Goal: Task Accomplishment & Management: Manage account settings

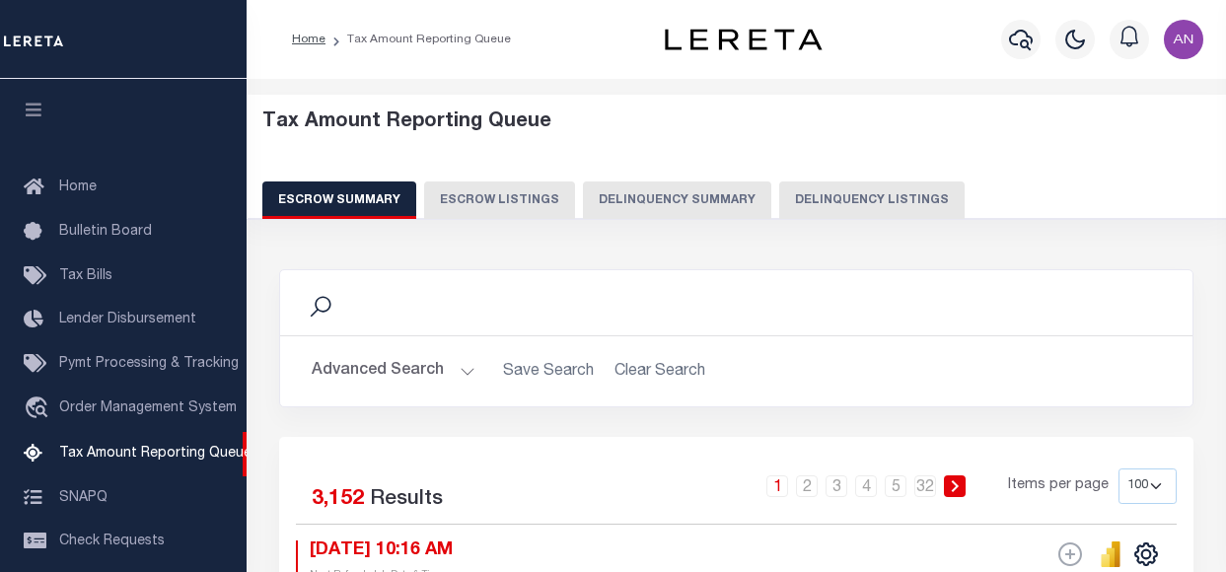
select select "100"
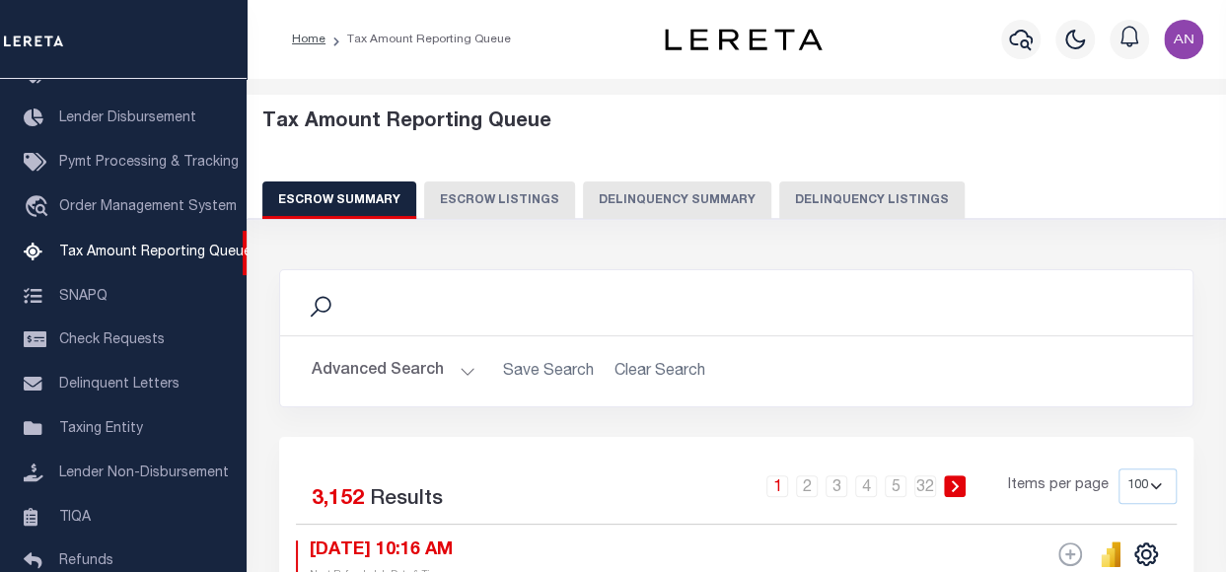
click at [389, 367] on button "Advanced Search" at bounding box center [394, 371] width 164 height 38
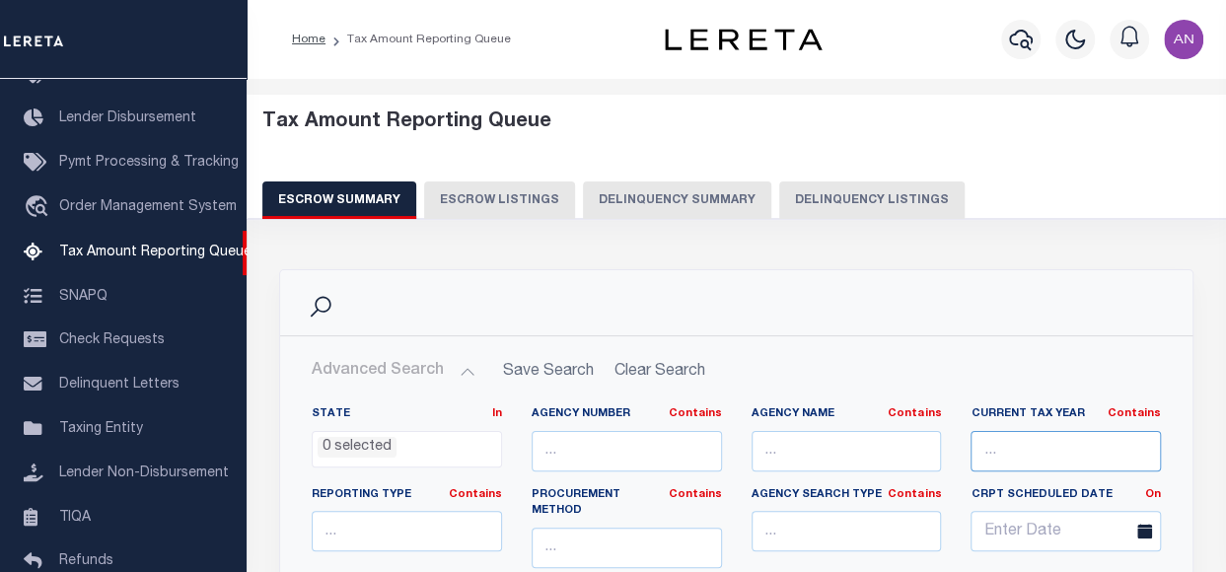
click at [1008, 455] on input "text" at bounding box center [1065, 451] width 190 height 40
click at [816, 202] on button "Delinquency Listings" at bounding box center [871, 199] width 185 height 37
select select
select select "100"
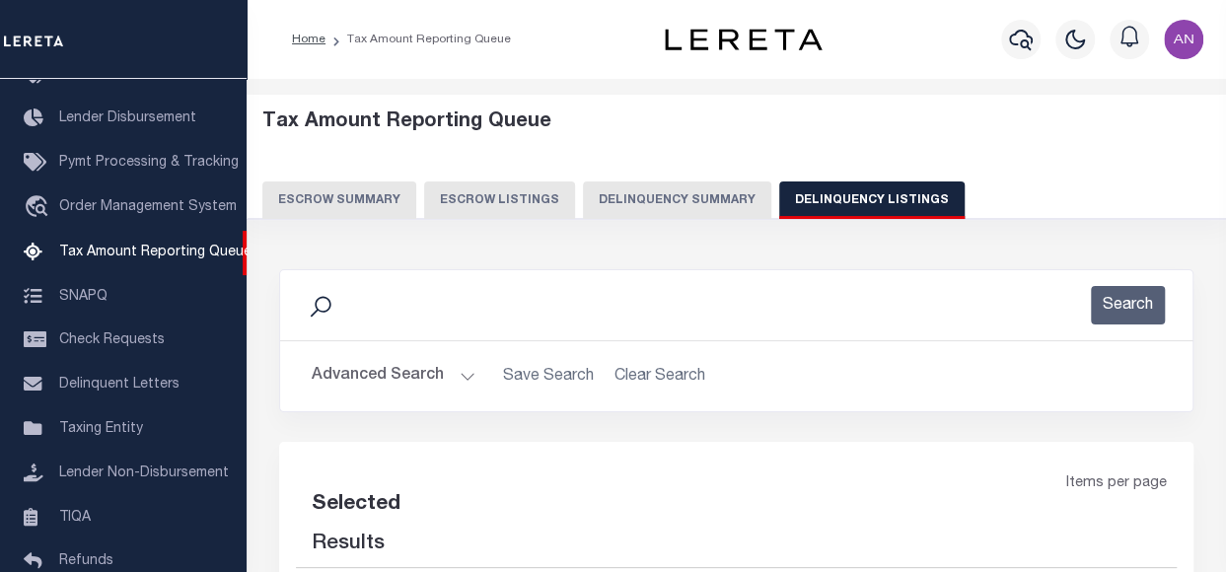
click at [353, 366] on button "Advanced Search" at bounding box center [394, 376] width 164 height 38
select select "100"
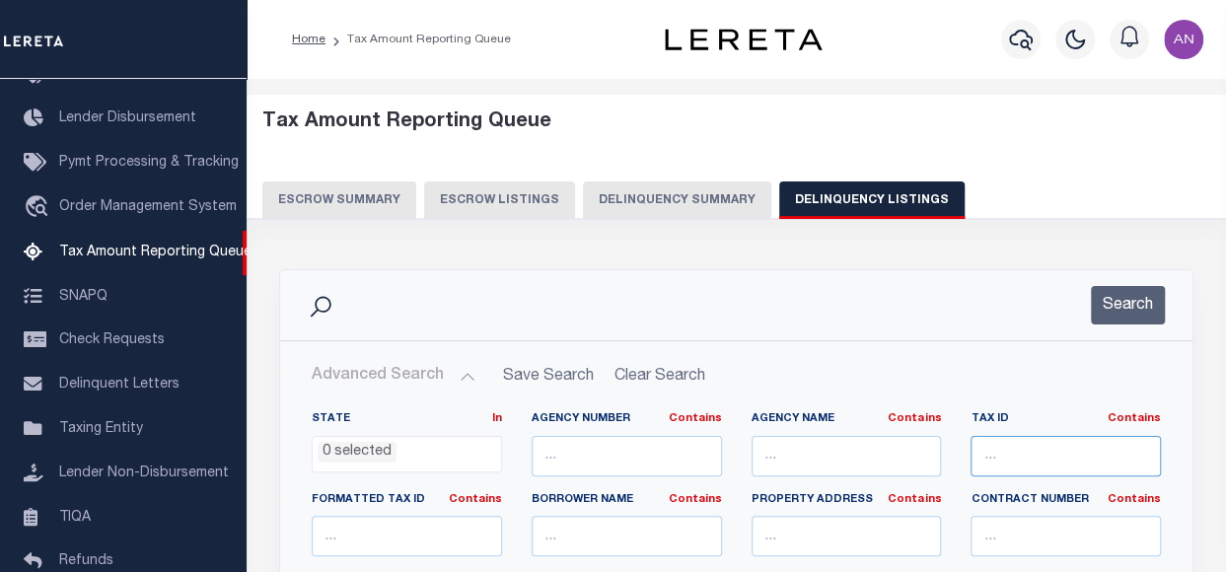
click at [1010, 459] on input "text" at bounding box center [1065, 456] width 190 height 40
paste input "17345.02110.00000"
type input "17345.02110.00000"
click at [1140, 305] on button "Search" at bounding box center [1128, 305] width 74 height 38
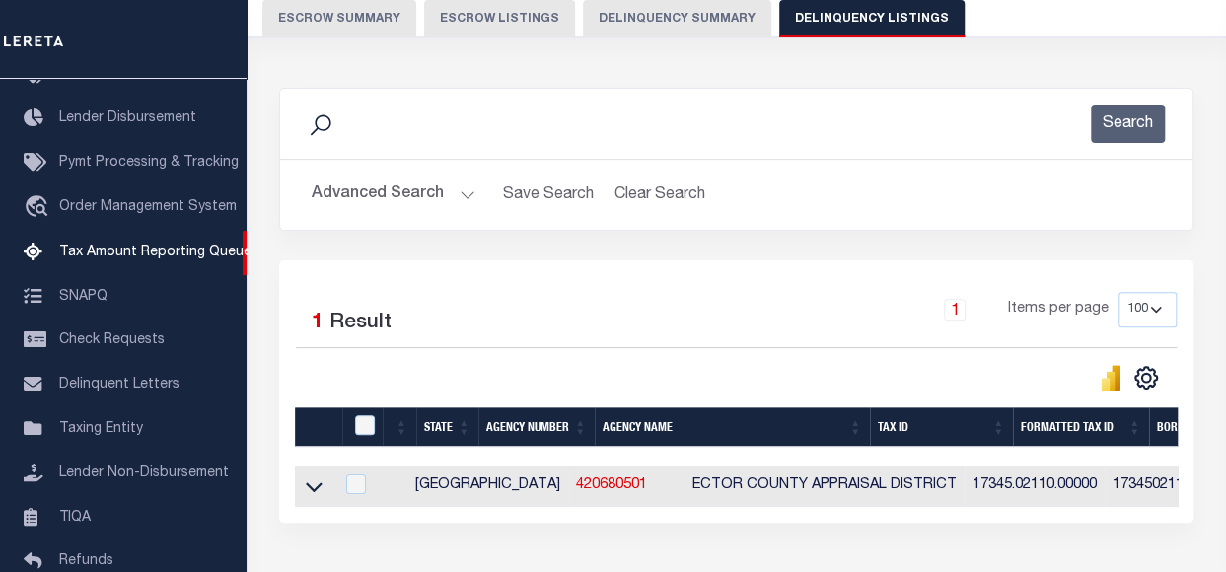
scroll to position [197, 0]
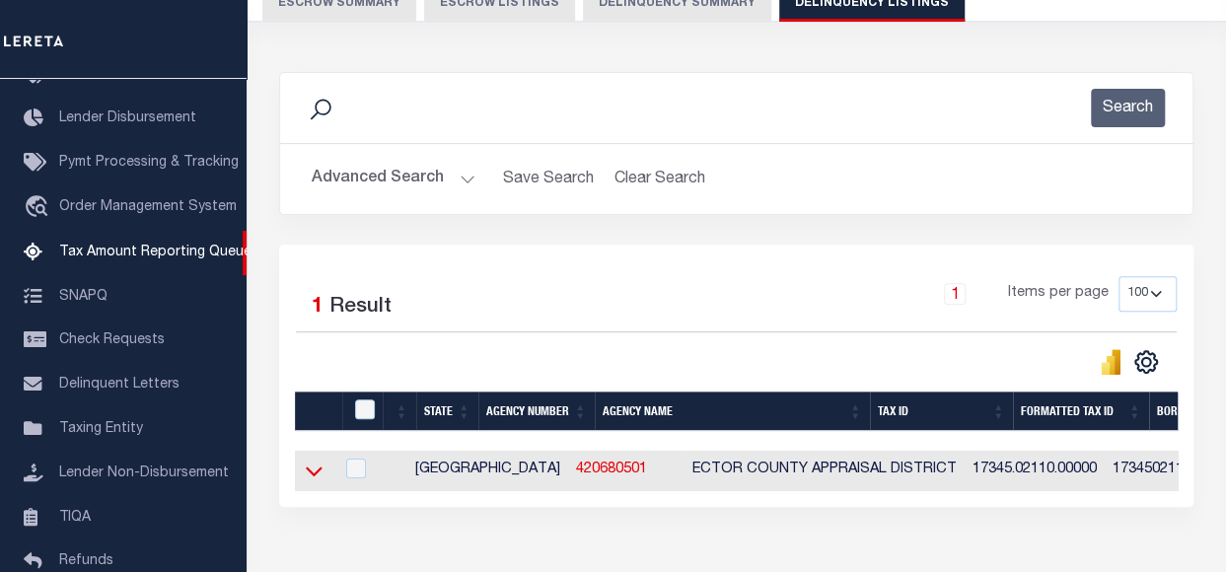
click at [315, 470] on icon at bounding box center [314, 471] width 17 height 21
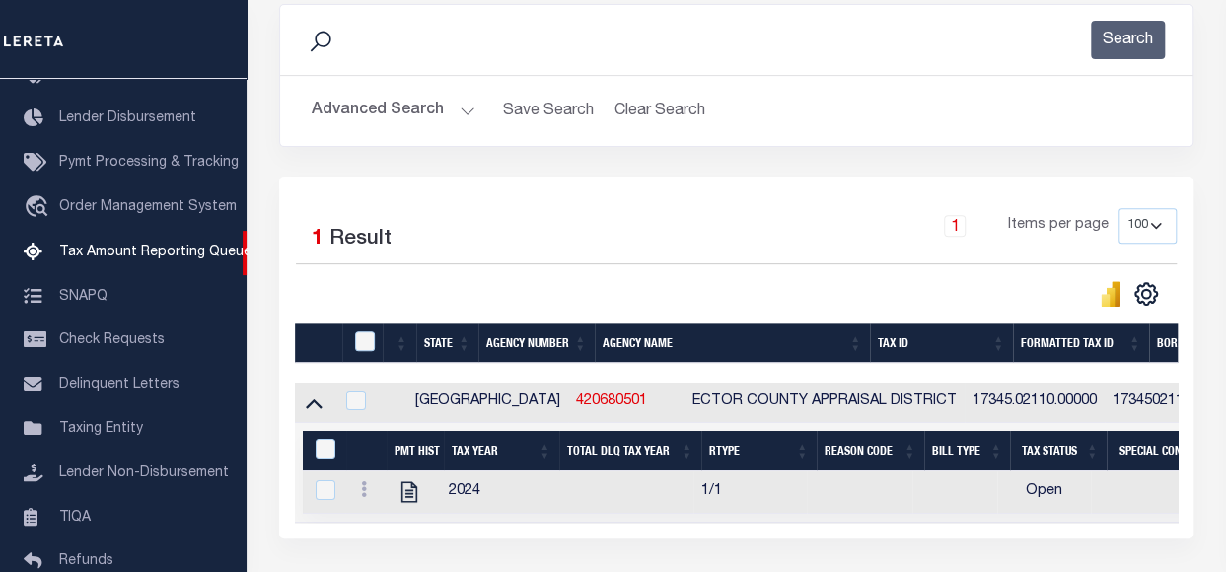
scroll to position [394, 0]
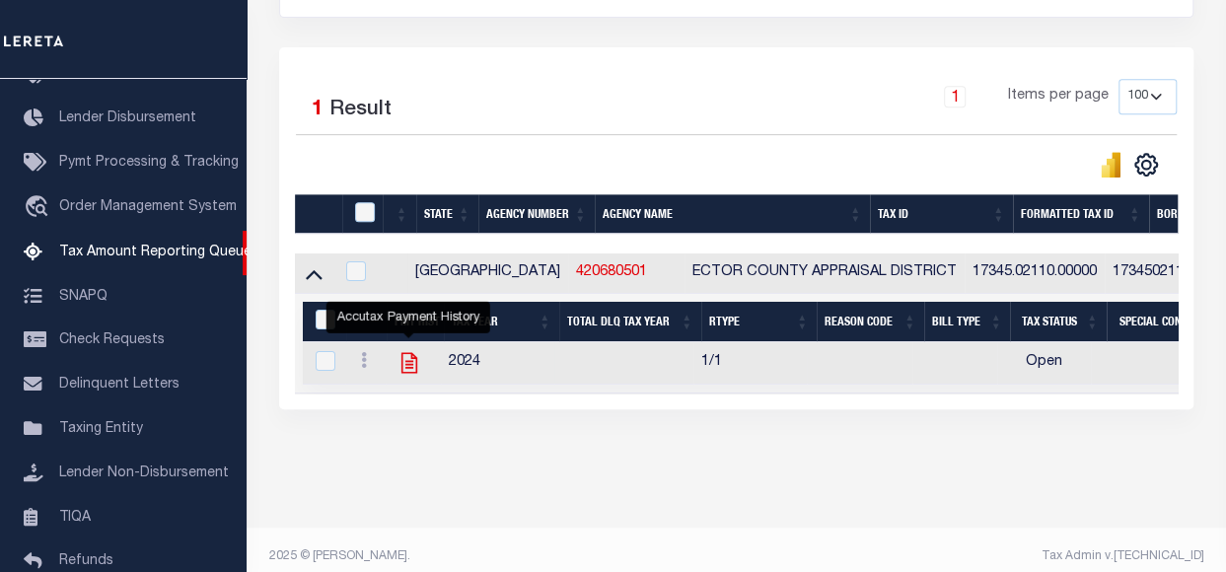
click at [403, 370] on icon "" at bounding box center [409, 363] width 26 height 26
checkbox input "true"
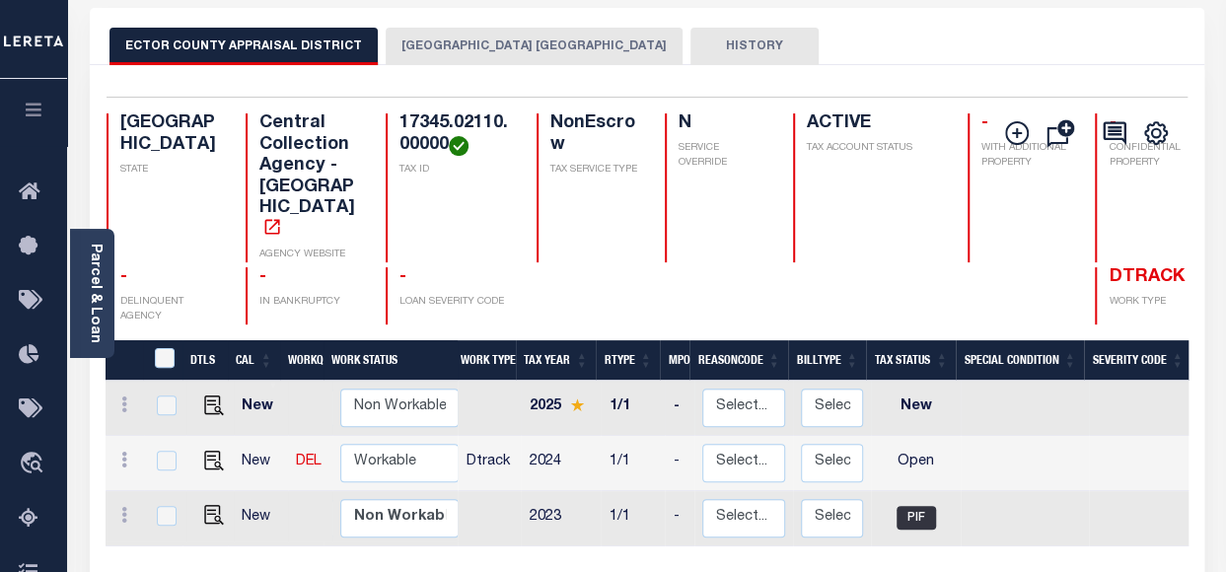
scroll to position [99, 0]
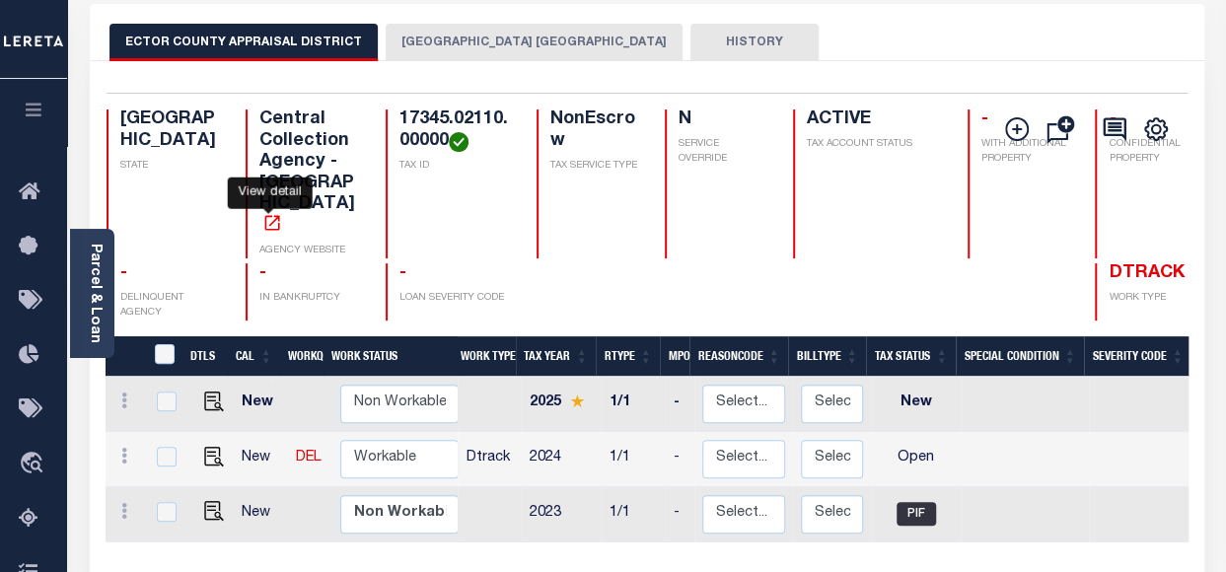
click at [270, 213] on icon "" at bounding box center [272, 223] width 20 height 20
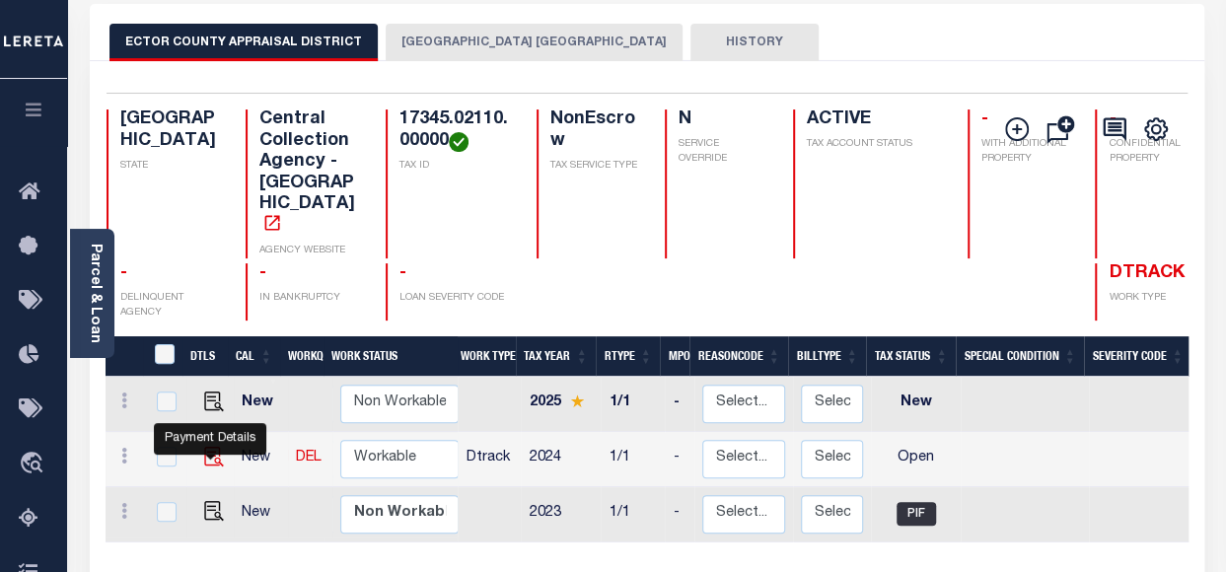
click at [204, 447] on img "" at bounding box center [214, 457] width 20 height 20
checkbox input "true"
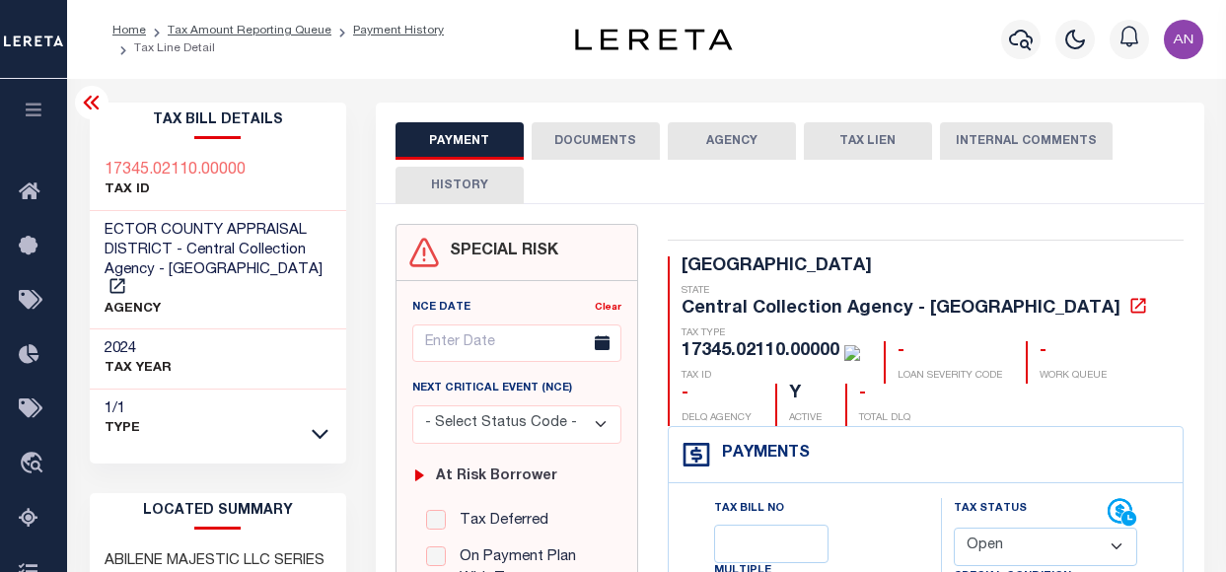
select select "OP2"
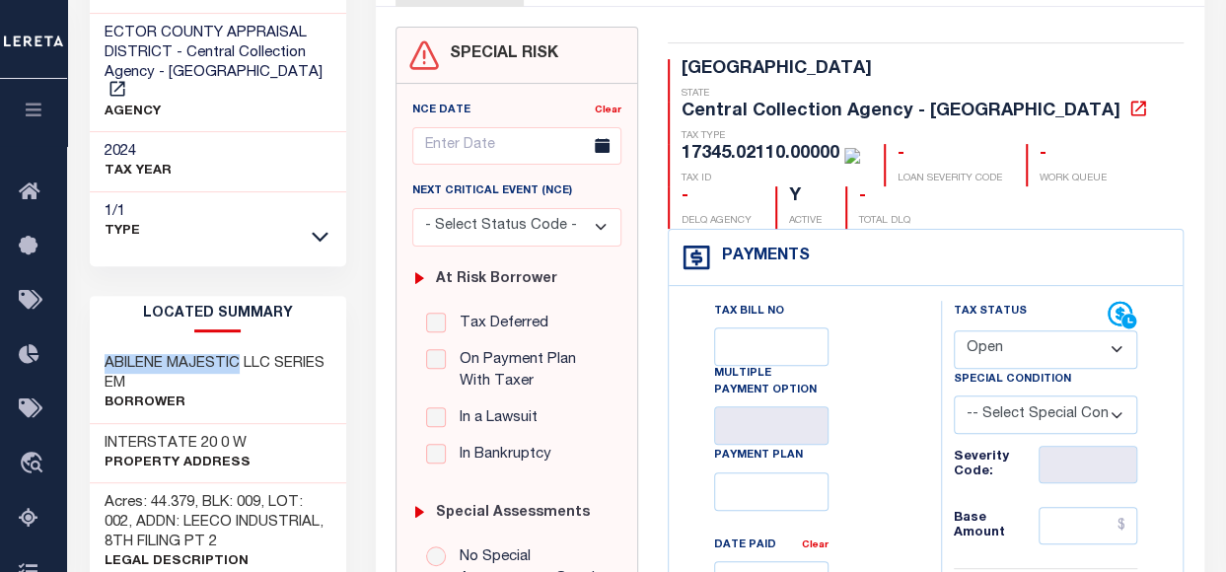
drag, startPoint x: 107, startPoint y: 338, endPoint x: 239, endPoint y: 342, distance: 132.2
click at [239, 354] on h3 "ABILENE MAJESTIC LLC SERIES EM" at bounding box center [218, 373] width 227 height 39
copy h3 "ABILENE MAJESTIC"
drag, startPoint x: 106, startPoint y: 417, endPoint x: 209, endPoint y: 422, distance: 103.7
click at [209, 434] on h3 "INTERSTATE 20 0 W" at bounding box center [178, 444] width 146 height 20
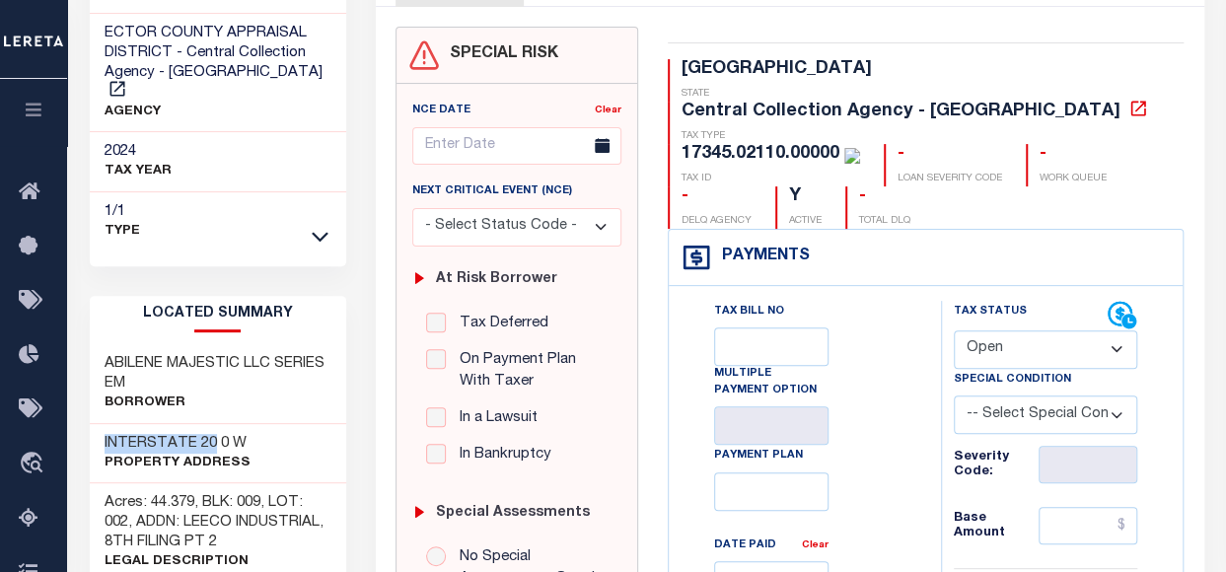
copy h3 "INTERSTATE 20"
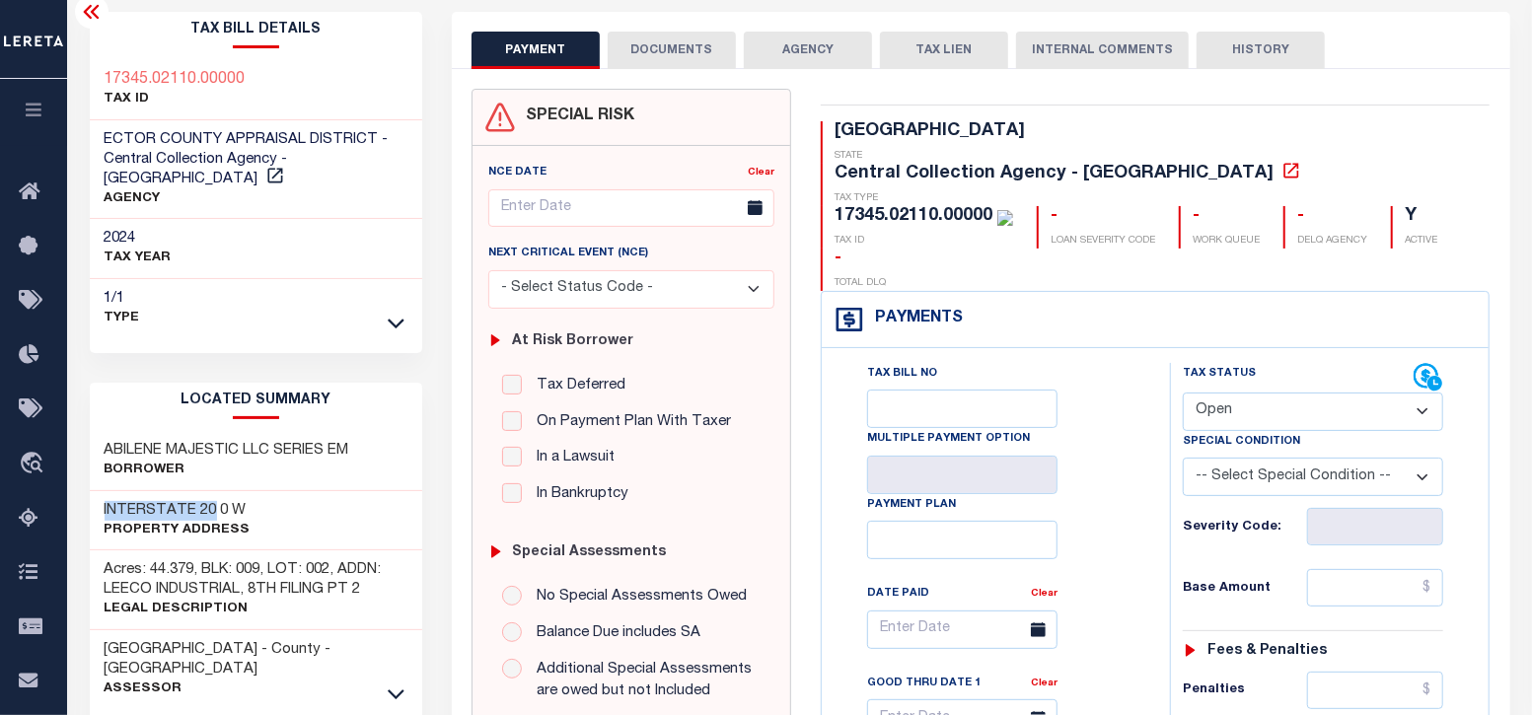
scroll to position [74, 0]
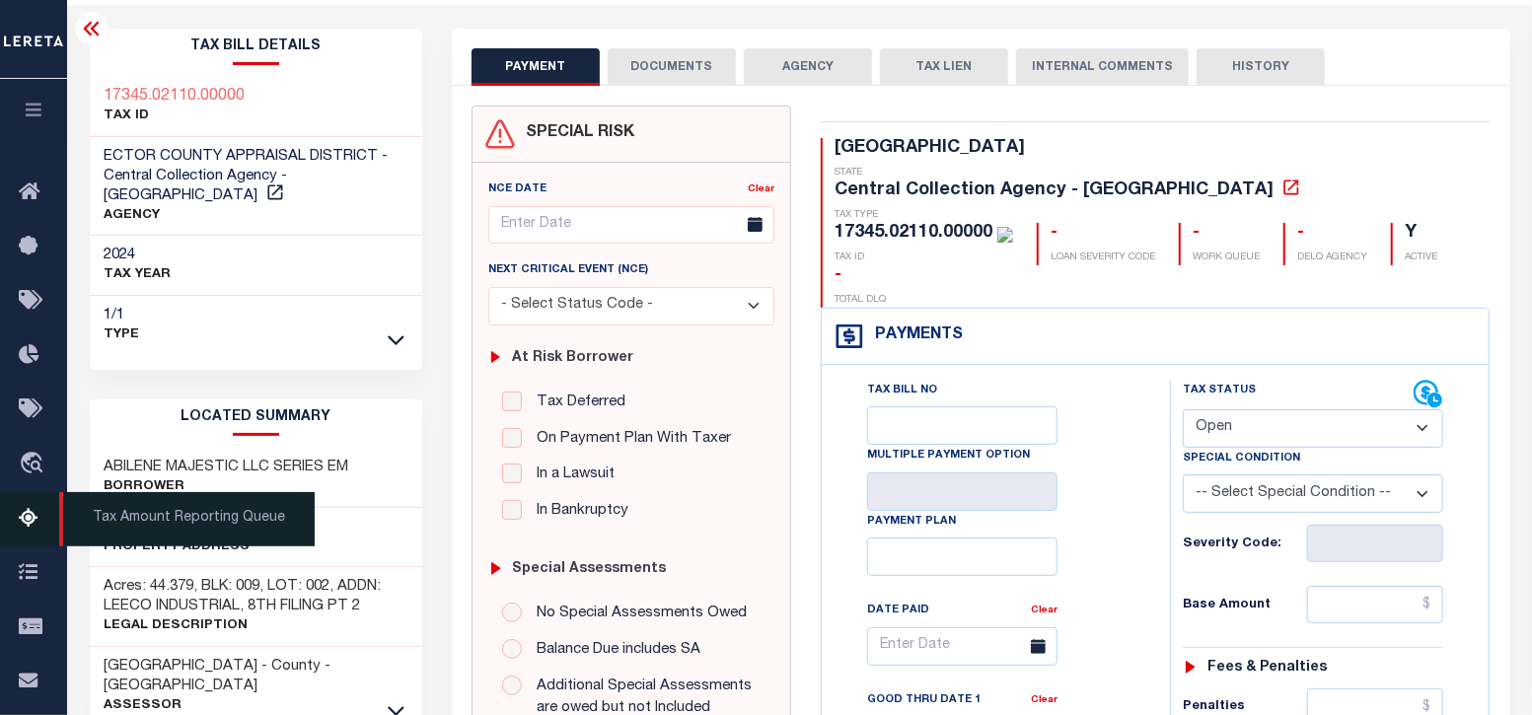
click at [26, 522] on icon at bounding box center [35, 519] width 32 height 25
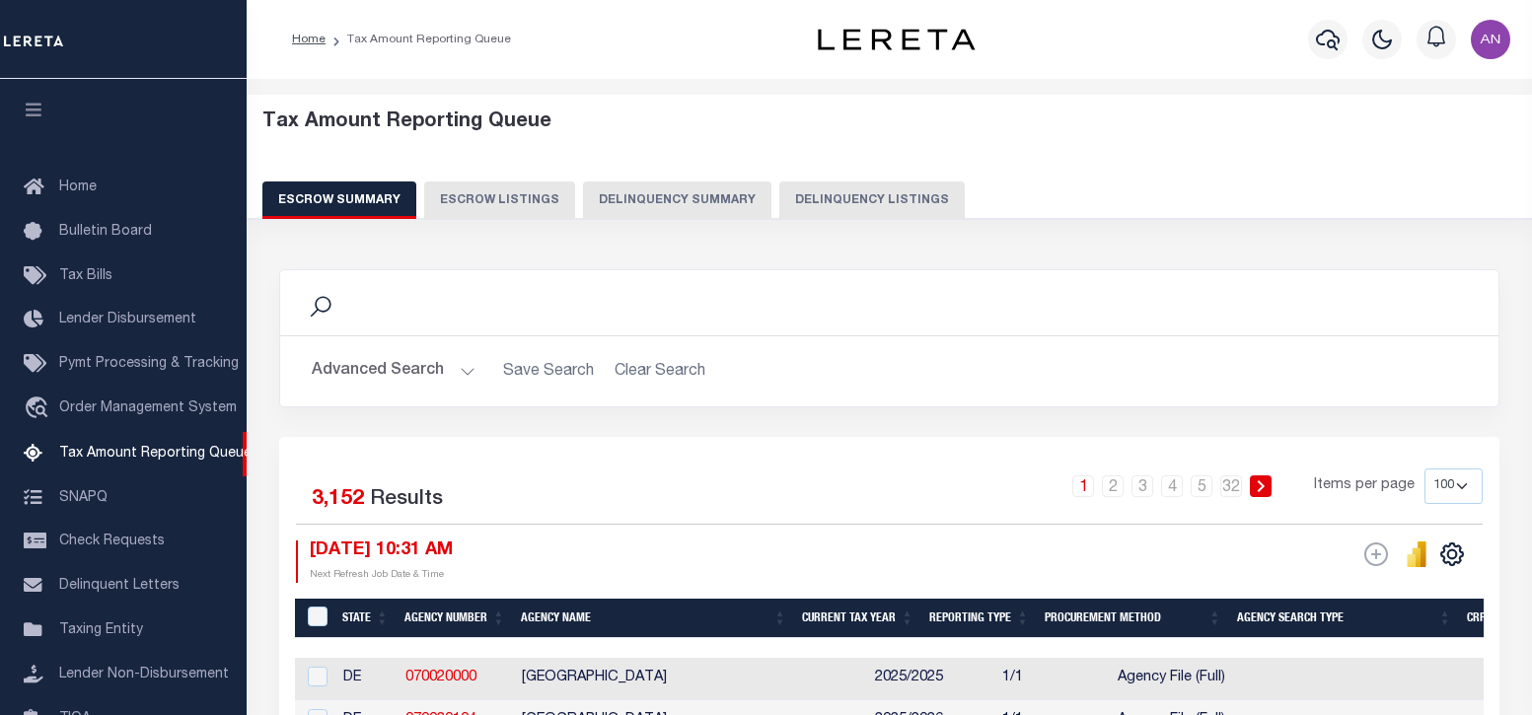
click at [835, 201] on button "Delinquency Listings" at bounding box center [871, 199] width 185 height 37
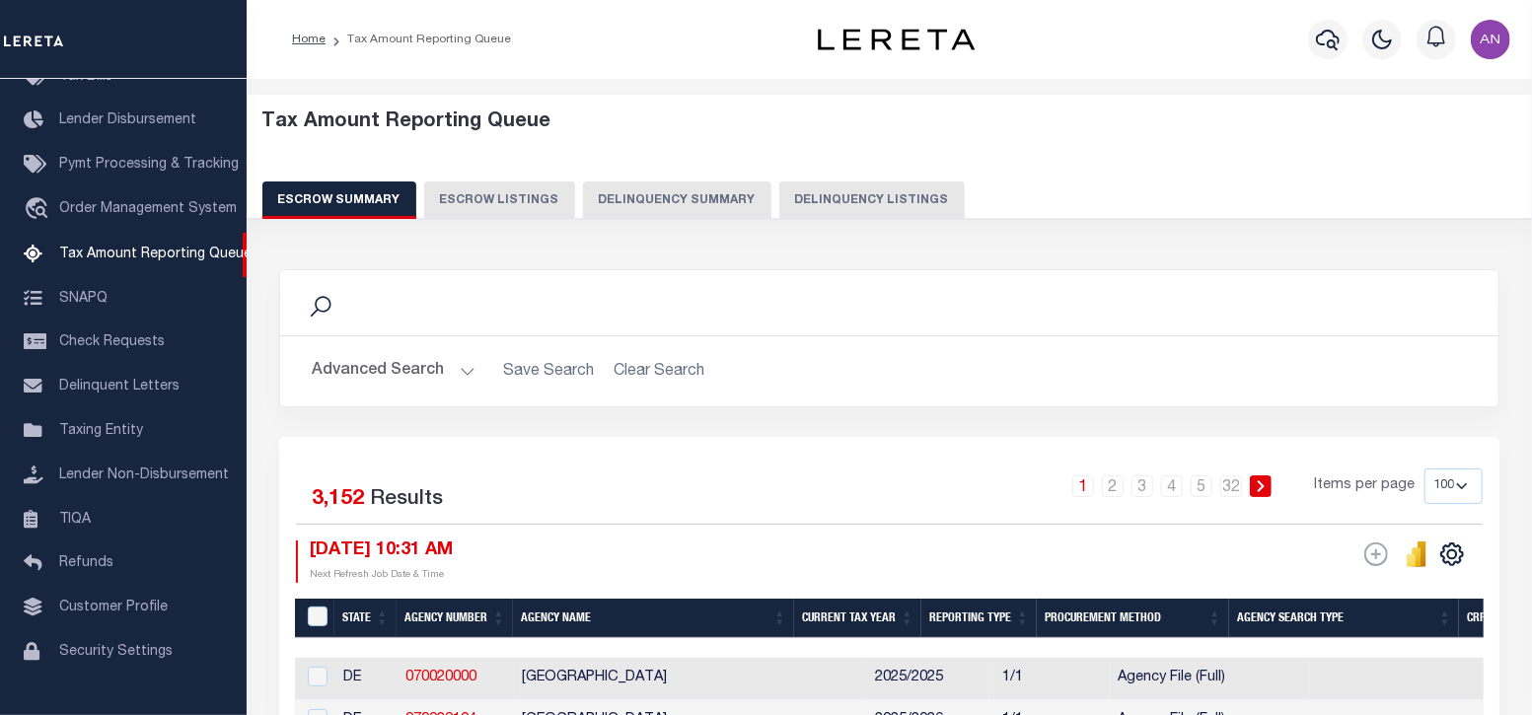
select select "100"
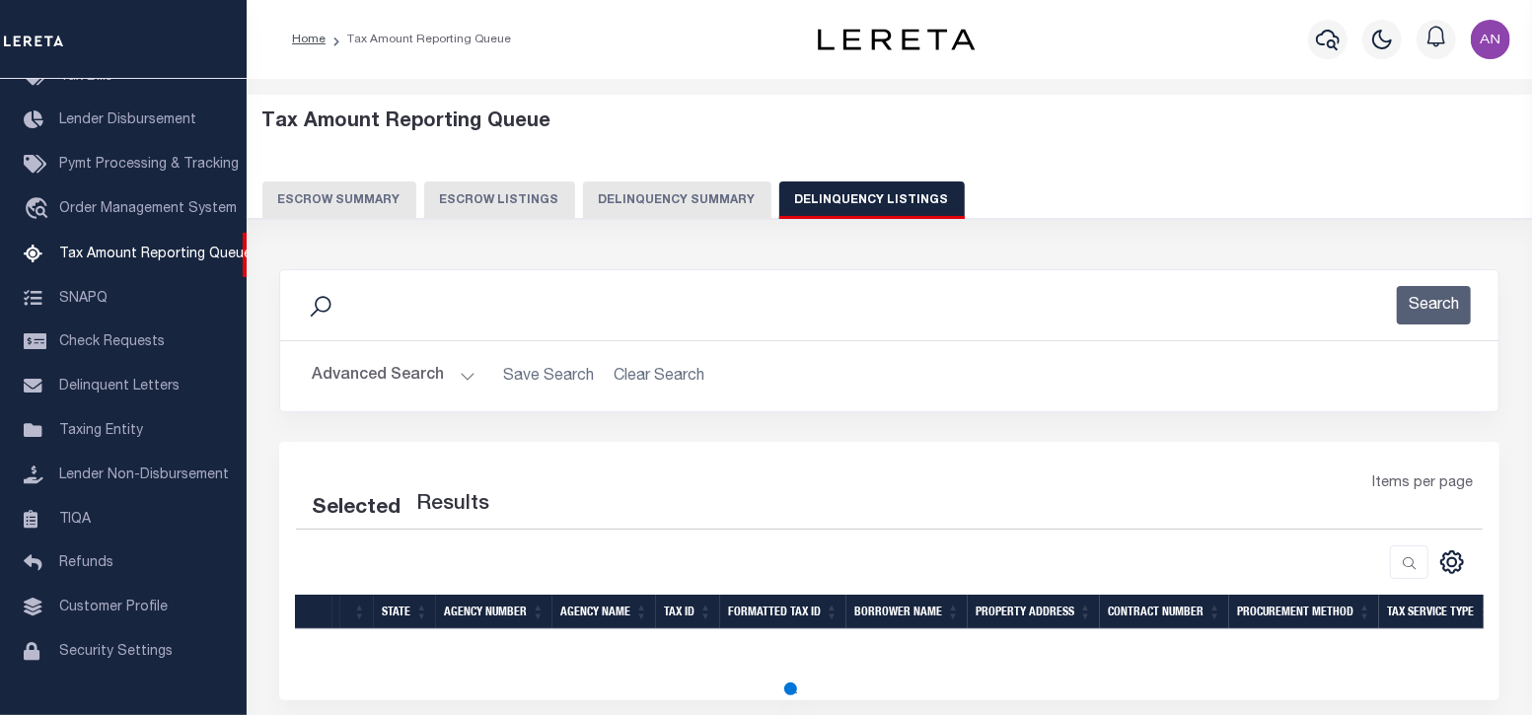
select select "100"
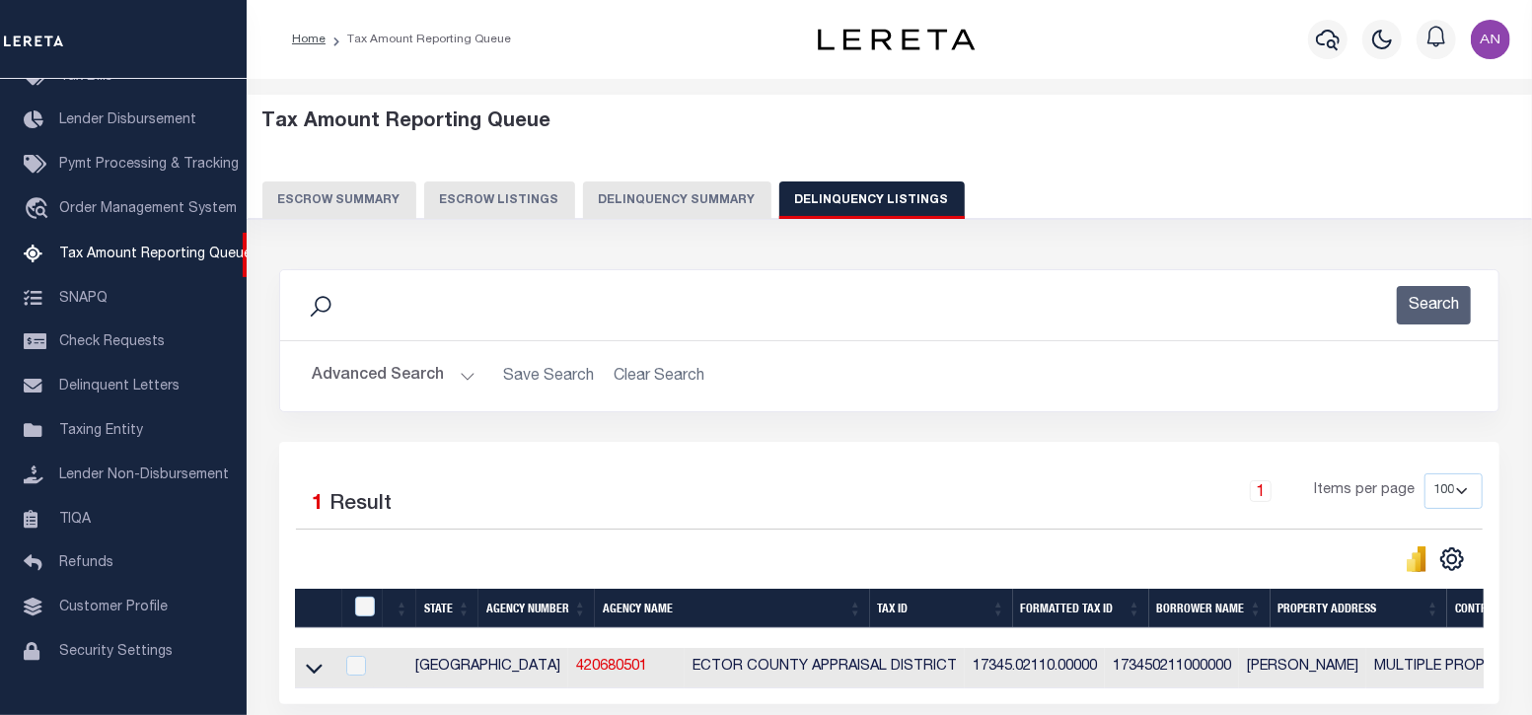
click at [417, 378] on button "Advanced Search" at bounding box center [394, 376] width 164 height 38
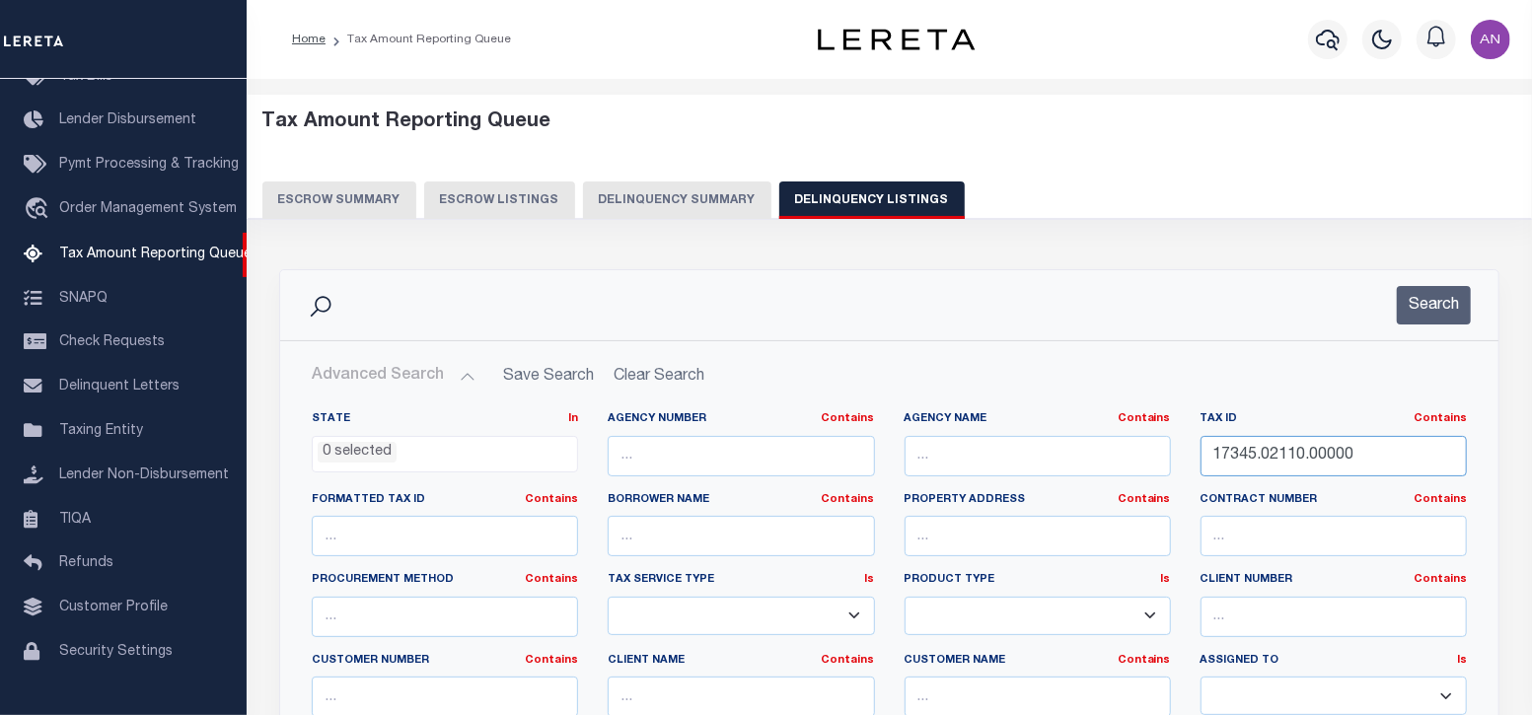
click at [1262, 456] on input "17345.02110.00000" at bounding box center [1333, 456] width 266 height 40
paste input "40"
type input "17345.02400.00000"
click at [1417, 307] on button "Search" at bounding box center [1434, 305] width 74 height 38
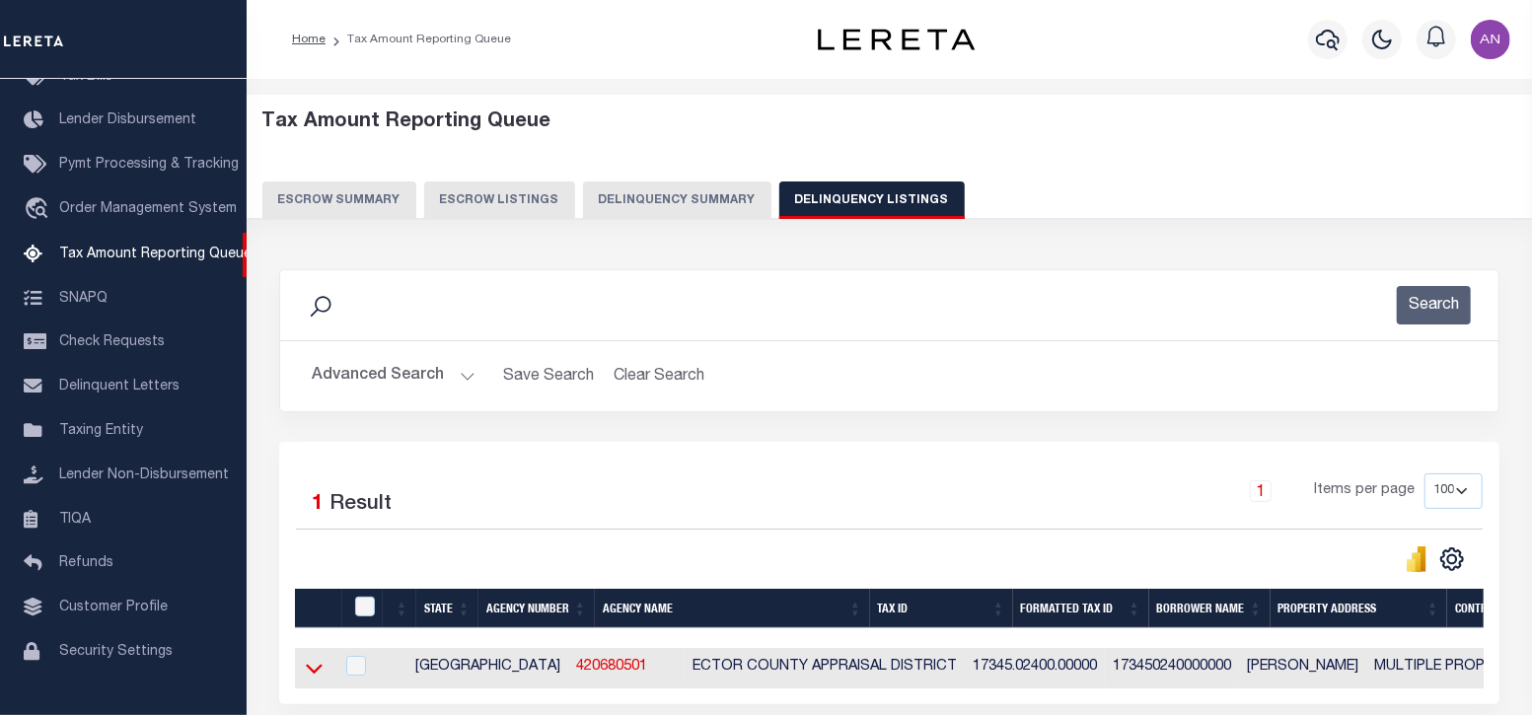
click at [316, 671] on icon at bounding box center [314, 668] width 17 height 21
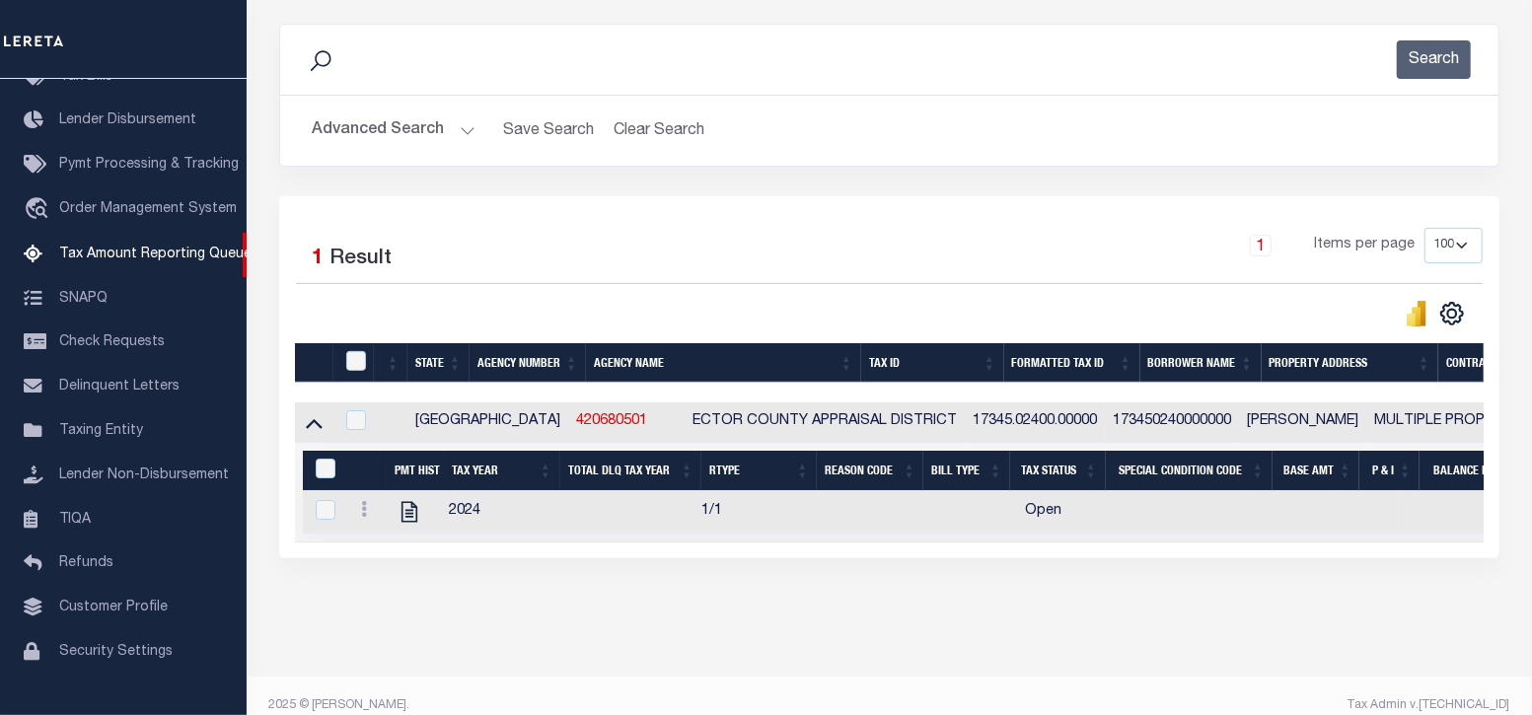
scroll to position [246, 0]
click at [405, 514] on icon "" at bounding box center [409, 512] width 26 height 26
checkbox input "true"
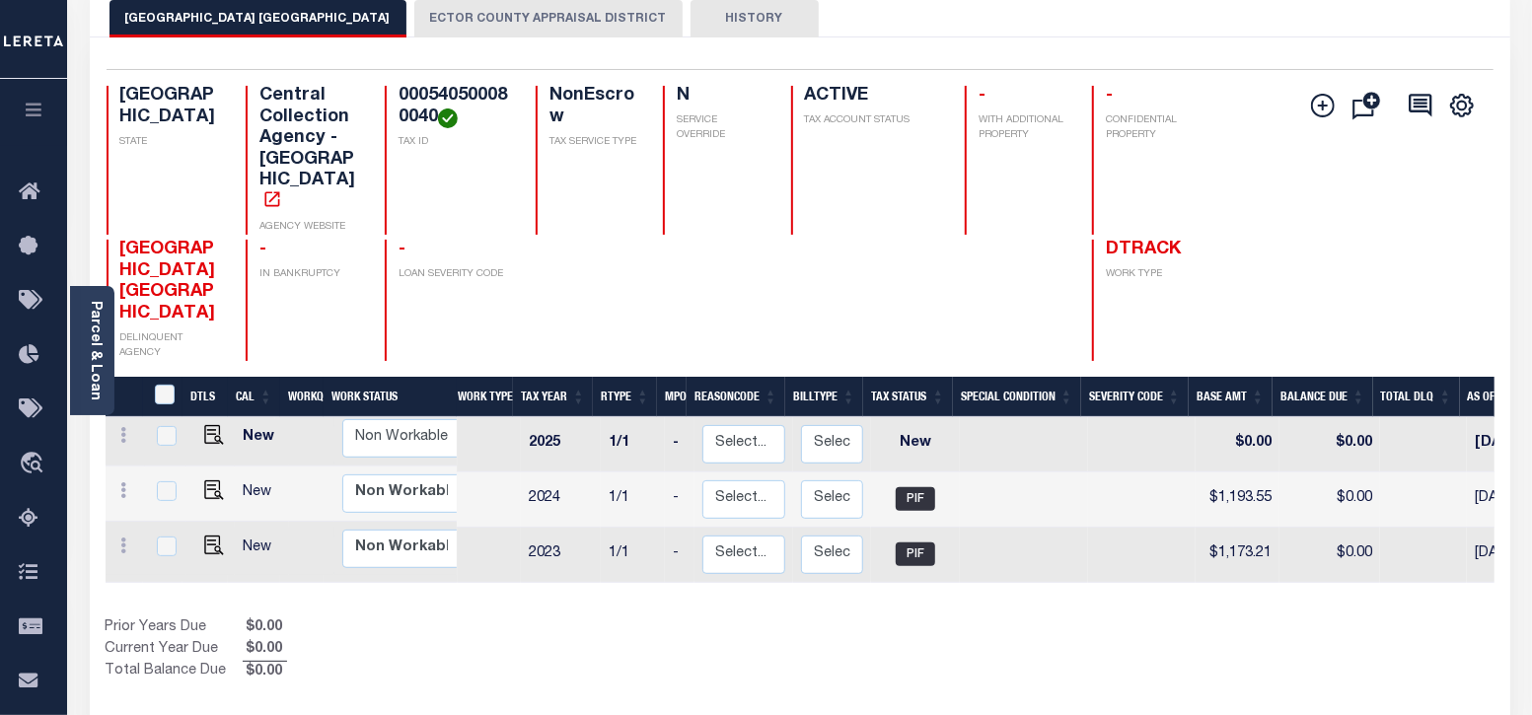
scroll to position [122, 0]
click at [365, 474] on select "Non Workable Workable" at bounding box center [401, 493] width 118 height 38
checkbox input "true"
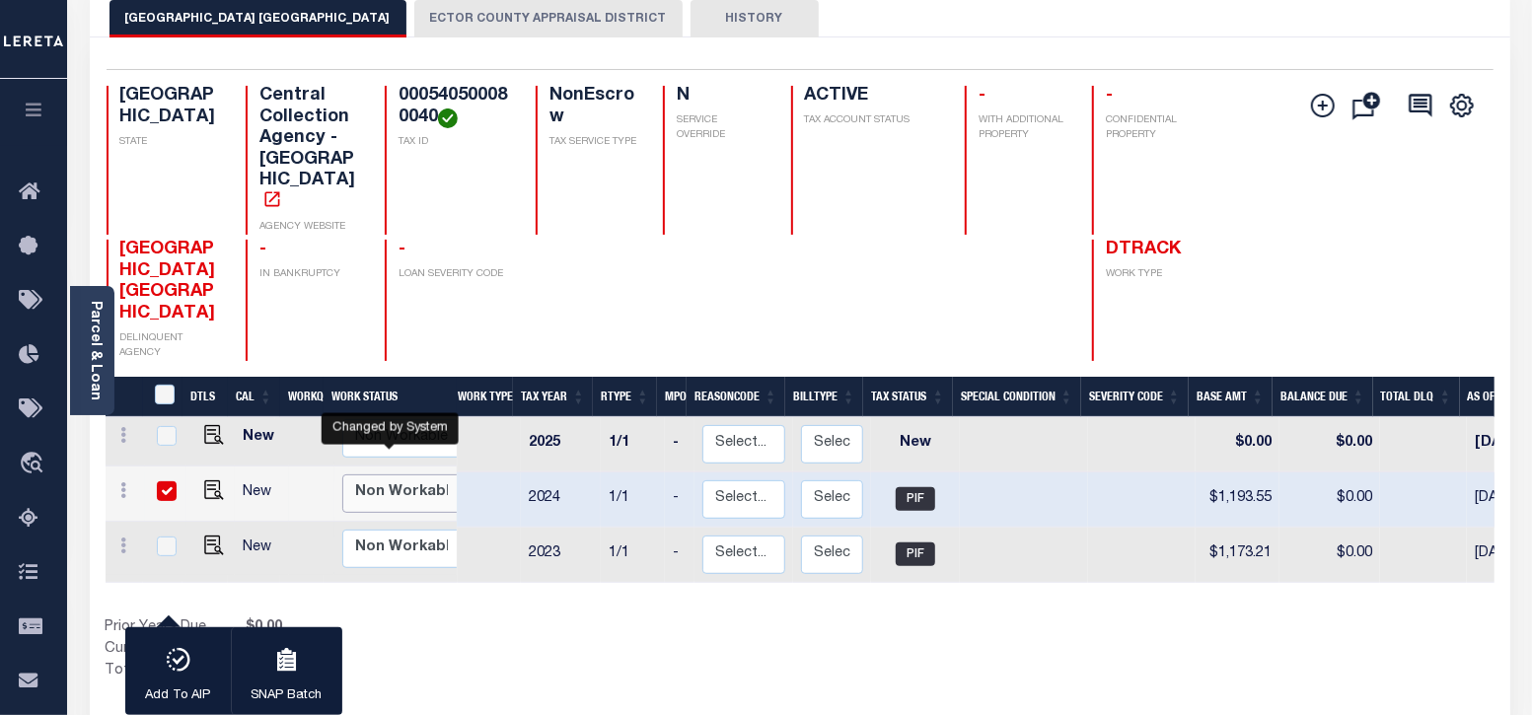
select select "false"
click at [342, 474] on select "Non Workable Workable" at bounding box center [401, 493] width 118 height 38
checkbox input "false"
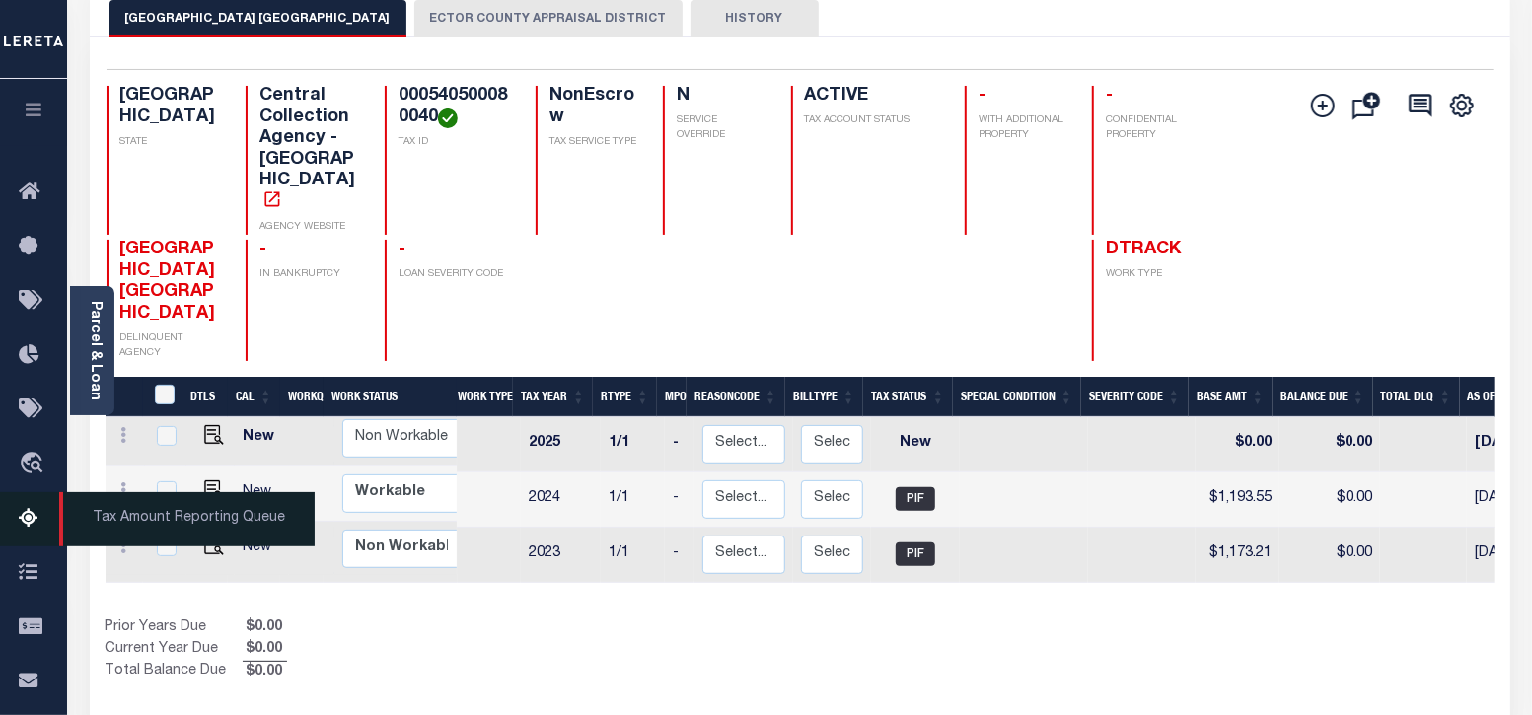
click at [29, 520] on icon at bounding box center [35, 519] width 32 height 25
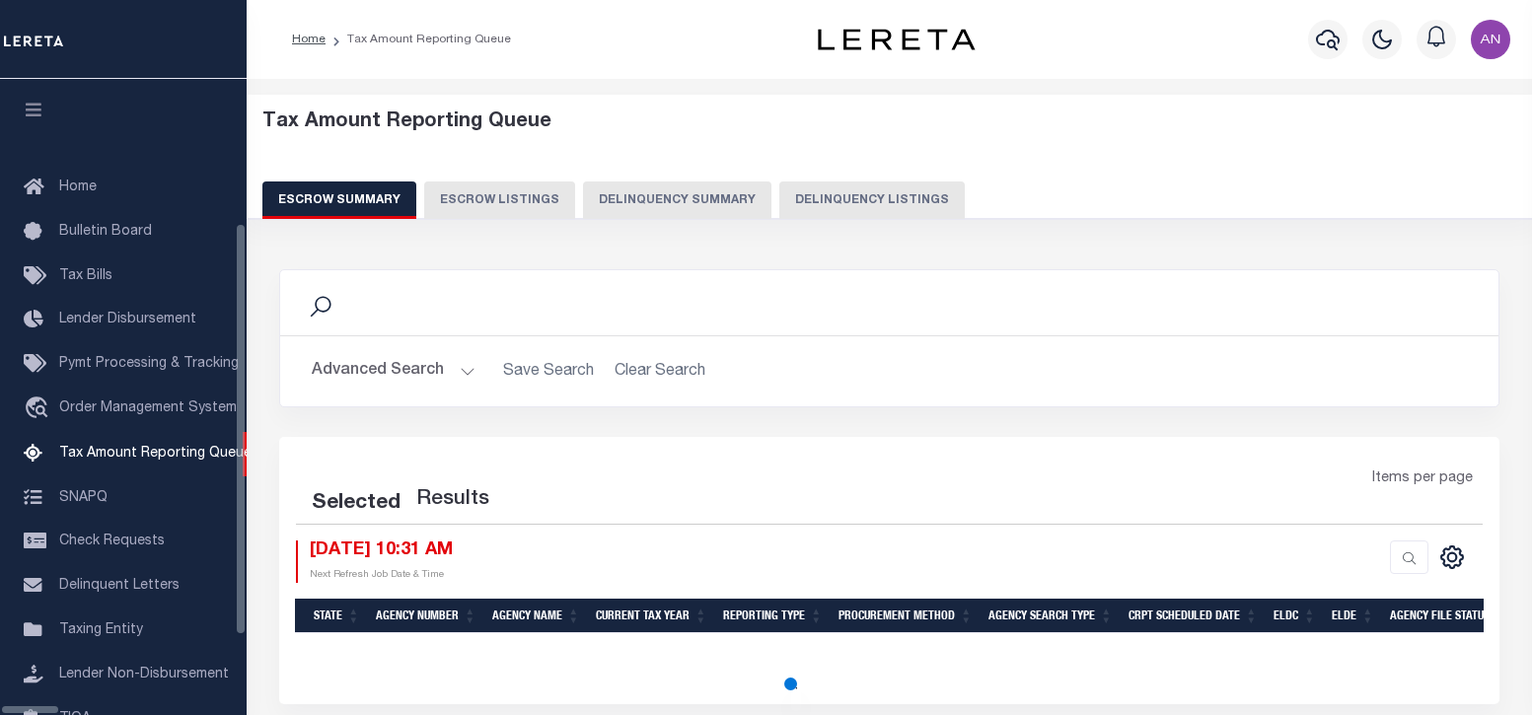
click at [779, 207] on button "Delinquency Listings" at bounding box center [871, 199] width 185 height 37
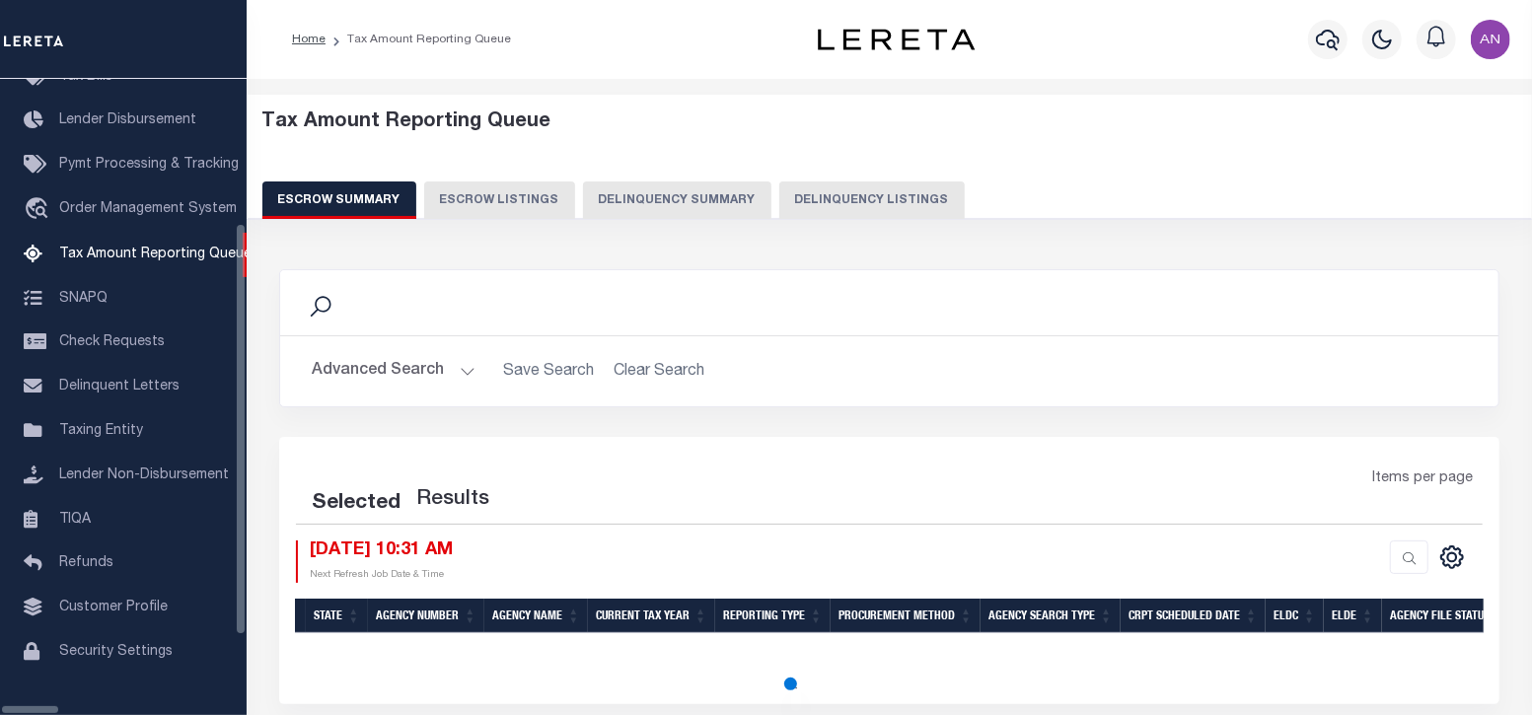
select select "100"
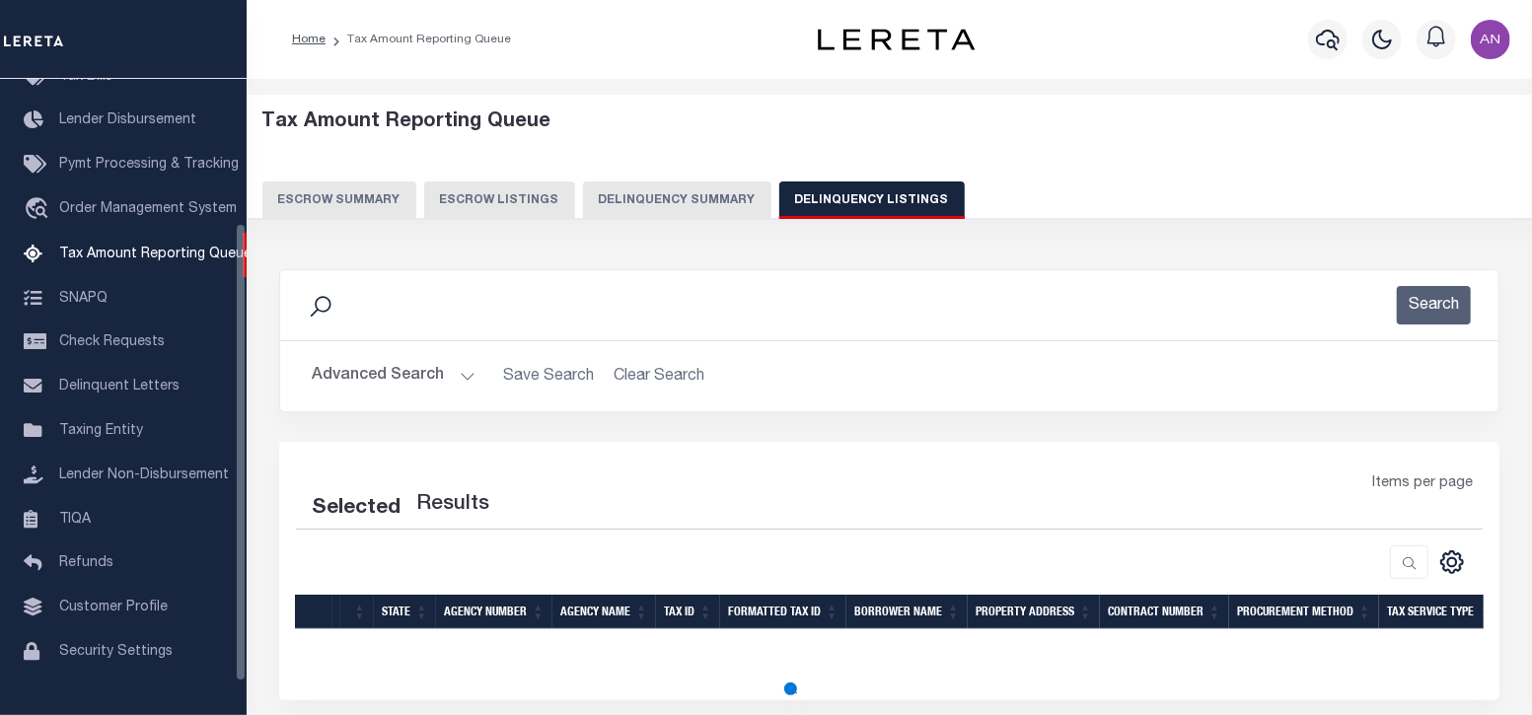
select select "100"
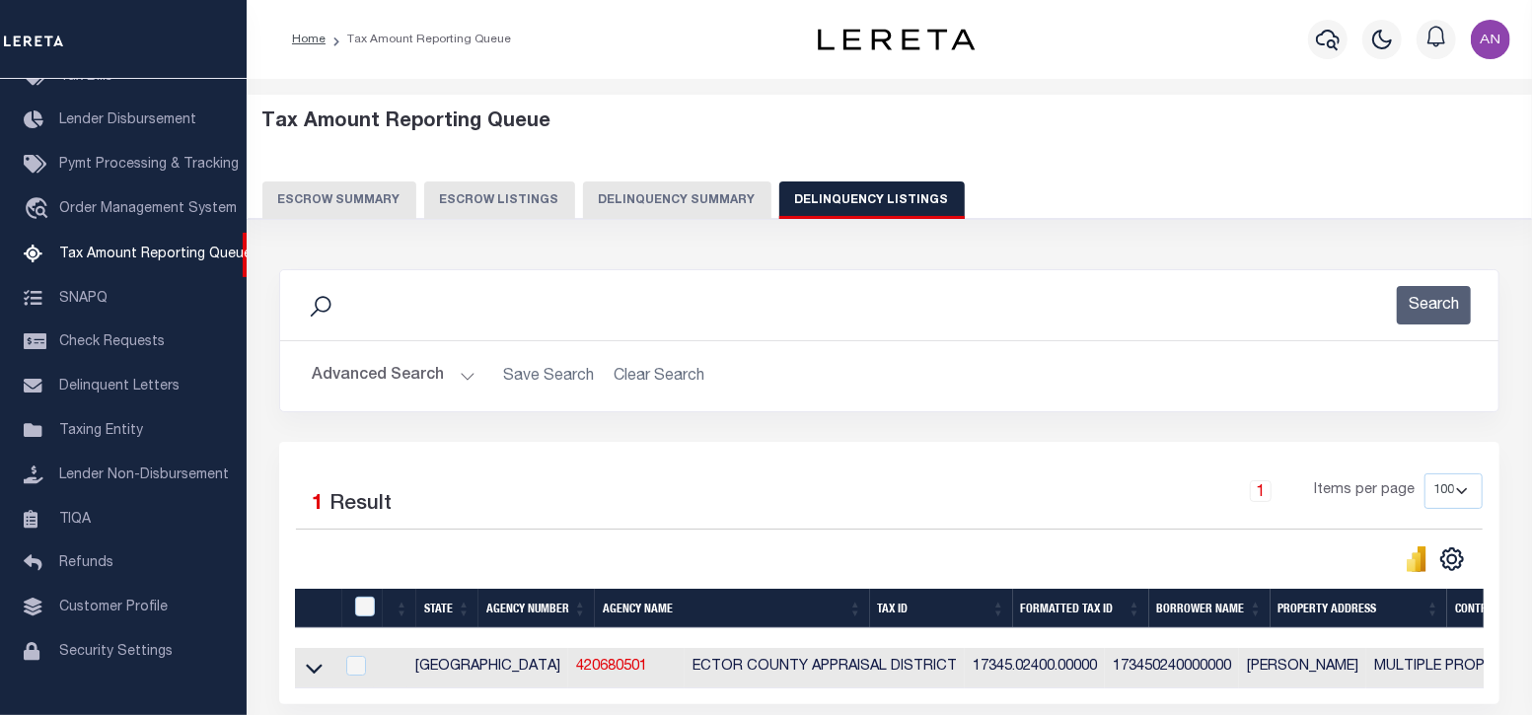
click at [353, 374] on button "Advanced Search" at bounding box center [394, 376] width 164 height 38
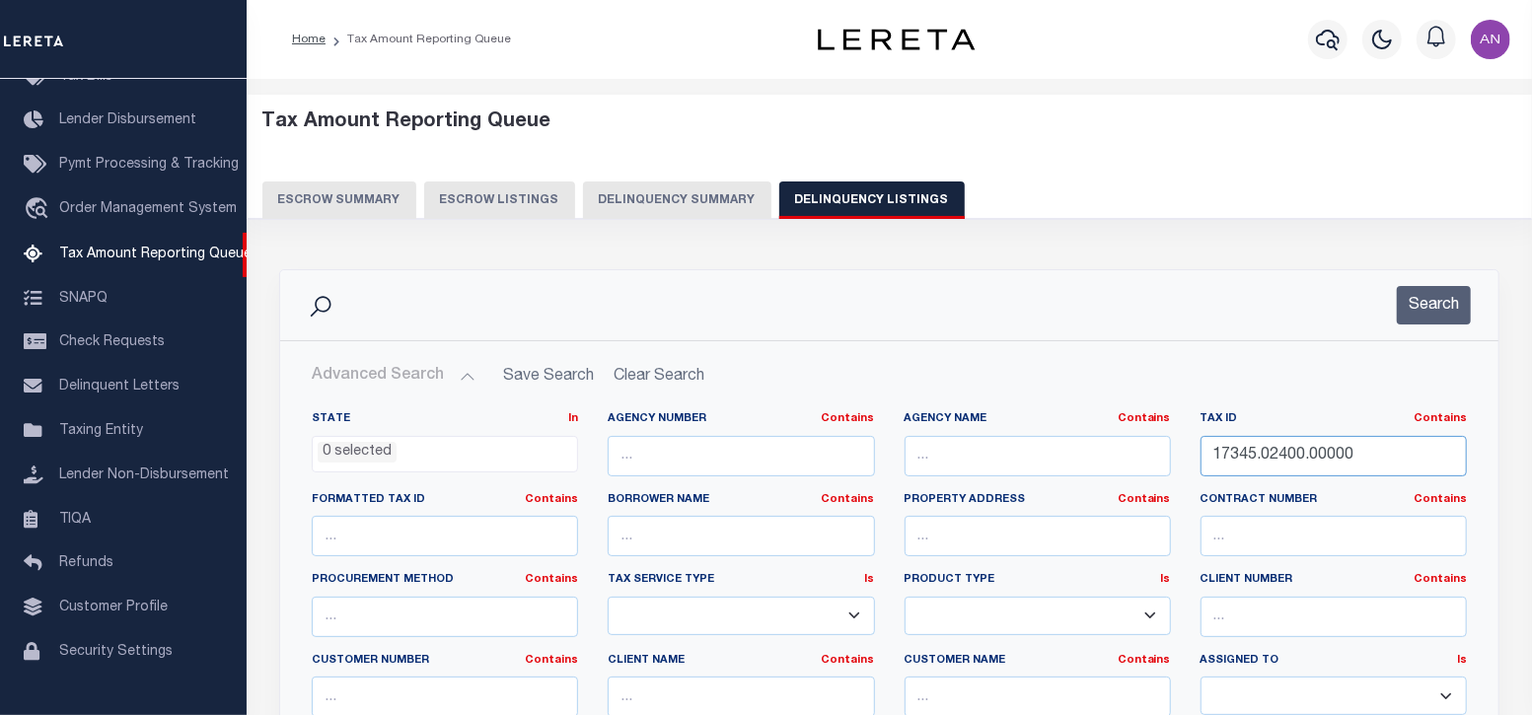
click at [1270, 458] on input "17345.02400.00000" at bounding box center [1333, 456] width 266 height 40
paste input "21225.0401"
click at [1432, 301] on button "Search" at bounding box center [1434, 305] width 74 height 38
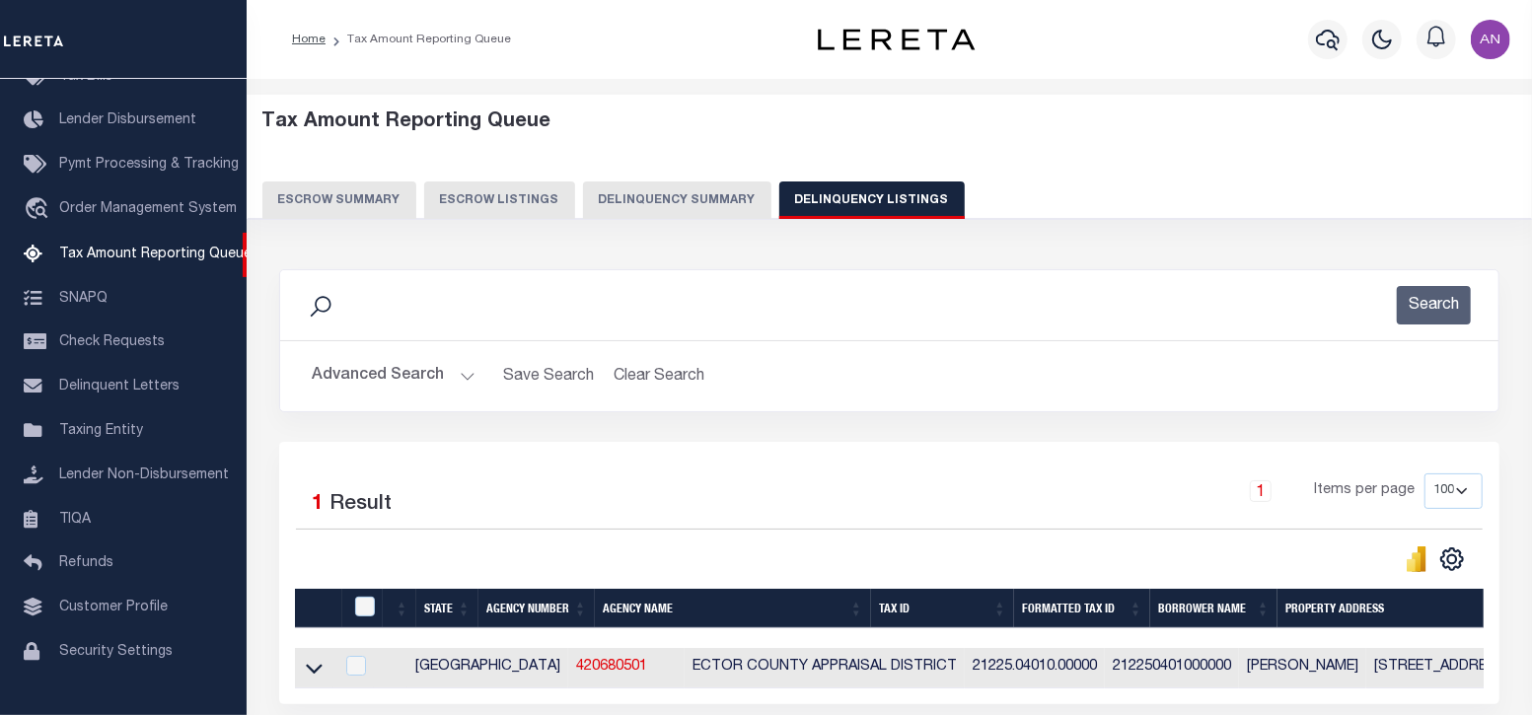
scroll to position [122, 0]
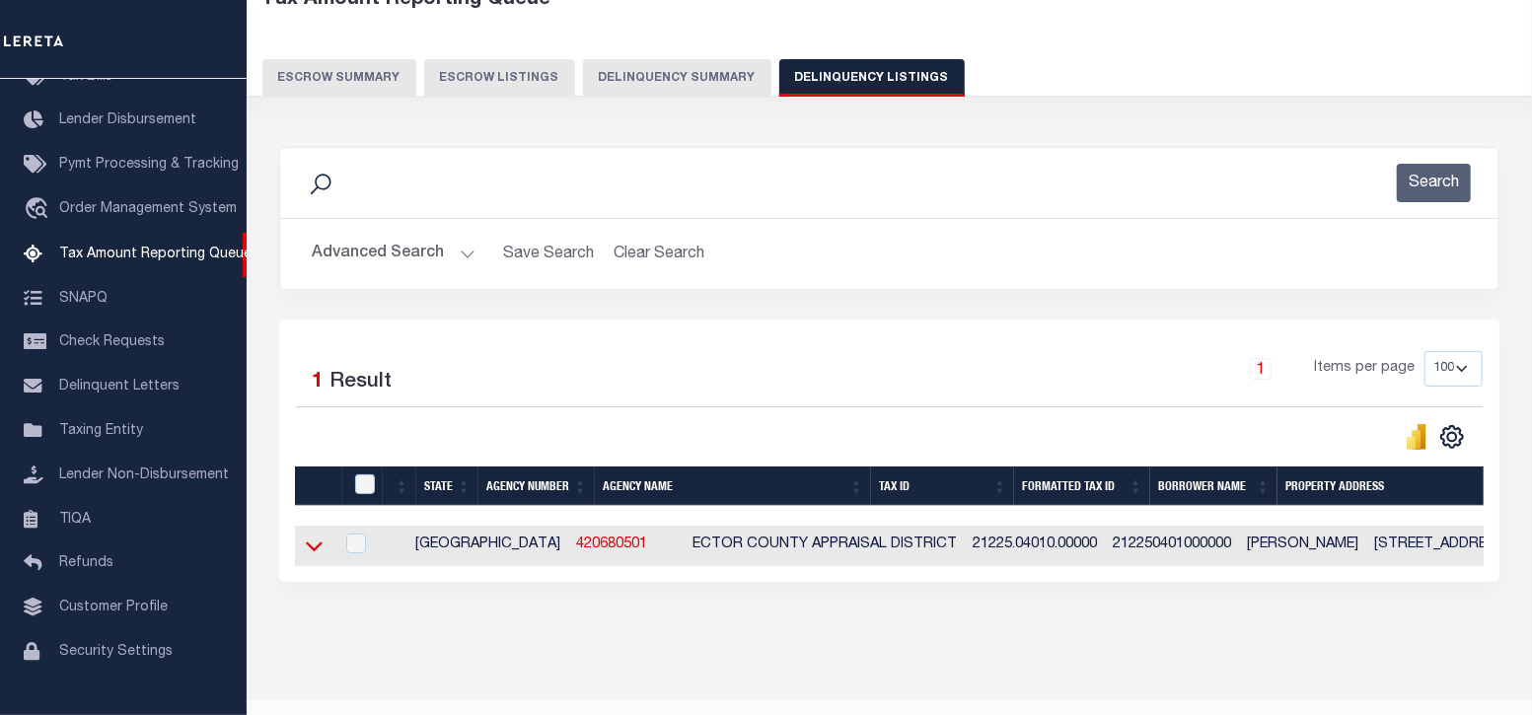
click at [312, 549] on icon at bounding box center [314, 547] width 17 height 10
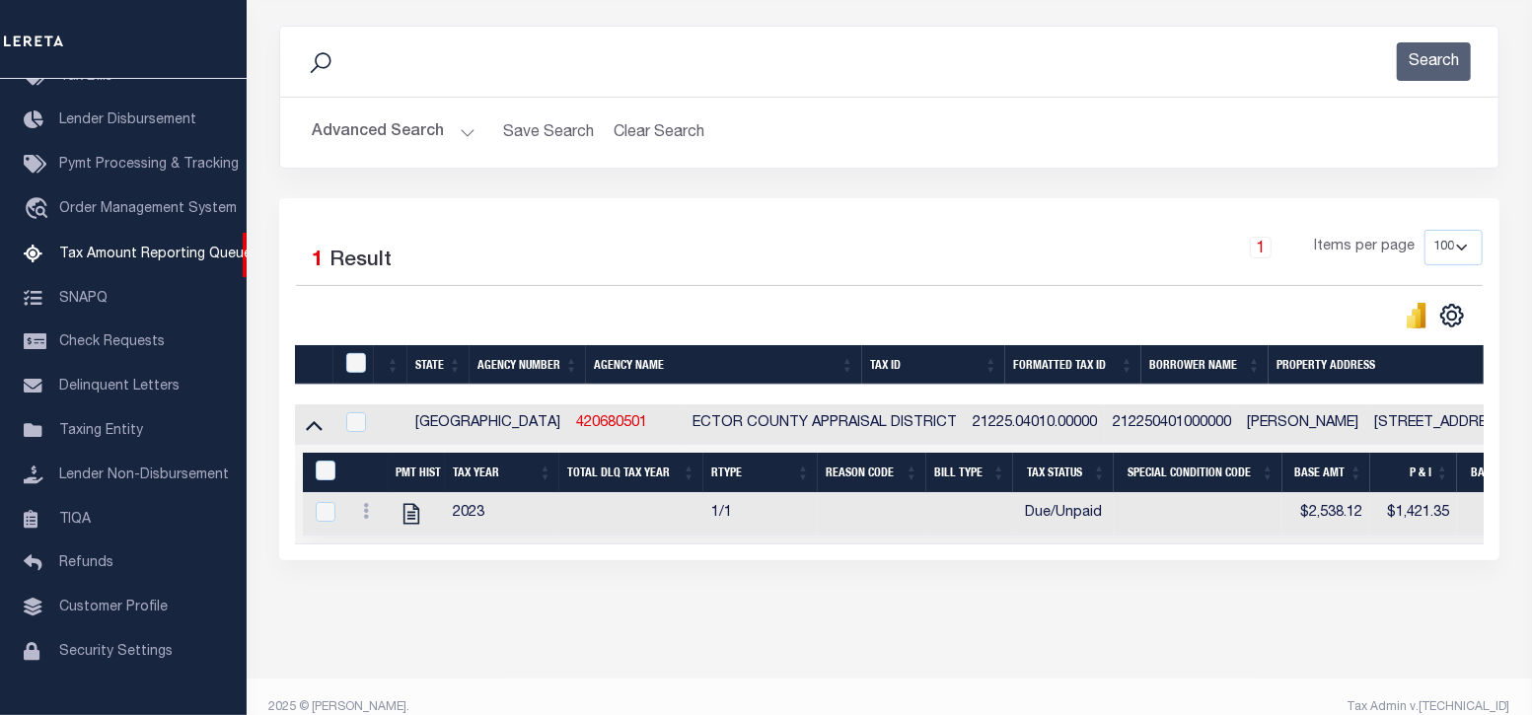
scroll to position [246, 0]
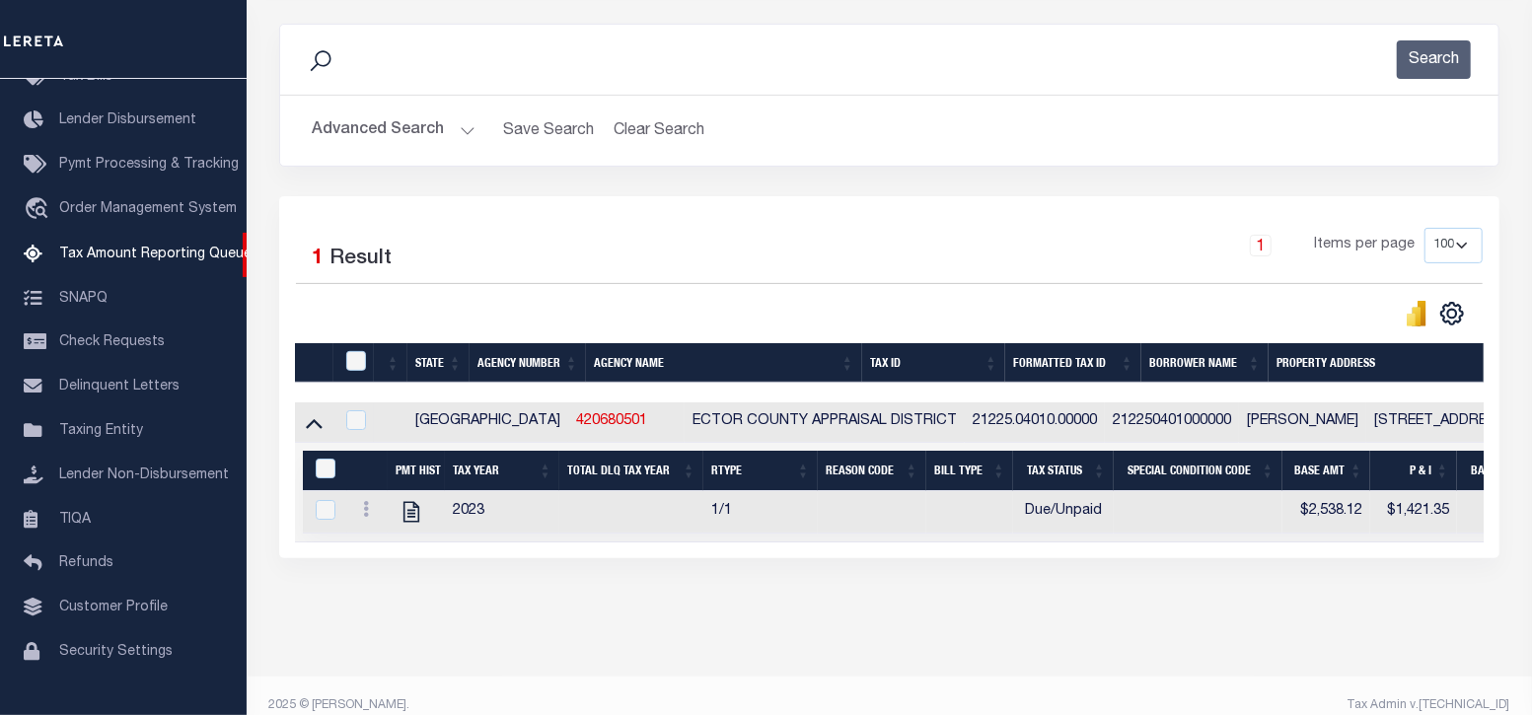
click at [396, 617] on div "Data sync process is currently running, you may face some response delays. Sear…" at bounding box center [889, 310] width 1247 height 613
click at [365, 133] on button "Advanced Search" at bounding box center [394, 130] width 164 height 38
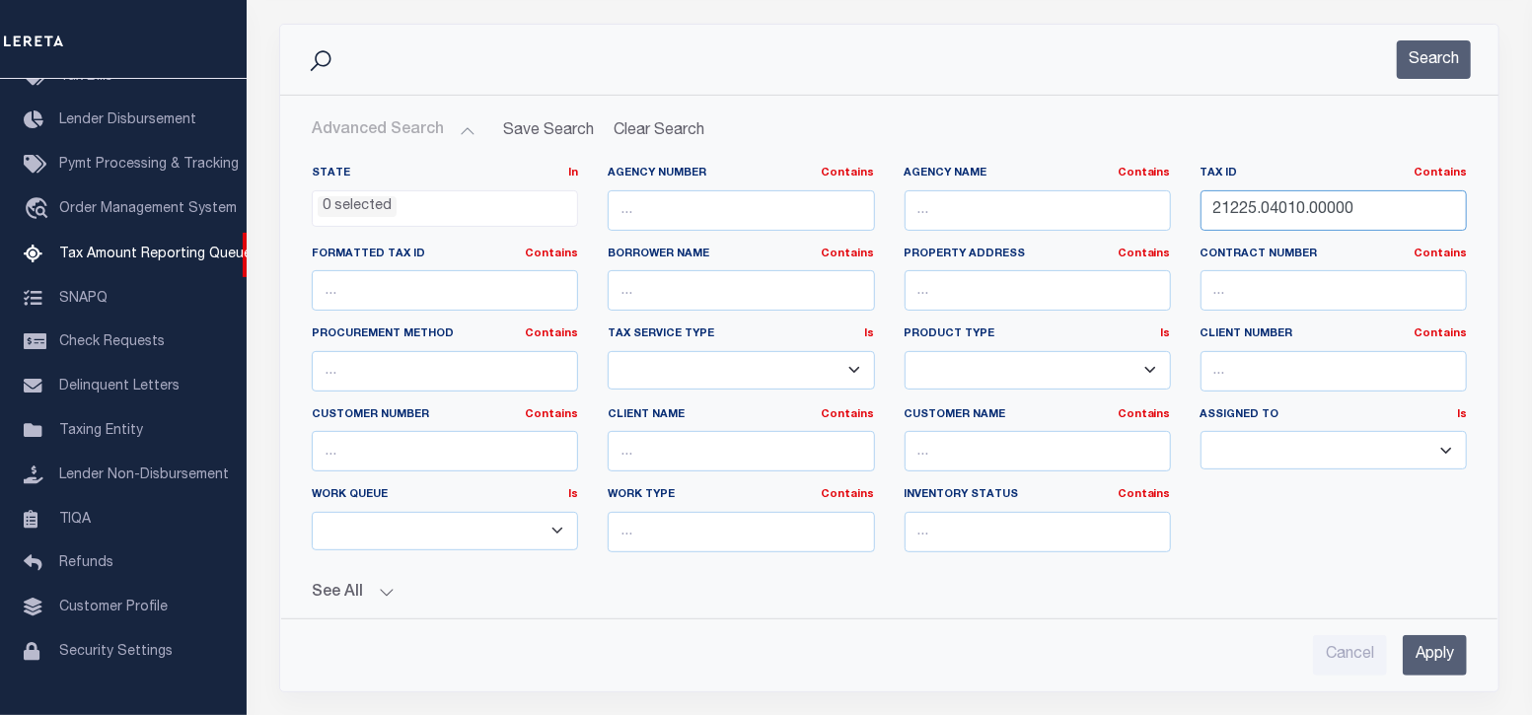
click at [1282, 206] on input "21225.04010.00000" at bounding box center [1333, 210] width 266 height 40
paste input "17345.021"
type input "17345.02110.00000"
click at [1418, 66] on button "Search" at bounding box center [1434, 59] width 74 height 38
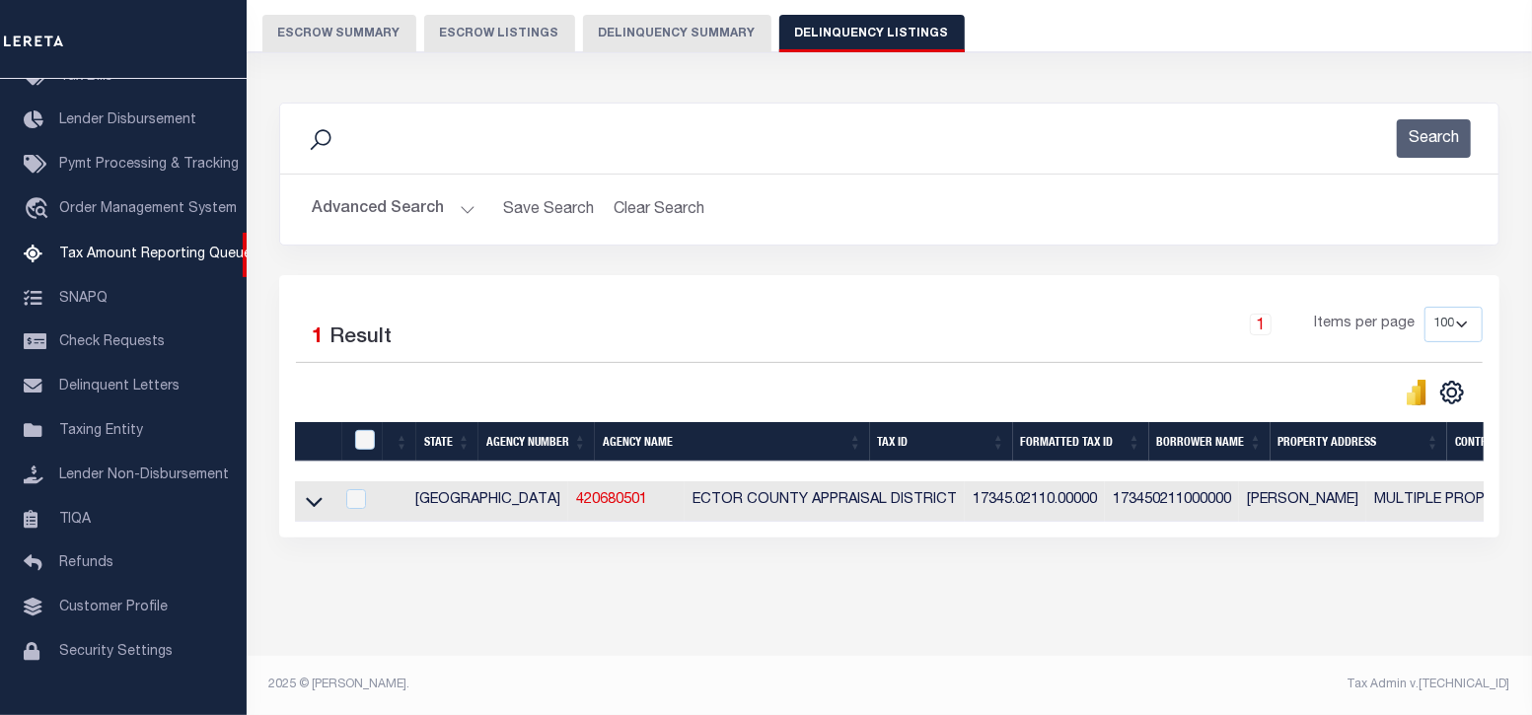
scroll to position [181, 0]
click at [318, 491] on icon at bounding box center [314, 501] width 17 height 21
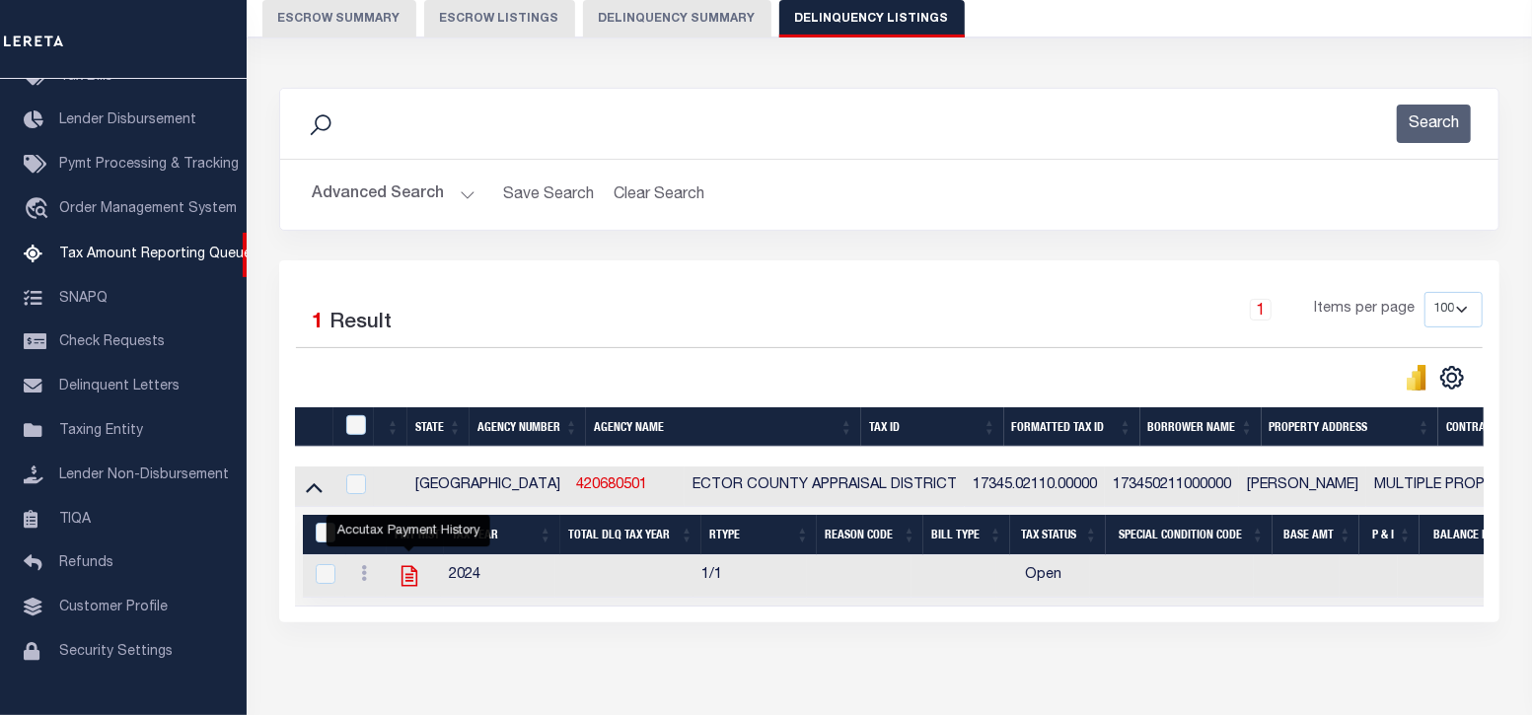
click at [407, 575] on icon "" at bounding box center [409, 576] width 26 height 26
checkbox input "true"
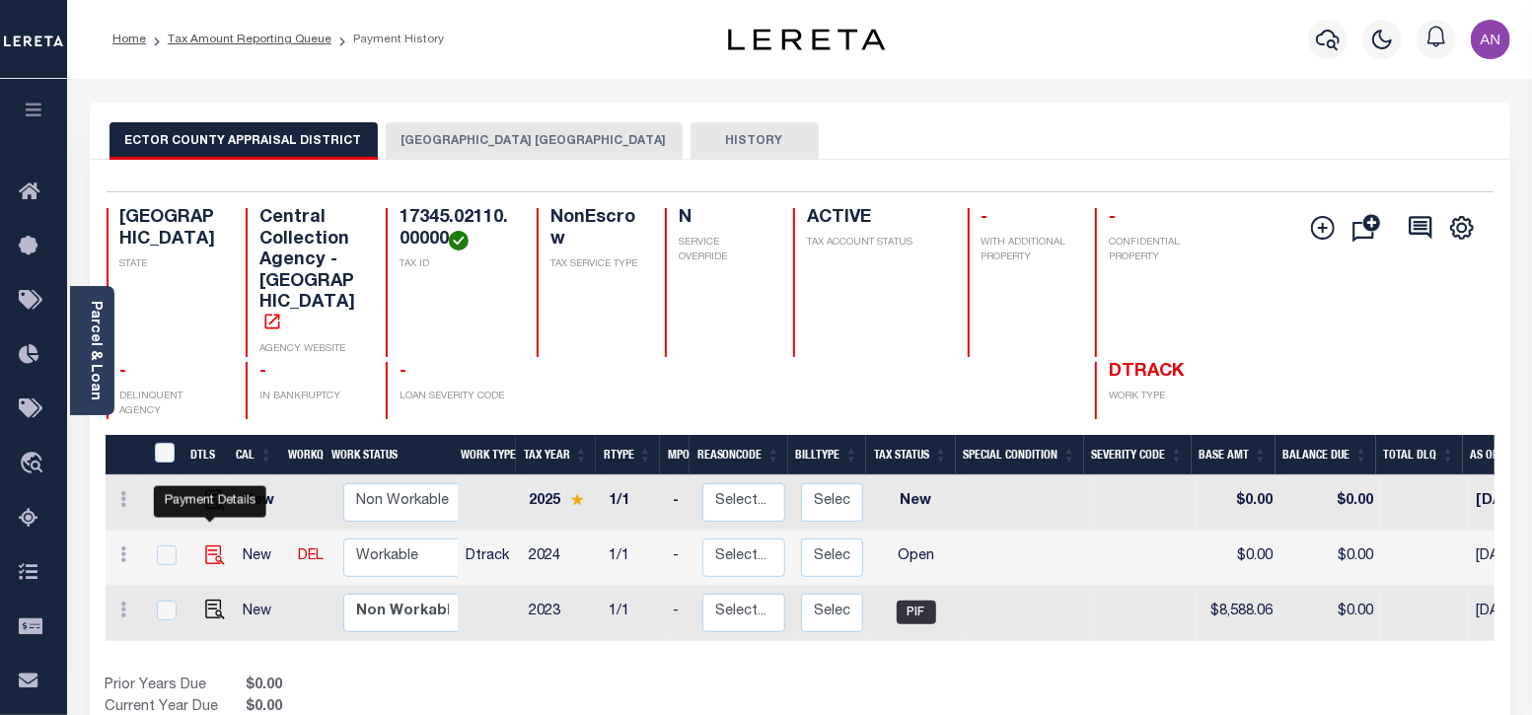
click at [208, 545] on img "" at bounding box center [215, 555] width 20 height 20
checkbox input "true"
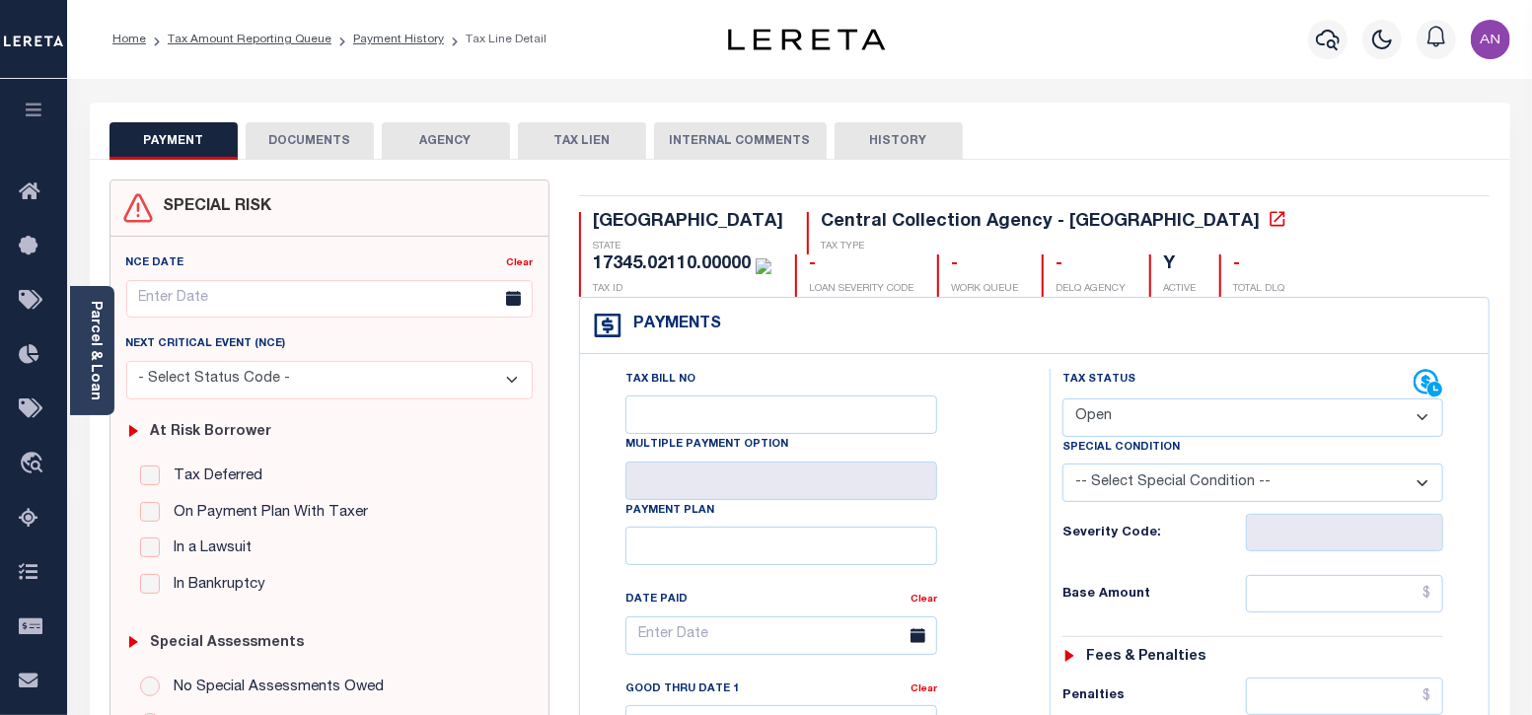
click at [1197, 427] on select "- Select Status Code - Open Due/Unpaid Paid Incomplete No Tax Due Internal Refu…" at bounding box center [1253, 417] width 382 height 38
select select "PYD"
click at [1062, 398] on select "- Select Status Code - Open Due/Unpaid Paid Incomplete No Tax Due Internal Refu…" at bounding box center [1253, 417] width 382 height 38
type input "[DATE]"
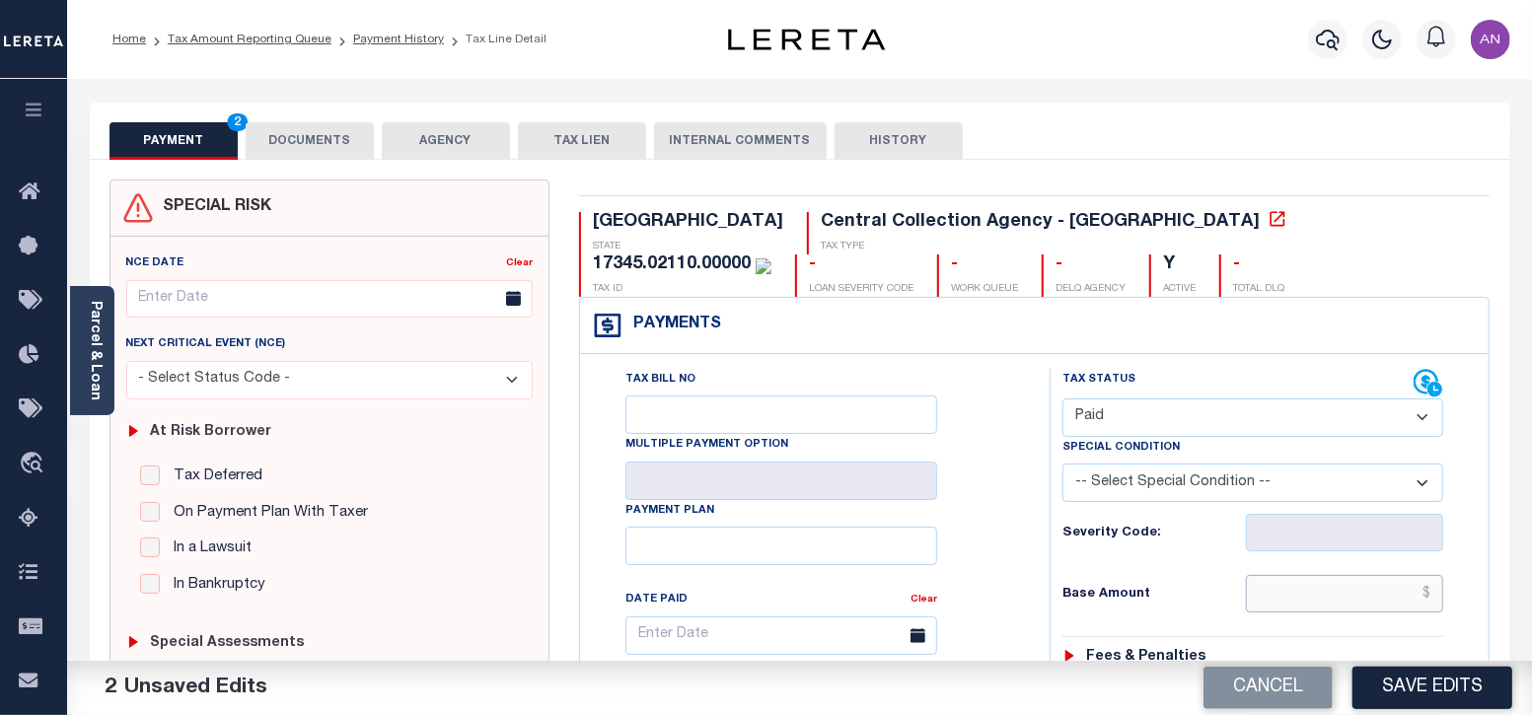
click at [1386, 590] on input "text" at bounding box center [1344, 593] width 197 height 37
type input "$0.00"
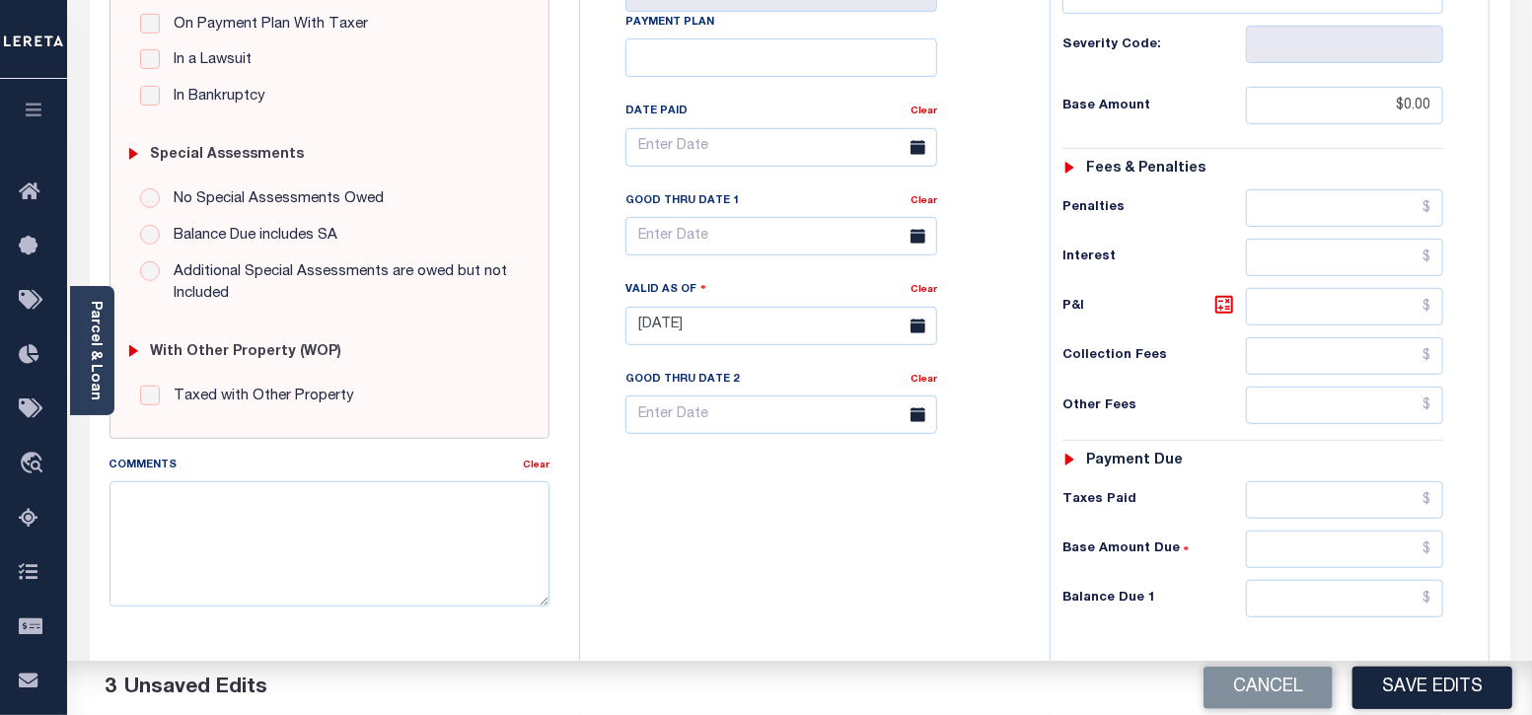
scroll to position [492, 0]
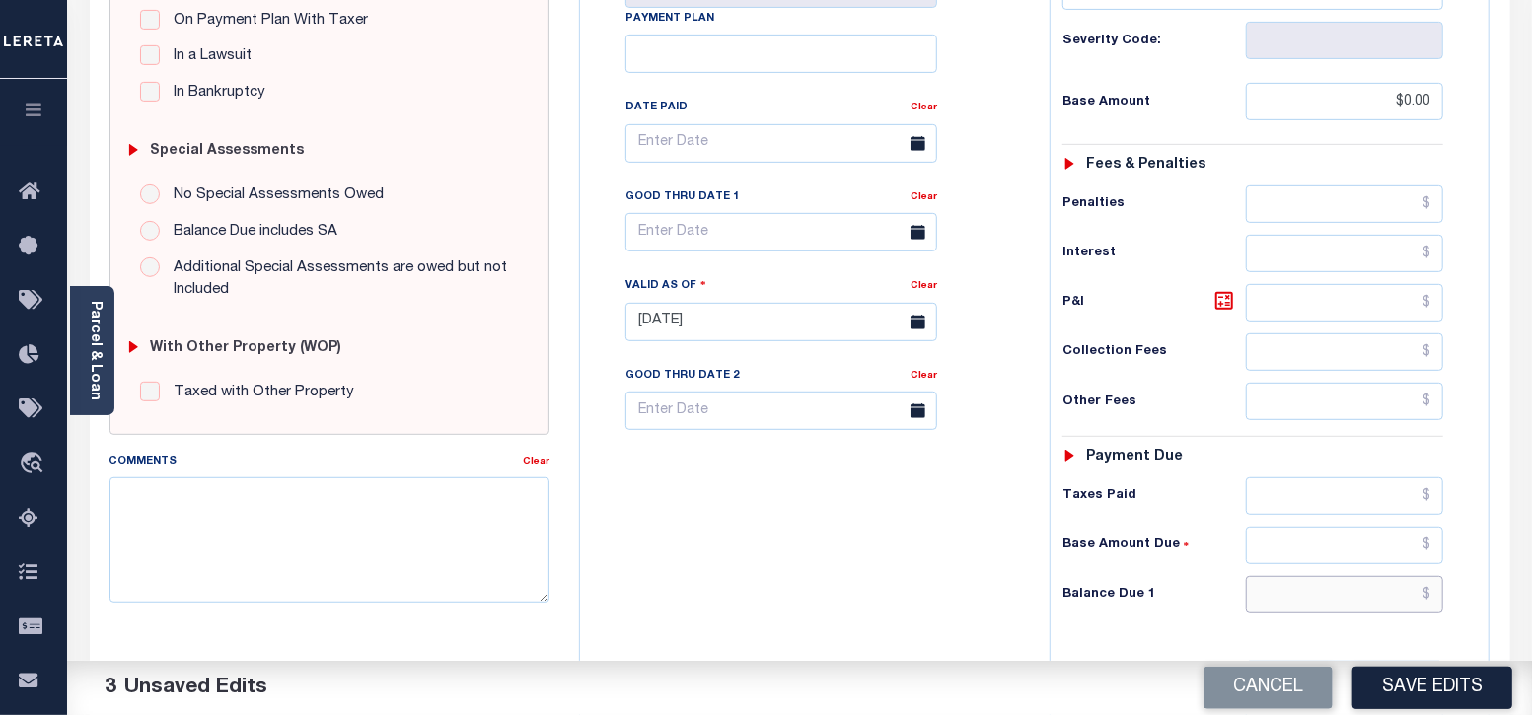
click at [1386, 594] on input "text" at bounding box center [1344, 594] width 197 height 37
type input "$0.00"
click at [922, 558] on div "Tax Bill No Multiple Payment Option Payment Plan Clear" at bounding box center [810, 312] width 450 height 871
click at [424, 514] on textarea "Comments" at bounding box center [329, 539] width 441 height 124
click at [279, 520] on textarea "As per TC: 2024 taxes have been paid." at bounding box center [329, 539] width 441 height 124
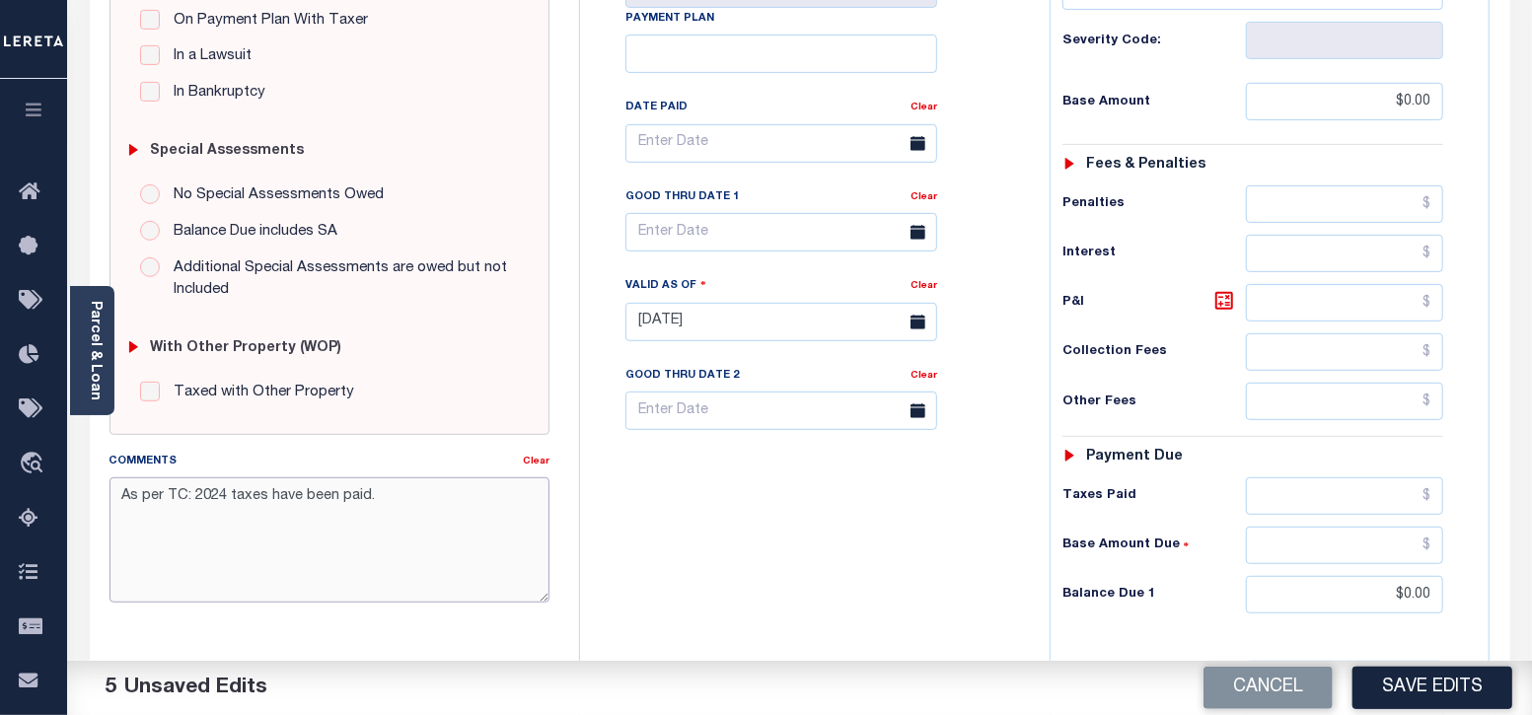
click at [182, 497] on textarea "As per TC: 2024 taxes have been paid." at bounding box center [329, 539] width 441 height 124
paste textarea "Criselta"
drag, startPoint x: 220, startPoint y: 488, endPoint x: 380, endPoint y: 521, distance: 163.1
click at [380, 521] on textarea "As per TC Criselta : 2024 taxes have been paid." at bounding box center [329, 539] width 441 height 124
paste textarea "09/29/2025 - As per call conversation with TC Criselta 2024 taxes are paid - AN"
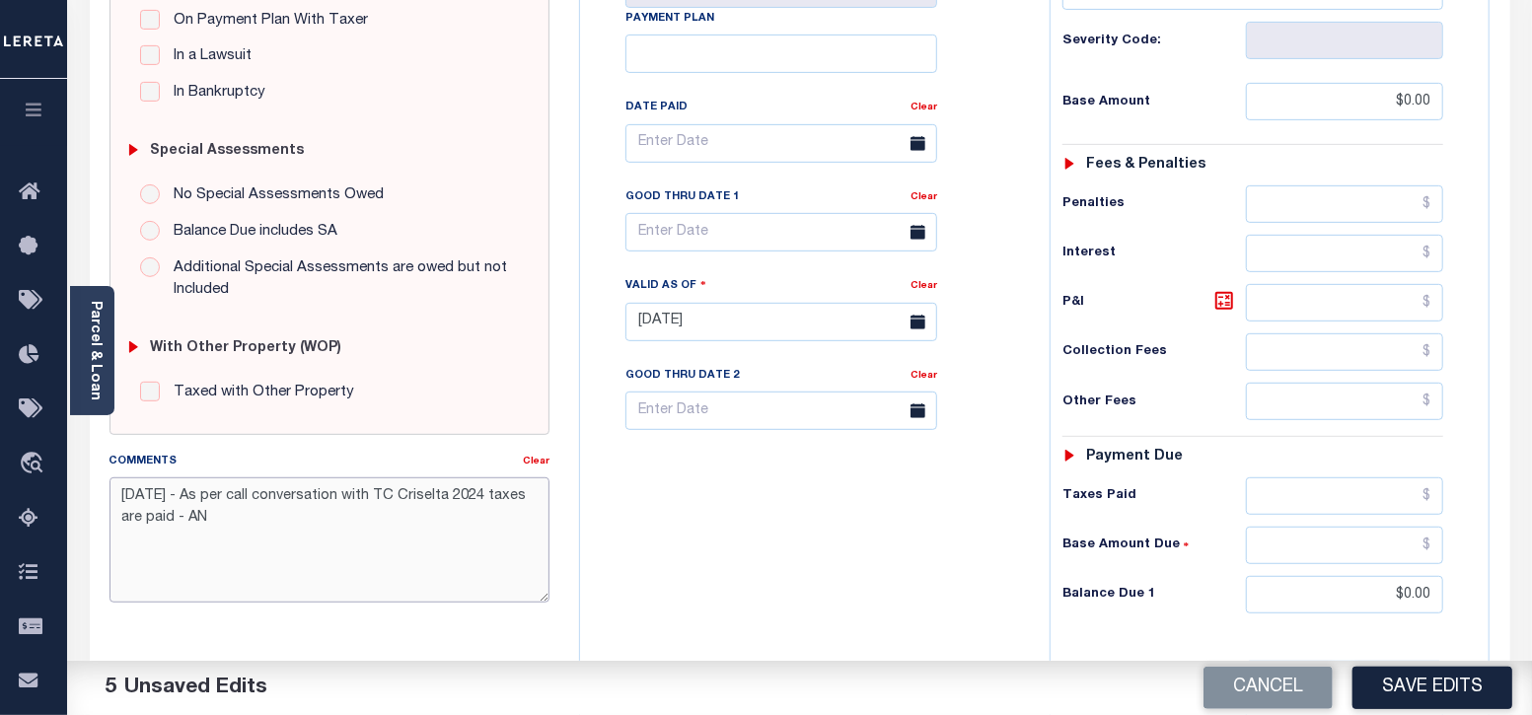
type textarea "09/29/2025 - As per call conversation with TC Criselta 2024 taxes are paid - AN"
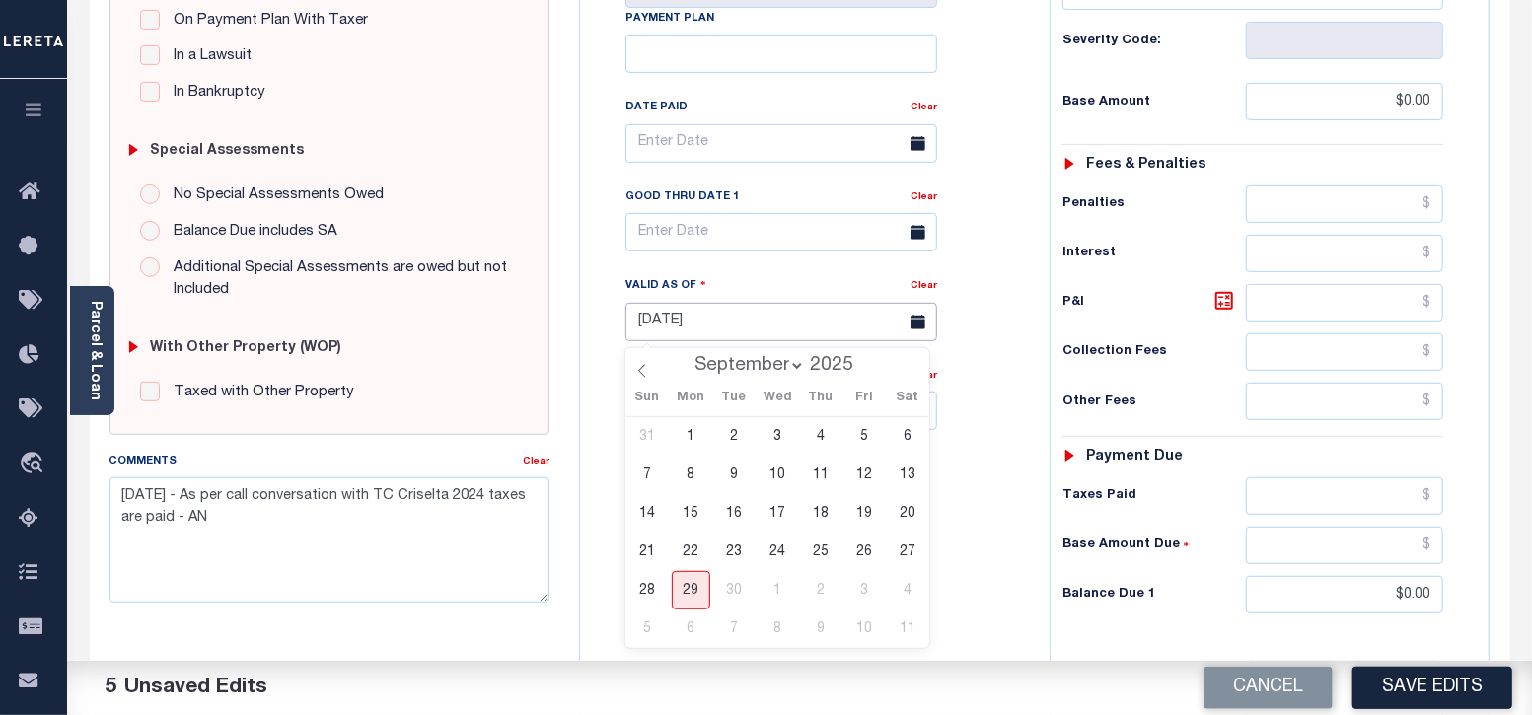
click at [773, 323] on input "[DATE]" at bounding box center [781, 322] width 312 height 38
click at [981, 402] on div "Tax Bill No Multiple Payment Option Payment Plan Clear" at bounding box center [810, 153] width 420 height 553
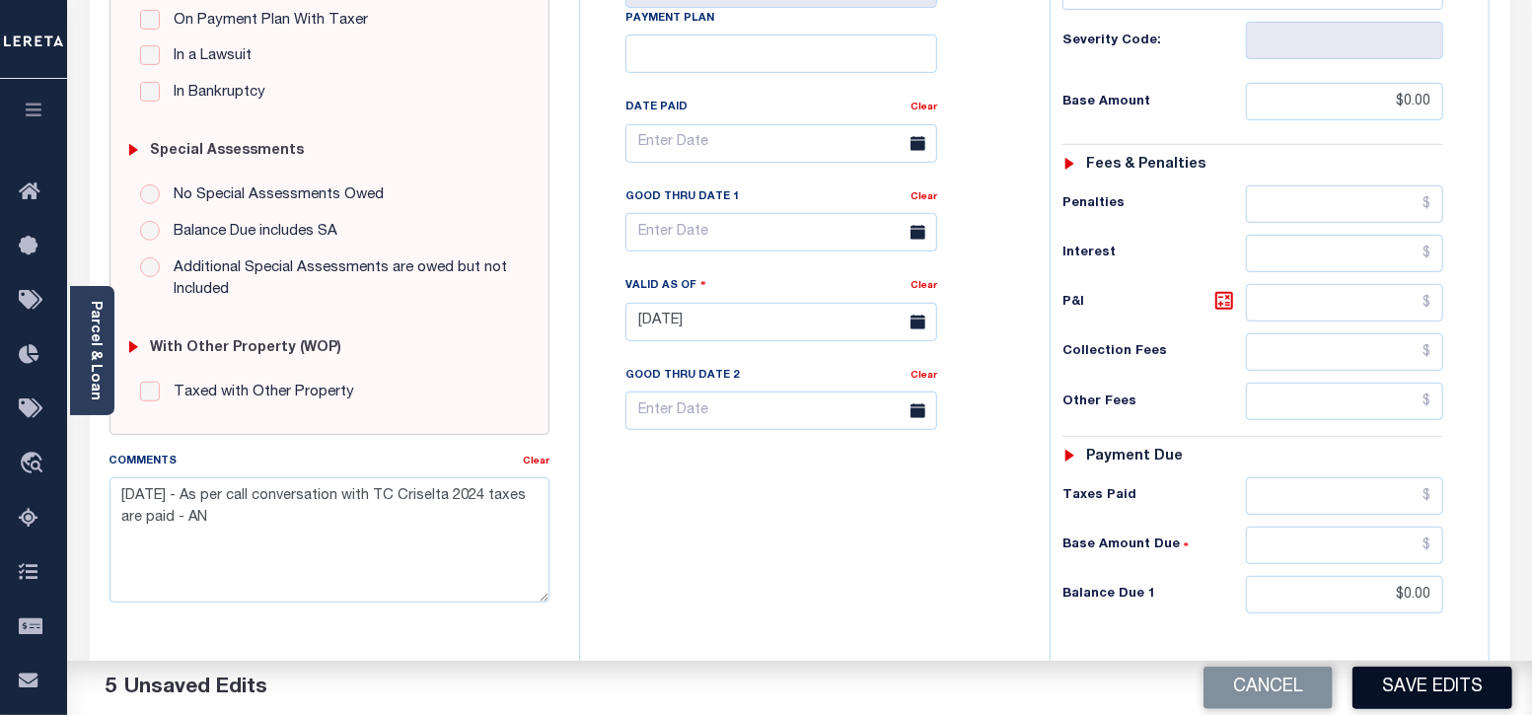
click at [1425, 694] on button "Save Edits" at bounding box center [1432, 688] width 160 height 42
checkbox input "false"
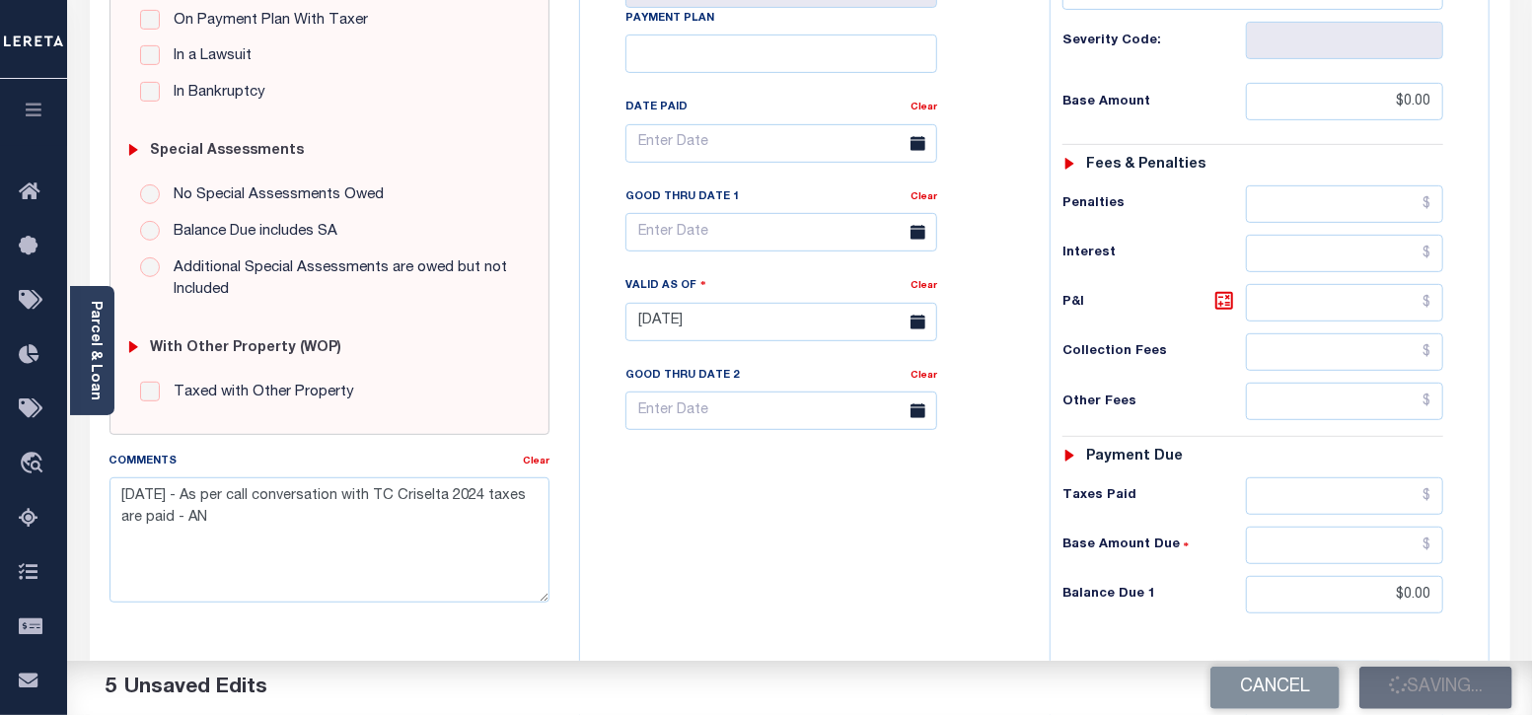
type input "$0"
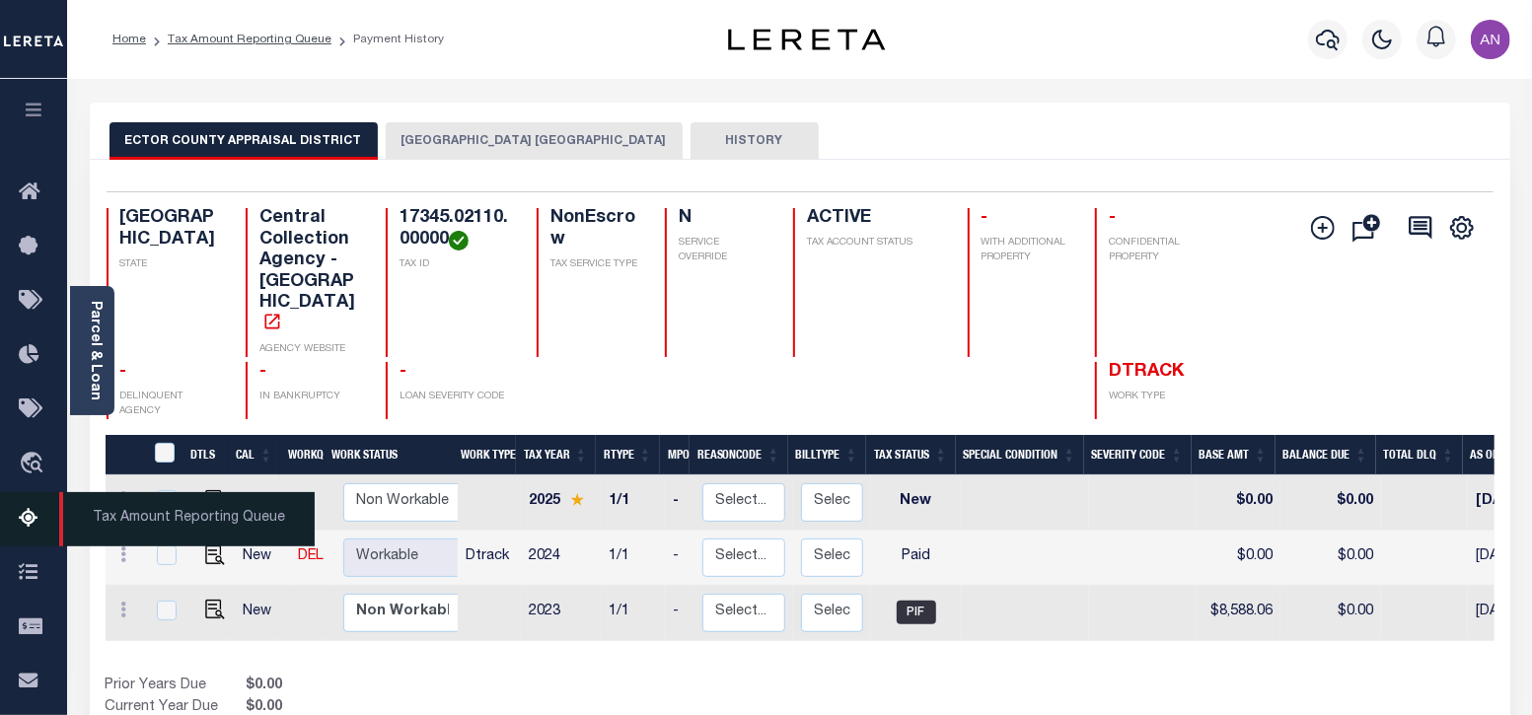
click at [31, 528] on icon at bounding box center [35, 519] width 32 height 25
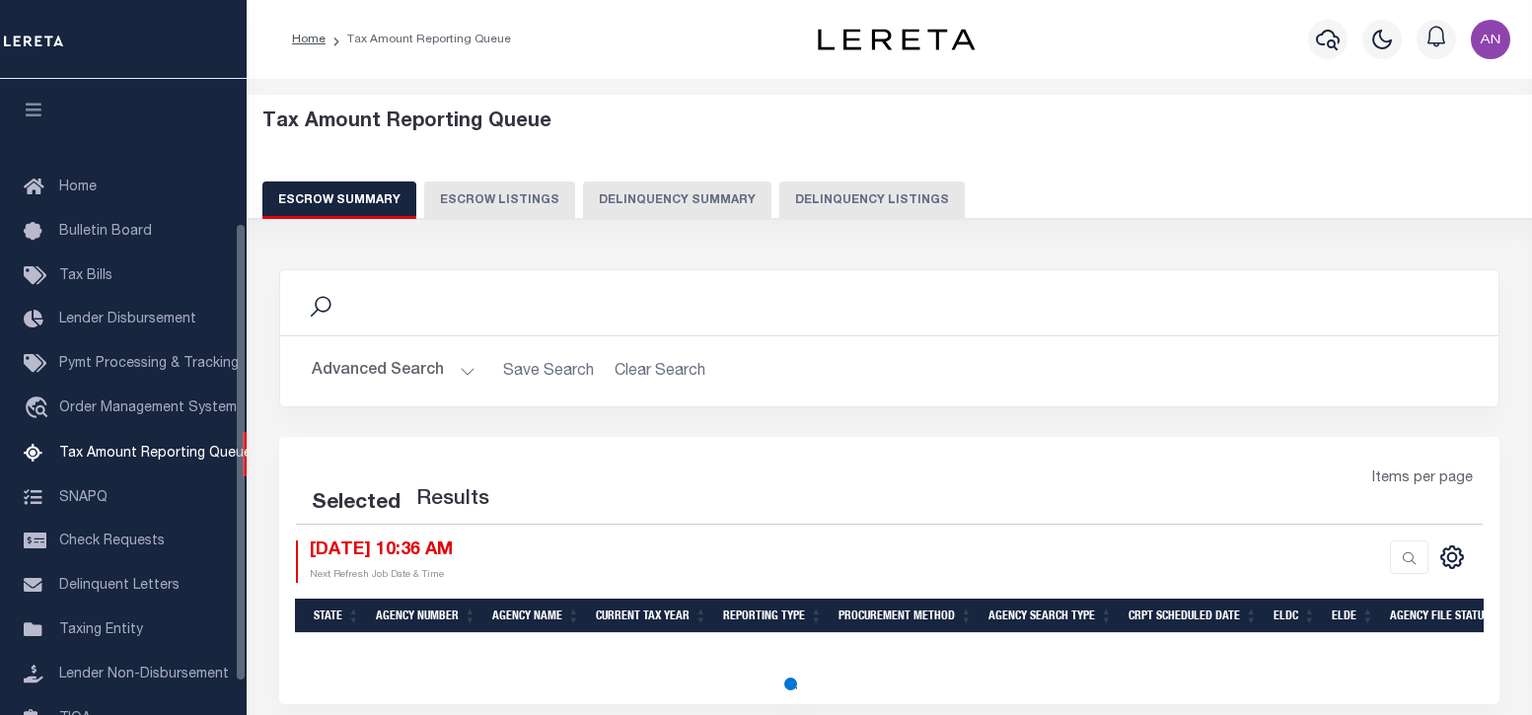
click at [849, 192] on button "Delinquency Listings" at bounding box center [871, 199] width 185 height 37
select select "100"
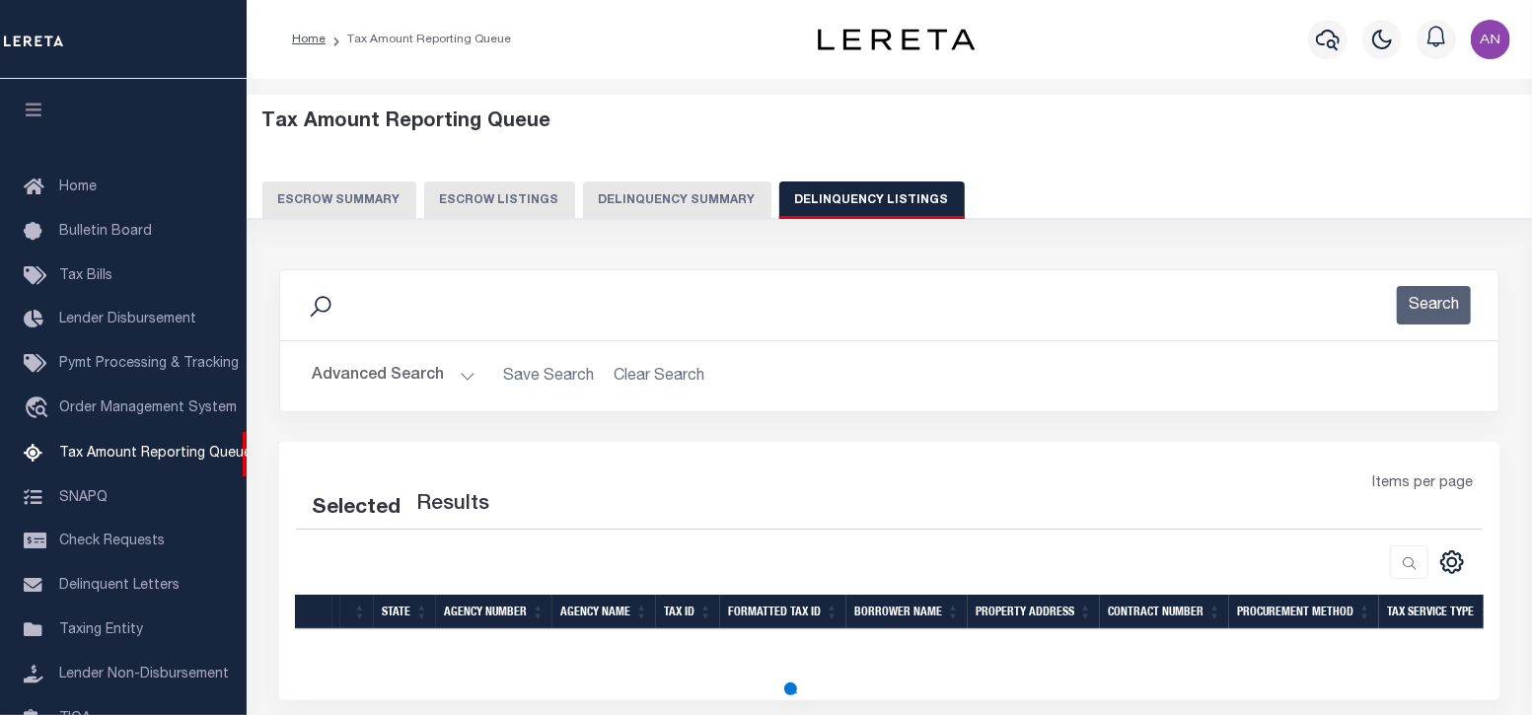
scroll to position [199, 0]
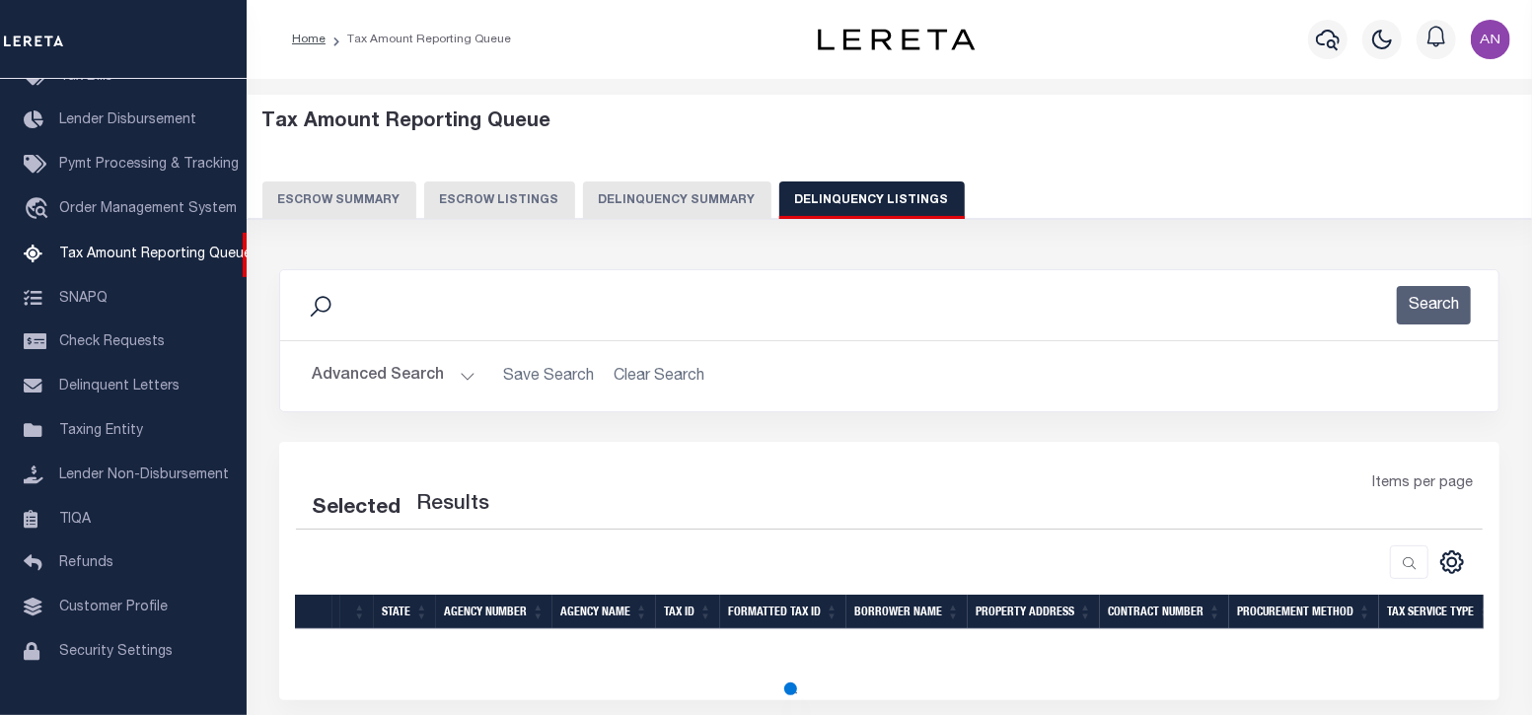
select select "100"
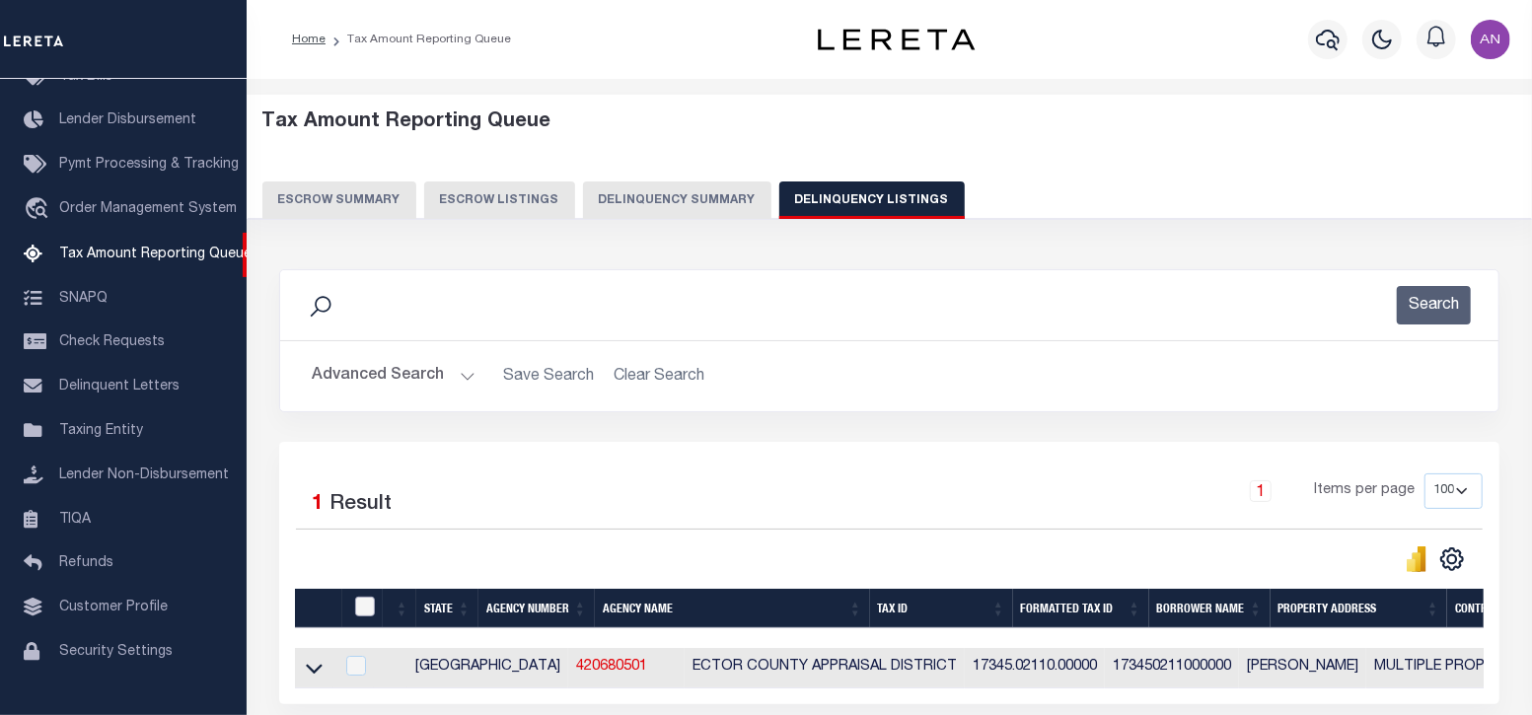
click at [371, 599] on input "checkbox" at bounding box center [365, 607] width 20 height 20
checkbox input "true"
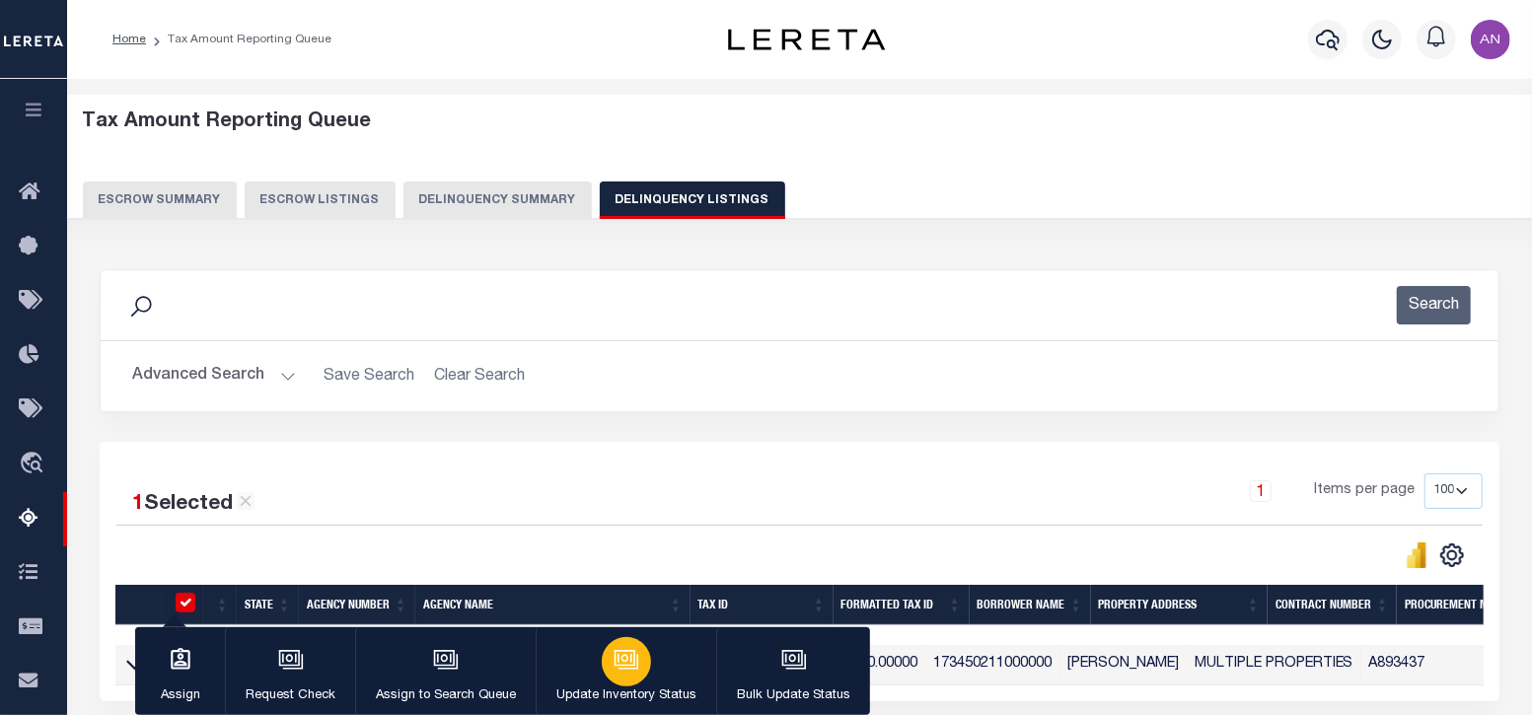
click at [633, 665] on icon "button" at bounding box center [628, 661] width 20 height 15
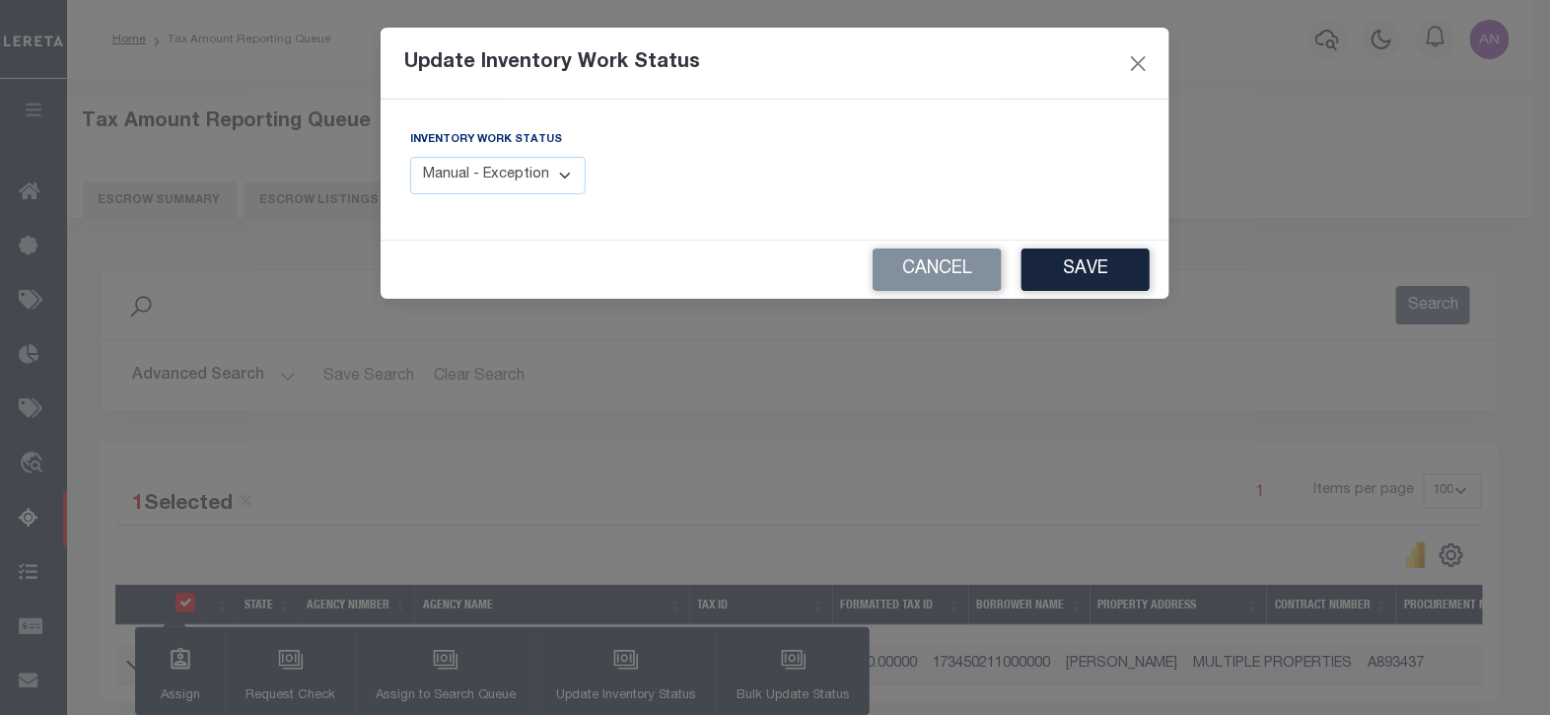
click at [505, 184] on select "Manual - Exception Pended - Awaiting Search Late Add Exception Completed" at bounding box center [498, 176] width 176 height 38
select select "4"
click at [410, 157] on select "Manual - Exception Pended - Awaiting Search Late Add Exception Completed" at bounding box center [498, 176] width 176 height 38
click at [1085, 268] on button "Save" at bounding box center [1086, 270] width 128 height 42
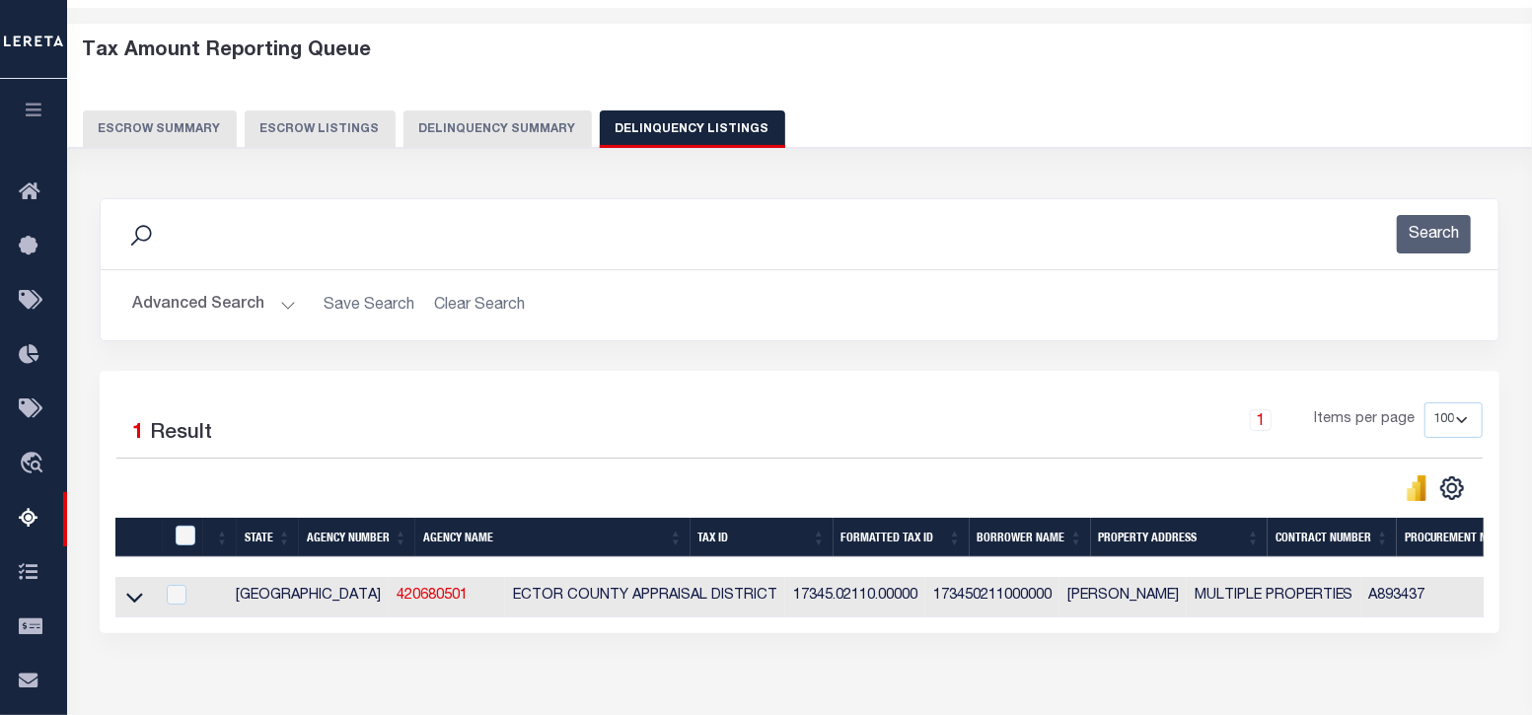
scroll to position [246, 0]
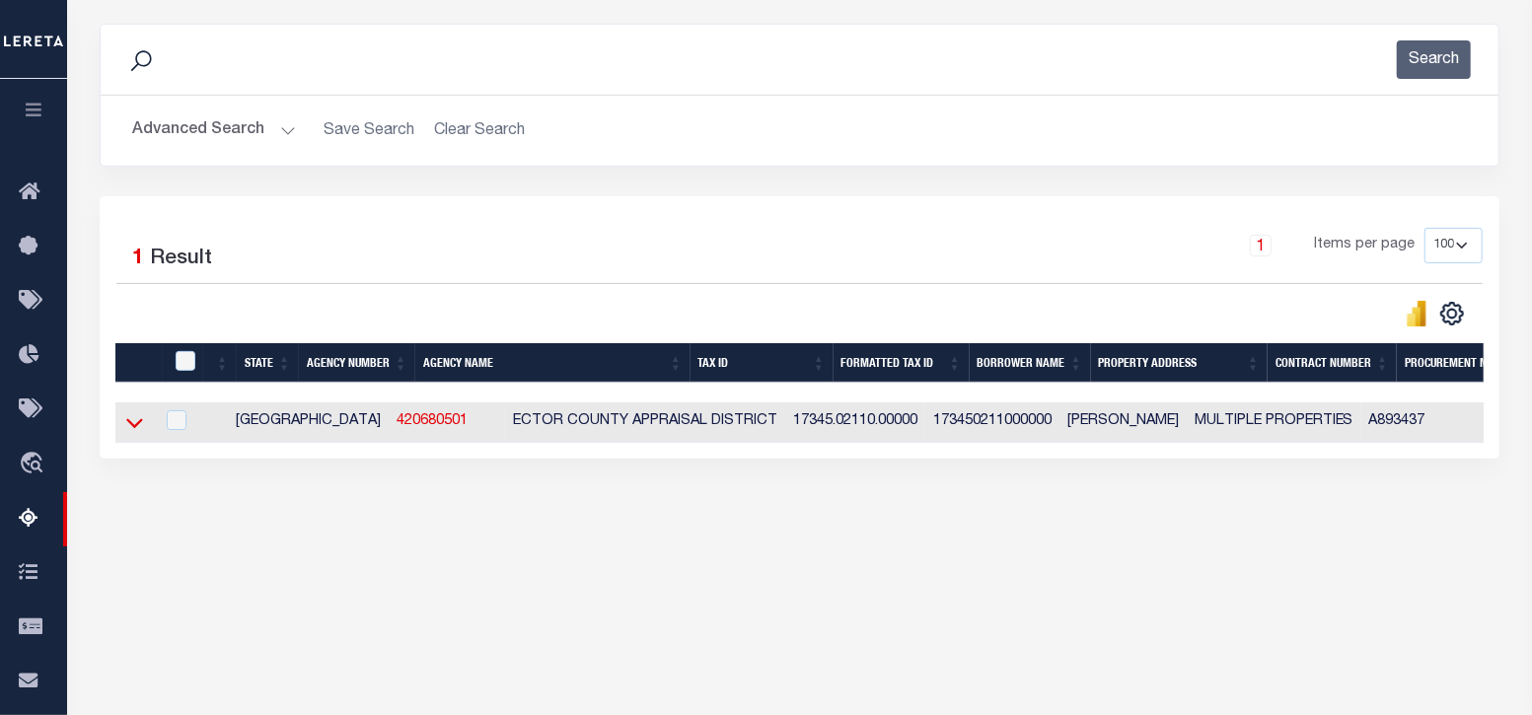
click at [134, 431] on icon at bounding box center [134, 422] width 17 height 21
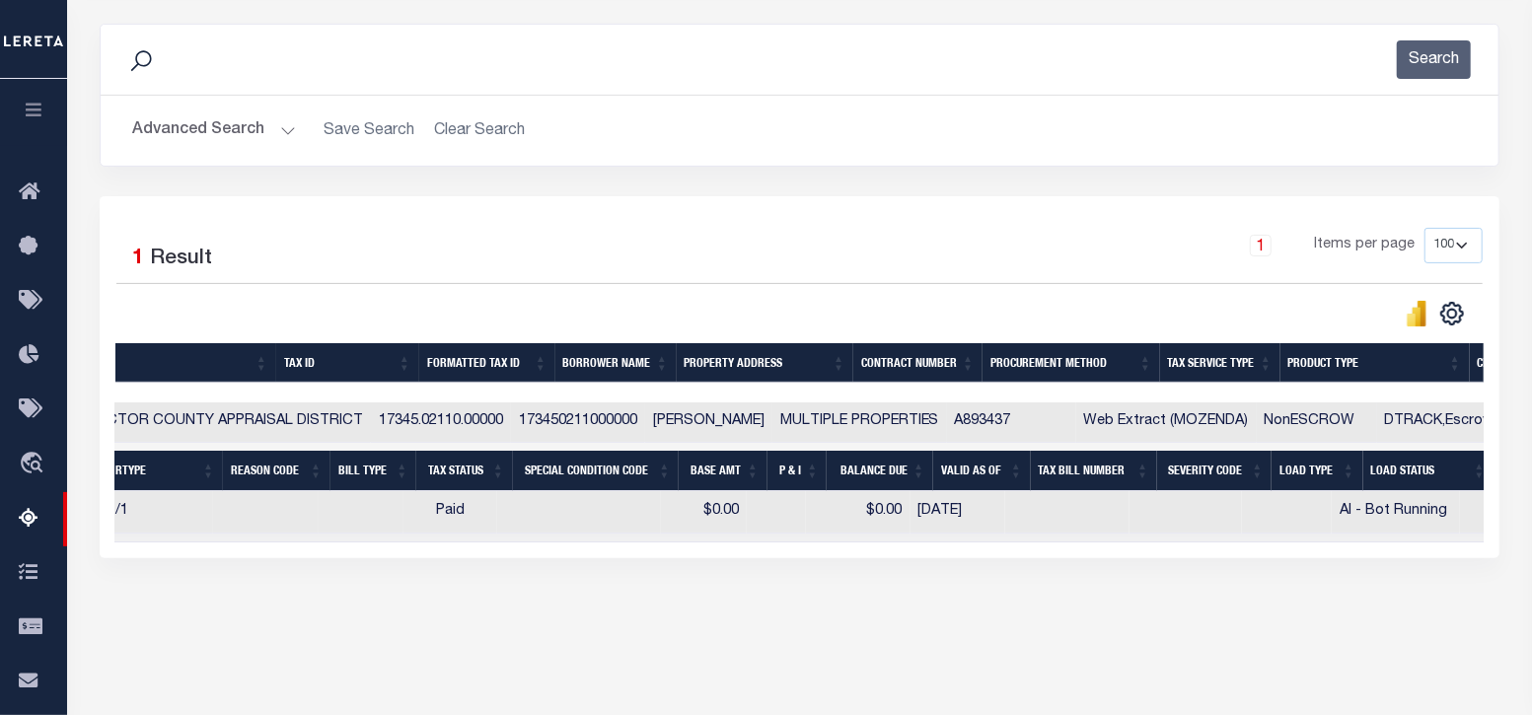
scroll to position [0, 340]
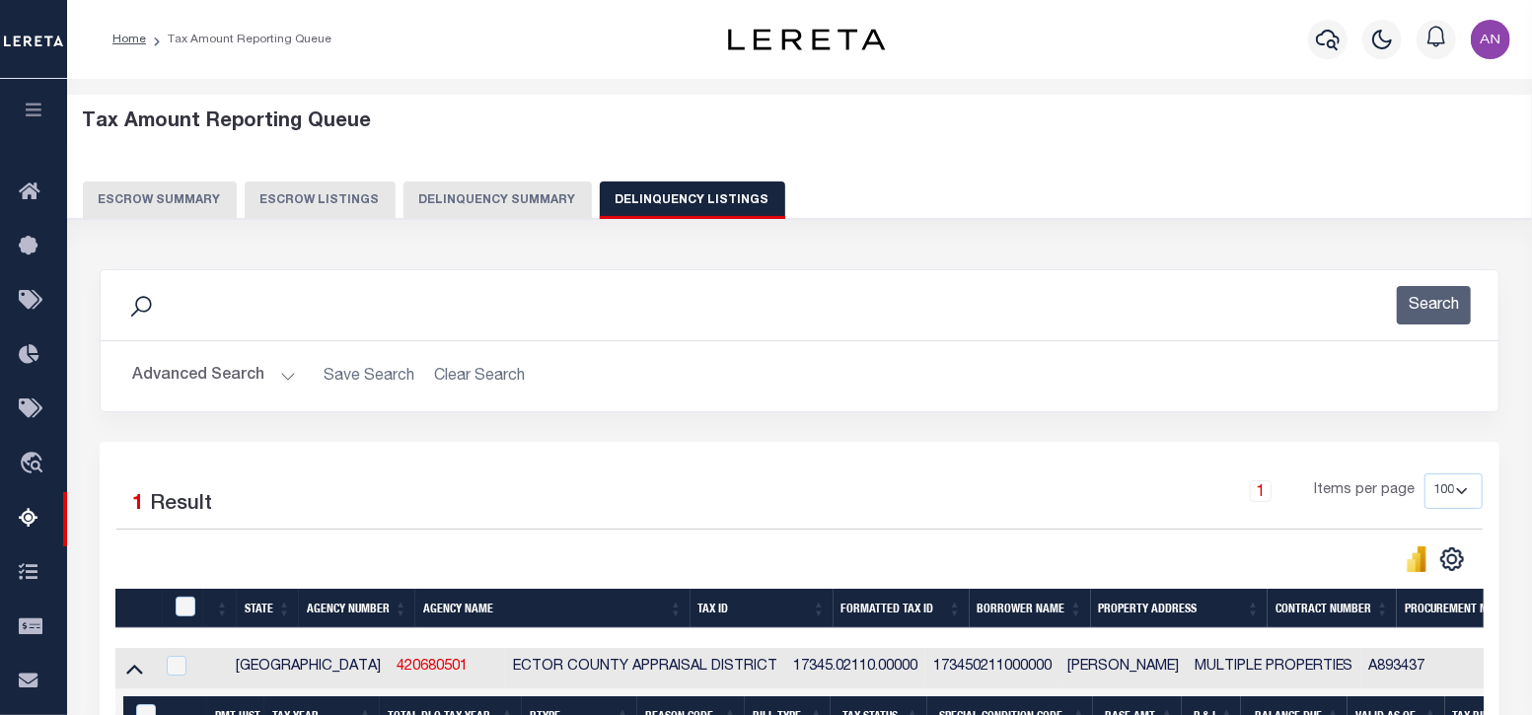
click at [157, 382] on button "Advanced Search" at bounding box center [214, 376] width 164 height 38
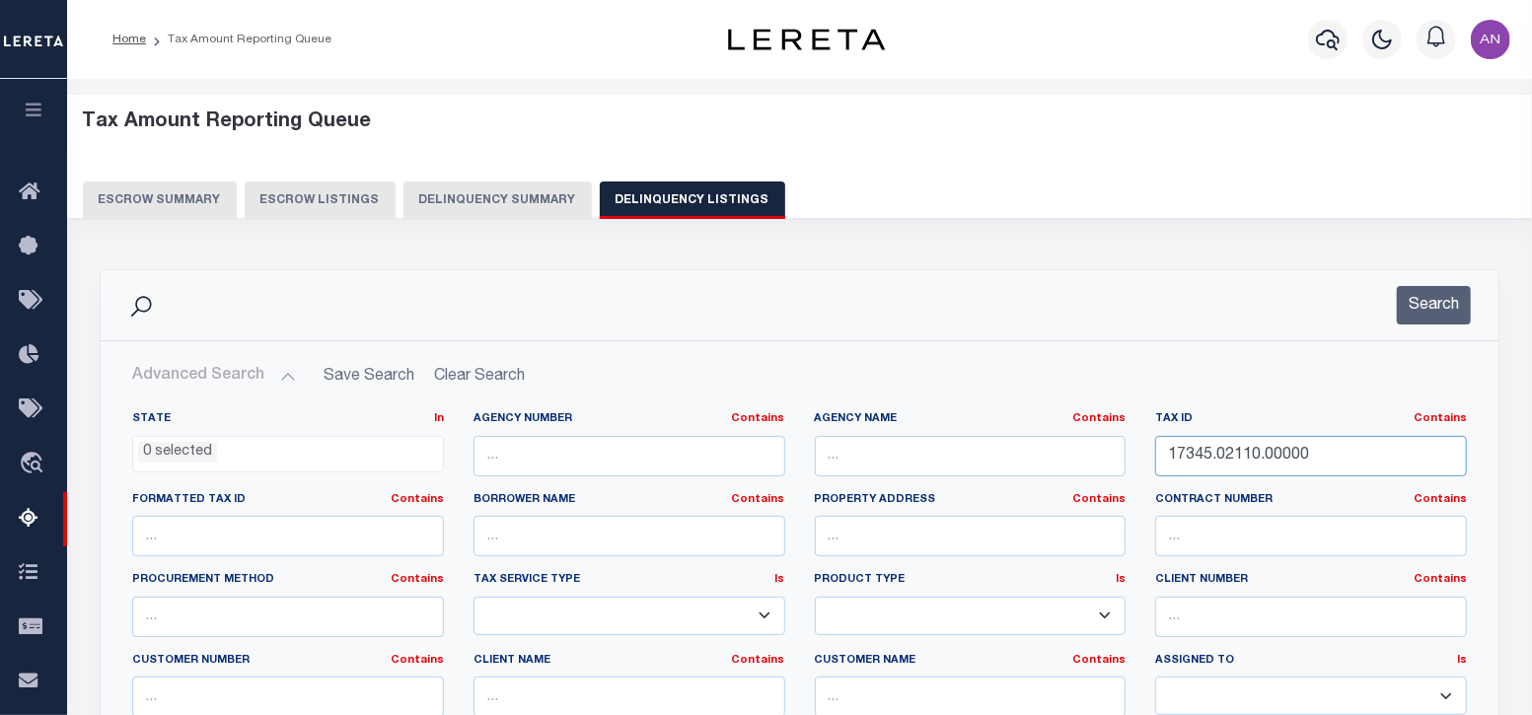
click at [1279, 456] on input "17345.02110.00000" at bounding box center [1311, 456] width 312 height 40
paste input "40"
type input "17345.02400.00000"
click at [1424, 320] on button "Search" at bounding box center [1434, 305] width 74 height 38
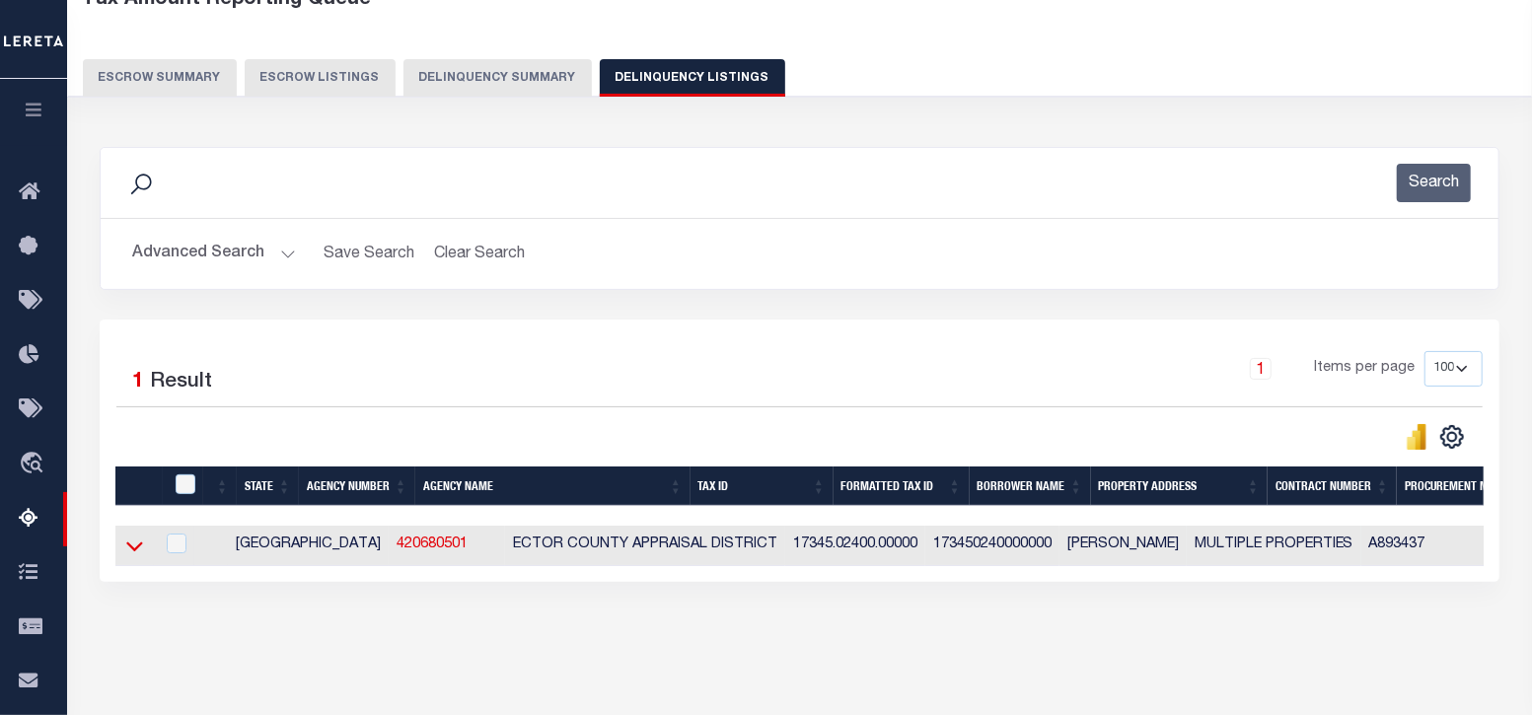
click at [138, 545] on icon at bounding box center [134, 546] width 17 height 21
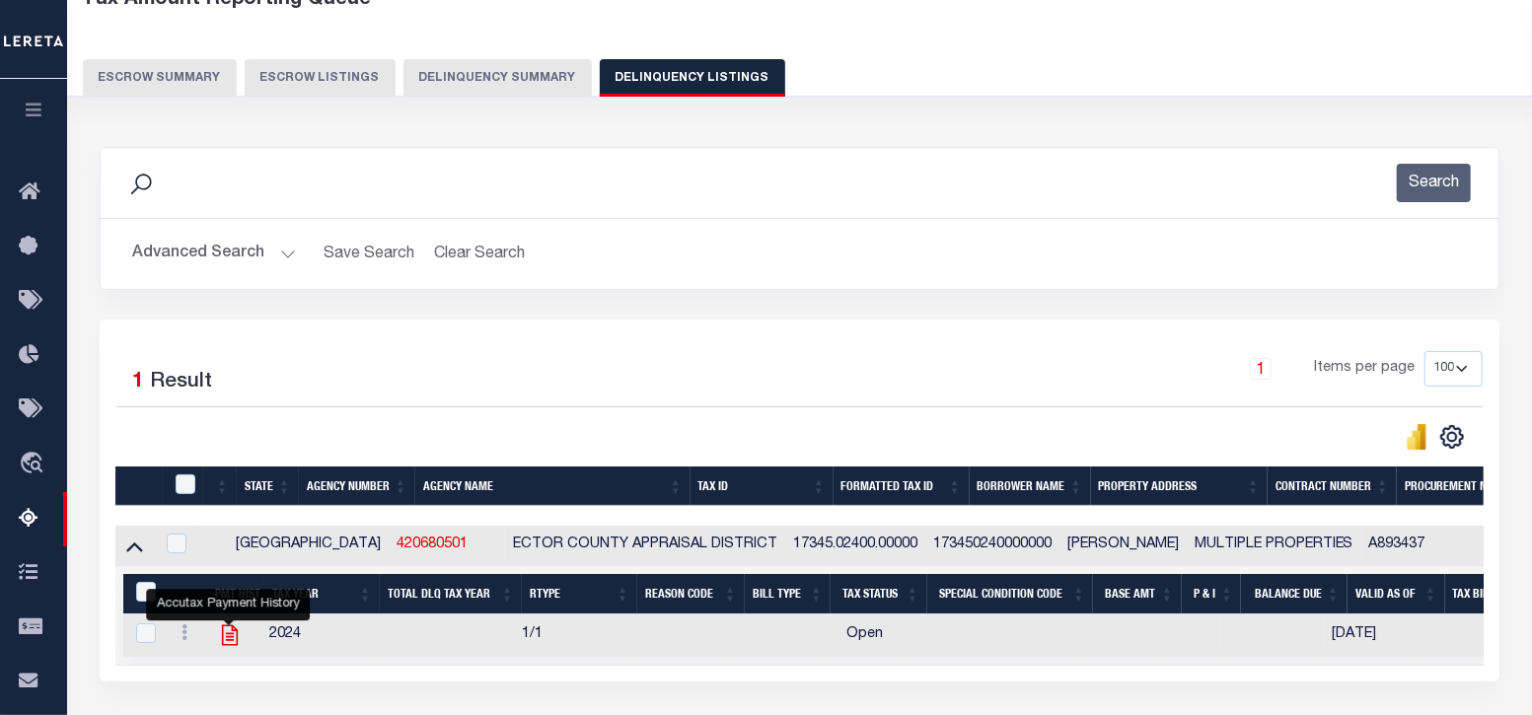
click at [223, 633] on icon "" at bounding box center [230, 635] width 26 height 26
checkbox input "true"
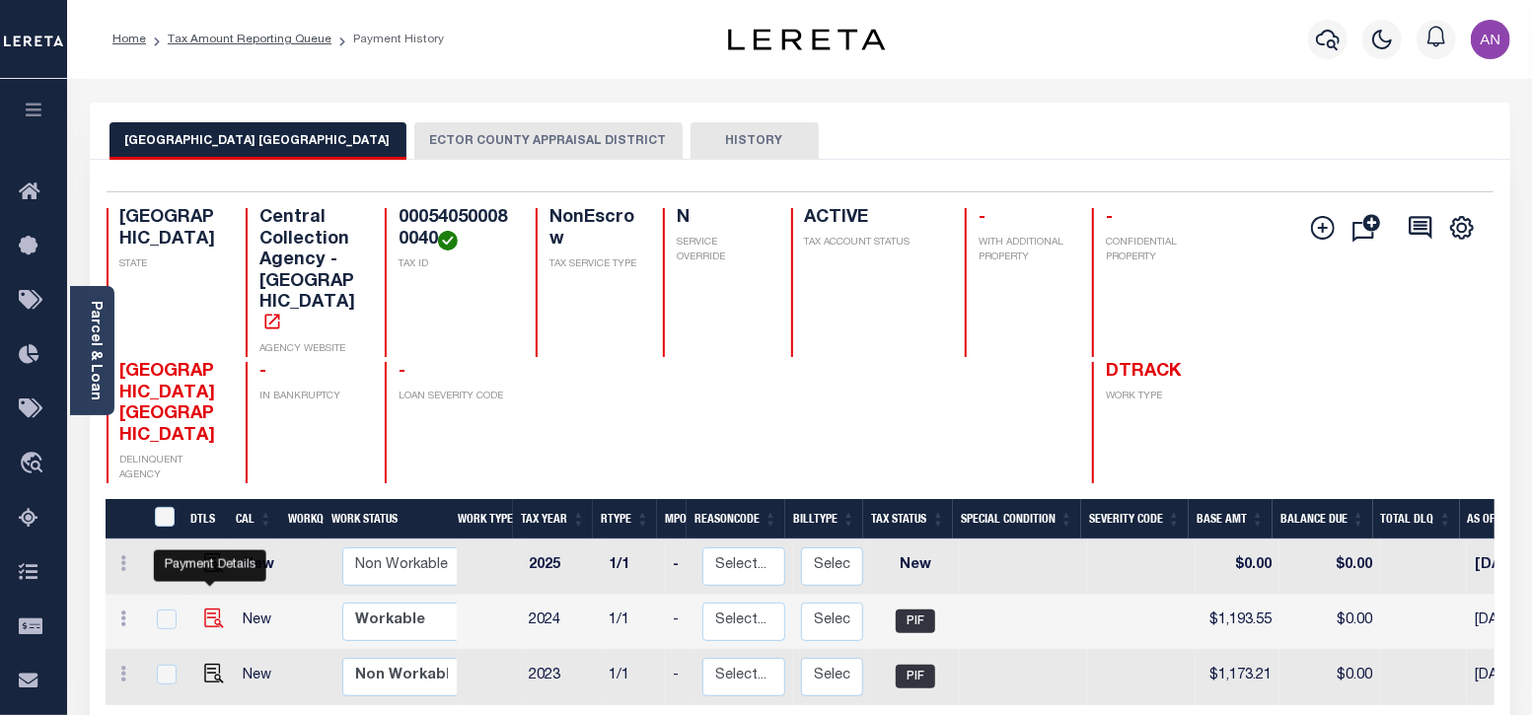
click at [204, 609] on img "" at bounding box center [214, 619] width 20 height 20
checkbox input "true"
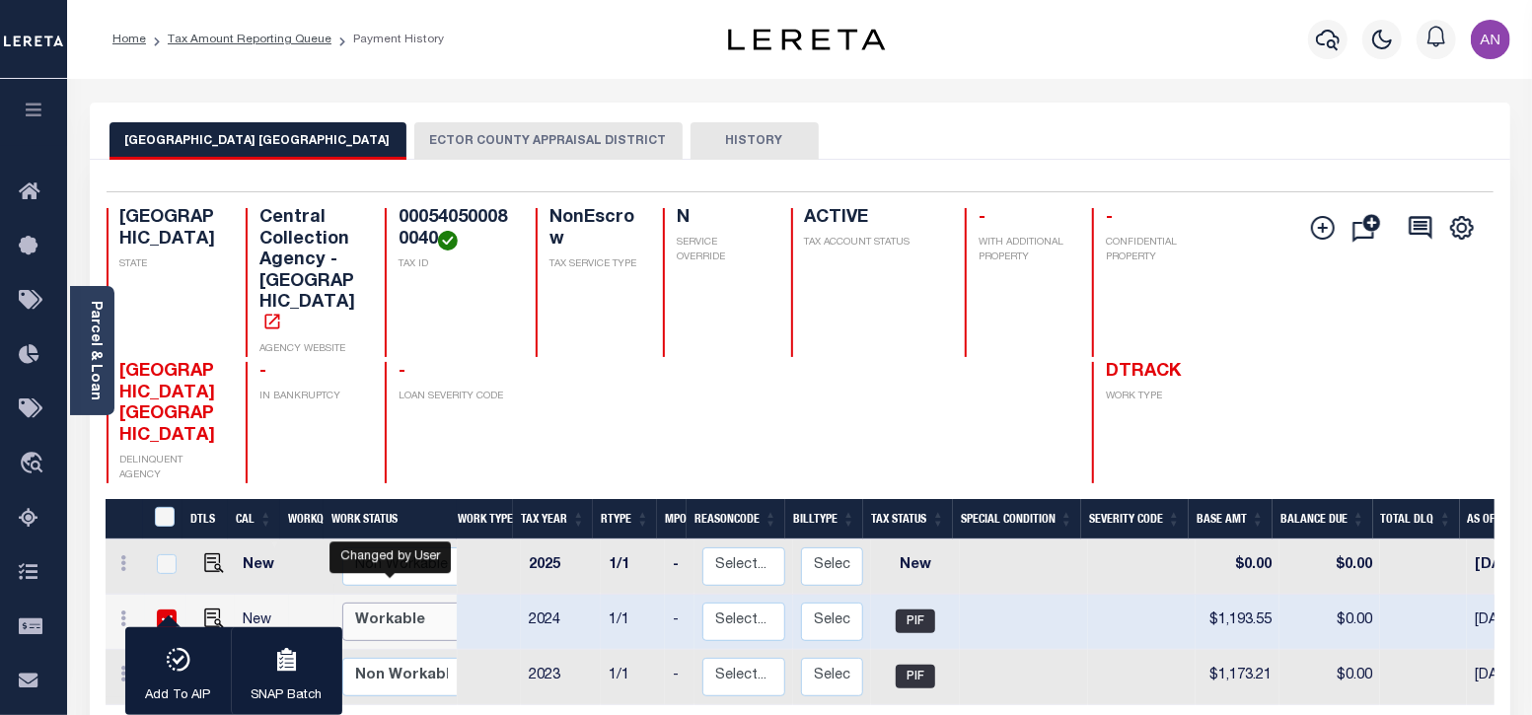
click at [381, 603] on select "Non Workable Workable" at bounding box center [401, 622] width 118 height 38
checkbox input "false"
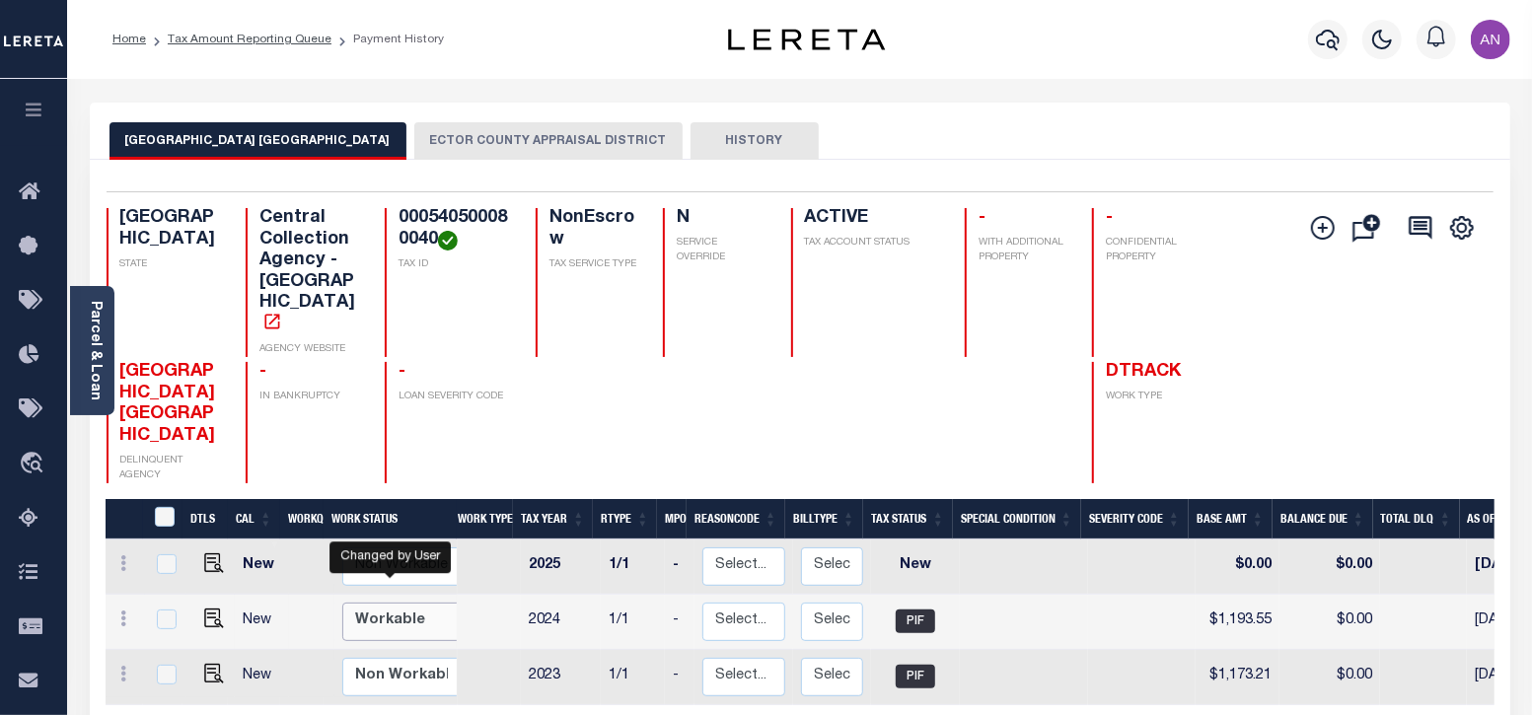
select select "true"
click at [342, 603] on select "Non Workable Workable" at bounding box center [401, 622] width 118 height 38
checkbox input "true"
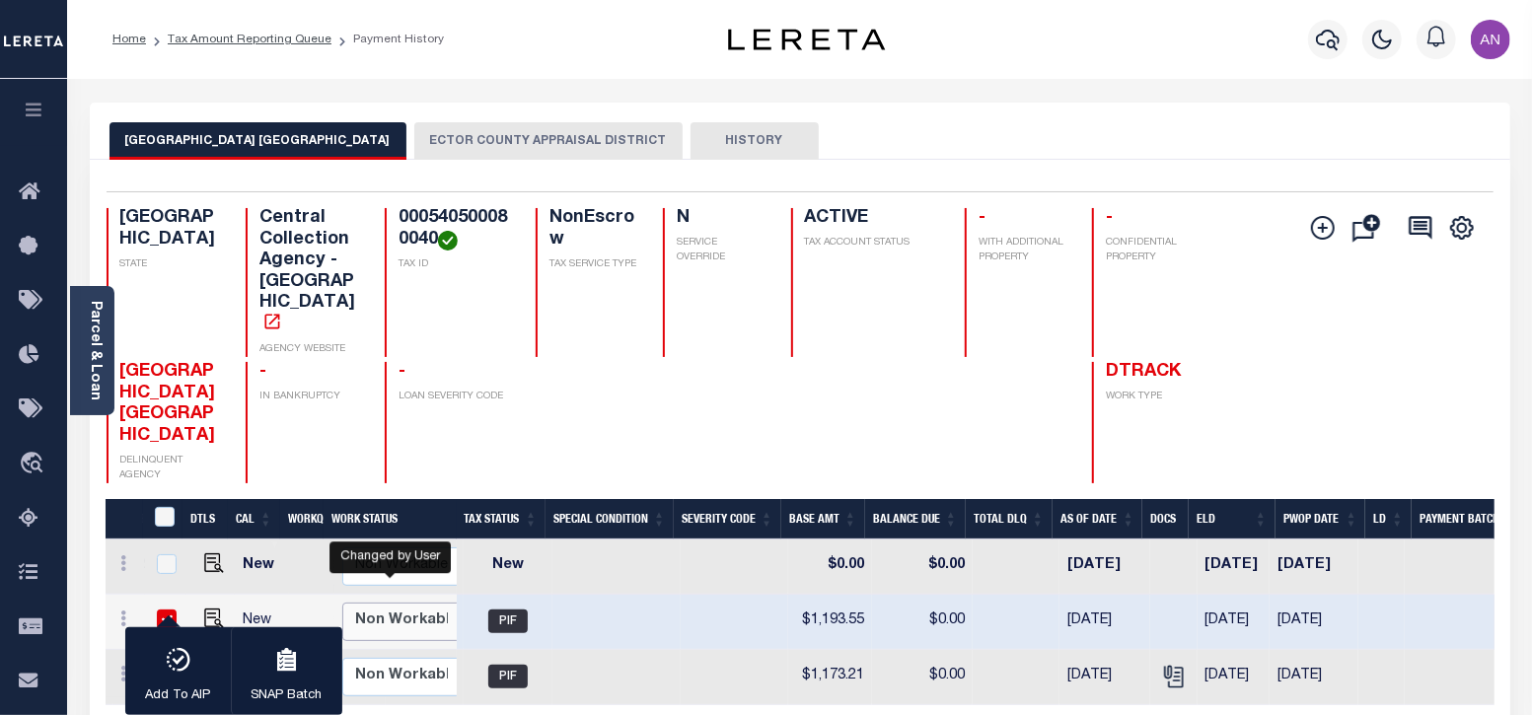
scroll to position [0, 417]
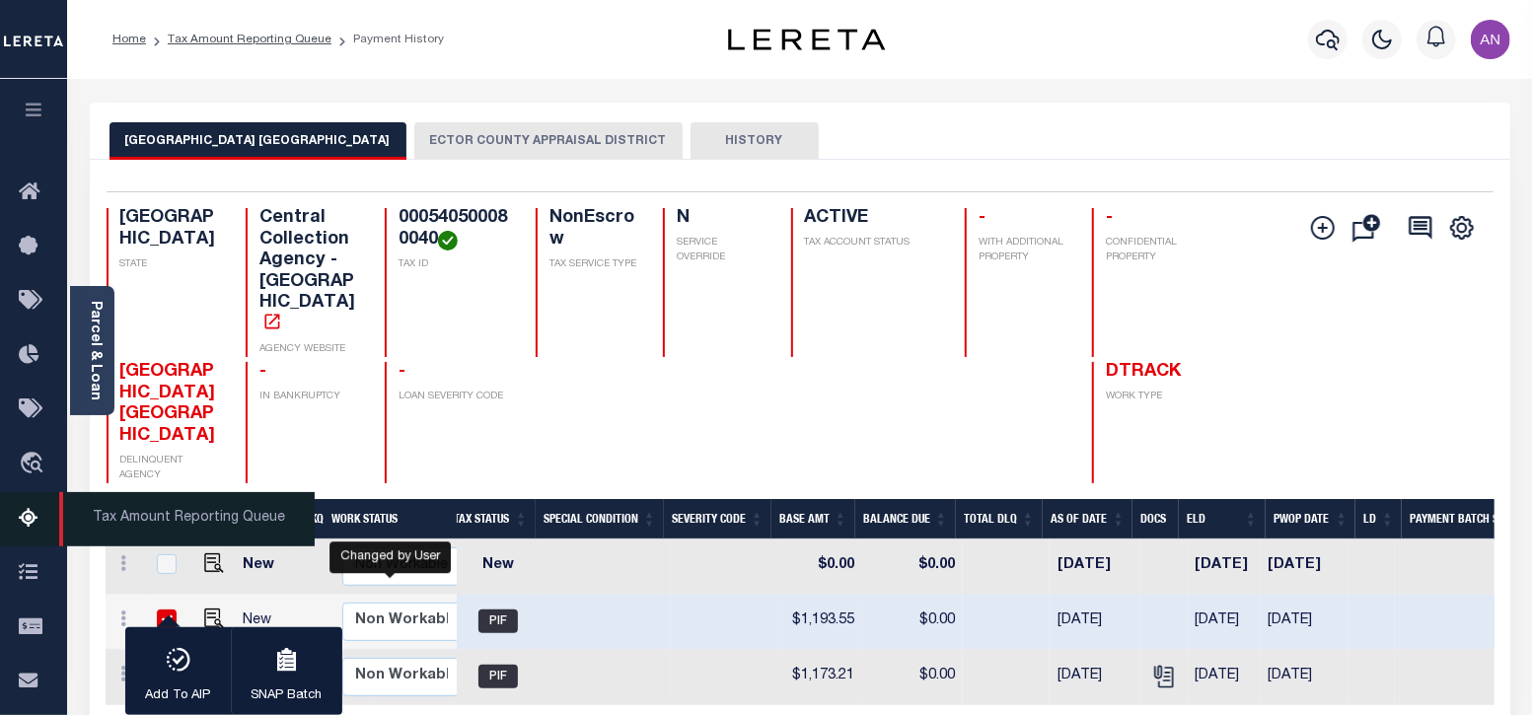
click at [23, 531] on icon at bounding box center [35, 519] width 32 height 25
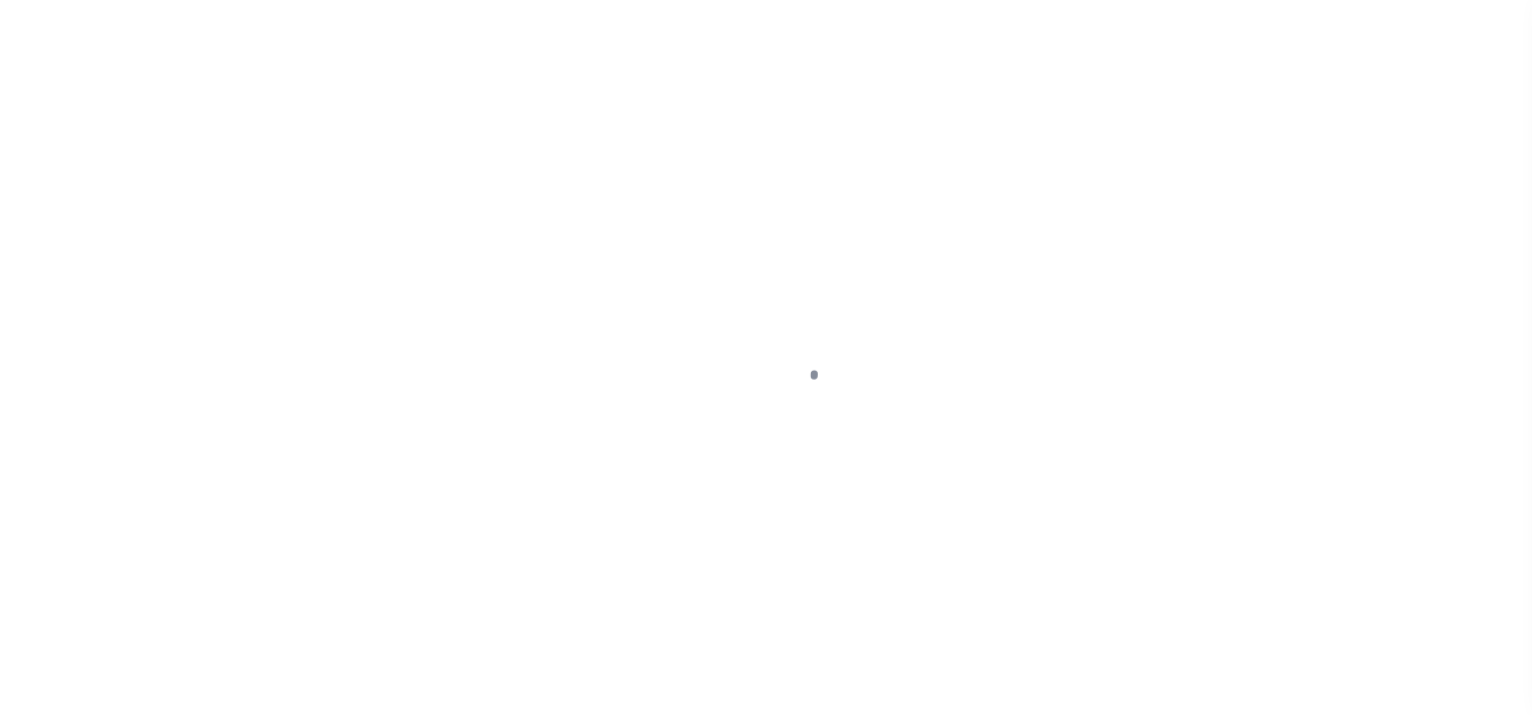
select select "PIF"
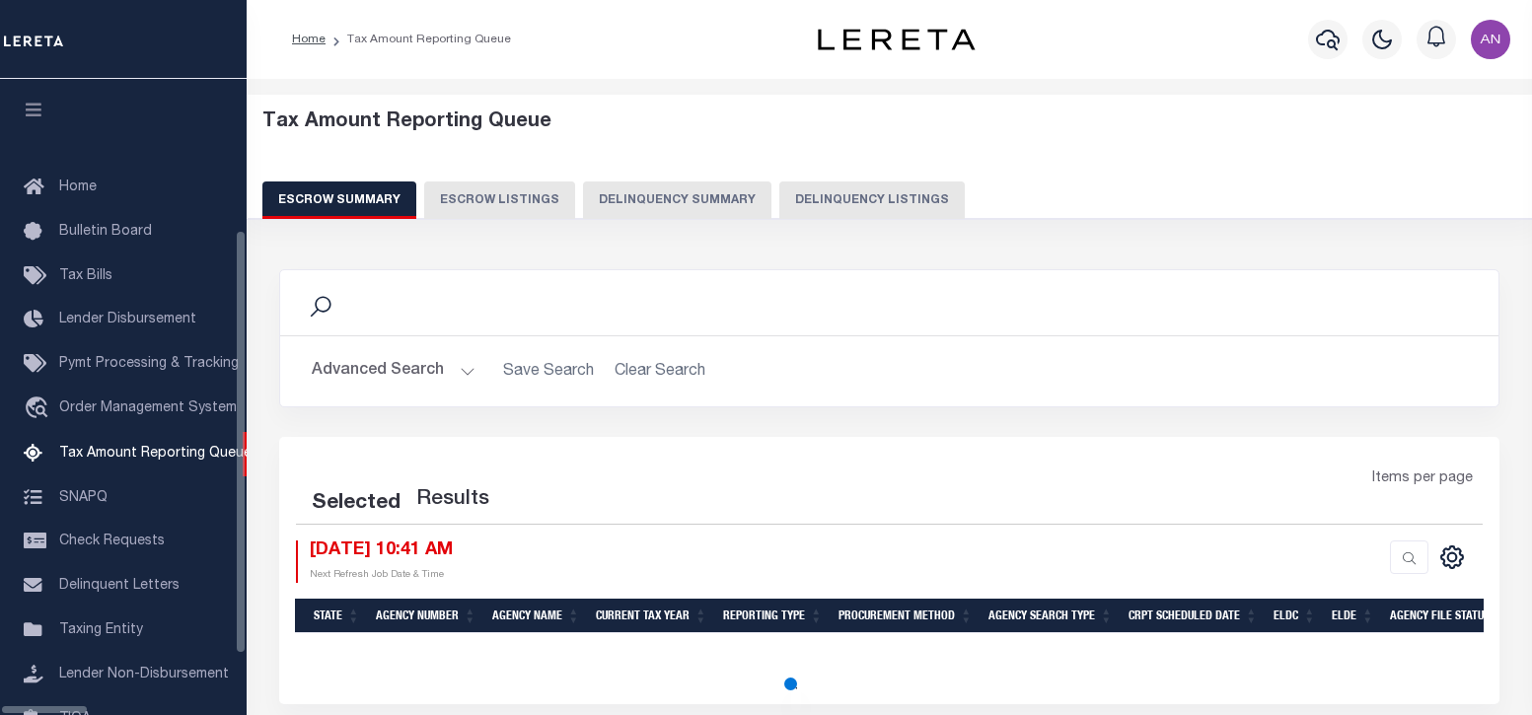
click at [863, 206] on button "Delinquency Listings" at bounding box center [871, 199] width 185 height 37
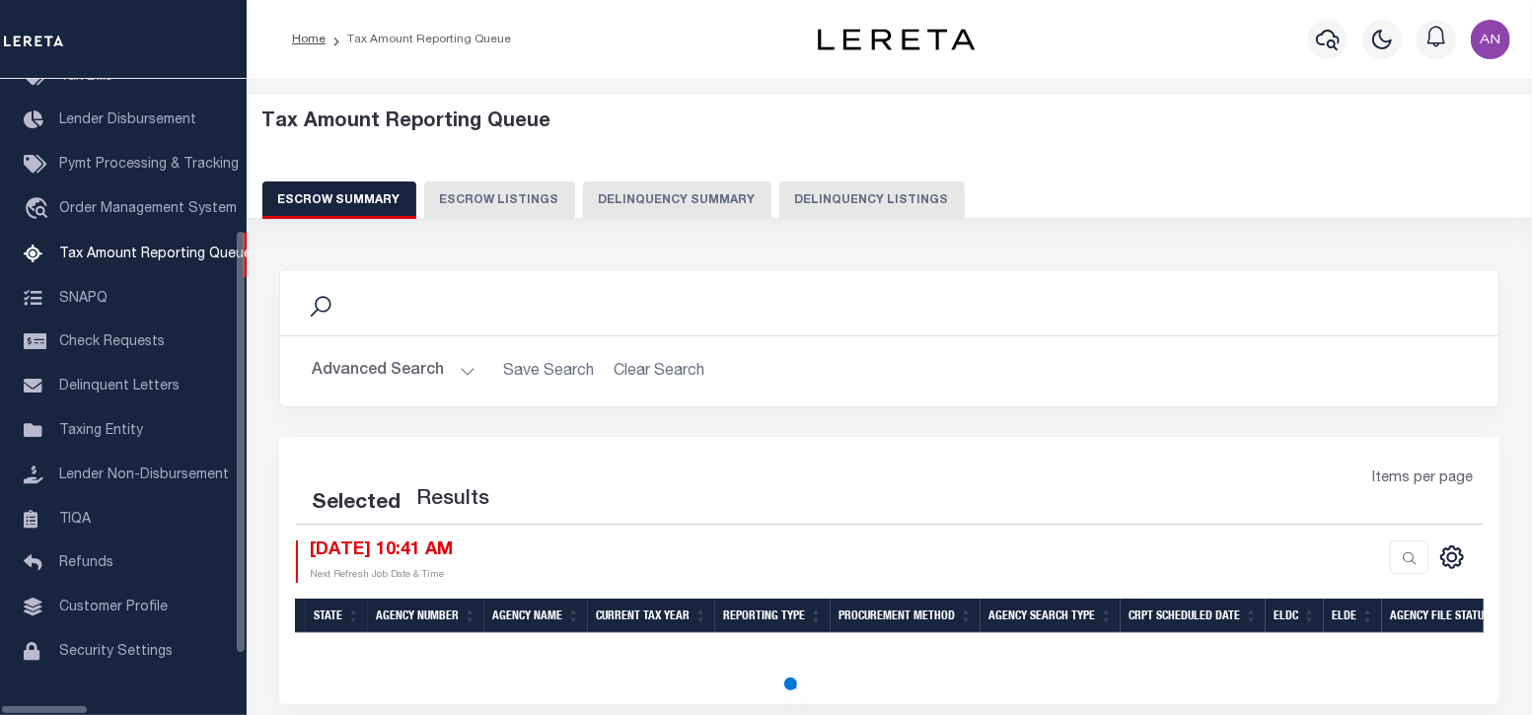
select select "100"
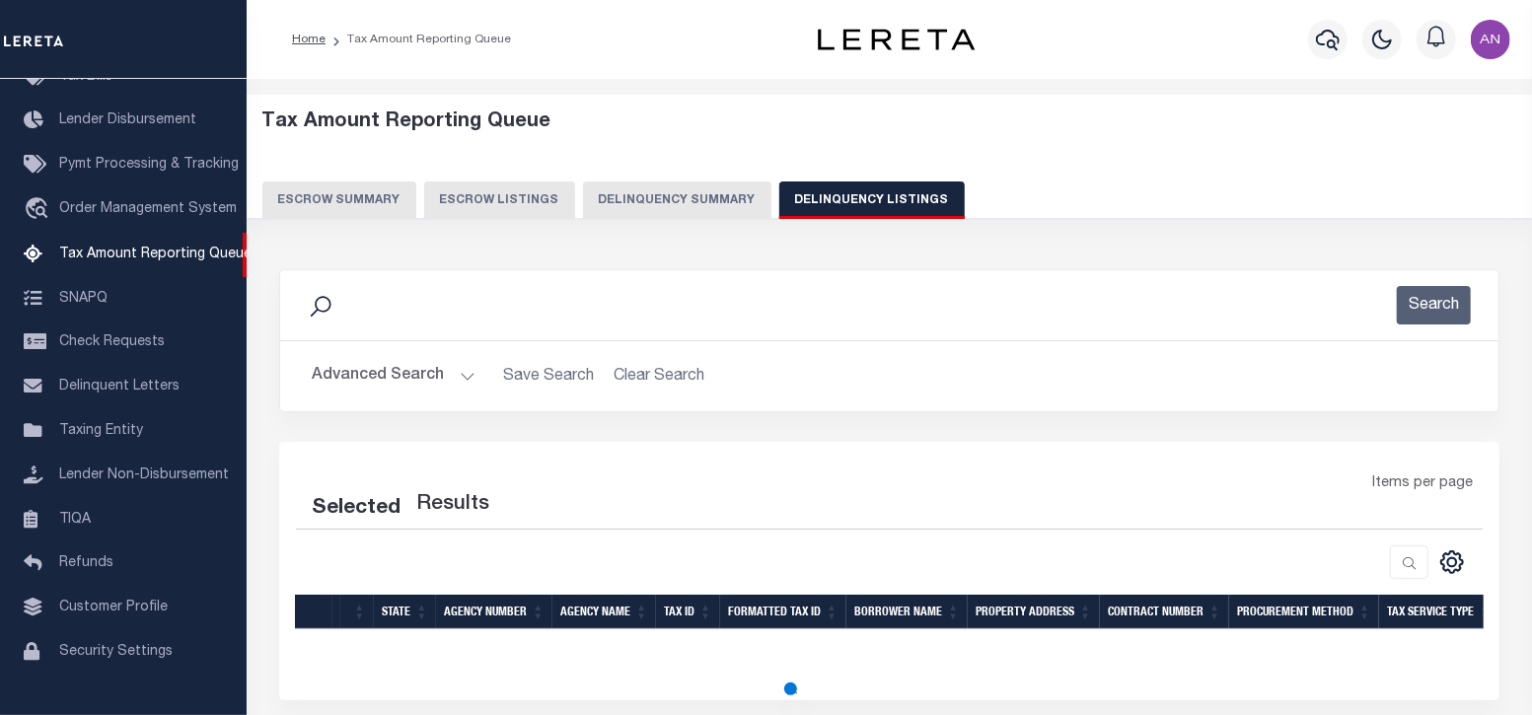
select select "100"
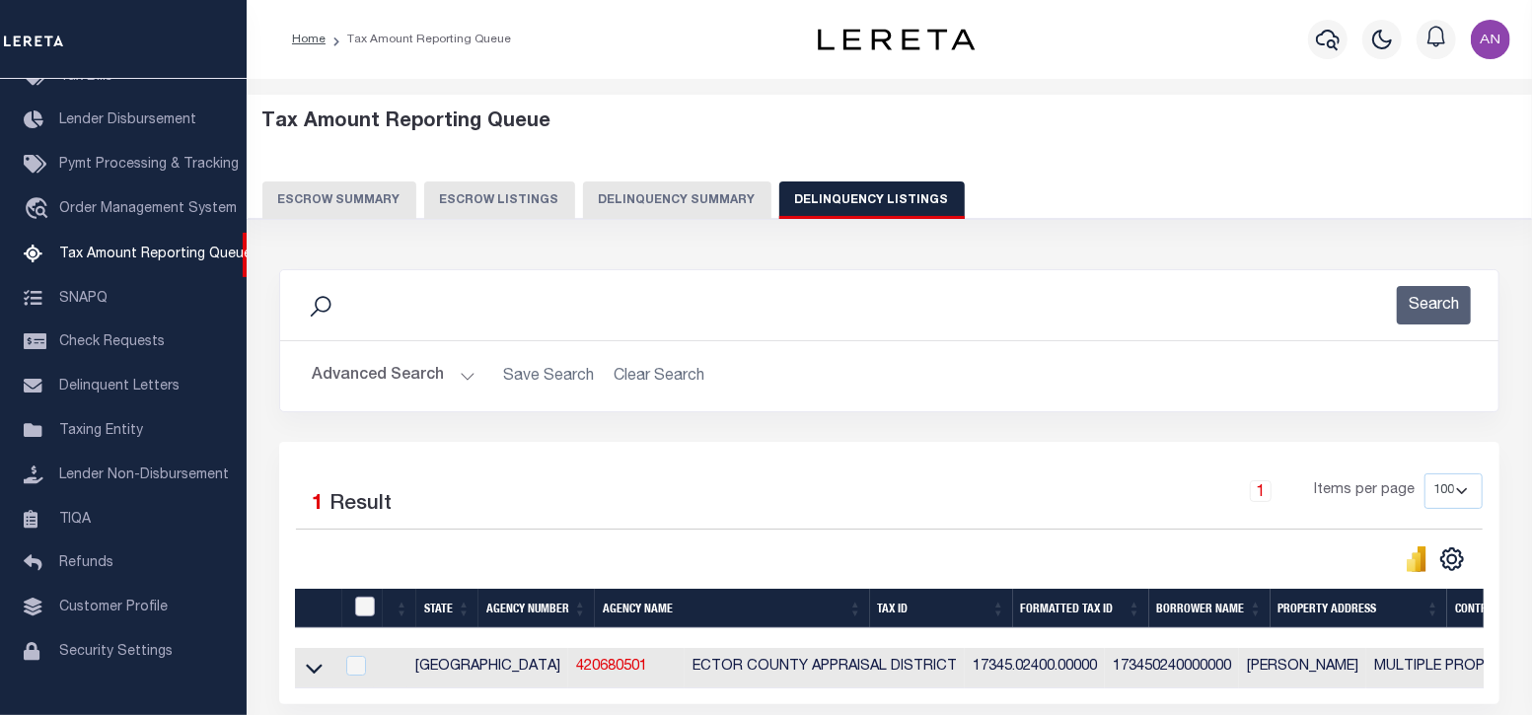
click at [374, 606] on input "checkbox" at bounding box center [365, 607] width 20 height 20
checkbox input "true"
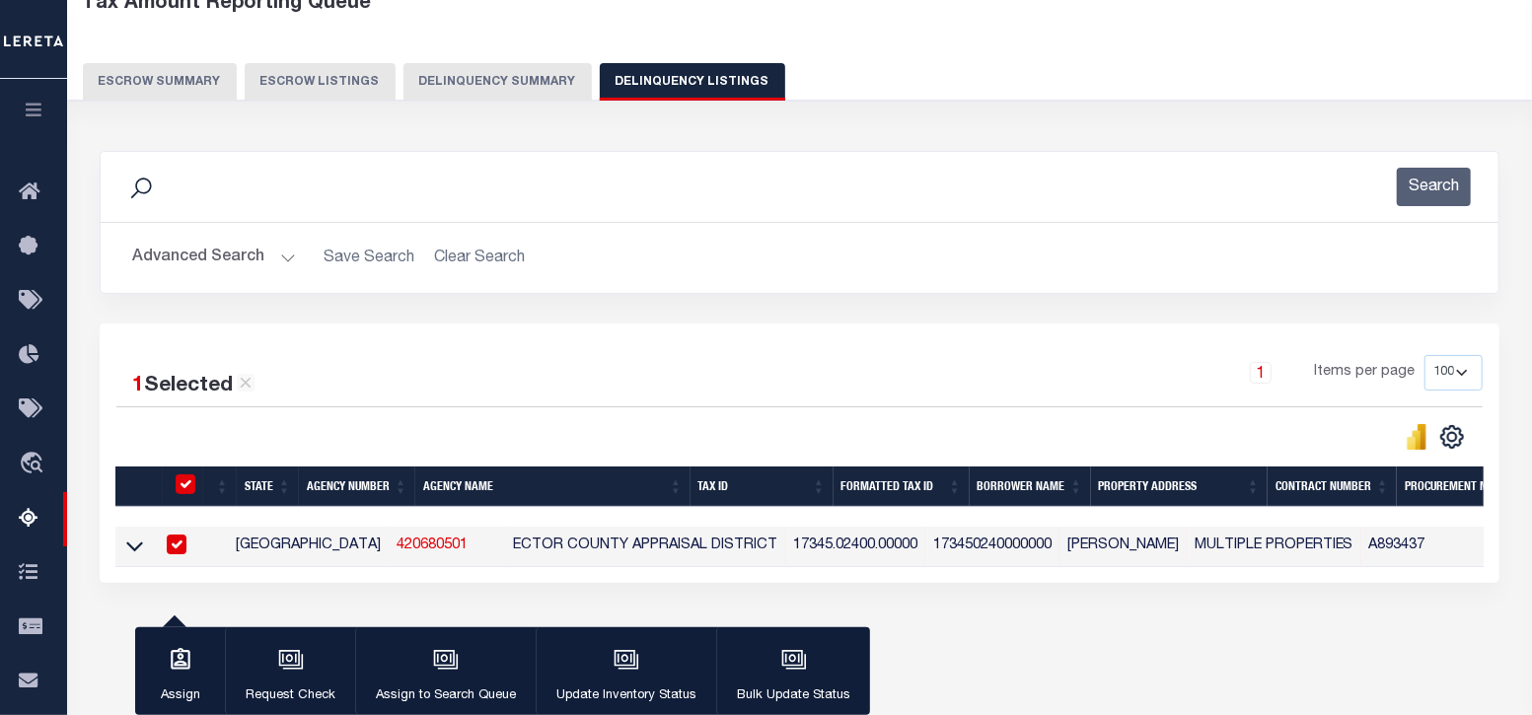
scroll to position [122, 0]
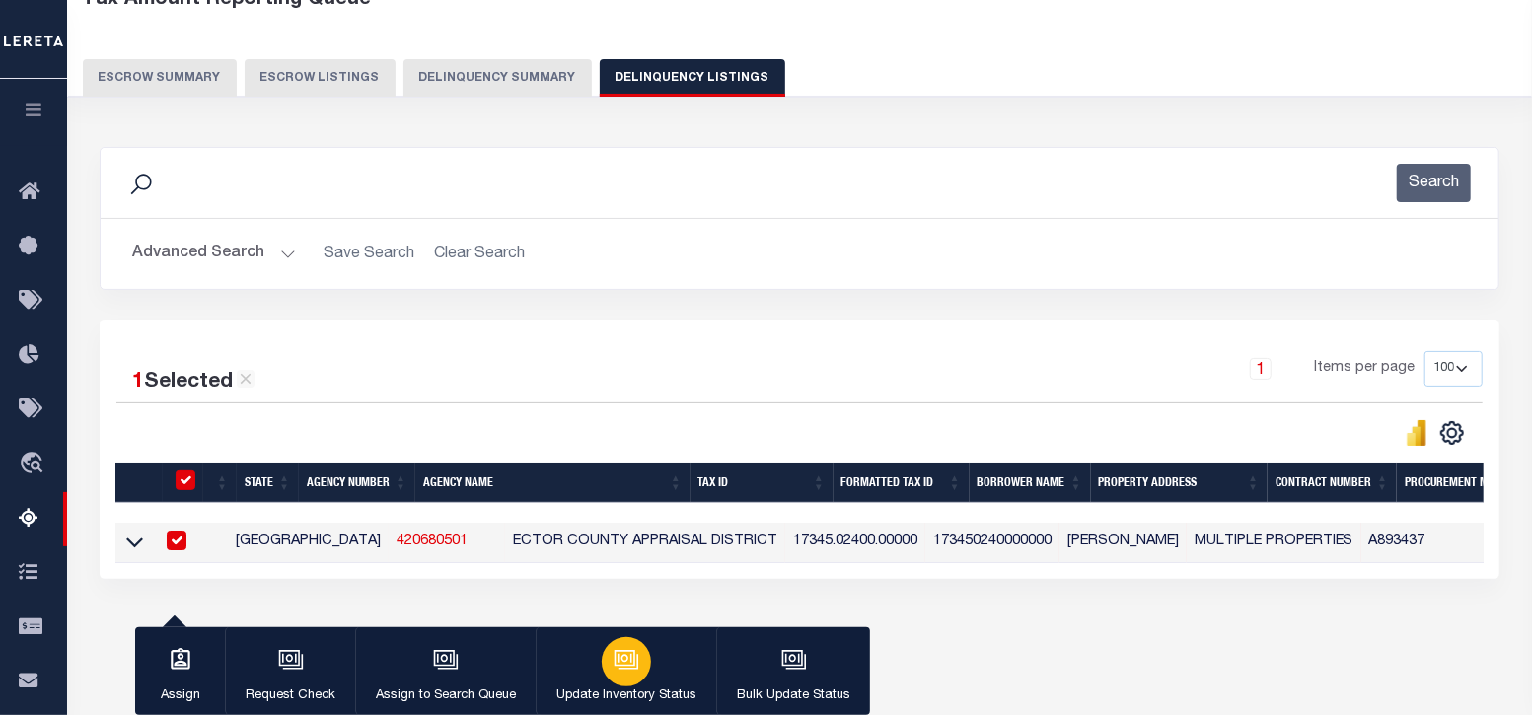
click at [629, 687] on p "Update Inventory Status" at bounding box center [626, 696] width 140 height 20
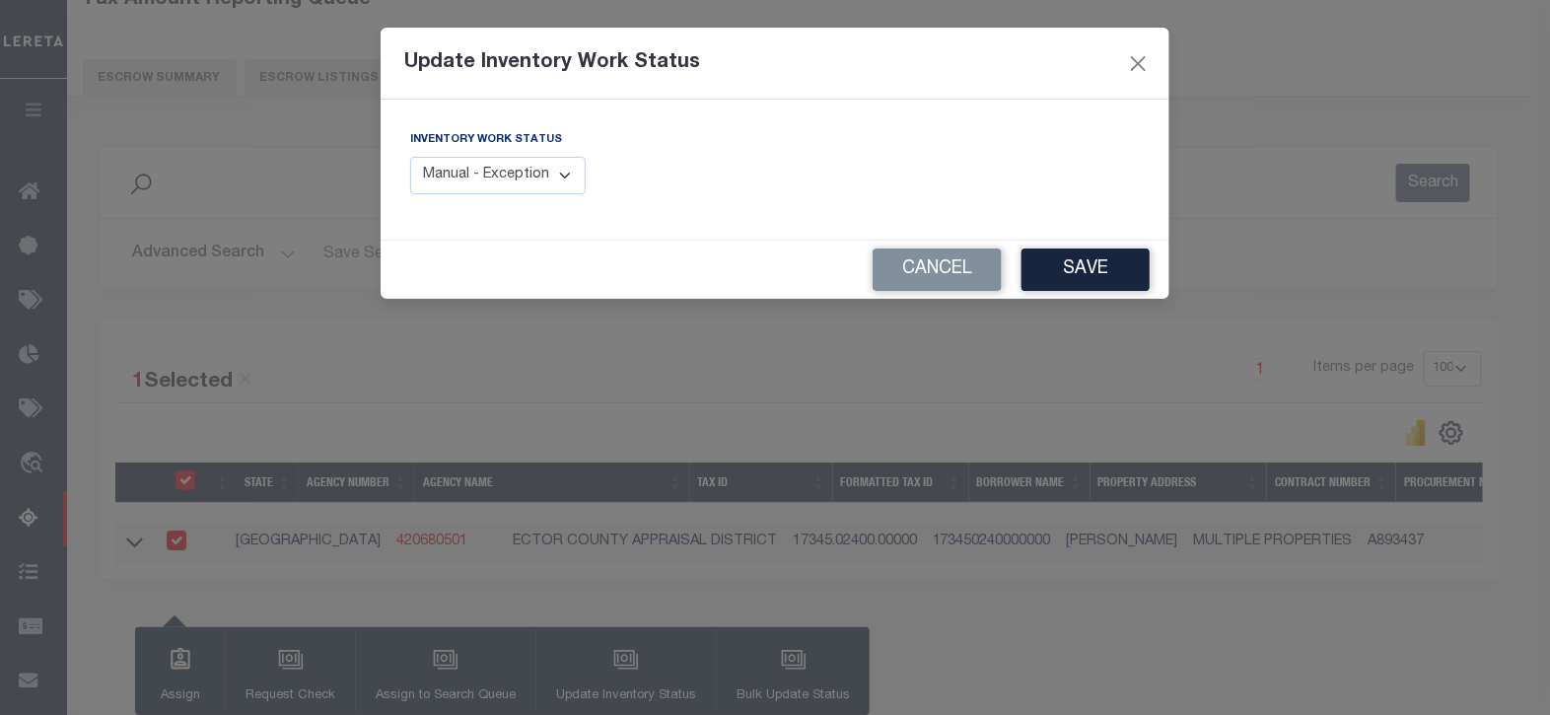
click at [556, 178] on select "Manual - Exception Pended - Awaiting Search Late Add Exception Completed" at bounding box center [498, 176] width 176 height 38
select select "4"
click at [410, 157] on select "Manual - Exception Pended - Awaiting Search Late Add Exception Completed" at bounding box center [498, 176] width 176 height 38
click at [1087, 266] on button "Save" at bounding box center [1086, 270] width 128 height 42
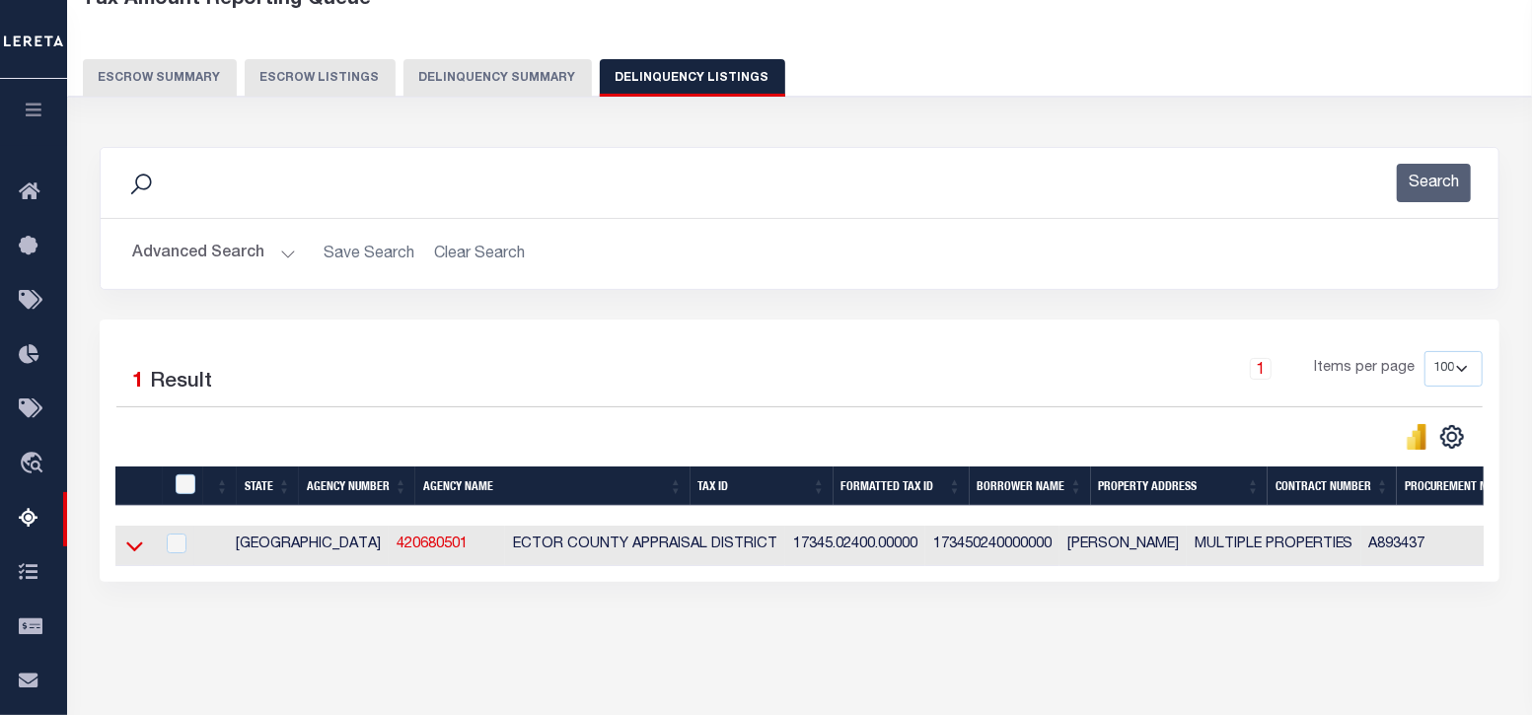
click at [129, 554] on icon at bounding box center [134, 546] width 17 height 21
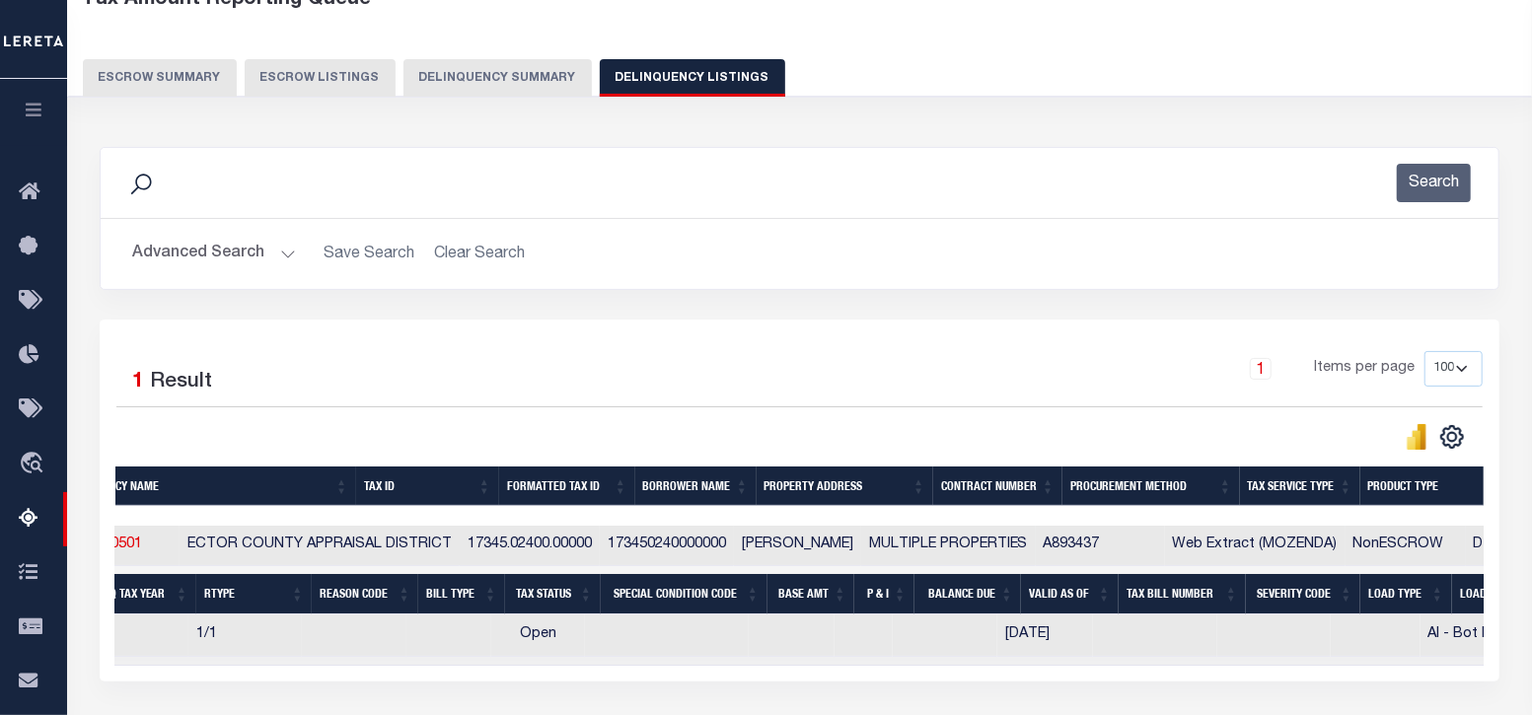
scroll to position [0, 0]
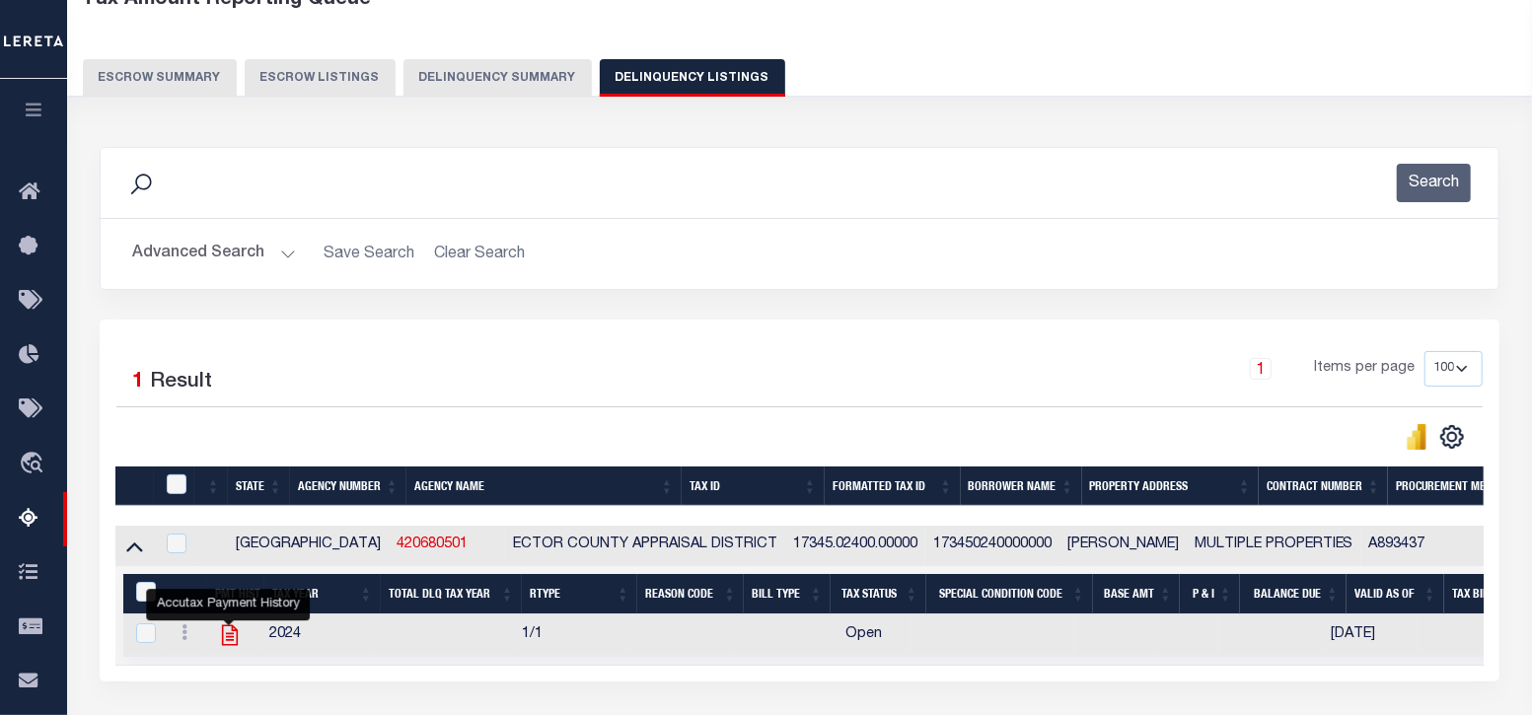
click at [230, 635] on icon "" at bounding box center [230, 635] width 16 height 21
checkbox input "true"
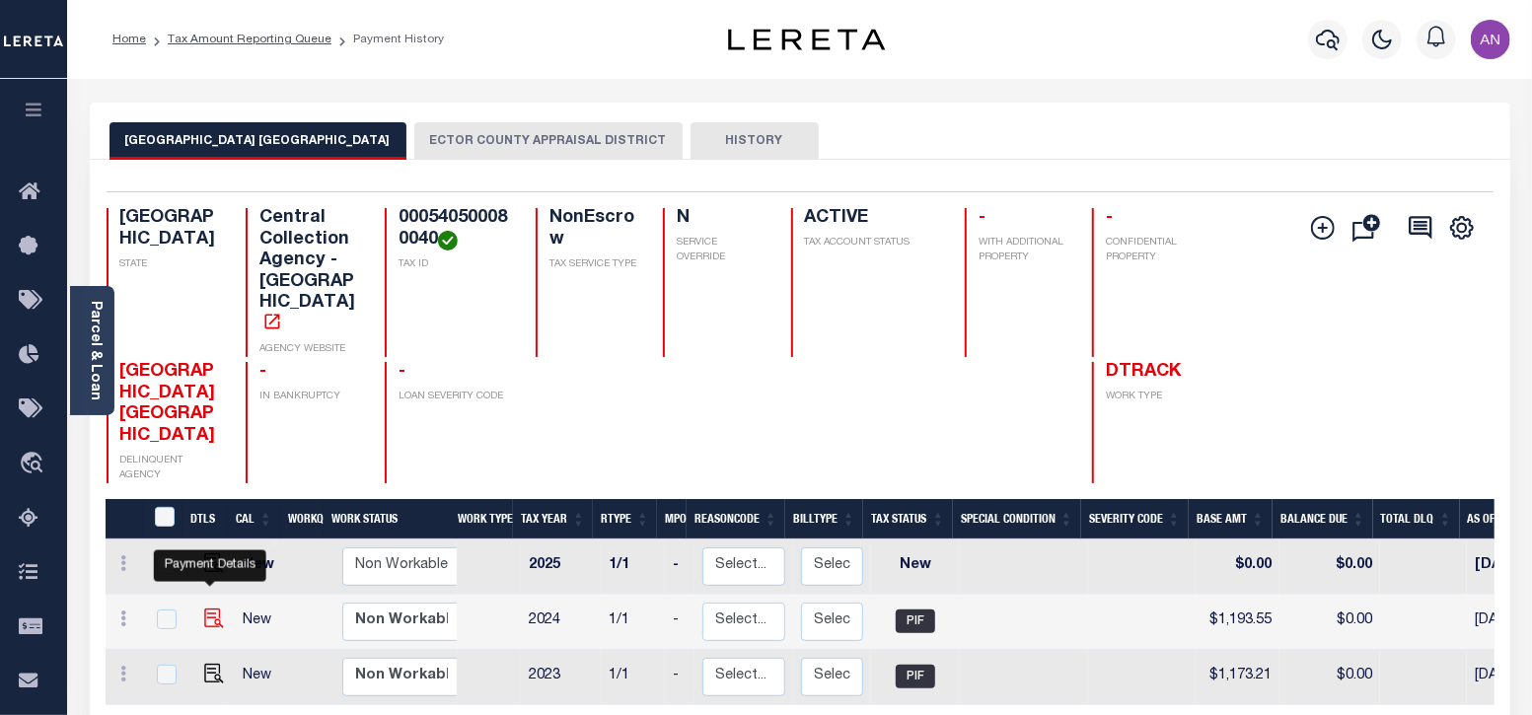
click at [210, 609] on img "" at bounding box center [214, 619] width 20 height 20
checkbox input "true"
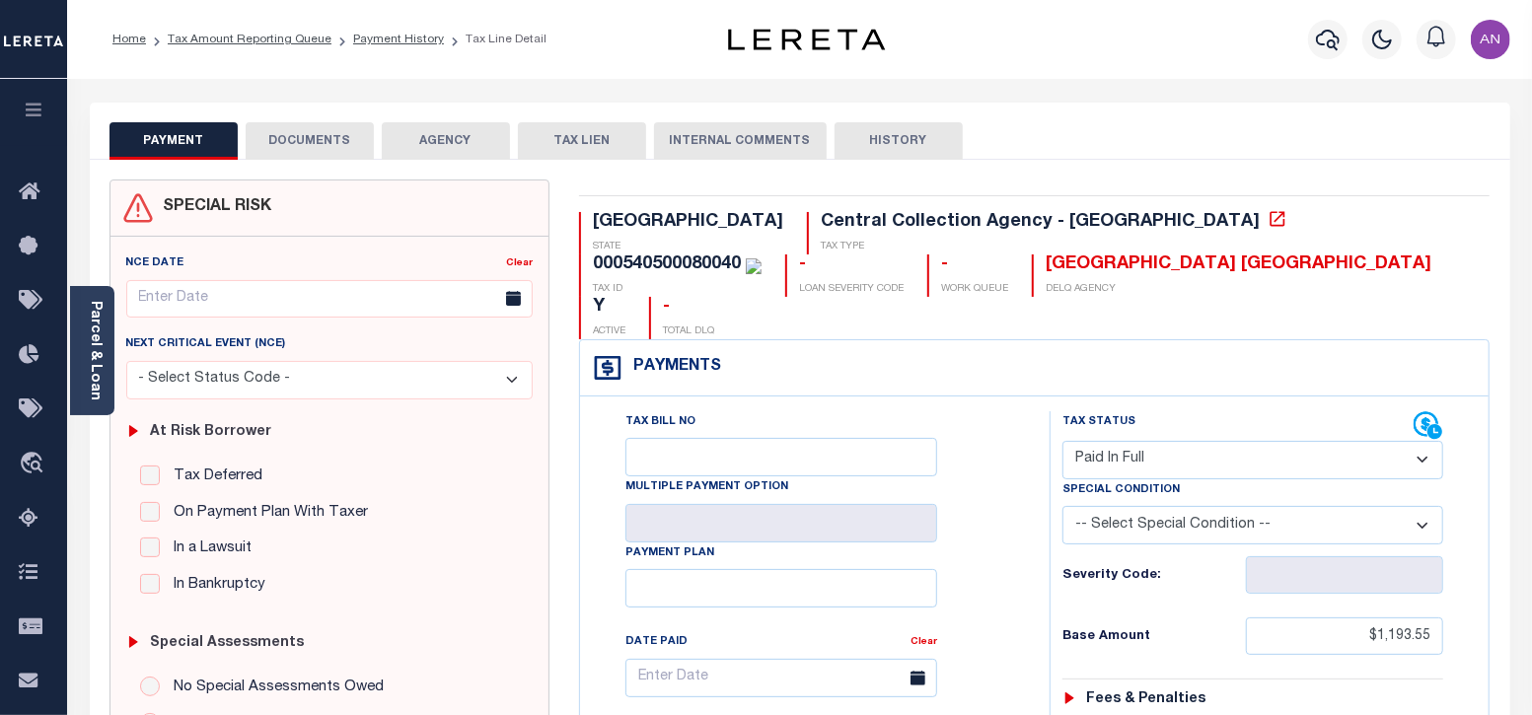
click at [1244, 441] on select "- Select Status Code - Open Due/Unpaid Paid Incomplete No Tax Due Internal Refu…" at bounding box center [1253, 460] width 382 height 38
select select "PYD"
click at [1062, 441] on select "- Select Status Code - Open Due/Unpaid Paid Incomplete No Tax Due Internal Refu…" at bounding box center [1253, 460] width 382 height 38
type input "[DATE]"
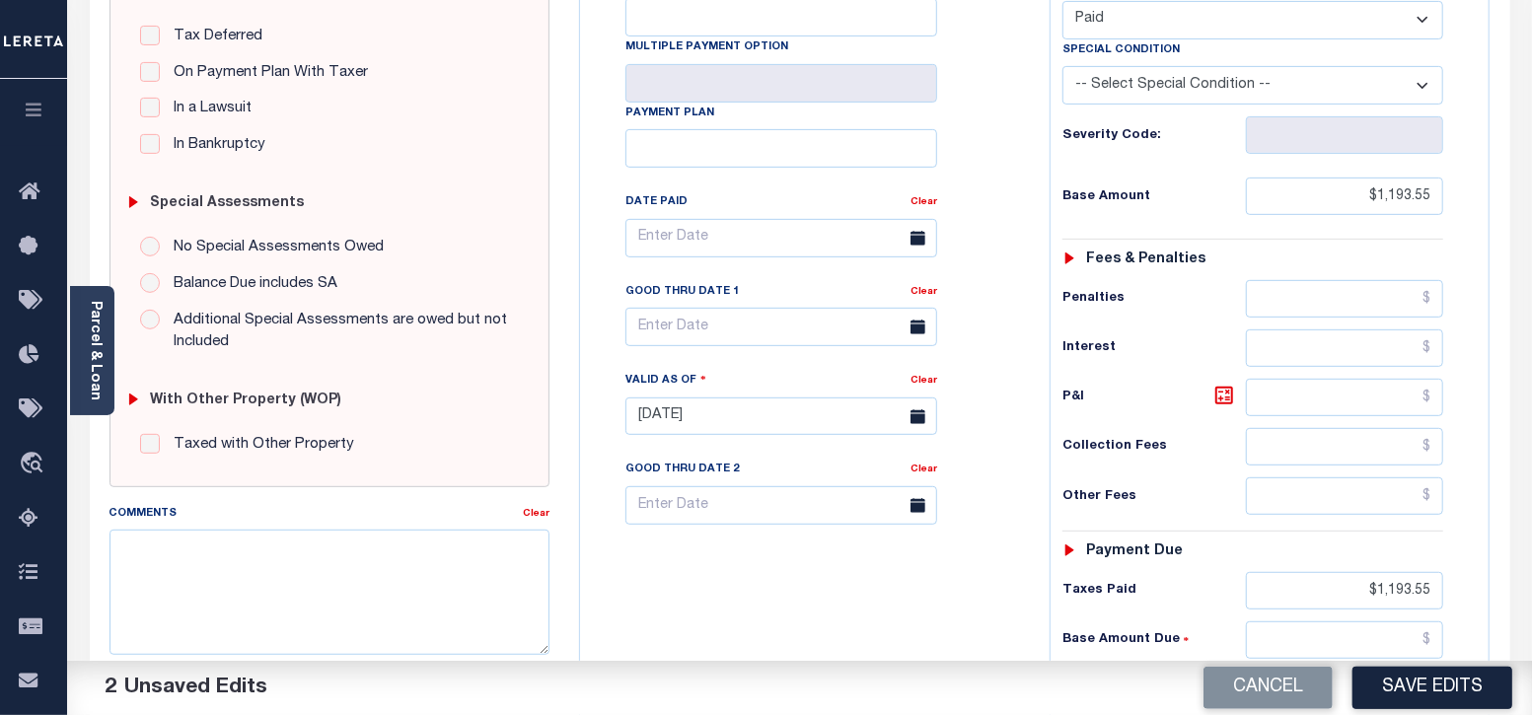
scroll to position [492, 0]
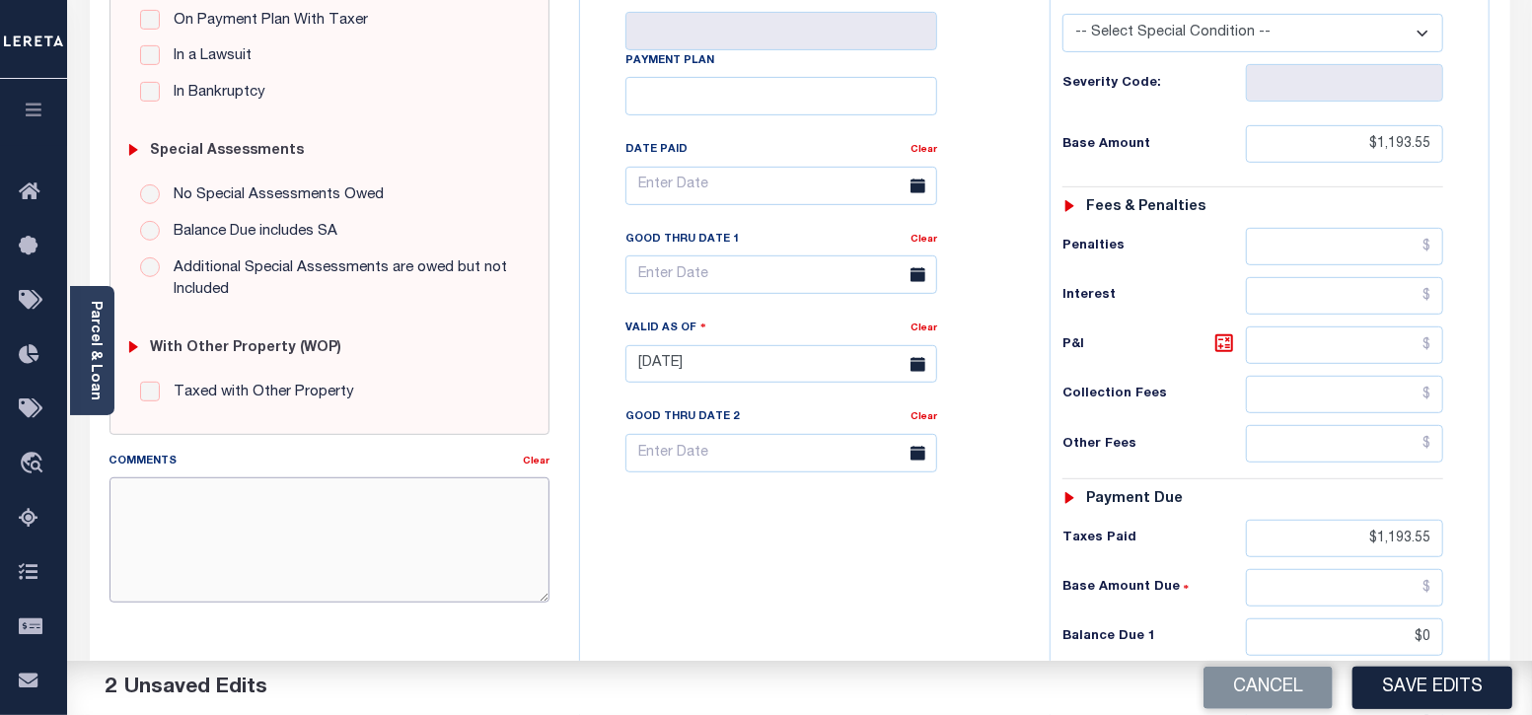
click at [385, 525] on textarea "Comments" at bounding box center [329, 539] width 441 height 124
paste textarea "[DATE] - As per call conversation with TC Criselta 2023 taxes are"
click at [337, 520] on textarea "[DATE] - As per call conversation with TC Criselta 2024 taxes are" at bounding box center [329, 539] width 441 height 124
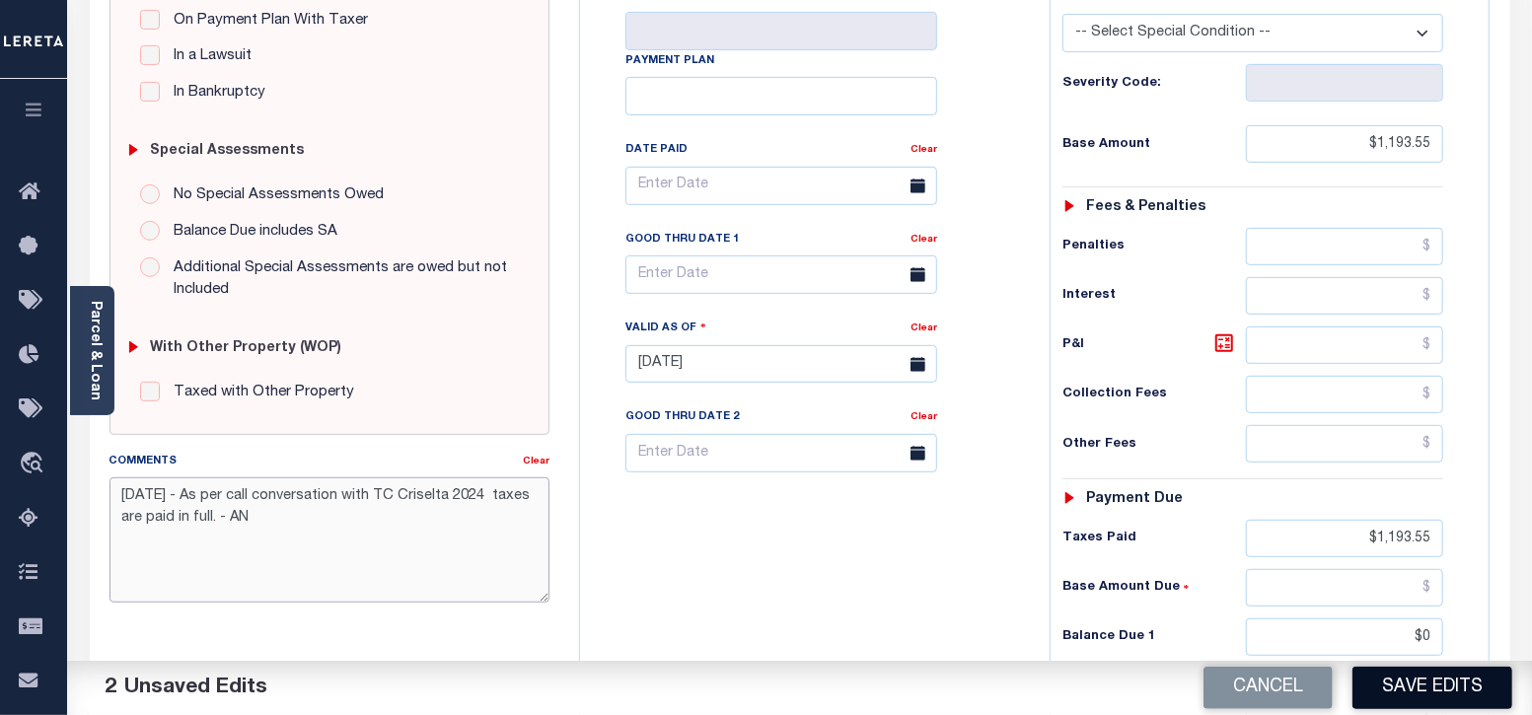
type textarea "[DATE] - As per call conversation with TC Criselta 2024 taxes are paid in full.…"
click at [1439, 689] on button "Save Edits" at bounding box center [1432, 688] width 160 height 42
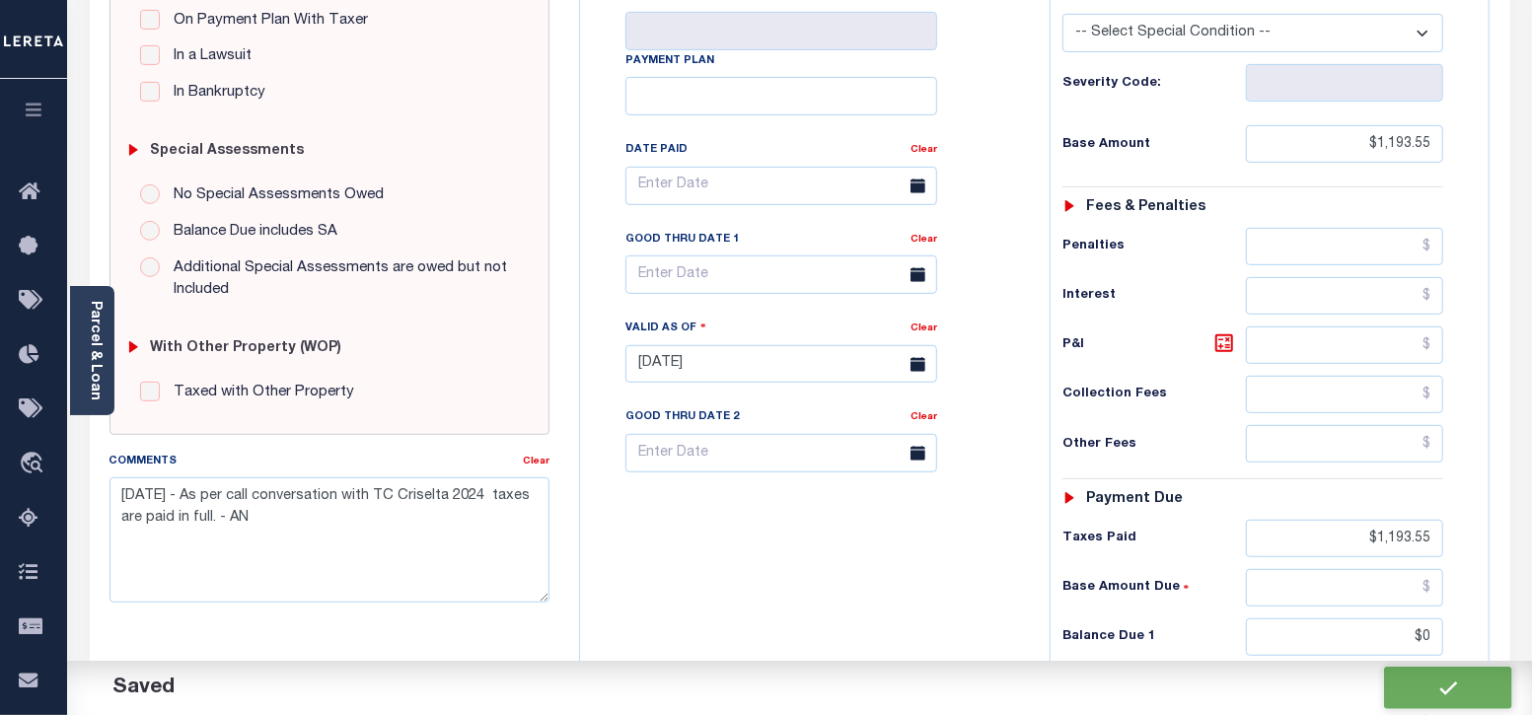
checkbox input "false"
type input "$1,193.55"
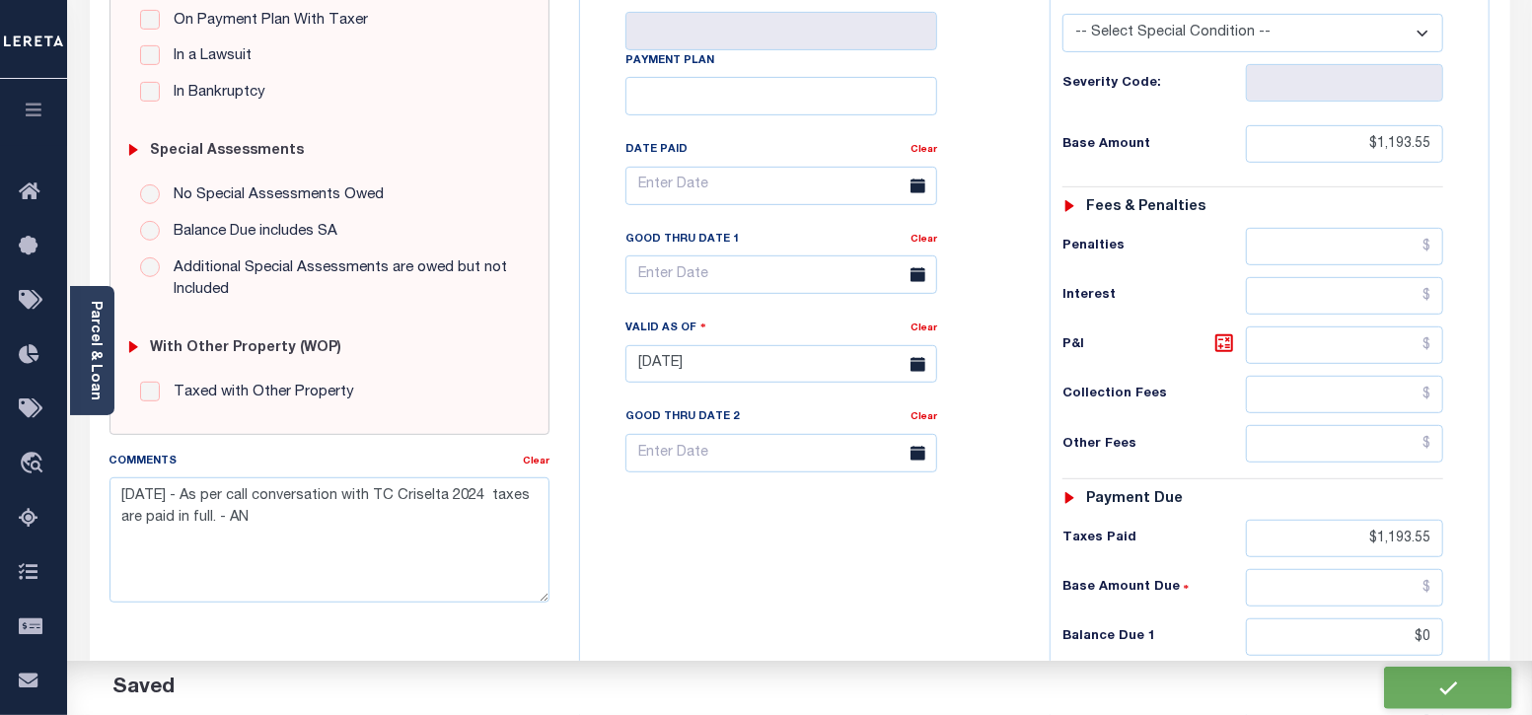
type input "$1,193.55"
type input "$0"
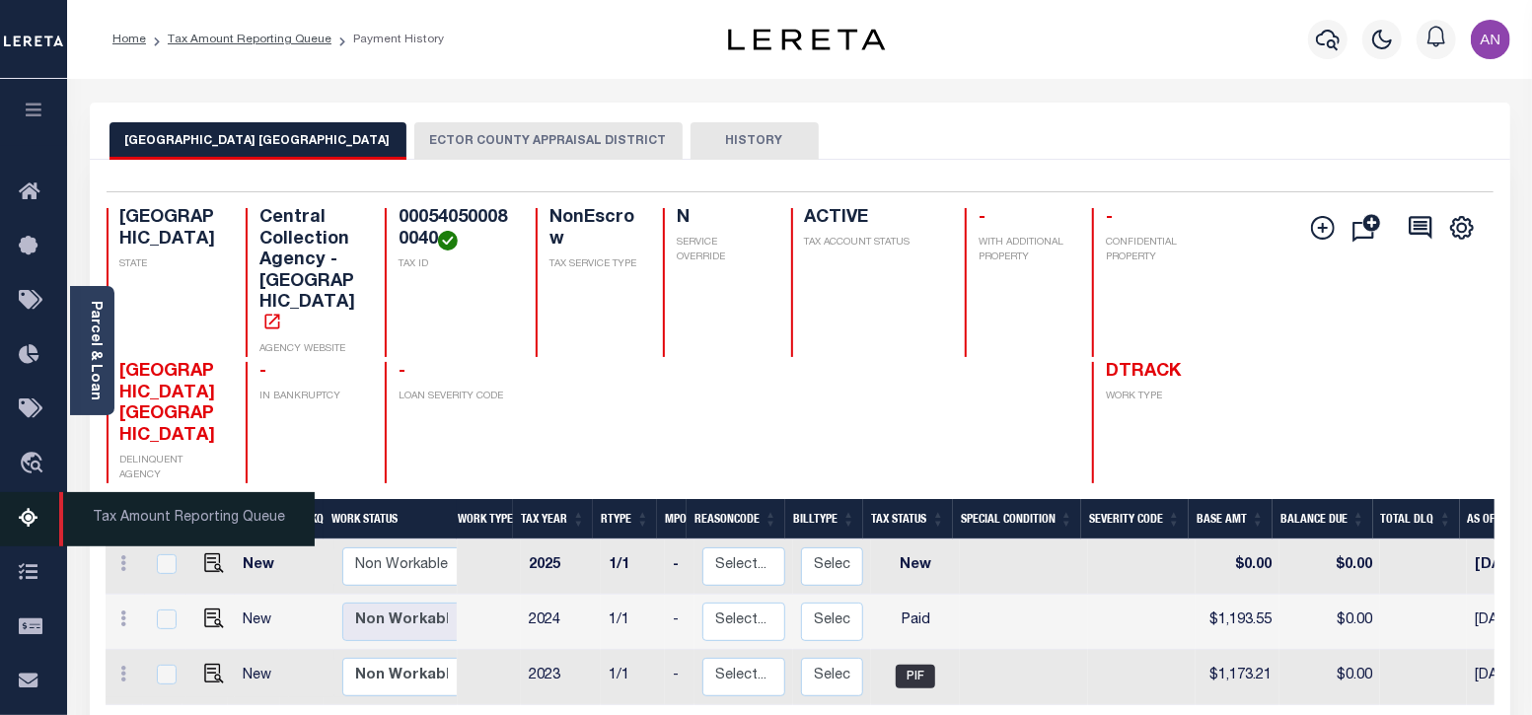
click at [31, 528] on icon at bounding box center [35, 519] width 32 height 25
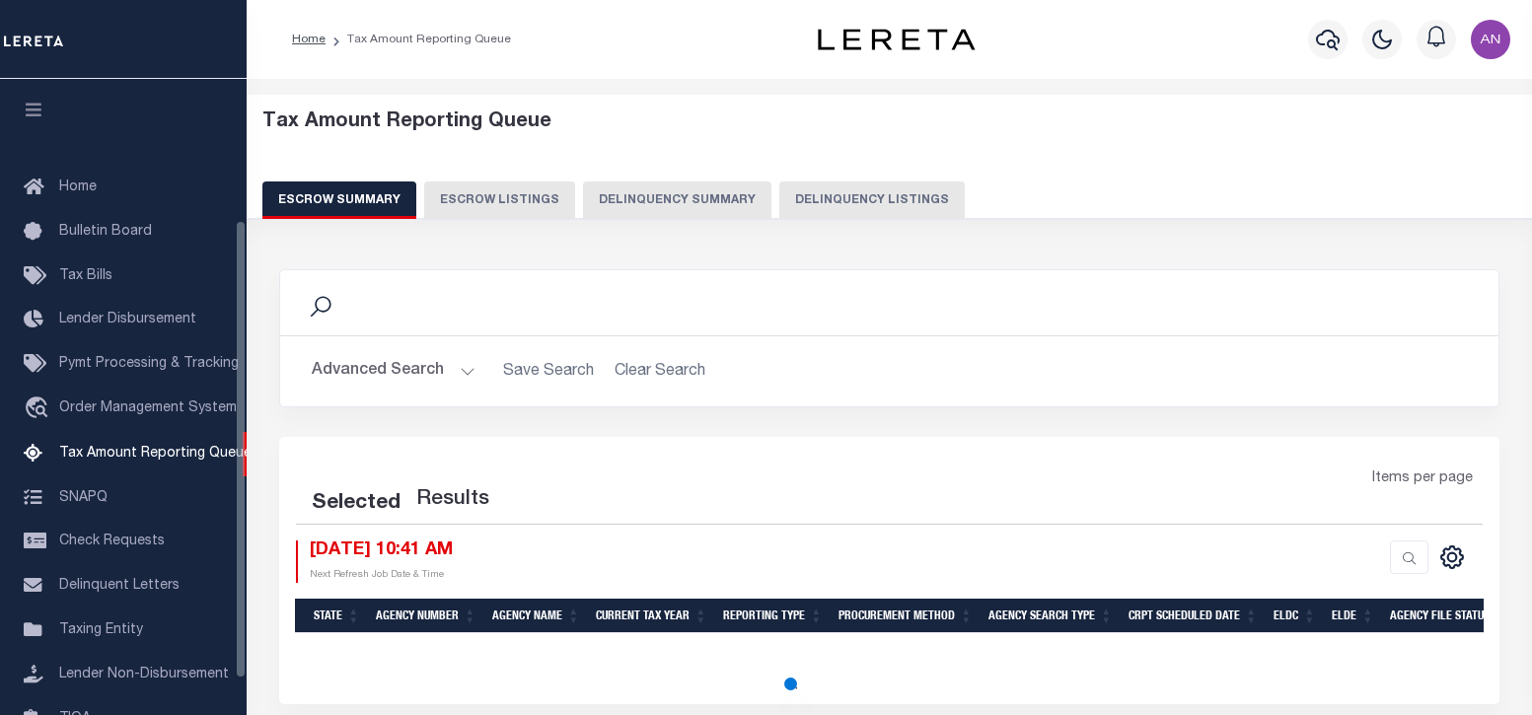
click at [869, 193] on button "Delinquency Listings" at bounding box center [871, 199] width 185 height 37
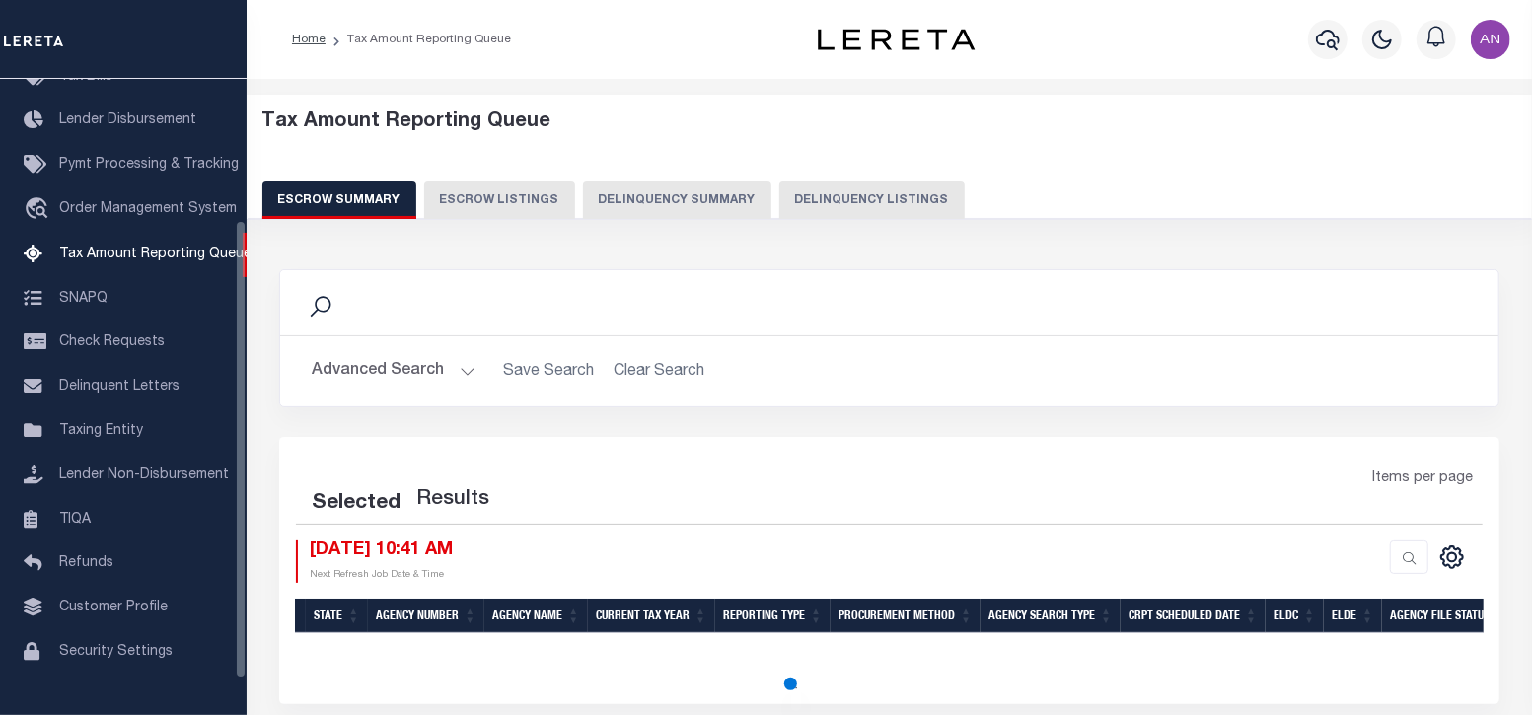
select select "100"
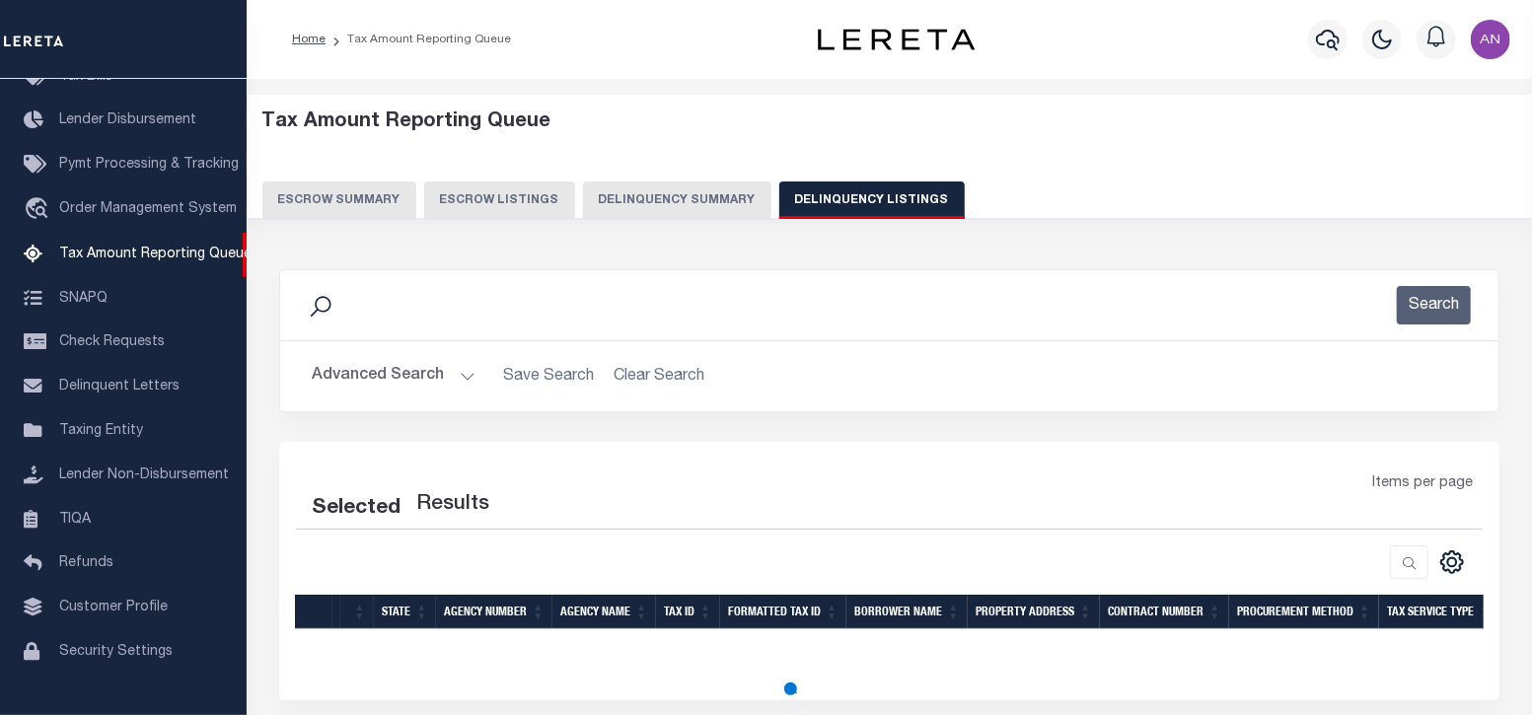
select select "100"
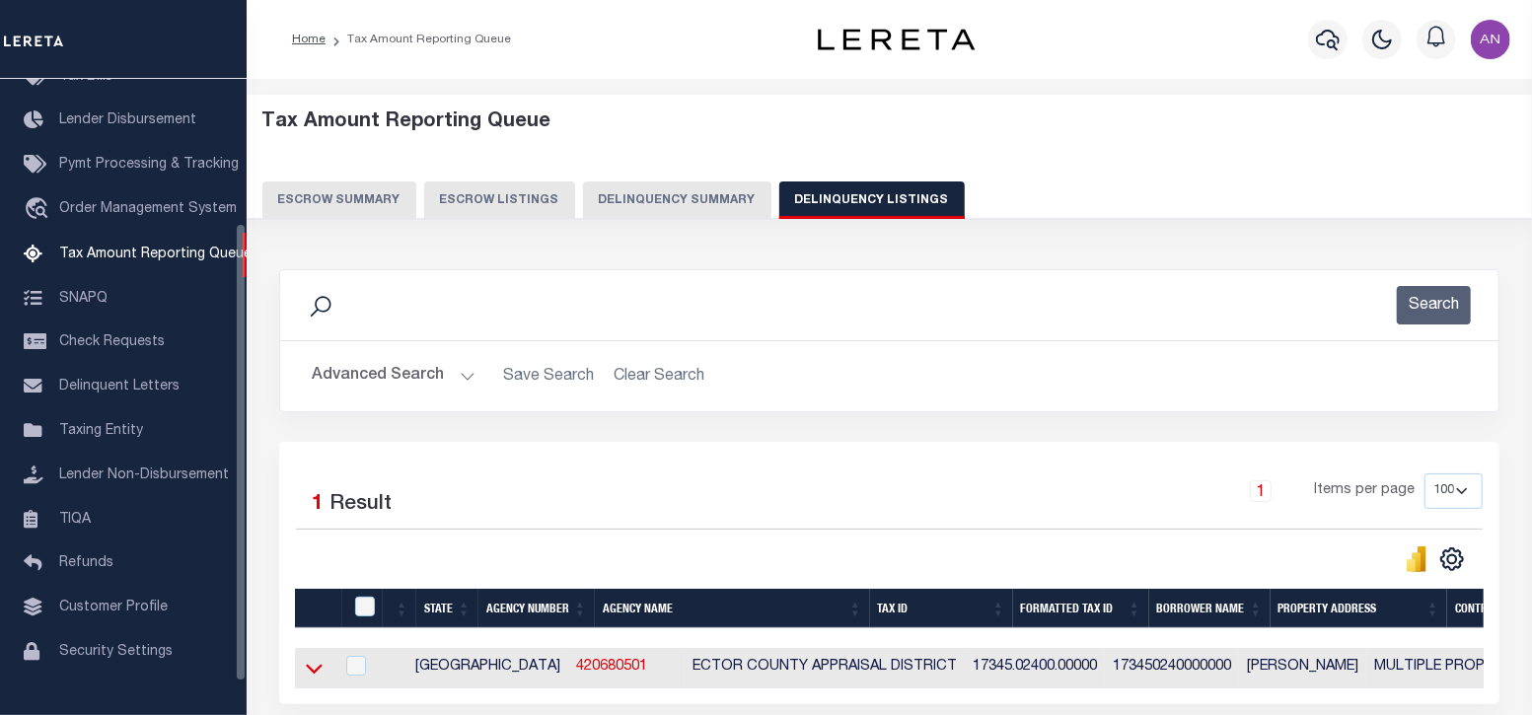
click at [319, 667] on icon at bounding box center [314, 668] width 17 height 21
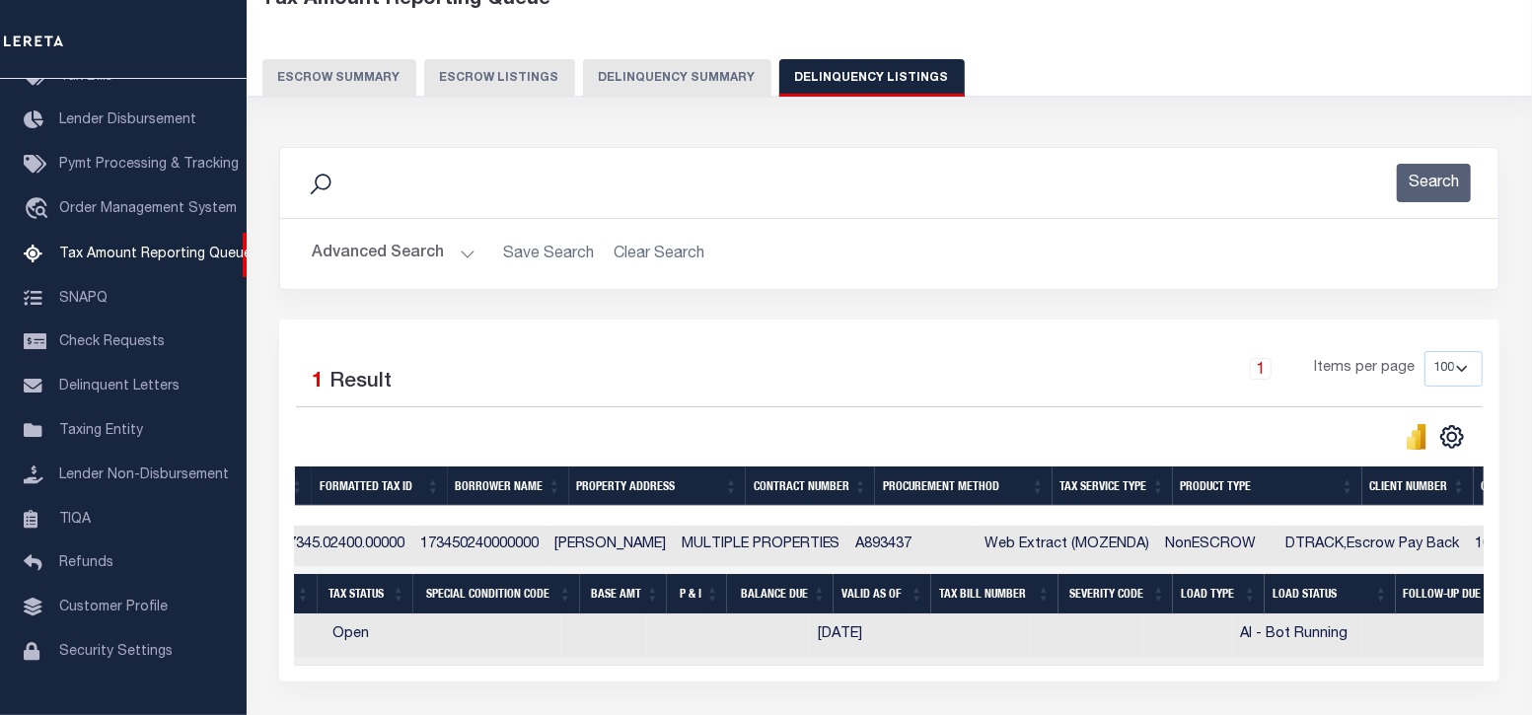
scroll to position [0, 0]
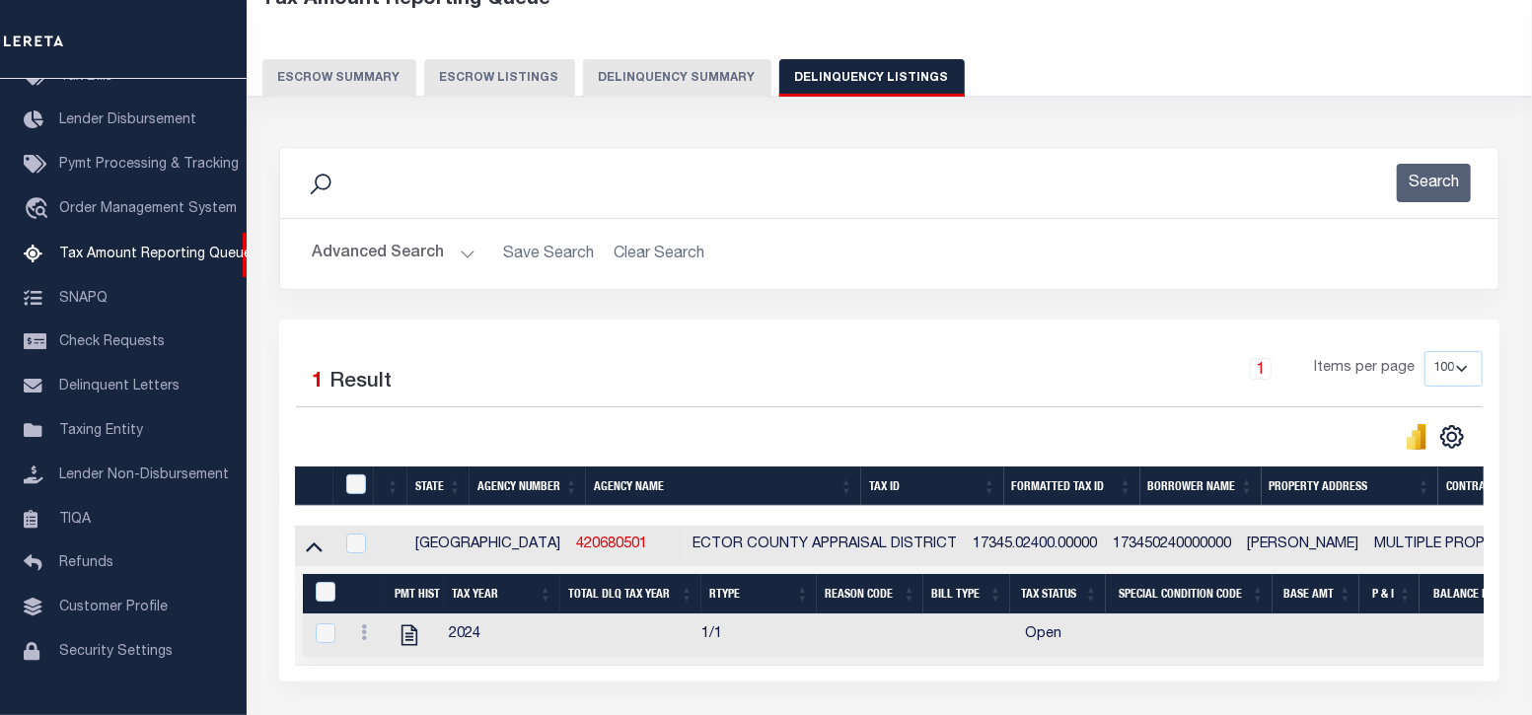
click at [424, 627] on td at bounding box center [414, 635] width 56 height 42
checkbox input "true"
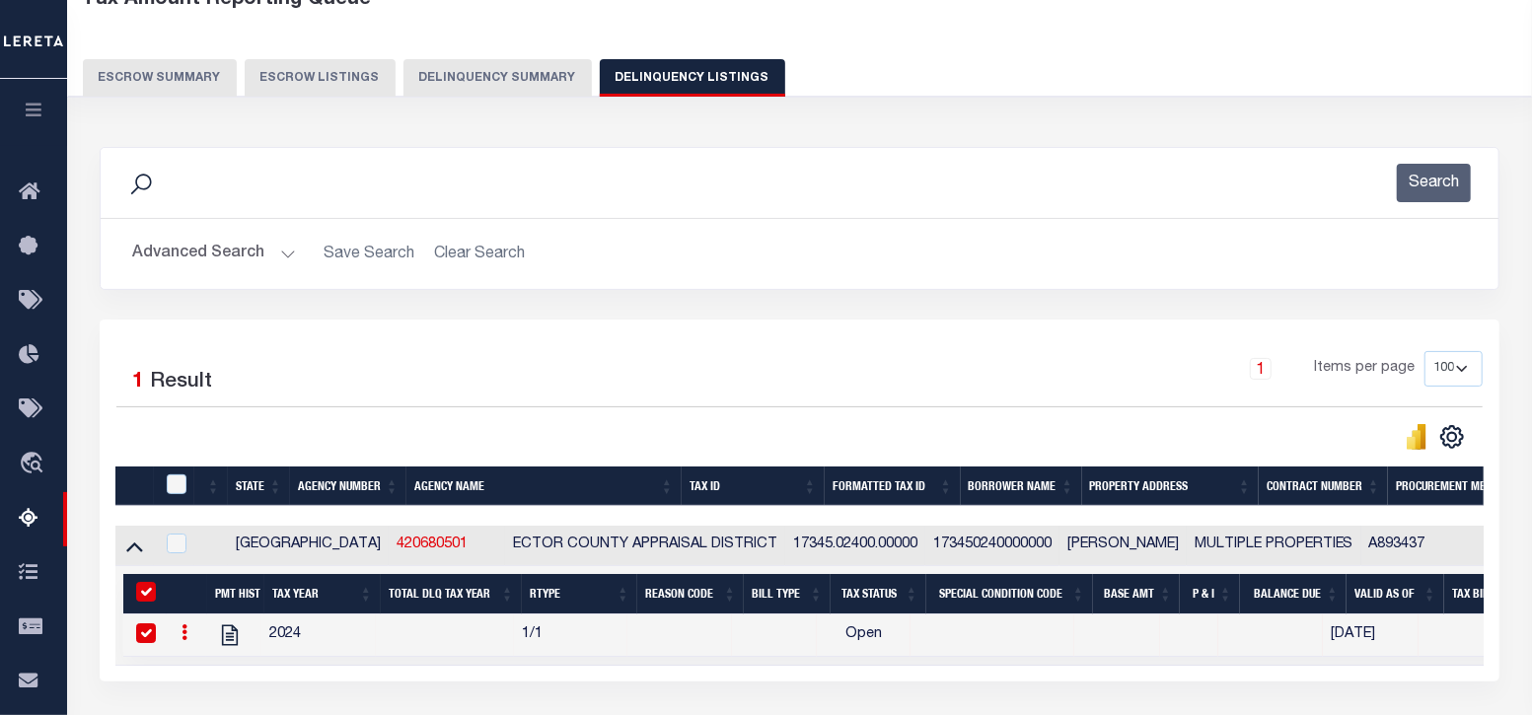
click at [414, 635] on td at bounding box center [445, 635] width 138 height 42
checkbox input "false"
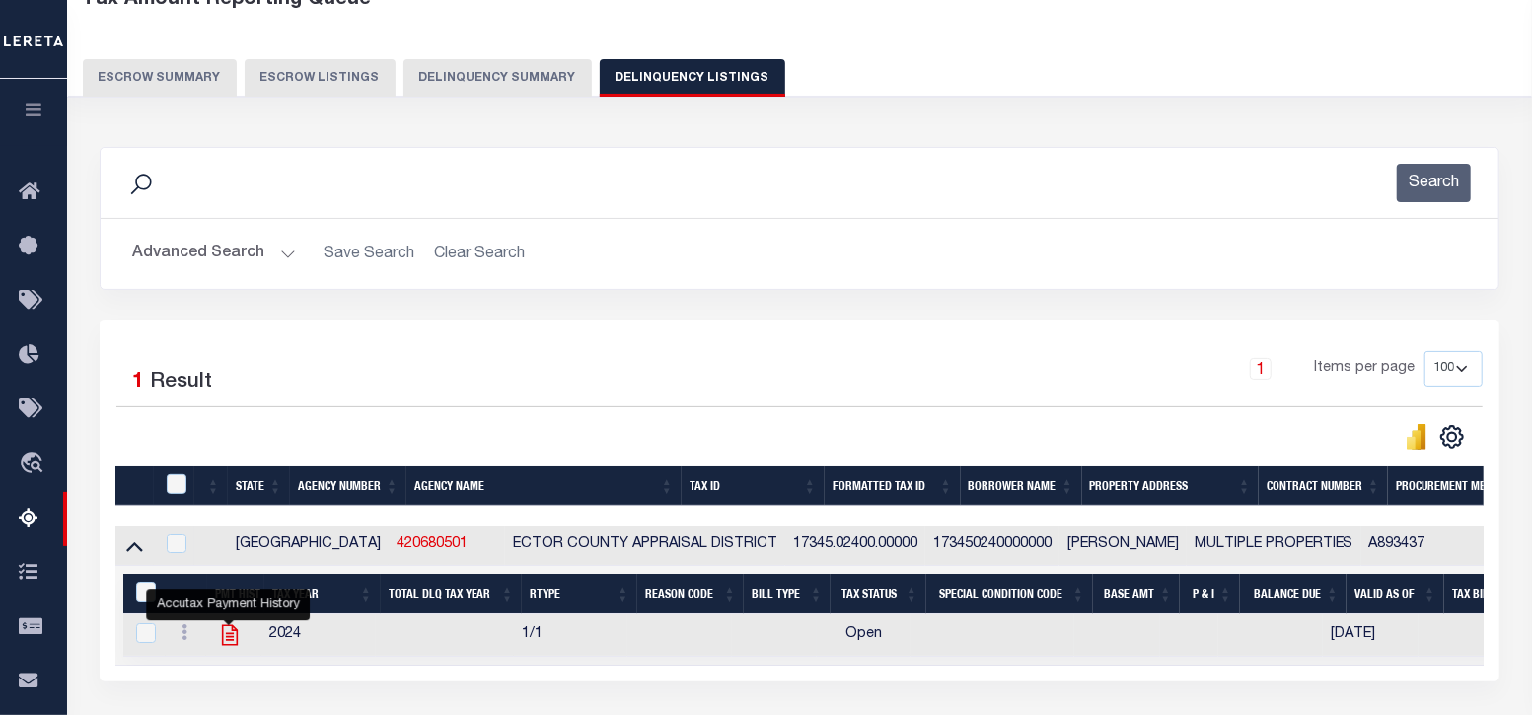
click at [226, 633] on icon "" at bounding box center [230, 635] width 26 height 26
checkbox input "true"
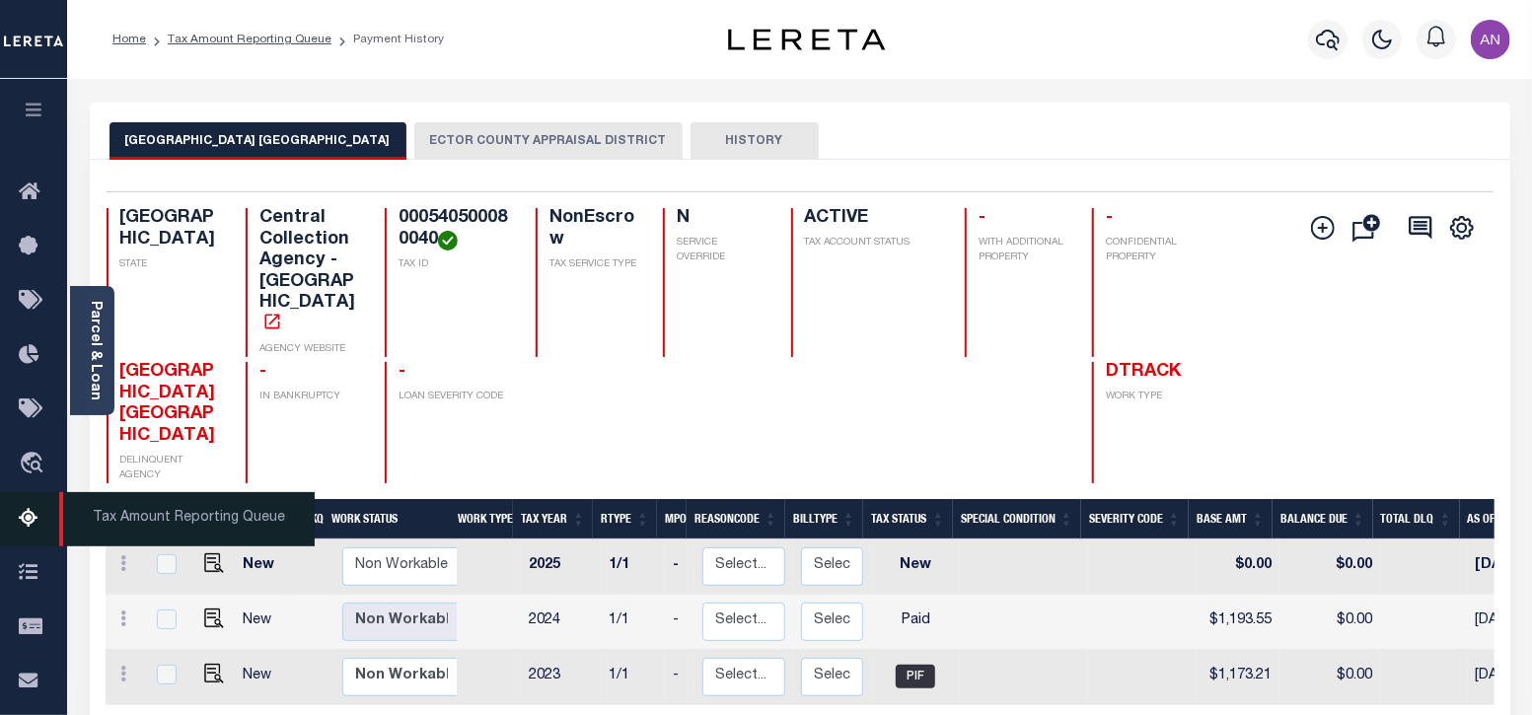
click at [35, 523] on icon at bounding box center [35, 519] width 32 height 25
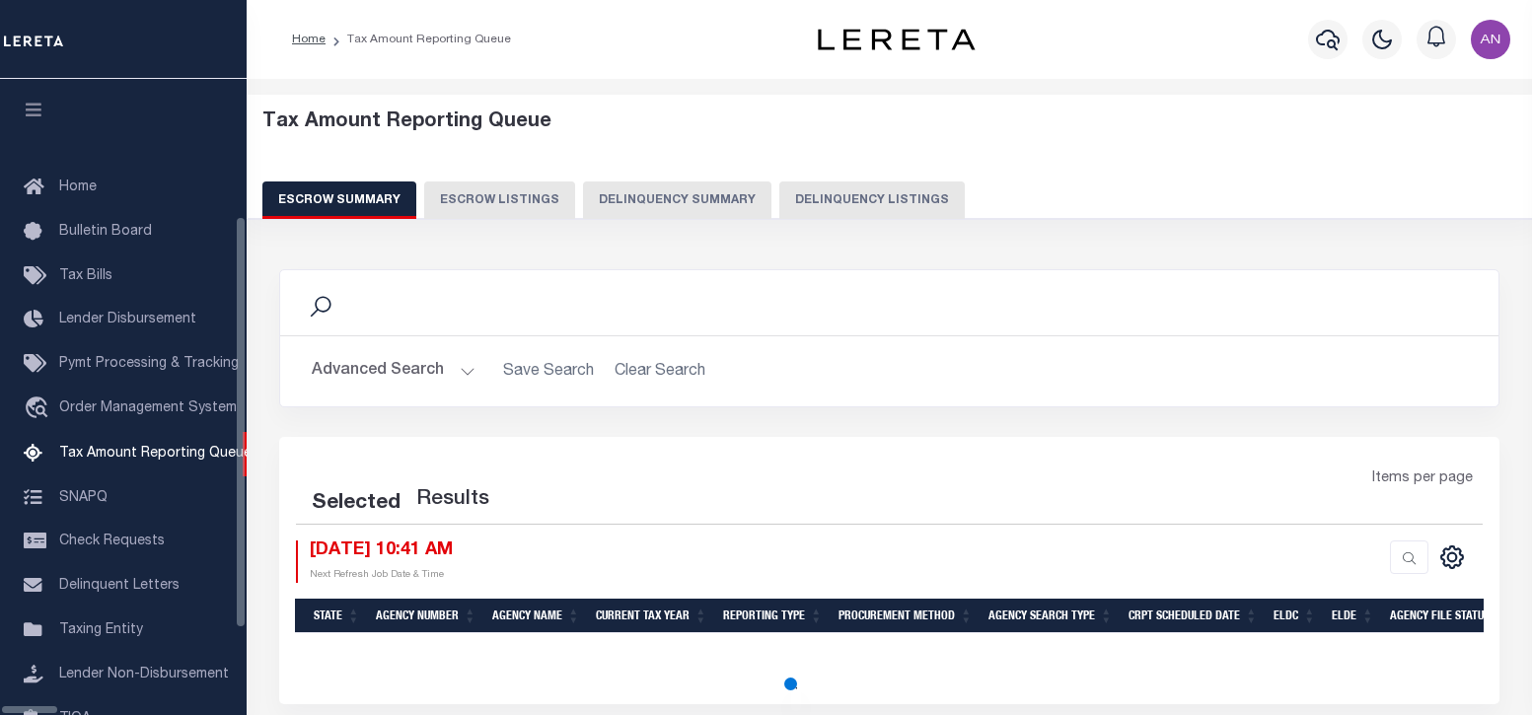
select select "100"
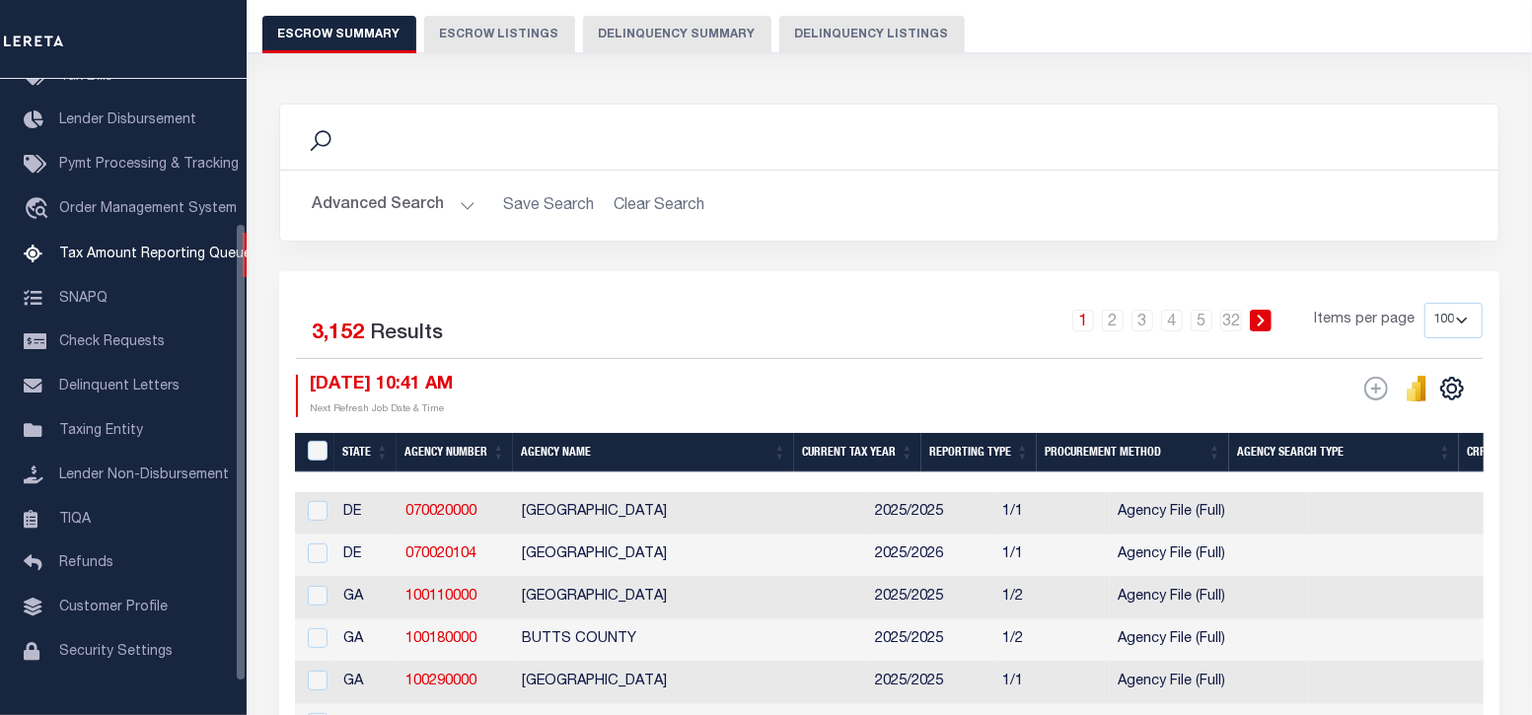
scroll to position [166, 0]
click at [843, 27] on button "Delinquency Listings" at bounding box center [871, 34] width 185 height 37
select select "100"
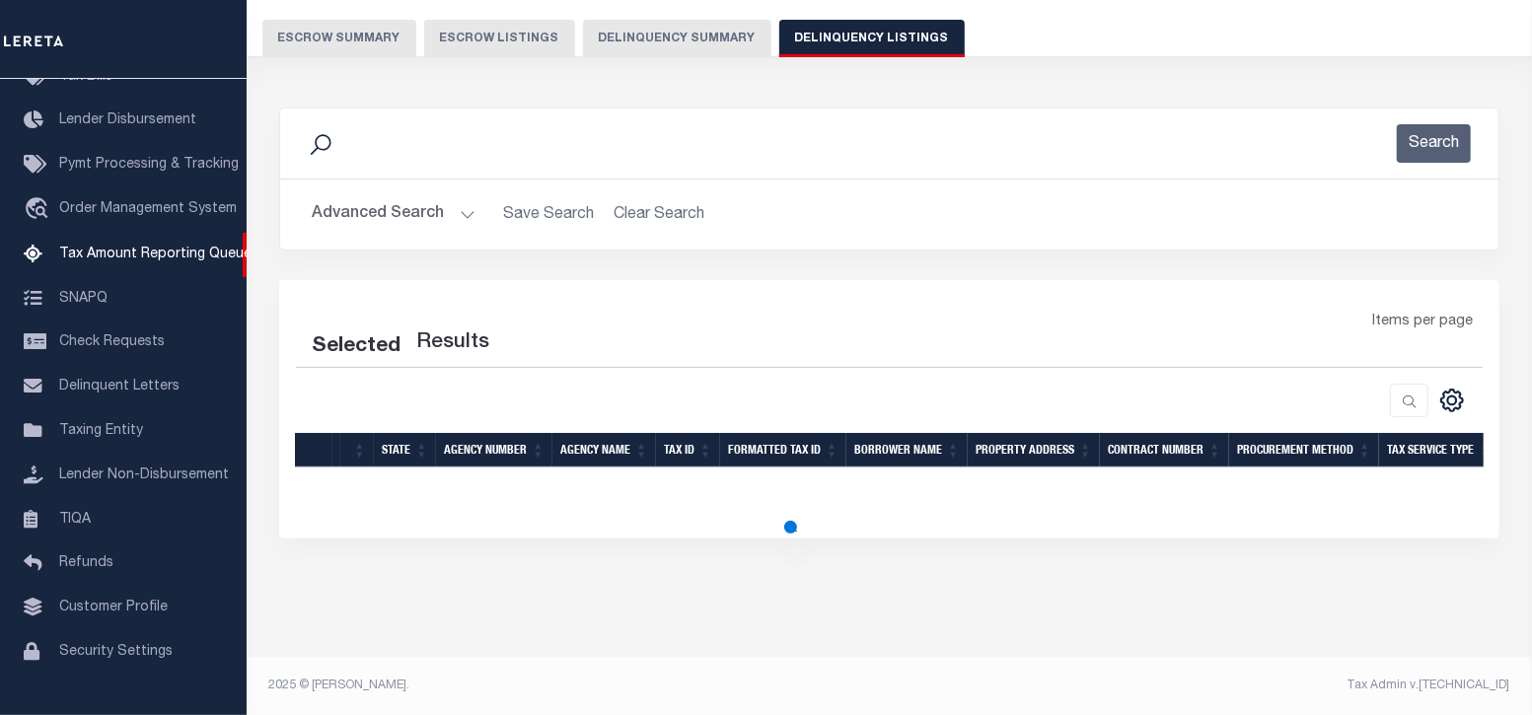
select select "100"
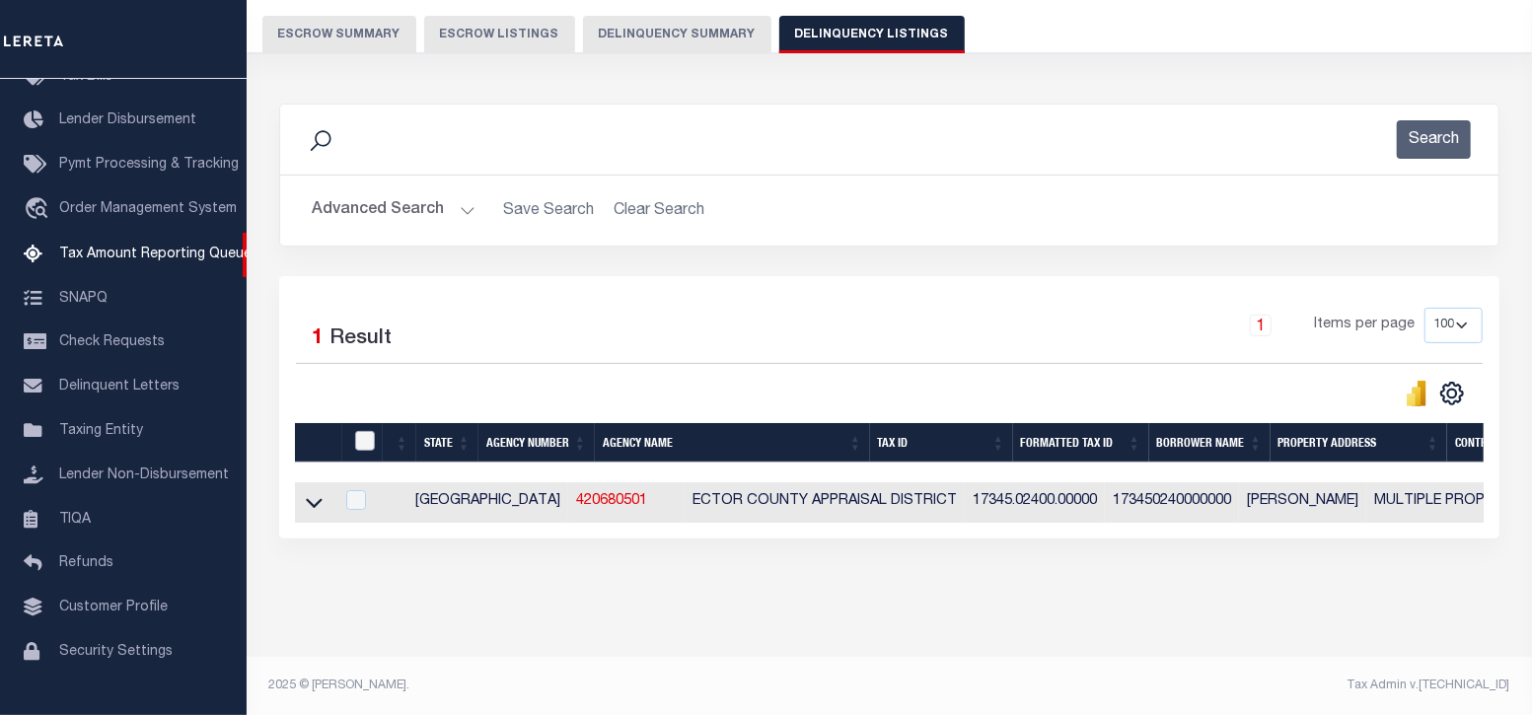
click at [370, 441] on input "checkbox" at bounding box center [365, 441] width 20 height 20
checkbox input "true"
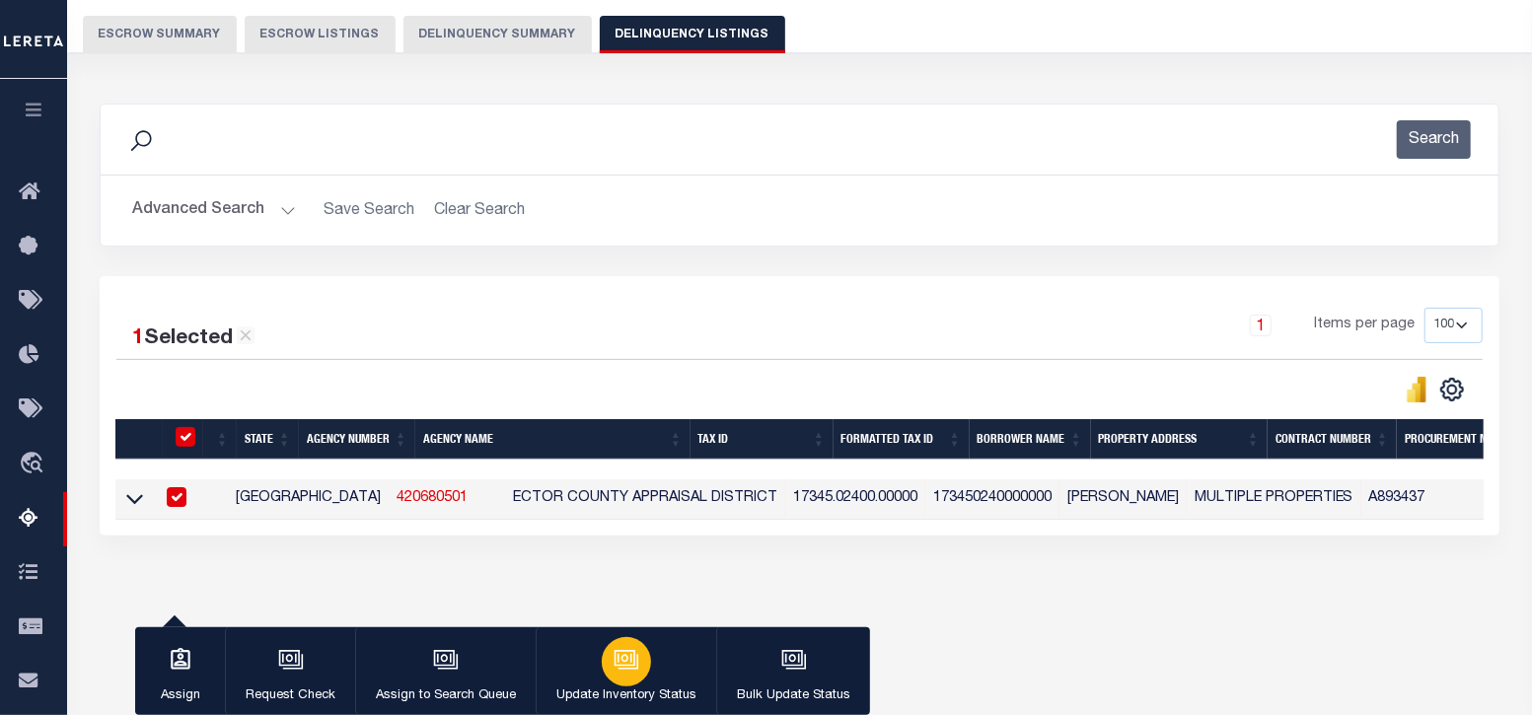
click at [641, 675] on div "button" at bounding box center [626, 661] width 49 height 49
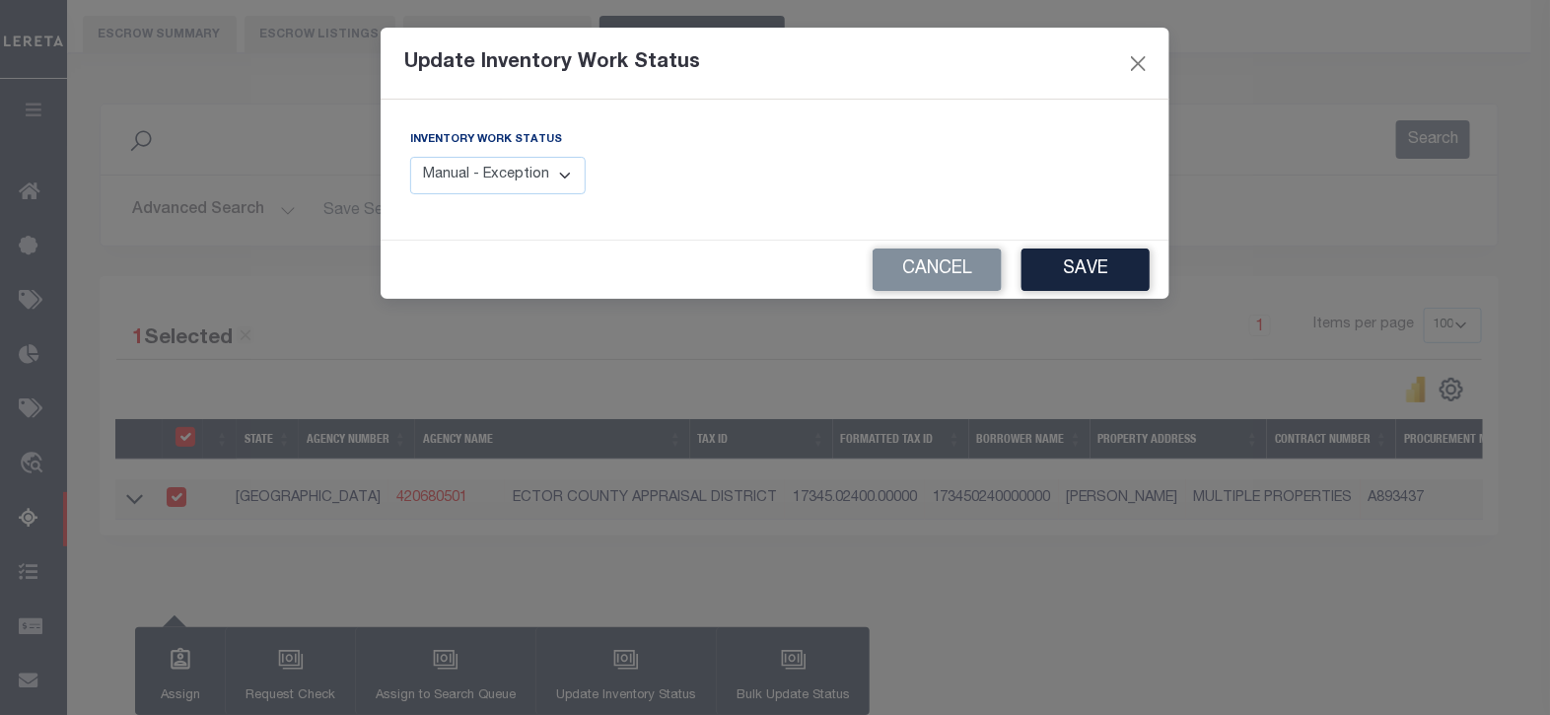
click at [534, 178] on select "Manual - Exception Pended - Awaiting Search Late Add Exception Completed" at bounding box center [498, 176] width 176 height 38
select select "4"
click at [410, 157] on select "Manual - Exception Pended - Awaiting Search Late Add Exception Completed" at bounding box center [498, 176] width 176 height 38
click at [1086, 278] on button "Save" at bounding box center [1086, 270] width 128 height 42
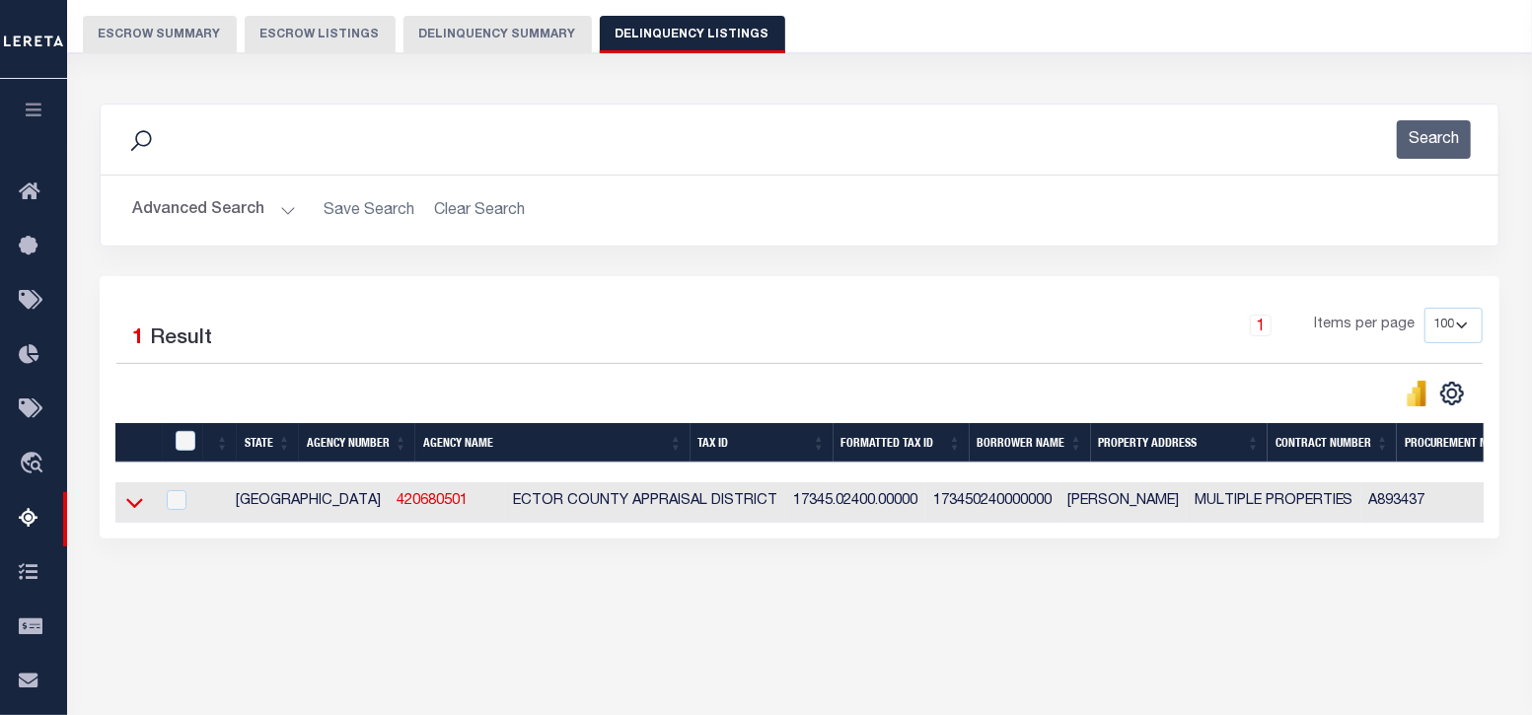
click at [139, 505] on icon at bounding box center [134, 504] width 17 height 10
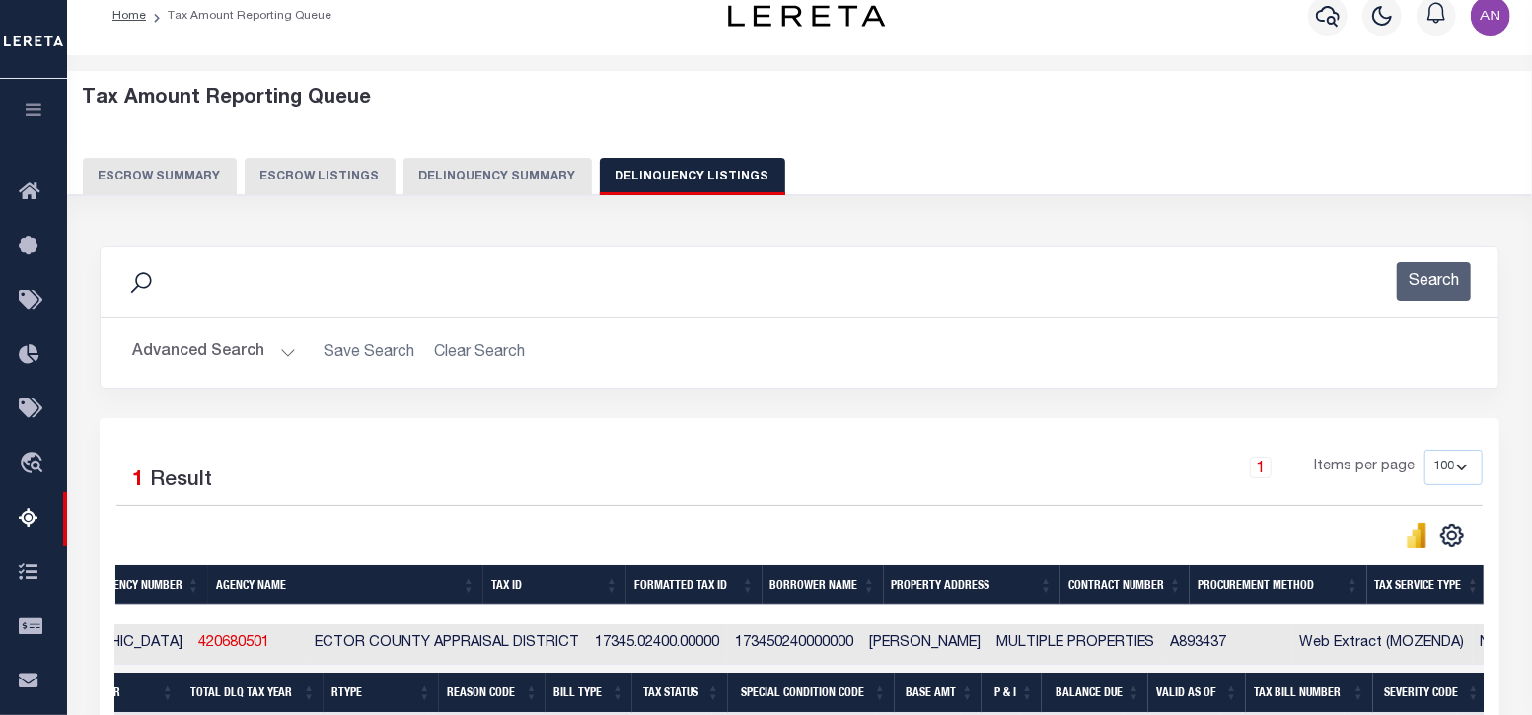
scroll to position [0, 0]
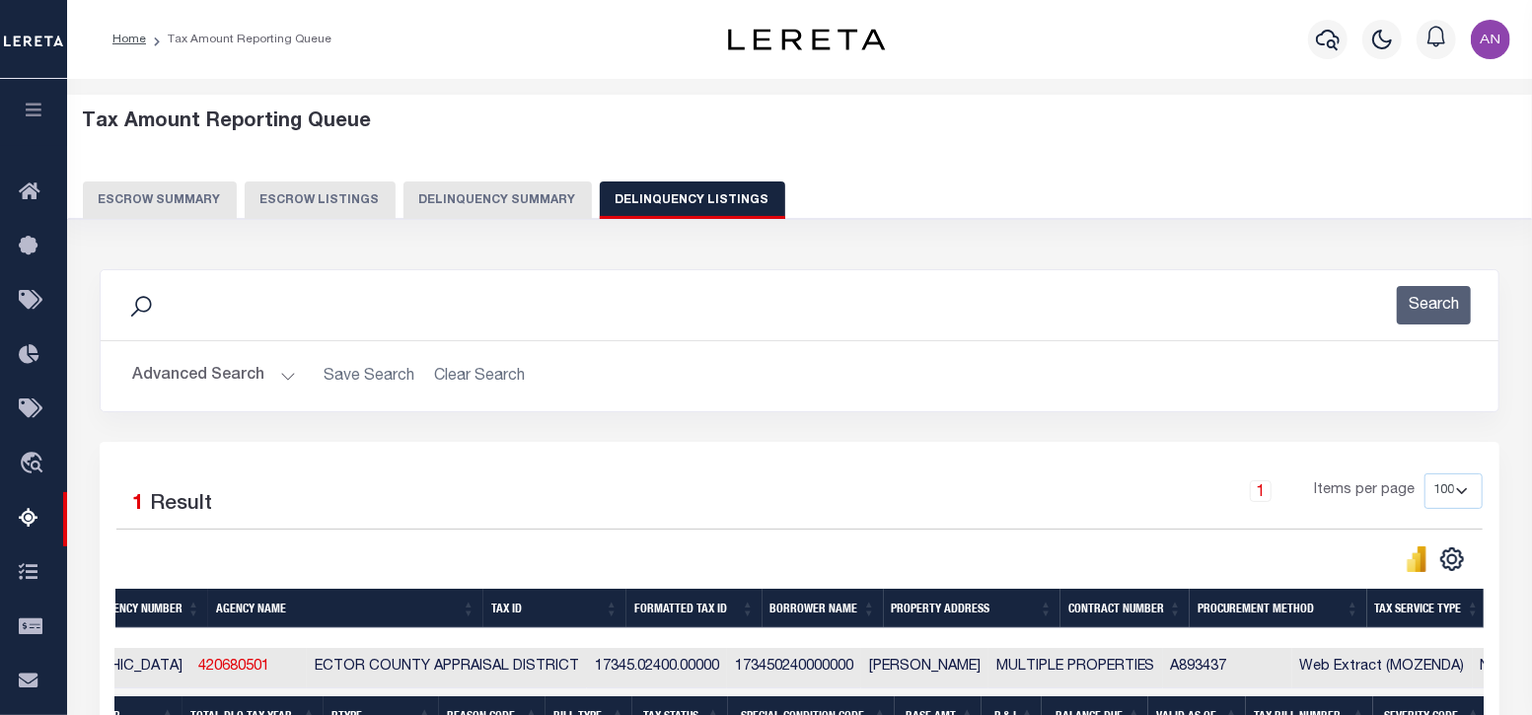
click at [227, 373] on button "Advanced Search" at bounding box center [214, 376] width 164 height 38
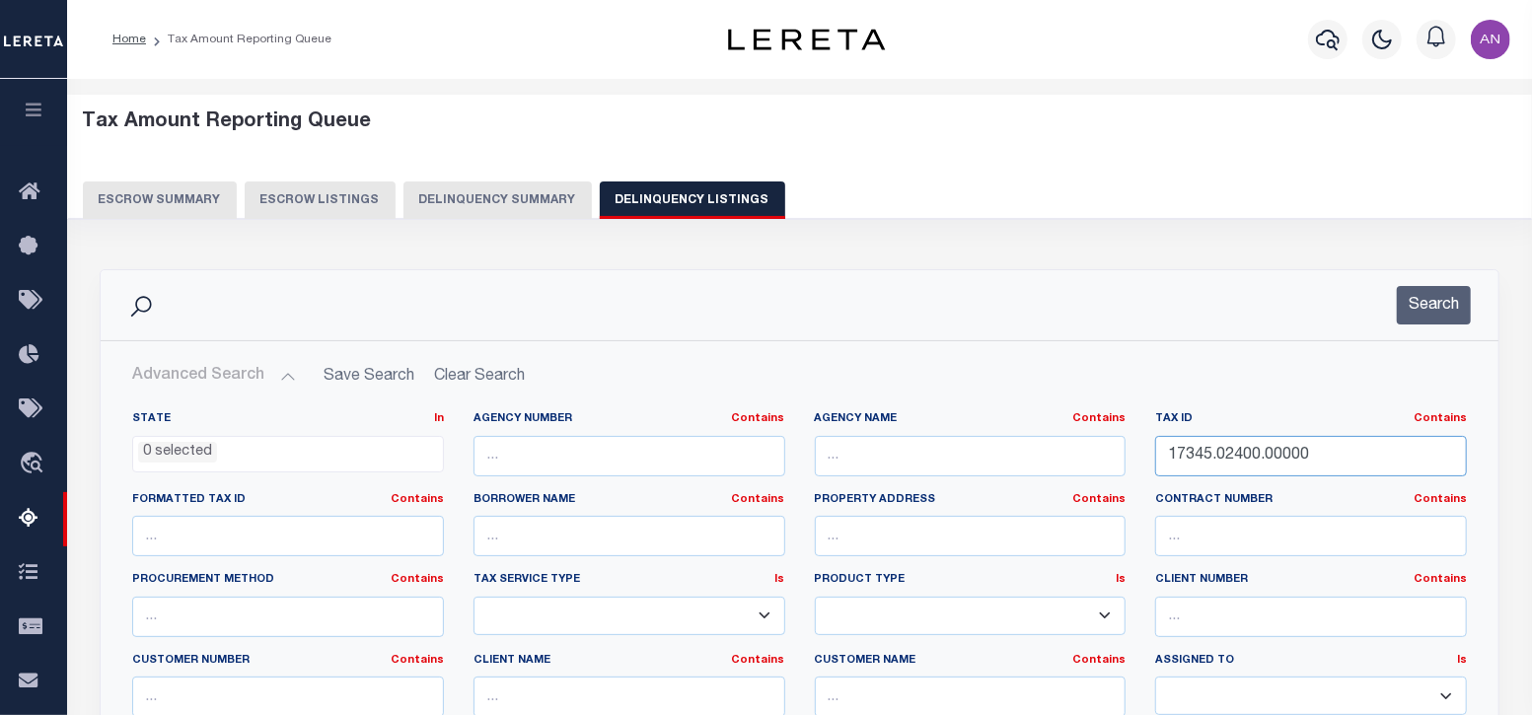
click at [1236, 453] on input "17345.02400.00000" at bounding box center [1311, 456] width 312 height 40
paste input "21225.0401"
type input "21225.04010.00000"
click at [1423, 308] on button "Search" at bounding box center [1434, 305] width 74 height 38
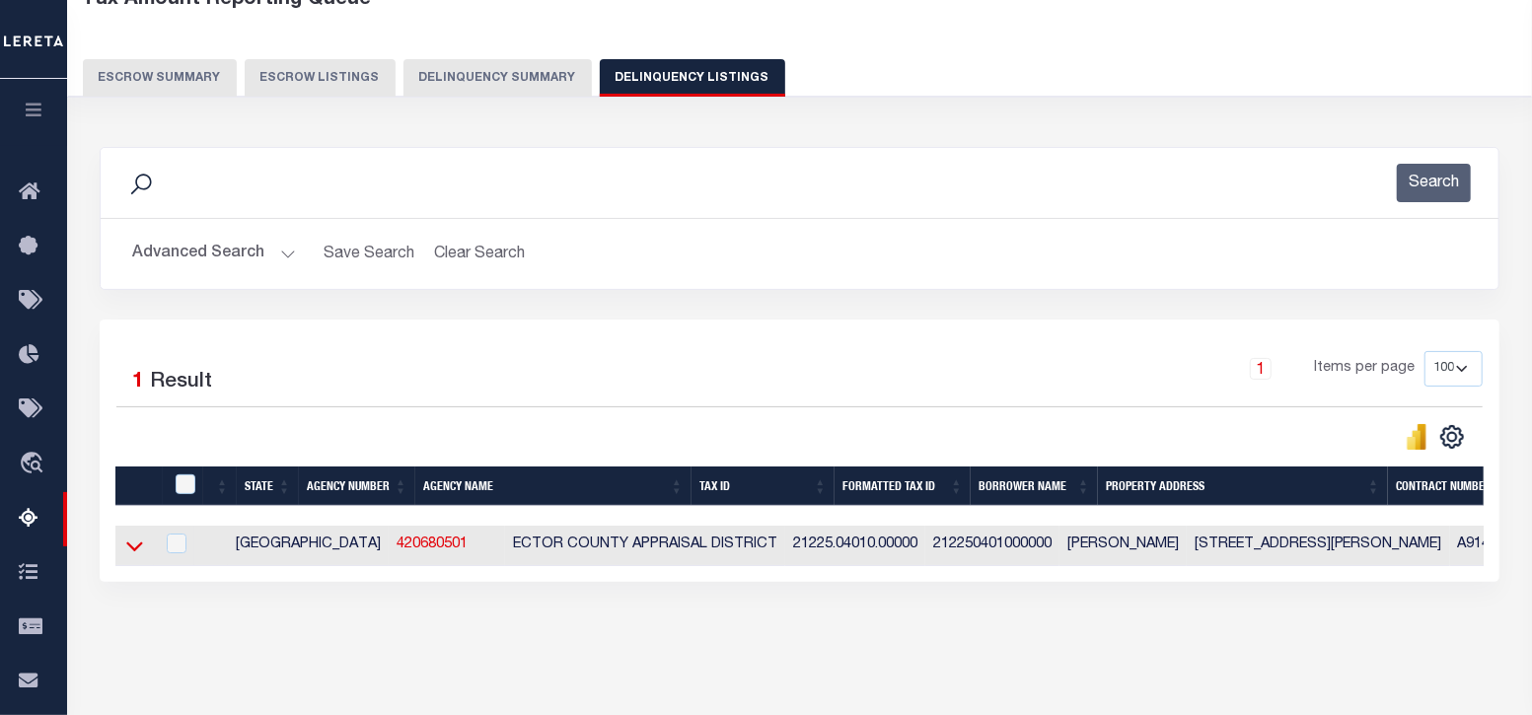
click at [141, 544] on icon at bounding box center [134, 547] width 17 height 10
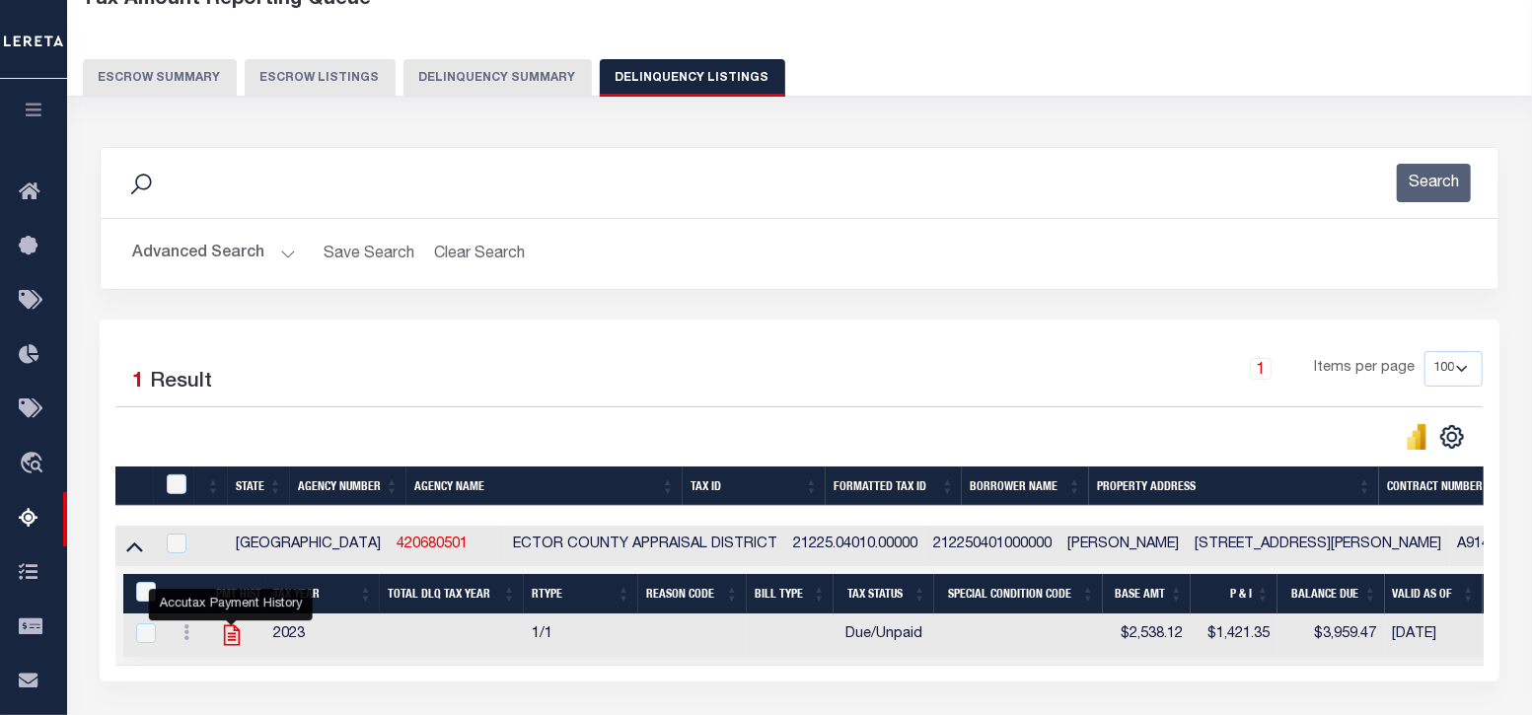
click at [229, 638] on icon "" at bounding box center [232, 635] width 16 height 21
checkbox input "true"
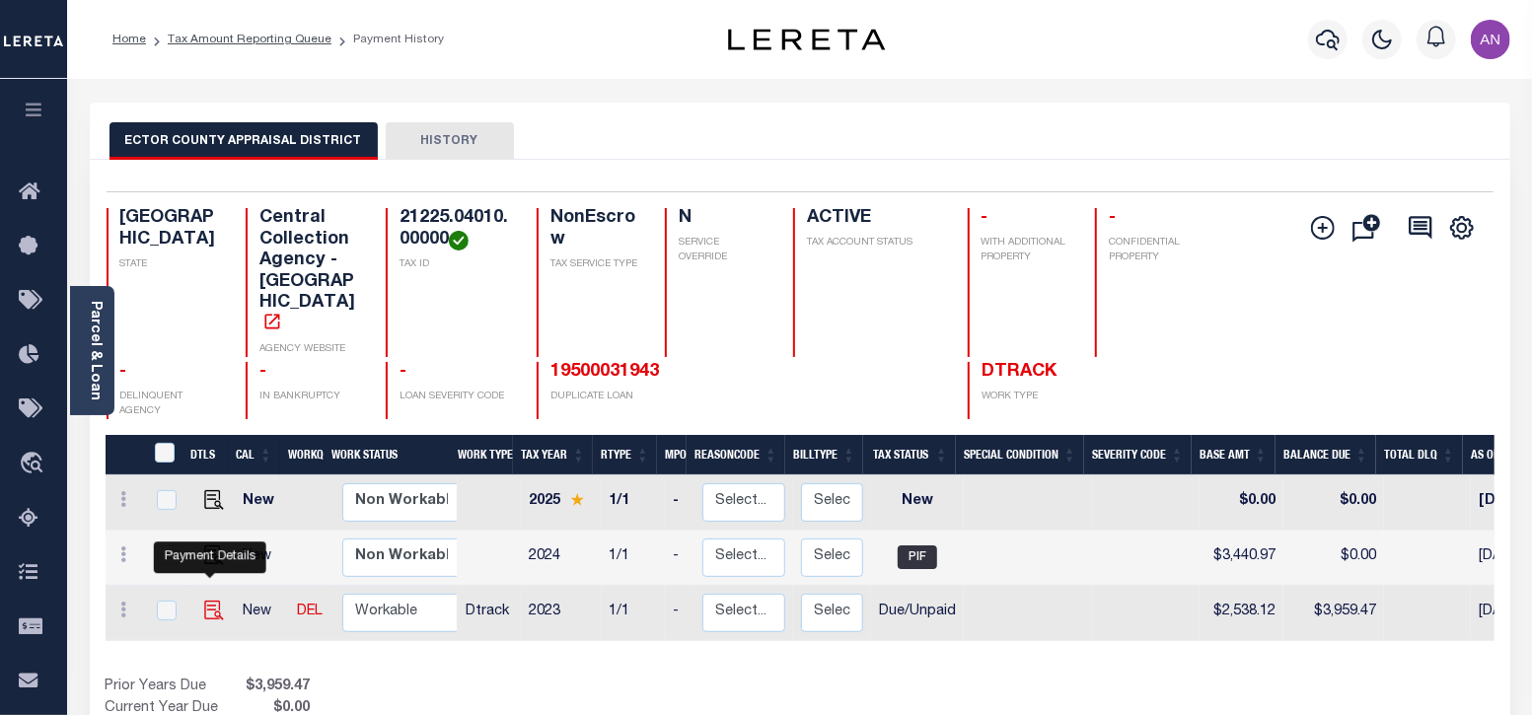
click at [204, 601] on img "" at bounding box center [214, 611] width 20 height 20
checkbox input "true"
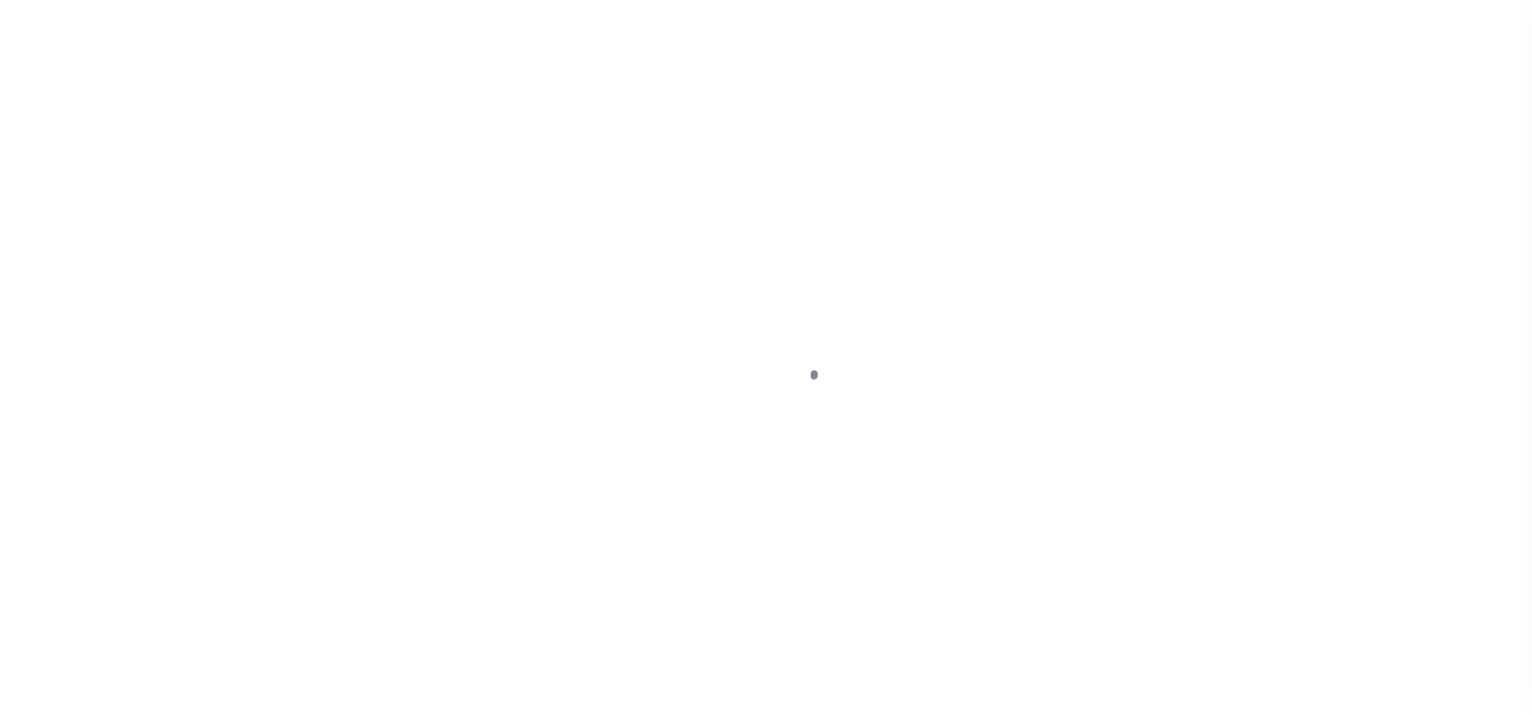
select select "DUE"
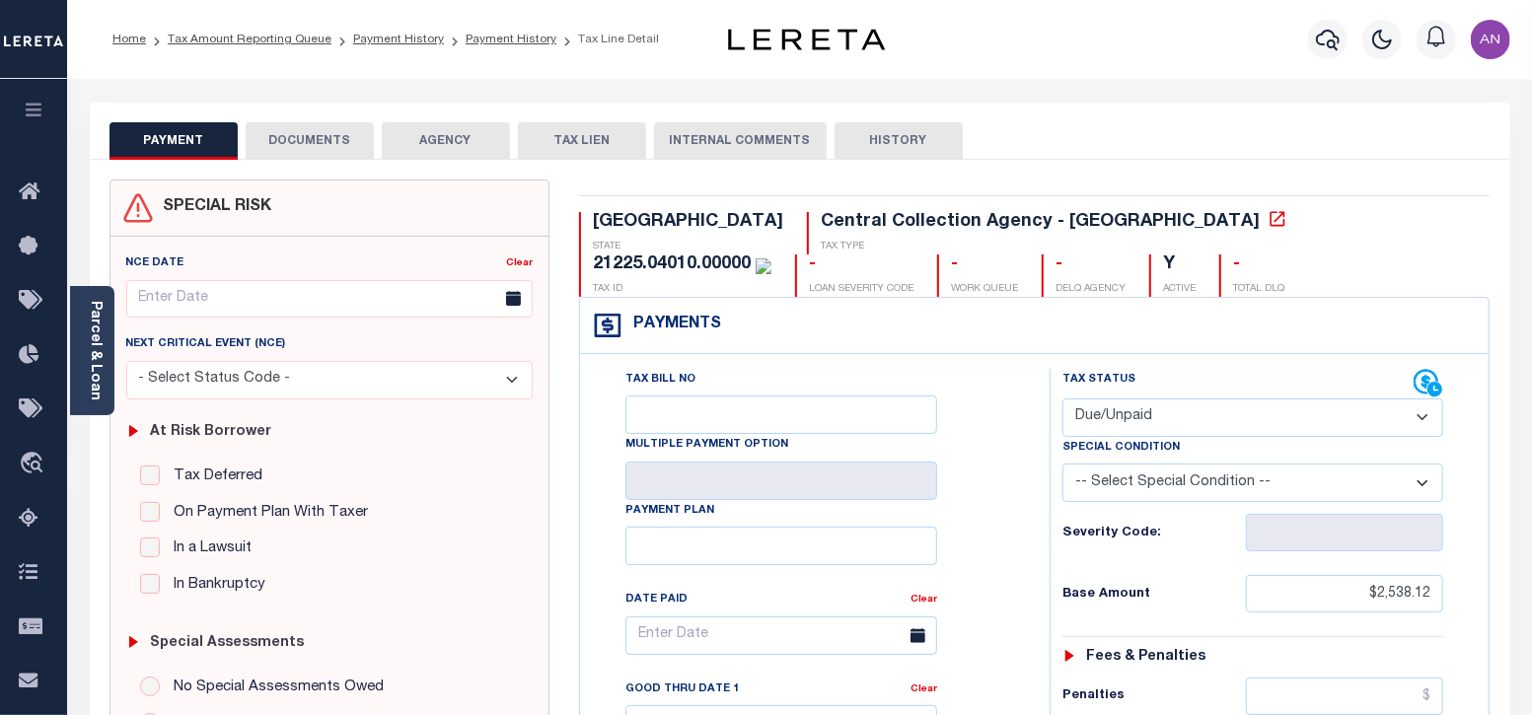
click at [1139, 423] on select "- Select Status Code - Open Due/Unpaid Paid Incomplete No Tax Due Internal Refu…" at bounding box center [1253, 417] width 382 height 38
click at [977, 426] on div "Tax Bill No Multiple Payment Option Payment Plan Clear" at bounding box center [810, 645] width 420 height 553
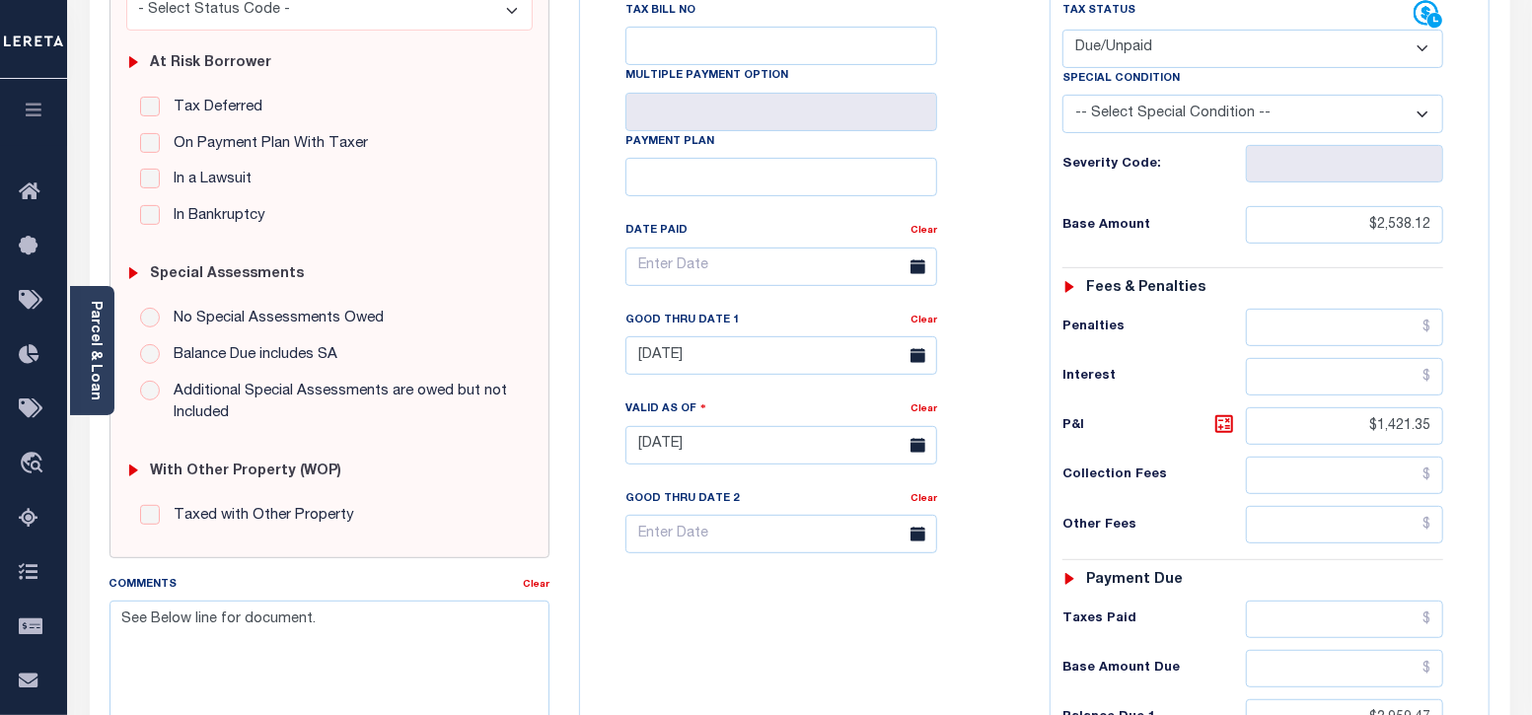
scroll to position [370, 0]
click at [425, 628] on textarea "See Below line for document." at bounding box center [329, 662] width 441 height 124
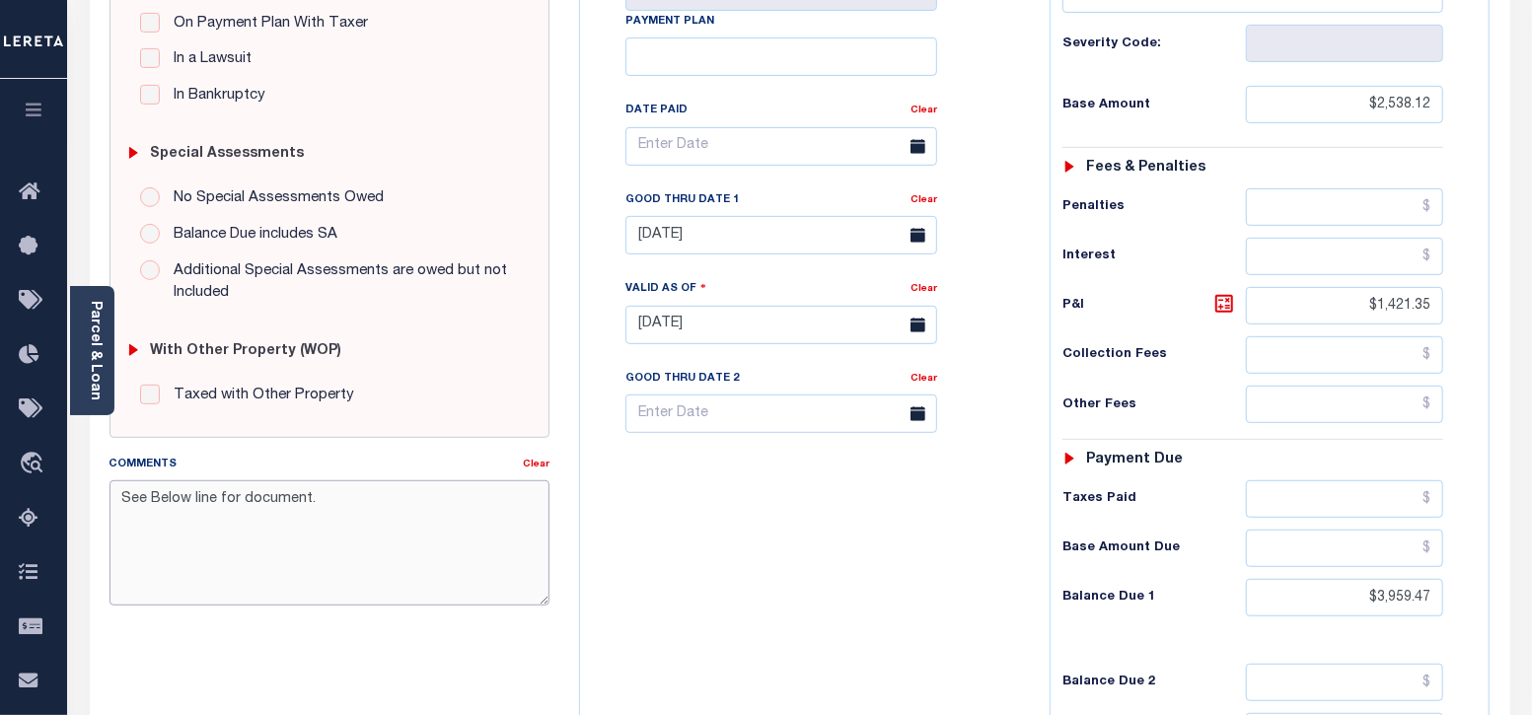
scroll to position [492, 0]
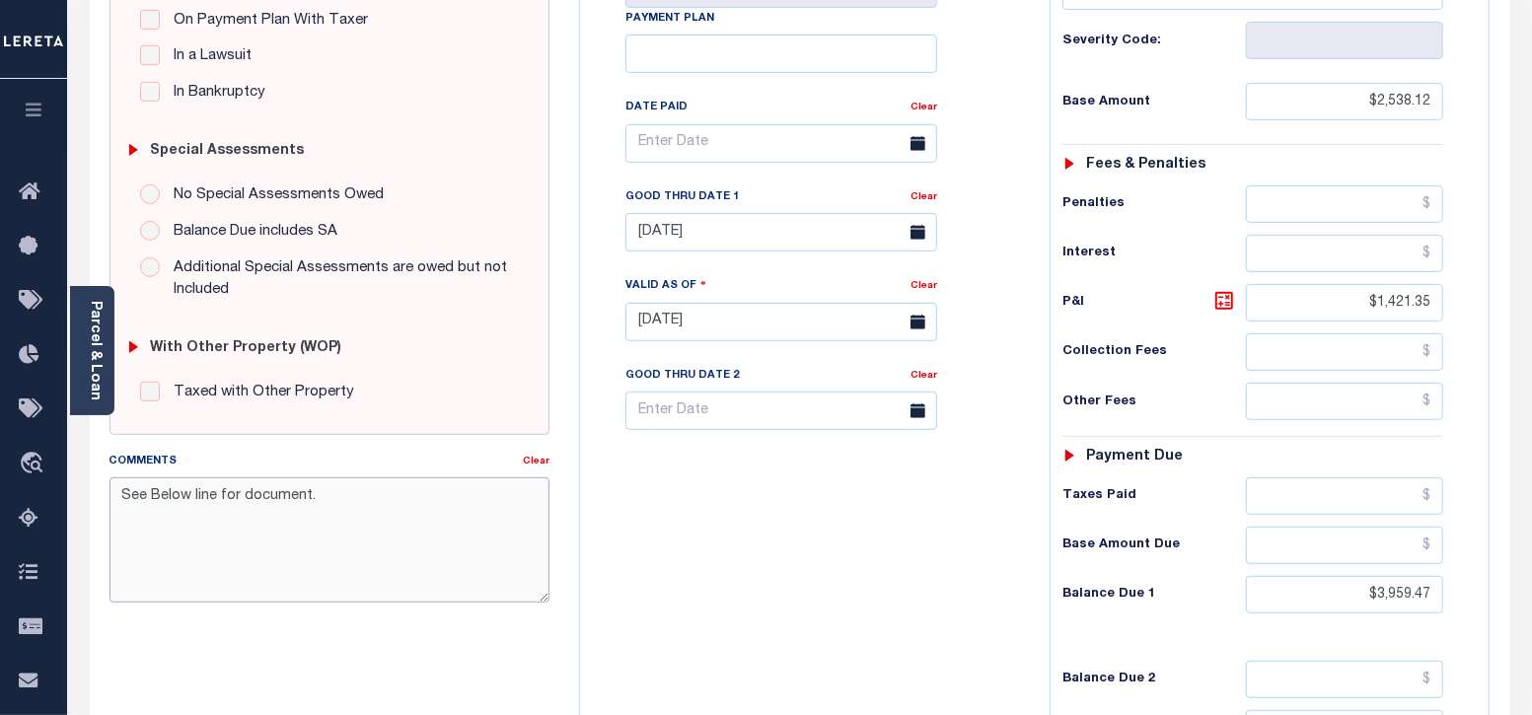
paste textarea "[DATE] - As per call conversation with TC Criselta 2023 taxes are deql and owne…"
type textarea "See Below line for document. [DATE] - As per call conversation with TC Criselta…"
type input "[DATE]"
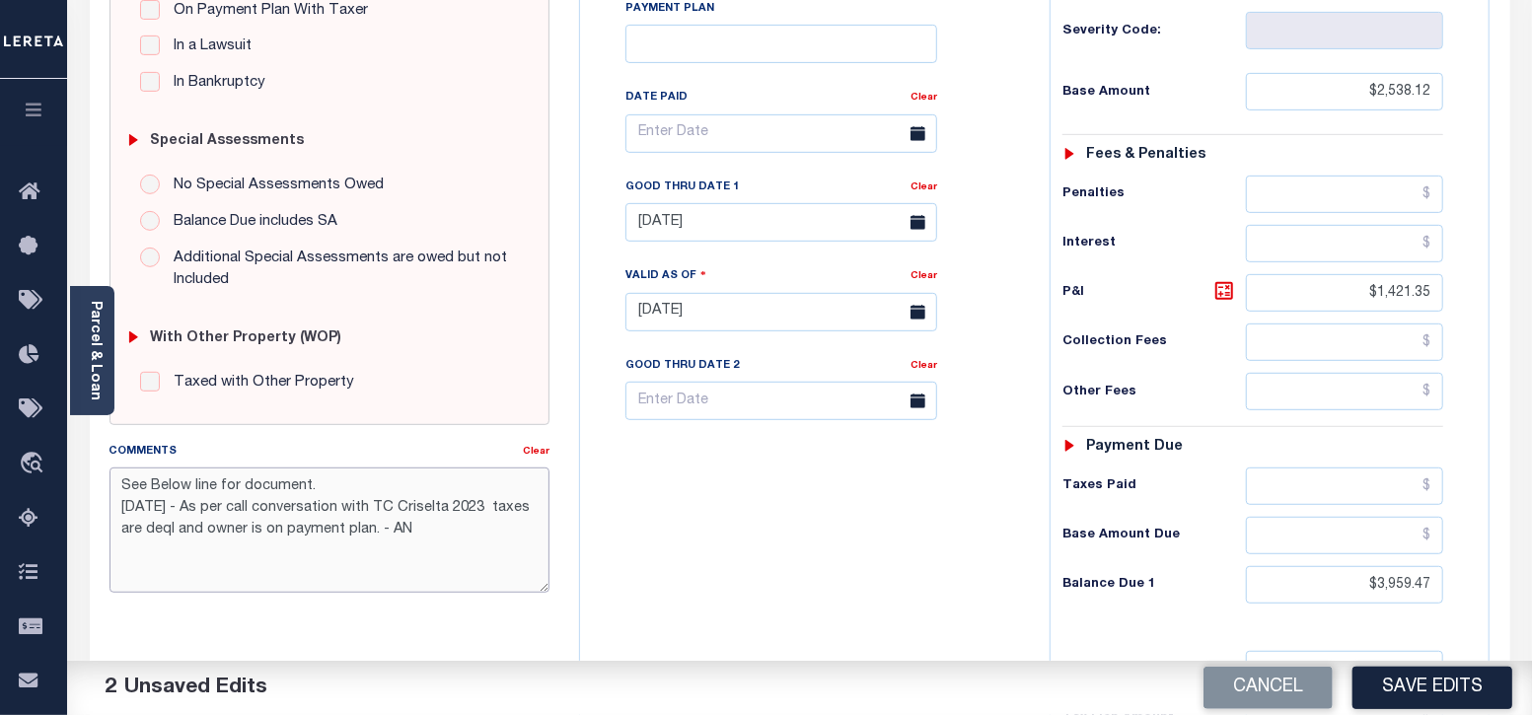
scroll to position [616, 0]
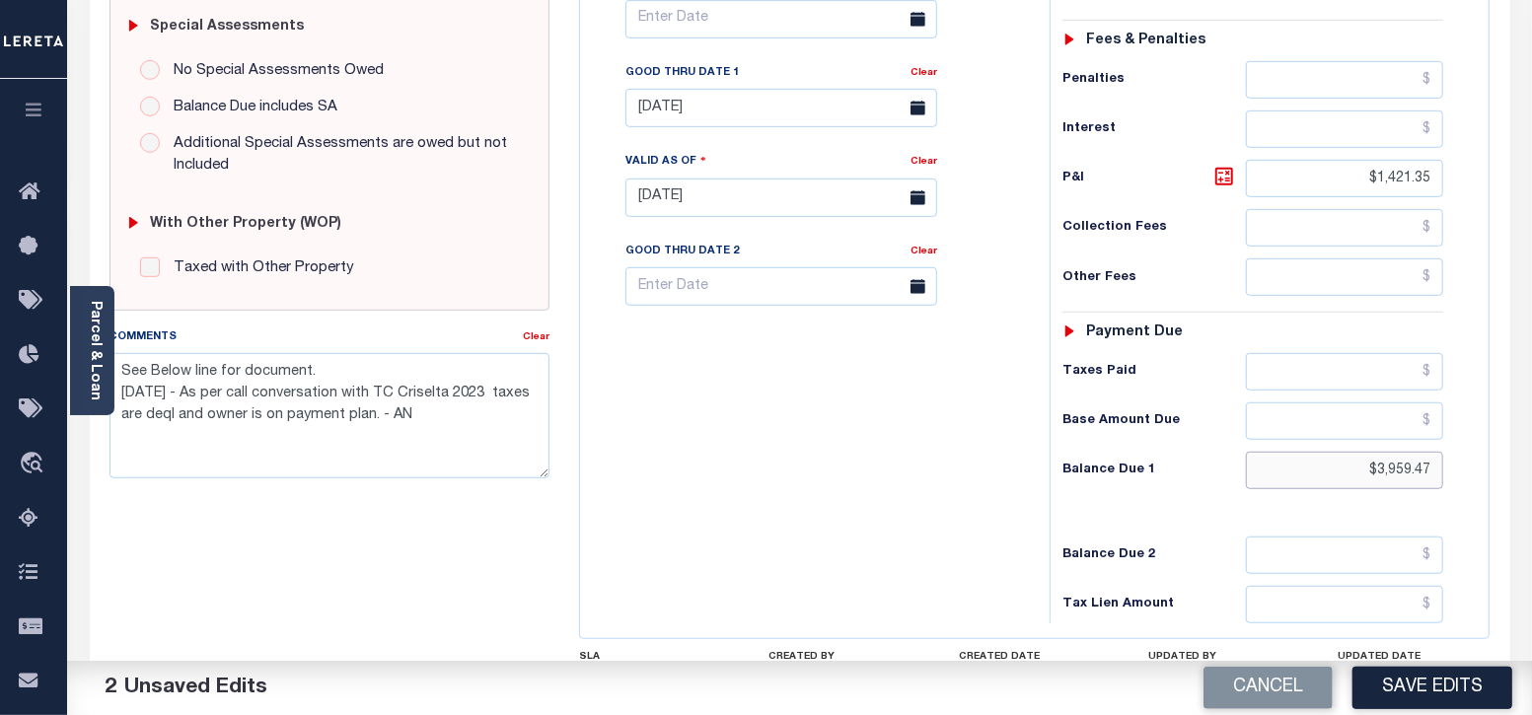
drag, startPoint x: 1436, startPoint y: 466, endPoint x: 1376, endPoint y: 464, distance: 60.2
click at [1376, 464] on input "$3,959.47" at bounding box center [1344, 470] width 197 height 37
paste input "756.41"
type input "$3,756.41"
click at [1228, 175] on icon at bounding box center [1224, 177] width 24 height 24
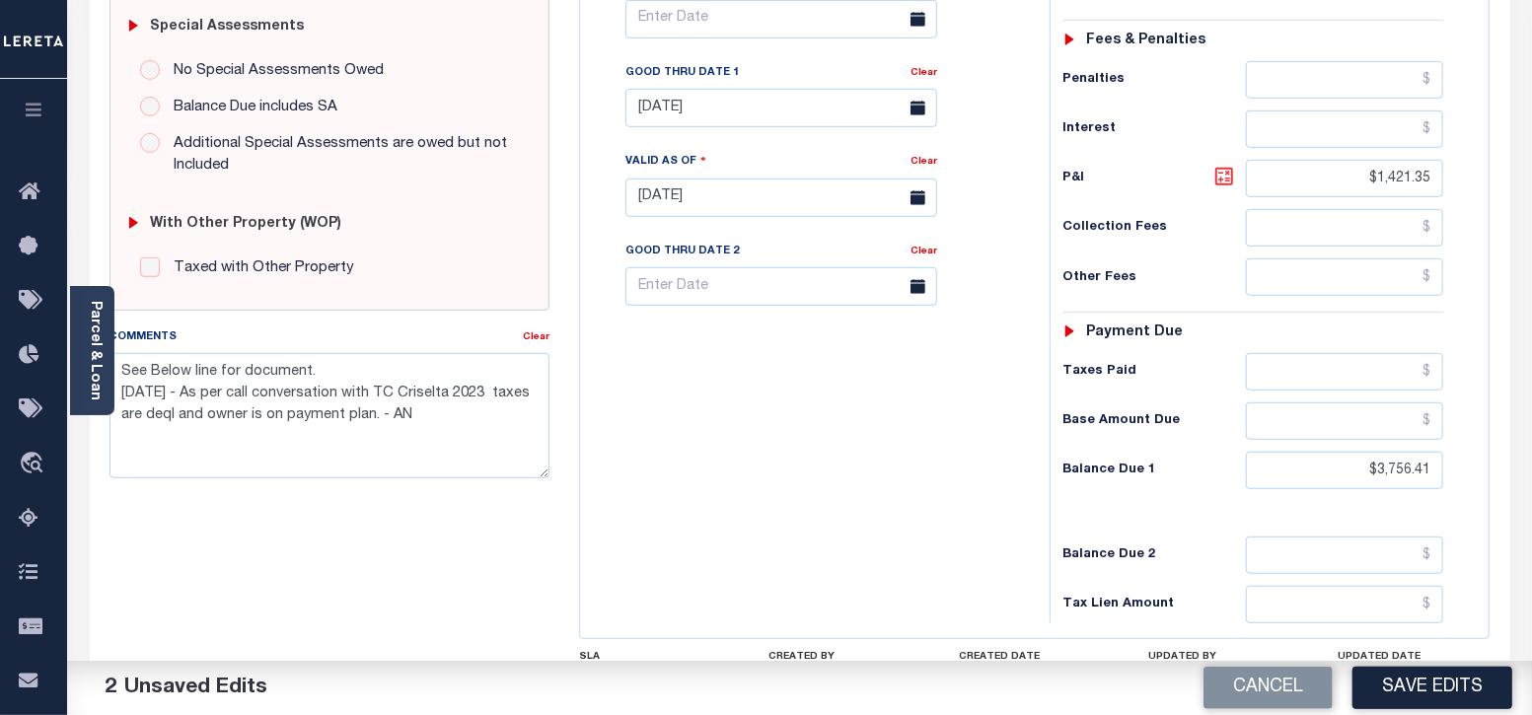
type input "$1,218.29"
click at [745, 107] on input "[DATE]" at bounding box center [781, 108] width 312 height 38
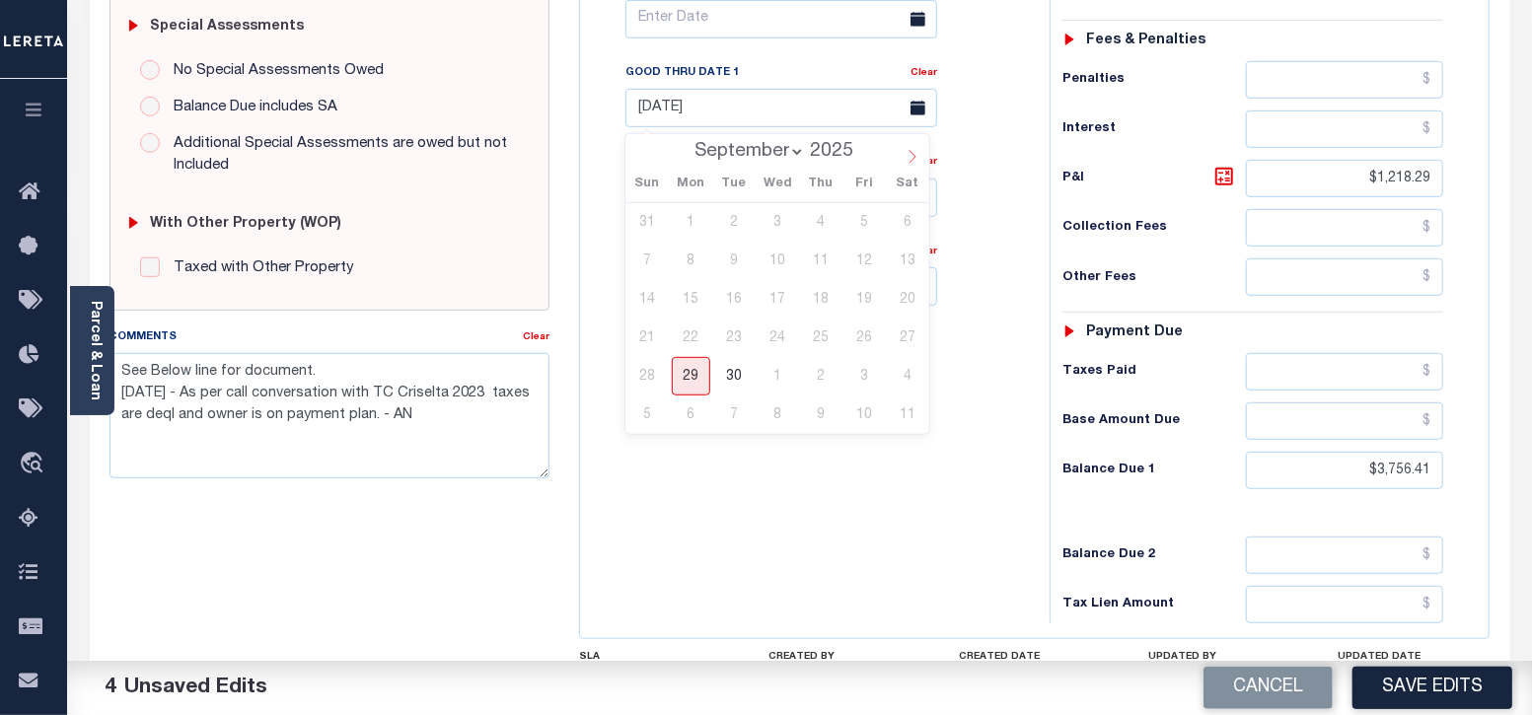
click at [912, 155] on icon at bounding box center [912, 157] width 14 height 14
select select "9"
click at [866, 375] on span "31" at bounding box center [863, 376] width 38 height 38
type input "10/31/2025"
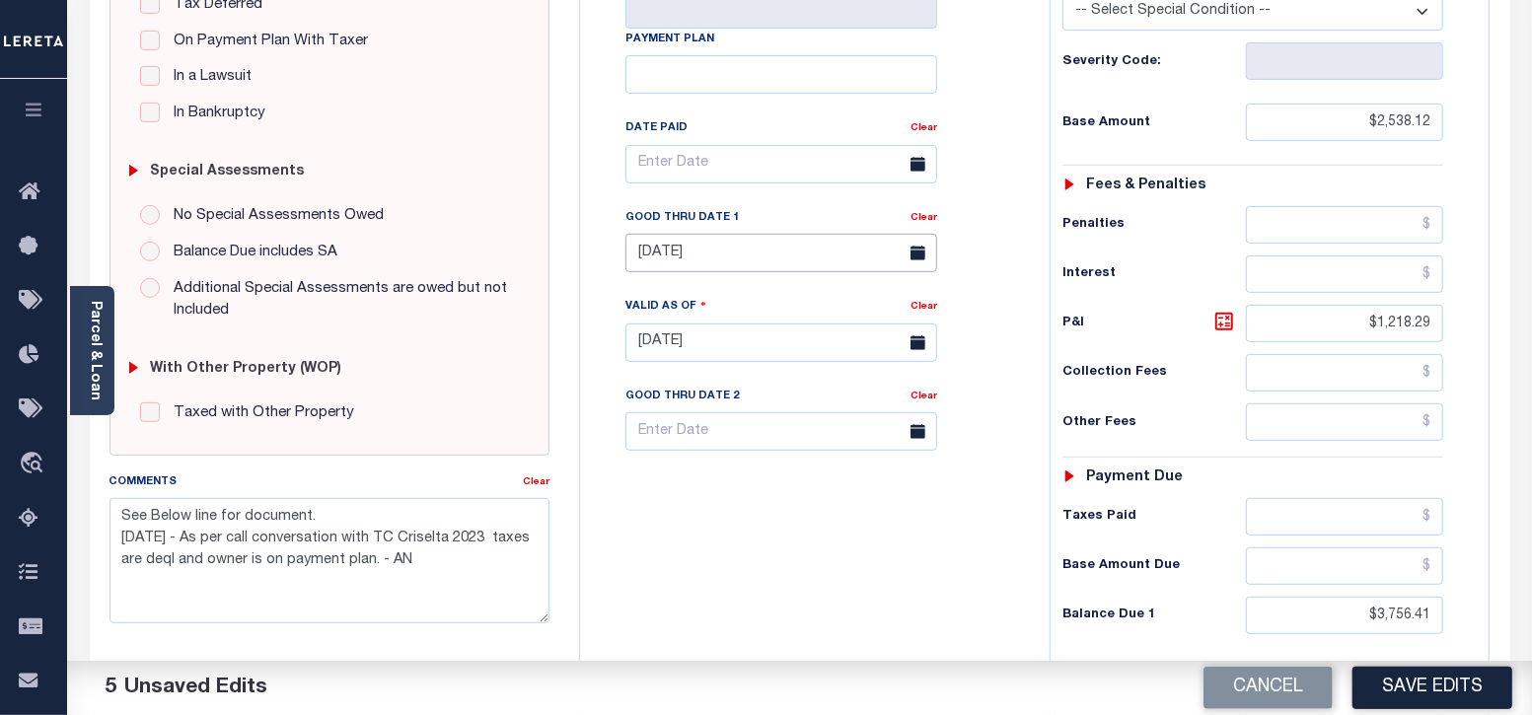
scroll to position [492, 0]
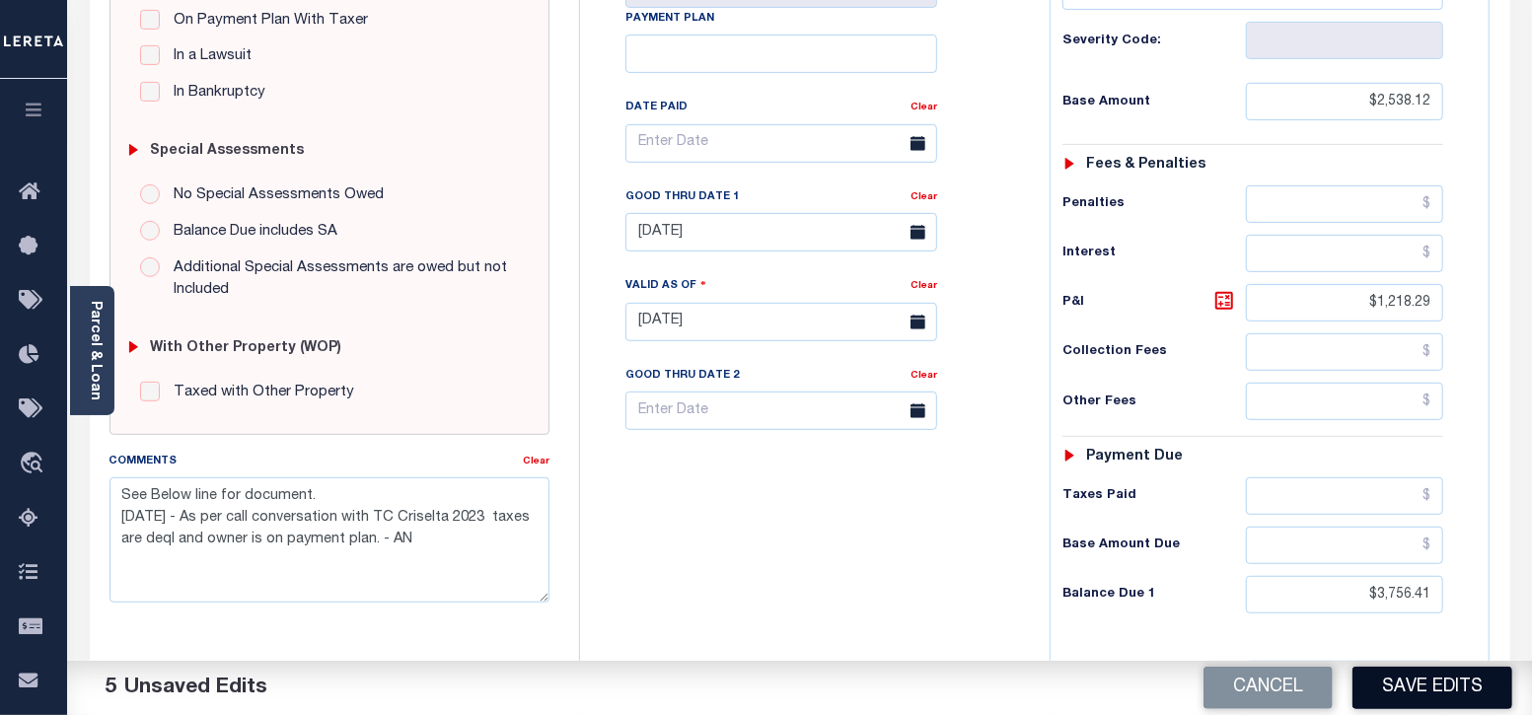
click at [1444, 681] on button "Save Edits" at bounding box center [1432, 688] width 160 height 42
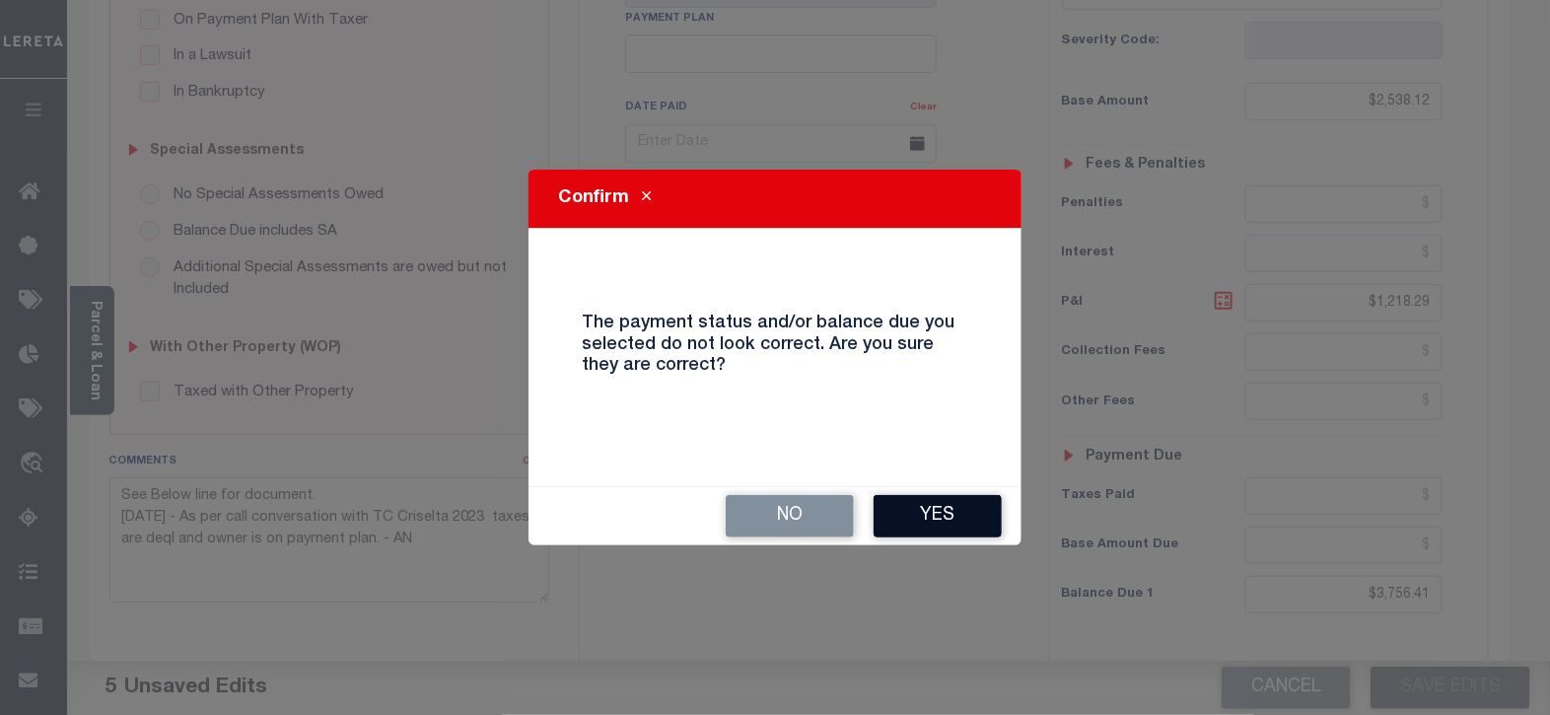
click at [958, 512] on button "Yes" at bounding box center [938, 516] width 128 height 42
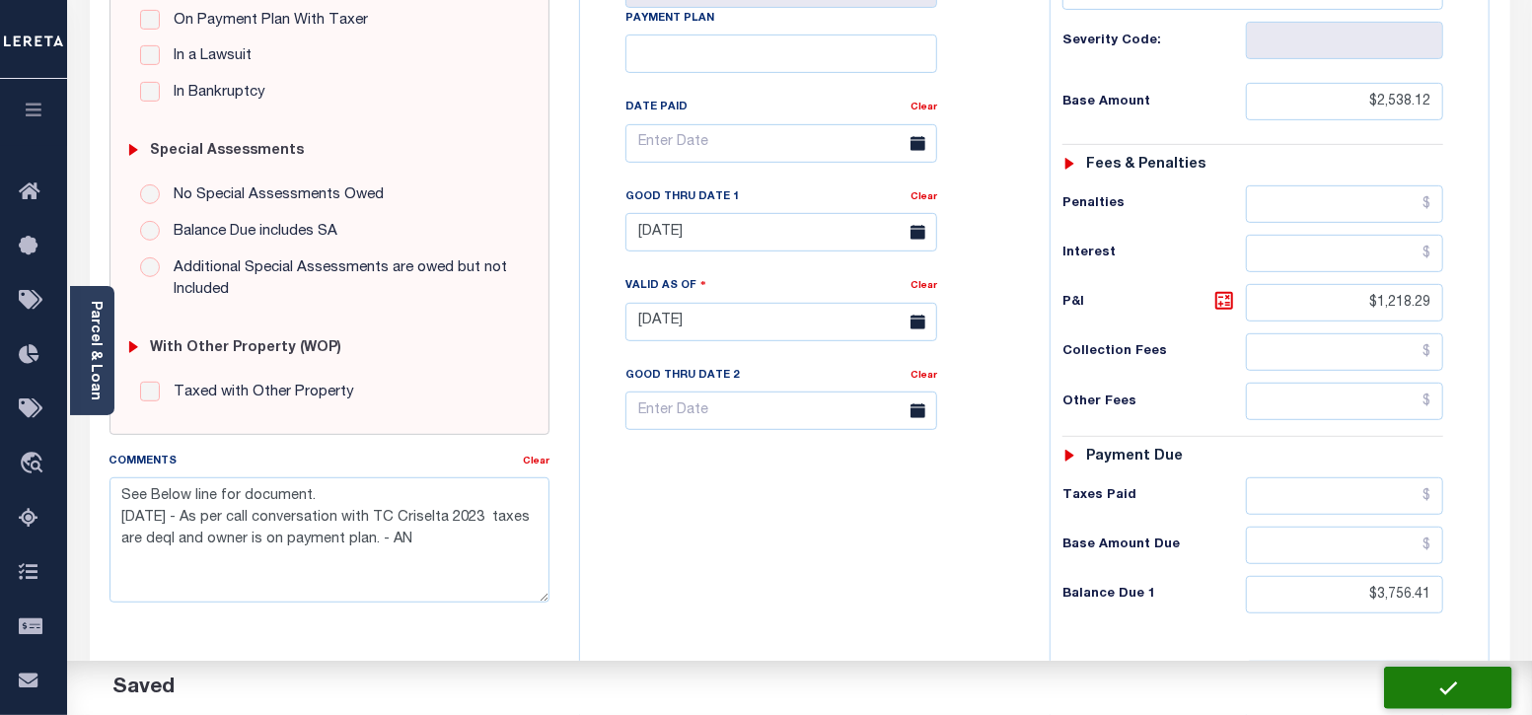
checkbox input "false"
type textarea "See Below line for document. 09/29/2025 - As per call conversation with TC Cris…"
type input "$2,538.12"
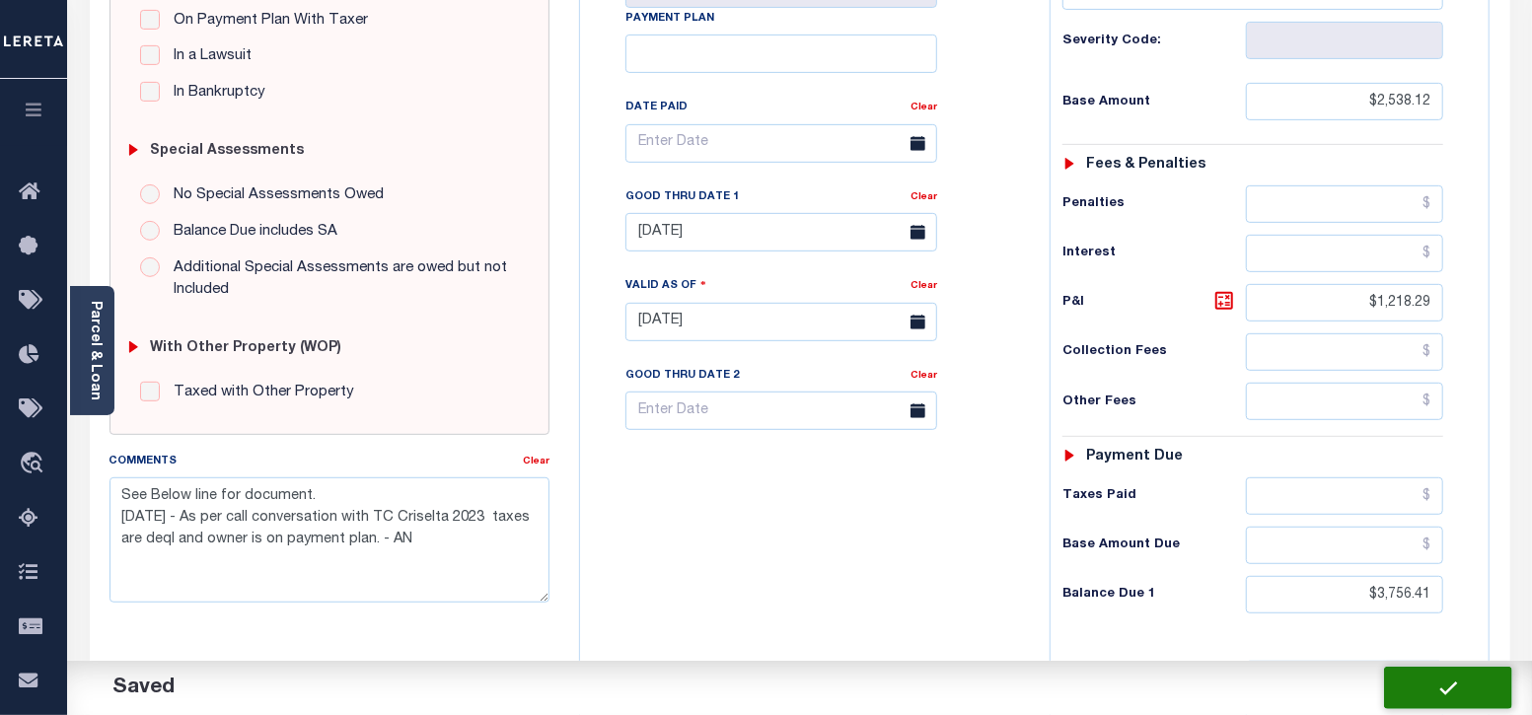
type input "$1,218.29"
type input "$3,756.41"
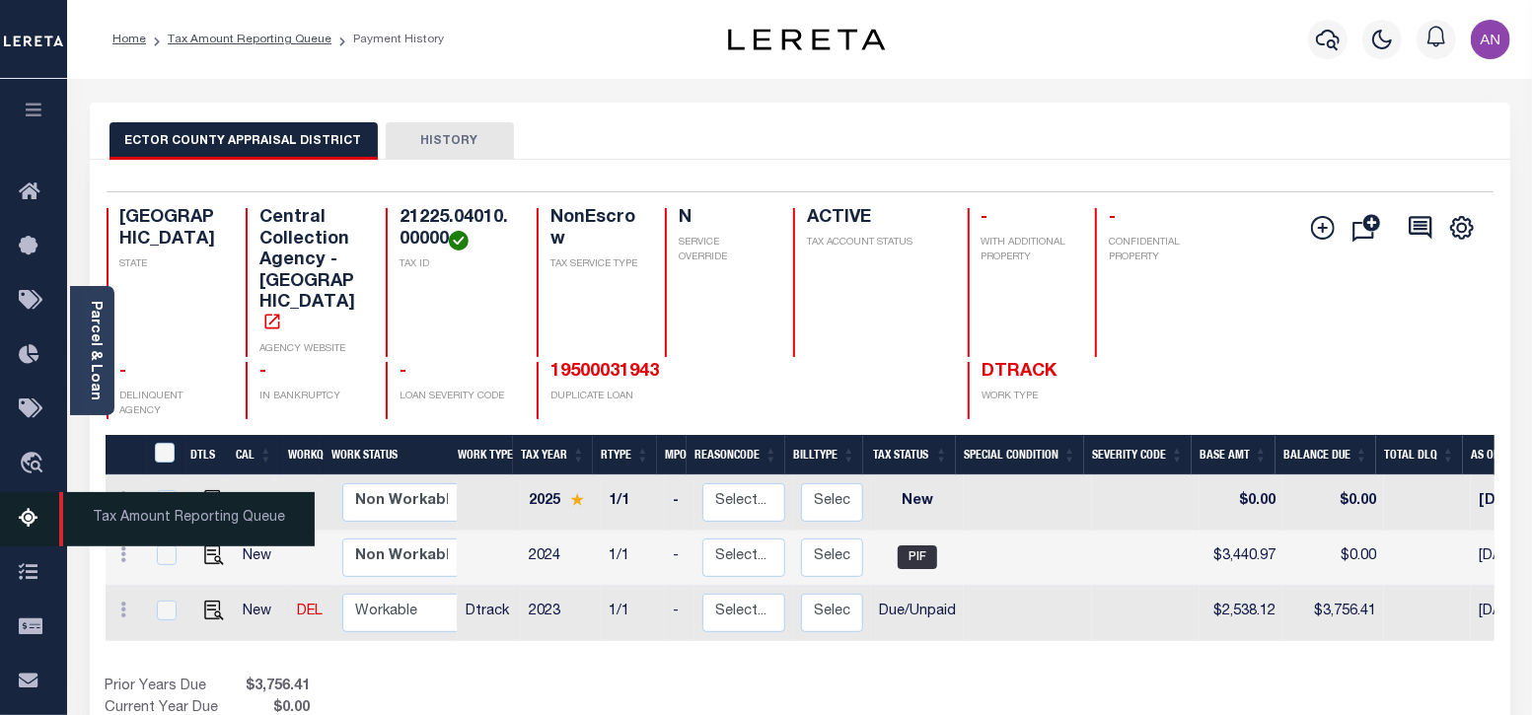
click at [30, 526] on icon at bounding box center [35, 519] width 32 height 25
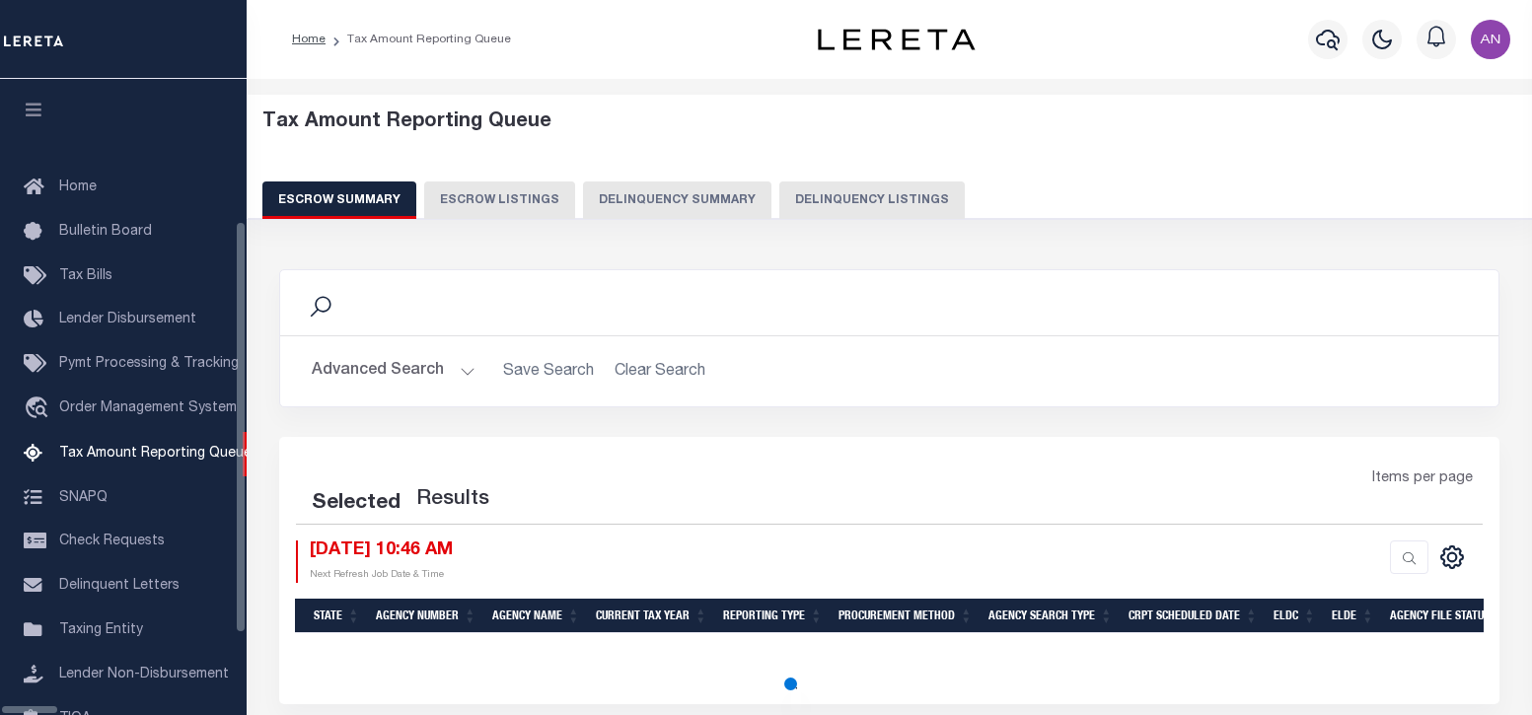
select select "100"
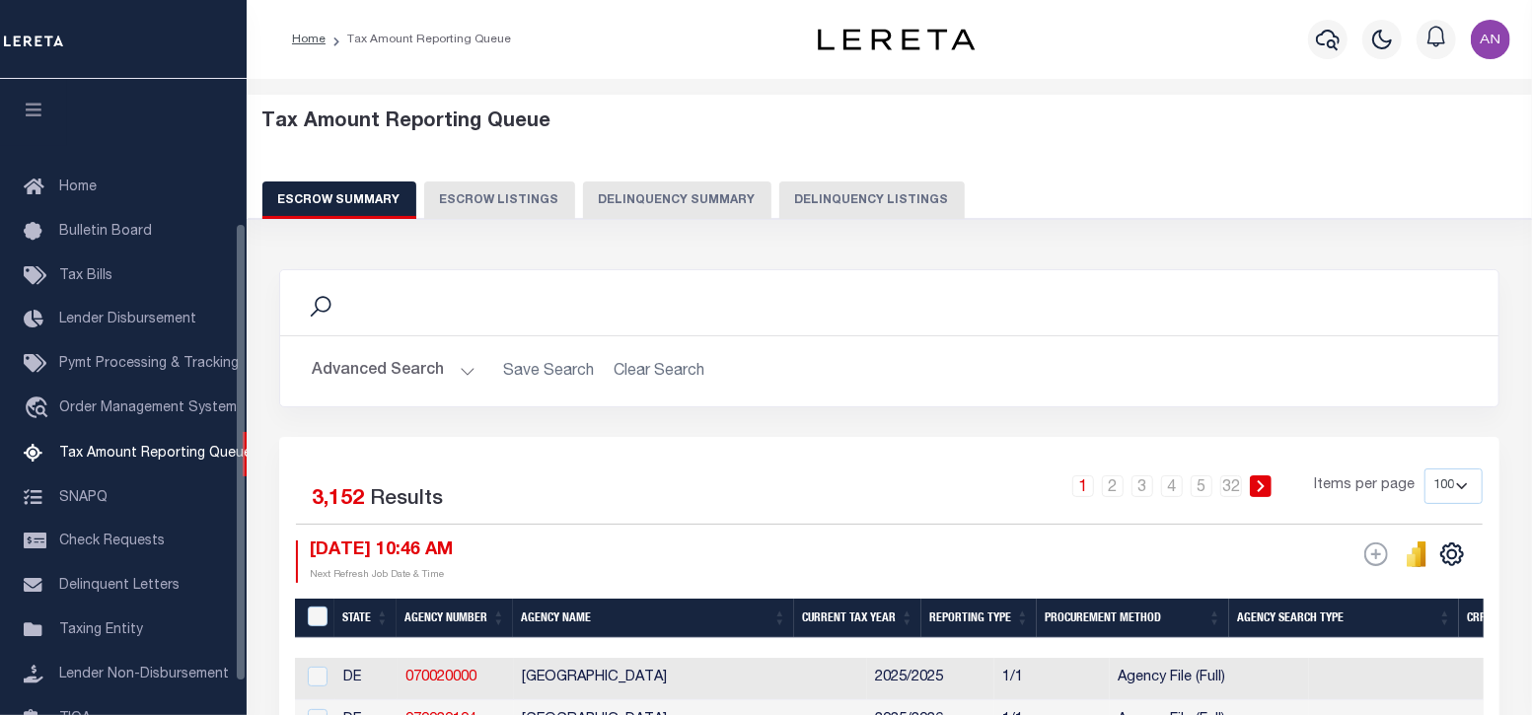
scroll to position [199, 0]
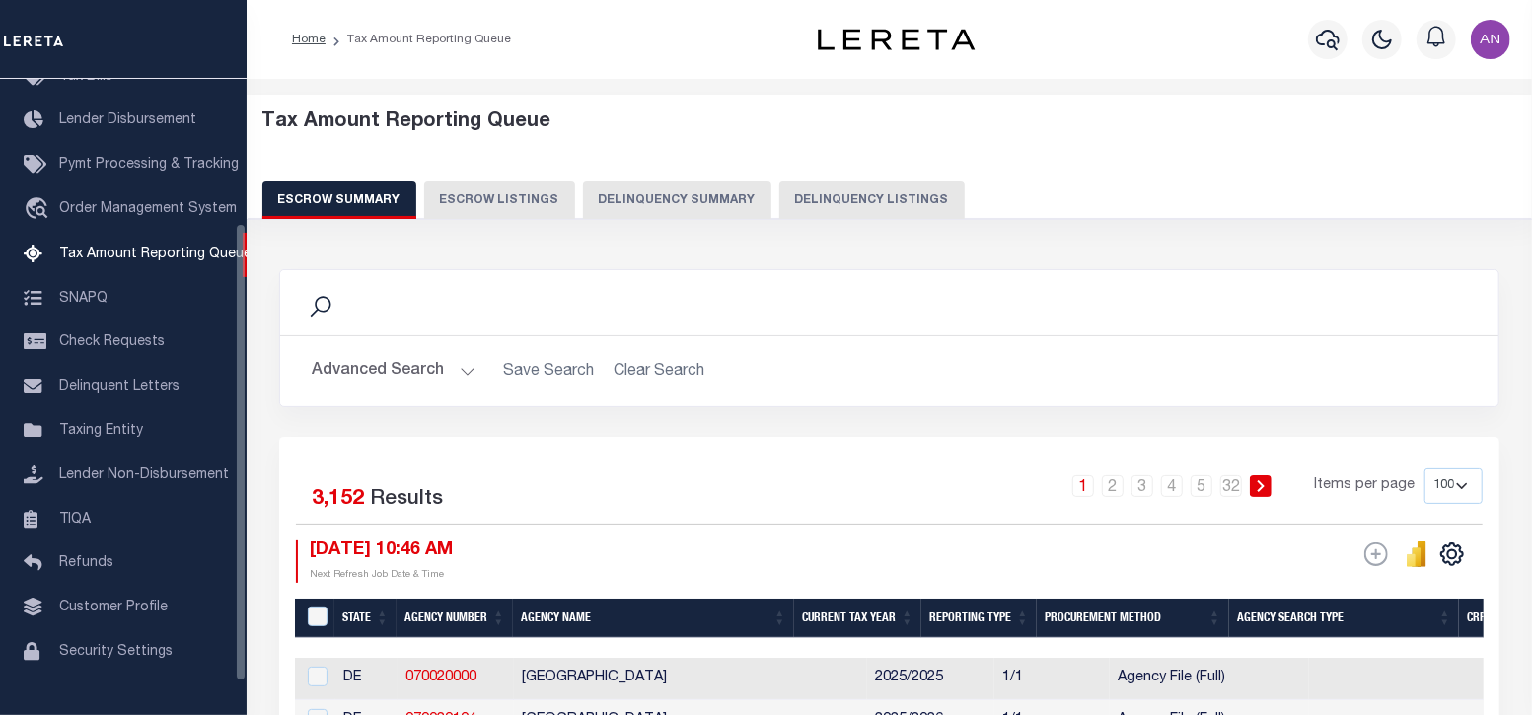
click at [829, 195] on button "Delinquency Listings" at bounding box center [871, 199] width 185 height 37
select select "100"
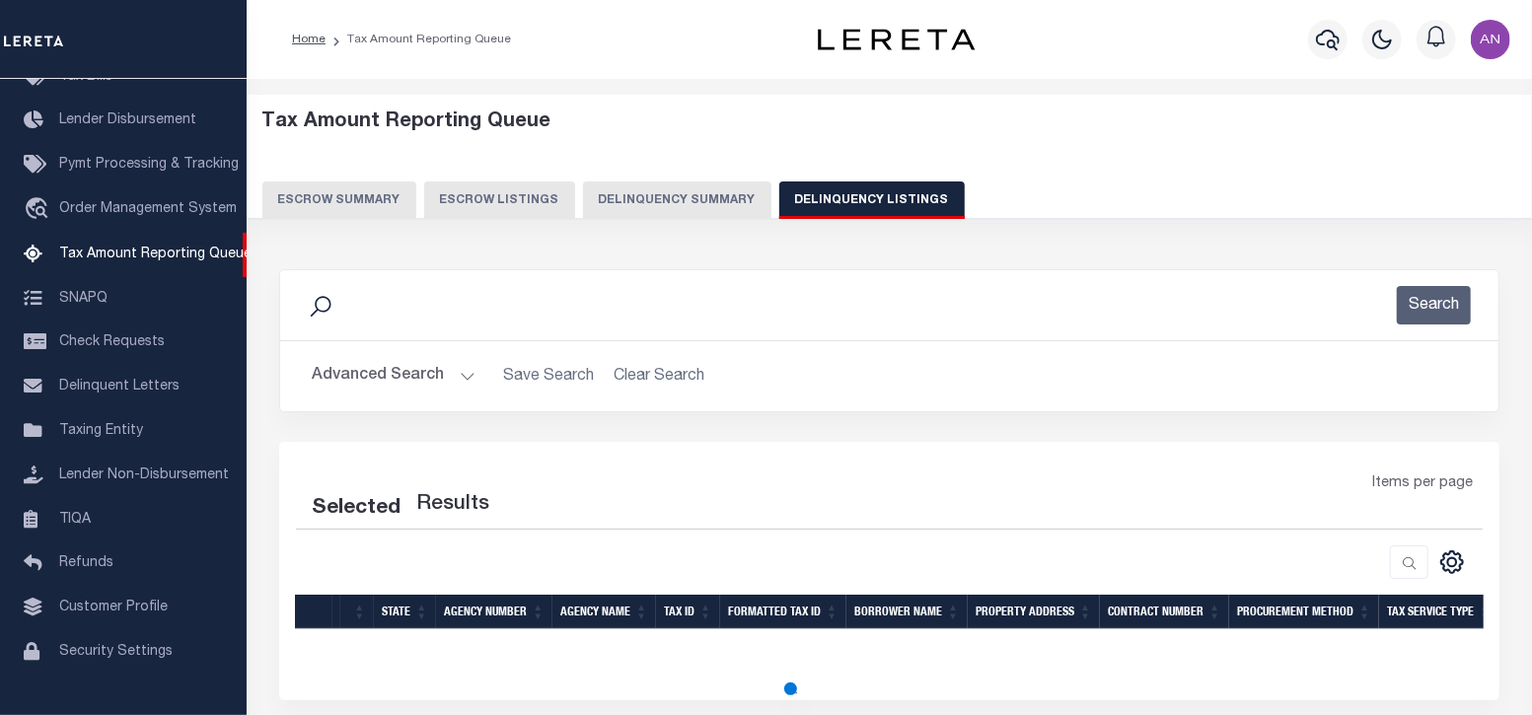
select select "100"
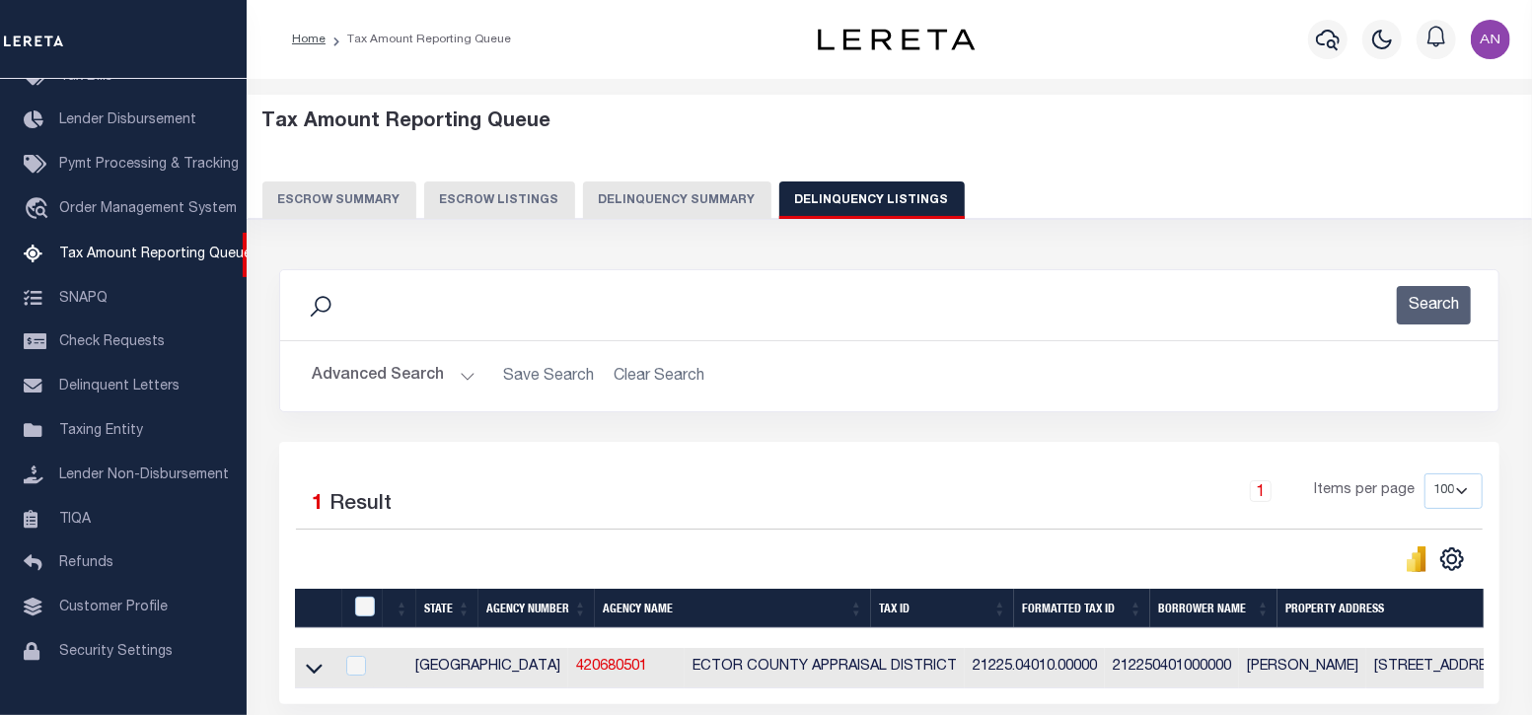
scroll to position [122, 0]
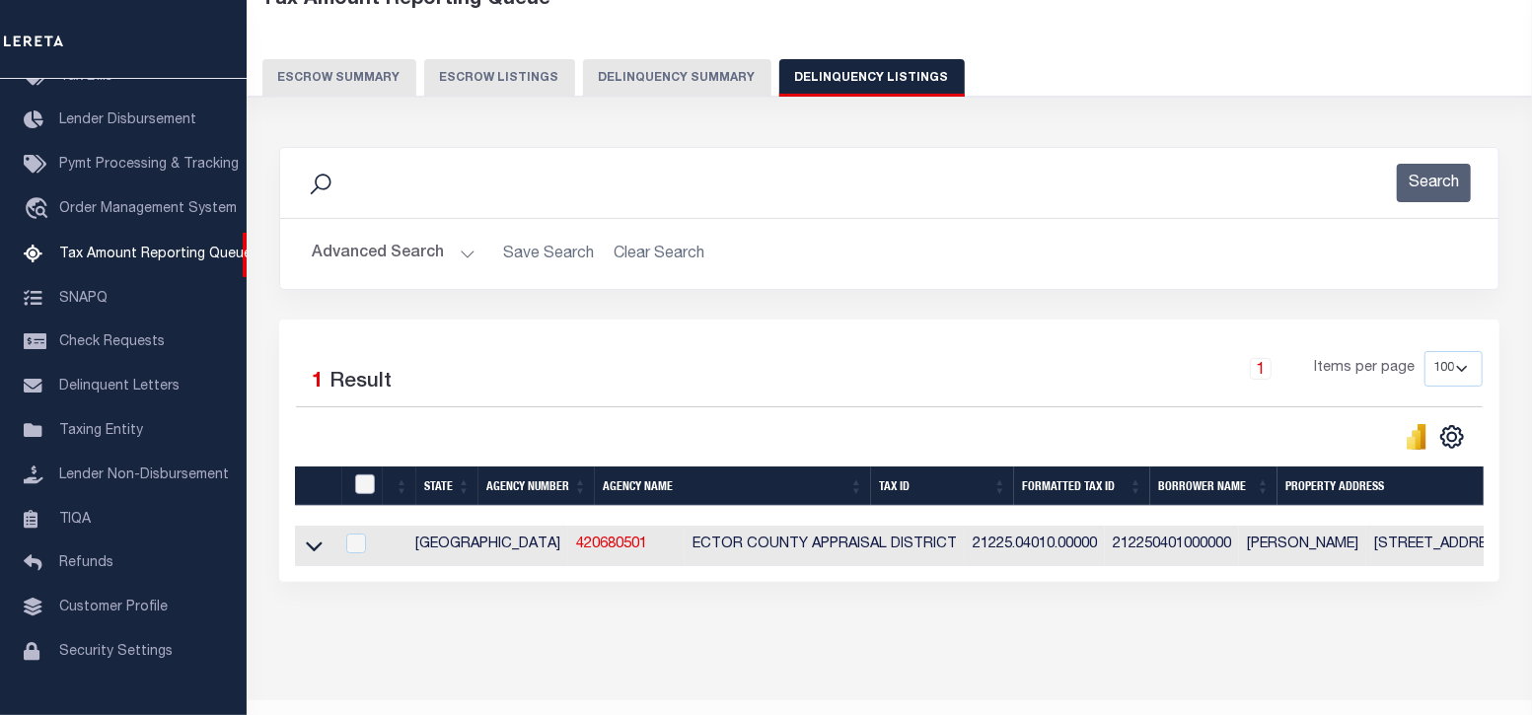
click at [362, 480] on input "checkbox" at bounding box center [365, 484] width 20 height 20
checkbox input "true"
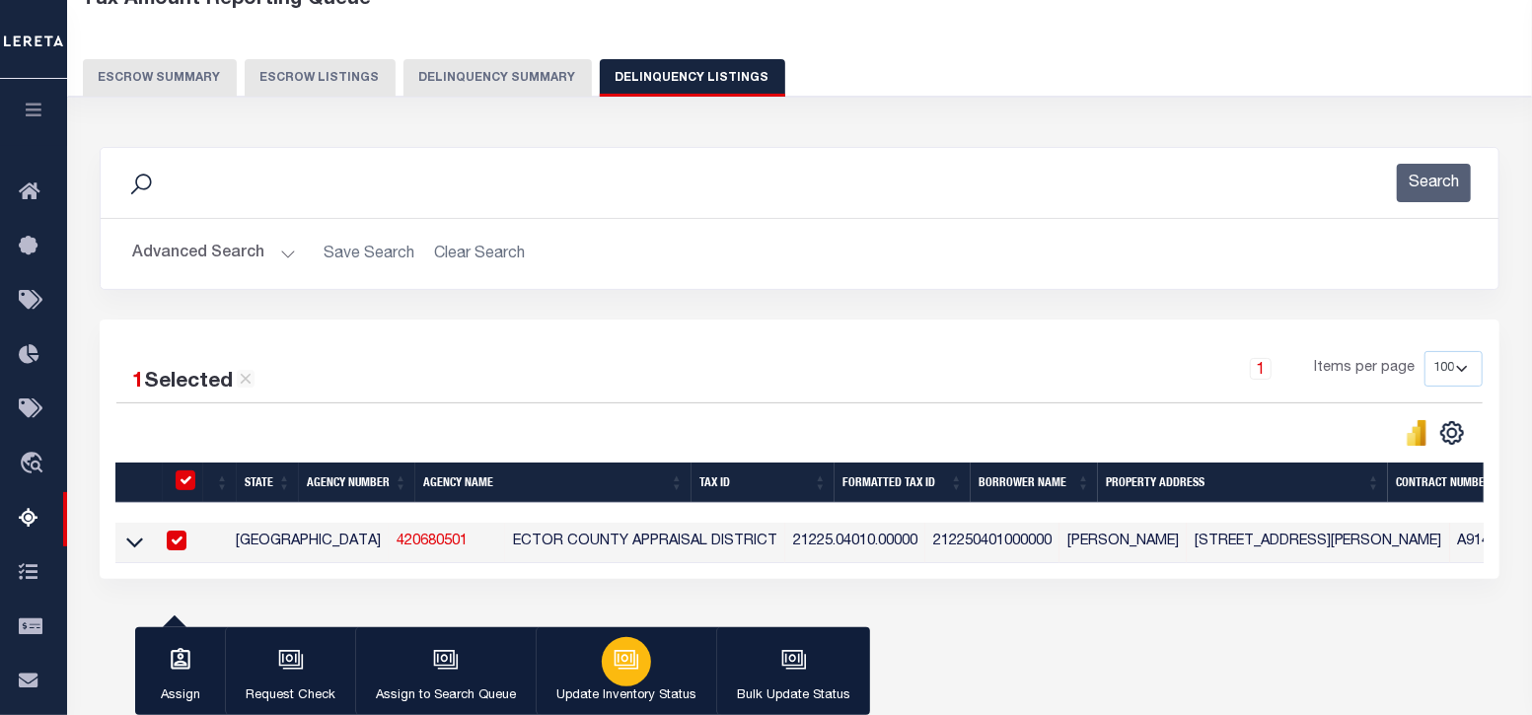
click at [636, 666] on div "button" at bounding box center [626, 661] width 49 height 49
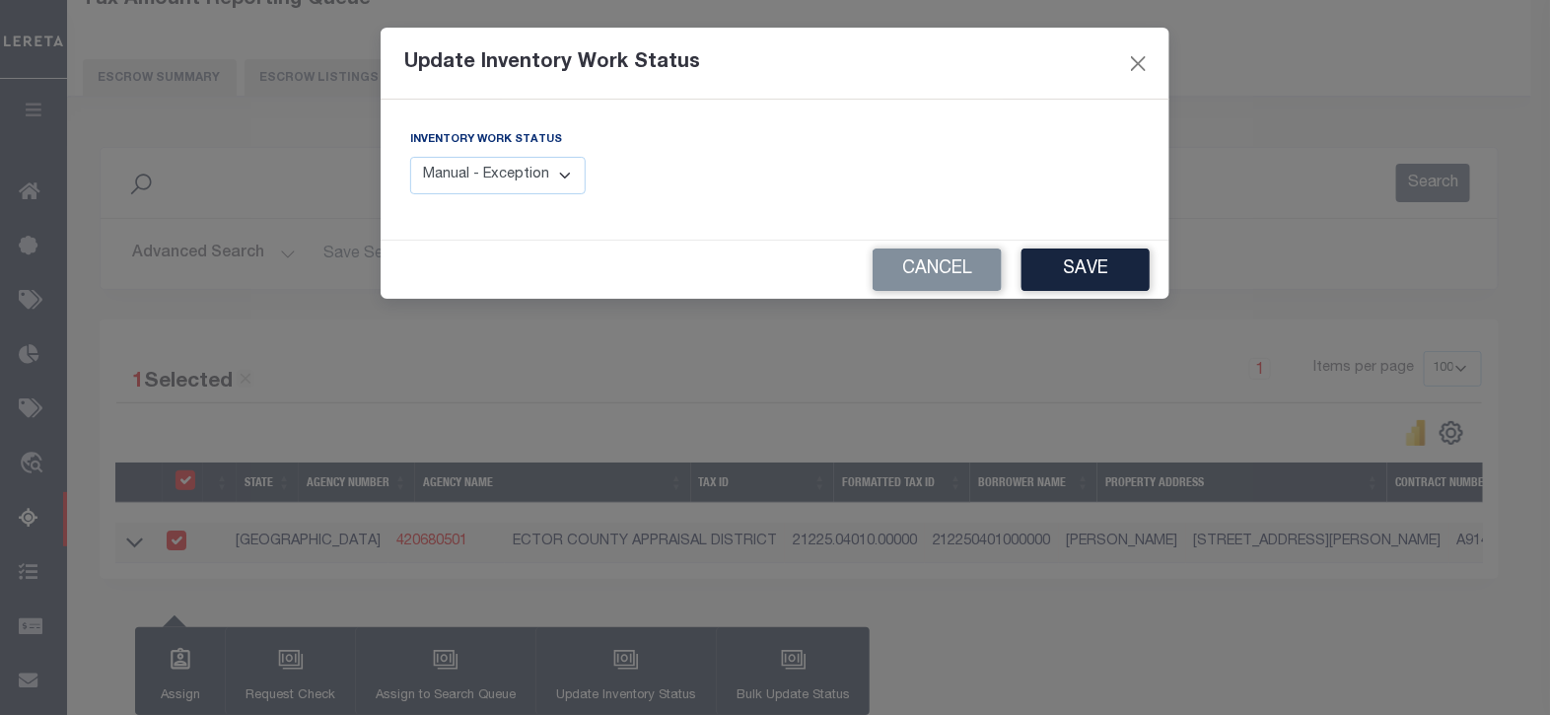
click at [525, 173] on select "Manual - Exception Pended - Awaiting Search Late Add Exception Completed" at bounding box center [498, 176] width 176 height 38
select select "4"
click at [410, 157] on select "Manual - Exception Pended - Awaiting Search Late Add Exception Completed" at bounding box center [498, 176] width 176 height 38
click at [1056, 268] on button "Save" at bounding box center [1086, 270] width 128 height 42
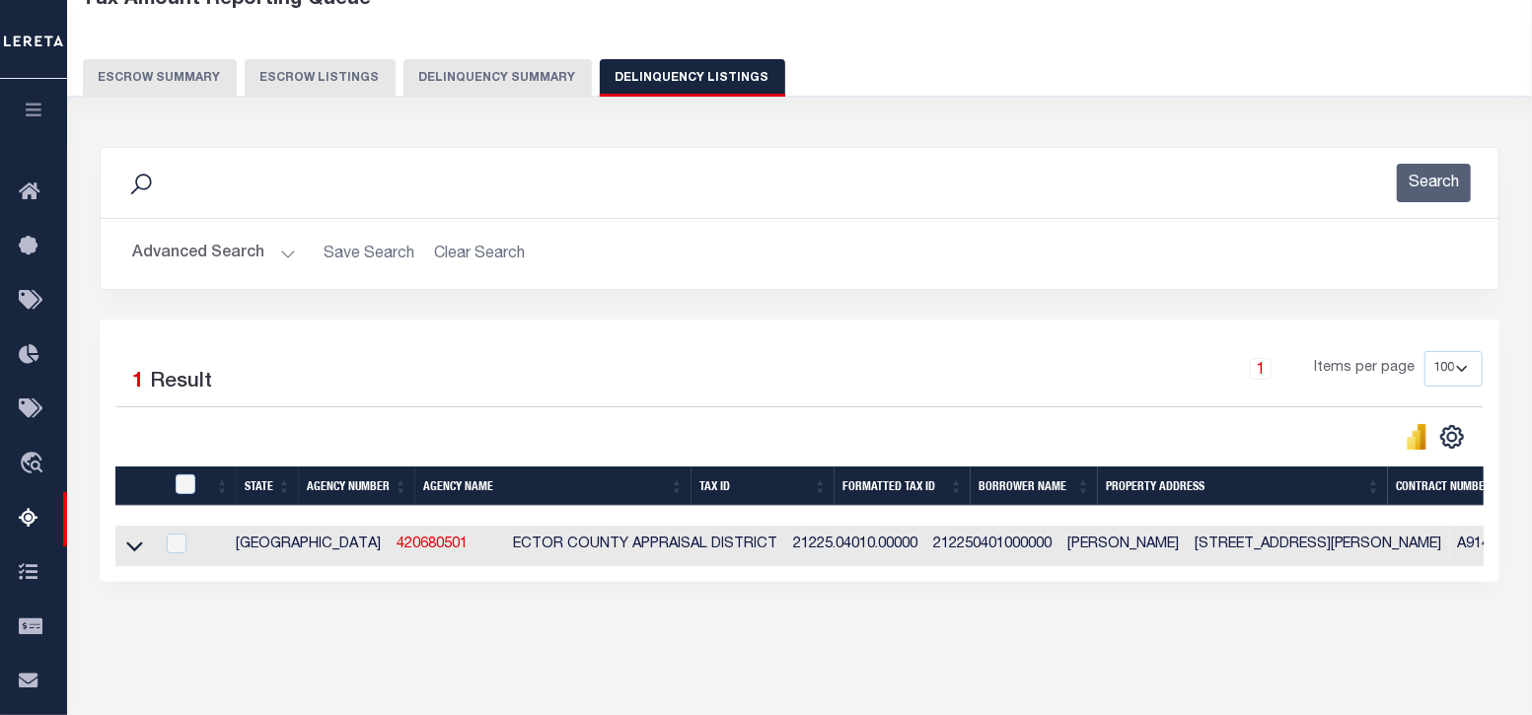
click at [192, 252] on button "Advanced Search" at bounding box center [214, 254] width 164 height 38
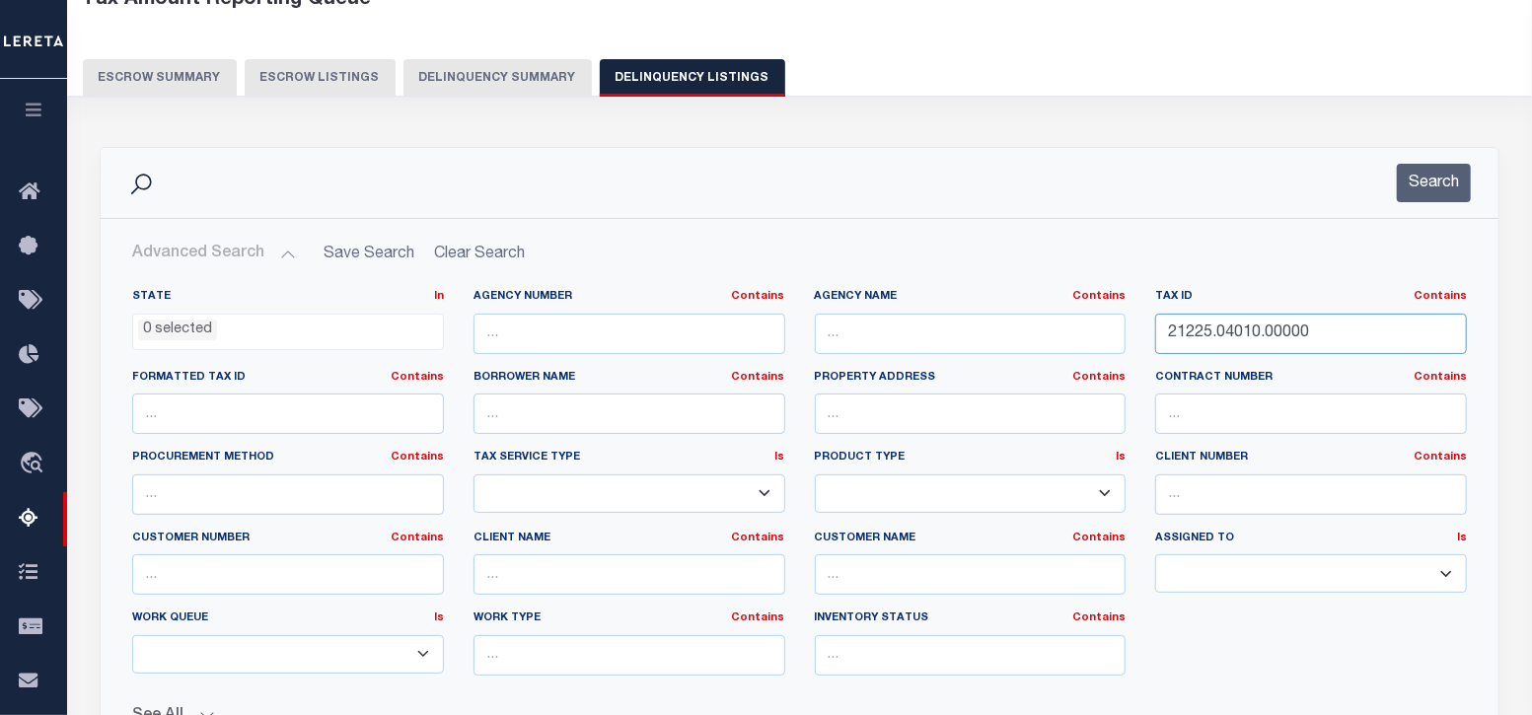
click at [1218, 332] on input "21225.04010.00000" at bounding box center [1311, 334] width 312 height 40
paste input "X238000000001"
type input "X23800000000100"
click at [1432, 188] on button "Search" at bounding box center [1434, 183] width 74 height 38
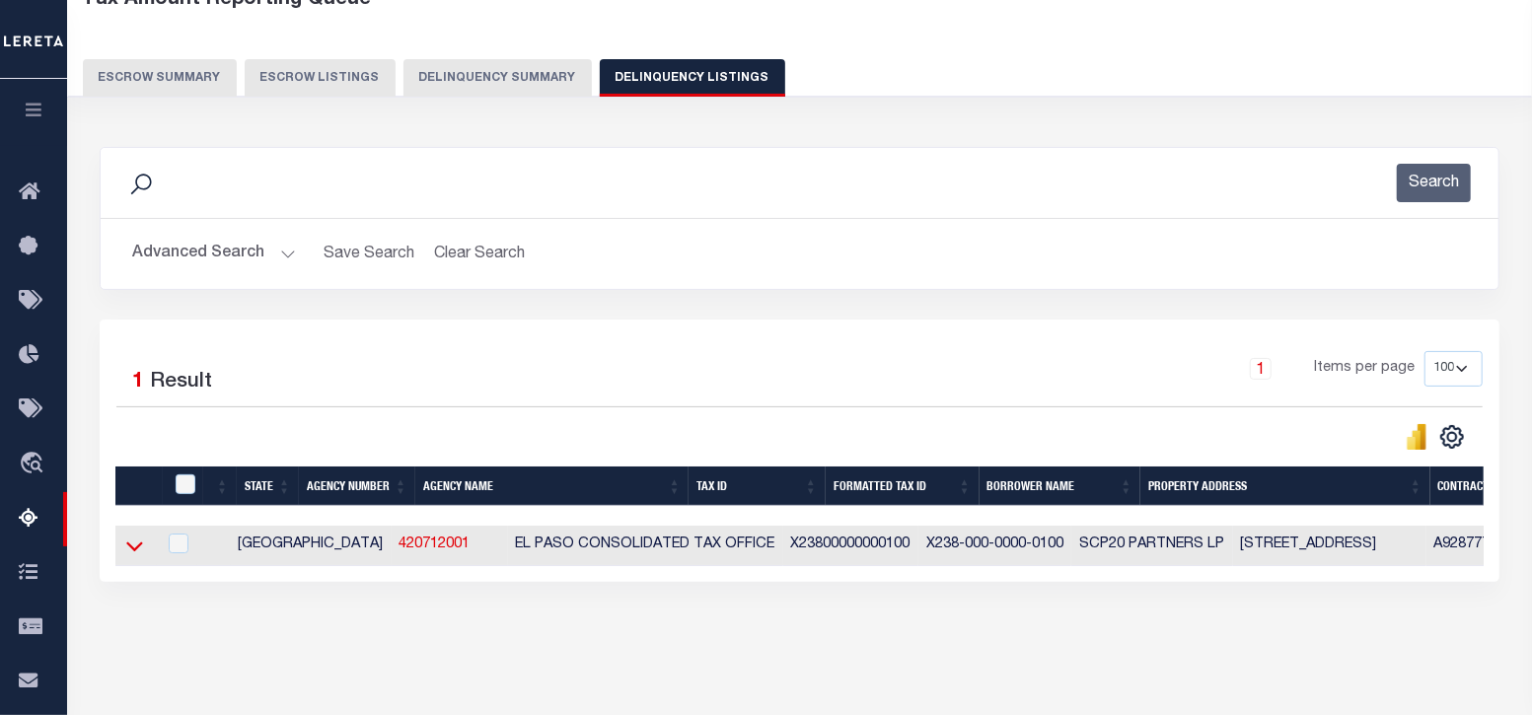
click at [131, 544] on icon at bounding box center [134, 546] width 17 height 21
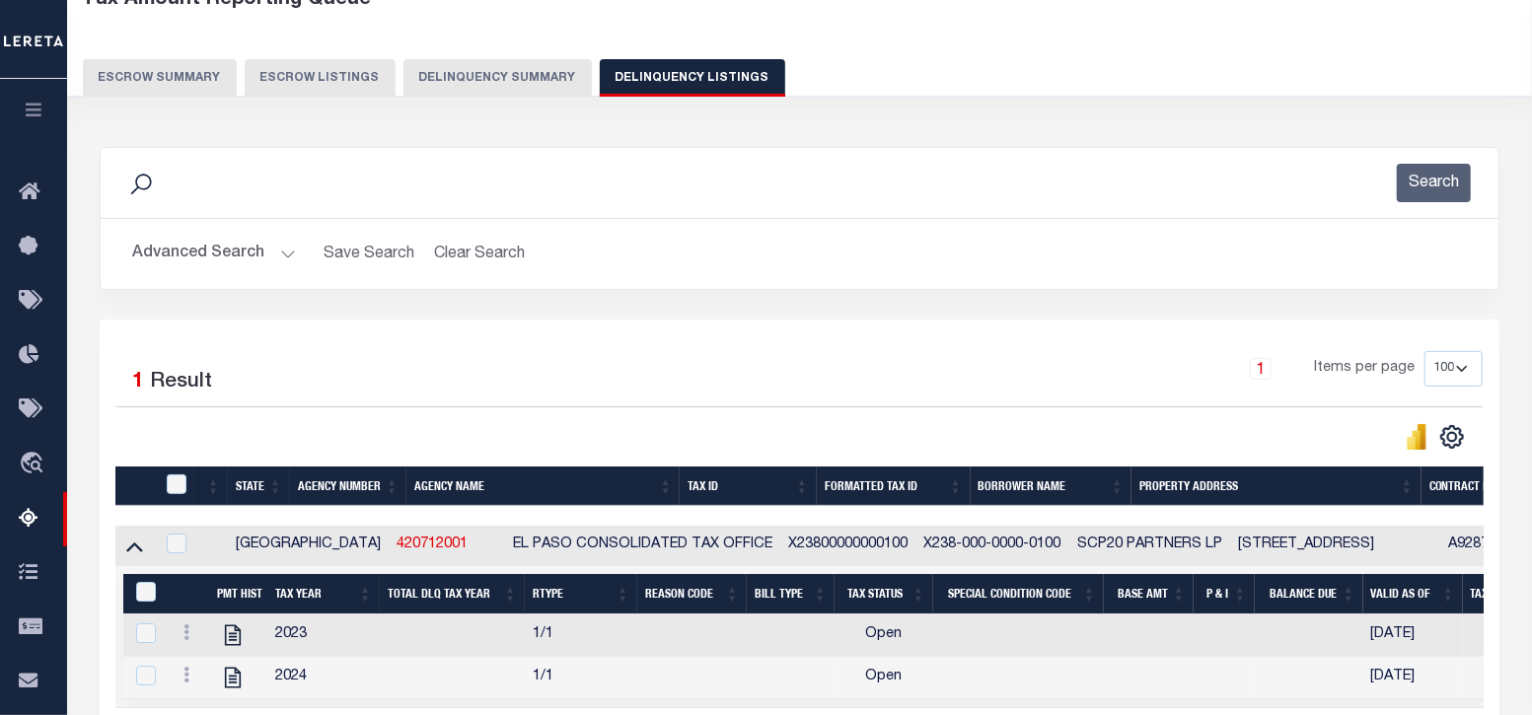
scroll to position [246, 0]
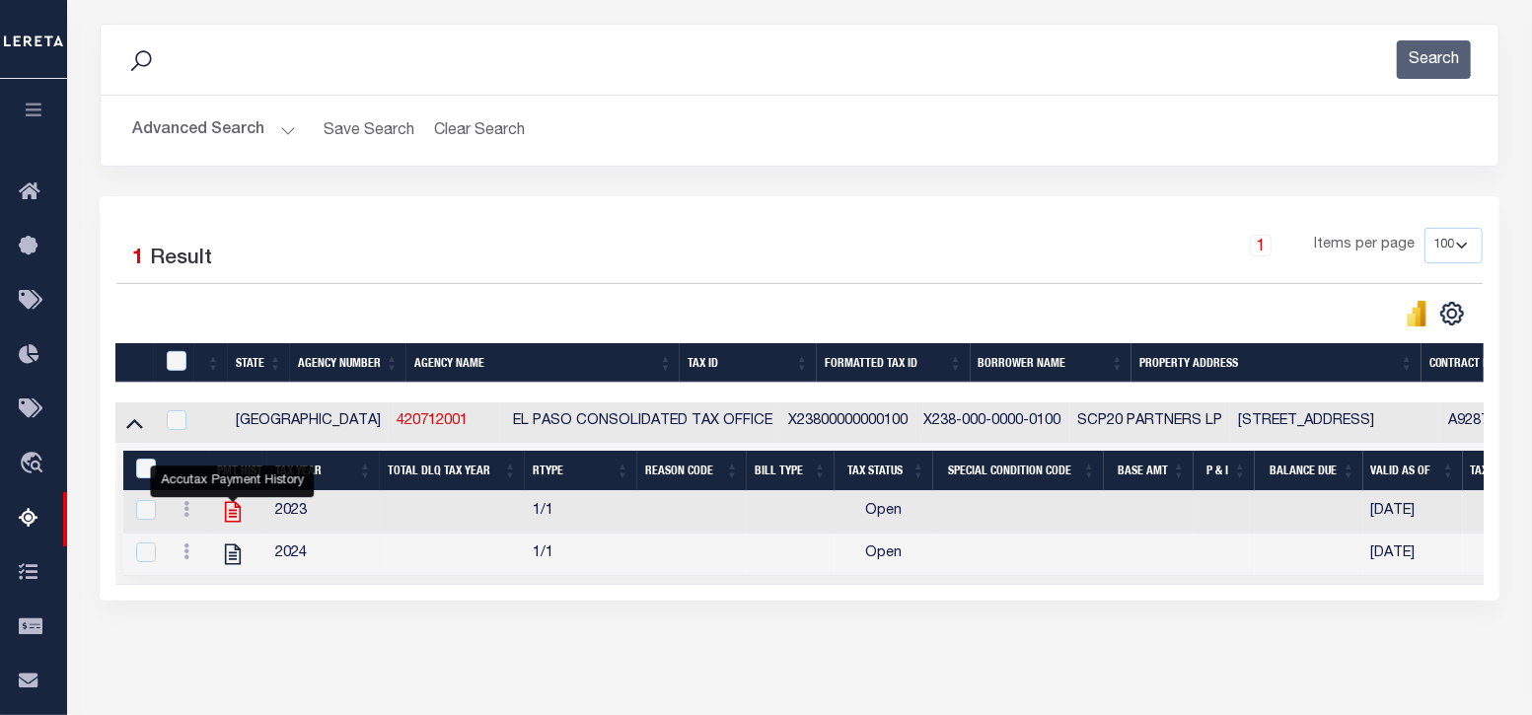
click at [233, 516] on icon "" at bounding box center [233, 512] width 26 height 26
checkbox input "true"
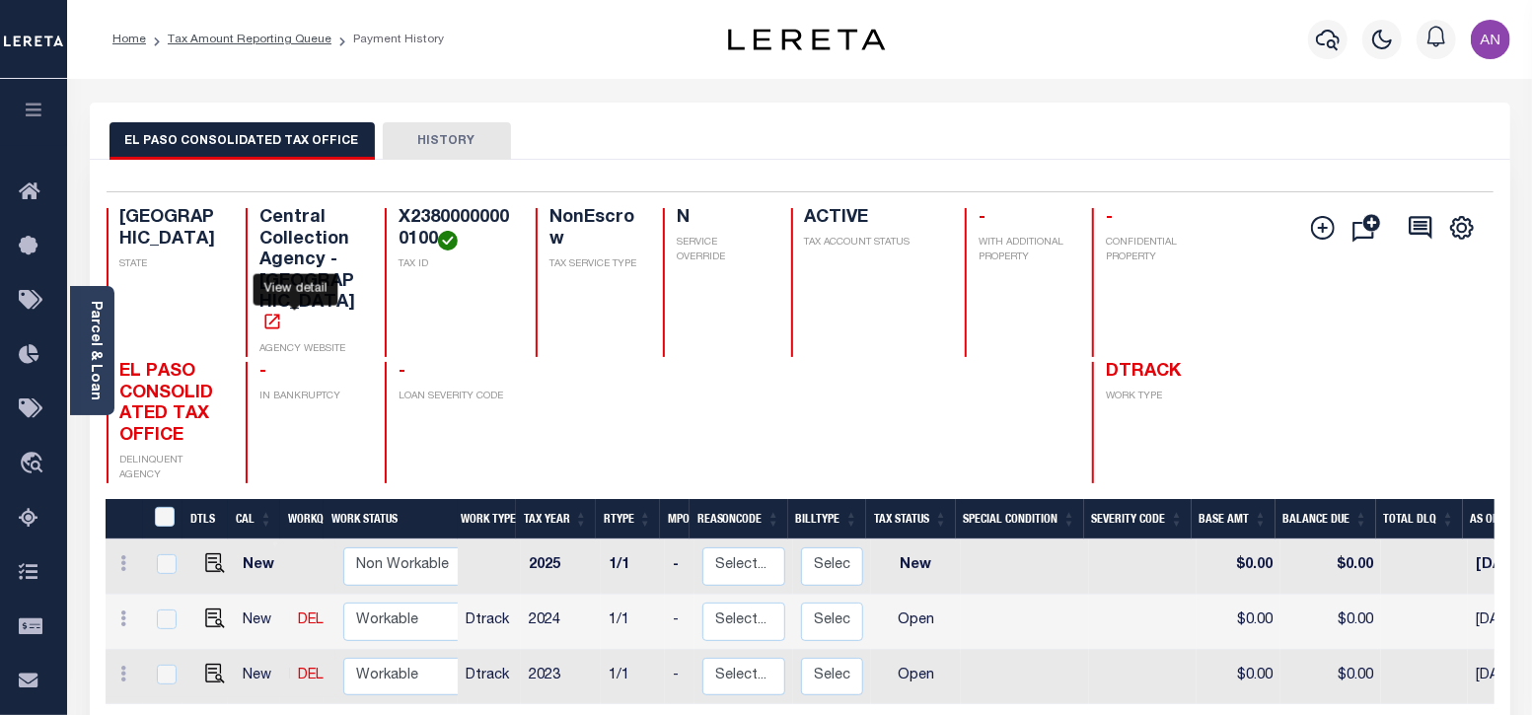
click at [279, 314] on icon "" at bounding box center [271, 321] width 15 height 15
click at [207, 664] on img "" at bounding box center [215, 674] width 20 height 20
checkbox input "true"
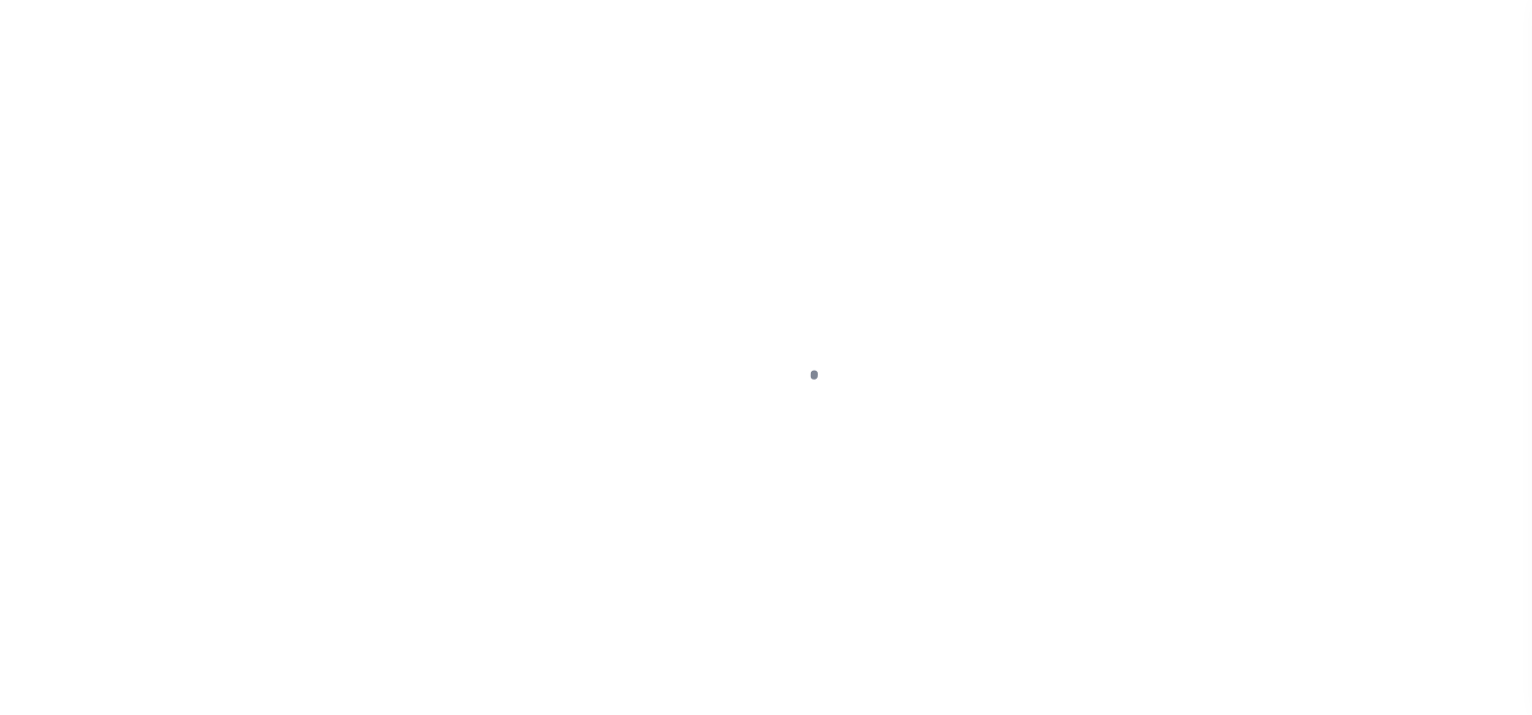
select select "OP2"
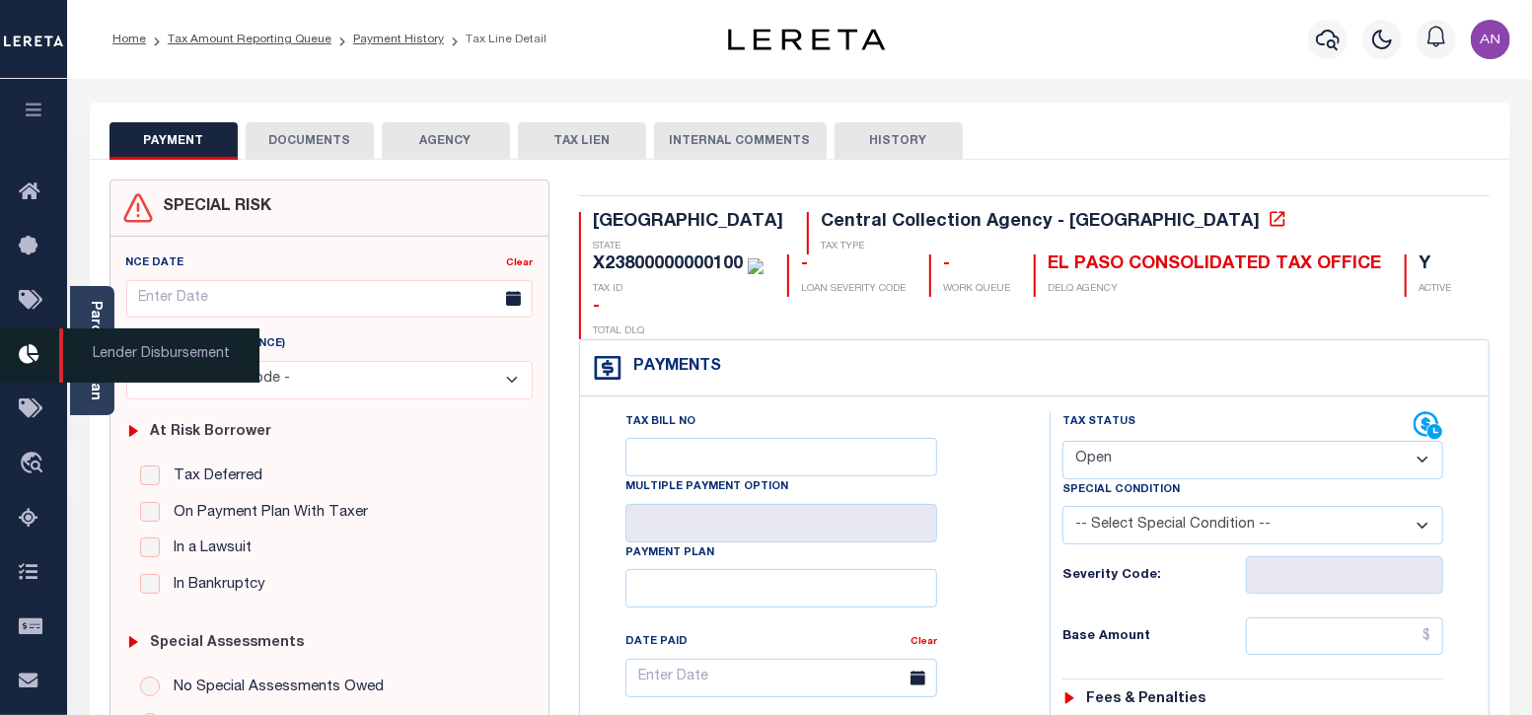
click at [89, 343] on span "Lender Disbursement" at bounding box center [159, 355] width 200 height 54
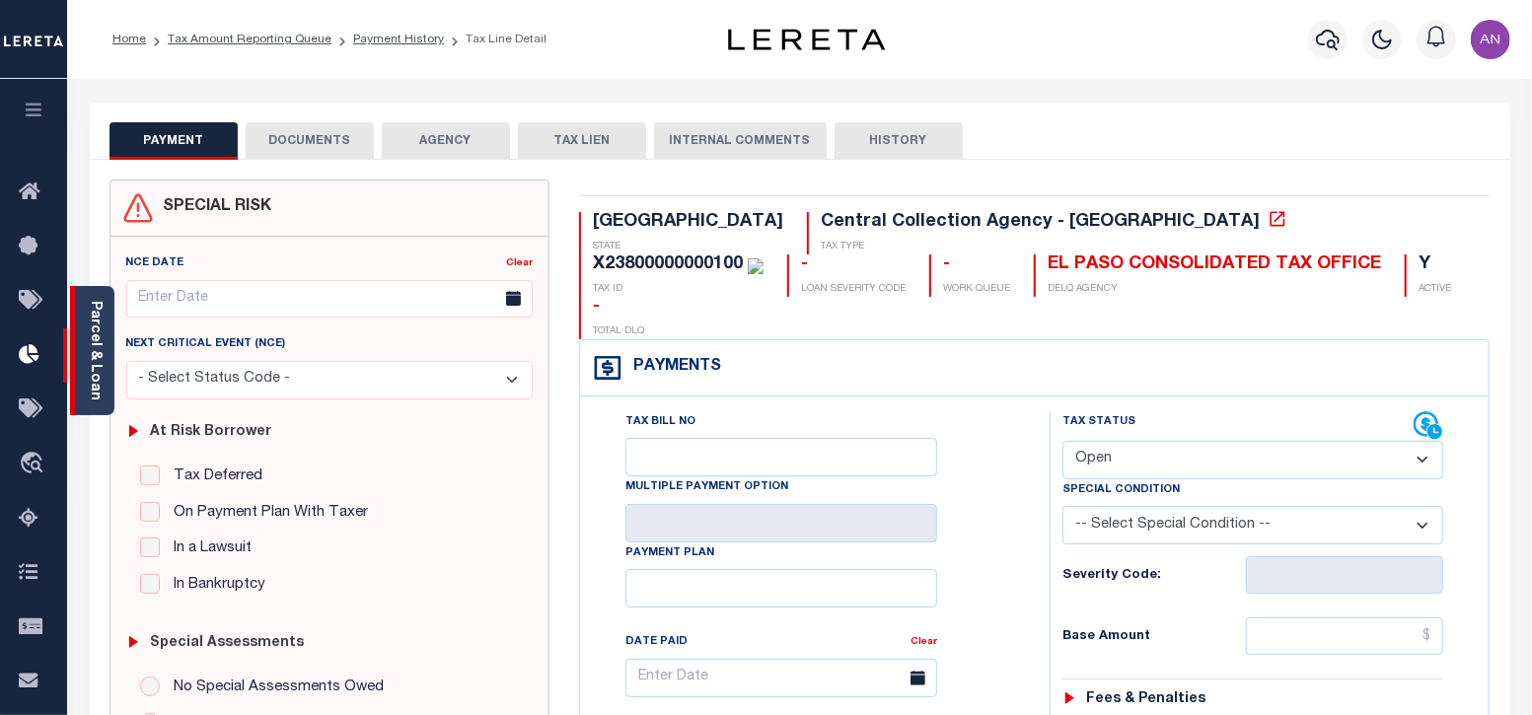
click at [108, 375] on div "Parcel & Loan" at bounding box center [92, 350] width 44 height 129
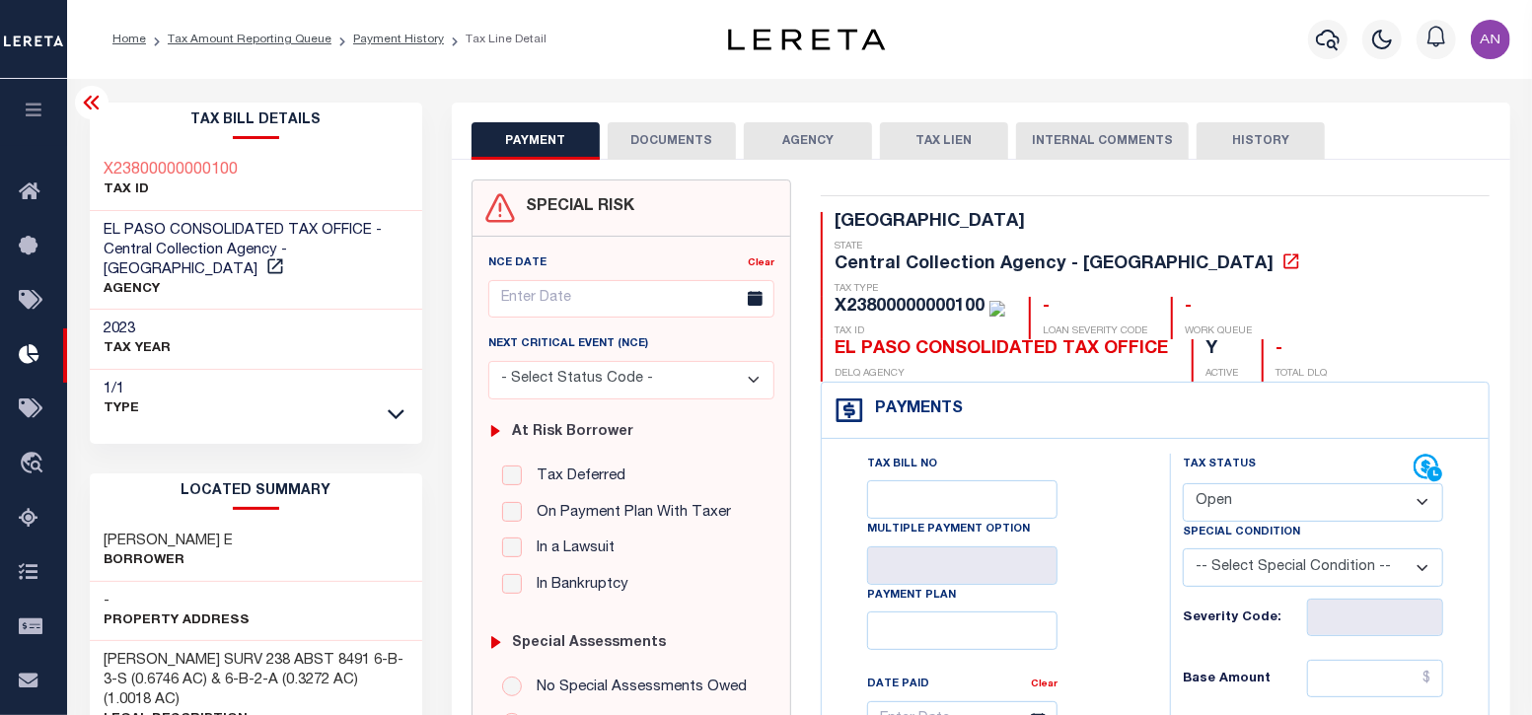
click at [205, 532] on h3 "[PERSON_NAME] E" at bounding box center [169, 542] width 129 height 20
copy h3 "[PERSON_NAME]"
click at [148, 532] on h3 "[PERSON_NAME] E" at bounding box center [169, 542] width 129 height 20
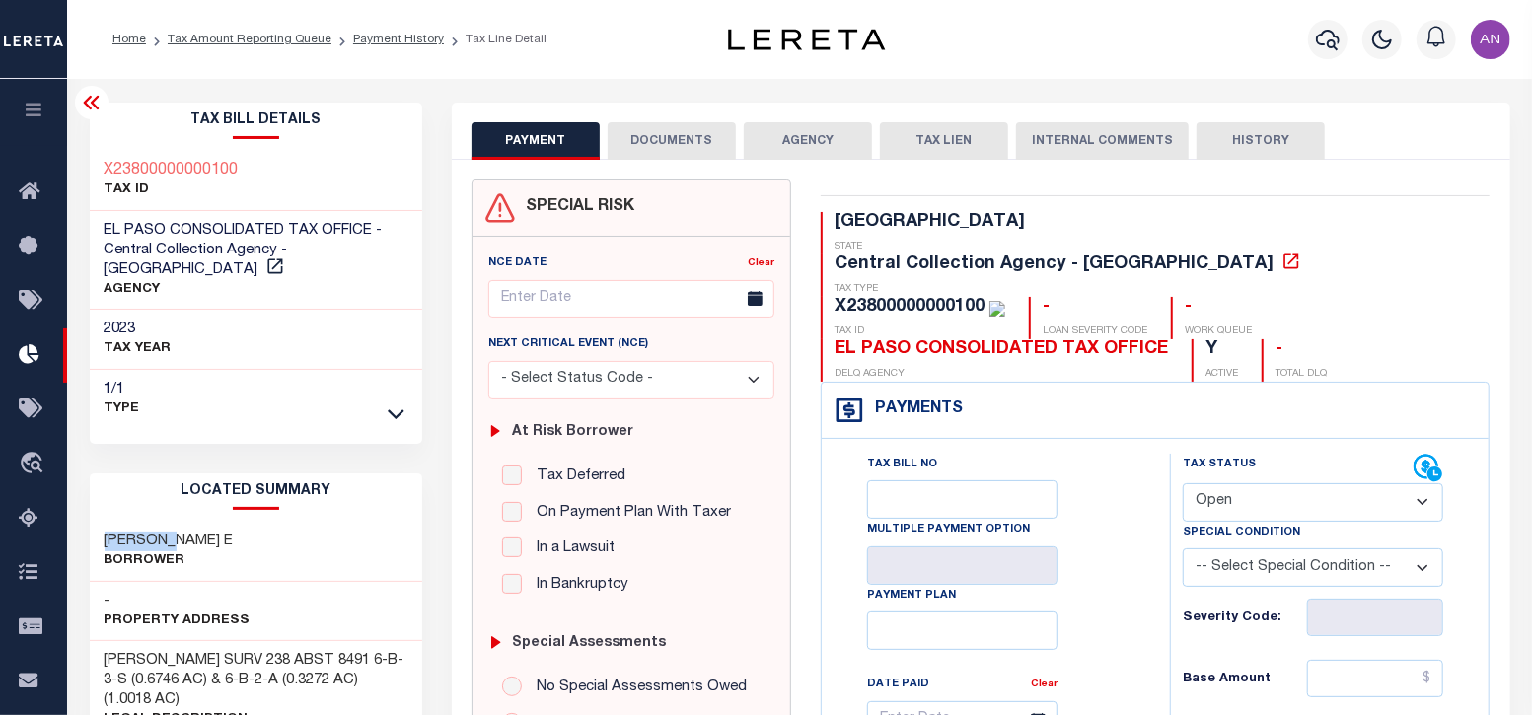
copy h3 "[PERSON_NAME]"
click at [163, 532] on h3 "[PERSON_NAME] E" at bounding box center [169, 542] width 129 height 20
copy h3 "[PERSON_NAME]"
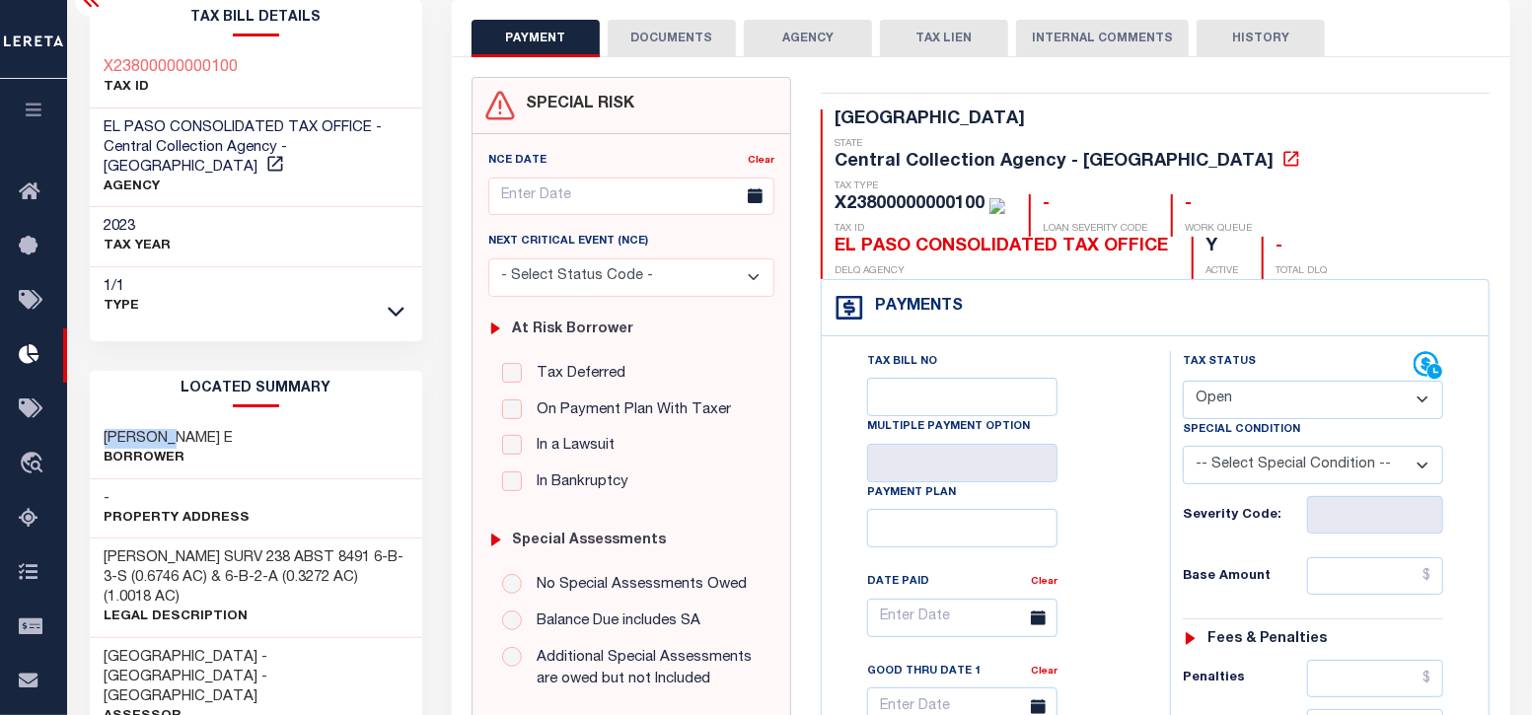
scroll to position [122, 0]
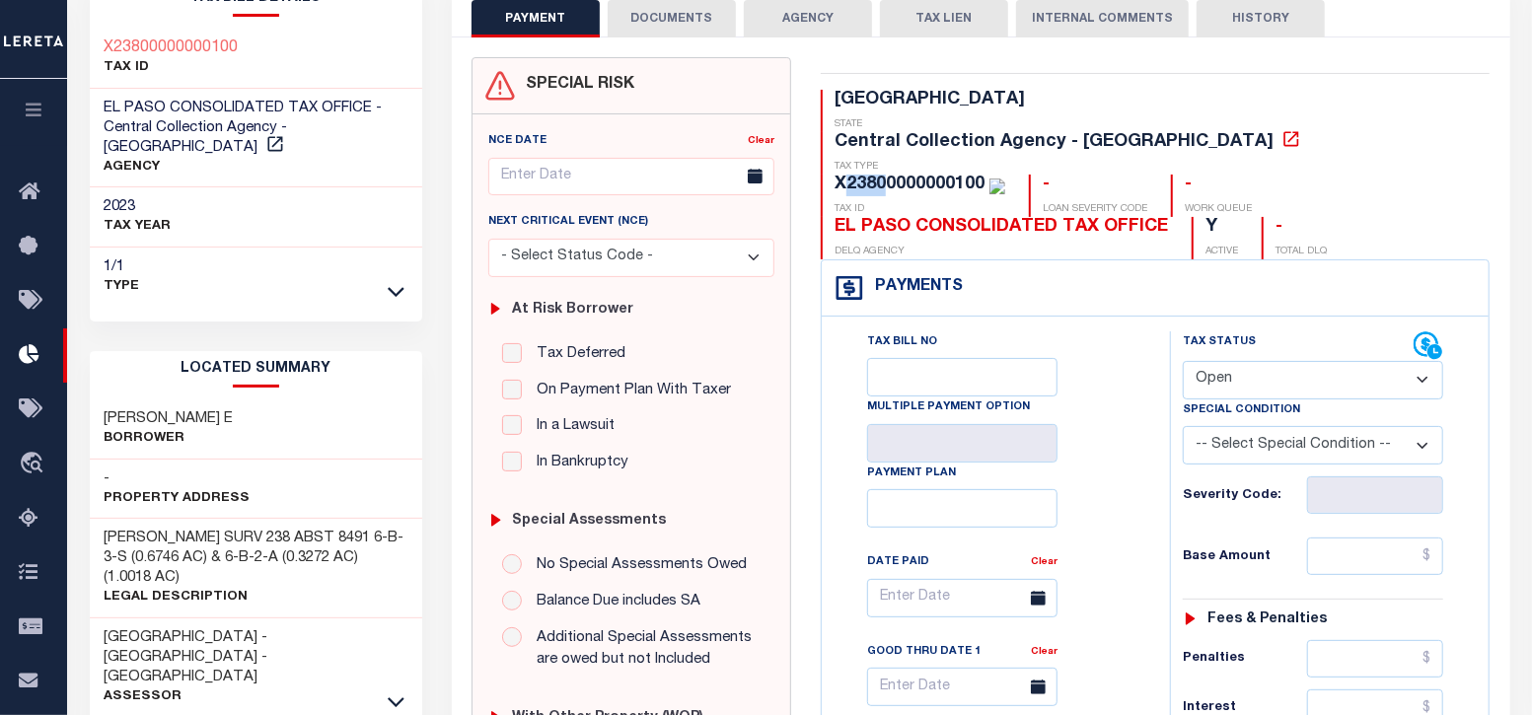
drag, startPoint x: 1243, startPoint y: 97, endPoint x: 1281, endPoint y: 97, distance: 38.5
click at [984, 176] on div "X23800000000100" at bounding box center [909, 185] width 150 height 18
drag, startPoint x: 1280, startPoint y: 94, endPoint x: 1310, endPoint y: 97, distance: 29.7
click at [984, 176] on div "X23800000000100" at bounding box center [909, 185] width 150 height 18
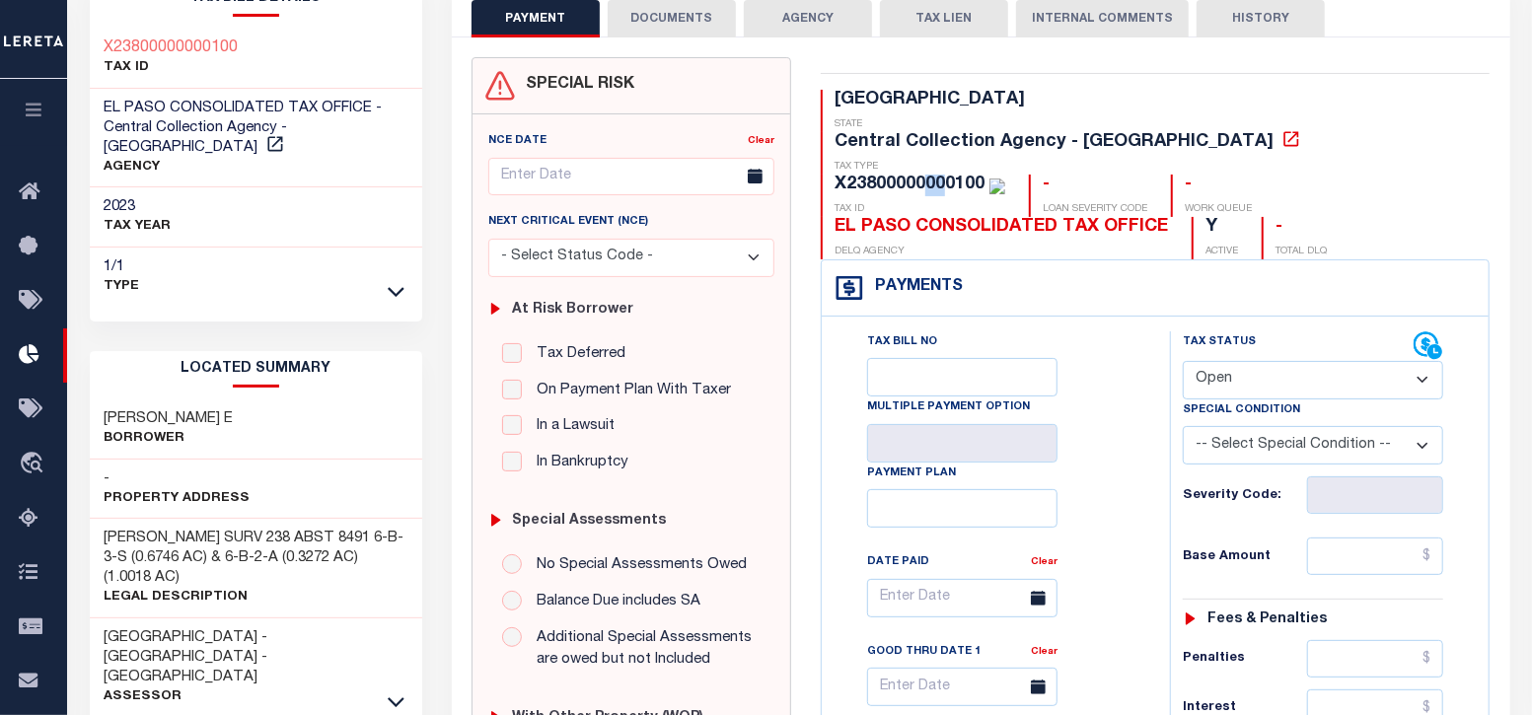
drag, startPoint x: 1316, startPoint y: 98, endPoint x: 1337, endPoint y: 97, distance: 21.7
click at [984, 176] on div "X23800000000100" at bounding box center [909, 185] width 150 height 18
drag, startPoint x: 1352, startPoint y: 94, endPoint x: 1380, endPoint y: 94, distance: 27.6
click at [1005, 175] on div "X23800000000100" at bounding box center [919, 186] width 171 height 22
drag, startPoint x: 1246, startPoint y: 95, endPoint x: 1376, endPoint y: 97, distance: 130.2
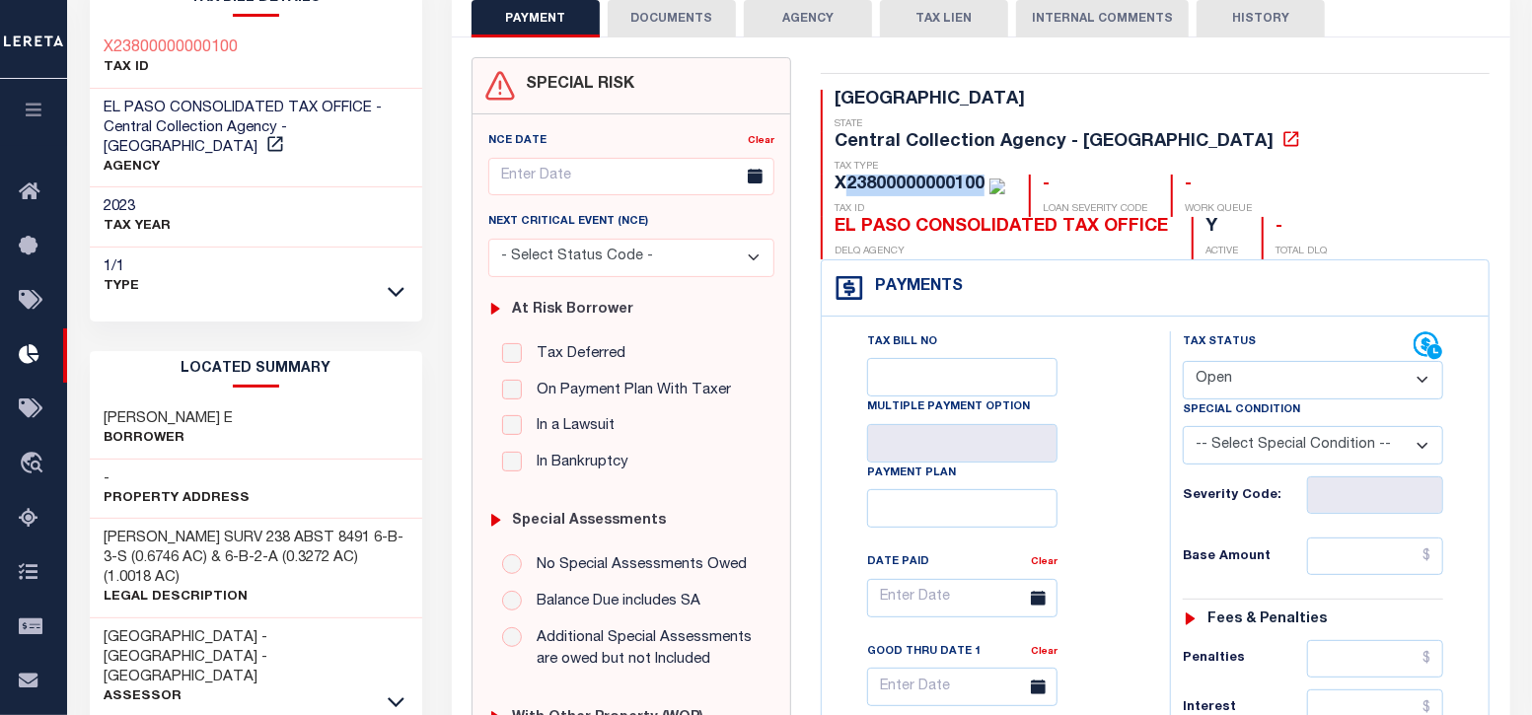
click at [984, 176] on div "X23800000000100" at bounding box center [909, 185] width 150 height 18
drag, startPoint x: 1282, startPoint y: 97, endPoint x: 1238, endPoint y: 101, distance: 44.6
click at [984, 176] on div "X23800000000100" at bounding box center [909, 185] width 150 height 18
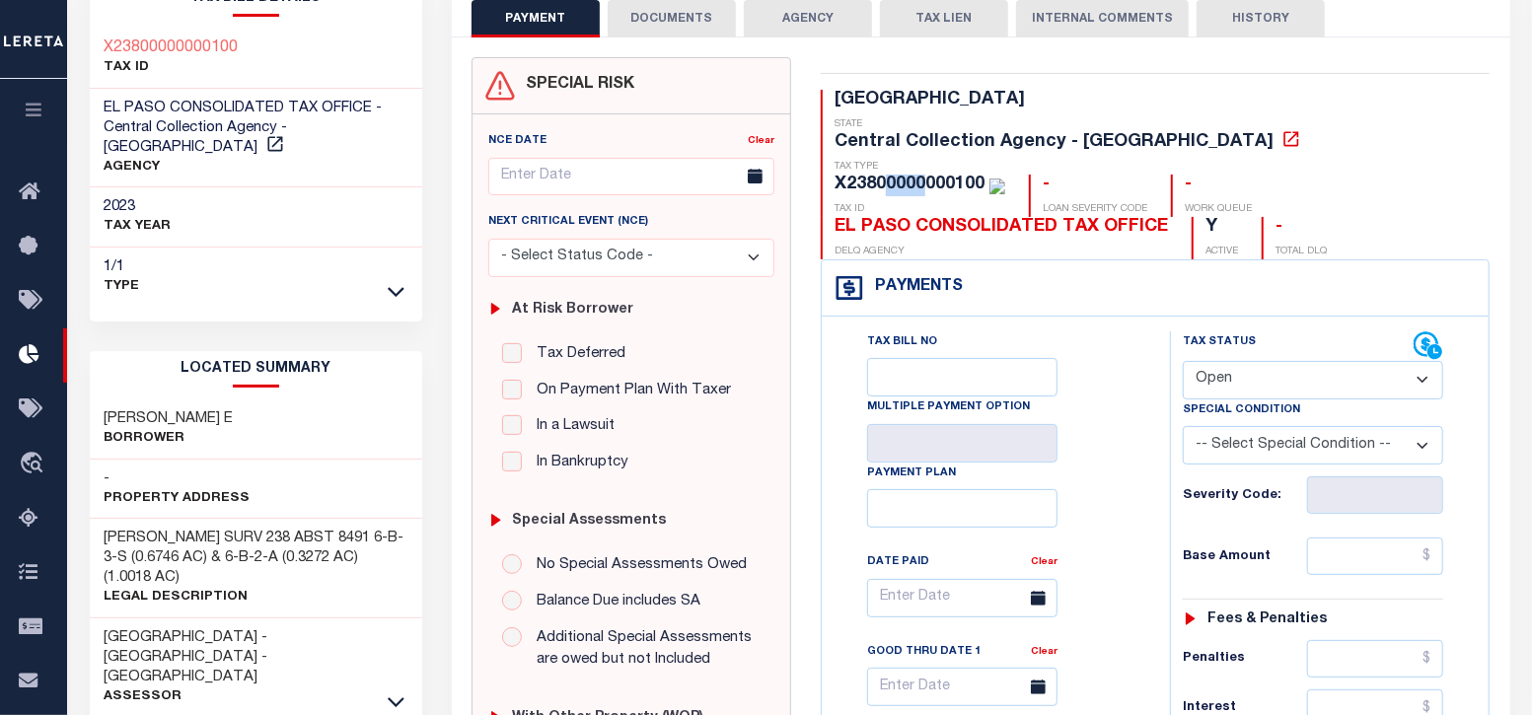
drag, startPoint x: 1281, startPoint y: 96, endPoint x: 1317, endPoint y: 92, distance: 35.7
click at [984, 176] on div "X23800000000100" at bounding box center [909, 185] width 150 height 18
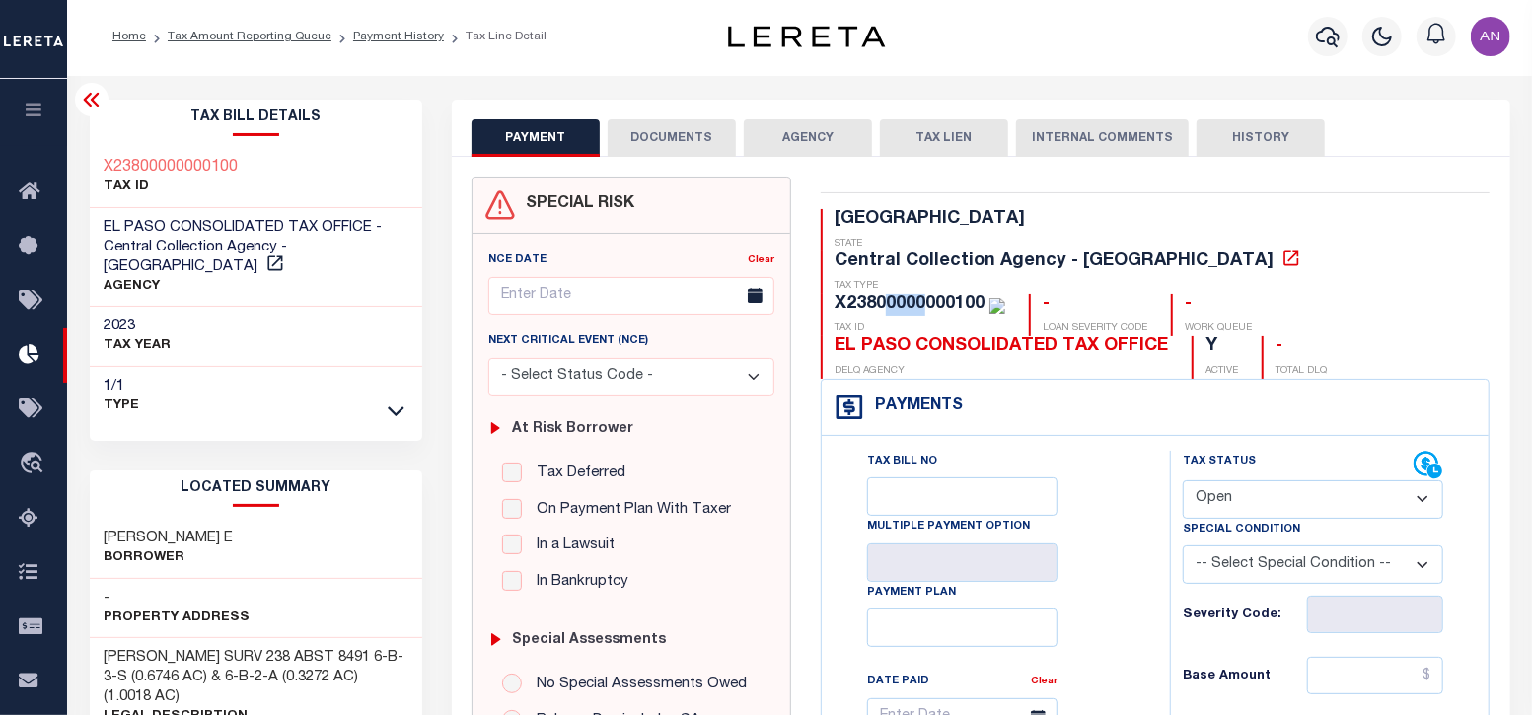
scroll to position [0, 0]
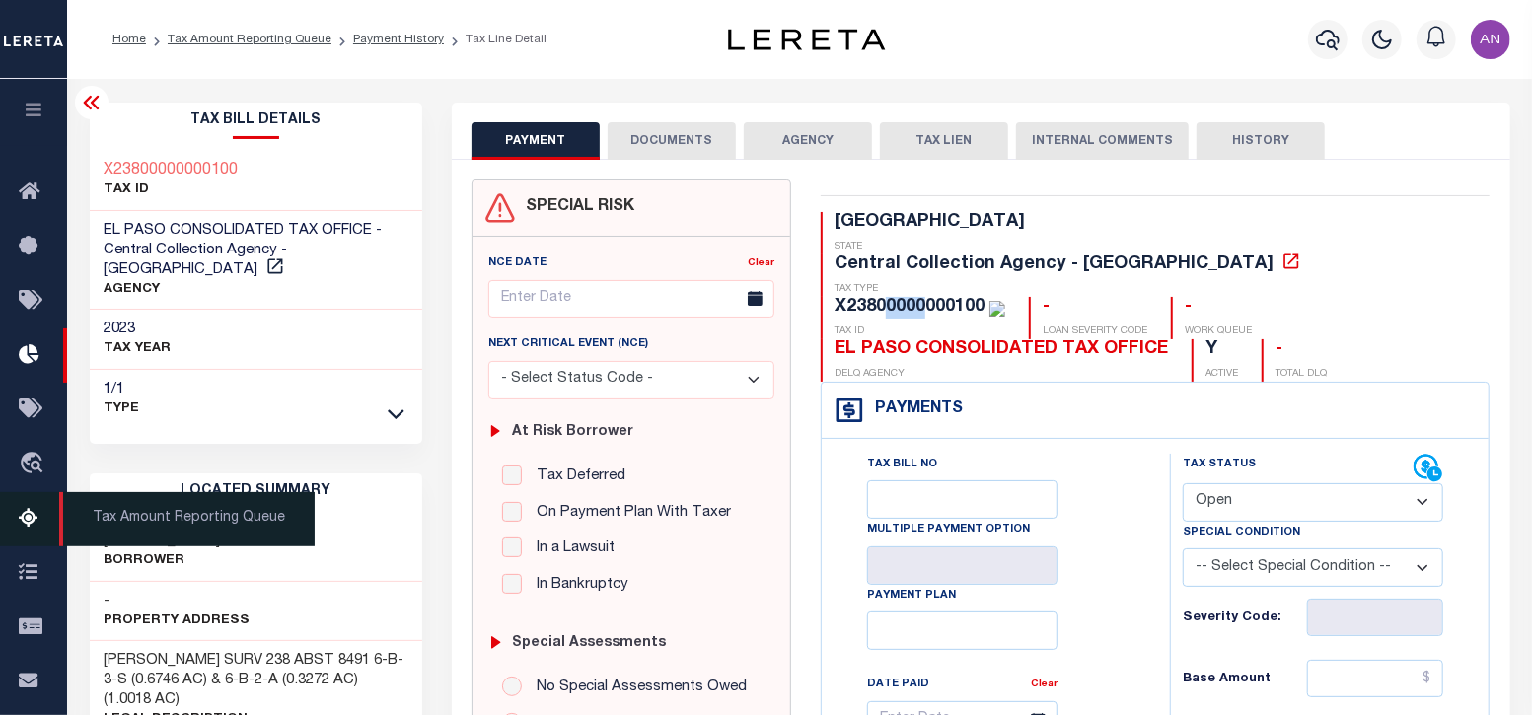
click at [29, 519] on icon at bounding box center [35, 519] width 32 height 25
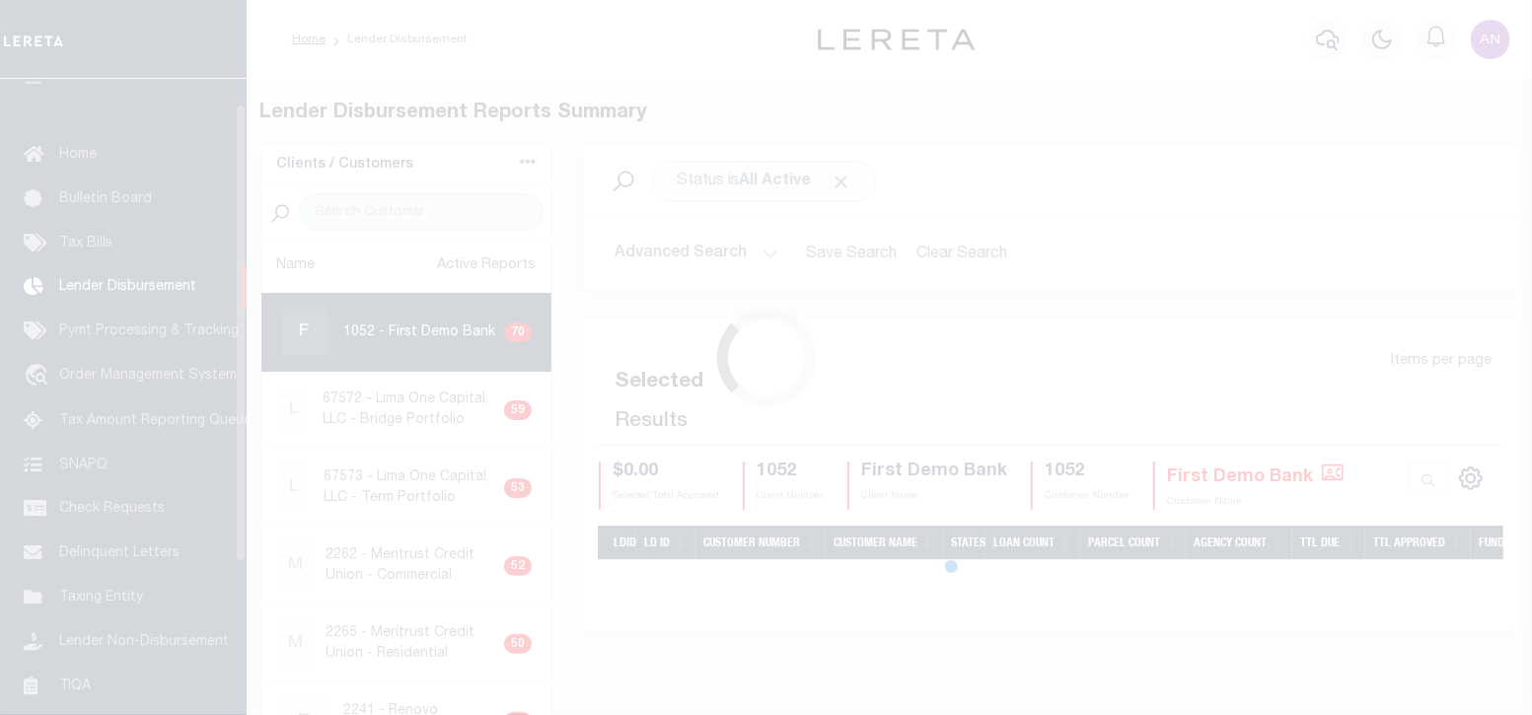
scroll to position [35, 0]
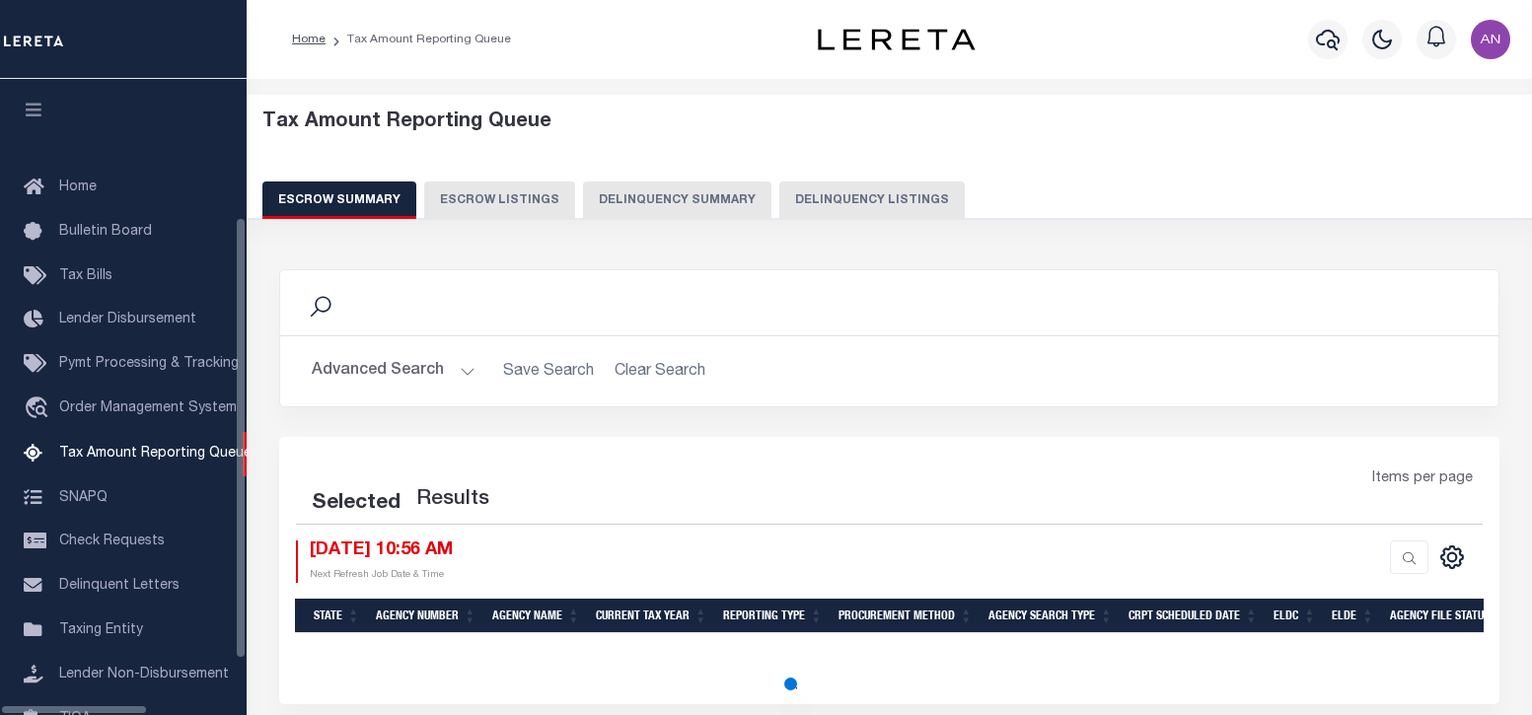
click at [802, 195] on button "Delinquency Listings" at bounding box center [871, 199] width 185 height 37
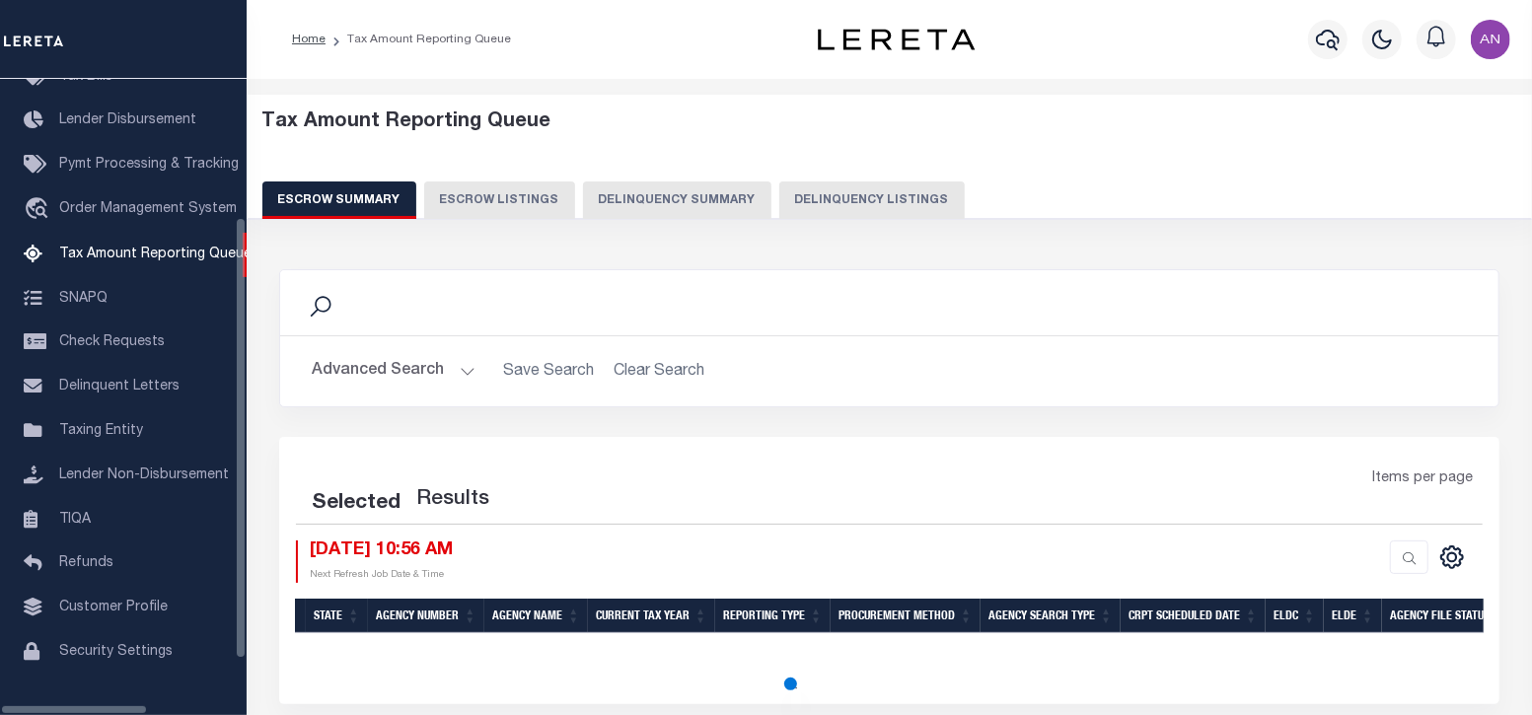
select select "100"
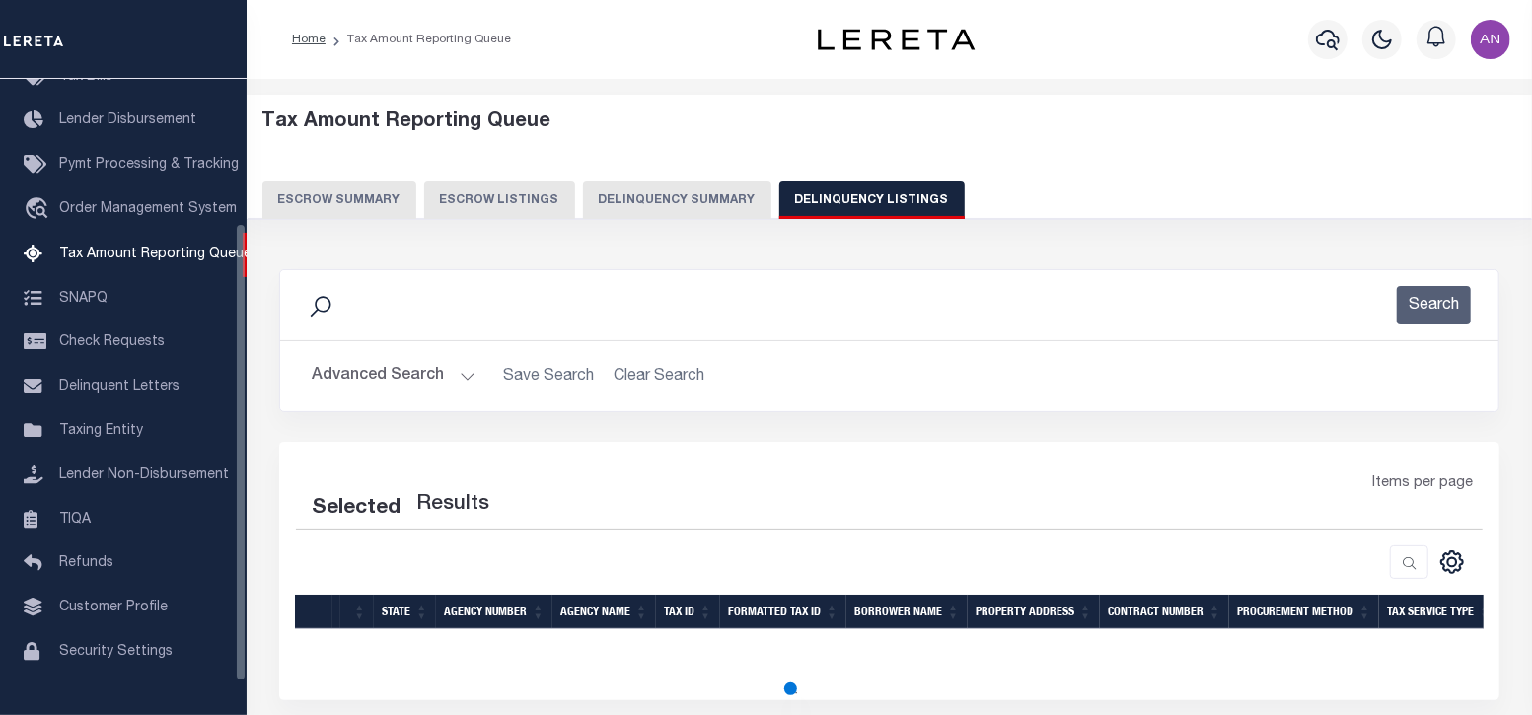
select select "100"
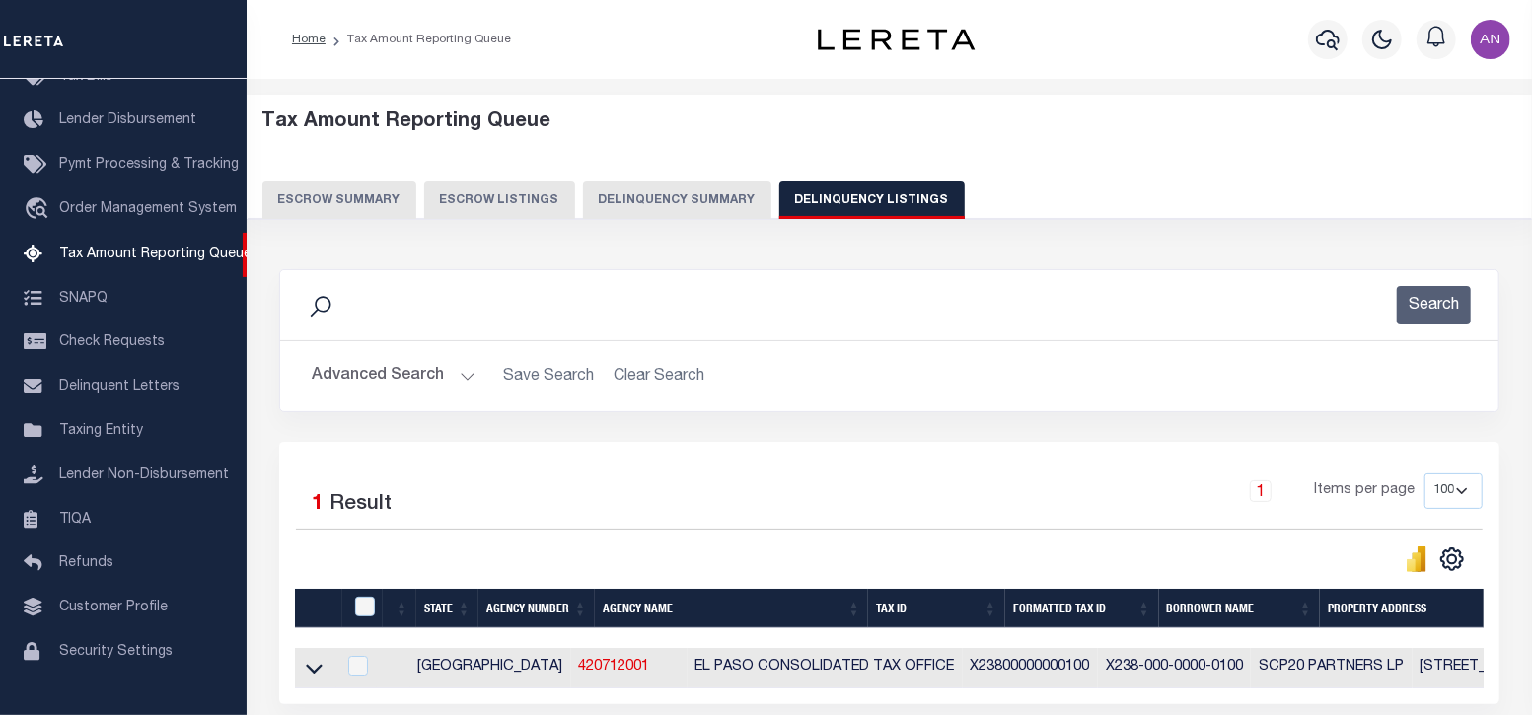
click at [402, 383] on button "Advanced Search" at bounding box center [394, 376] width 164 height 38
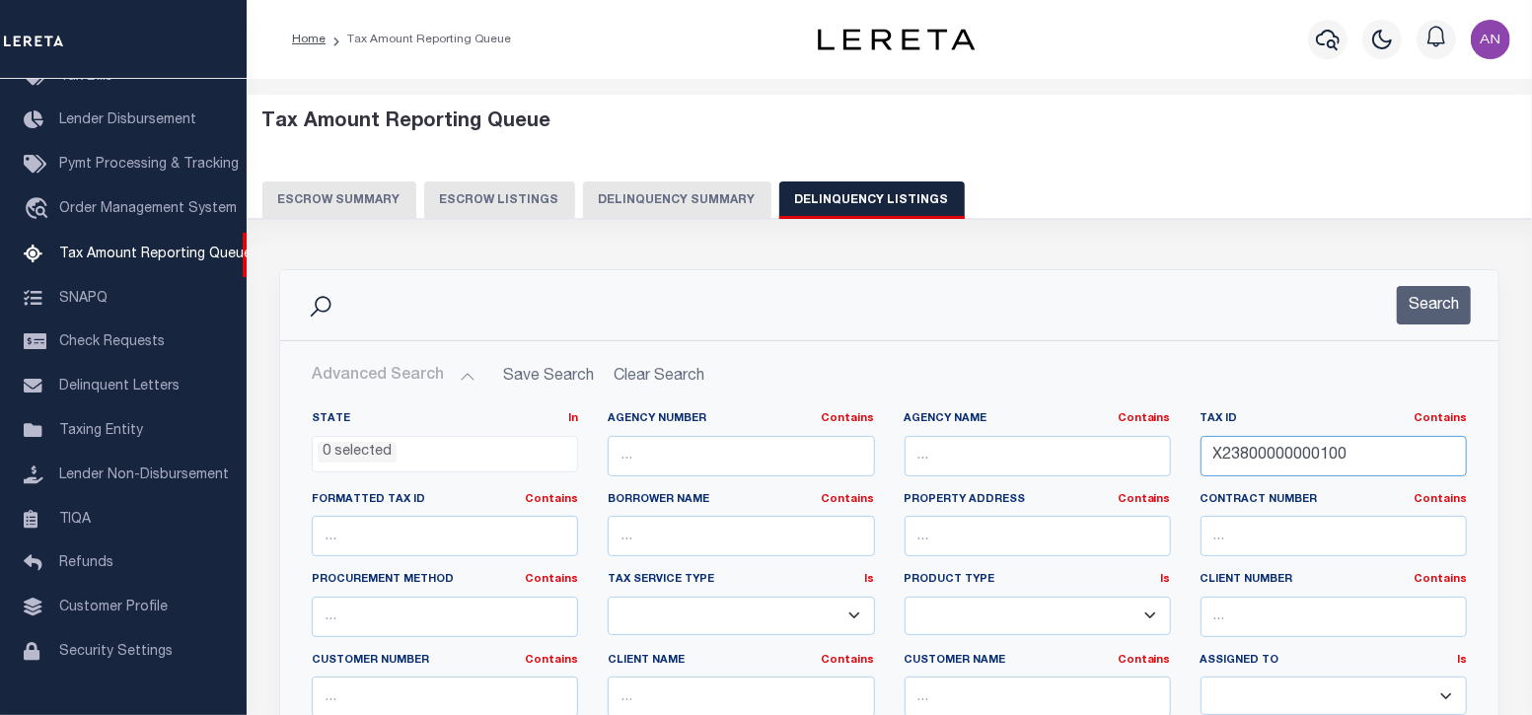
click at [1254, 453] on input "X23800000000100" at bounding box center [1333, 456] width 266 height 40
paste input "216136"
type input "216136"
click at [1438, 305] on button "Search" at bounding box center [1434, 305] width 74 height 38
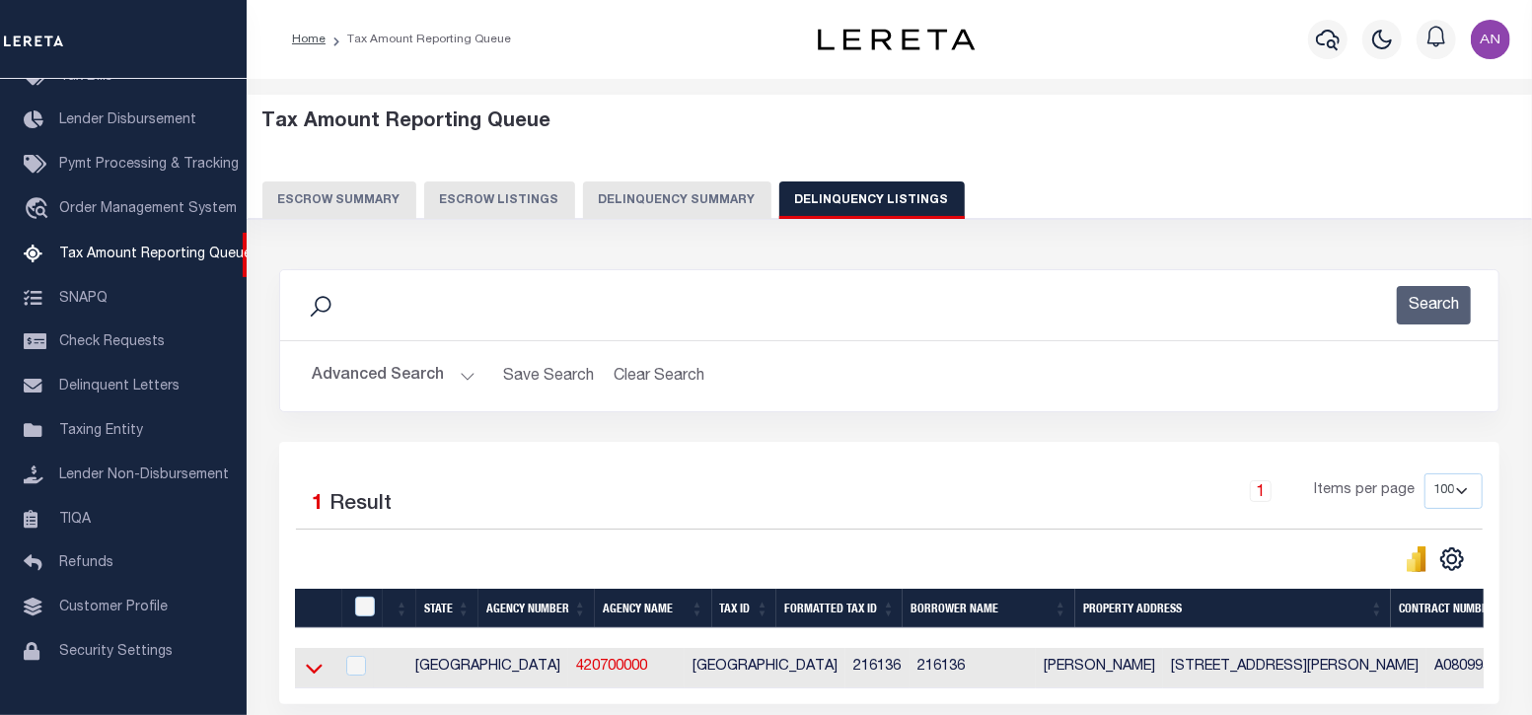
click at [315, 672] on icon at bounding box center [314, 668] width 17 height 21
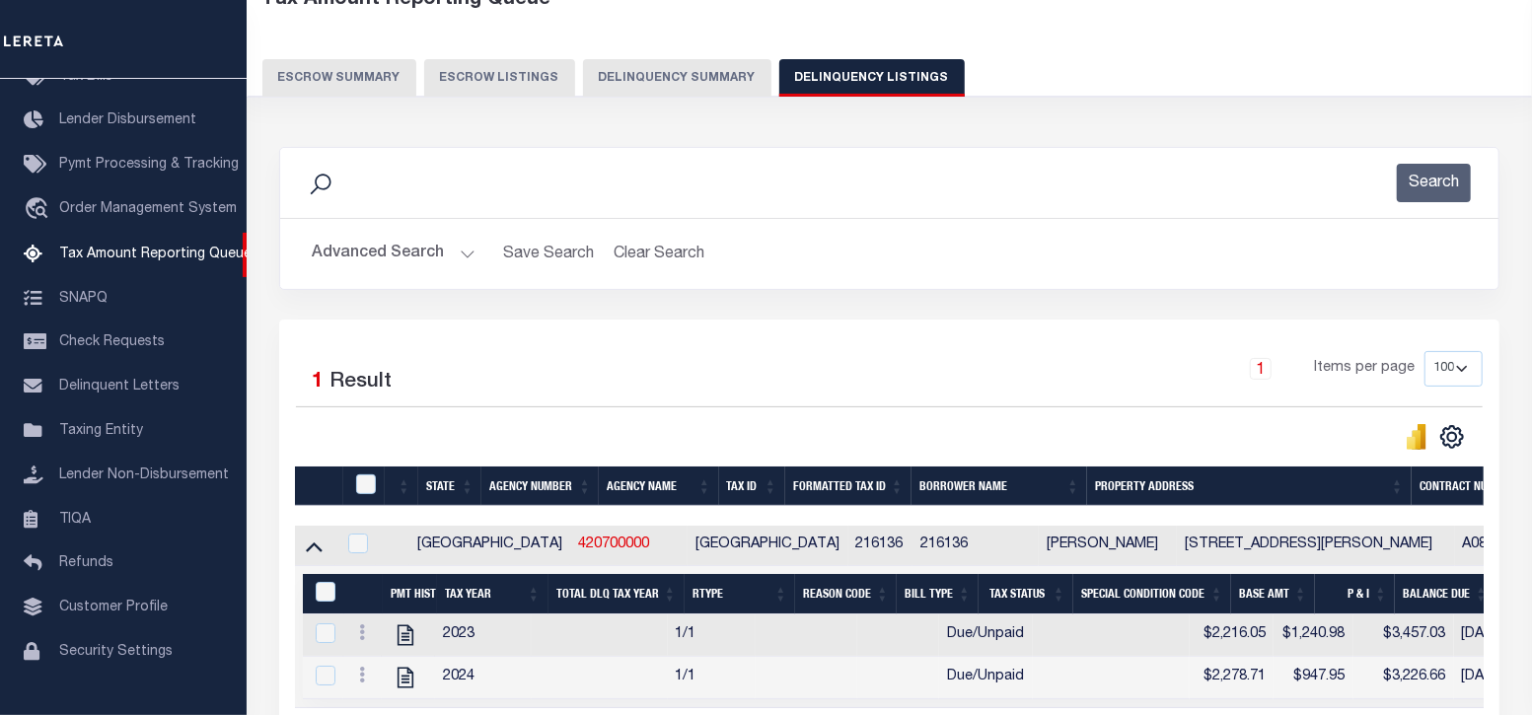
scroll to position [246, 0]
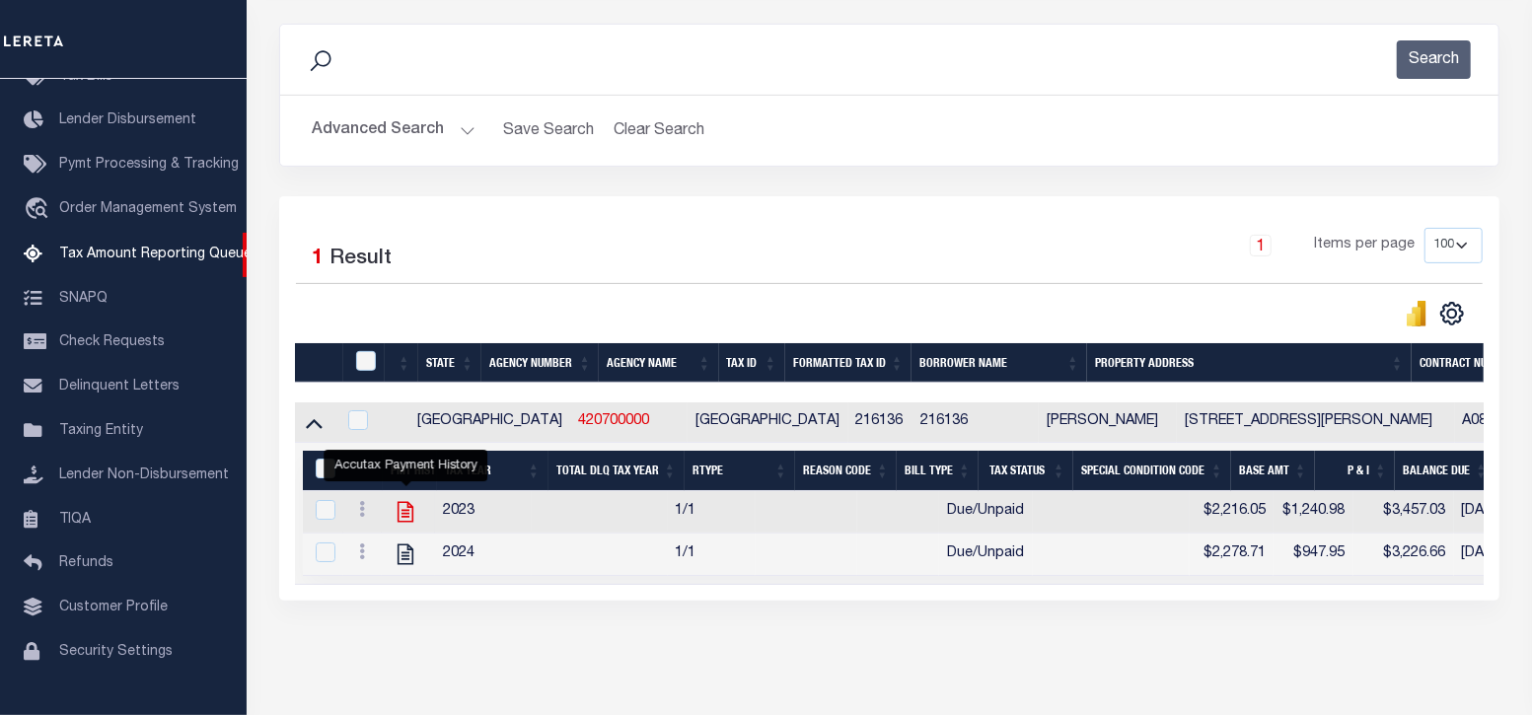
click at [400, 510] on icon "" at bounding box center [406, 512] width 26 height 26
checkbox input "true"
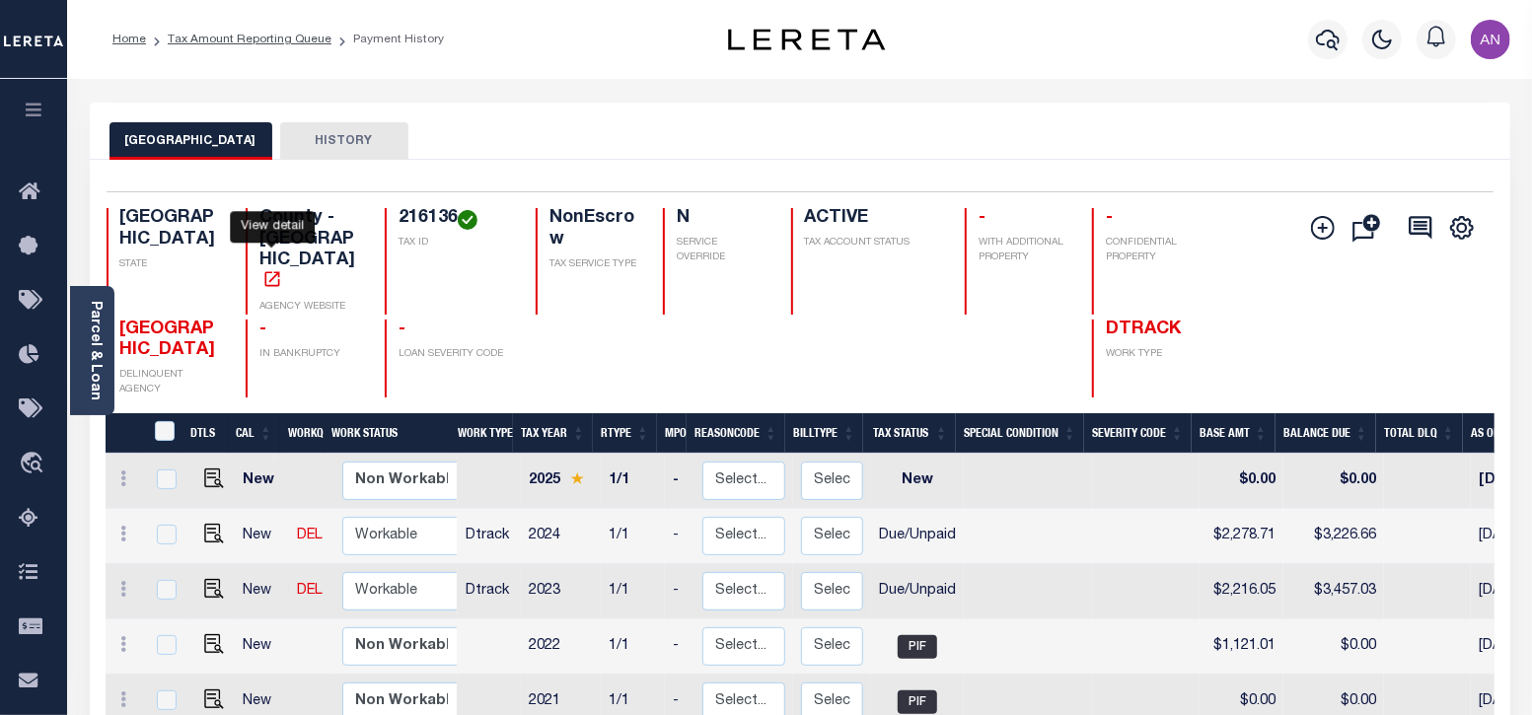
click at [264, 271] on icon "" at bounding box center [271, 278] width 15 height 15
click at [207, 579] on img "" at bounding box center [214, 589] width 20 height 20
checkbox input "true"
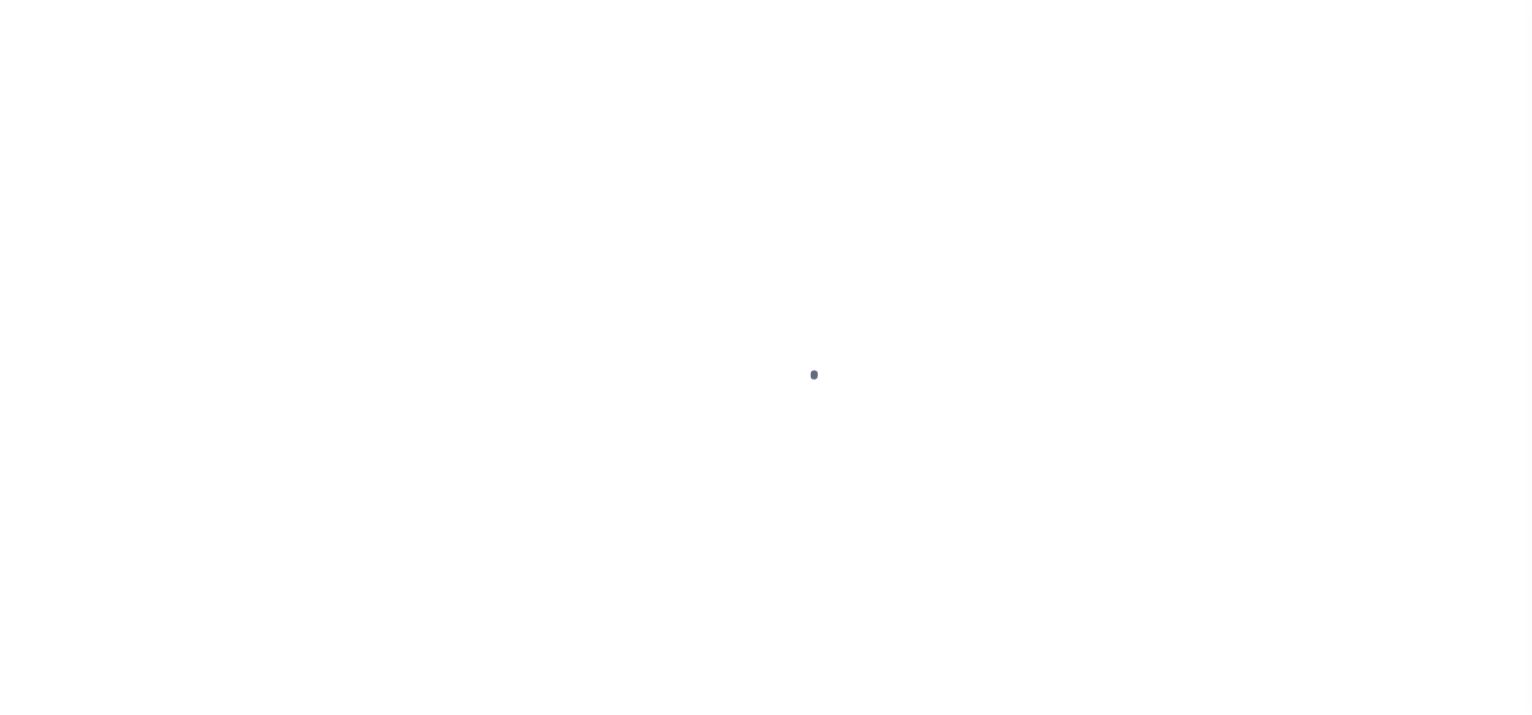
select select "DUE"
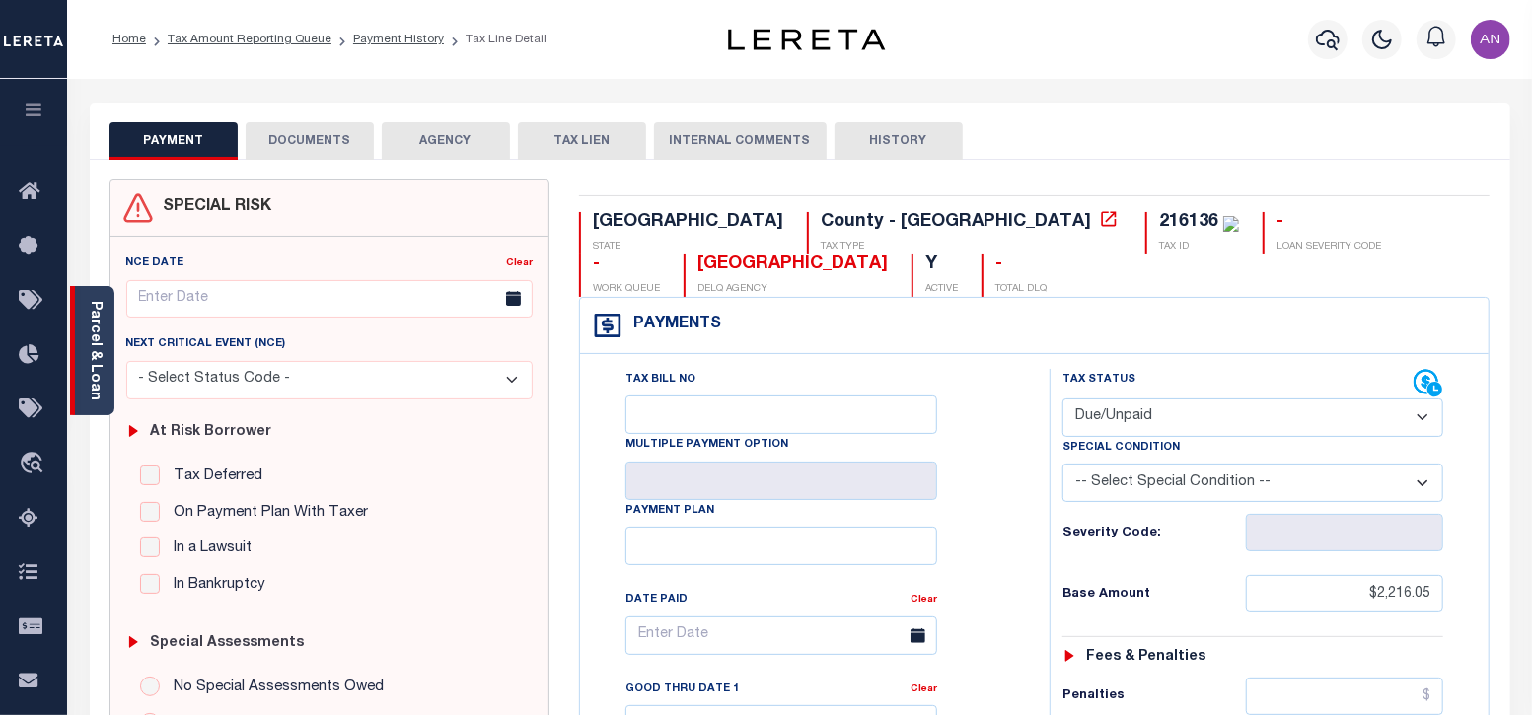
click at [96, 350] on link "Parcel & Loan" at bounding box center [95, 351] width 14 height 100
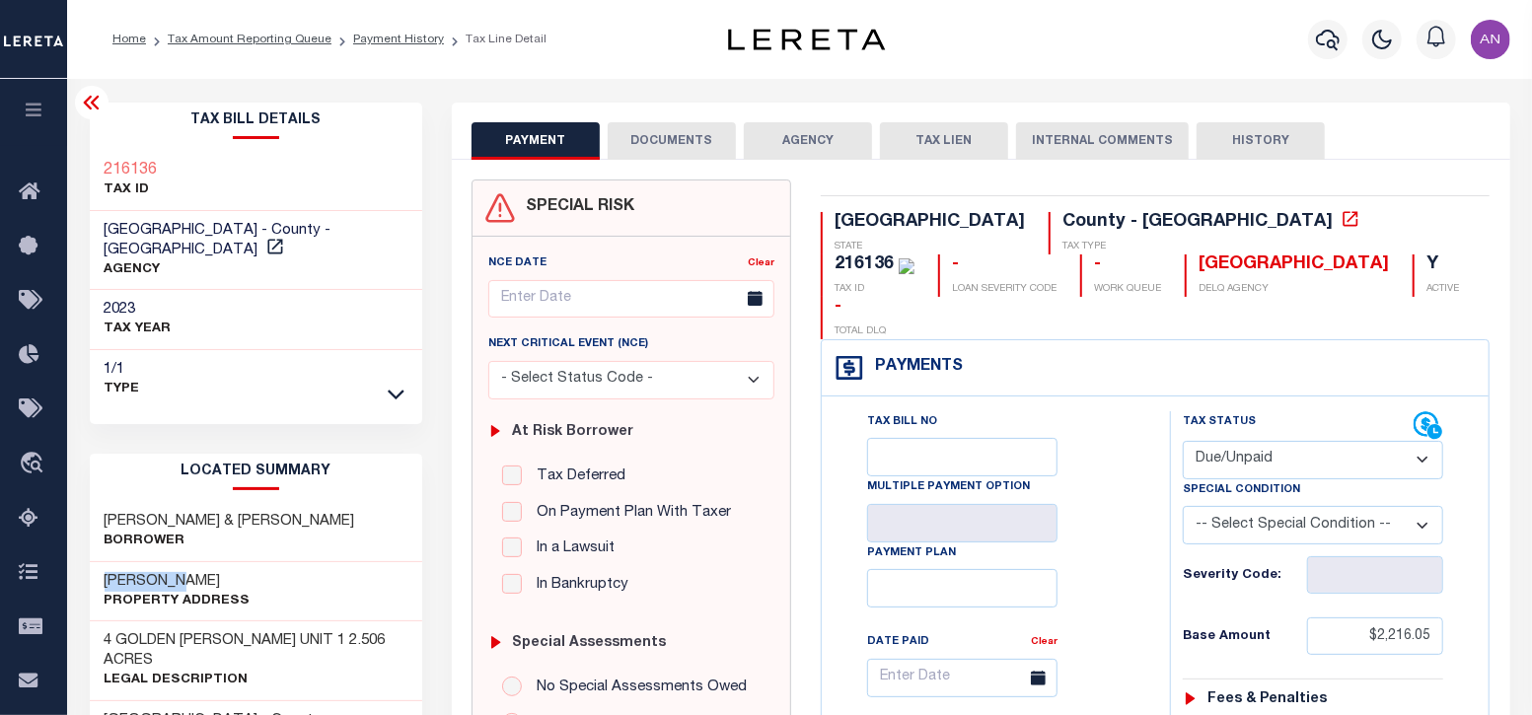
drag, startPoint x: 105, startPoint y: 579, endPoint x: 186, endPoint y: 580, distance: 81.9
click at [186, 580] on h3 "[PERSON_NAME]" at bounding box center [178, 582] width 146 height 20
copy h3 "[PERSON_NAME]"
click at [175, 512] on h3 "[PERSON_NAME] & [PERSON_NAME]" at bounding box center [230, 522] width 251 height 20
drag, startPoint x: 281, startPoint y: 503, endPoint x: 188, endPoint y: 520, distance: 94.2
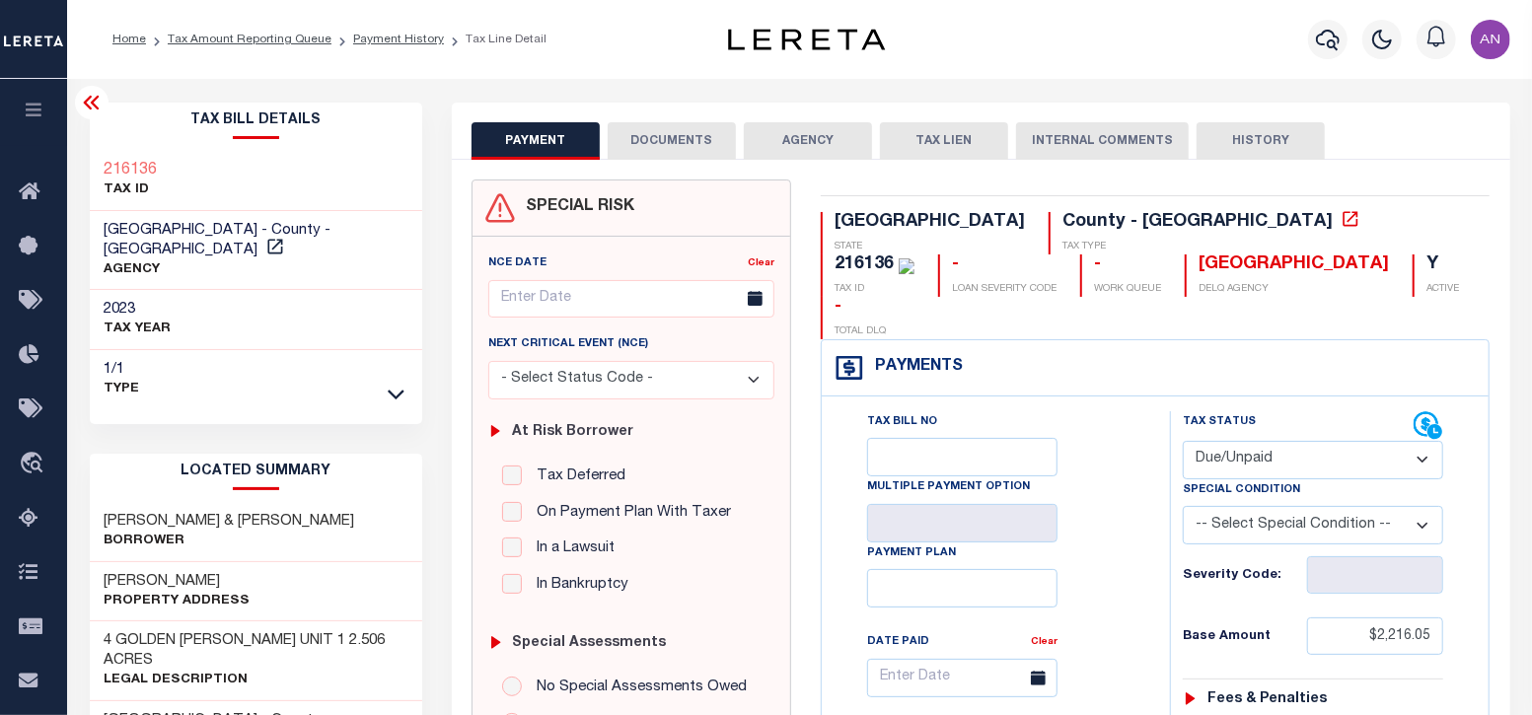
click at [188, 520] on h3 "[PERSON_NAME] & [PERSON_NAME]" at bounding box center [230, 522] width 251 height 20
copy h3 "[PERSON_NAME]"
click at [120, 512] on h3 "[PERSON_NAME] & [PERSON_NAME]" at bounding box center [230, 522] width 251 height 20
drag, startPoint x: 108, startPoint y: 499, endPoint x: 261, endPoint y: 495, distance: 152.9
click at [261, 512] on h3 "[PERSON_NAME] & [PERSON_NAME]" at bounding box center [230, 522] width 251 height 20
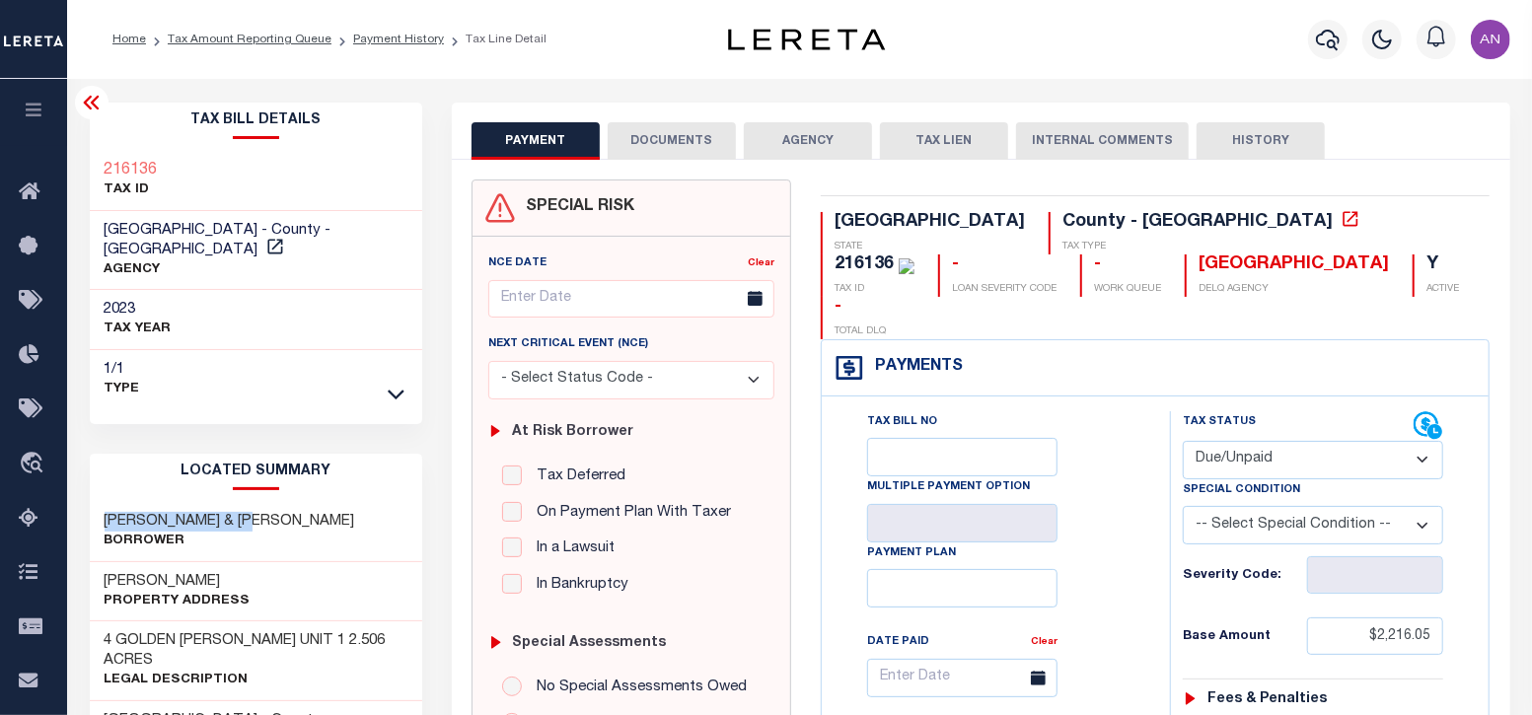
copy h3 "[PERSON_NAME]"
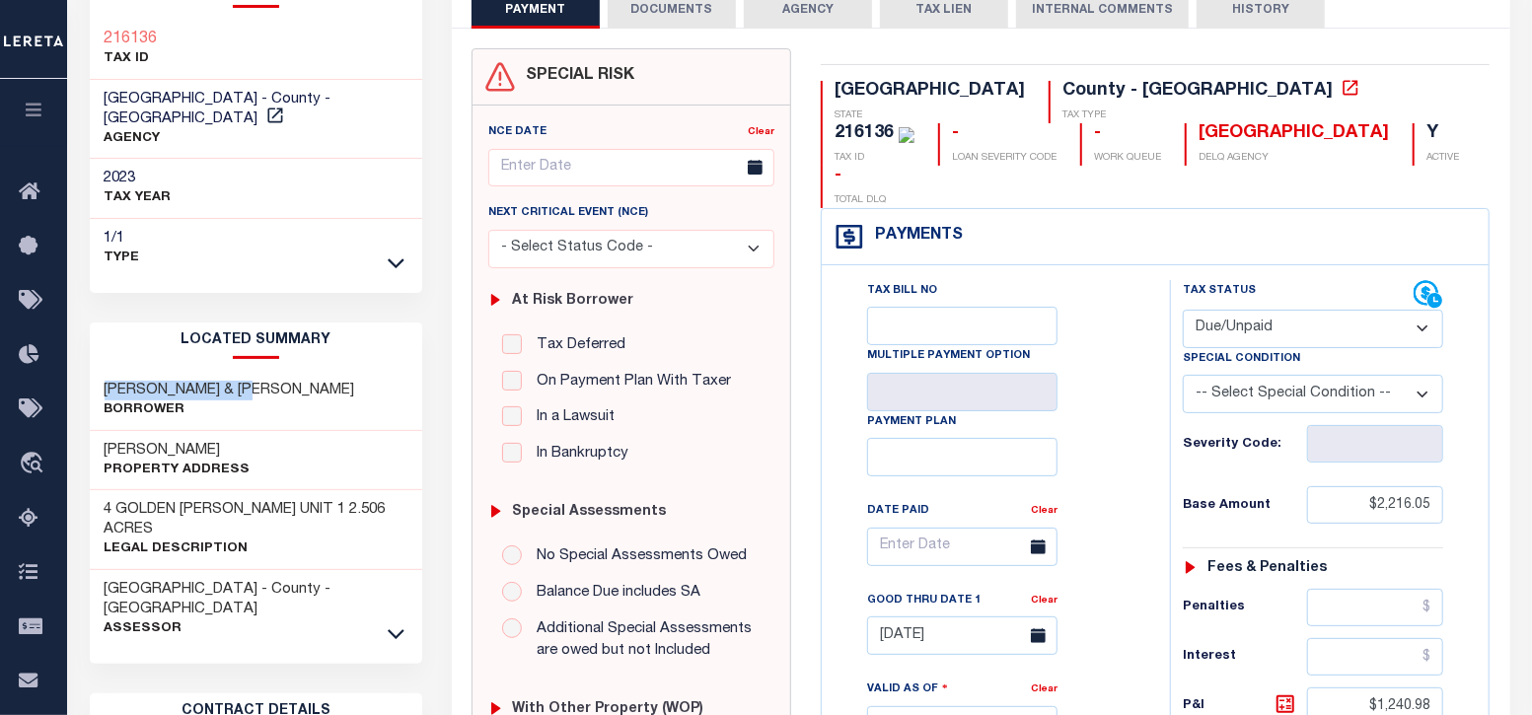
scroll to position [246, 0]
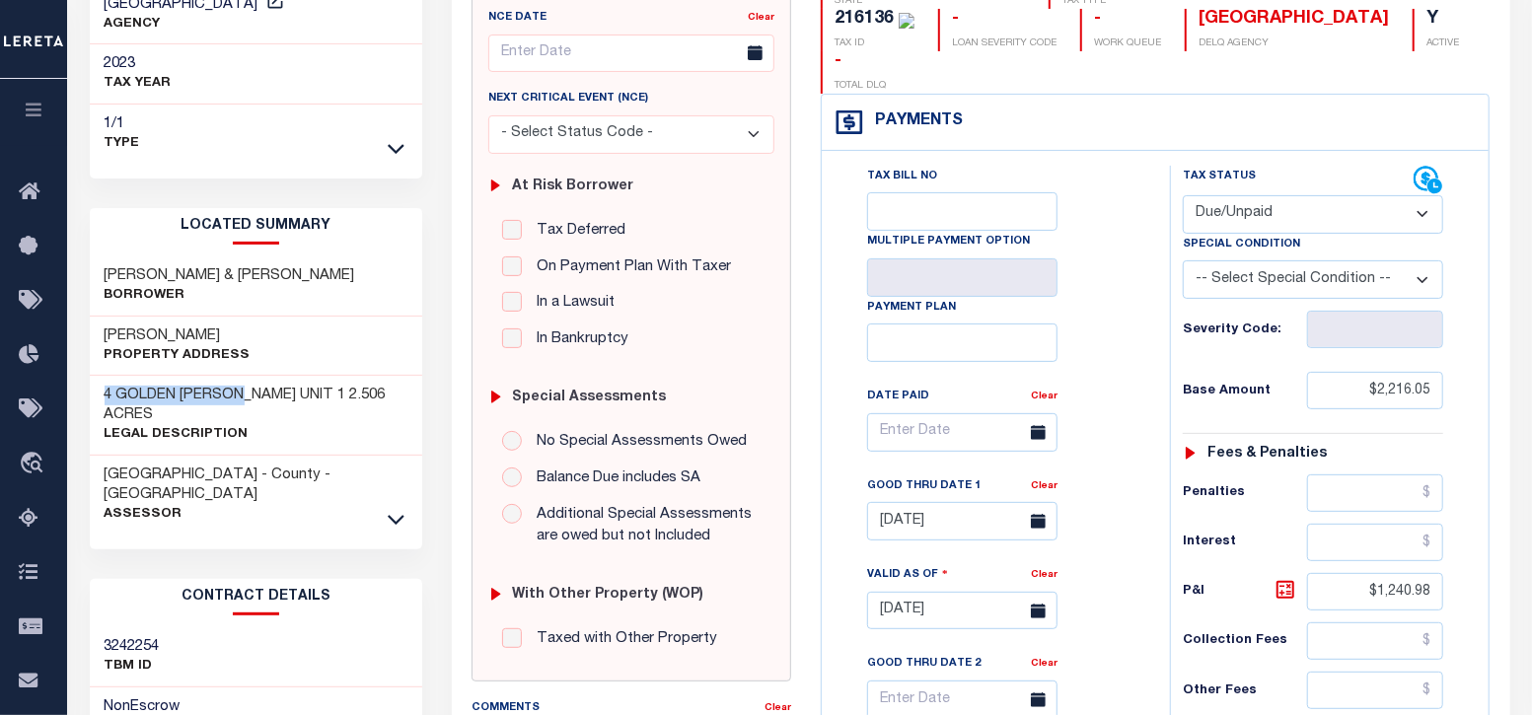
drag, startPoint x: 105, startPoint y: 392, endPoint x: 253, endPoint y: 387, distance: 149.0
click at [253, 387] on h3 "4 GOLDEN [PERSON_NAME] UNIT 1 2.506 ACRES" at bounding box center [257, 405] width 304 height 39
copy h3 "4 GOLDEN [PERSON_NAME]"
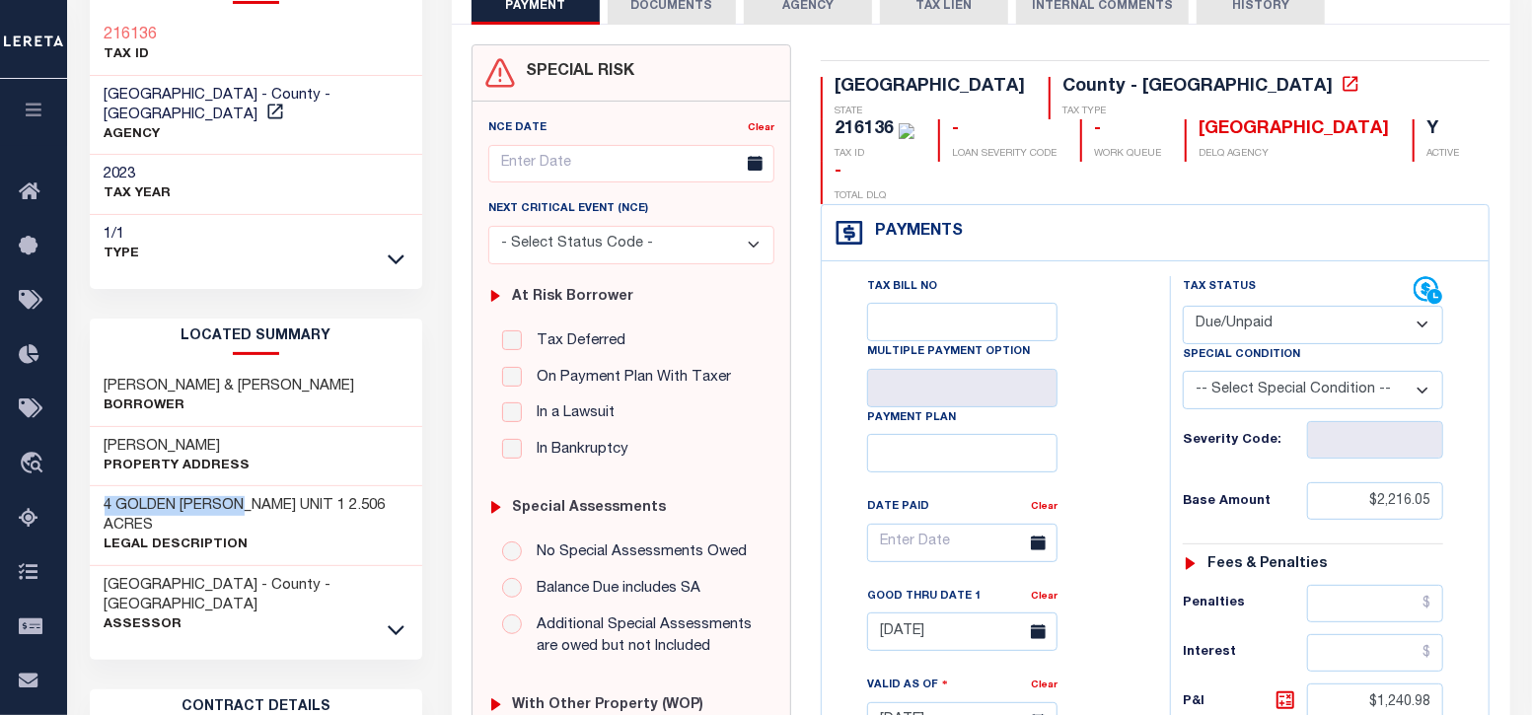
scroll to position [122, 0]
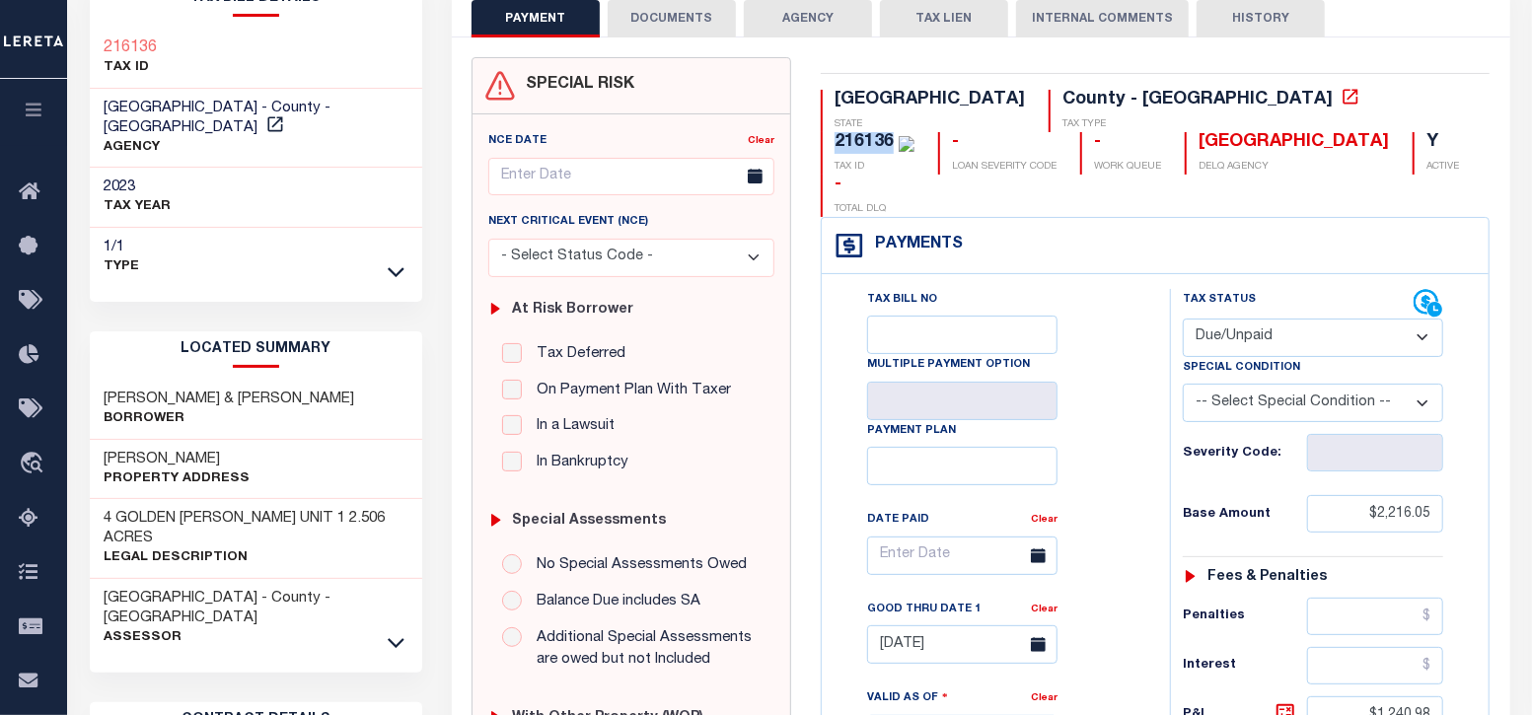
drag, startPoint x: 1071, startPoint y: 99, endPoint x: 1124, endPoint y: 96, distance: 53.3
click at [894, 133] on div "216136" at bounding box center [863, 142] width 59 height 18
copy div "216136"
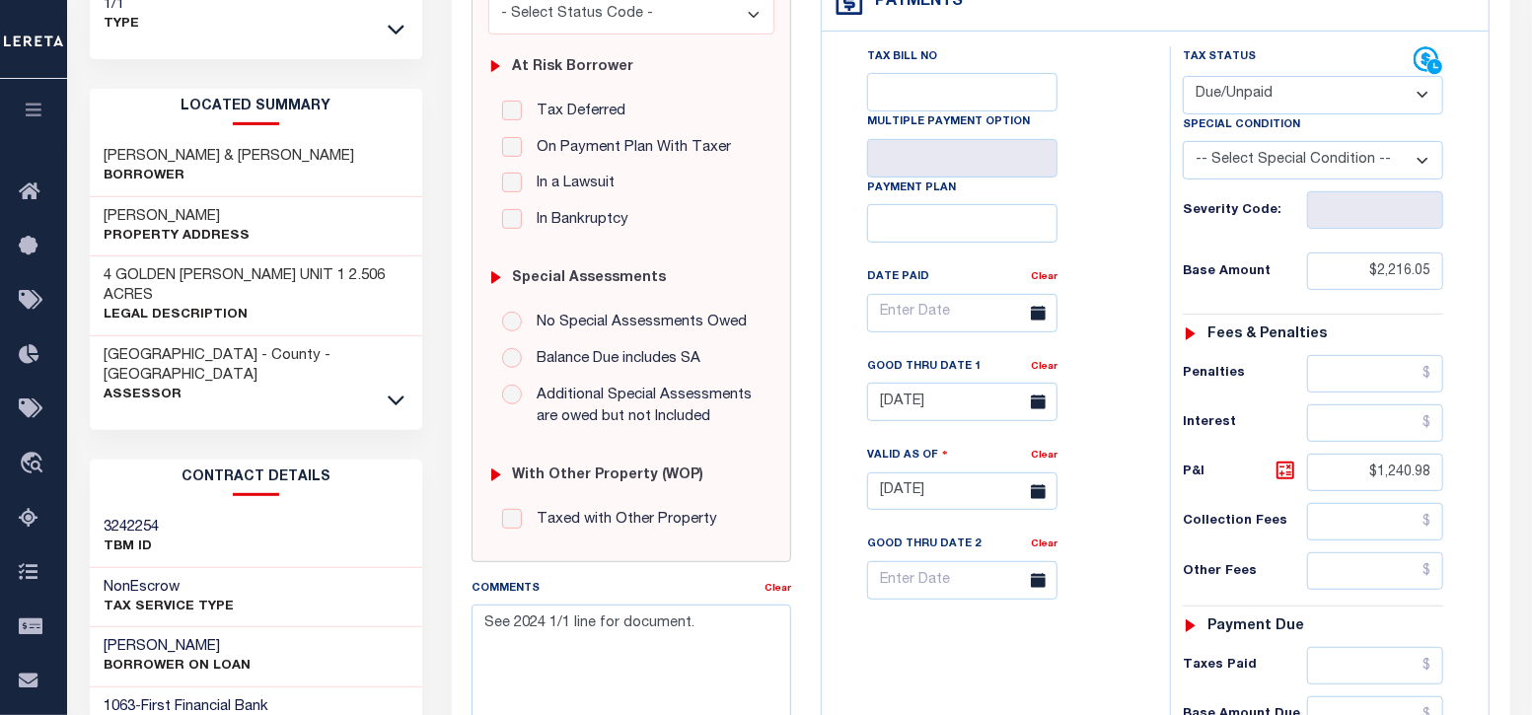
scroll to position [370, 0]
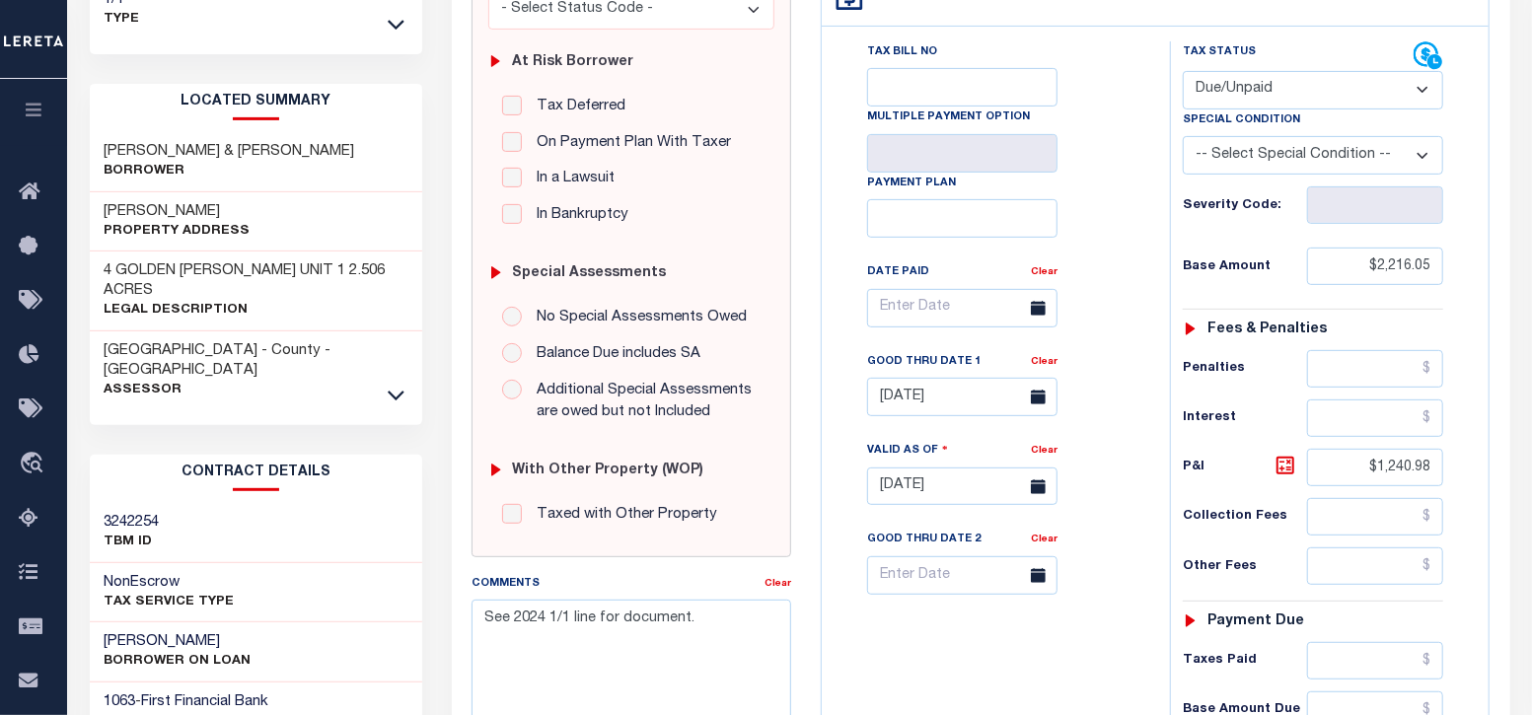
click at [478, 568] on div "SPECIAL RISK NCE Date Clear - Select Status Code -" at bounding box center [631, 466] width 349 height 1313
click at [725, 634] on textarea "See 2024 1/1 line for document." at bounding box center [631, 662] width 320 height 124
paste textarea "[DATE] - As per call conversation with TC Marionne 2023 taxes are delq and payo…"
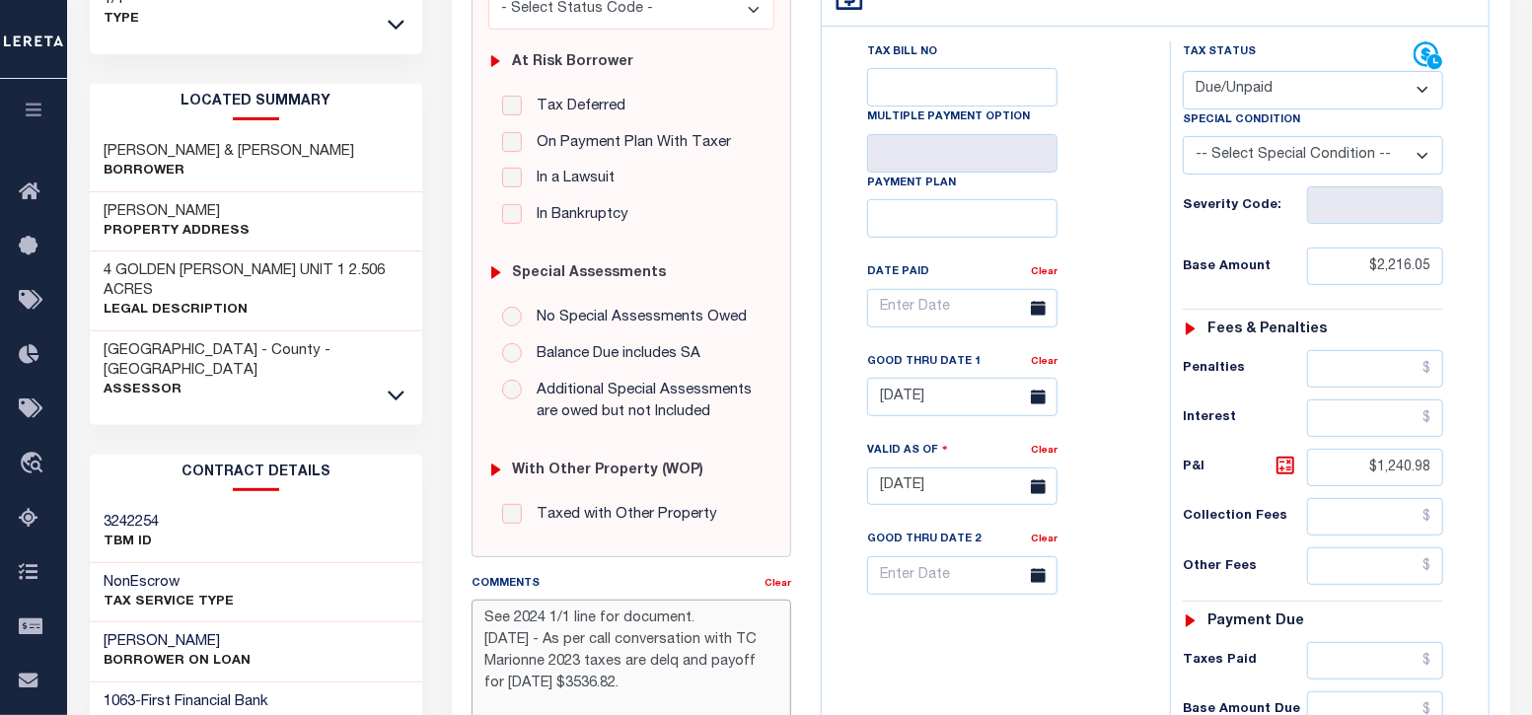
type textarea "See 2024 1/1 line for document. [DATE] - As per call conversation with TC Mario…"
type input "[DATE]"
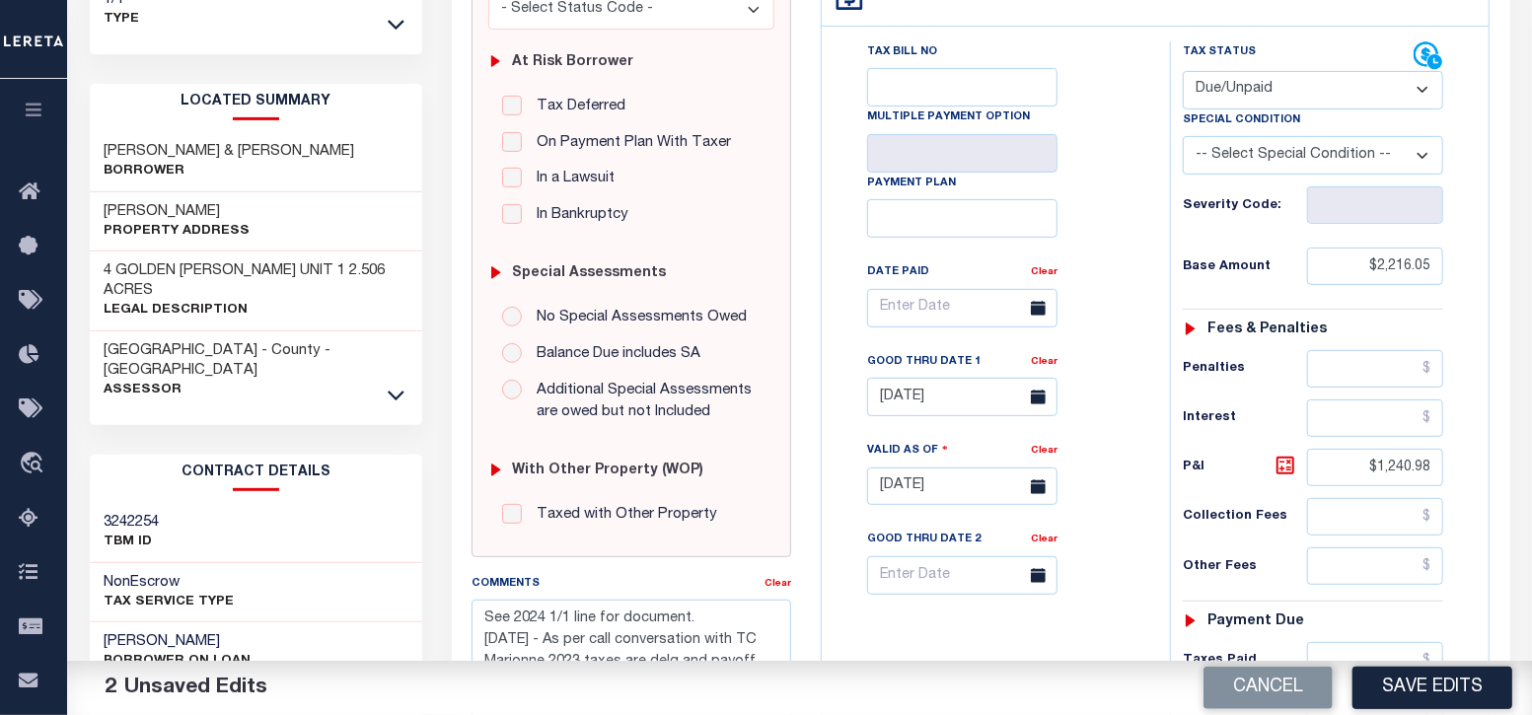
click at [1095, 176] on div "Tax Bill No Multiple Payment Option Payment Plan Clear" at bounding box center [990, 317] width 299 height 553
click at [917, 378] on input "[DATE]" at bounding box center [962, 397] width 190 height 38
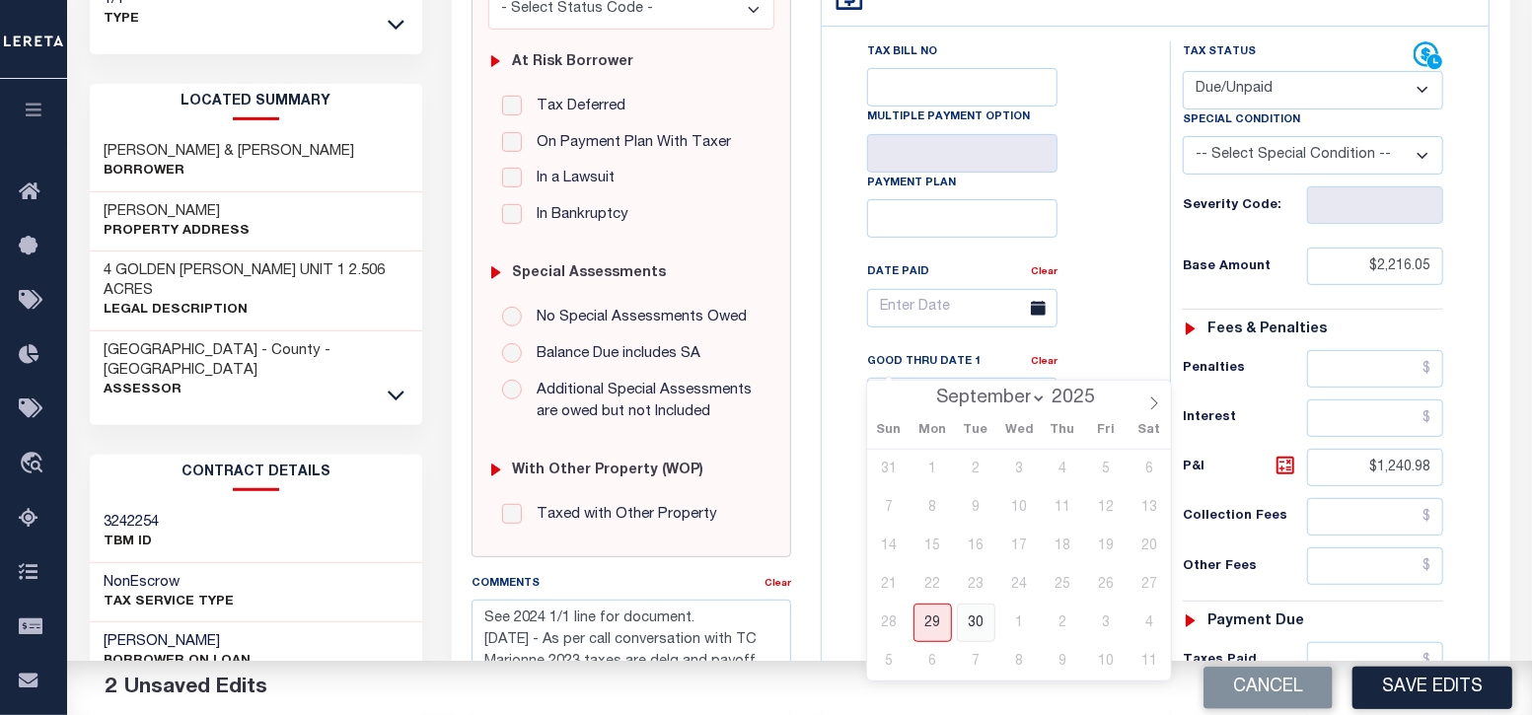
click at [971, 616] on span "30" at bounding box center [976, 623] width 38 height 38
type input "[DATE]"
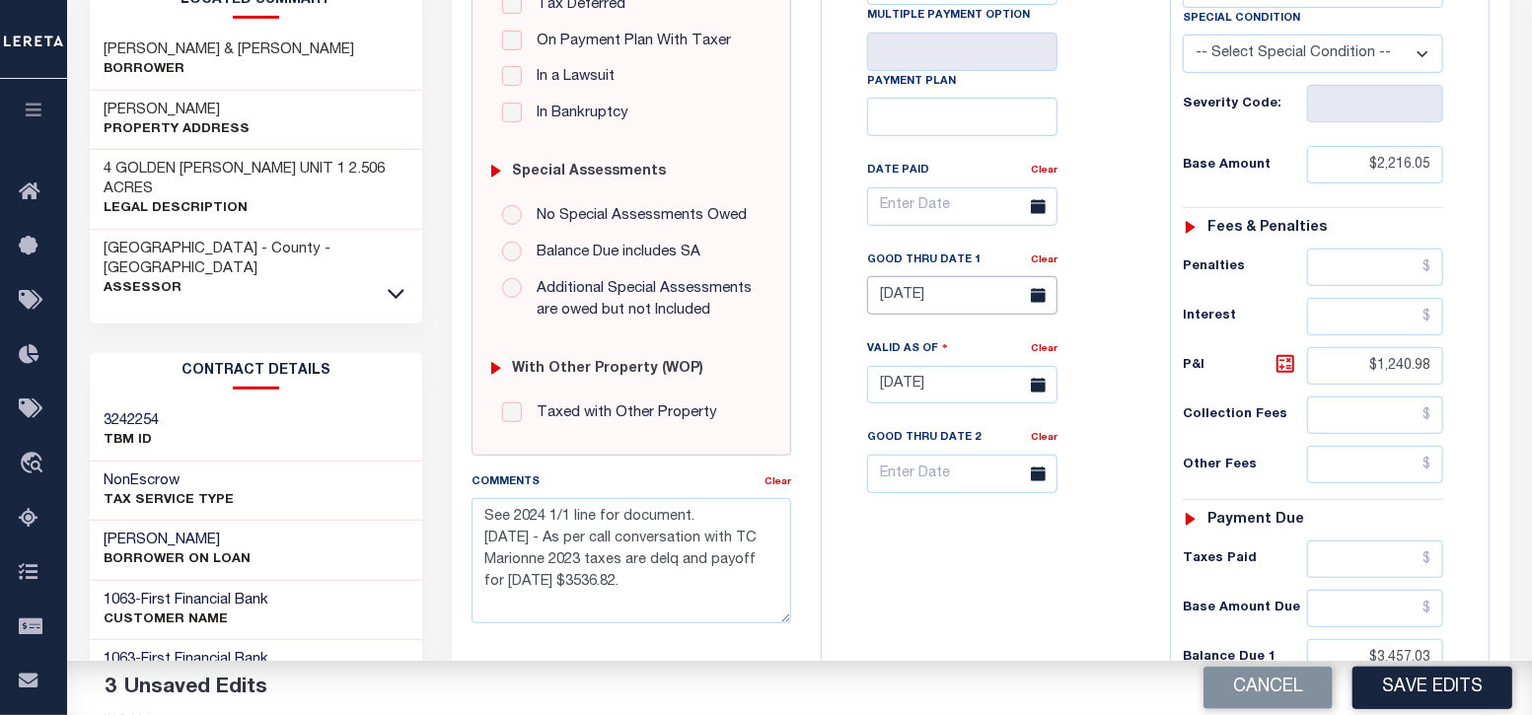
scroll to position [492, 0]
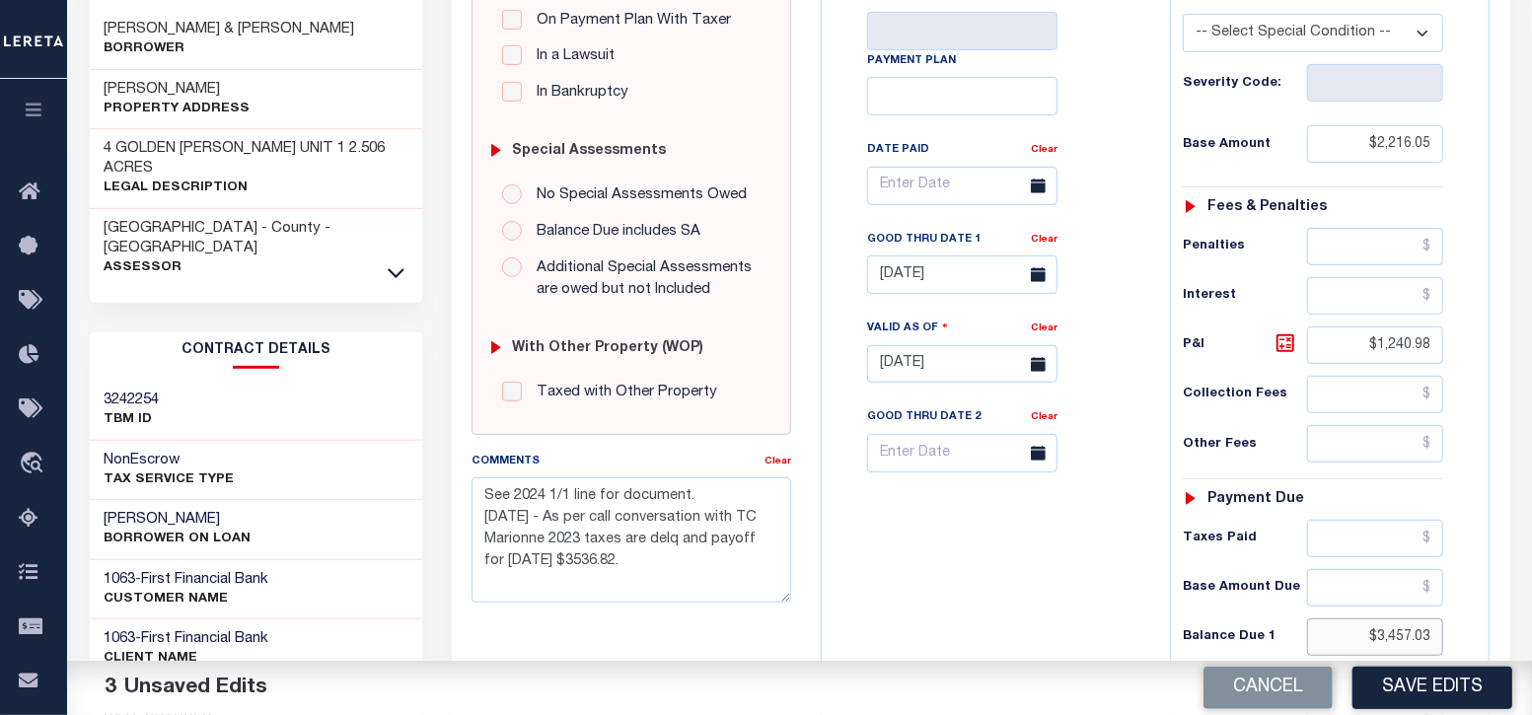
click at [1402, 618] on input "$3,457.03" at bounding box center [1375, 636] width 137 height 37
paste input "3510.2"
type input "$3,510.20"
click at [1277, 334] on icon at bounding box center [1285, 343] width 18 height 18
type input "$1,294.15"
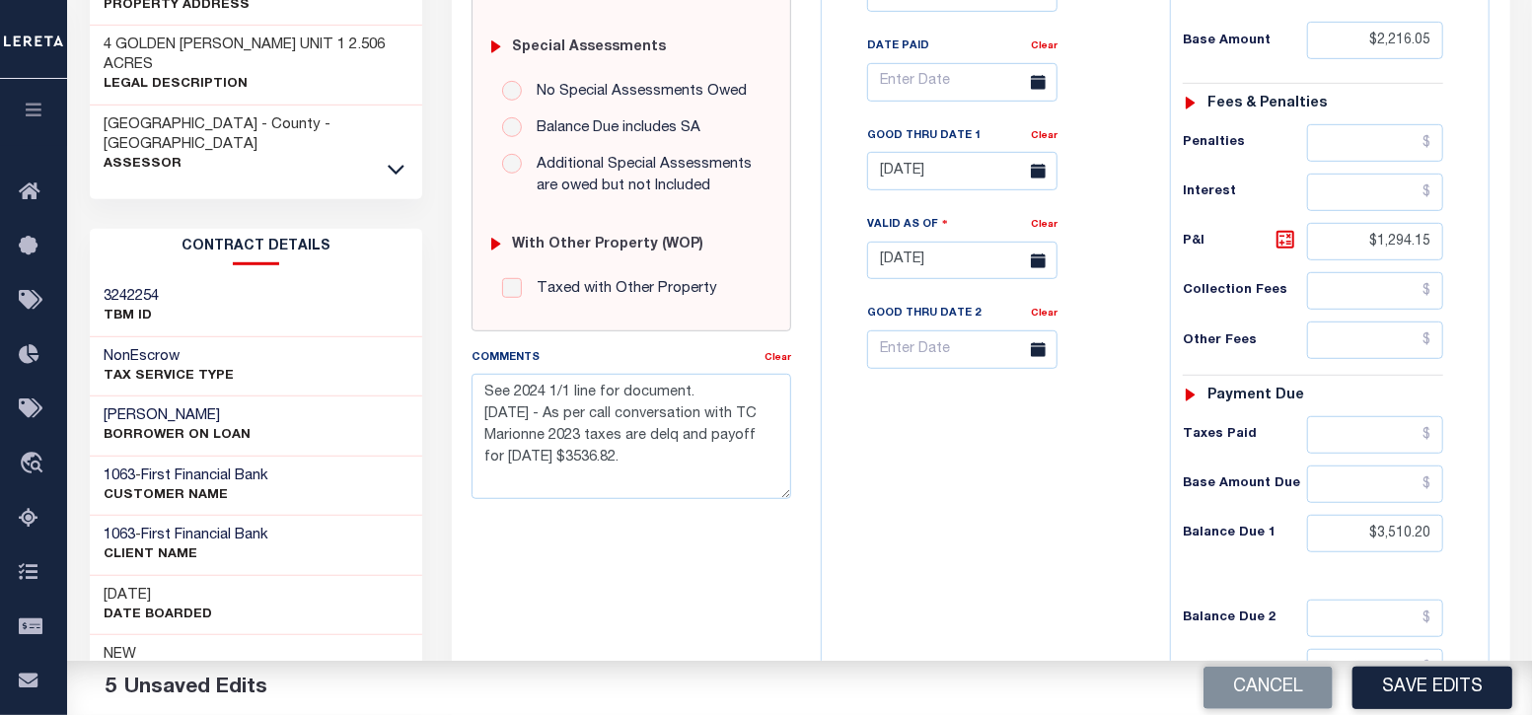
scroll to position [616, 0]
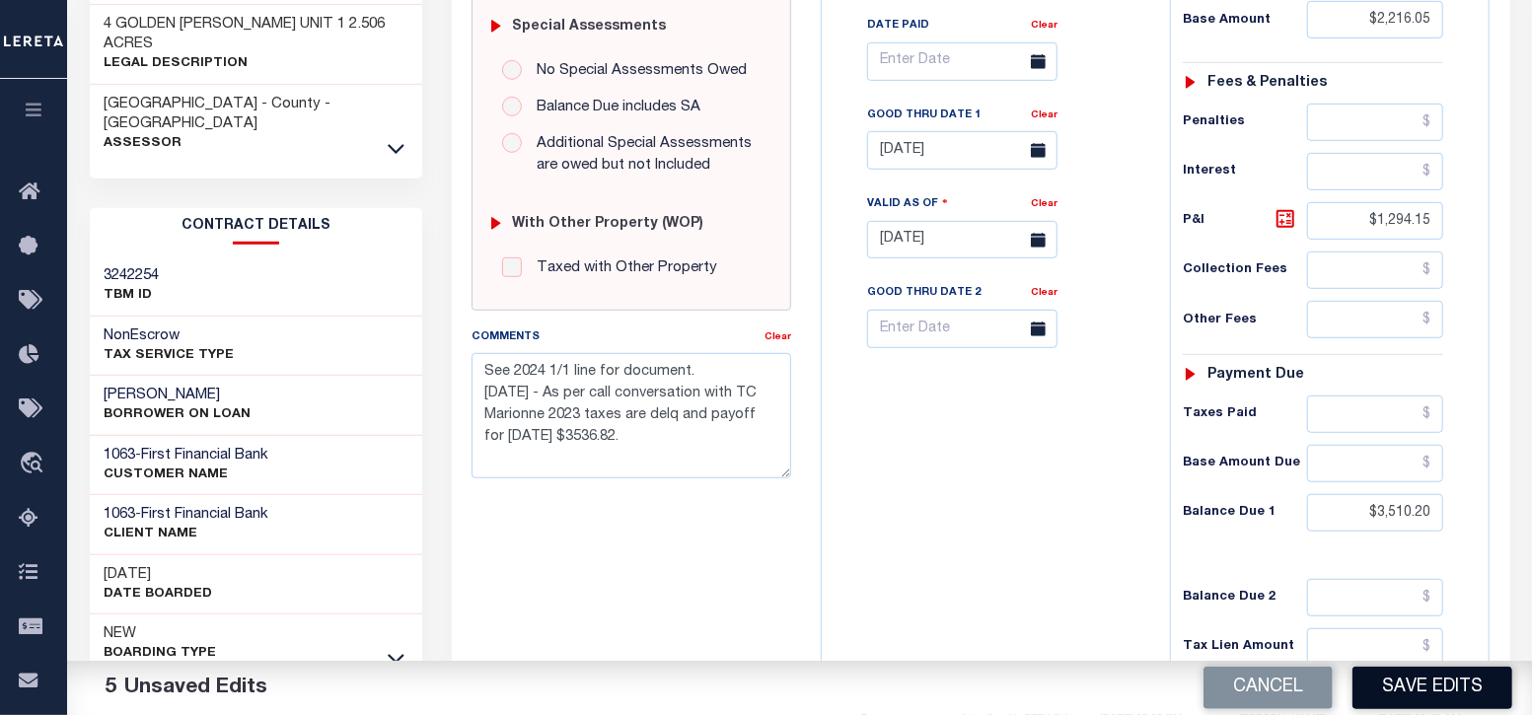
click at [1421, 682] on button "Save Edits" at bounding box center [1432, 688] width 160 height 42
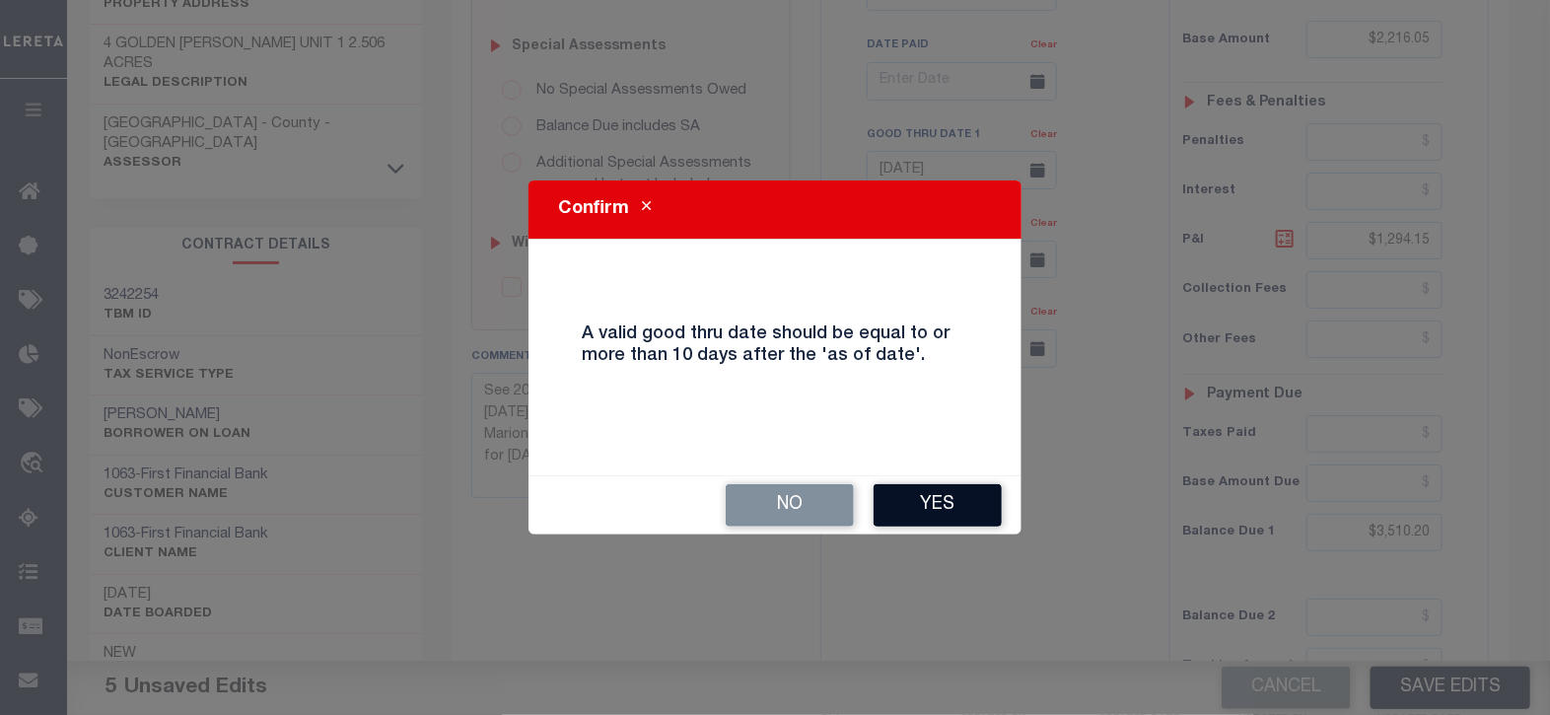
click at [914, 521] on button "Yes" at bounding box center [938, 505] width 128 height 42
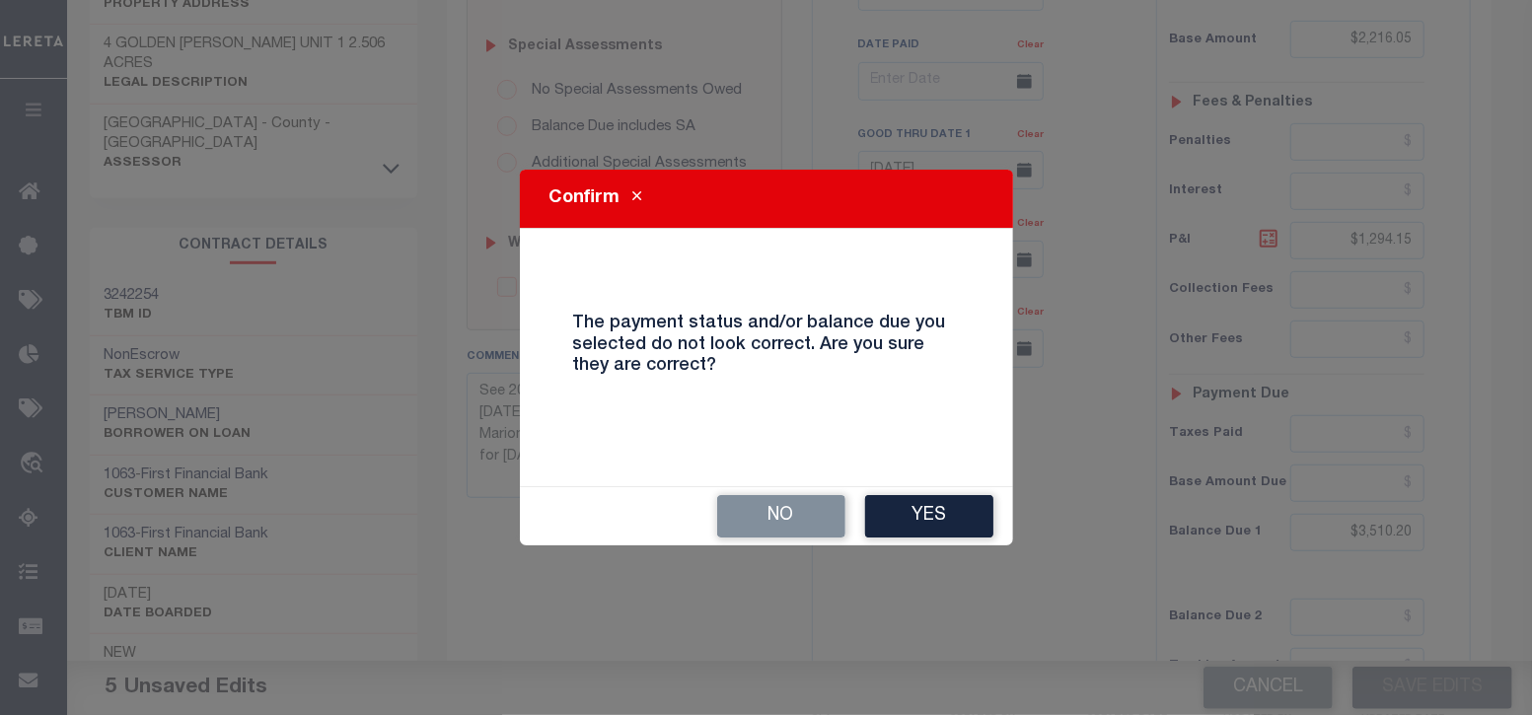
click at [914, 521] on button "Yes" at bounding box center [929, 516] width 128 height 42
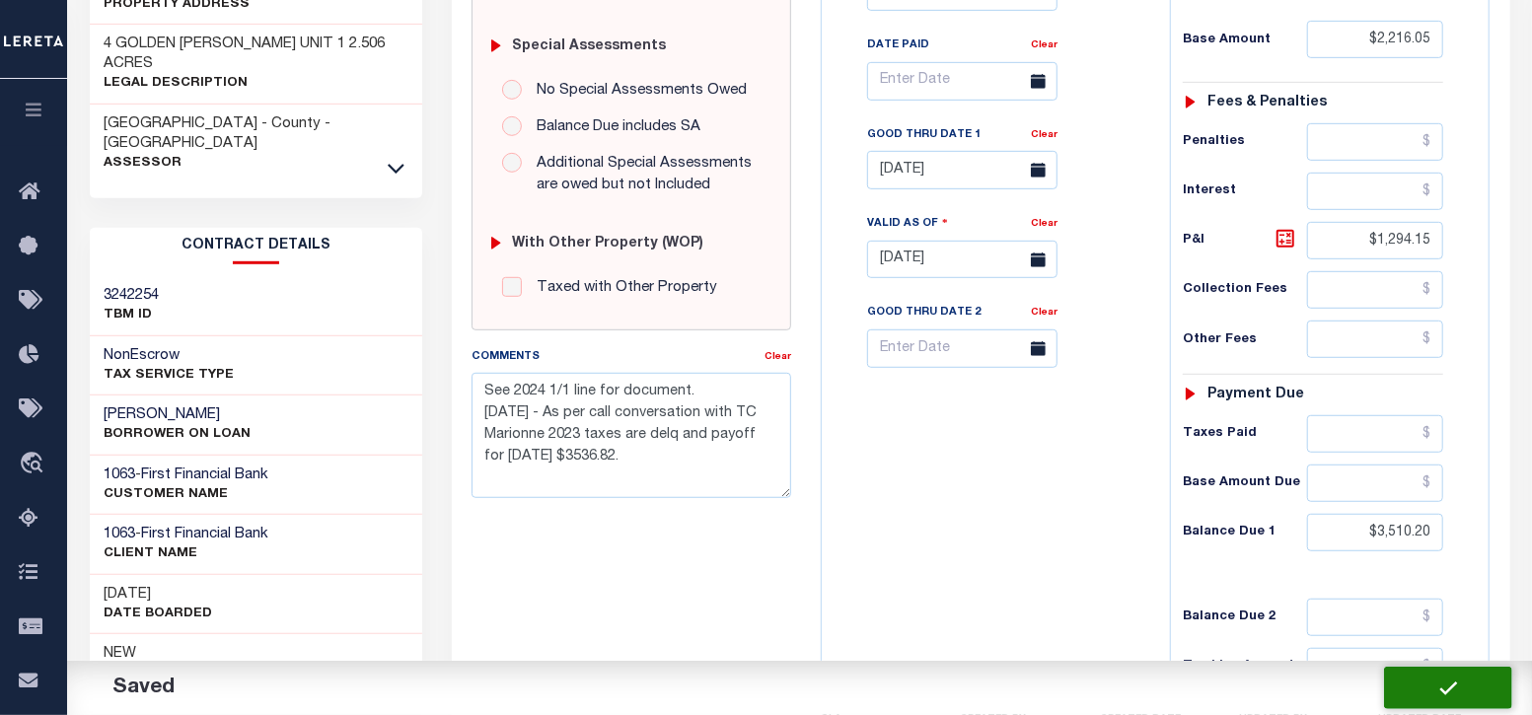
checkbox input "false"
type textarea "See 2024 1/1 line for document. 09/29/2025 - As per call conversation with TC M…"
type input "$2,216.05"
type input "$1,294.15"
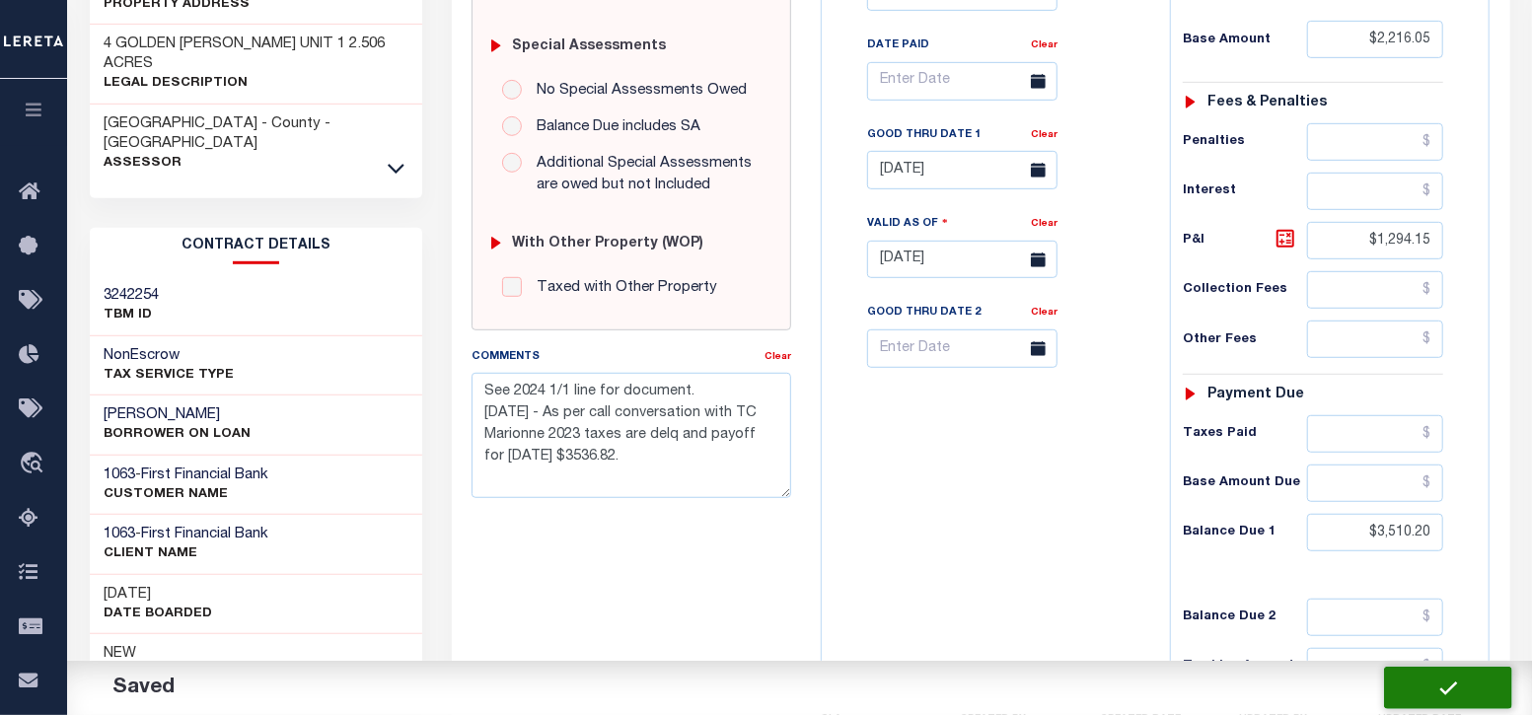
type input "$3,510.2"
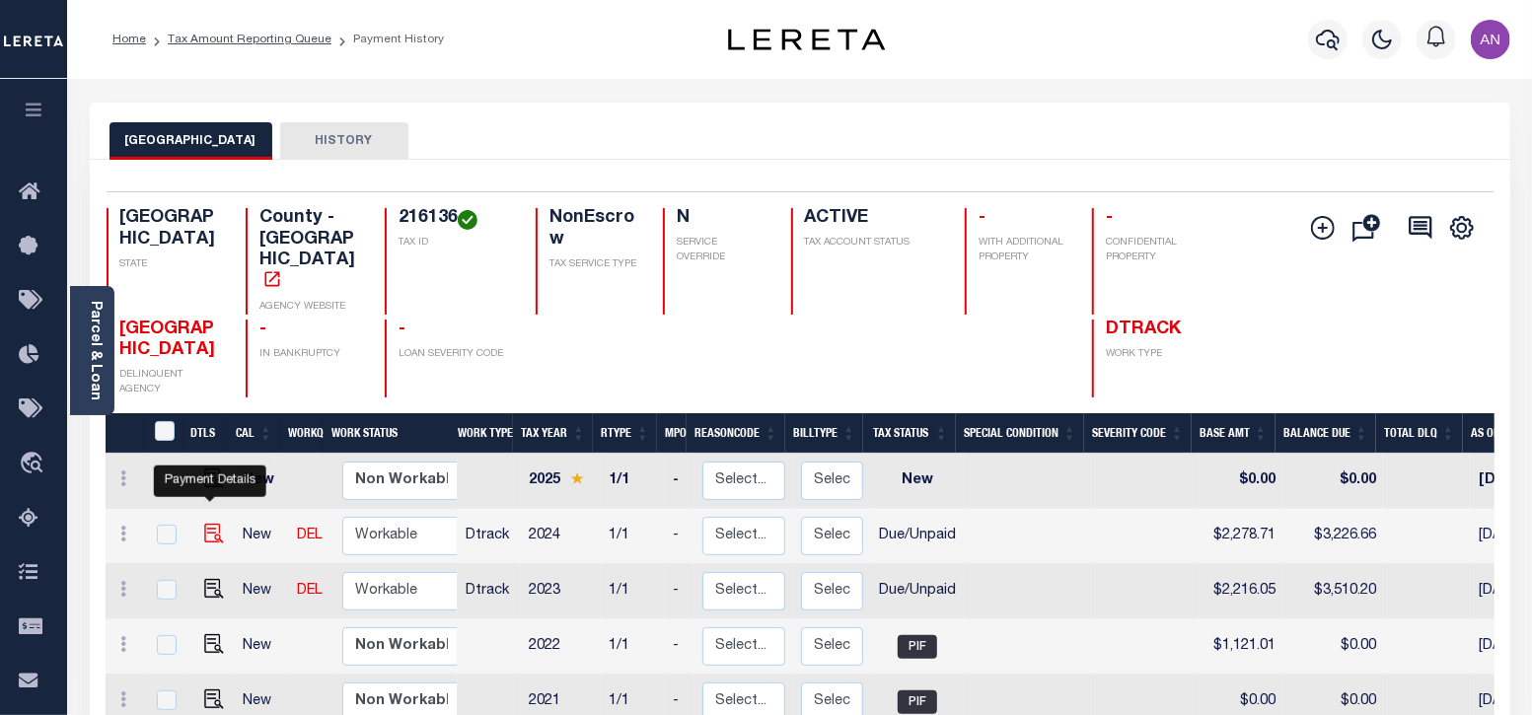
click at [205, 524] on img "" at bounding box center [214, 534] width 20 height 20
checkbox input "true"
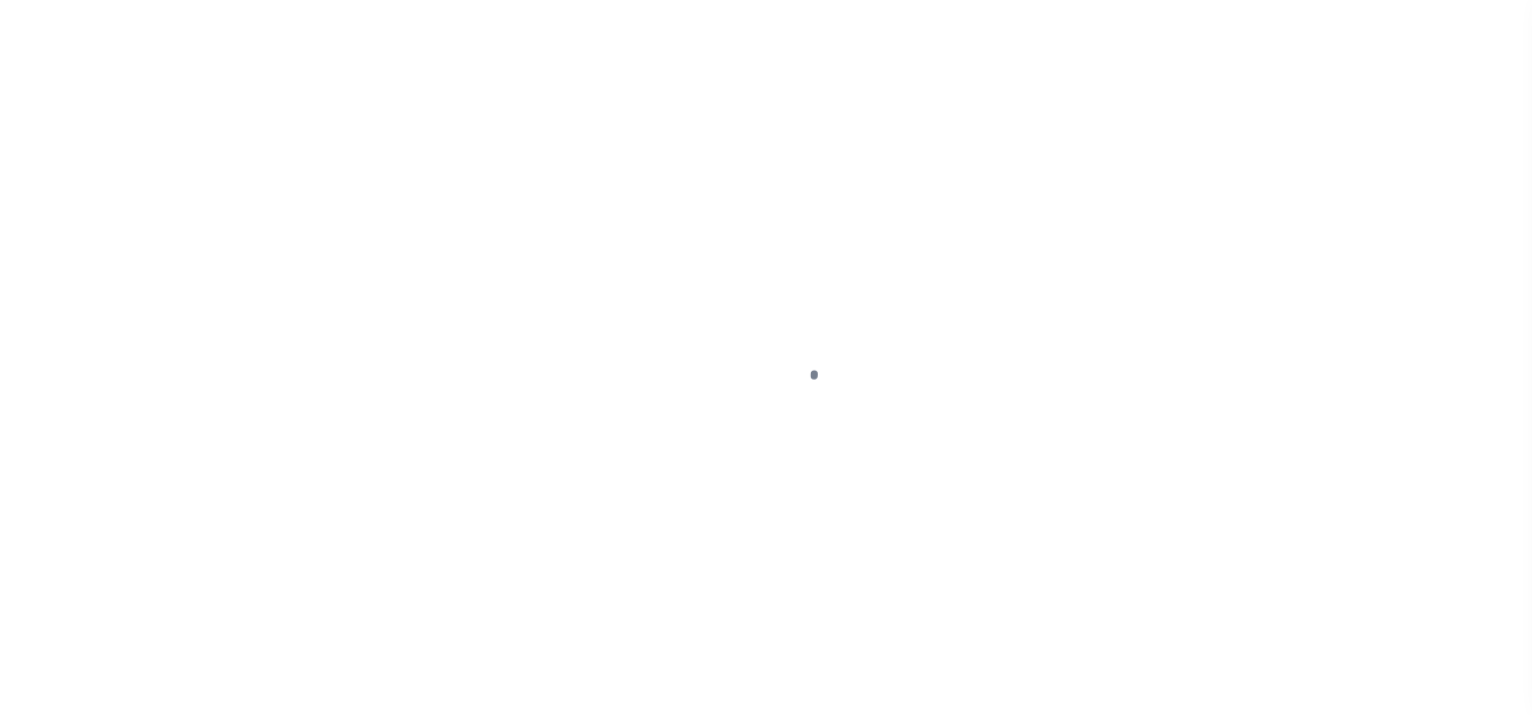
select select "DUE"
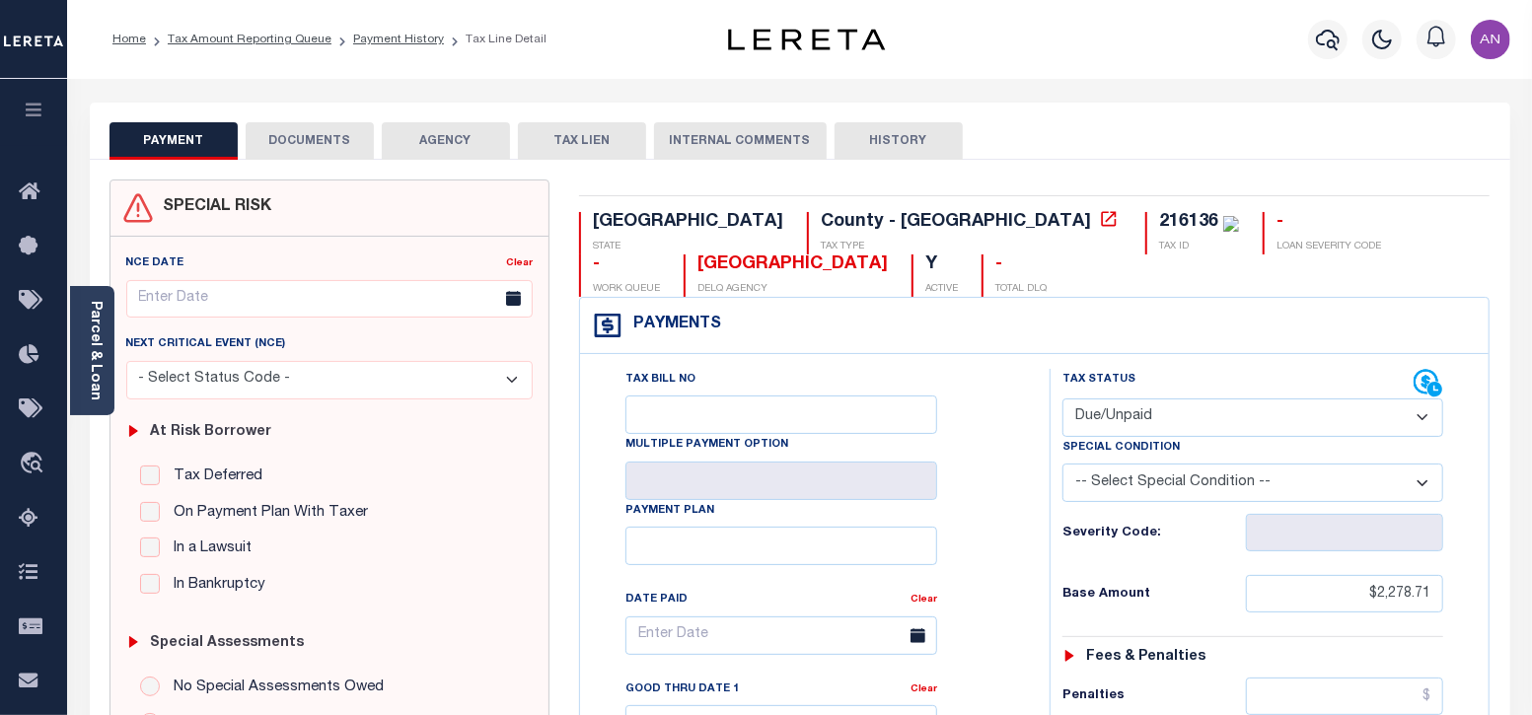
click at [1167, 125] on div "PAYMENT DOCUMENTS AGENCY DELINQUENT PAYEE TAX LIEN HISTORY" at bounding box center [799, 140] width 1381 height 36
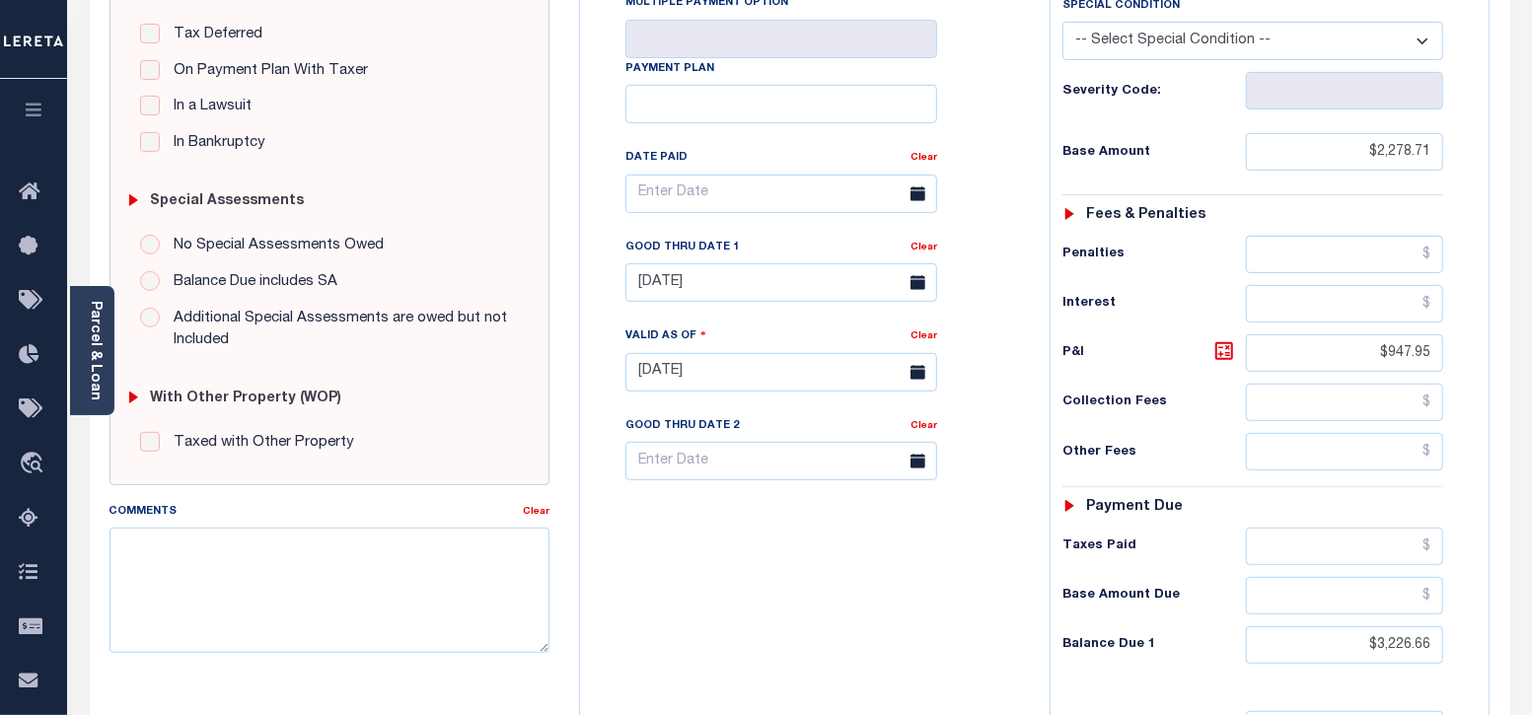
scroll to position [492, 0]
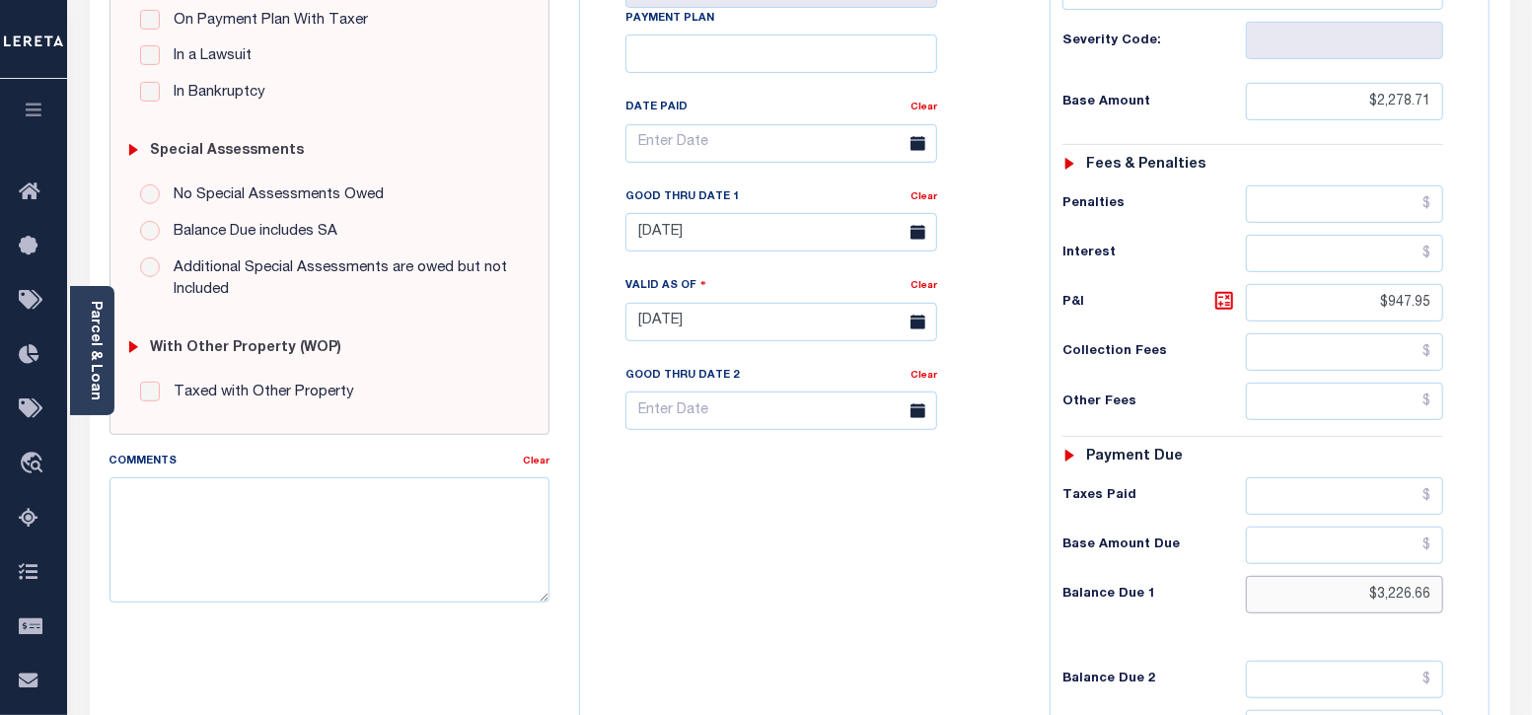
drag, startPoint x: 1434, startPoint y: 591, endPoint x: 1377, endPoint y: 587, distance: 57.3
click at [1377, 587] on input "$3,226.66" at bounding box center [1344, 594] width 197 height 37
paste input "281.34"
type input "$3,281.34"
type input "[DATE]"
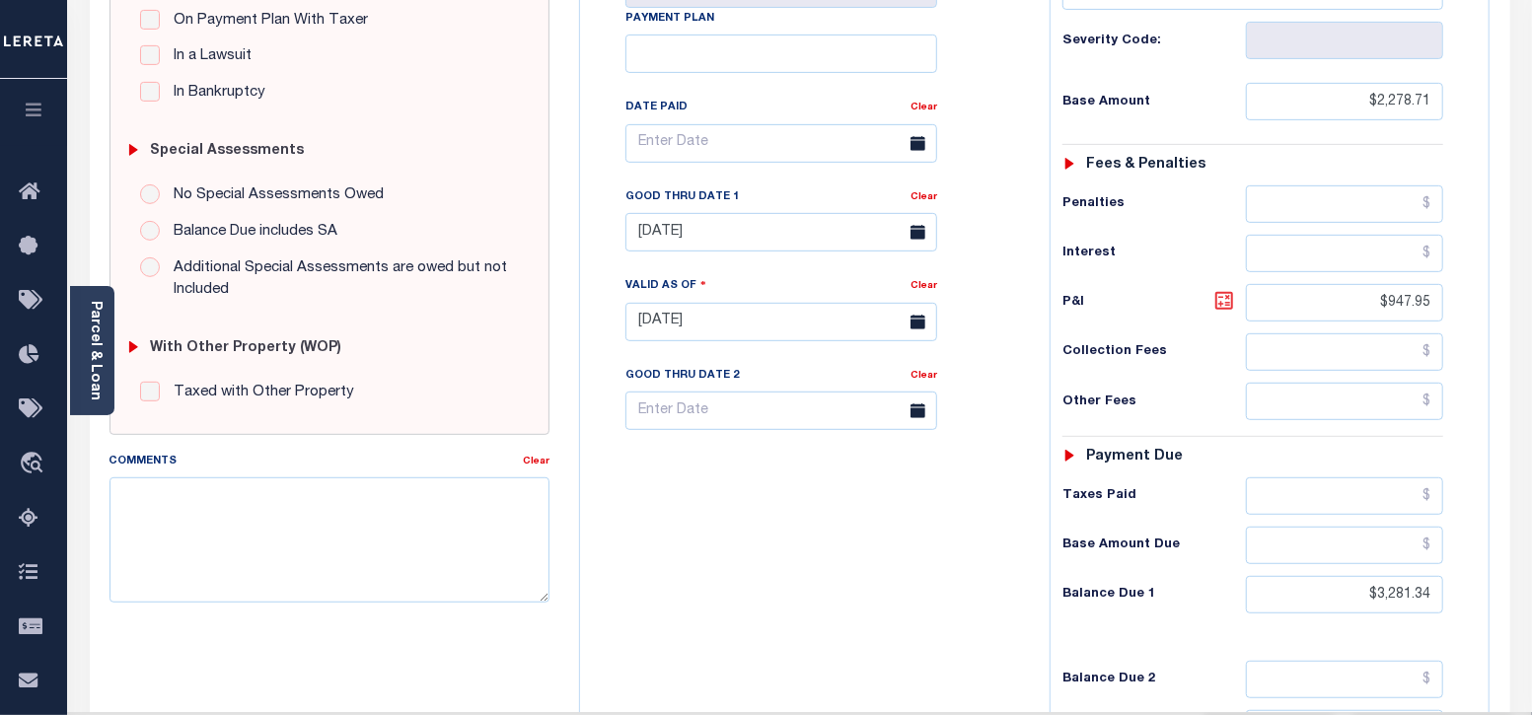
click at [1223, 306] on icon at bounding box center [1224, 301] width 24 height 24
type input "$1,002.63"
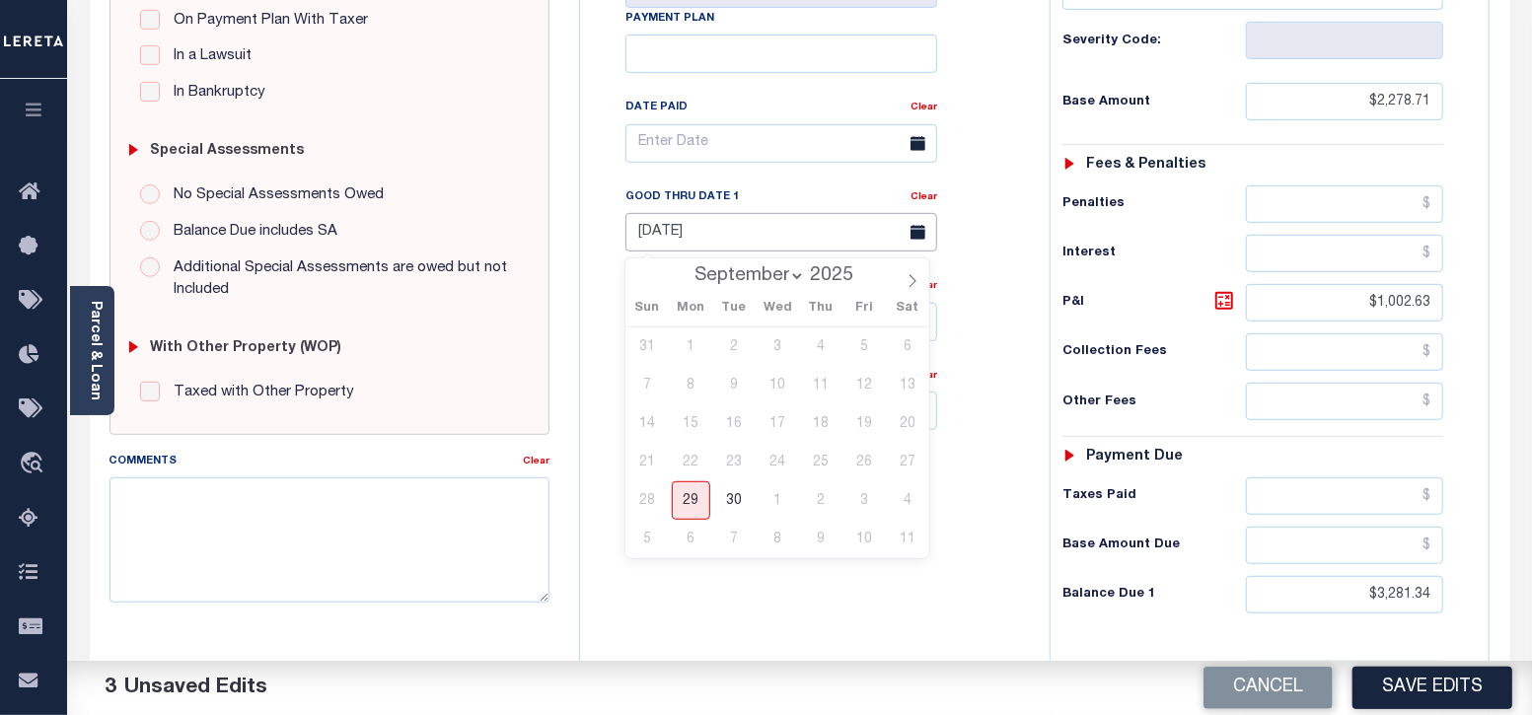
click at [753, 245] on input "07/31/2025" at bounding box center [781, 232] width 312 height 38
click at [734, 494] on span "30" at bounding box center [734, 500] width 38 height 38
type input "09/30/2025"
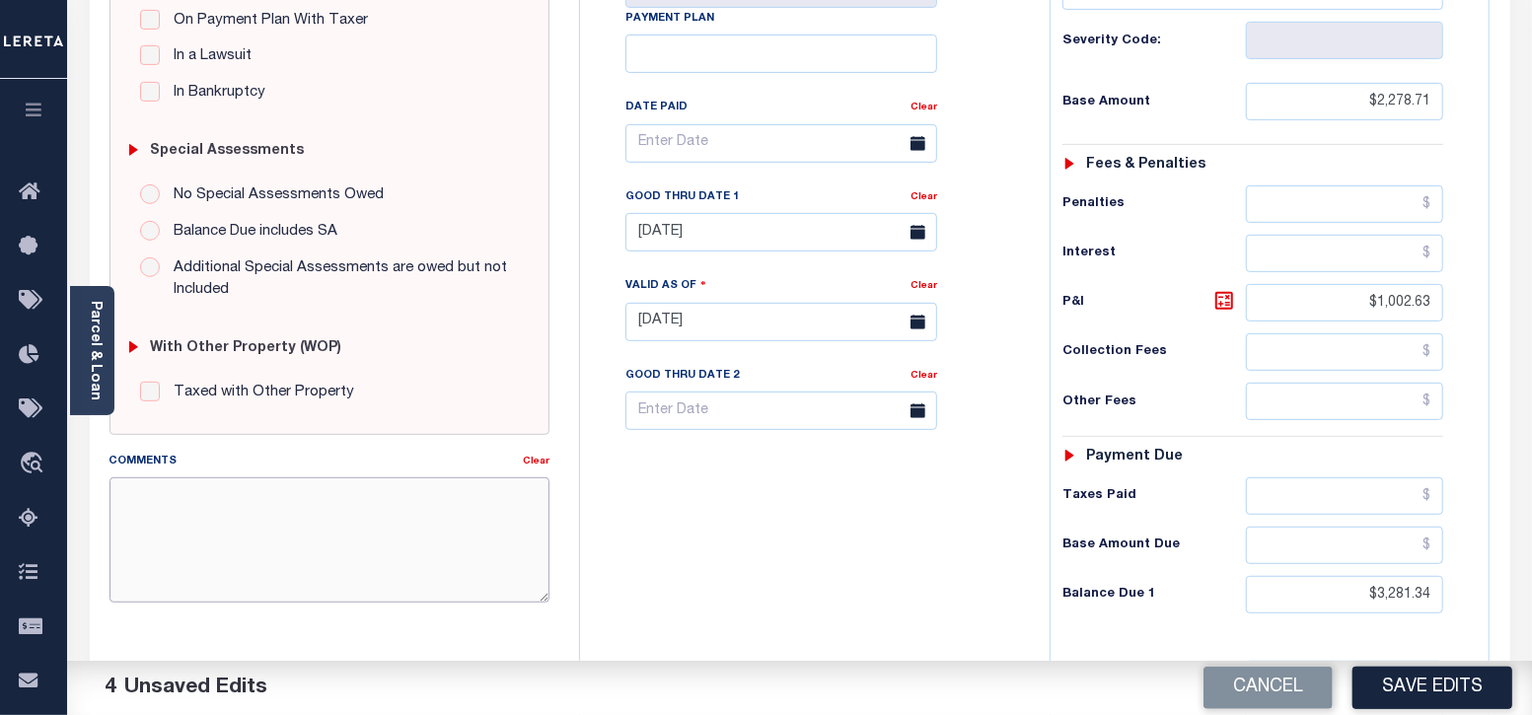
click at [346, 526] on textarea "Comments" at bounding box center [329, 539] width 441 height 124
paste textarea "09/29/2025 - As per call conversation with TC Marionne 2024 taxes are delq and …"
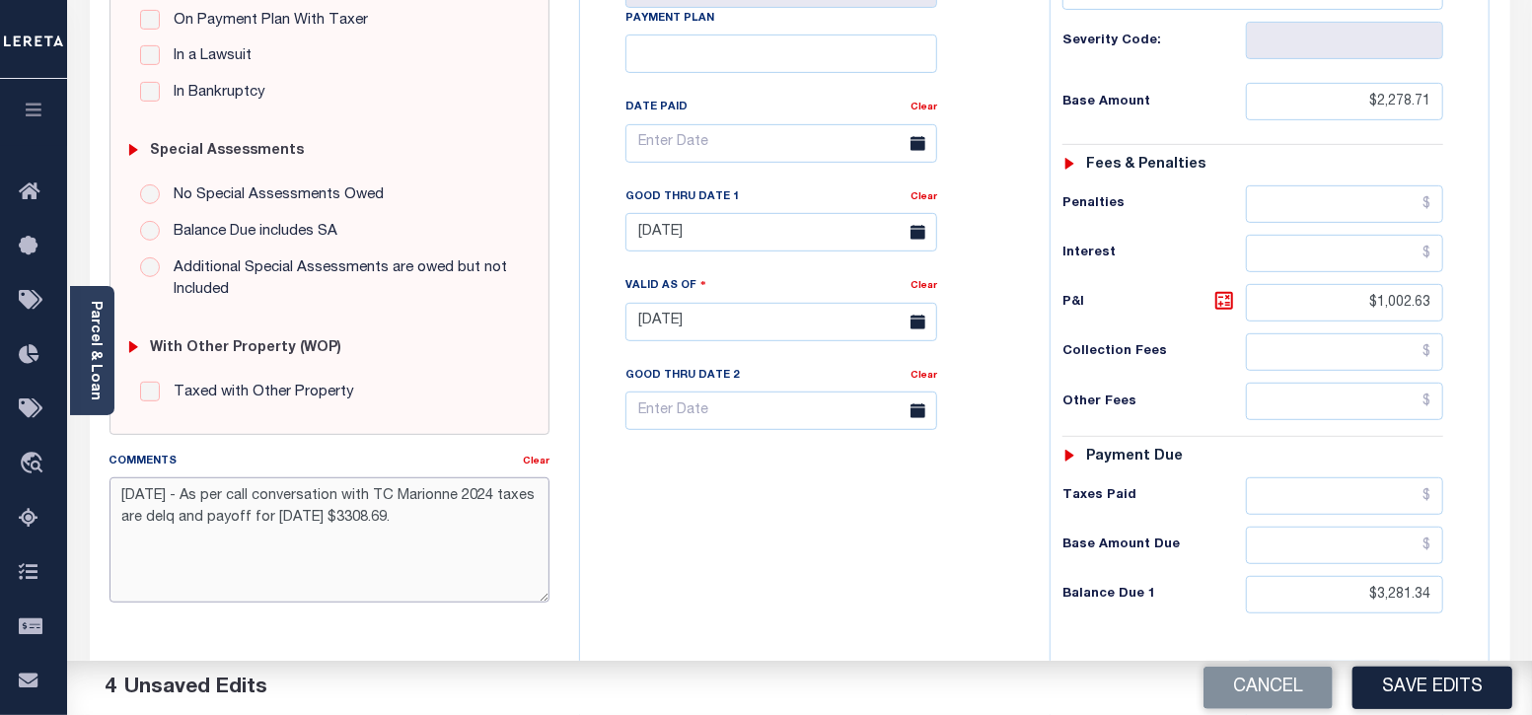
type textarea "09/29/2025 - As per call conversation with TC Marionne 2024 taxes are delq and …"
click at [1432, 697] on button "Save Edits" at bounding box center [1432, 688] width 160 height 42
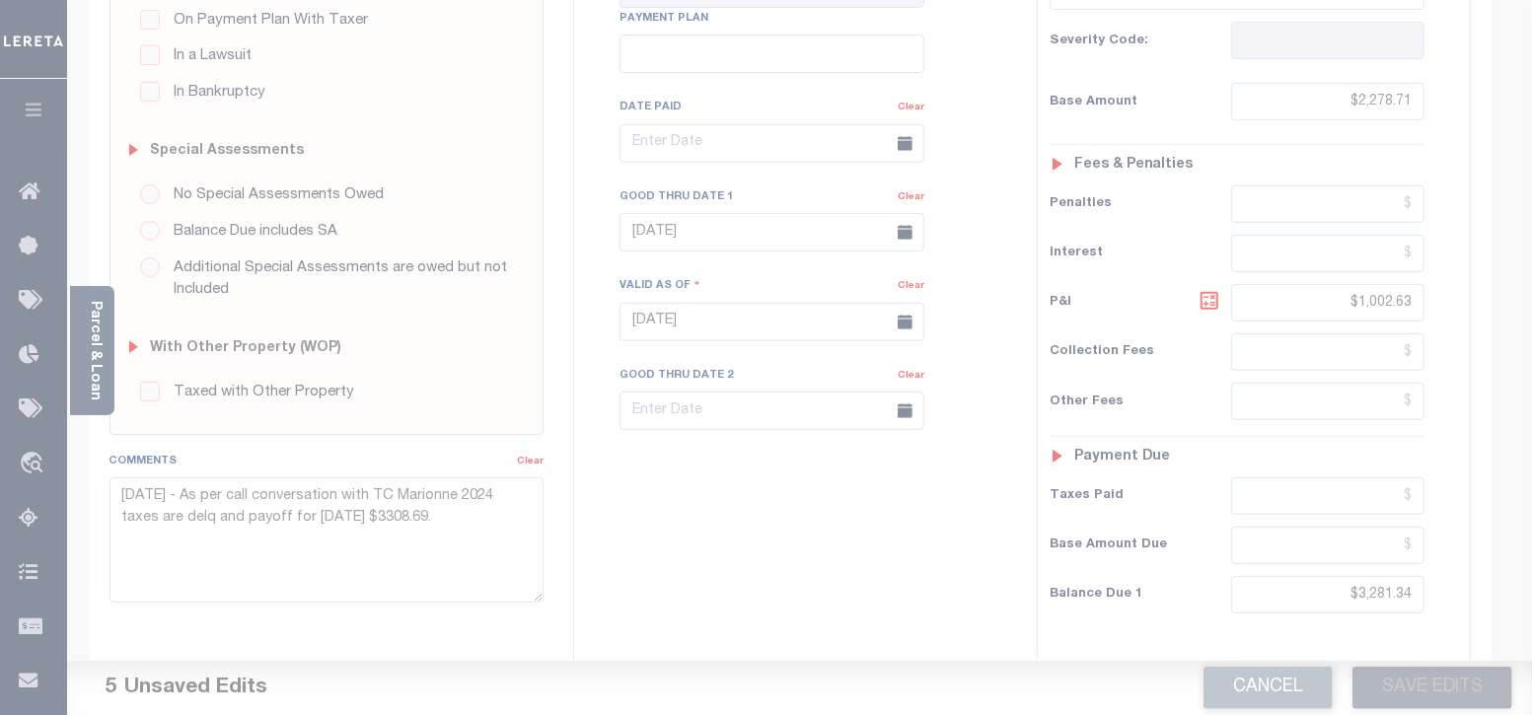
scroll to position [472, 0]
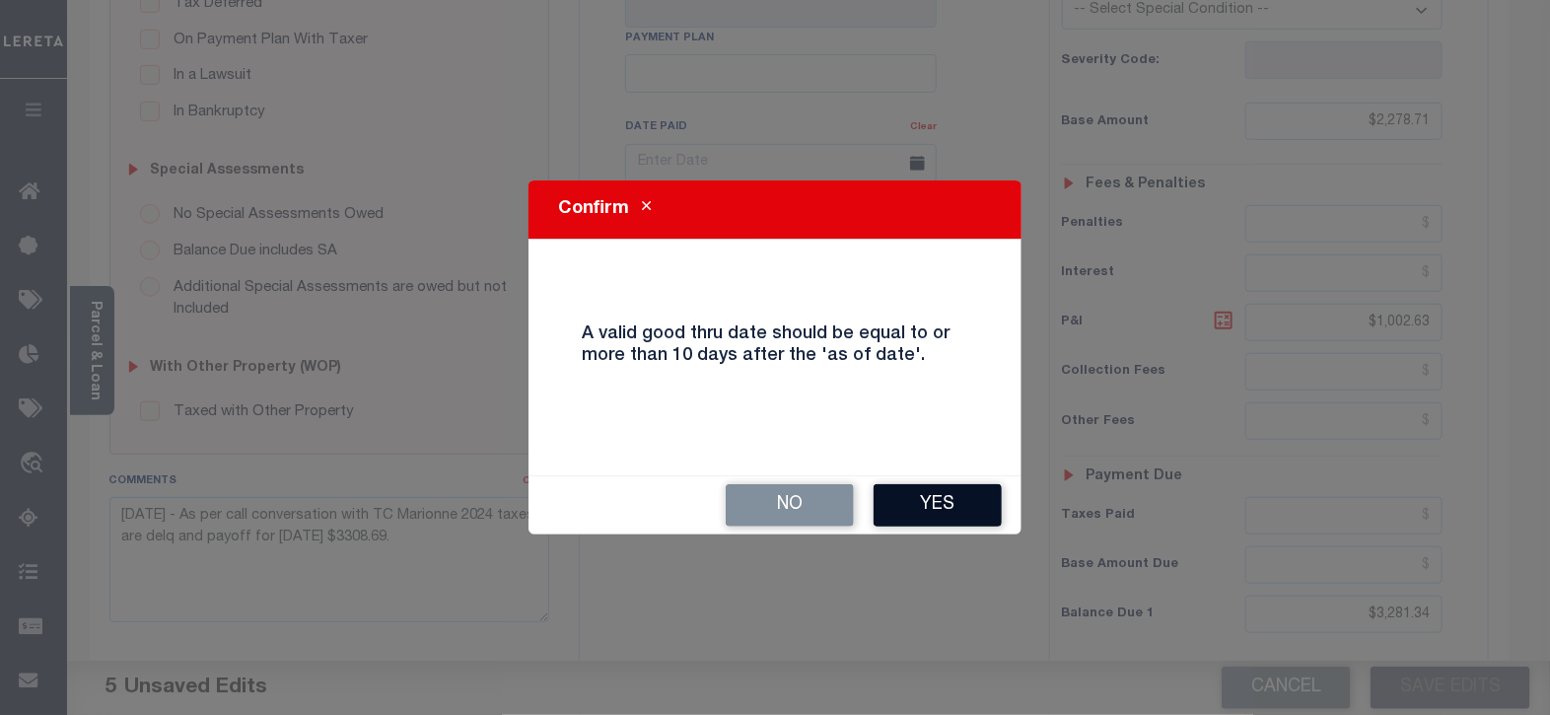
click at [953, 514] on button "Yes" at bounding box center [938, 505] width 128 height 42
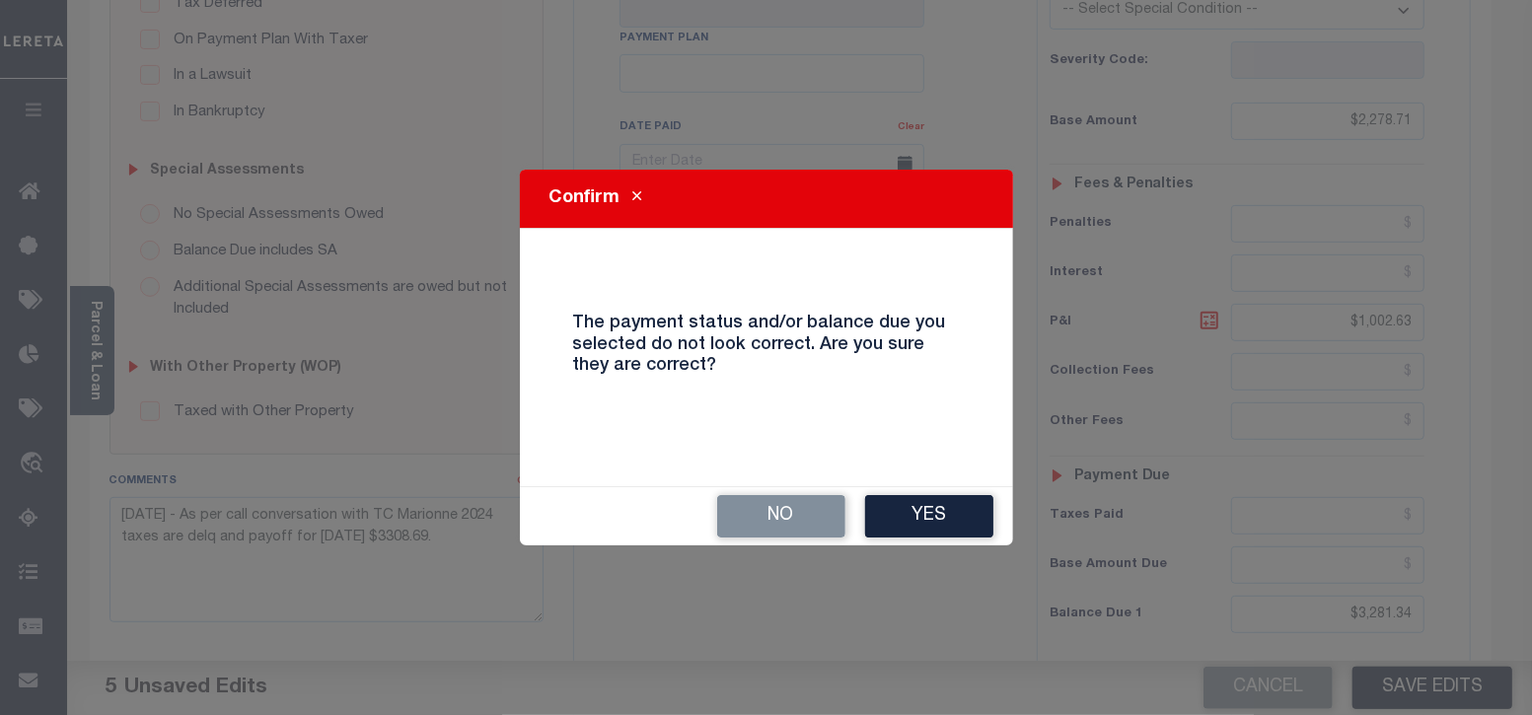
click at [953, 514] on button "Yes" at bounding box center [929, 516] width 128 height 42
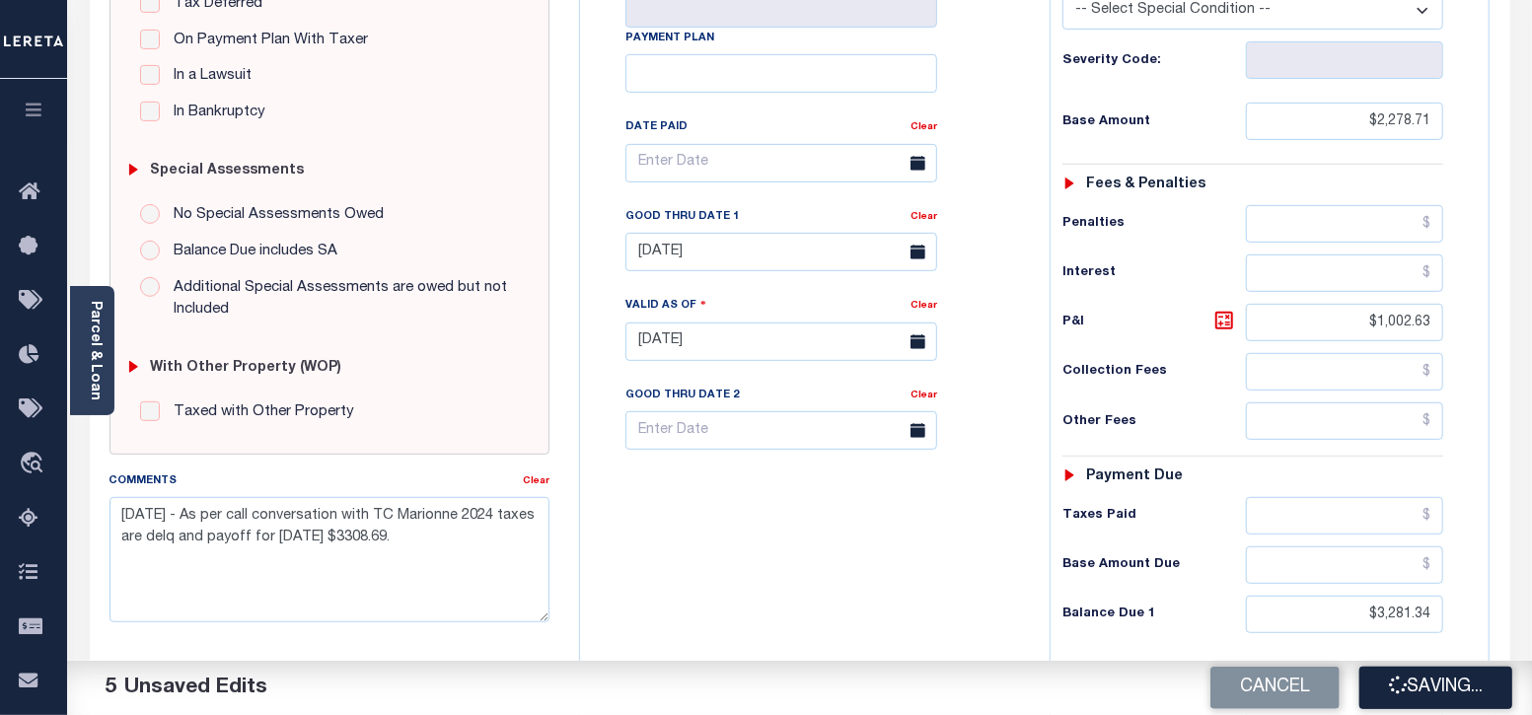
checkbox input "false"
type input "$2,278.71"
type input "$1,002.63"
type input "$3,281.34"
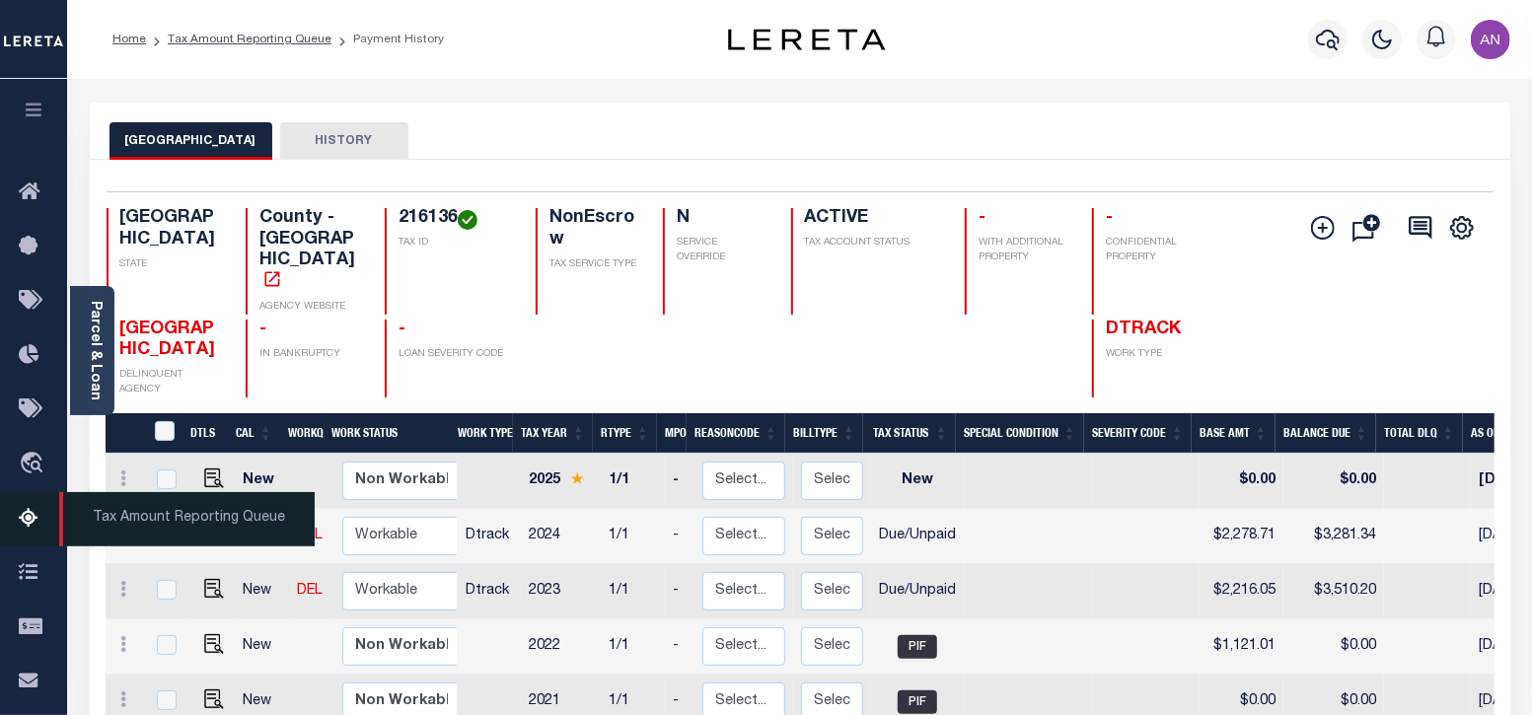
click at [34, 521] on icon at bounding box center [35, 519] width 32 height 25
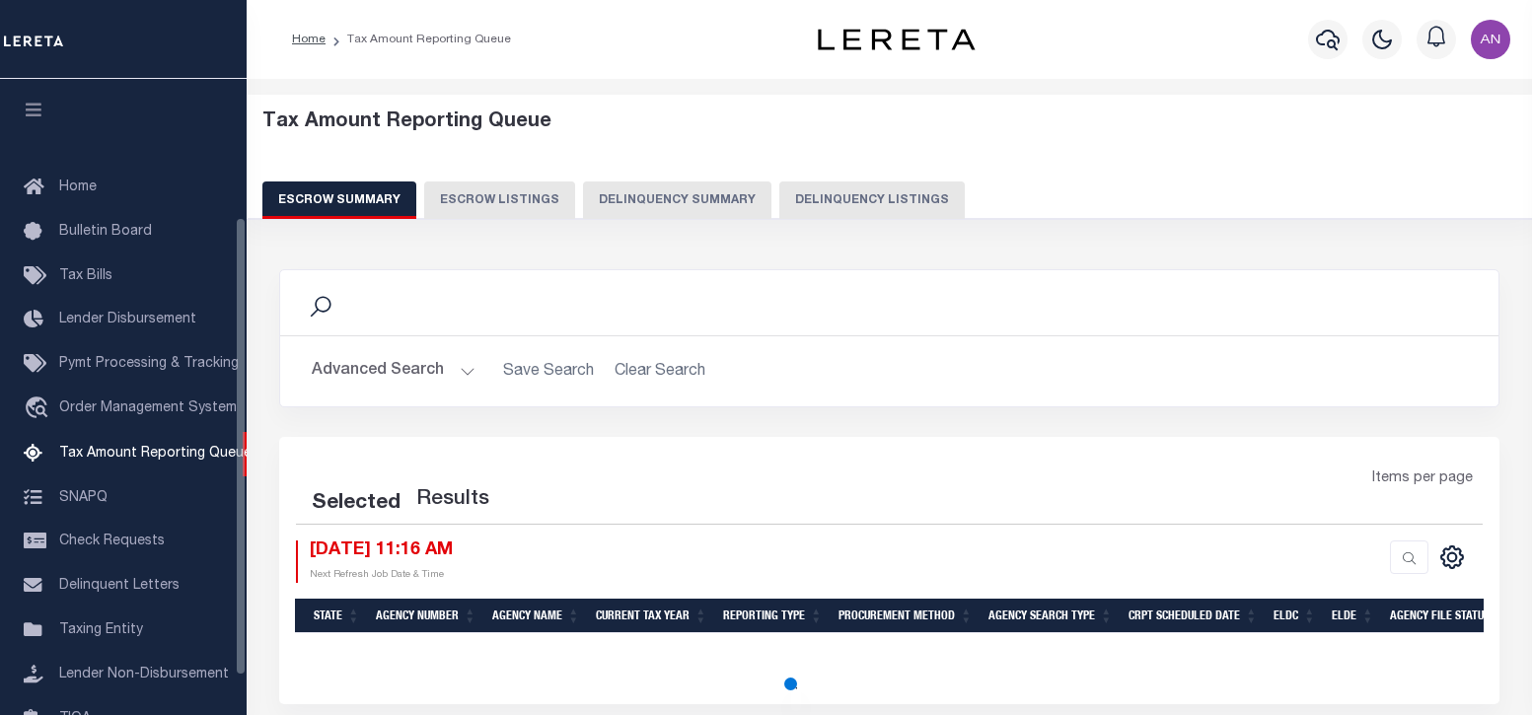
select select "100"
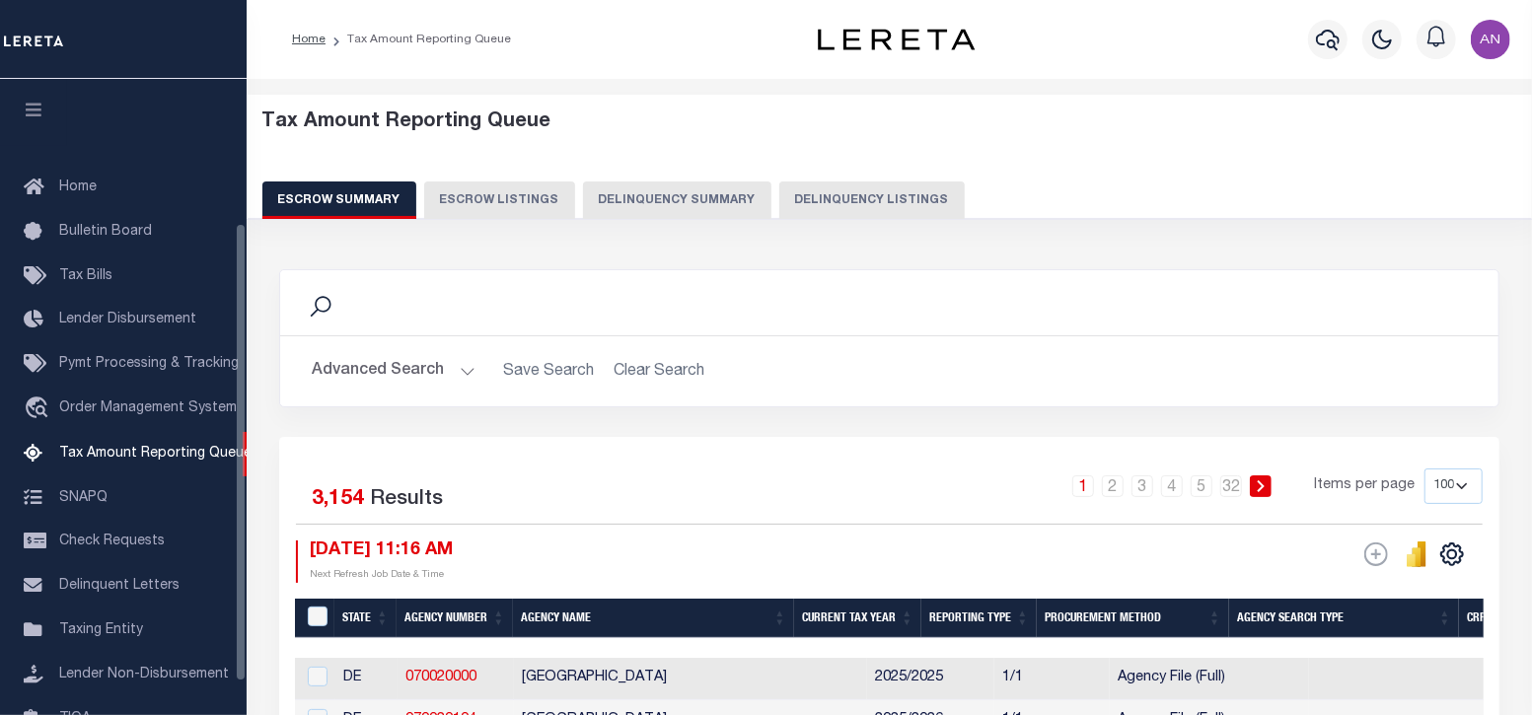
scroll to position [199, 0]
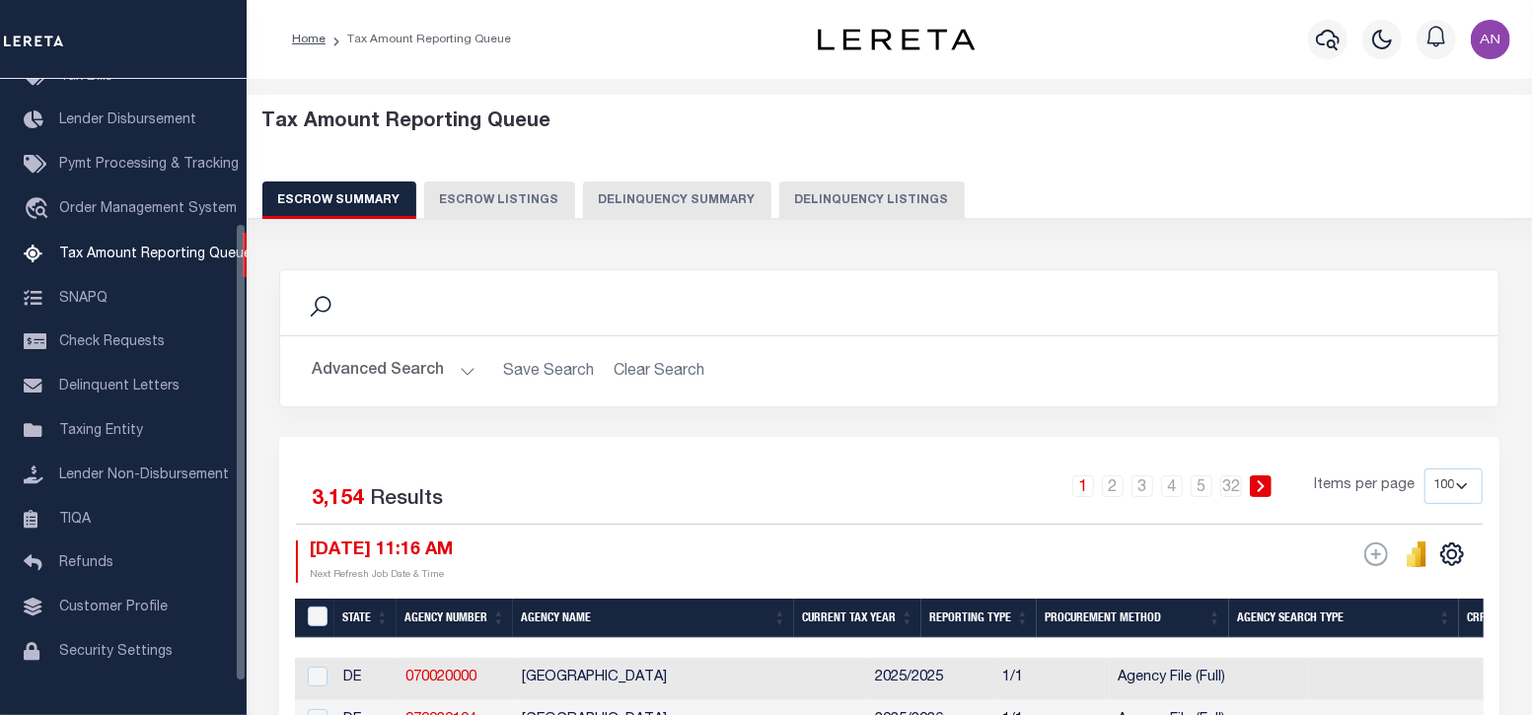
click at [814, 192] on button "Delinquency Listings" at bounding box center [871, 199] width 185 height 37
select select "100"
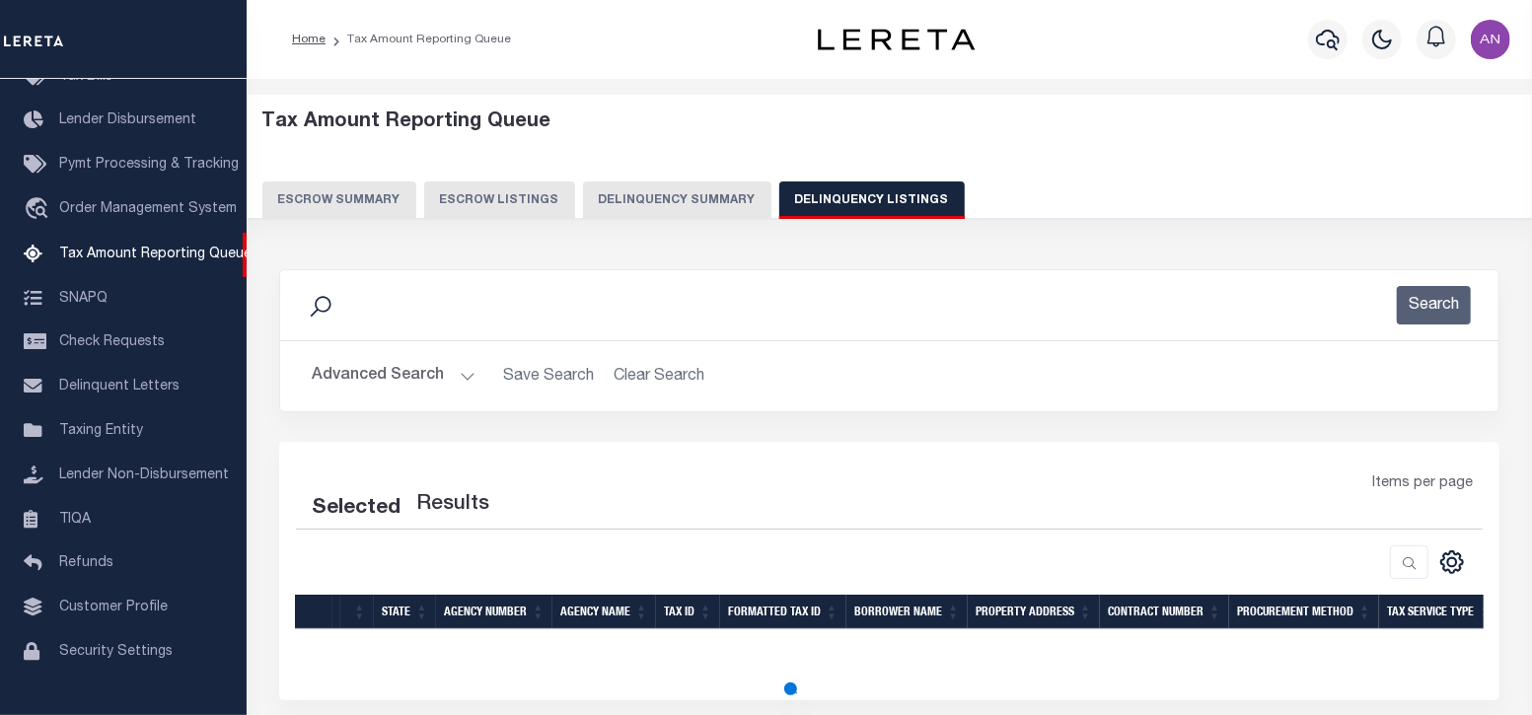
select select "100"
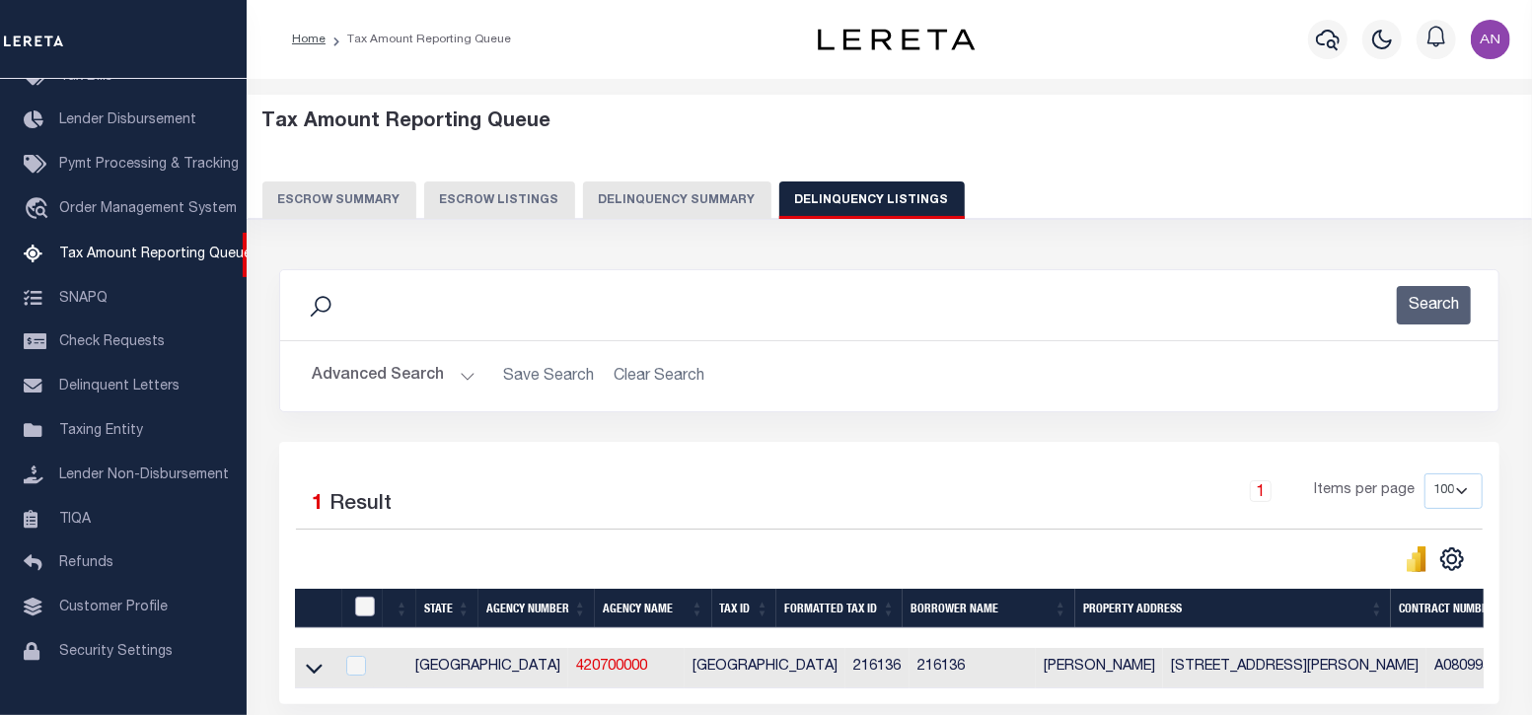
click at [358, 616] on input "checkbox" at bounding box center [365, 607] width 20 height 20
checkbox input "true"
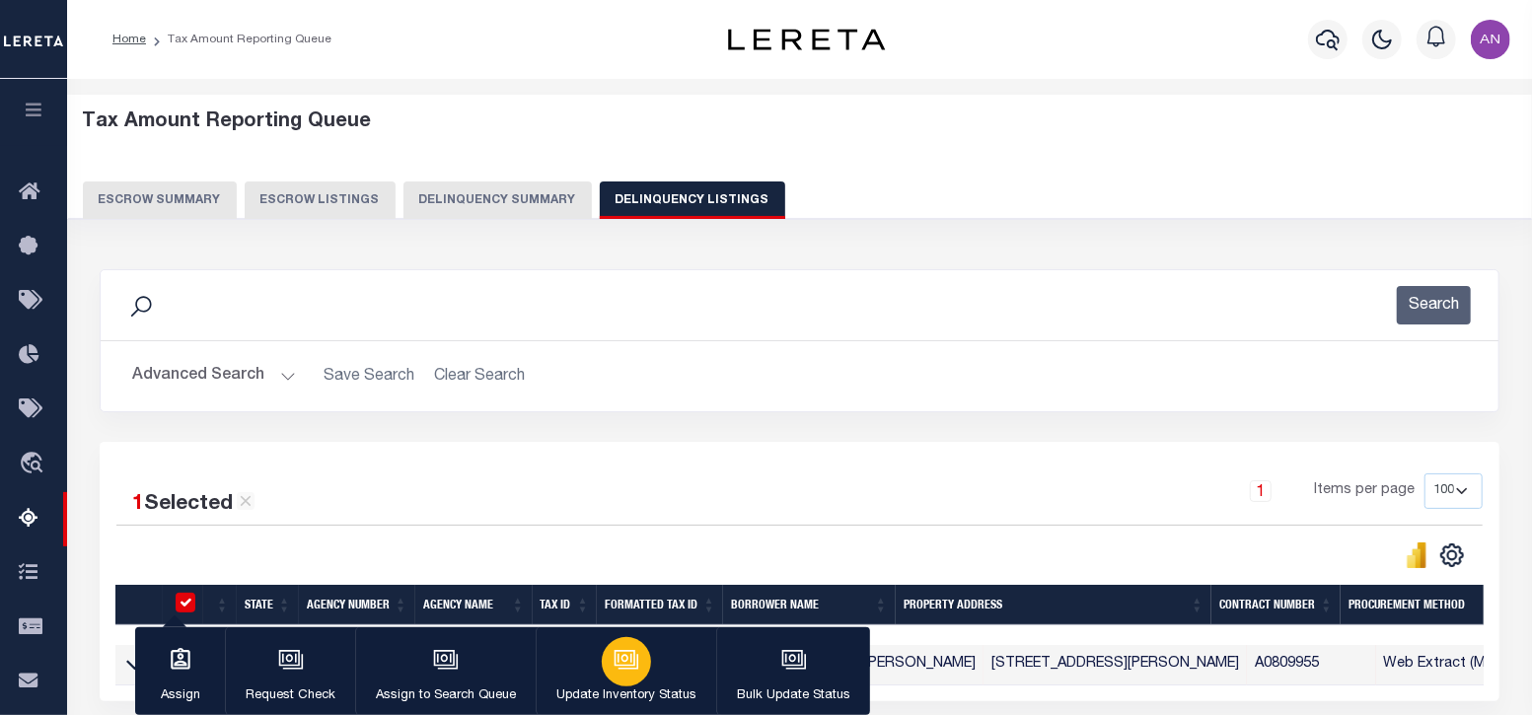
click at [609, 675] on div "button" at bounding box center [626, 661] width 49 height 49
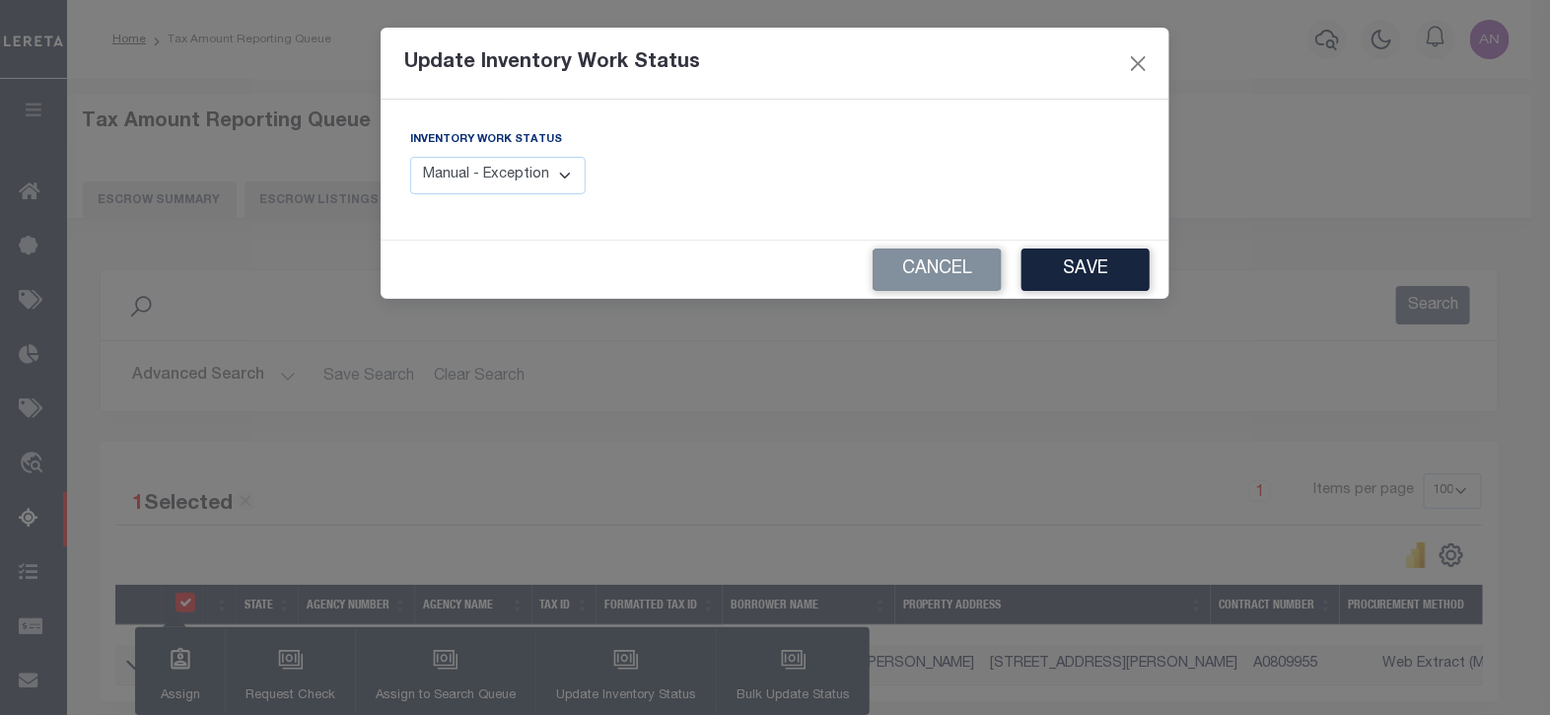
click at [525, 177] on select "Manual - Exception Pended - Awaiting Search Late Add Exception Completed" at bounding box center [498, 176] width 176 height 38
select select "4"
click at [410, 157] on select "Manual - Exception Pended - Awaiting Search Late Add Exception Completed" at bounding box center [498, 176] width 176 height 38
click at [1060, 271] on button "Save" at bounding box center [1086, 270] width 128 height 42
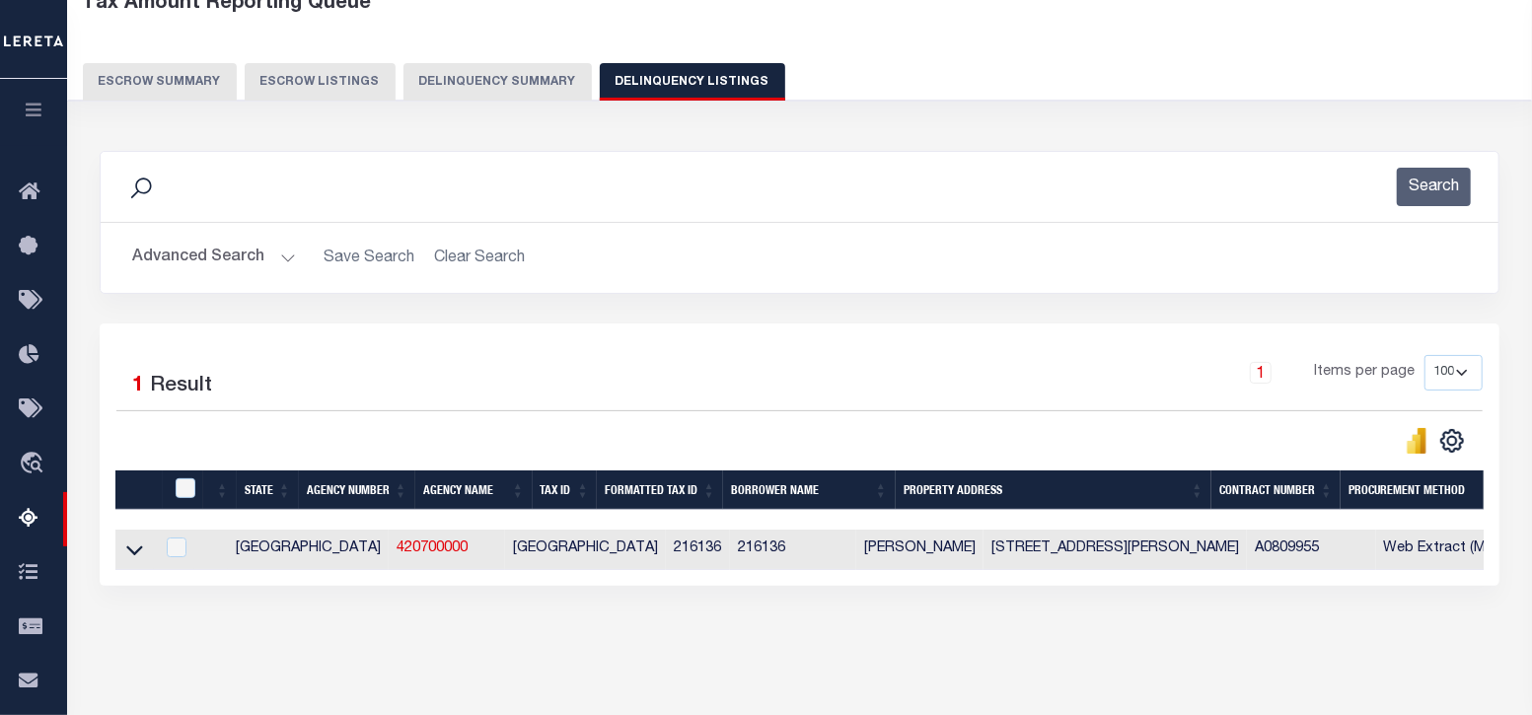
scroll to position [122, 0]
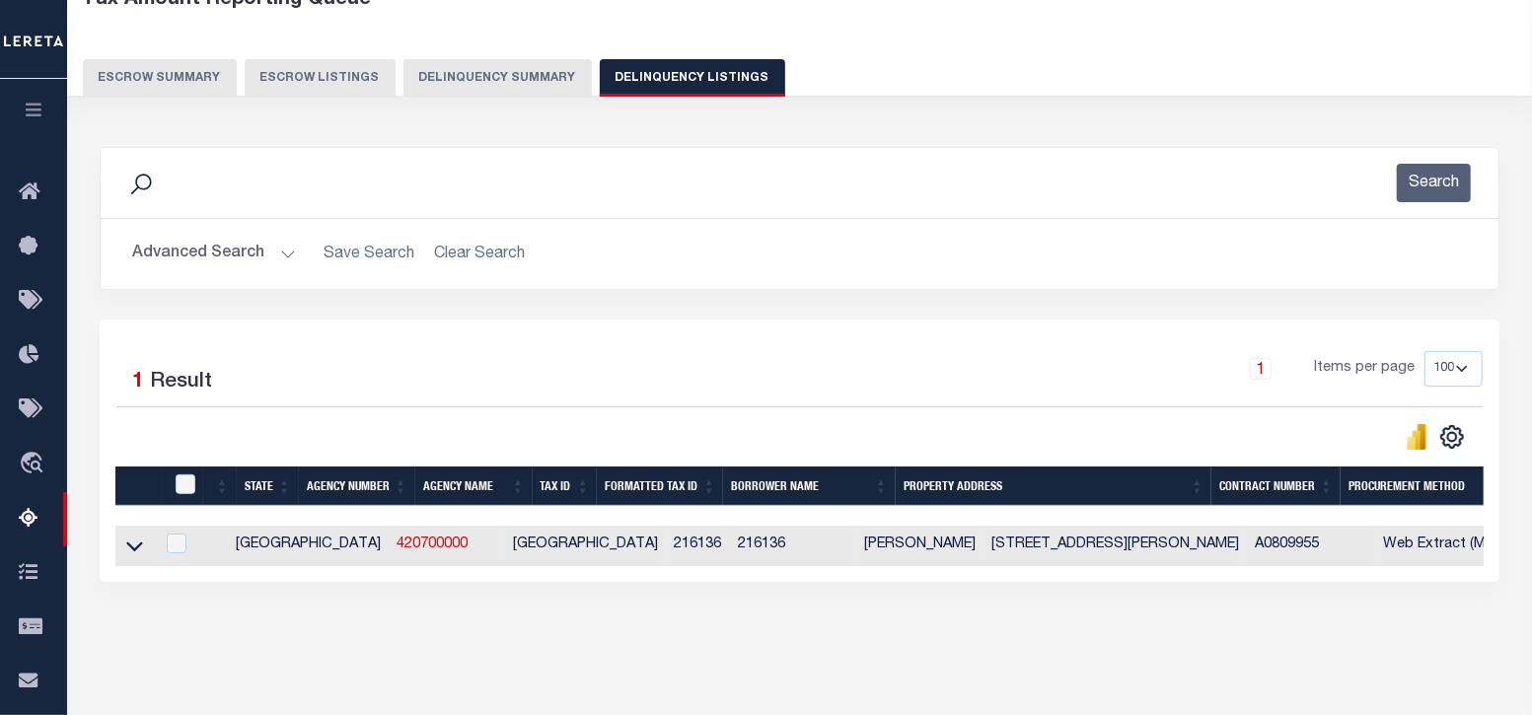
drag, startPoint x: 143, startPoint y: 549, endPoint x: 197, endPoint y: 577, distance: 60.9
click at [143, 549] on link at bounding box center [134, 545] width 23 height 14
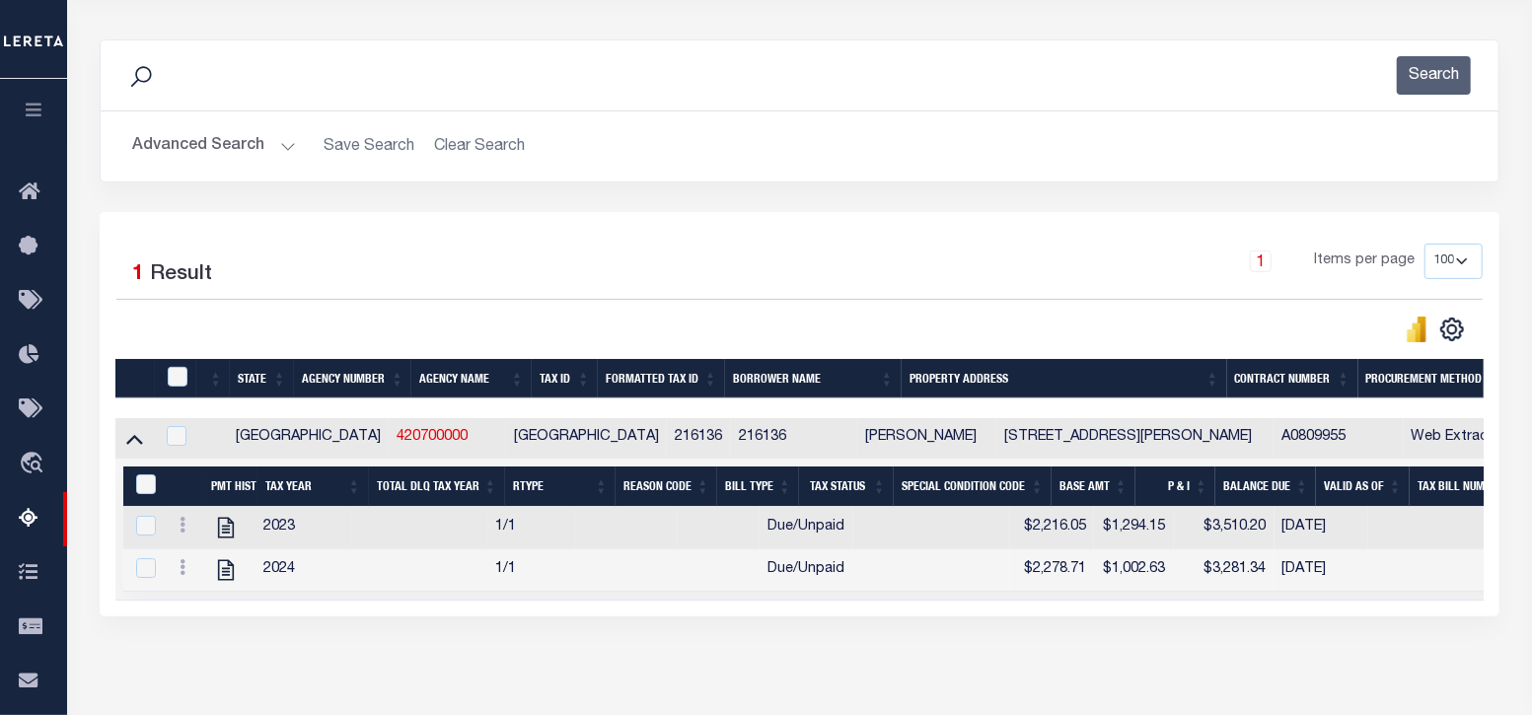
scroll to position [246, 0]
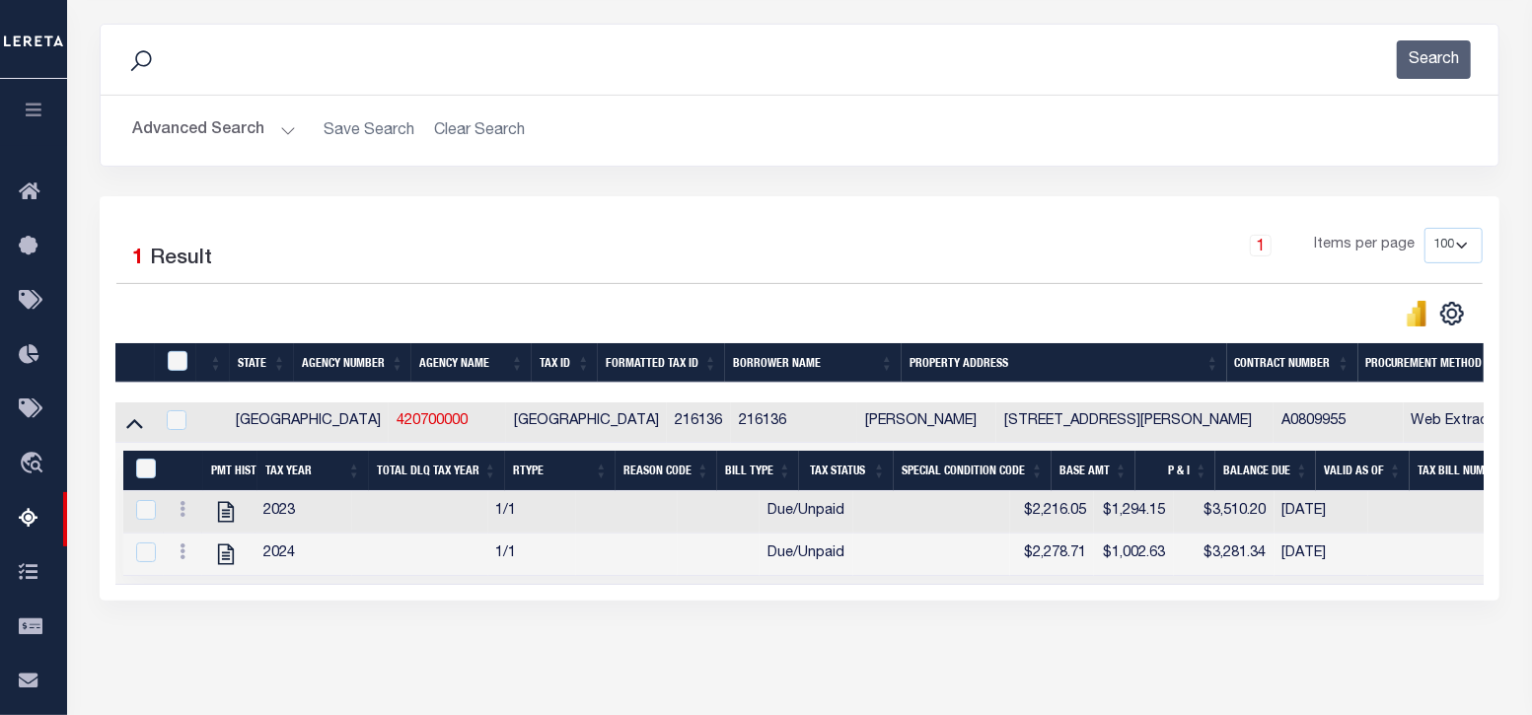
drag, startPoint x: 656, startPoint y: 599, endPoint x: 1204, endPoint y: 609, distance: 548.4
click at [1204, 601] on div "1 Selected 1 Result 1 Items per page 10 25 50 100 500" at bounding box center [799, 398] width 1399 height 404
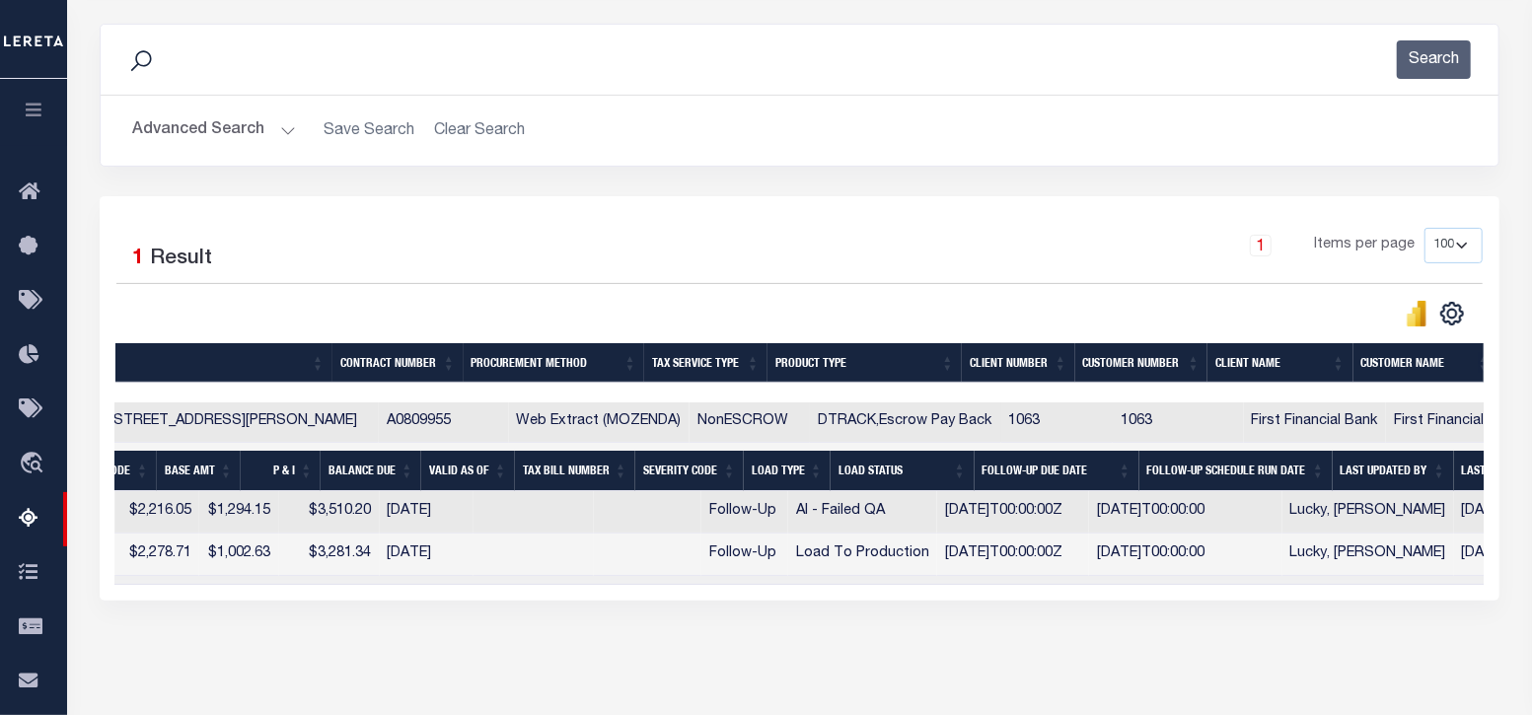
scroll to position [0, 0]
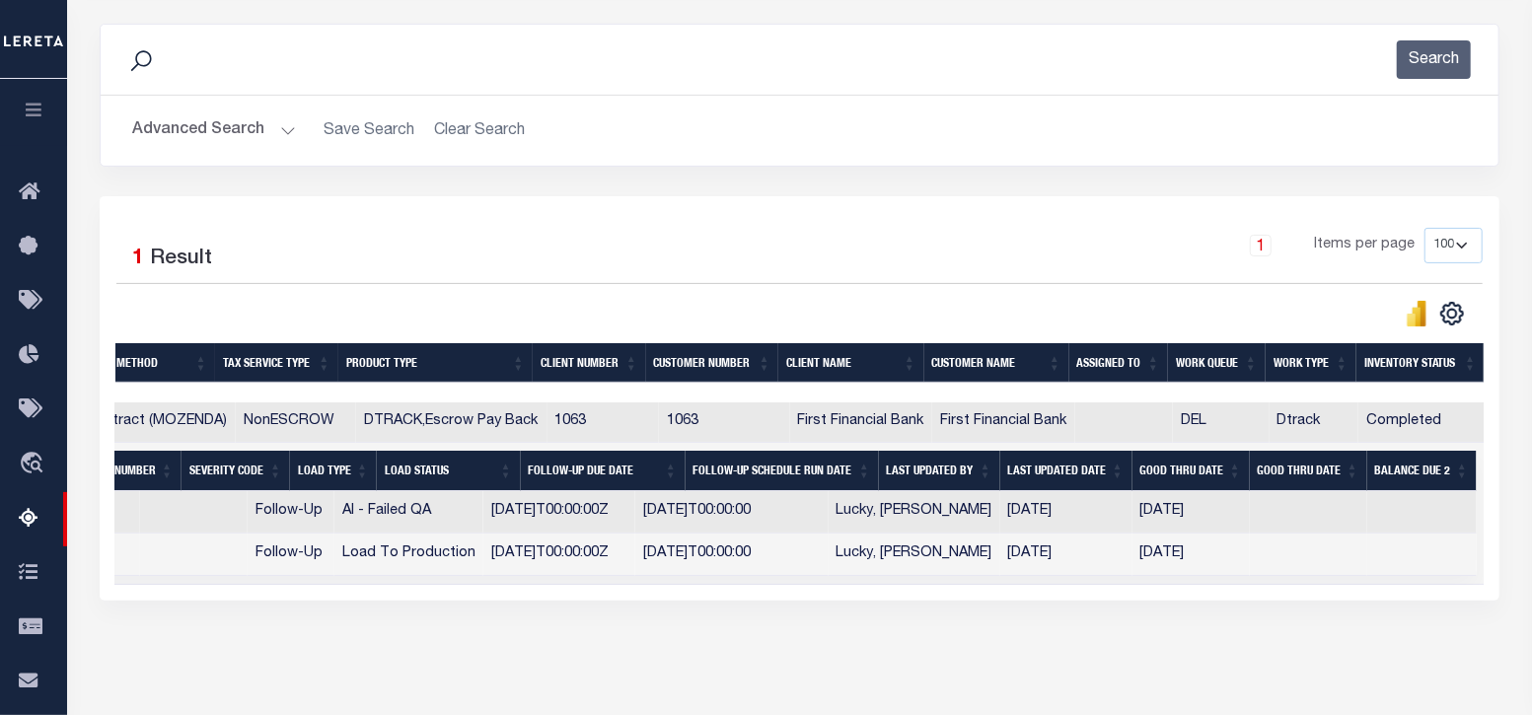
click at [213, 124] on button "Advanced Search" at bounding box center [214, 130] width 164 height 38
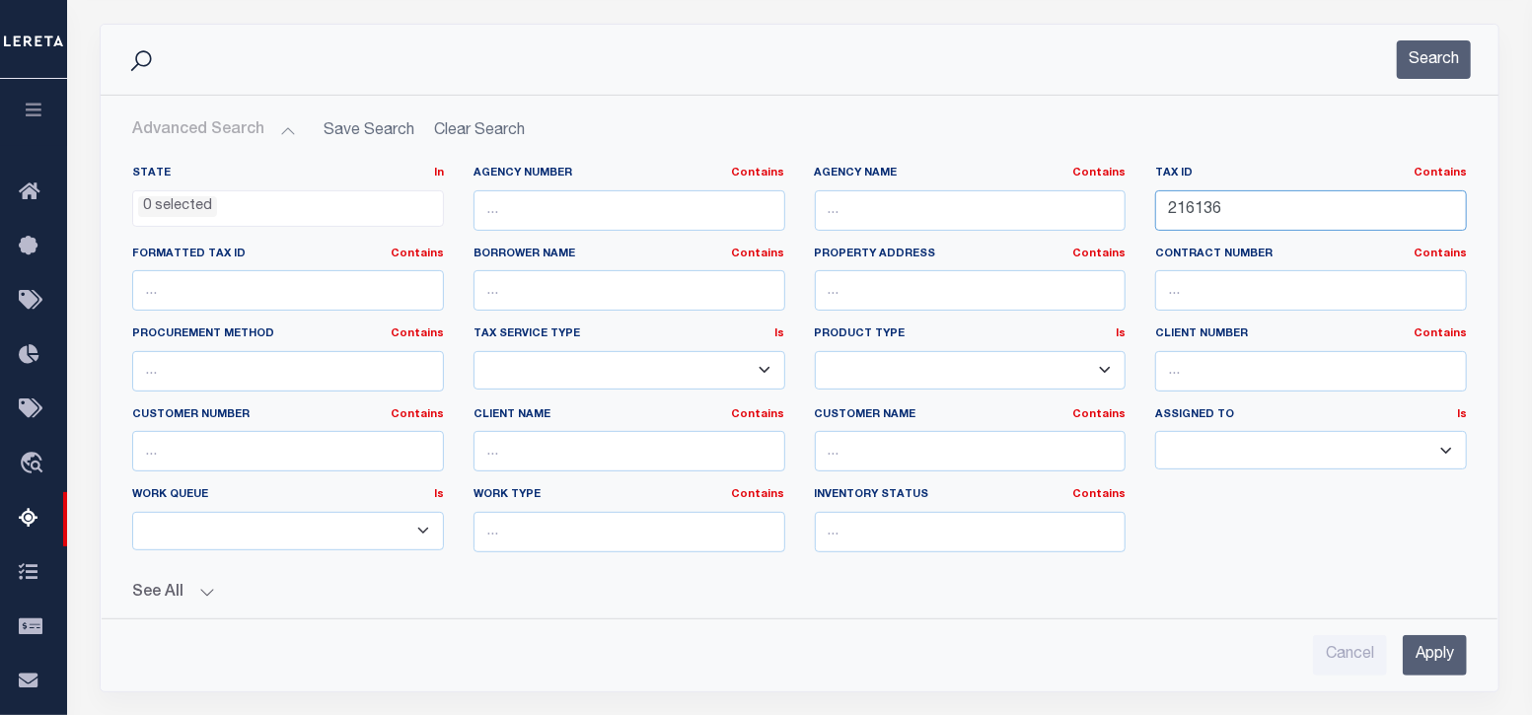
click at [1210, 216] on input "216136" at bounding box center [1311, 210] width 312 height 40
paste input "0000027411"
type input "0000027411"
click at [1432, 65] on button "Search" at bounding box center [1434, 59] width 74 height 38
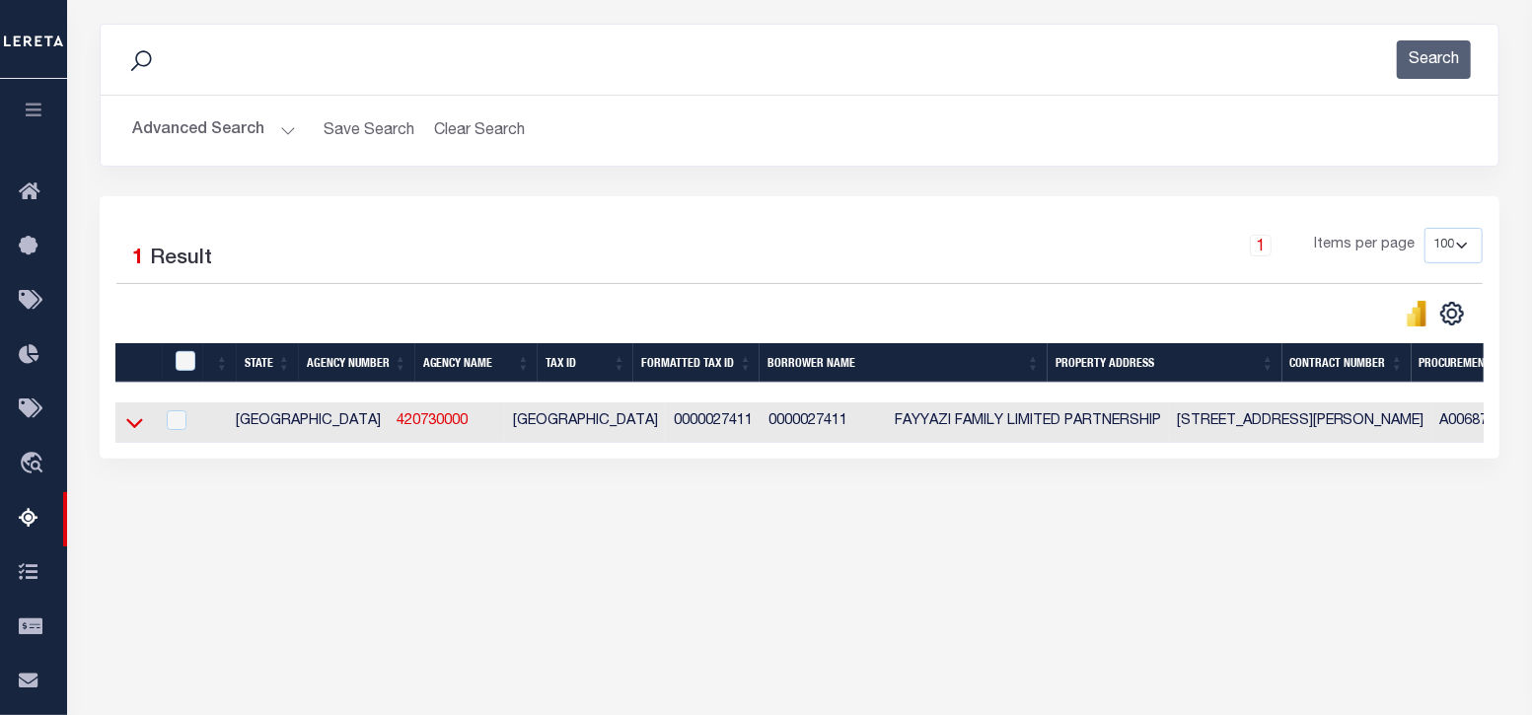
click at [131, 421] on icon at bounding box center [134, 422] width 17 height 21
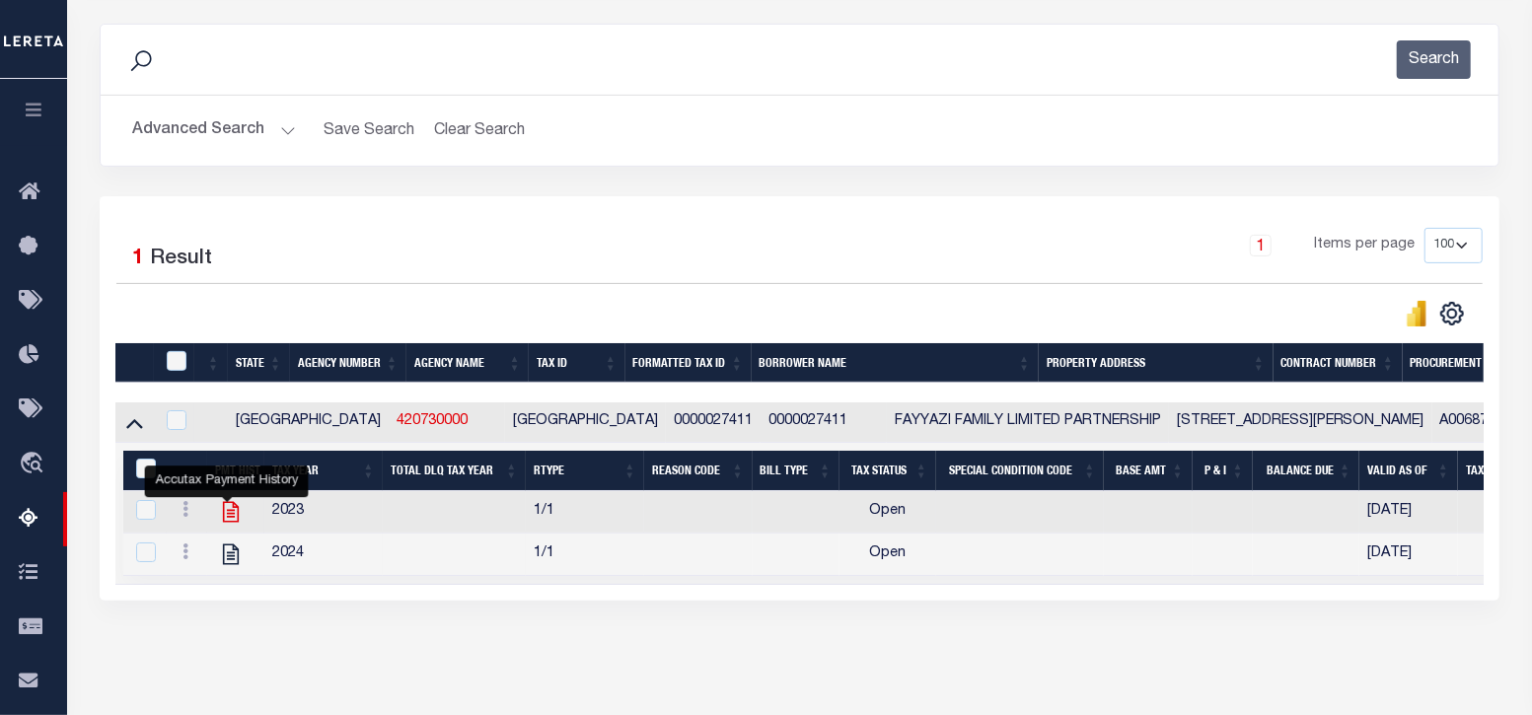
click at [232, 512] on icon "" at bounding box center [231, 512] width 26 height 26
checkbox input "true"
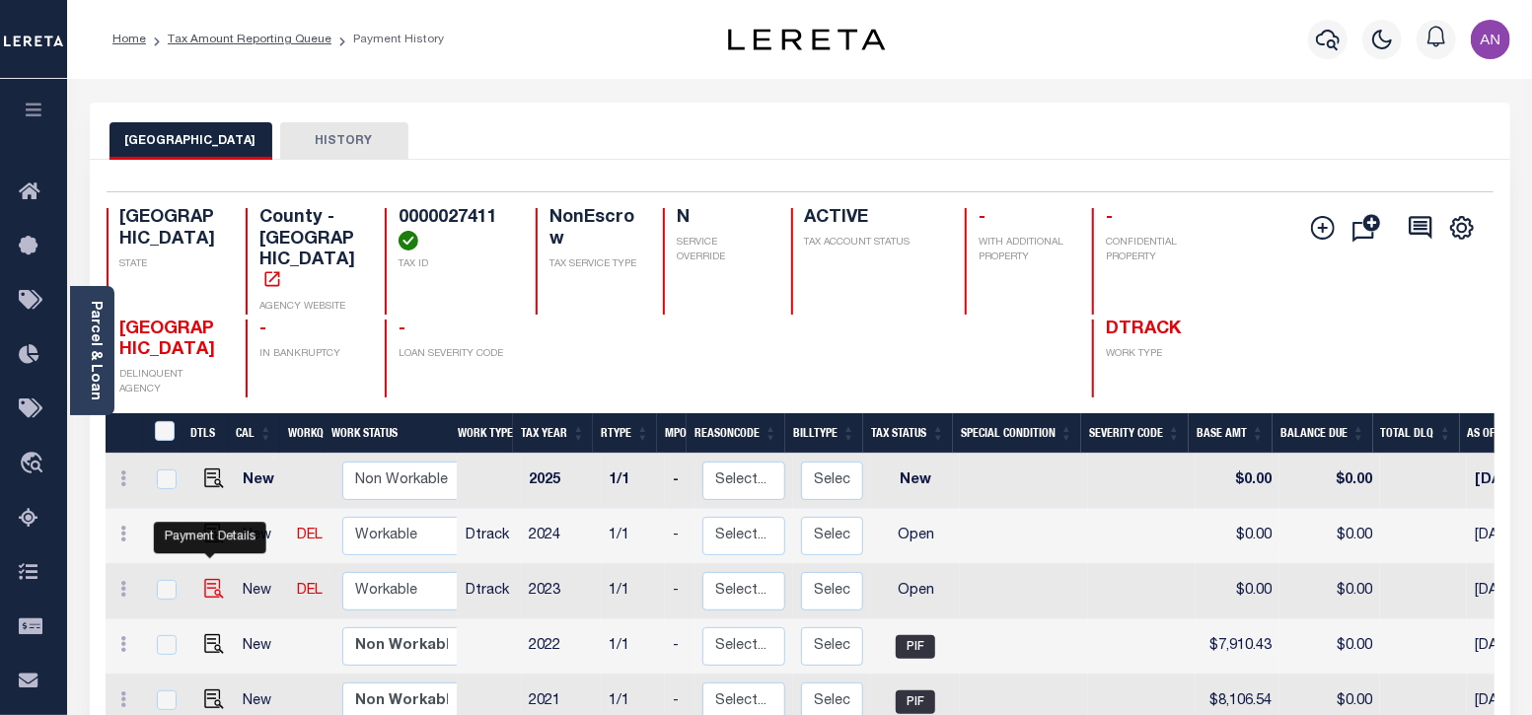
click at [212, 579] on img "" at bounding box center [214, 589] width 20 height 20
checkbox input "true"
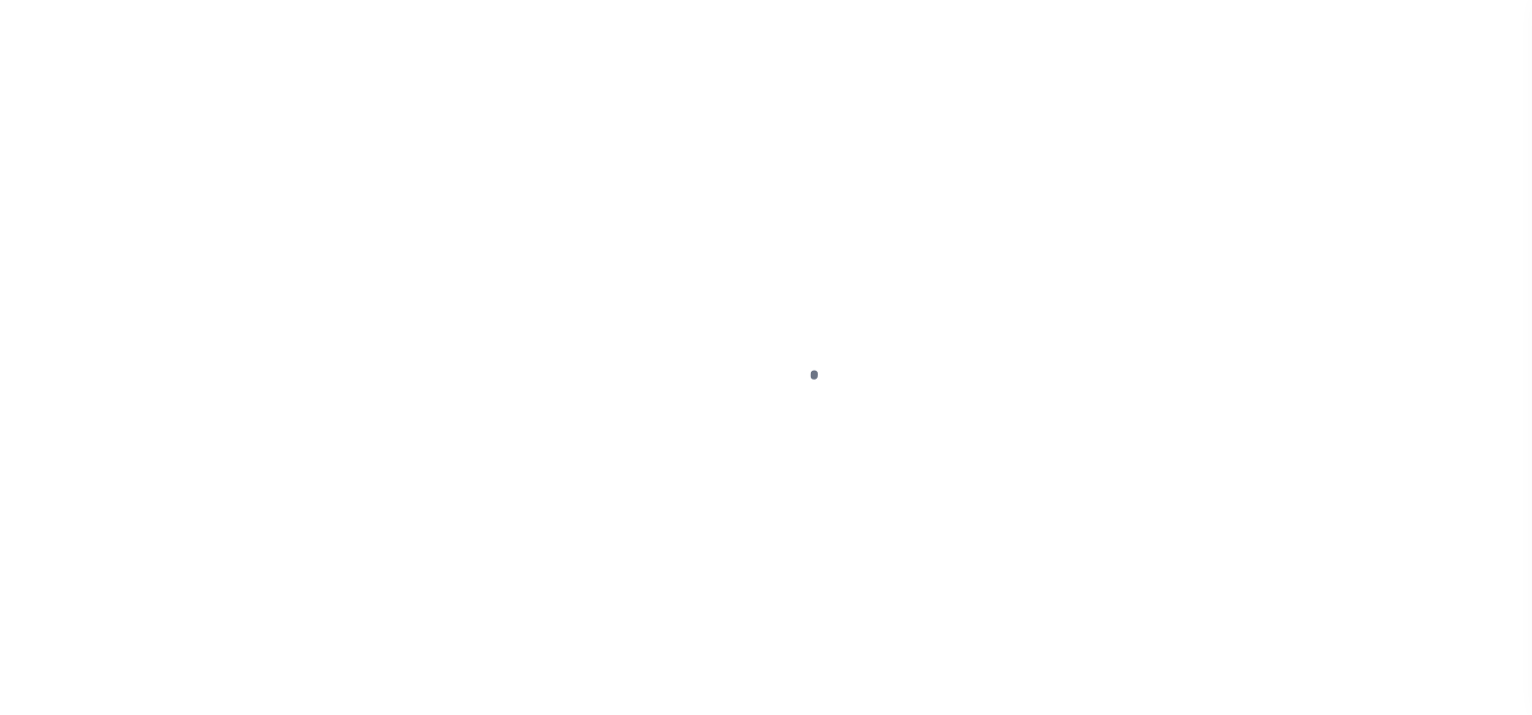
select select "OP2"
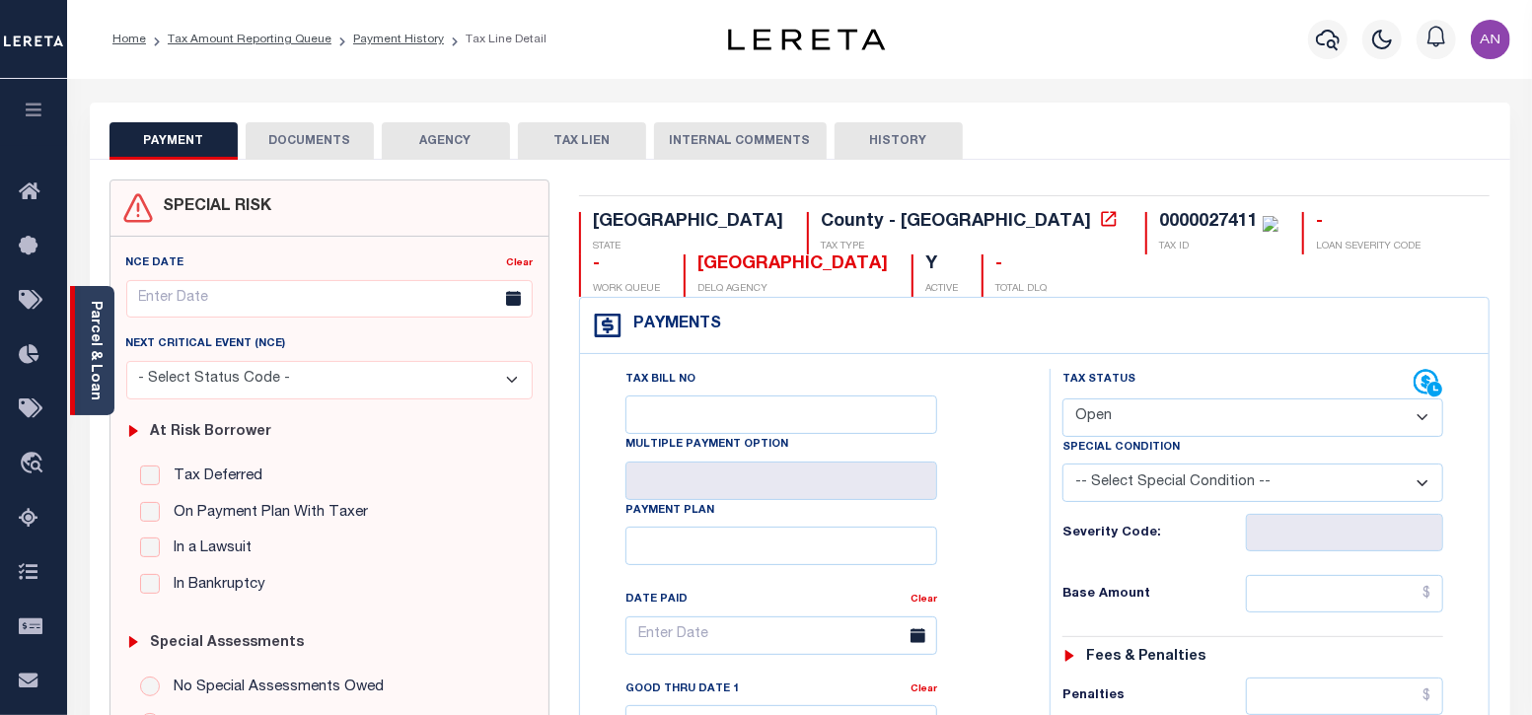
click at [106, 371] on div "Parcel & Loan" at bounding box center [92, 350] width 44 height 129
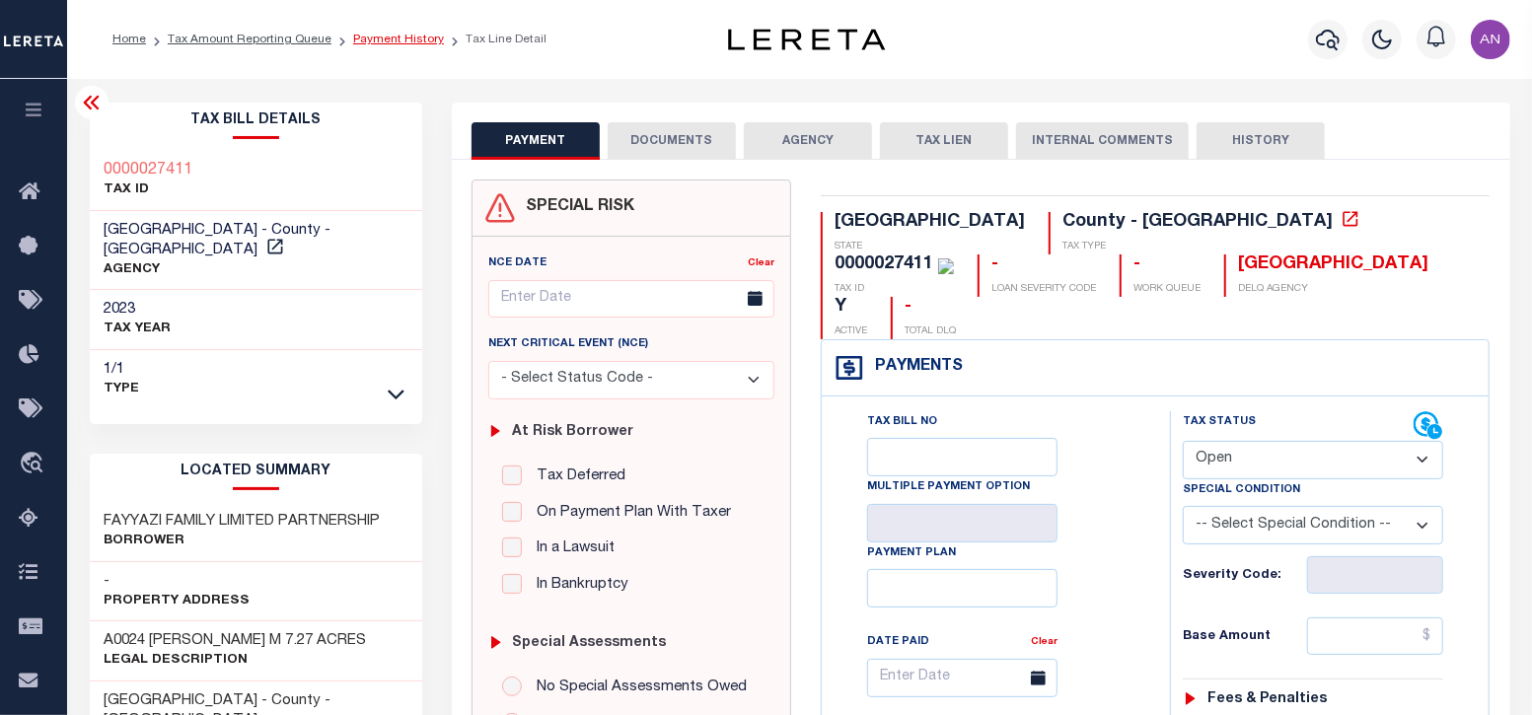
click at [374, 36] on link "Payment History" at bounding box center [398, 40] width 91 height 12
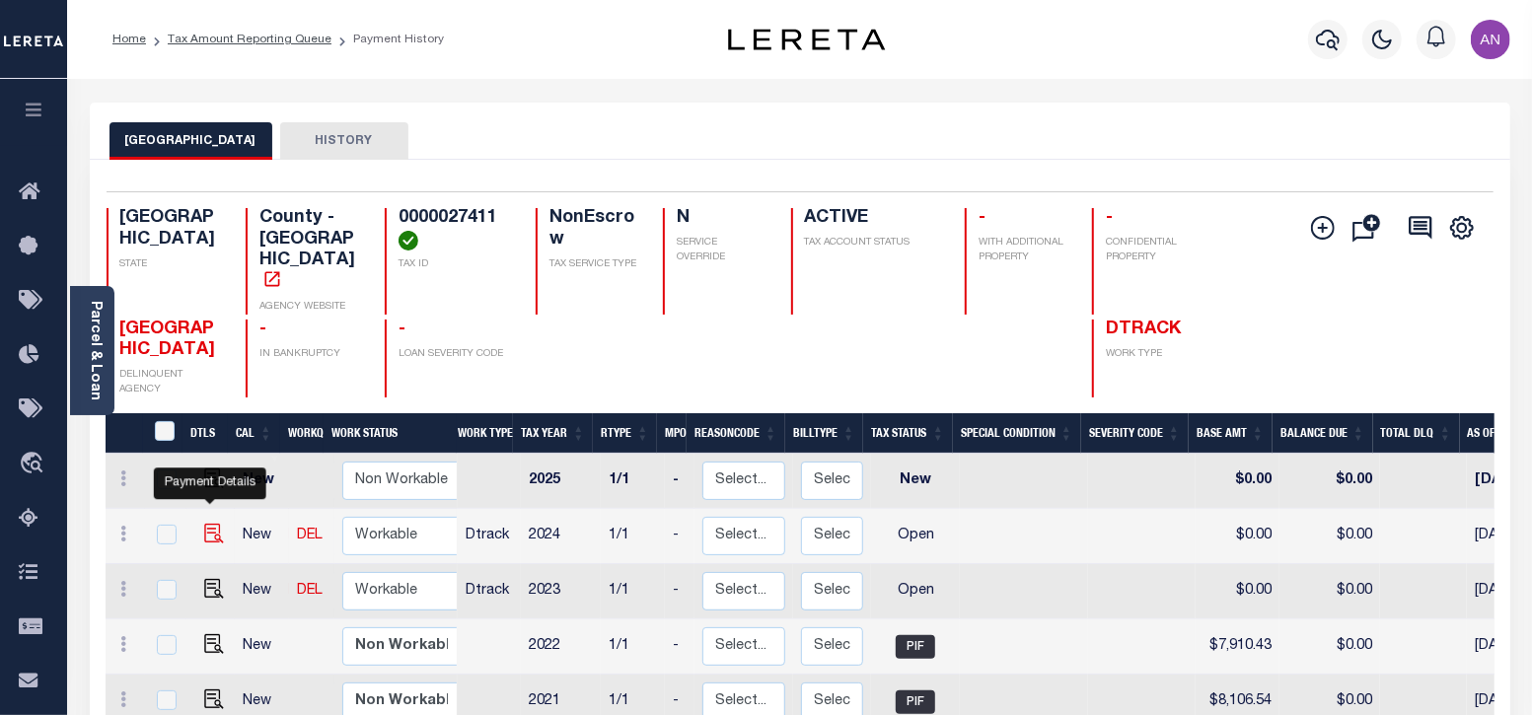
click at [215, 524] on img "" at bounding box center [214, 534] width 20 height 20
checkbox input "true"
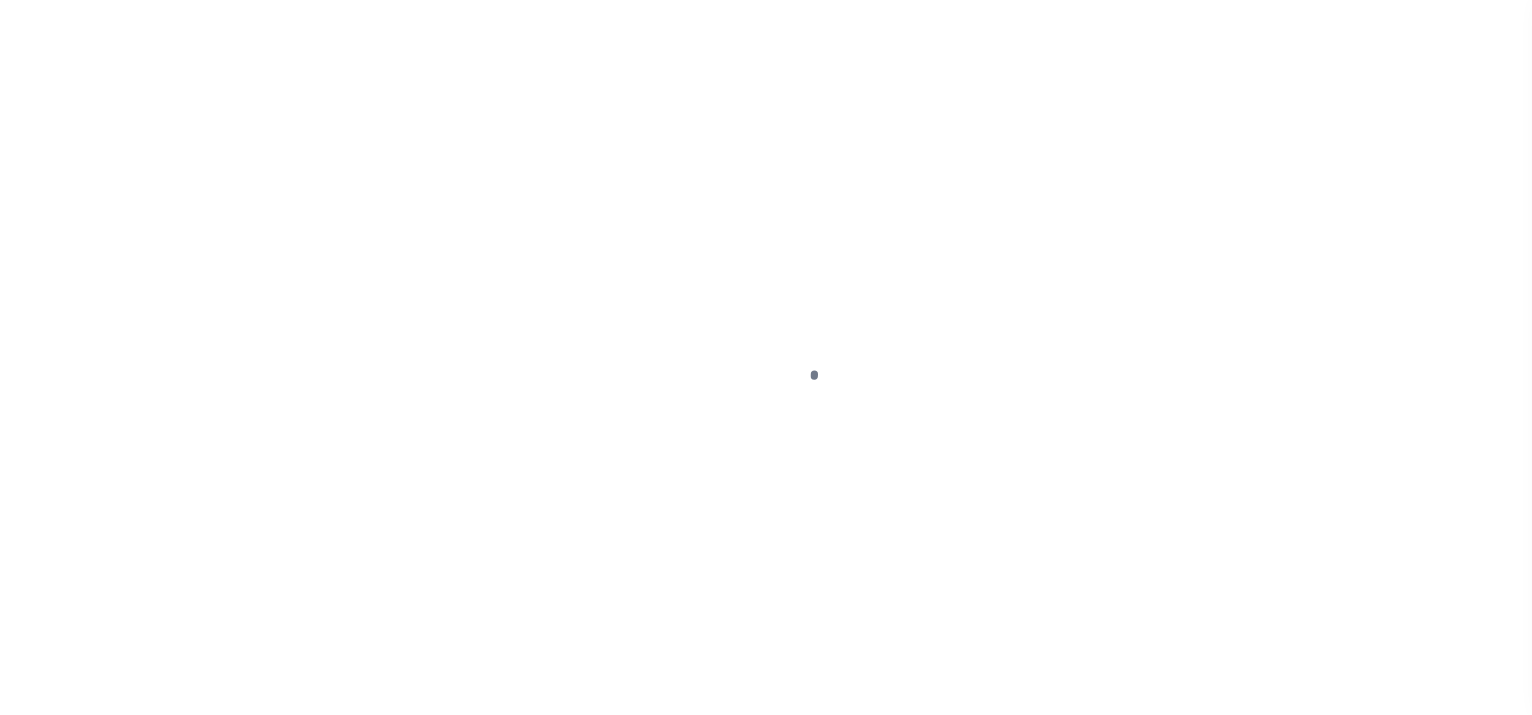
select select "OP2"
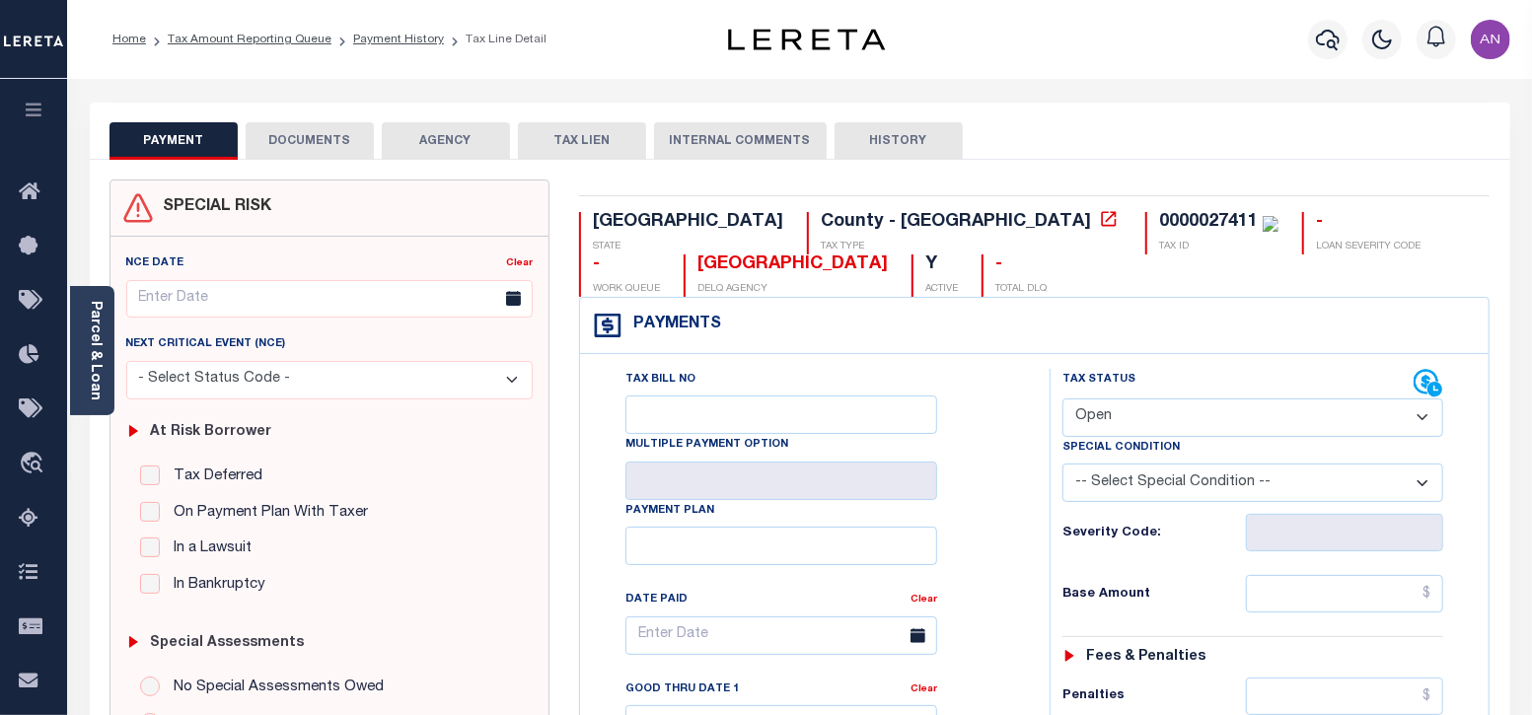
click at [291, 140] on button "DOCUMENTS" at bounding box center [310, 140] width 128 height 37
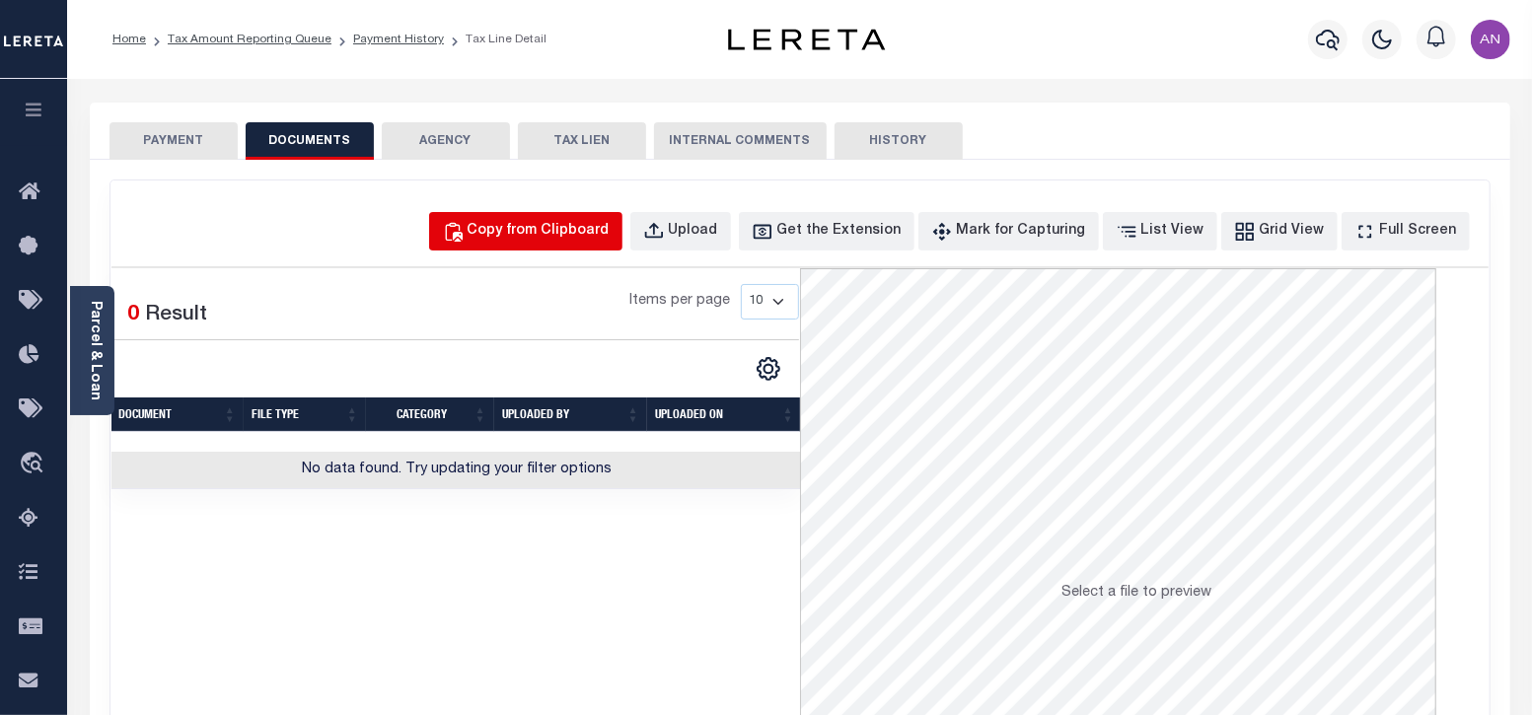
click at [562, 229] on div "Copy from Clipboard" at bounding box center [538, 232] width 142 height 22
select select "POP"
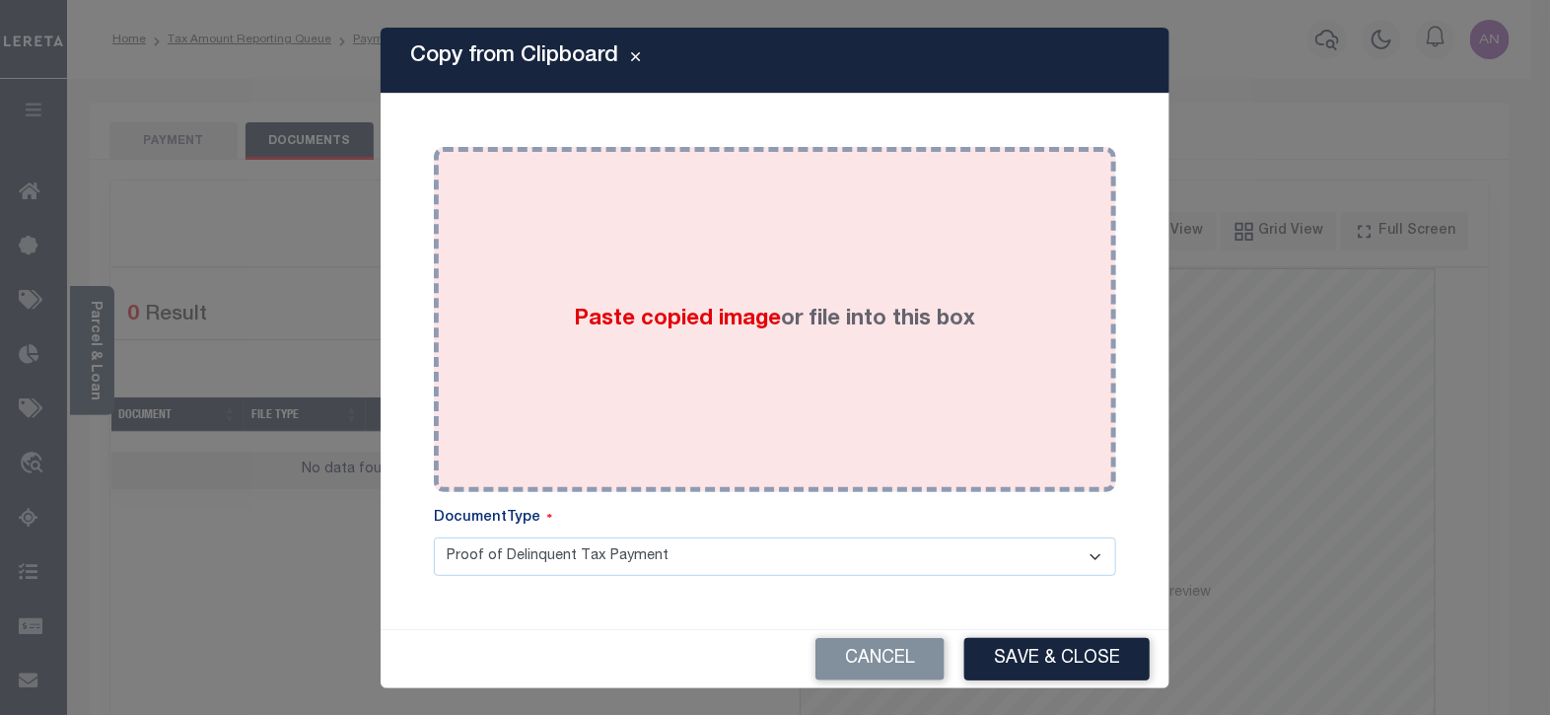
click at [699, 254] on div "Paste copied image or file into this box" at bounding box center [775, 320] width 653 height 316
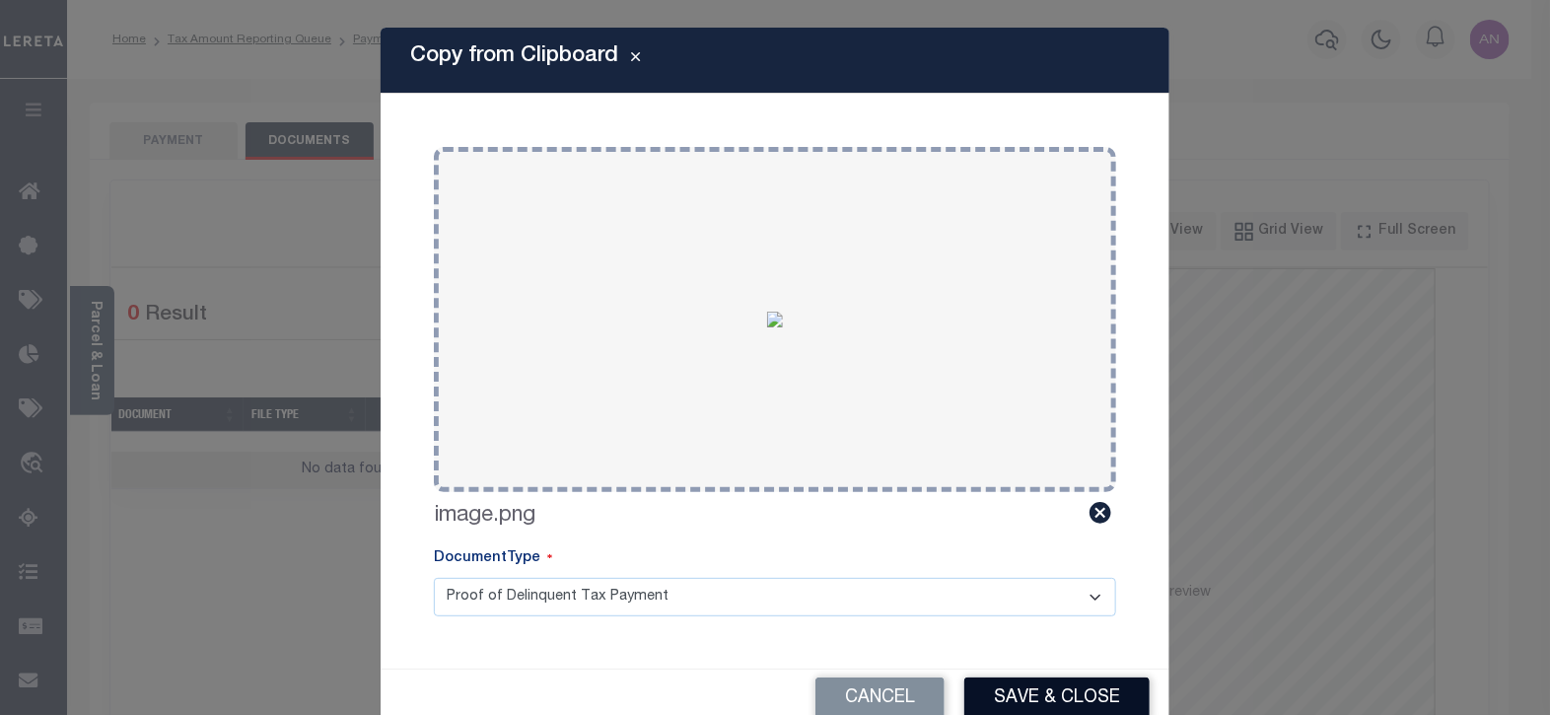
click at [1044, 687] on button "Save & Close" at bounding box center [1057, 699] width 185 height 42
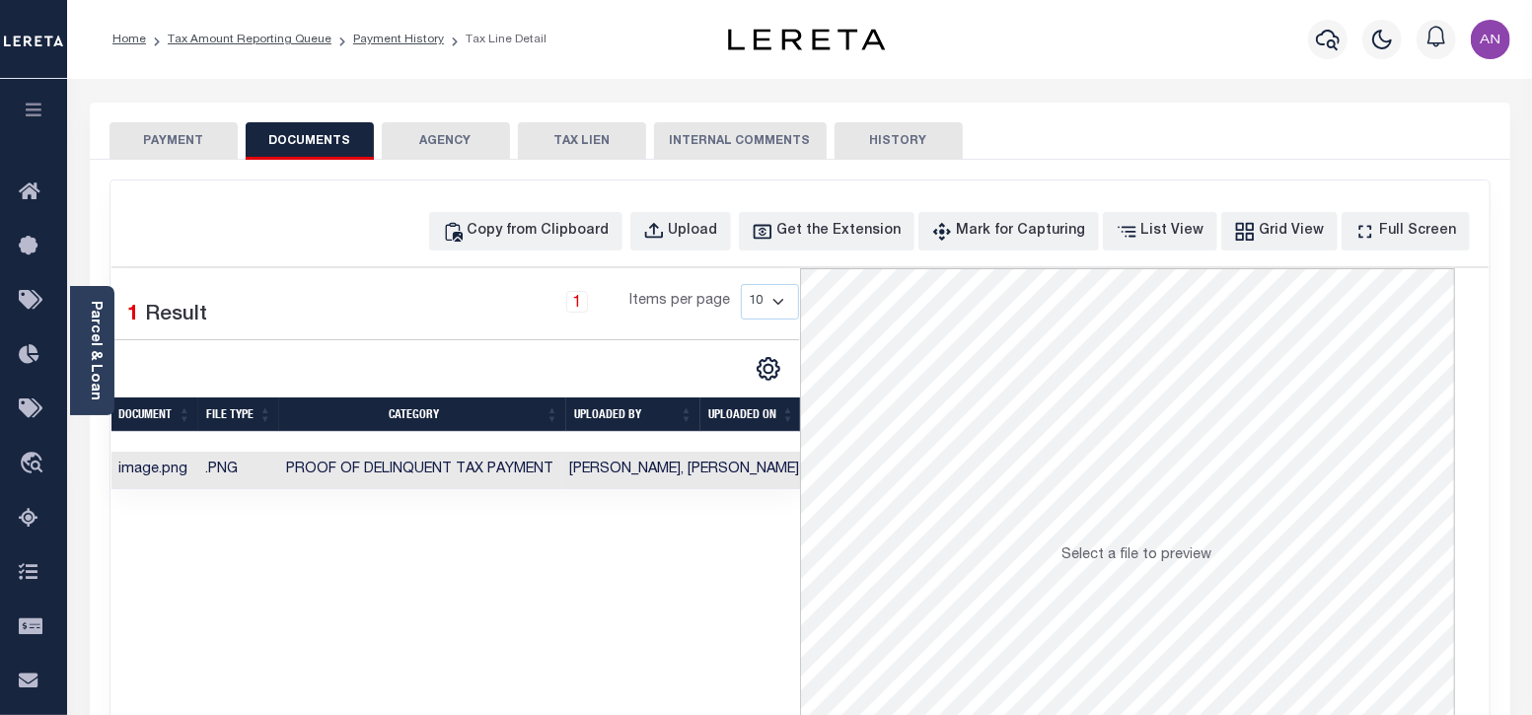
click at [151, 154] on button "PAYMENT" at bounding box center [173, 140] width 128 height 37
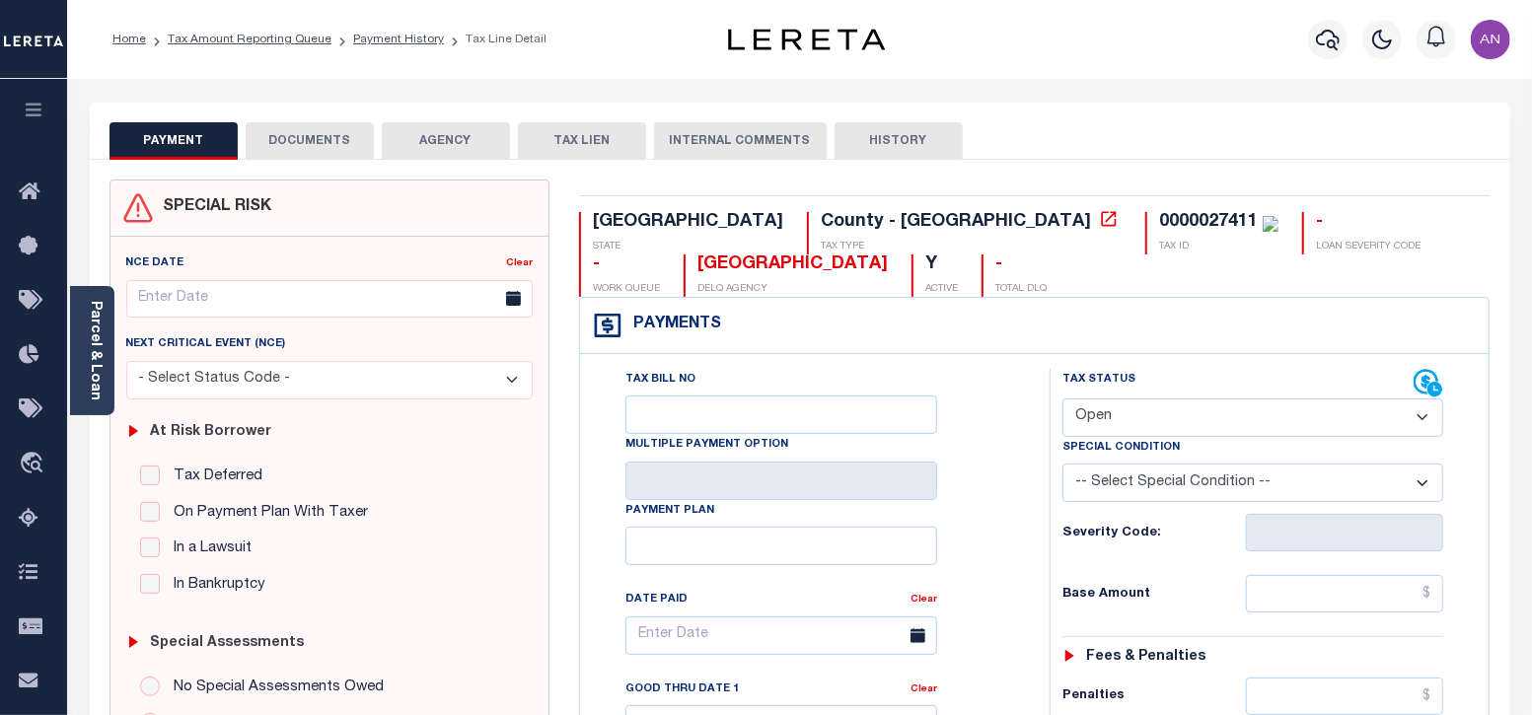
click at [1115, 420] on select "- Select Status Code - Open Due/Unpaid Paid Incomplete No Tax Due Internal Refu…" at bounding box center [1253, 417] width 382 height 38
select select "PYD"
click at [1062, 398] on select "- Select Status Code - Open Due/Unpaid Paid Incomplete No Tax Due Internal Refu…" at bounding box center [1253, 417] width 382 height 38
type input "[DATE]"
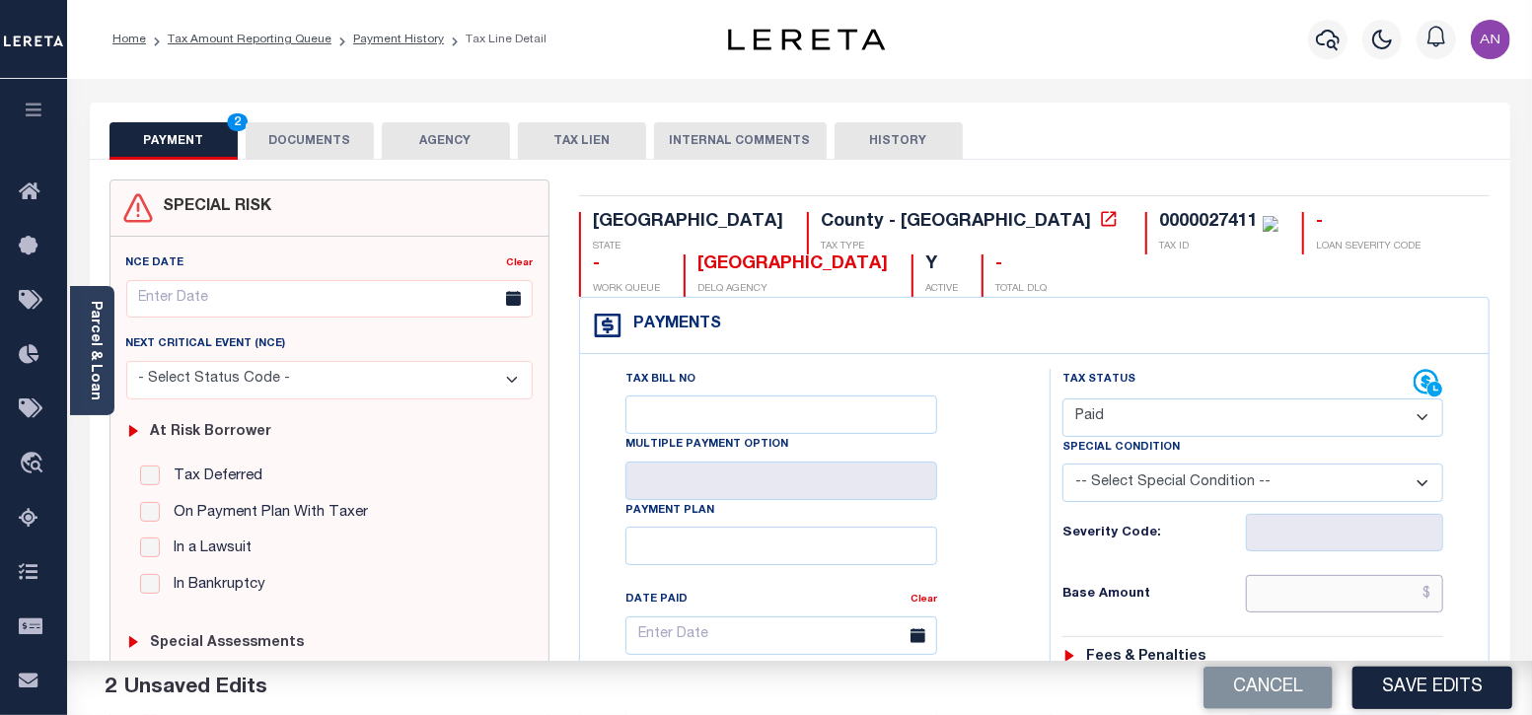
click at [1315, 588] on input "text" at bounding box center [1344, 593] width 197 height 37
type input "$0.00"
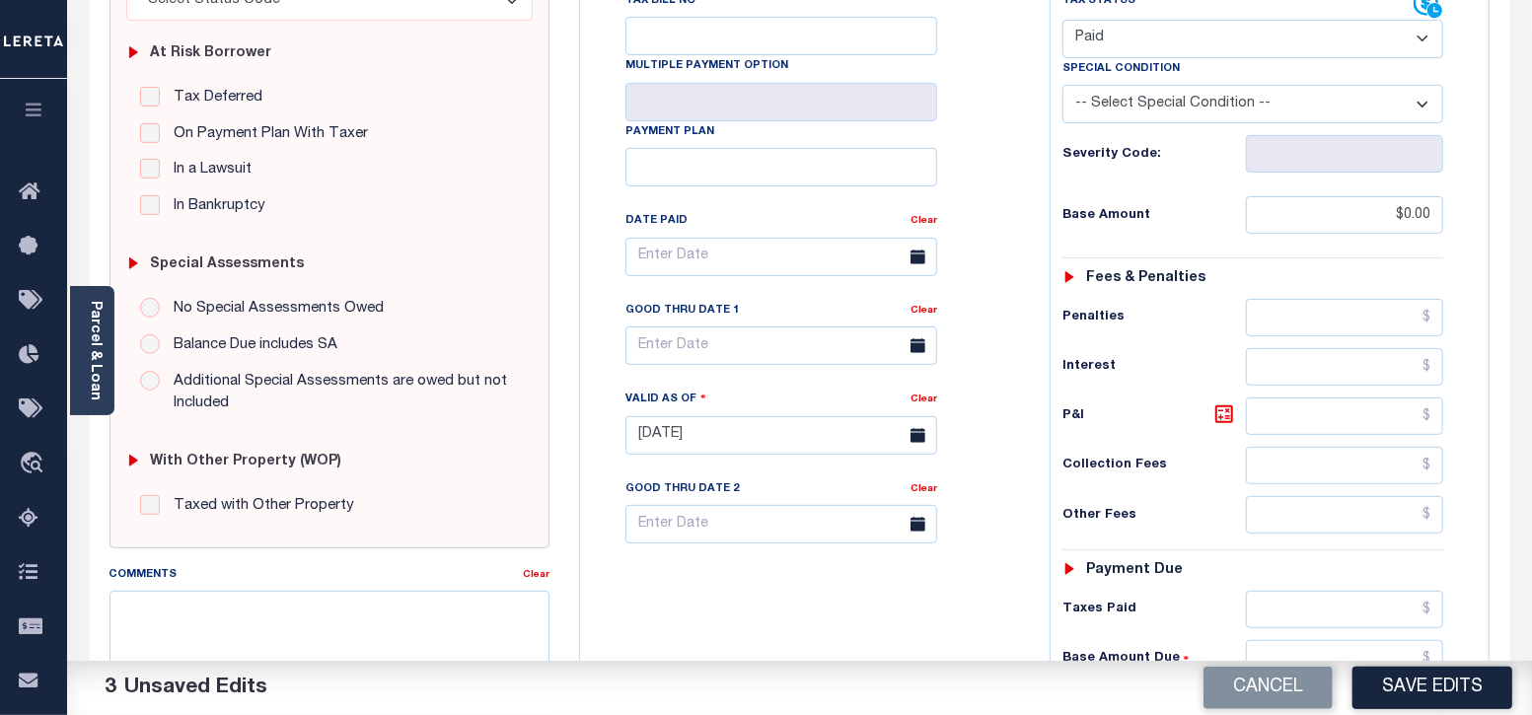
scroll to position [492, 0]
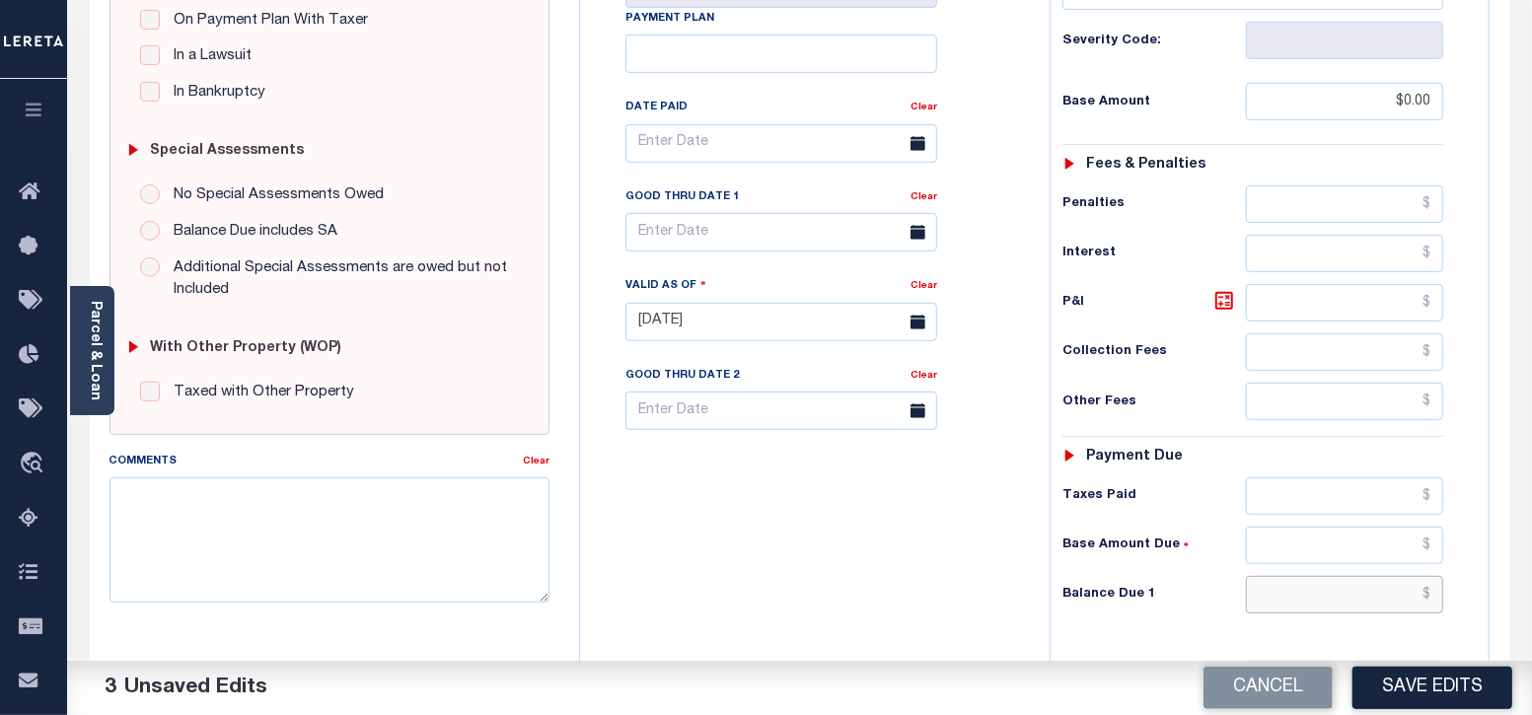
click at [1354, 599] on input "text" at bounding box center [1344, 594] width 197 height 37
type input "$0.00"
click at [957, 574] on div "Tax Bill No Multiple Payment Option Payment Plan Clear" at bounding box center [810, 312] width 450 height 871
click at [1388, 678] on button "Save Edits" at bounding box center [1432, 688] width 160 height 42
checkbox input "false"
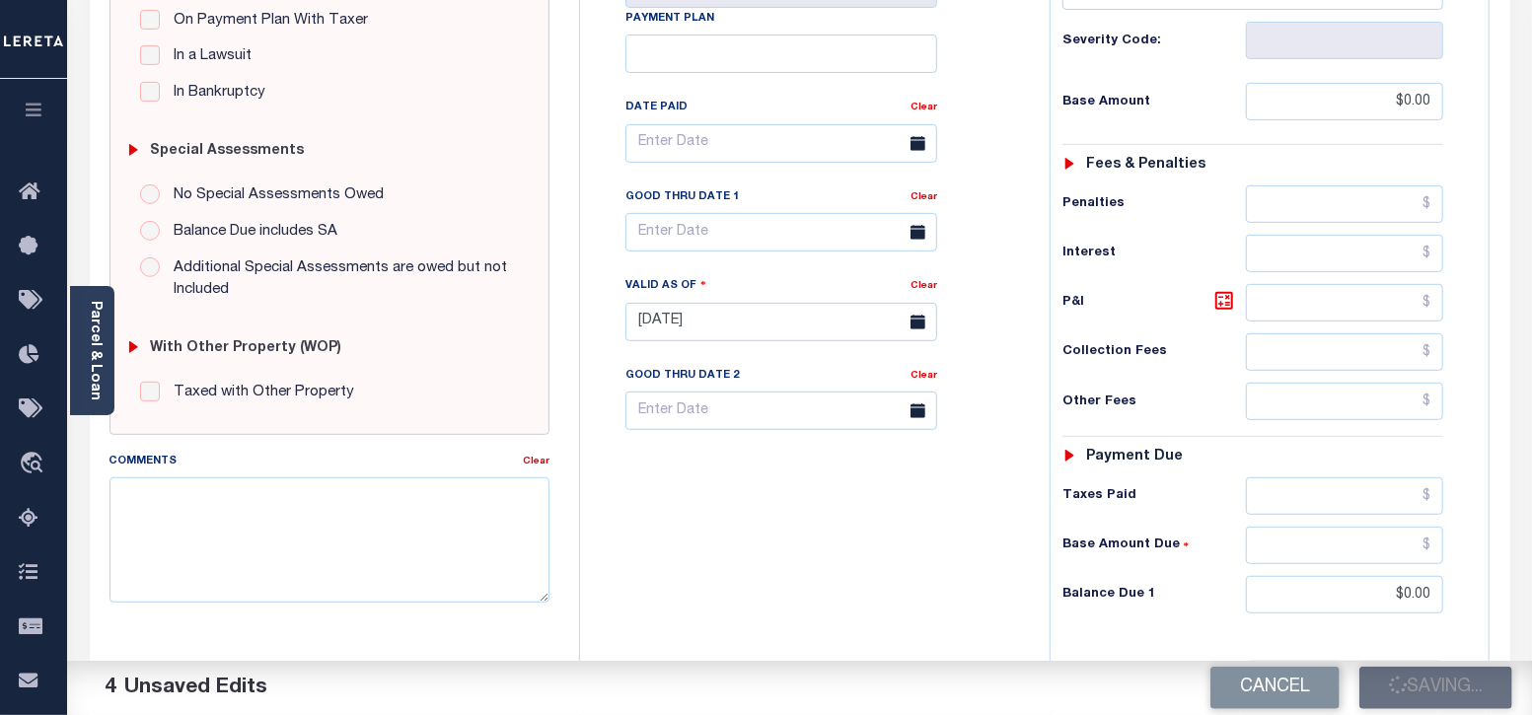
type input "$0"
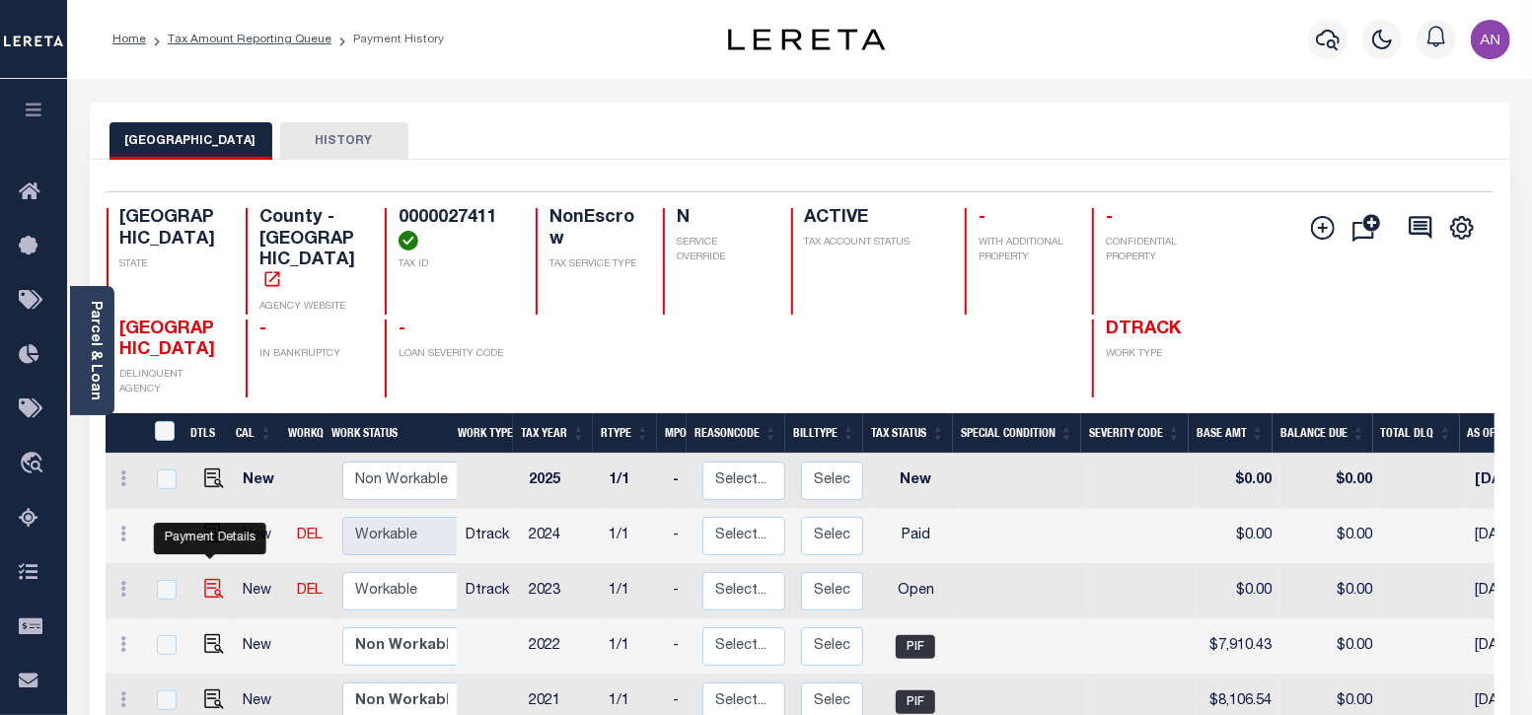
click at [204, 579] on img "" at bounding box center [214, 589] width 20 height 20
checkbox input "true"
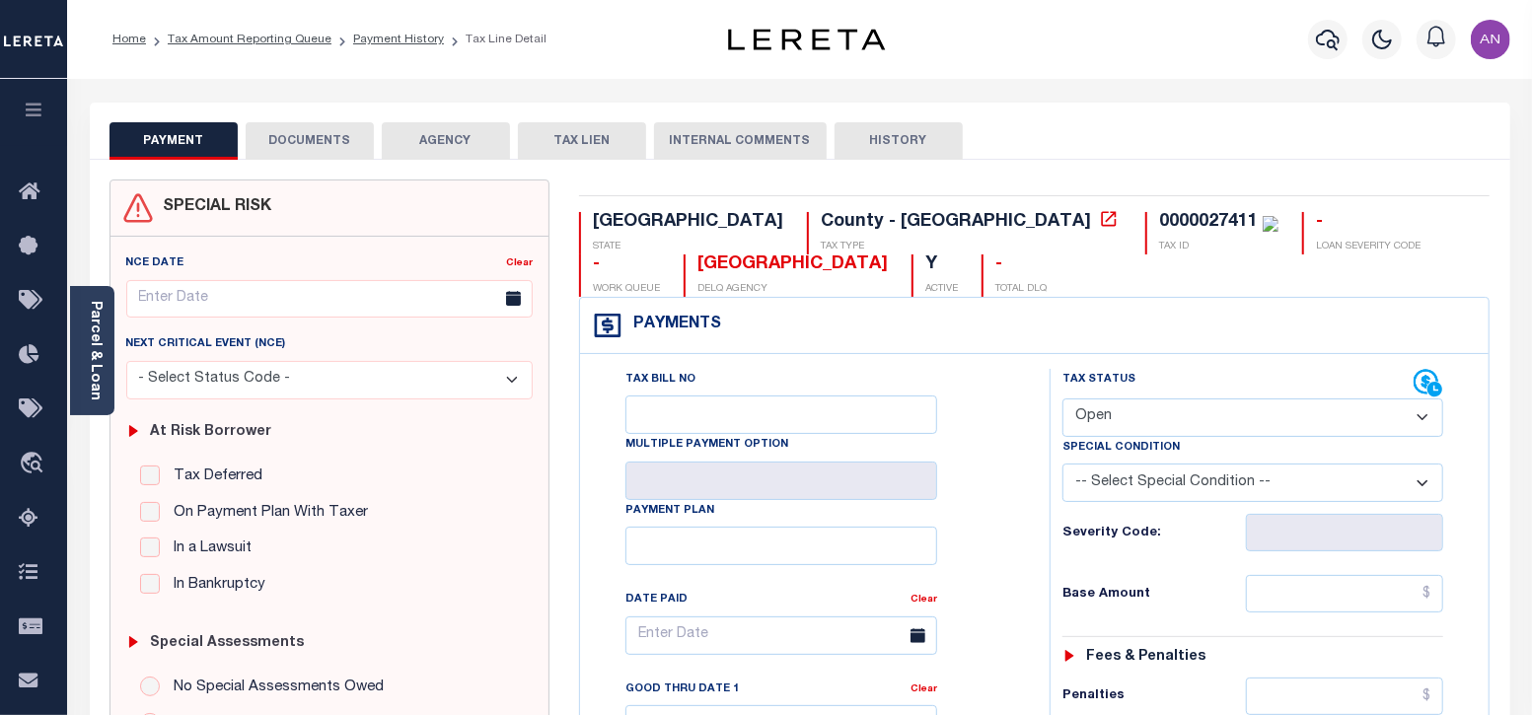
click at [1165, 431] on select "- Select Status Code - Open Due/Unpaid Paid Incomplete No Tax Due Internal Refu…" at bounding box center [1253, 417] width 382 height 38
select select "PYD"
click at [1062, 398] on select "- Select Status Code - Open Due/Unpaid Paid Incomplete No Tax Due Internal Refu…" at bounding box center [1253, 417] width 382 height 38
type input "[DATE]"
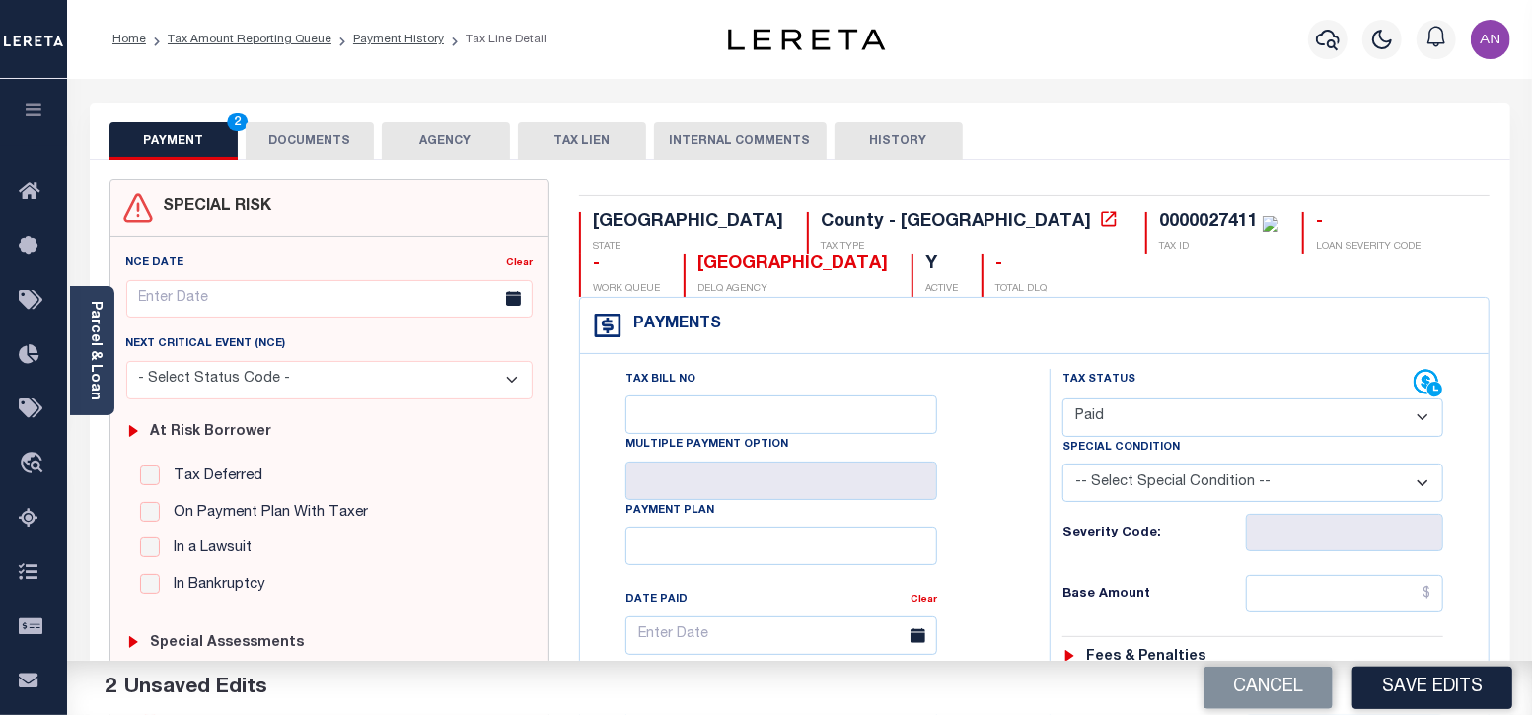
click at [334, 145] on button "DOCUMENTS" at bounding box center [310, 140] width 128 height 37
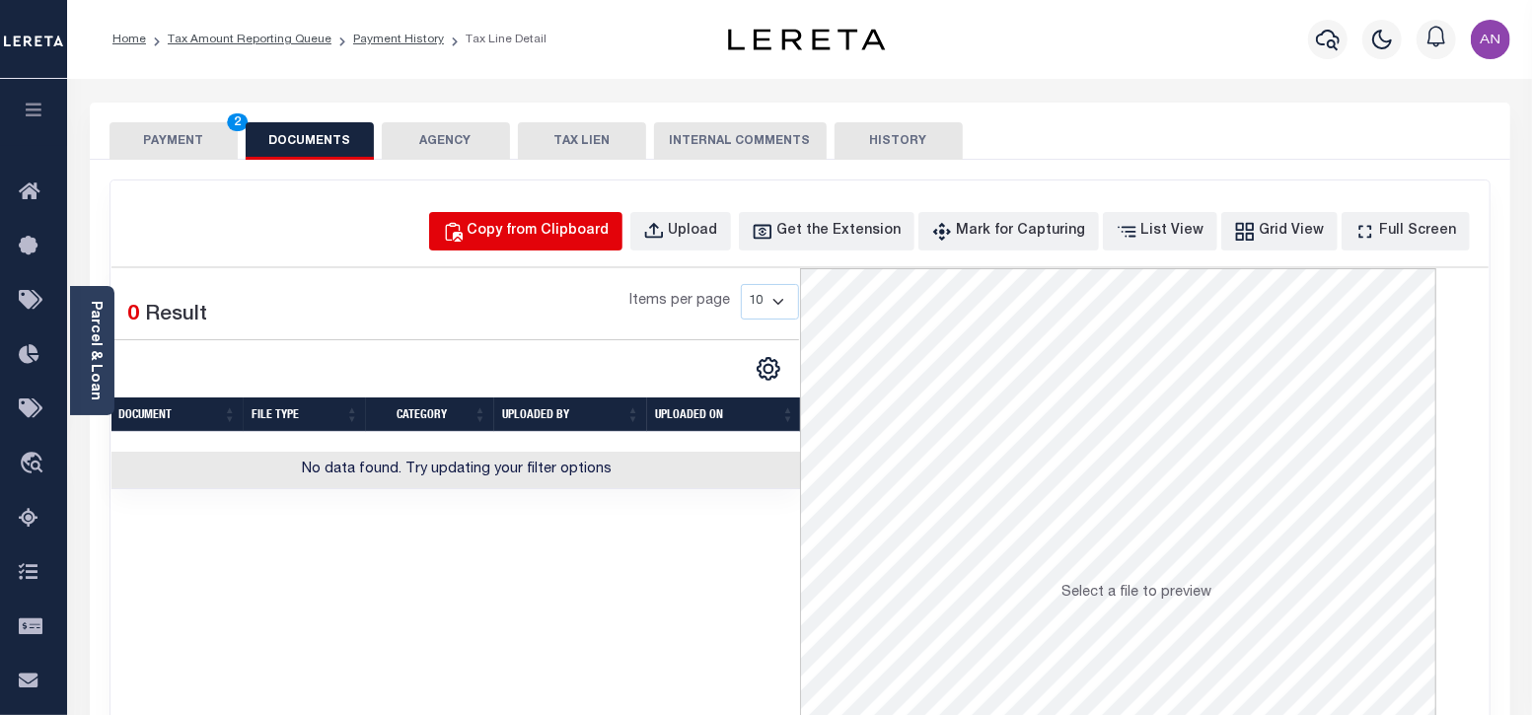
click at [570, 224] on div "Copy from Clipboard" at bounding box center [538, 232] width 142 height 22
select select "POP"
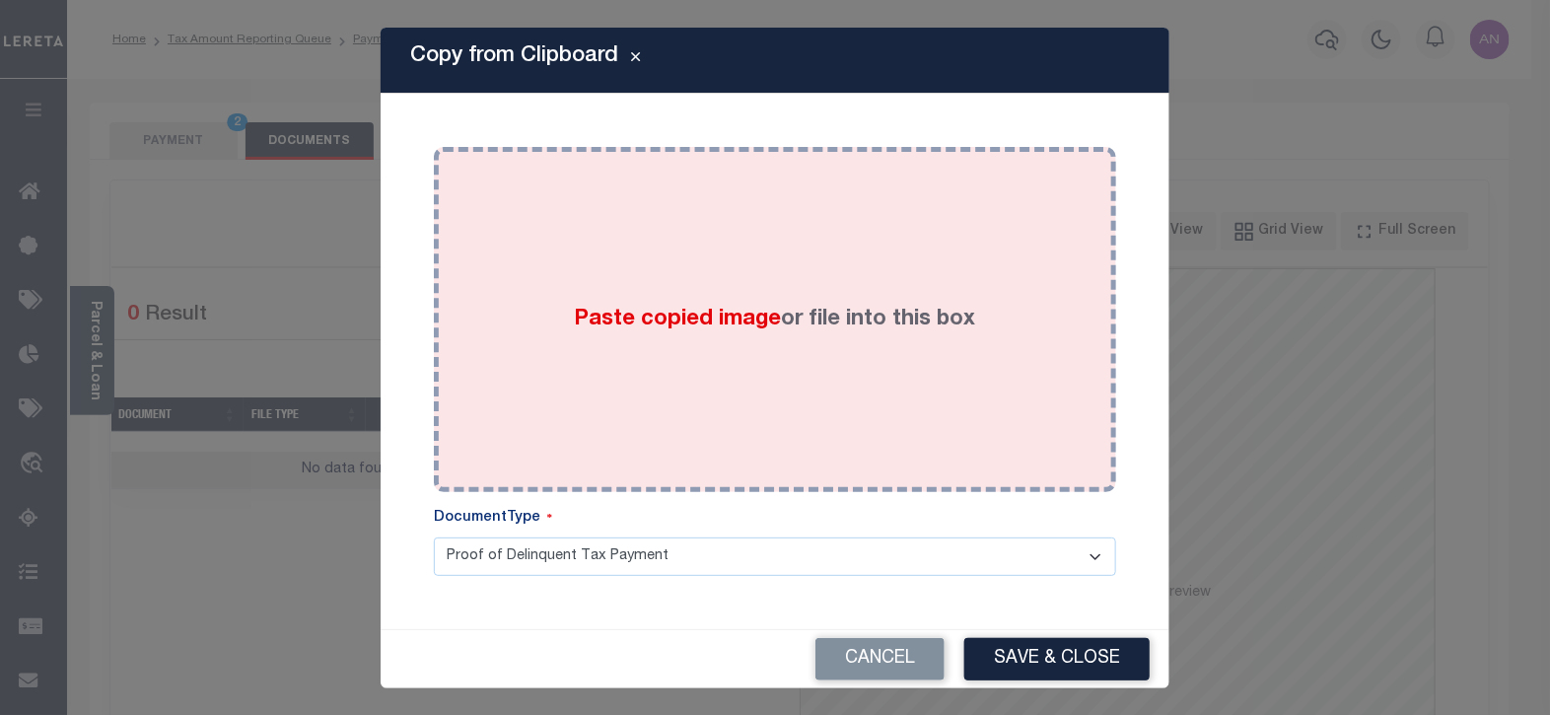
click at [778, 277] on div "Paste copied image or file into this box" at bounding box center [775, 320] width 653 height 316
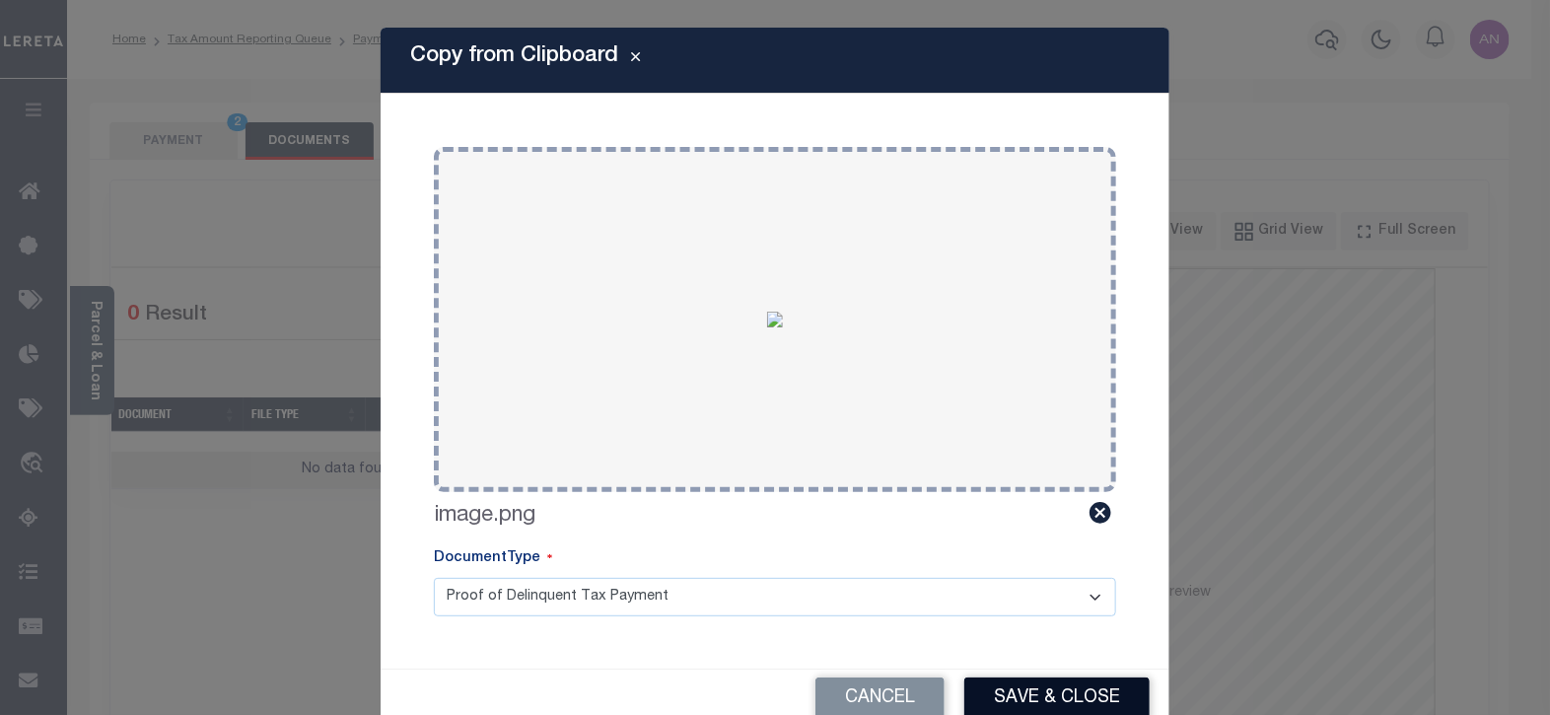
click at [1070, 702] on button "Save & Close" at bounding box center [1057, 699] width 185 height 42
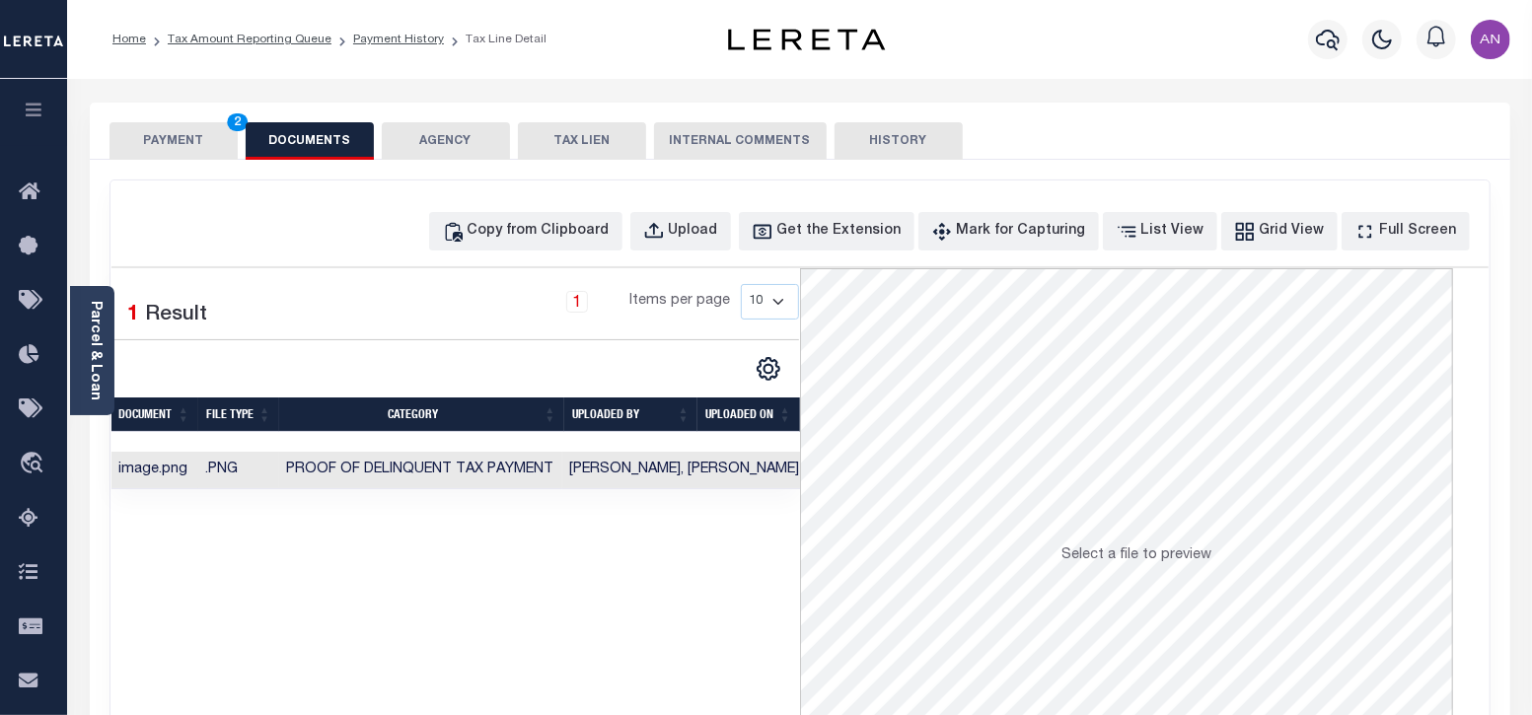
click at [168, 145] on button "PAYMENT 2" at bounding box center [173, 140] width 128 height 37
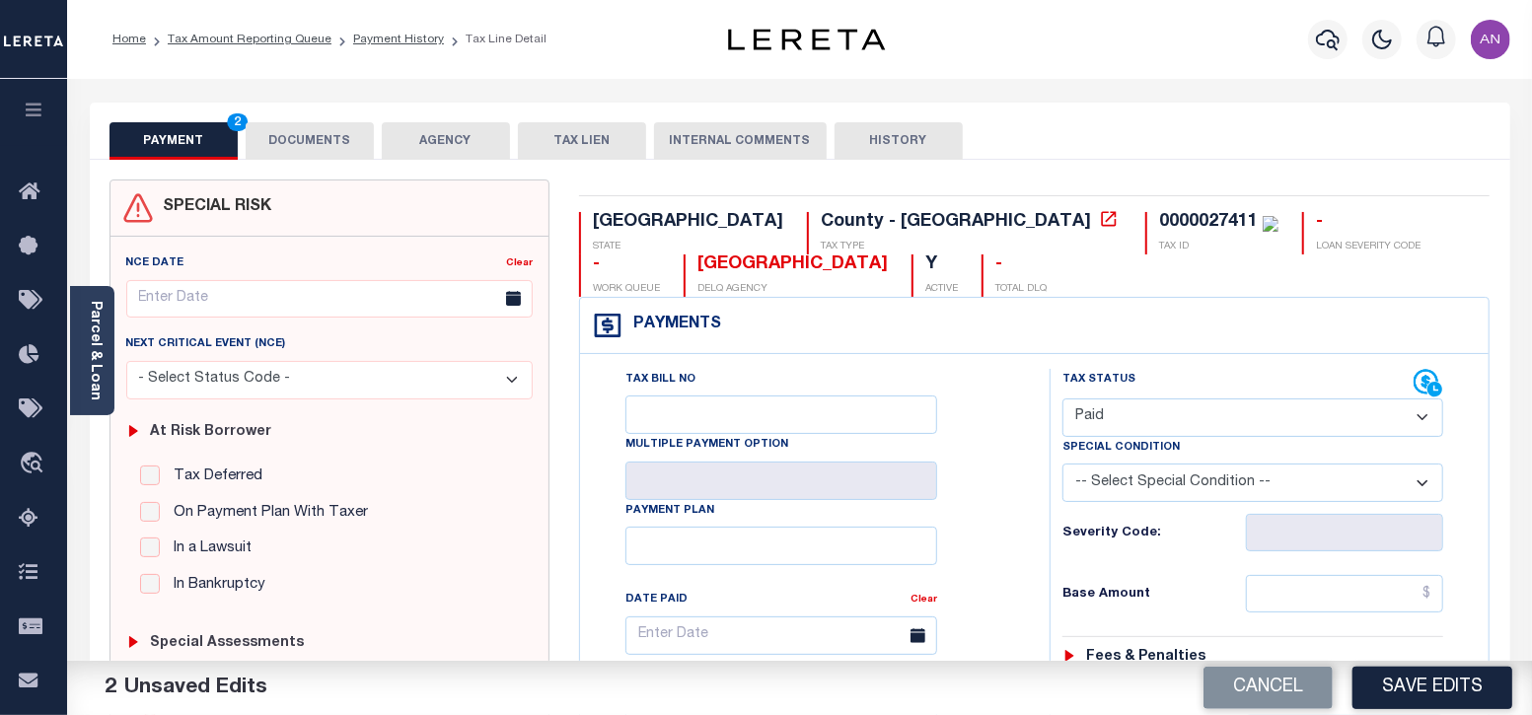
scroll to position [122, 0]
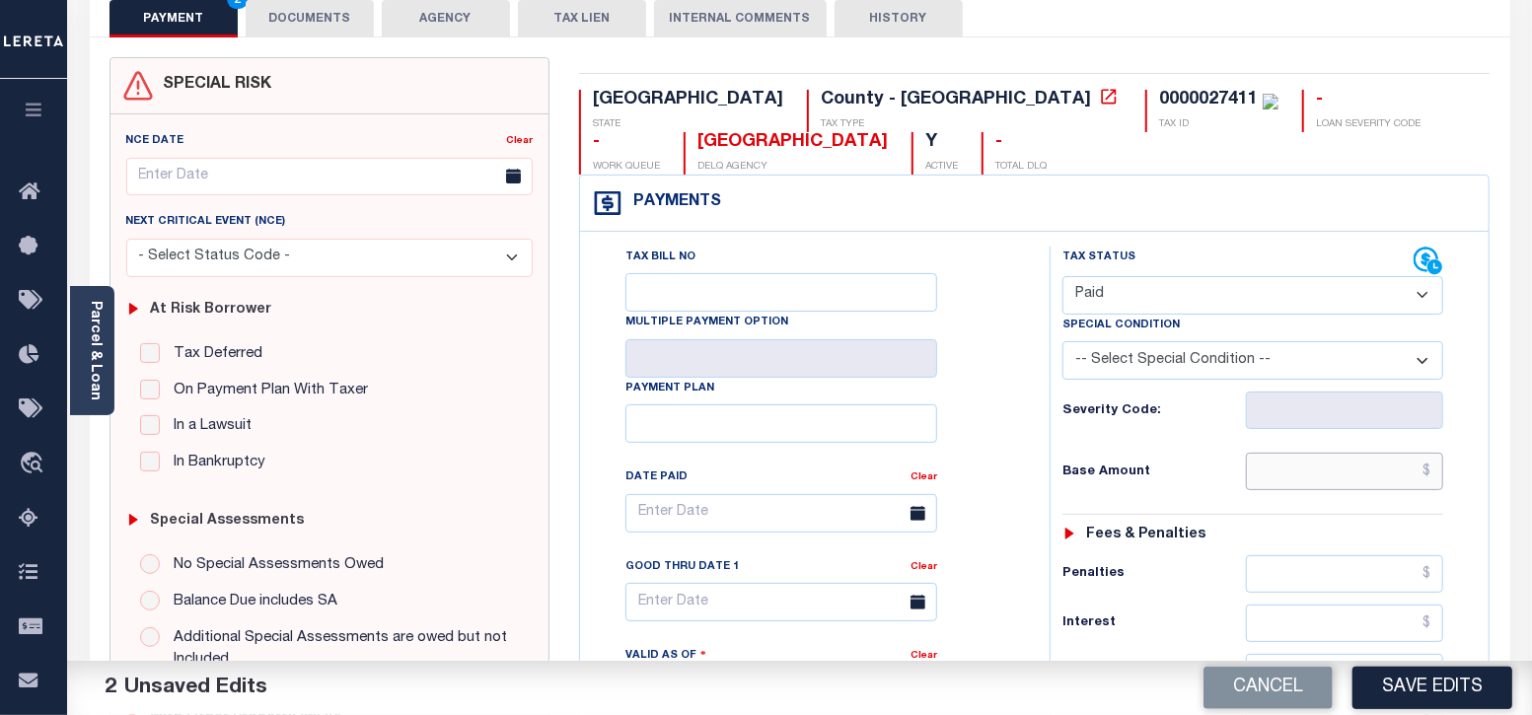
click at [1336, 468] on input "text" at bounding box center [1344, 471] width 197 height 37
type input "$0.00"
click at [981, 549] on div "Tax Bill No Multiple Payment Option Payment Plan Clear" at bounding box center [810, 523] width 420 height 553
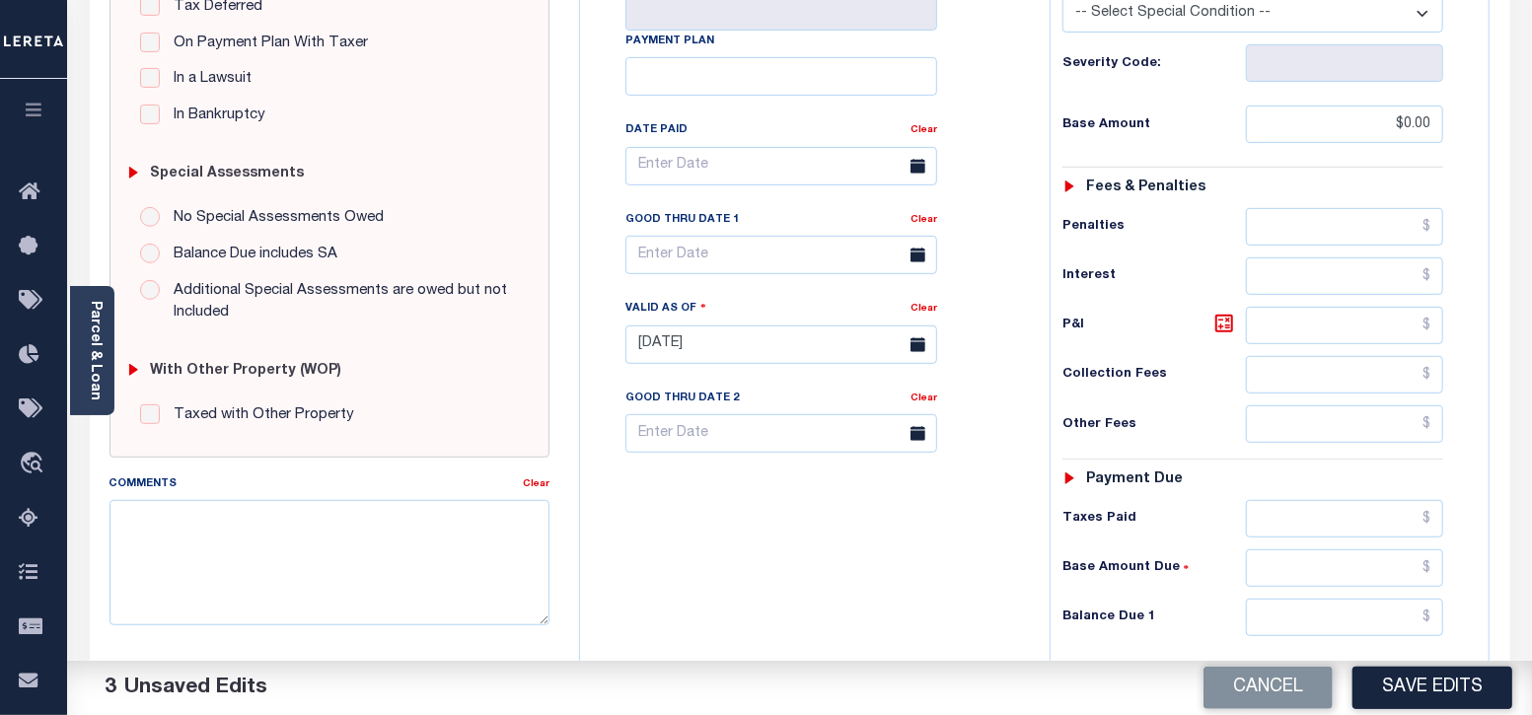
scroll to position [492, 0]
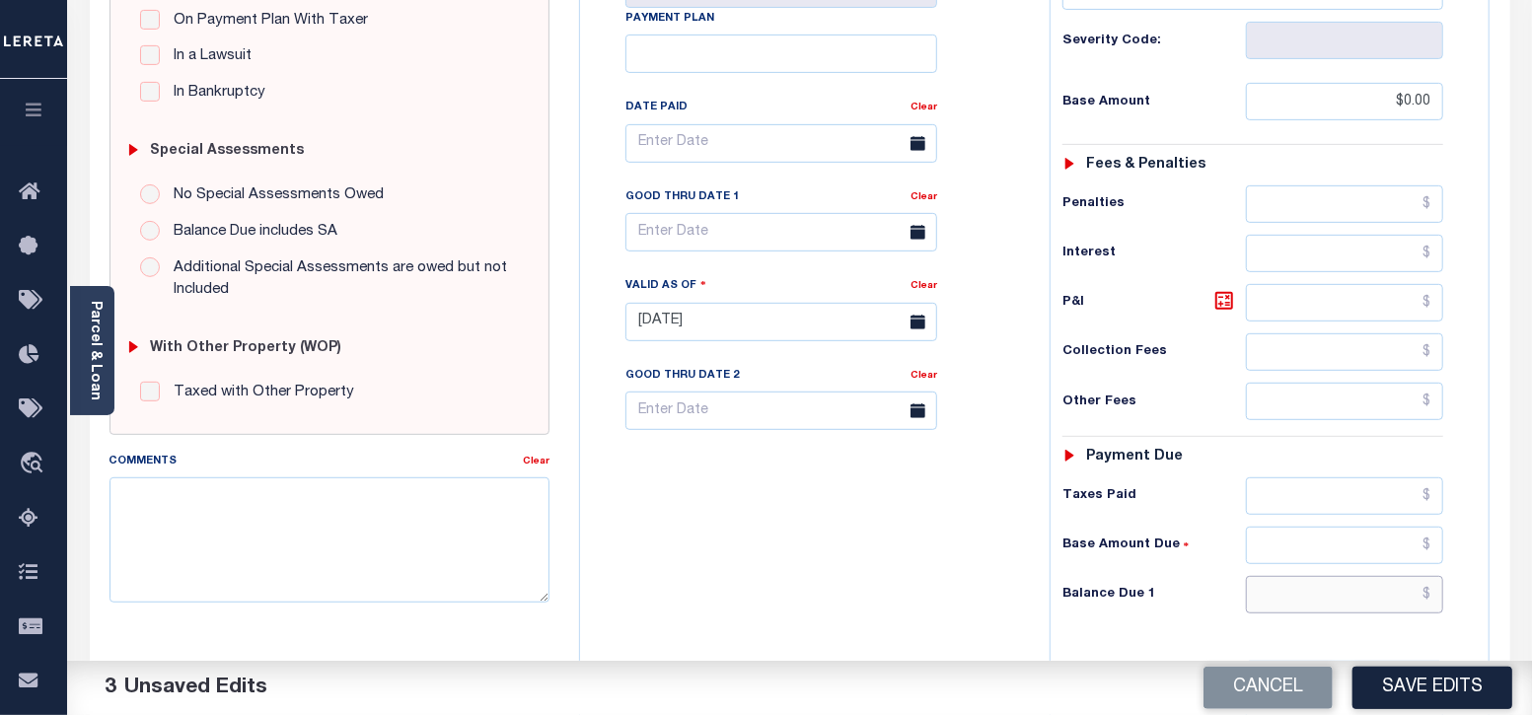
click at [1326, 589] on input "text" at bounding box center [1344, 594] width 197 height 37
type input "$0.00"
click at [893, 597] on div "Tax Bill No Multiple Payment Option Payment Plan Clear" at bounding box center [810, 312] width 450 height 871
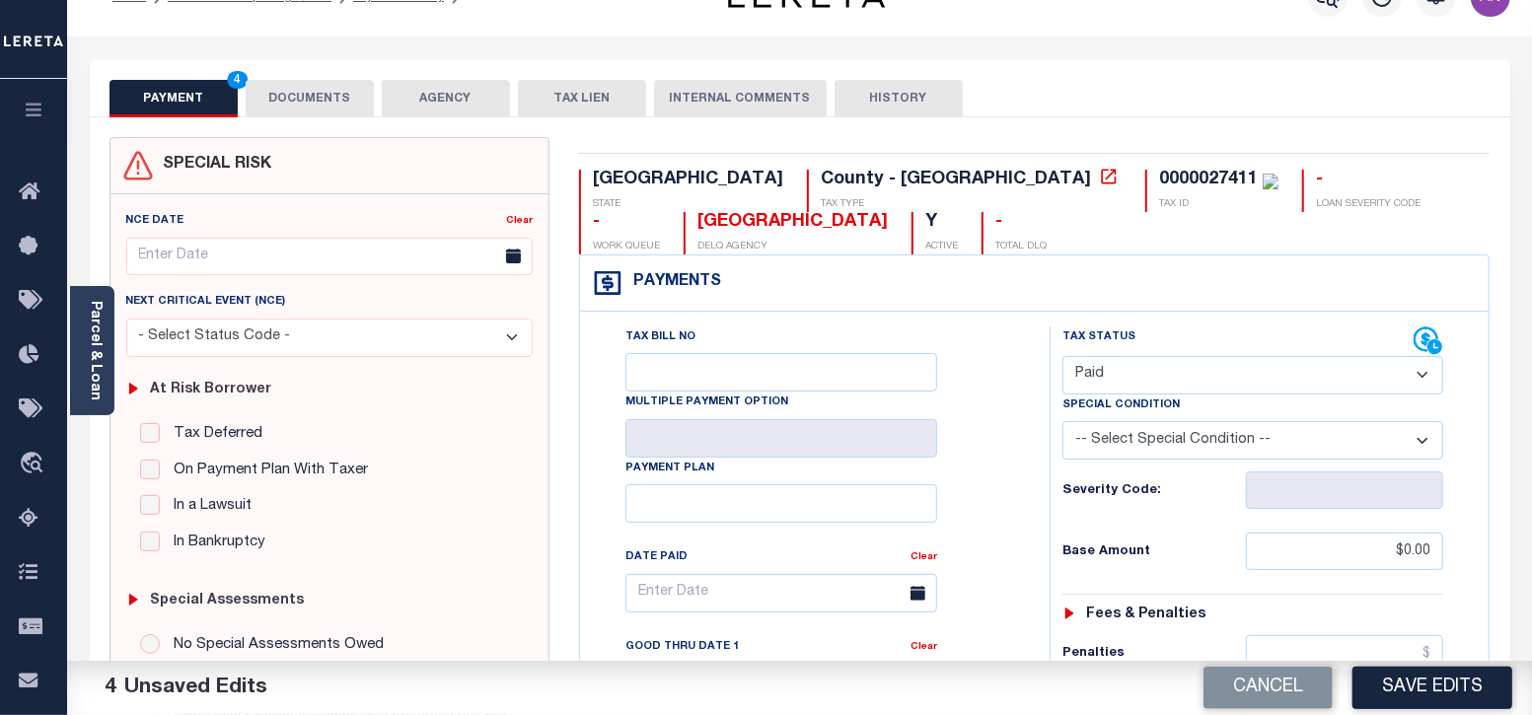
scroll to position [0, 0]
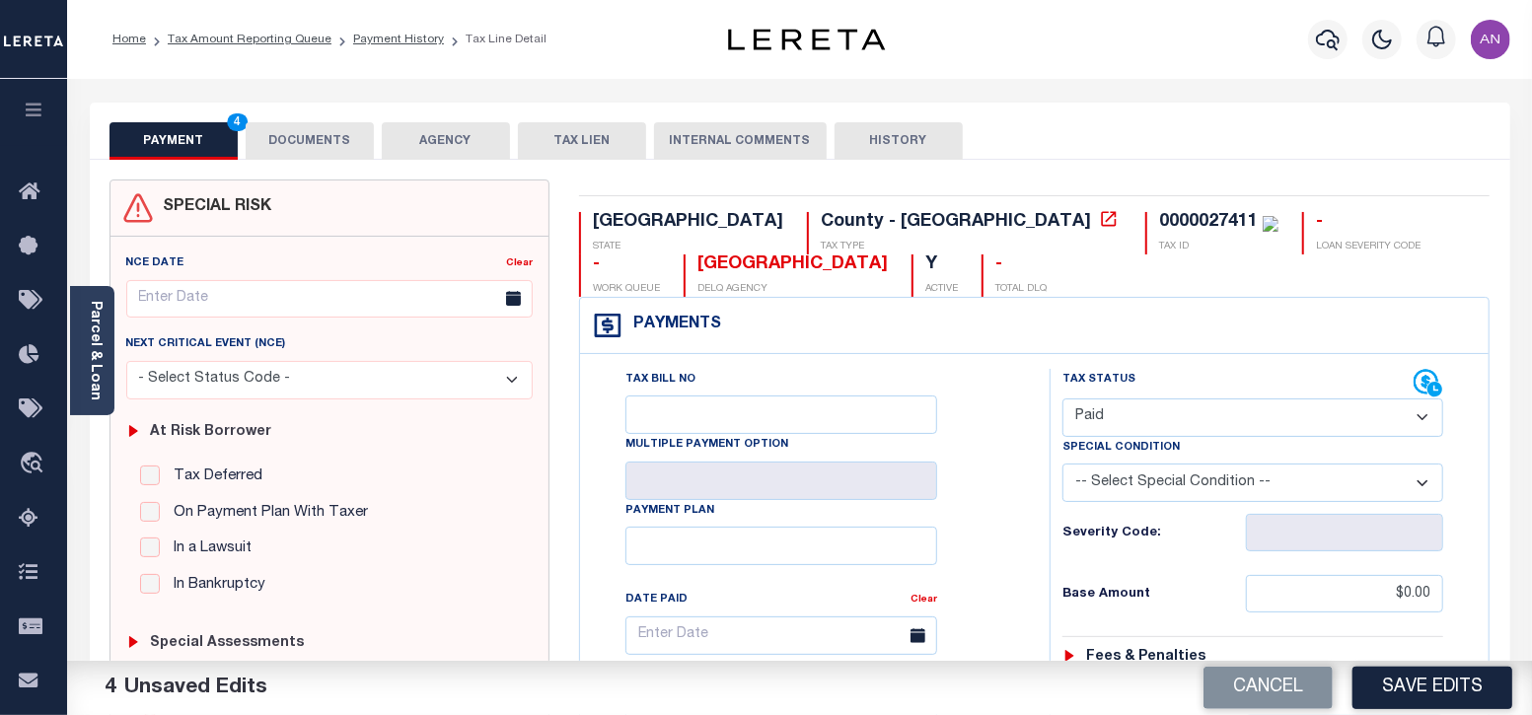
click at [286, 135] on button "DOCUMENTS" at bounding box center [310, 140] width 128 height 37
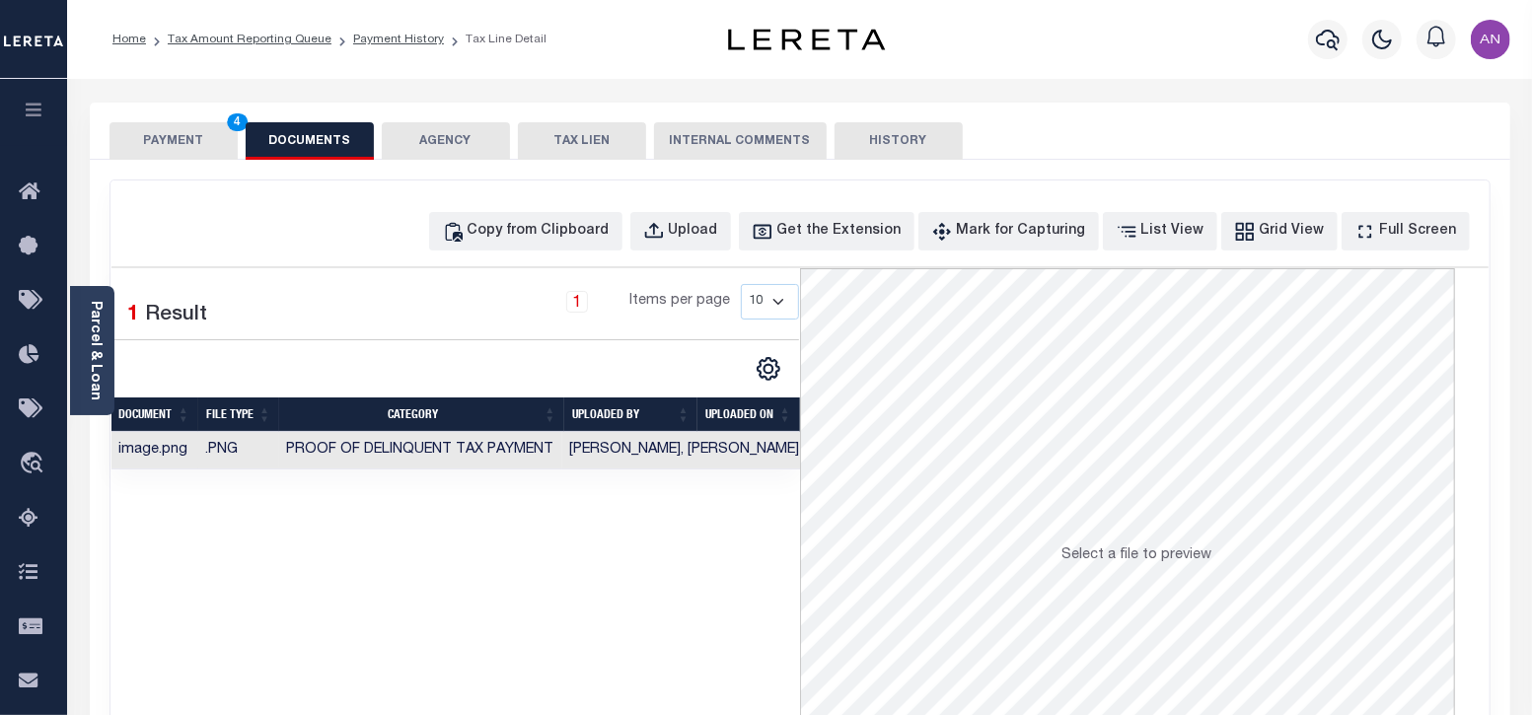
click at [166, 145] on button "PAYMENT 4" at bounding box center [173, 140] width 128 height 37
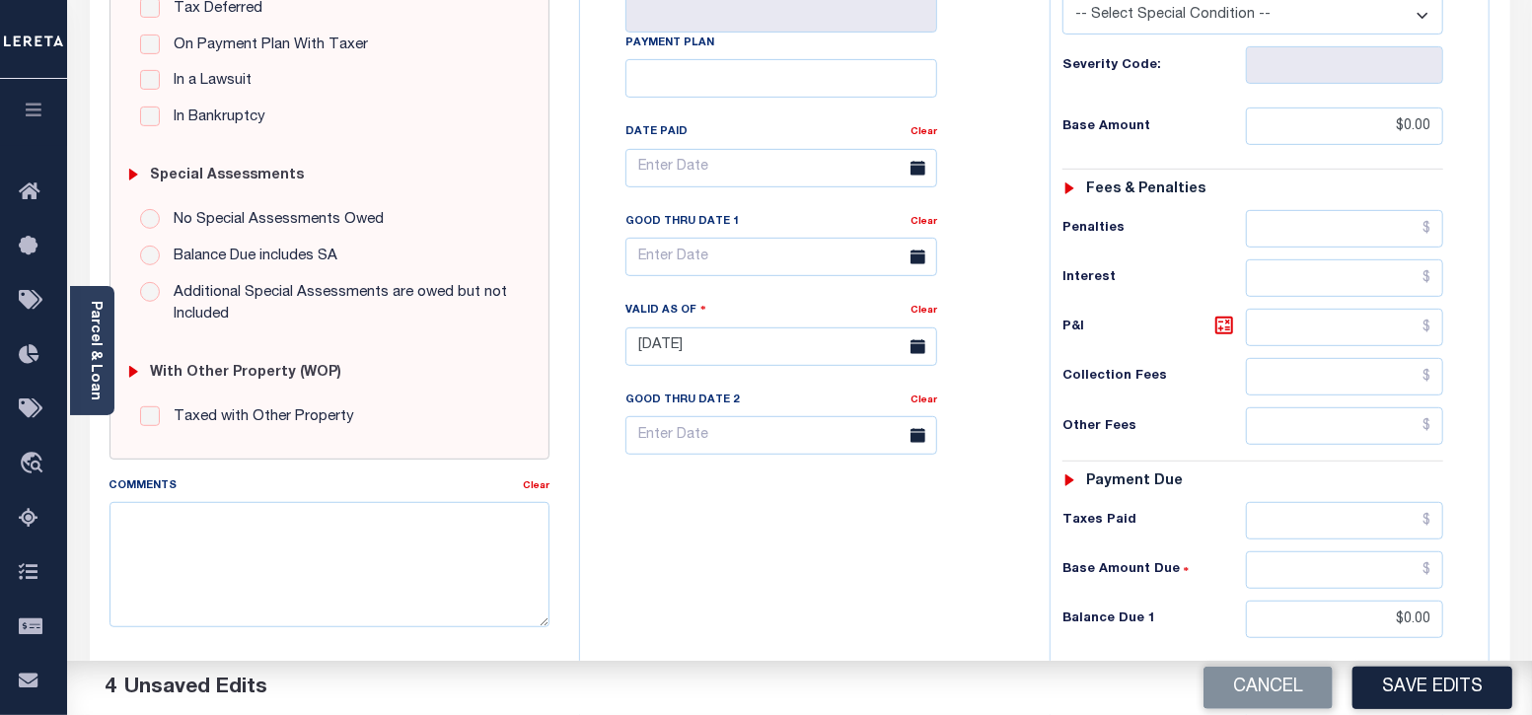
scroll to position [616, 0]
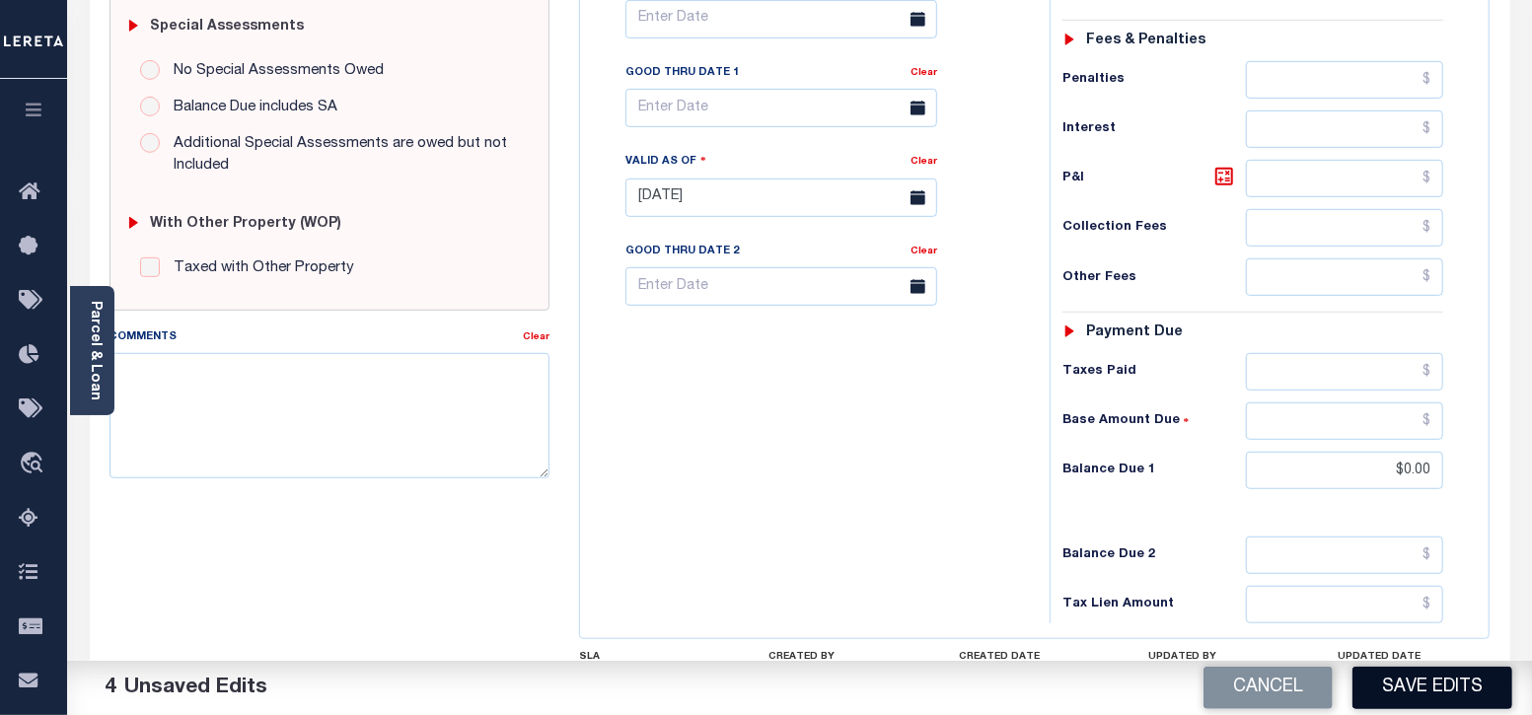
click at [1419, 685] on button "Save Edits" at bounding box center [1432, 688] width 160 height 42
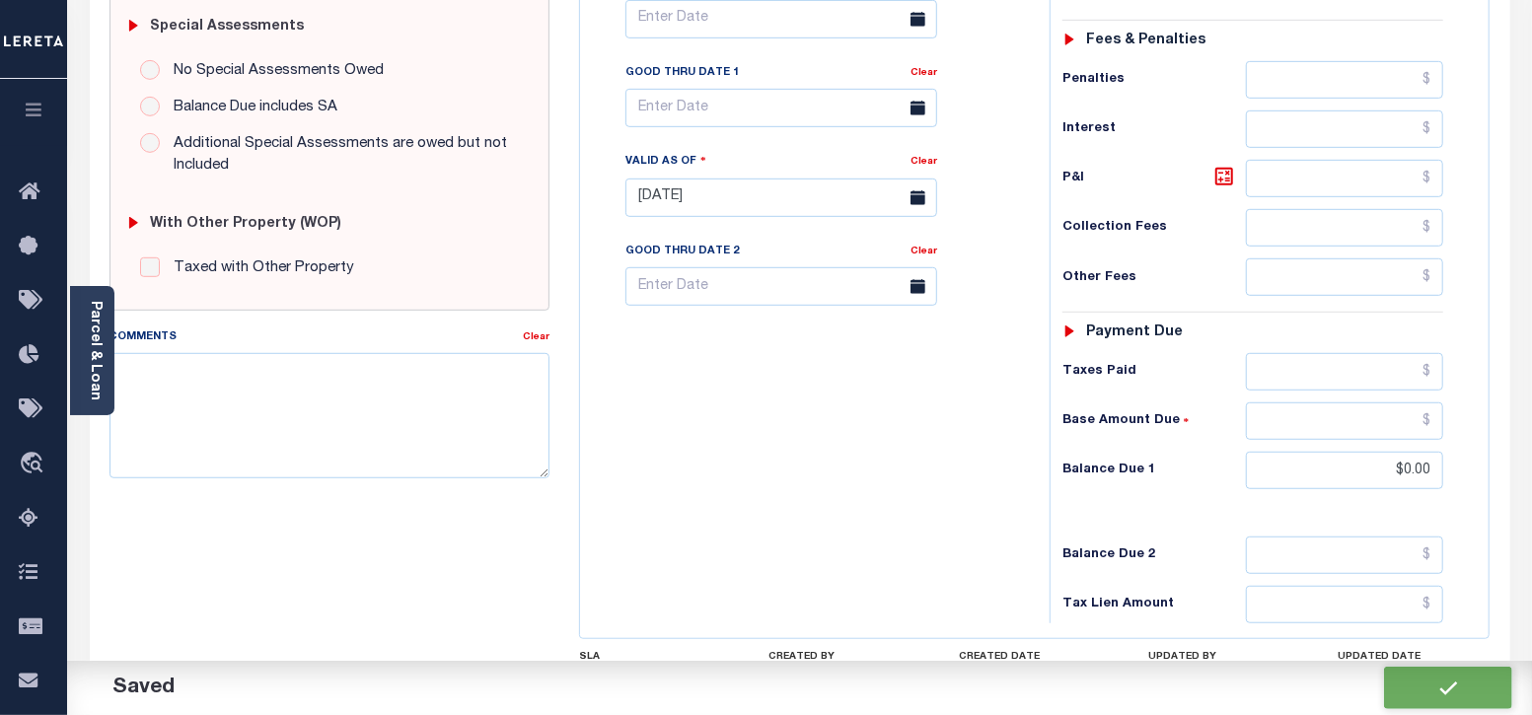
checkbox input "false"
type input "$0"
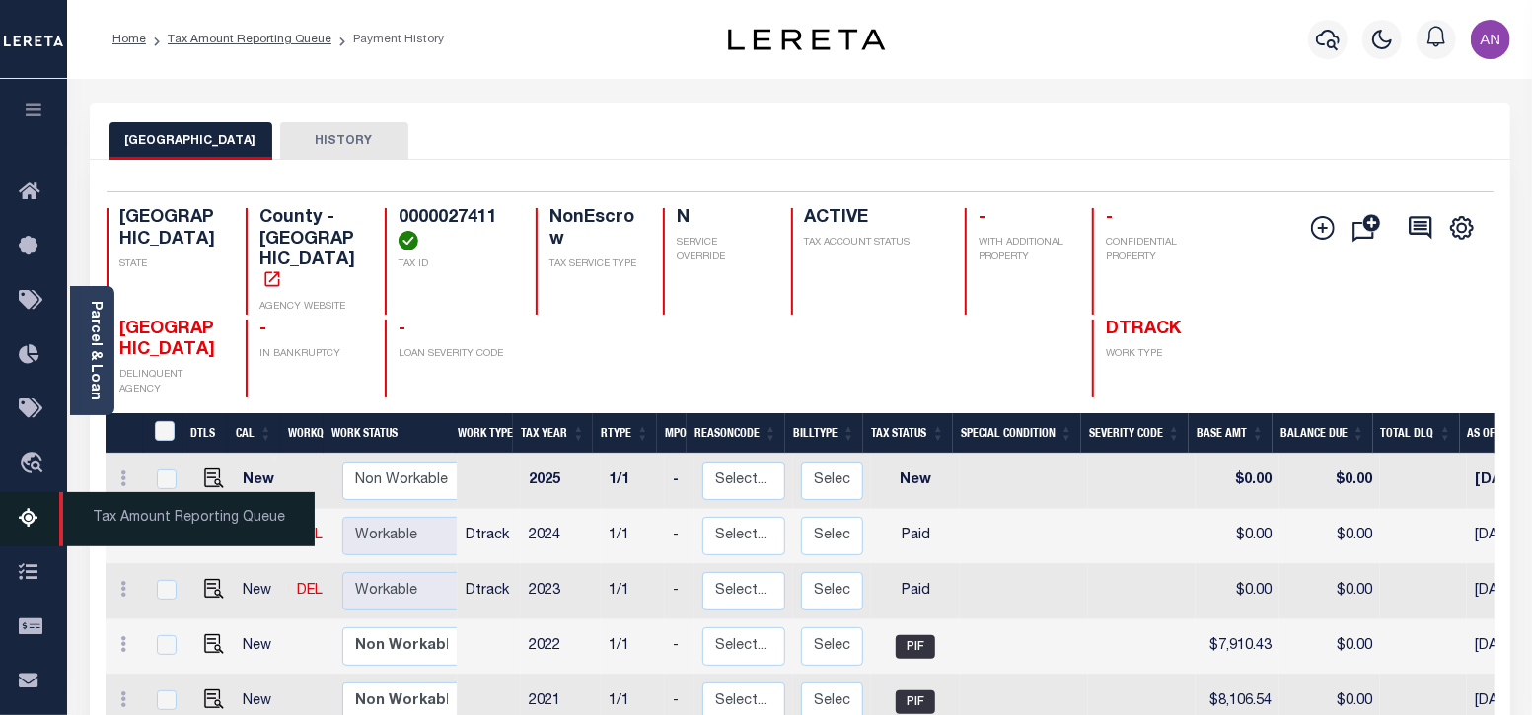
click at [30, 524] on icon at bounding box center [35, 519] width 32 height 25
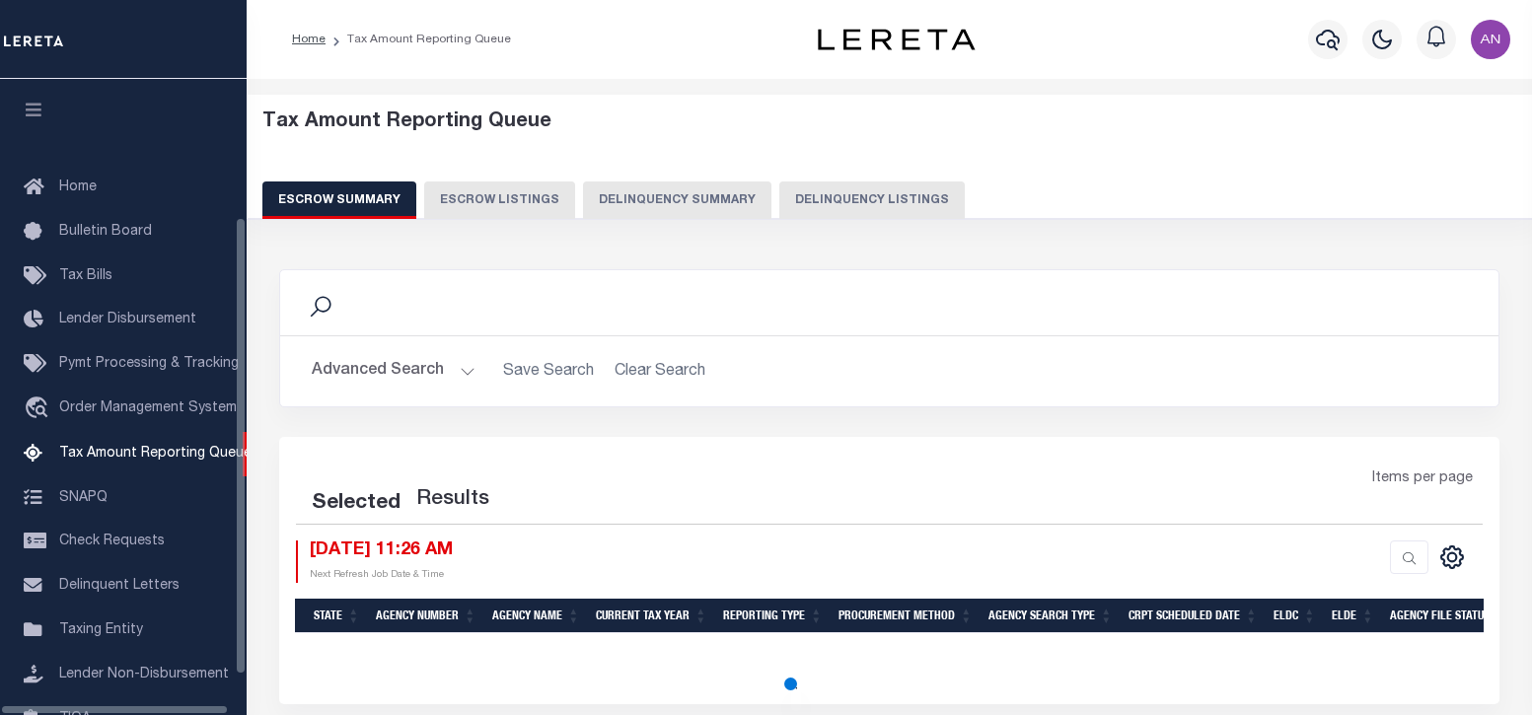
select select "100"
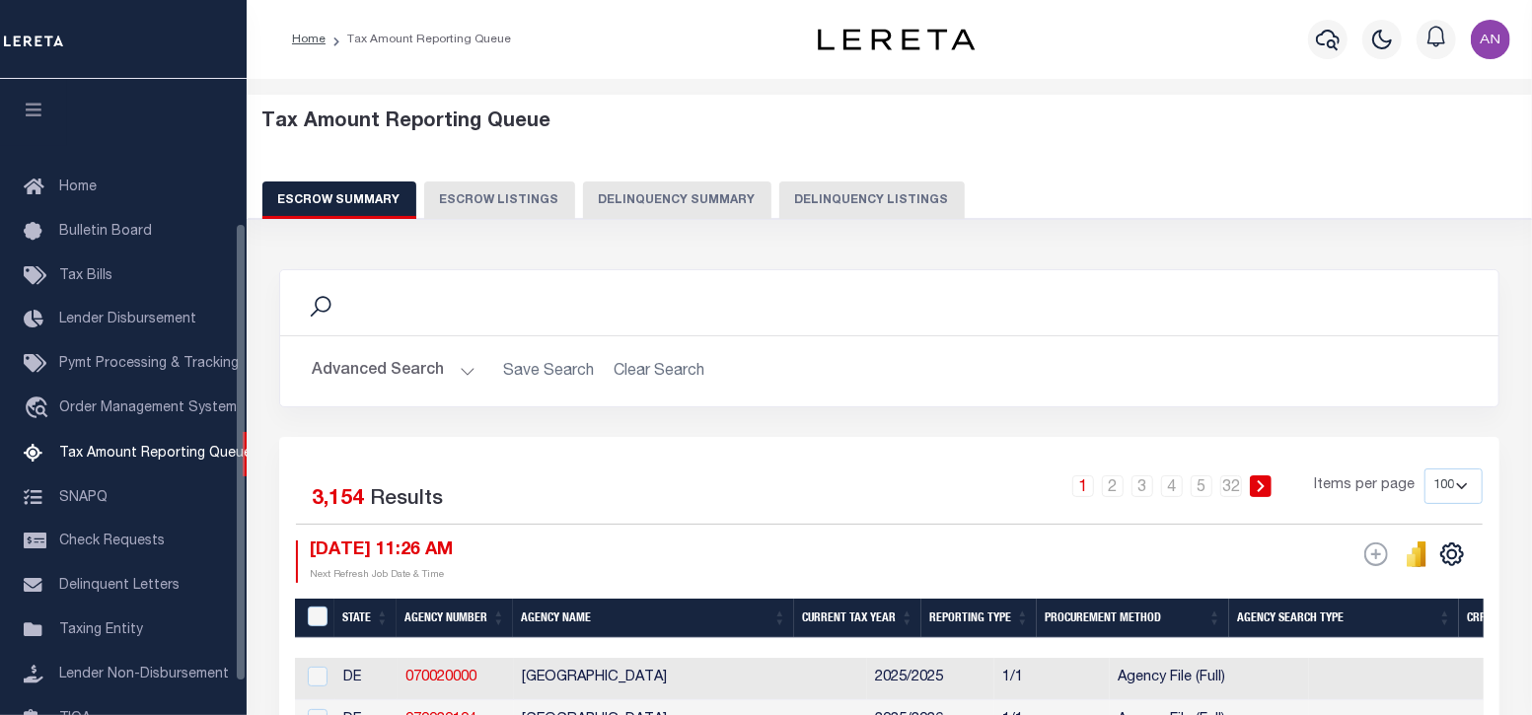
scroll to position [199, 0]
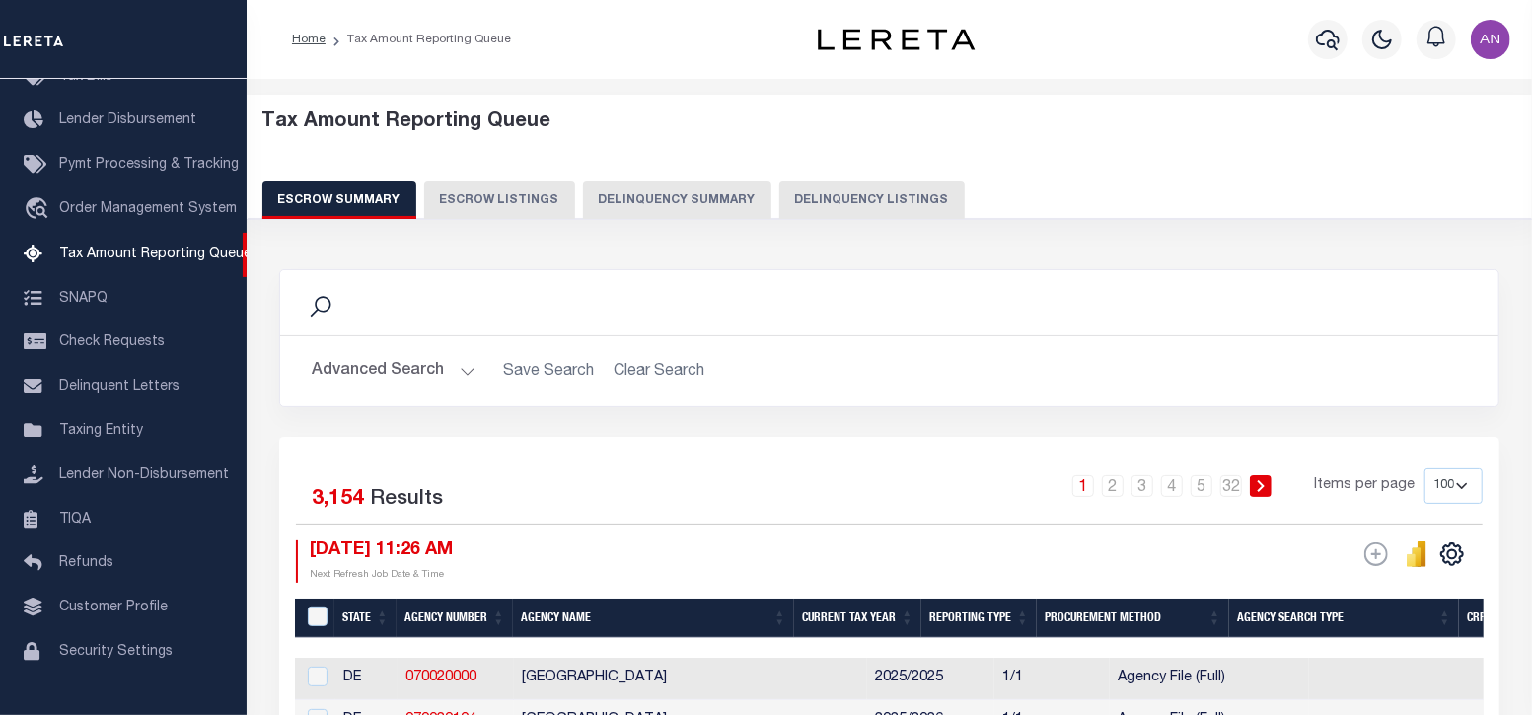
click at [888, 194] on button "Delinquency Listings" at bounding box center [871, 199] width 185 height 37
select select "100"
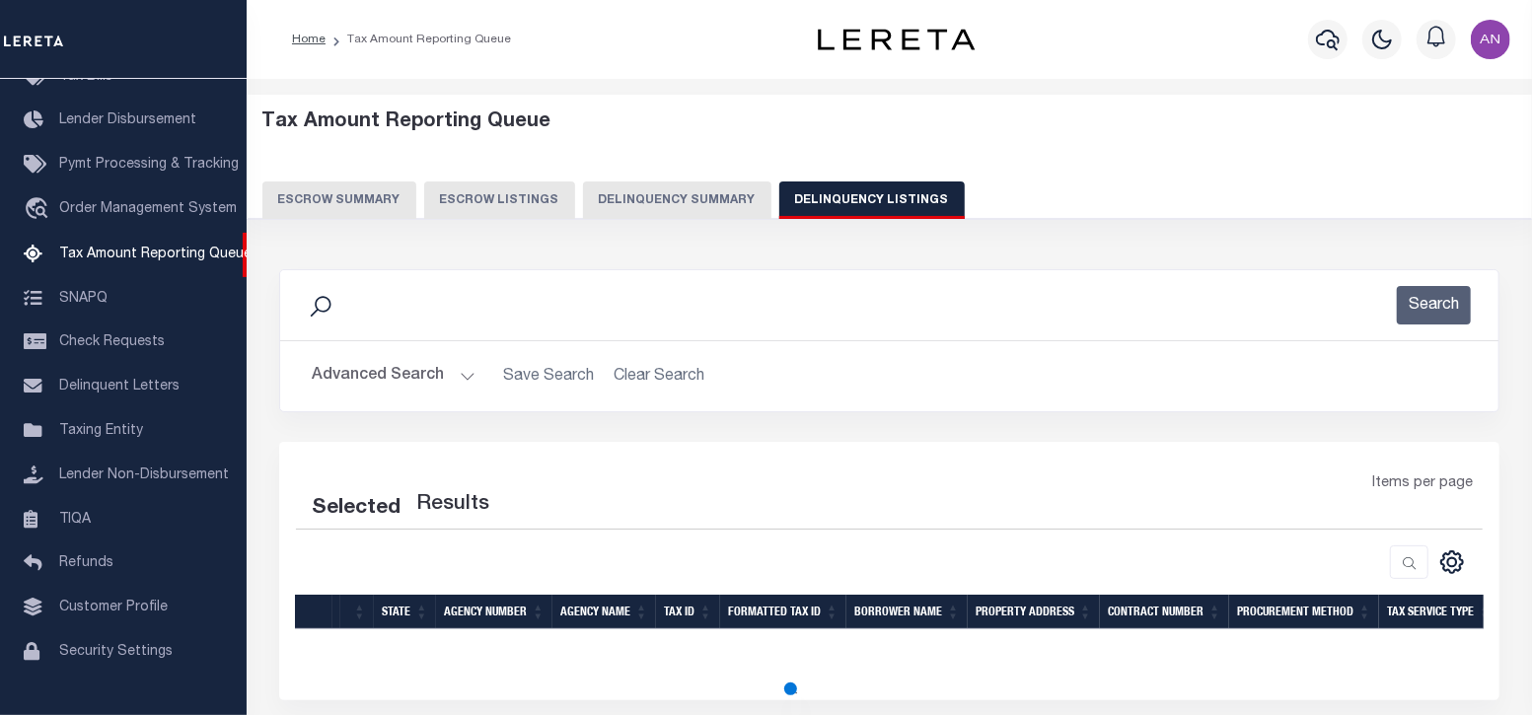
select select "100"
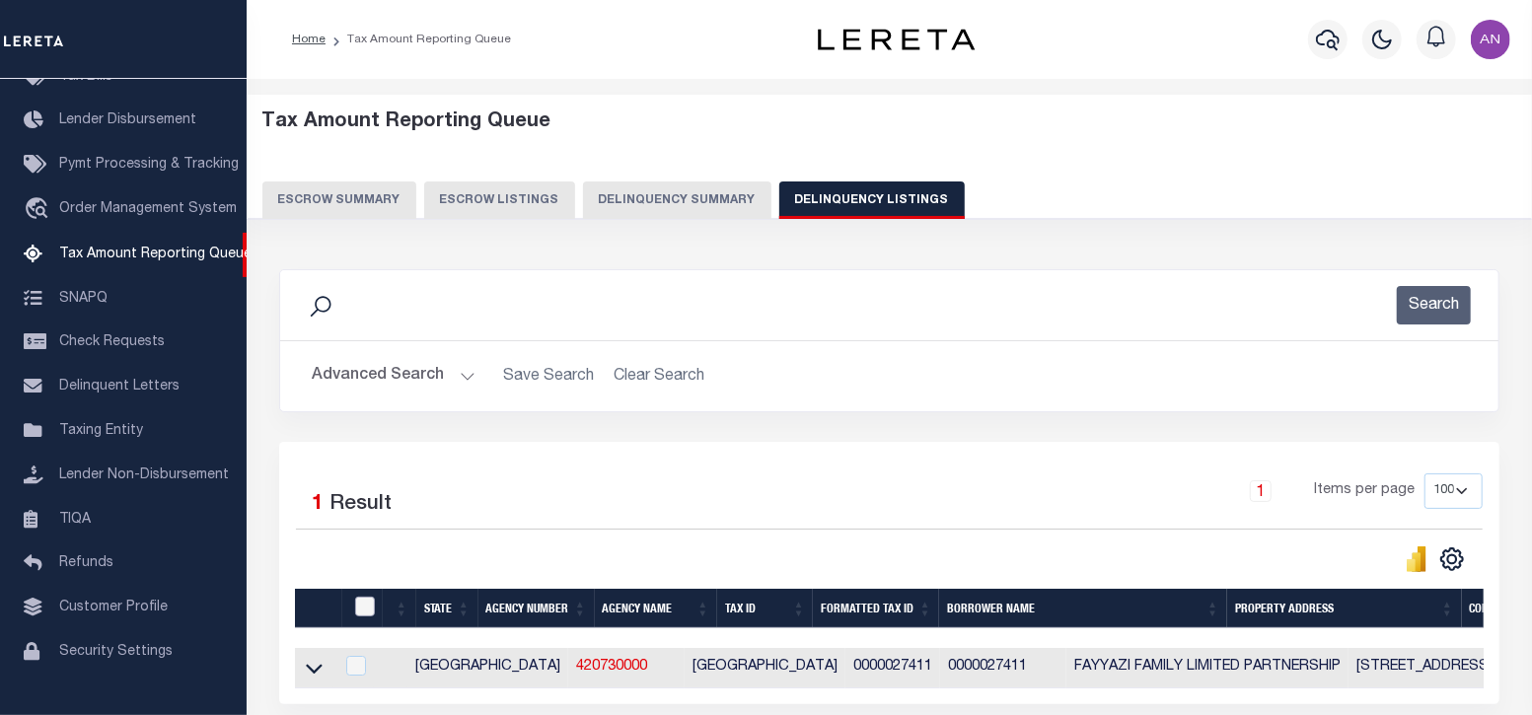
click at [363, 611] on input "checkbox" at bounding box center [365, 607] width 20 height 20
checkbox input "true"
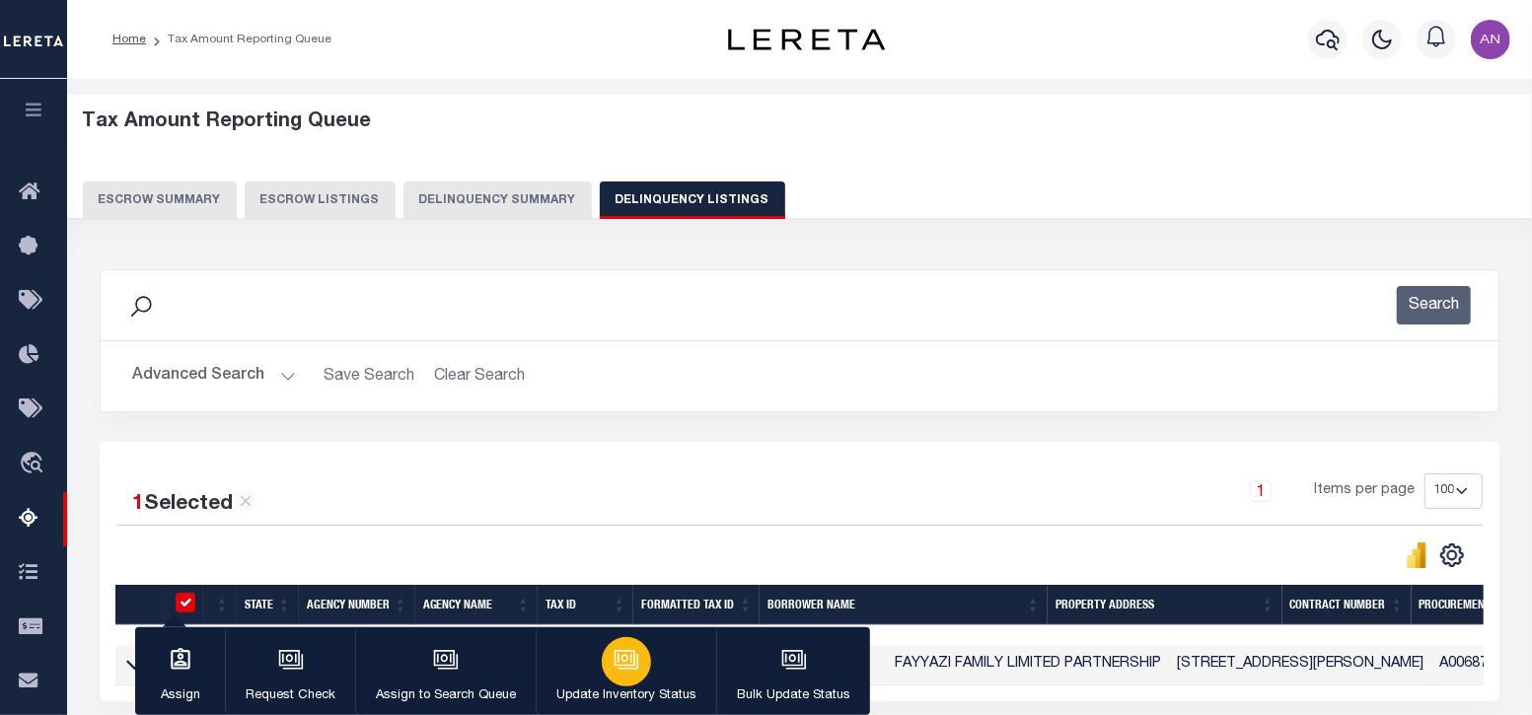
click at [632, 673] on icon "button" at bounding box center [626, 660] width 26 height 26
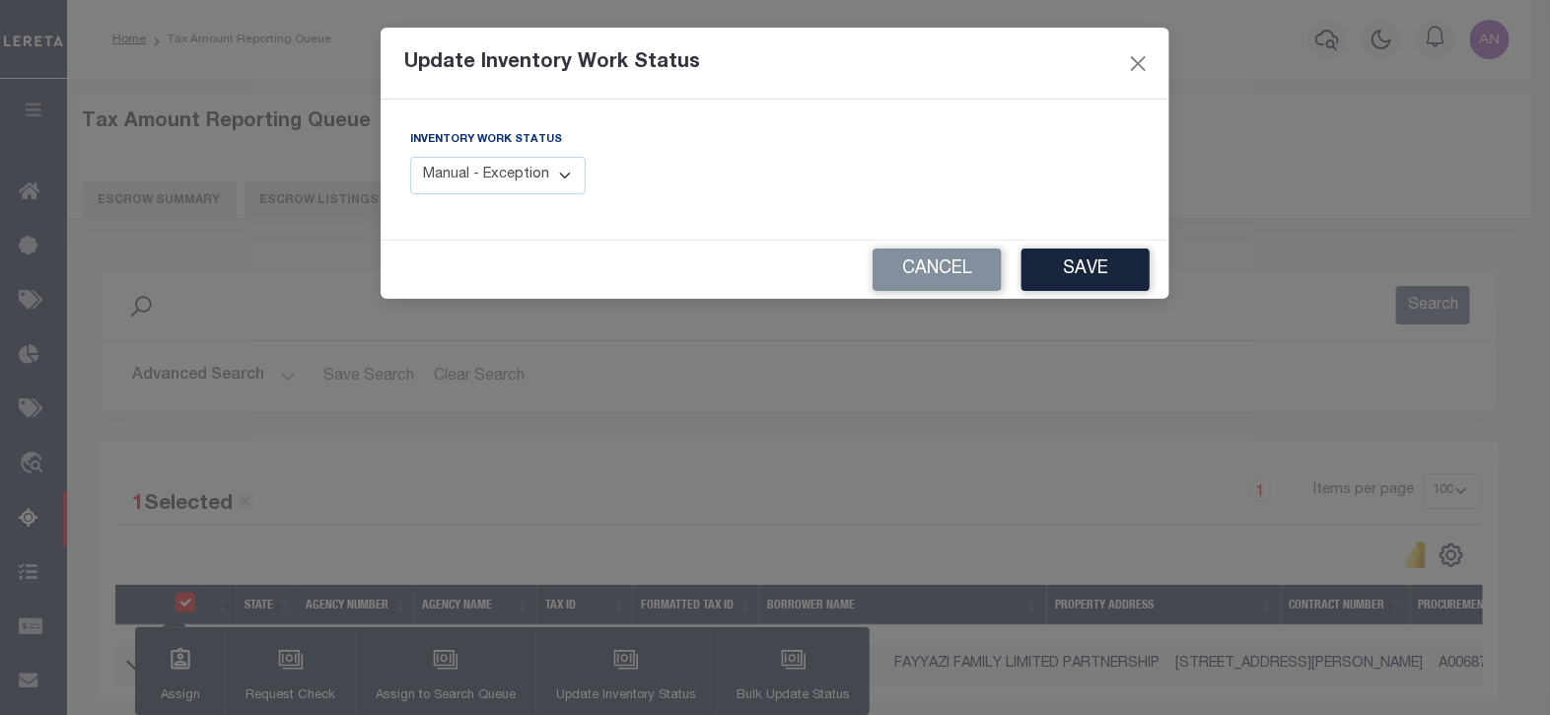
click at [473, 170] on select "Manual - Exception Pended - Awaiting Search Late Add Exception Completed" at bounding box center [498, 176] width 176 height 38
select select "4"
click at [410, 157] on select "Manual - Exception Pended - Awaiting Search Late Add Exception Completed" at bounding box center [498, 176] width 176 height 38
click at [1047, 256] on button "Save" at bounding box center [1086, 270] width 128 height 42
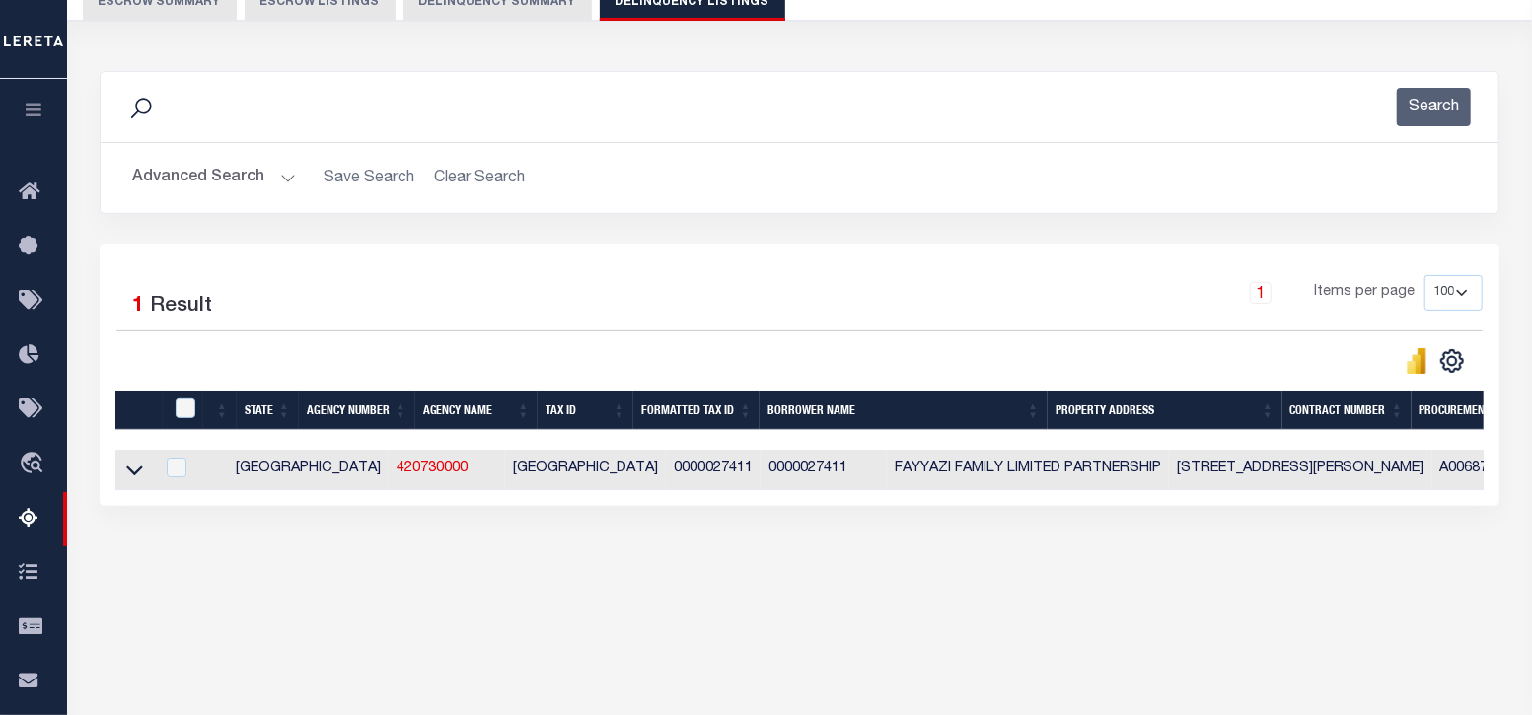
scroll to position [246, 0]
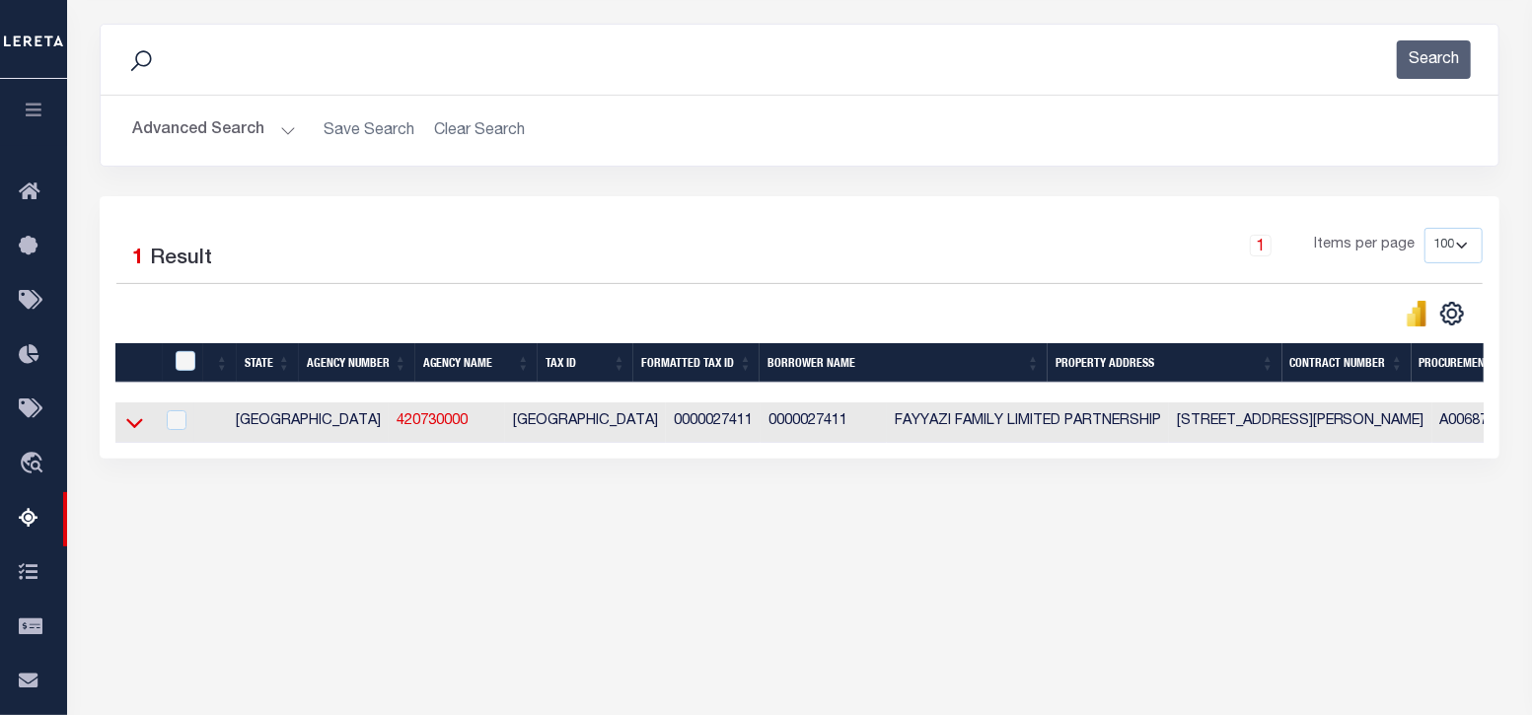
click at [132, 431] on icon at bounding box center [134, 422] width 17 height 21
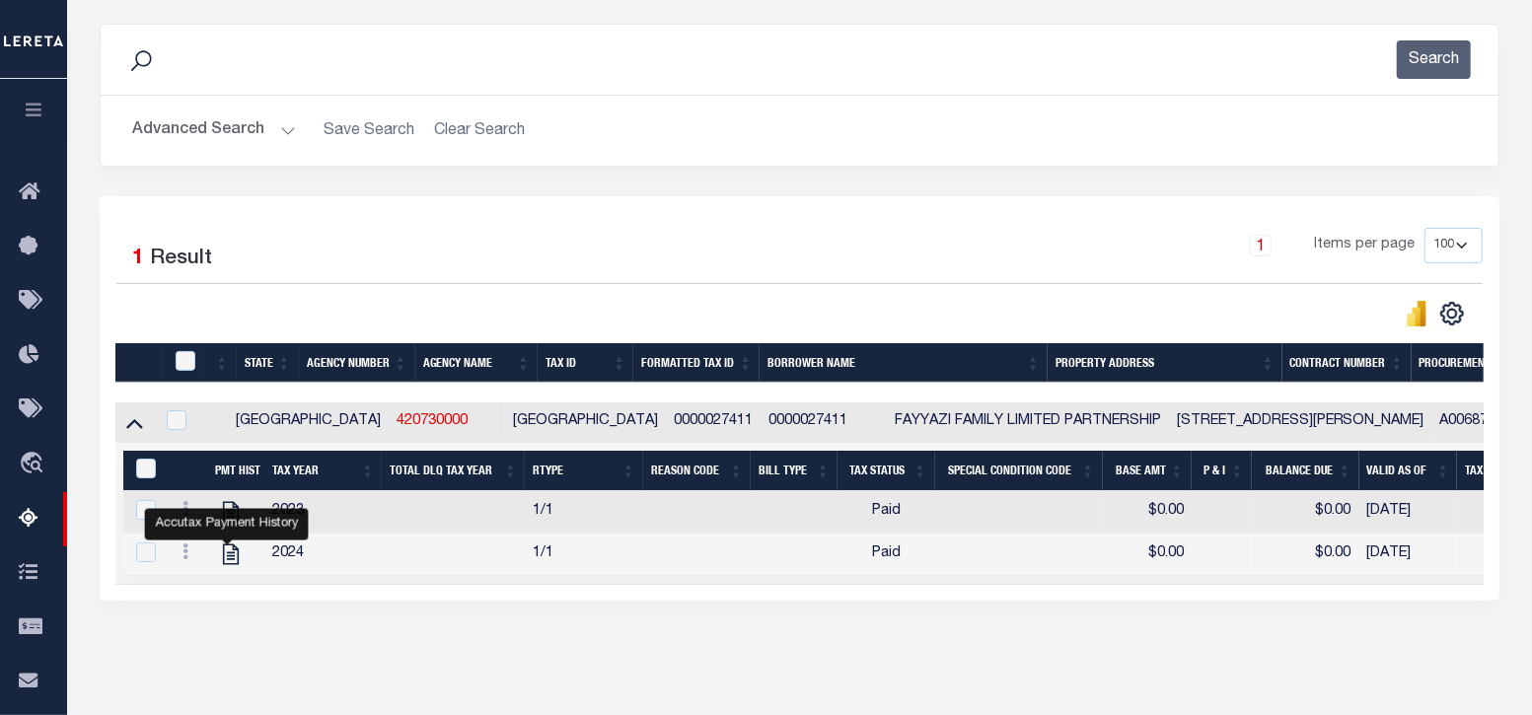
click at [587, 598] on div "1 Selected 1 Result 1 Items per page 10 25 50 100 500" at bounding box center [799, 398] width 1399 height 404
click at [183, 124] on button "Advanced Search" at bounding box center [214, 130] width 164 height 38
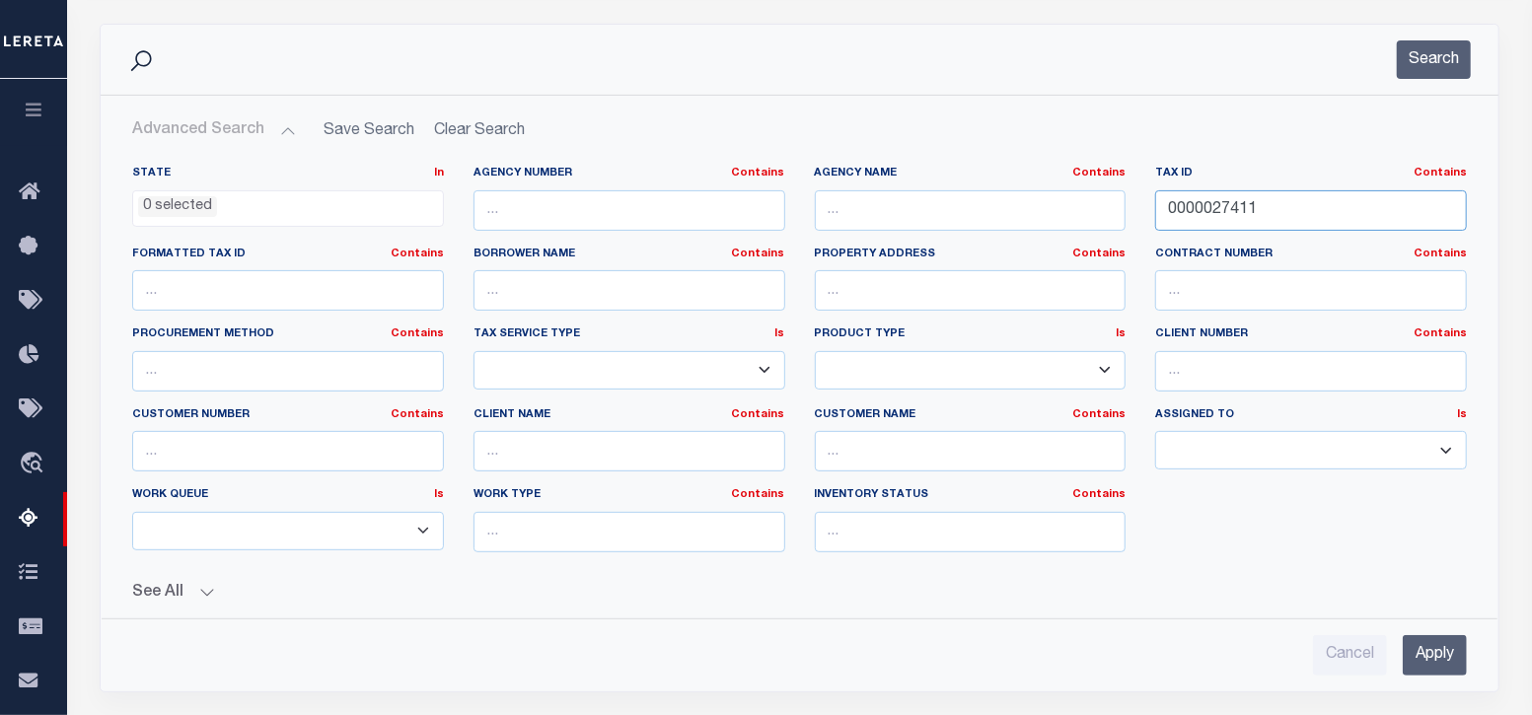
click at [1193, 210] on input "0000027411" at bounding box center [1311, 210] width 312 height 40
paste input "0051123"
type input "000000051123"
click at [1435, 56] on button "Search" at bounding box center [1434, 59] width 74 height 38
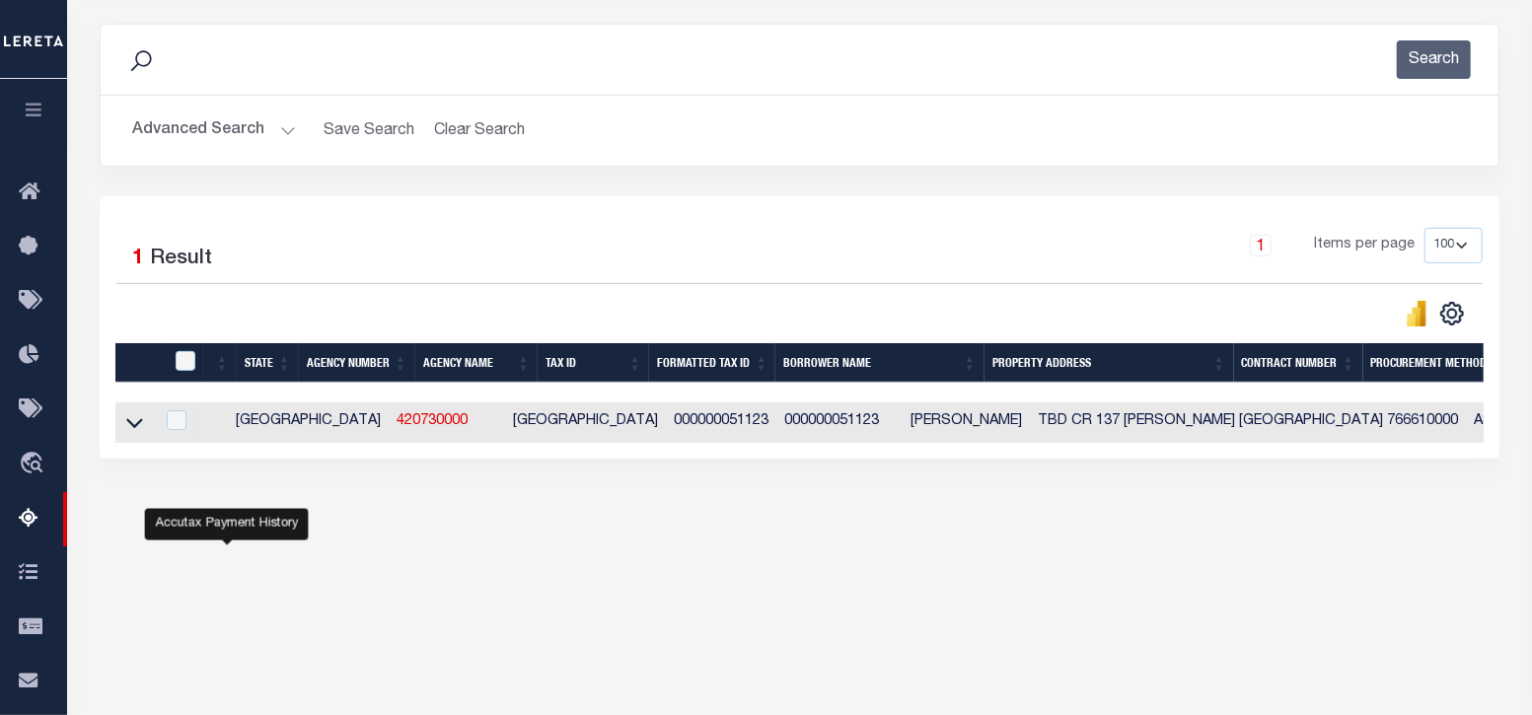
click at [127, 436] on td at bounding box center [134, 422] width 38 height 40
checkbox input "true"
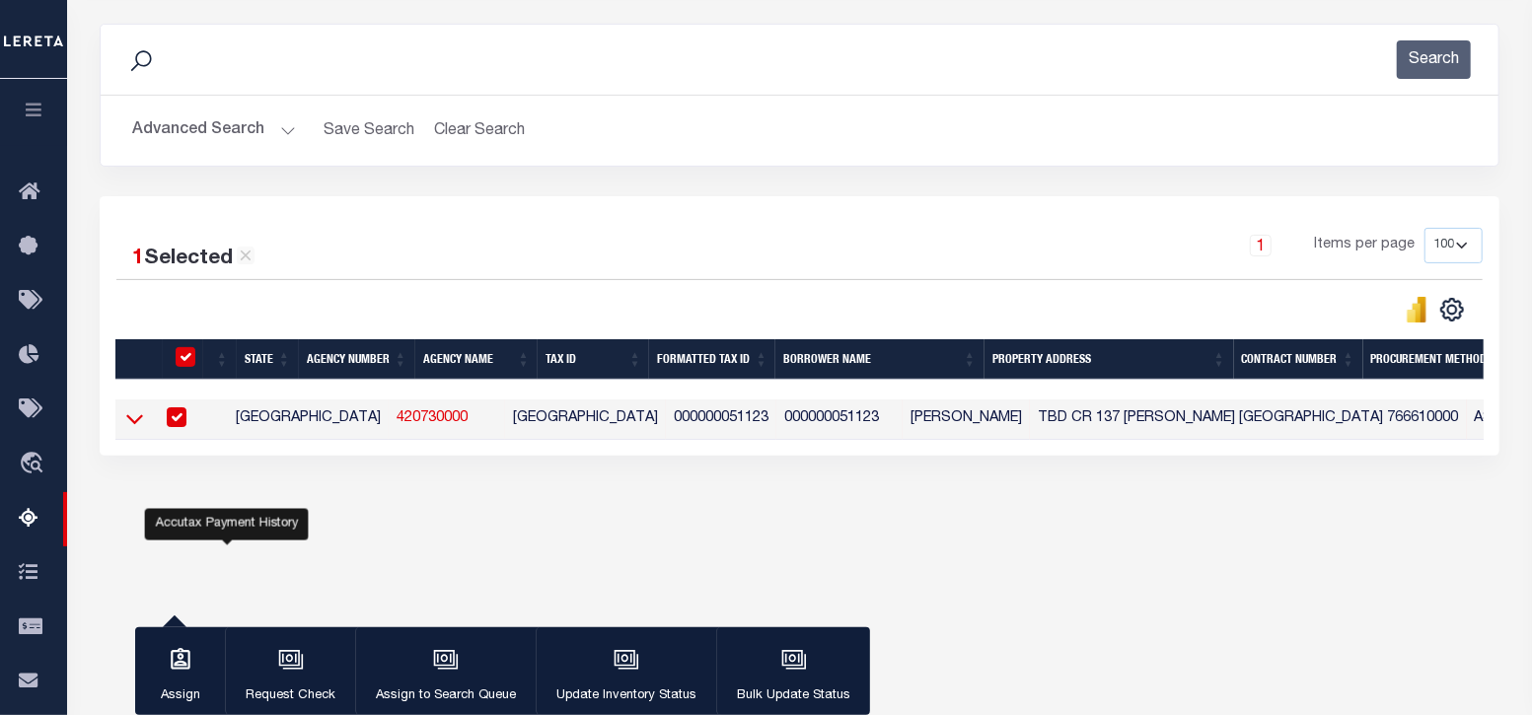
click at [134, 421] on icon at bounding box center [134, 418] width 17 height 21
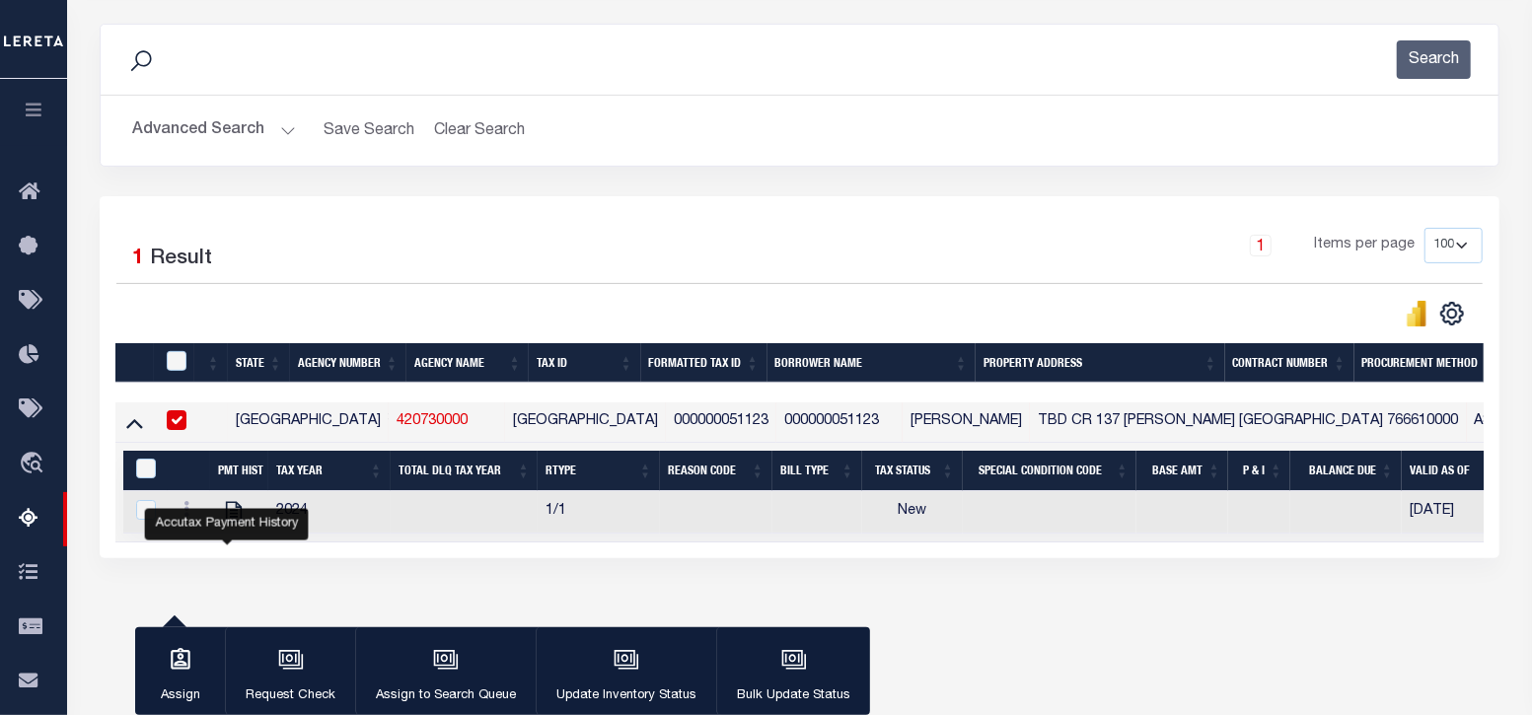
drag, startPoint x: 781, startPoint y: 422, endPoint x: 870, endPoint y: 422, distance: 88.8
click at [902, 422] on td "Danielle Marie Eynon-Behning" at bounding box center [965, 422] width 127 height 40
checkbox input "false"
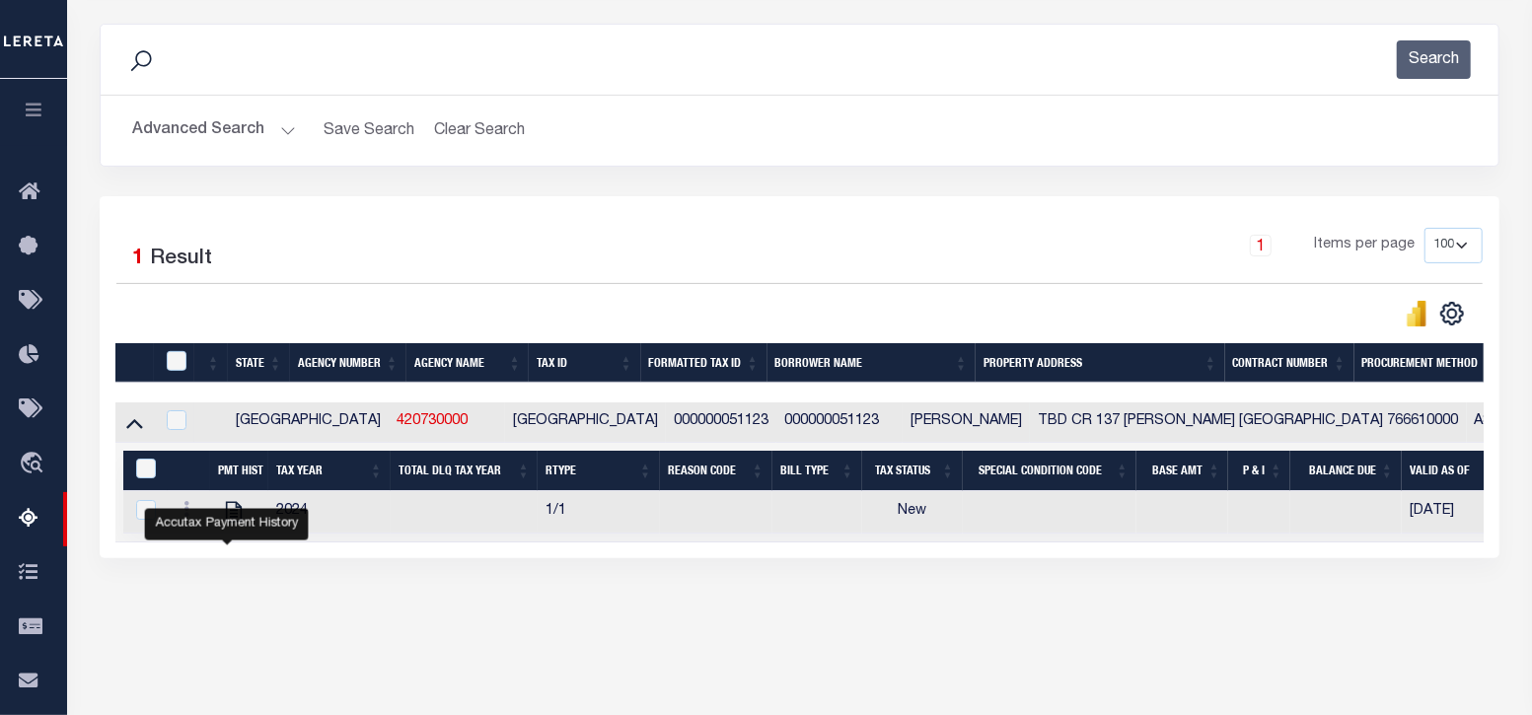
copy td "Danielle Marie"
click at [222, 514] on div "Accutax Payment History" at bounding box center [227, 525] width 164 height 32
click at [358, 594] on div "Data sync process is currently running, you may face some response delays. Sear…" at bounding box center [800, 310] width 1426 height 613
click at [538, 510] on td "1/1" at bounding box center [599, 512] width 122 height 42
checkbox input "true"
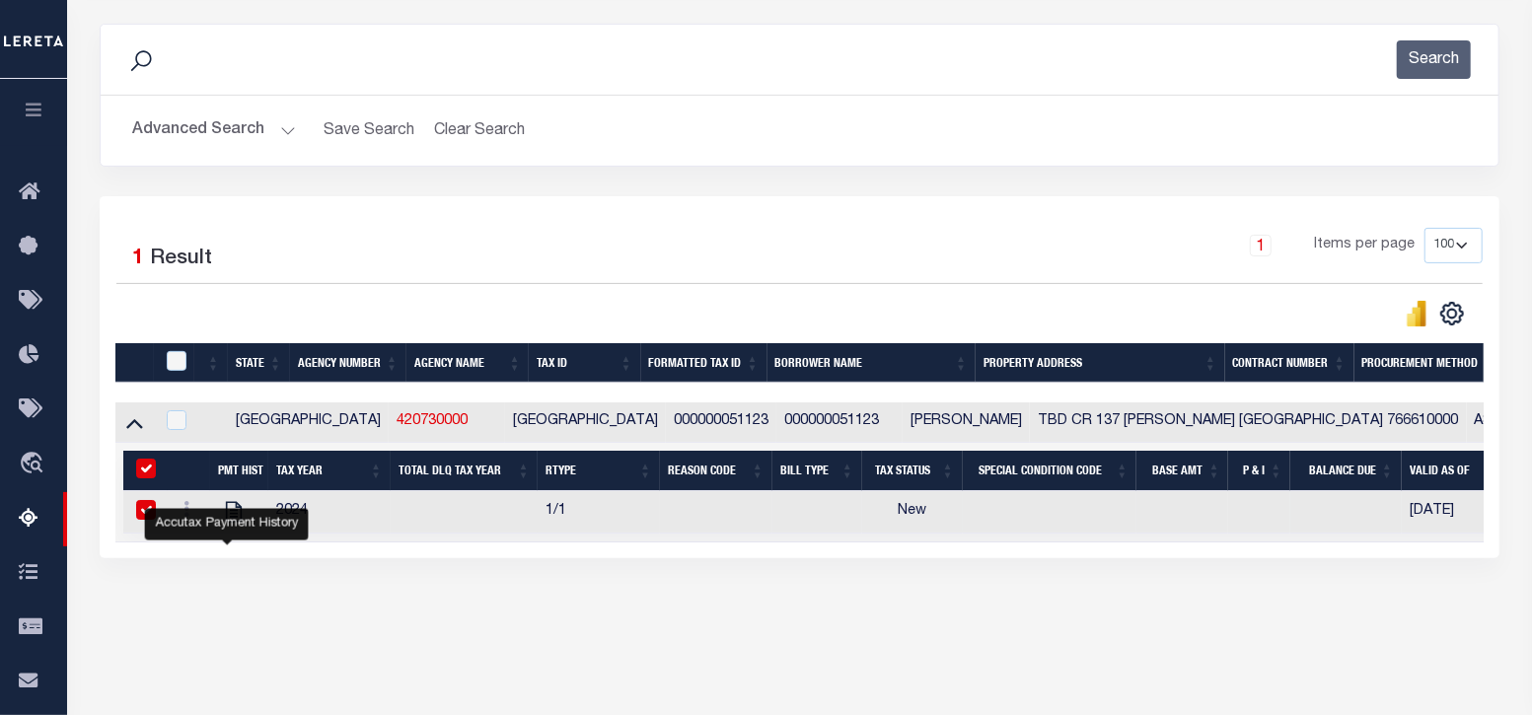
checkbox input "true"
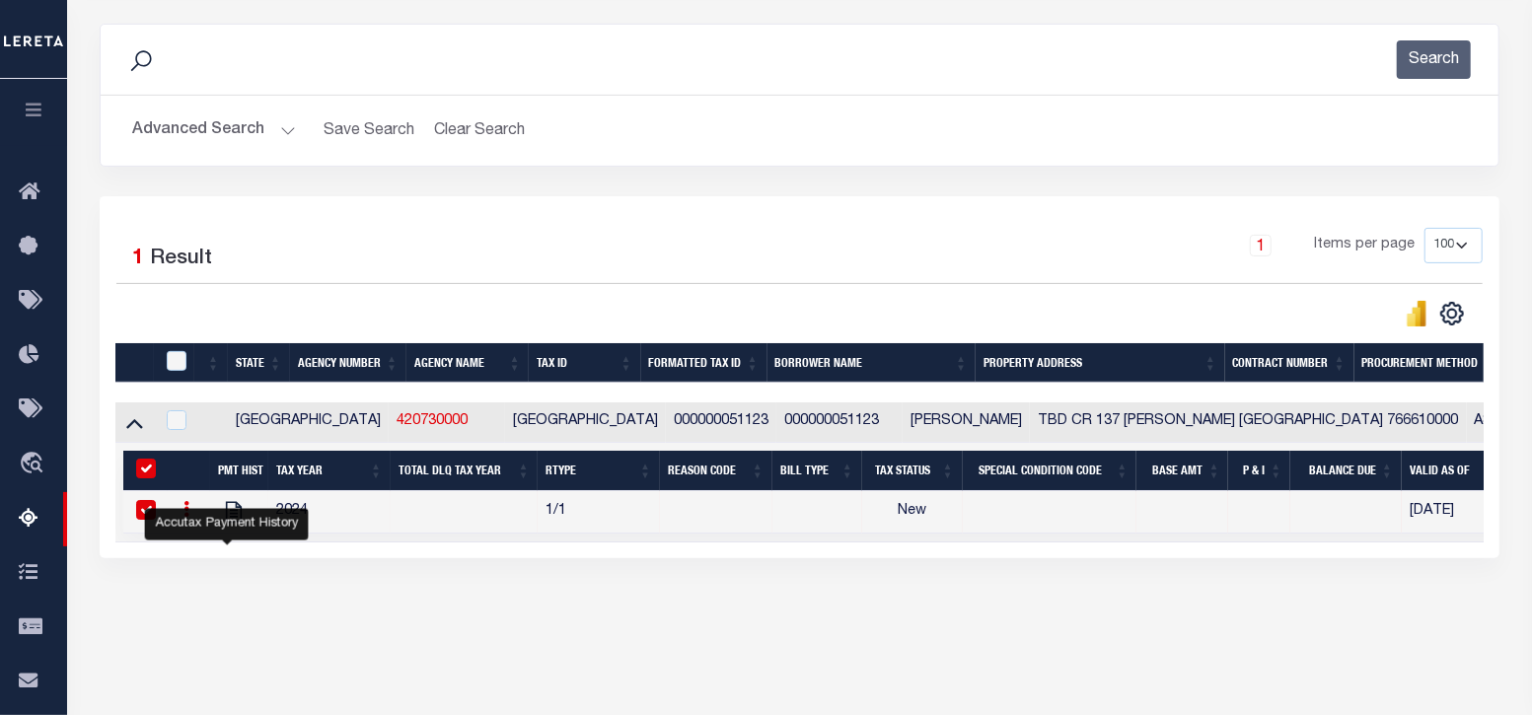
click at [391, 515] on td at bounding box center [465, 512] width 148 height 42
checkbox input "false"
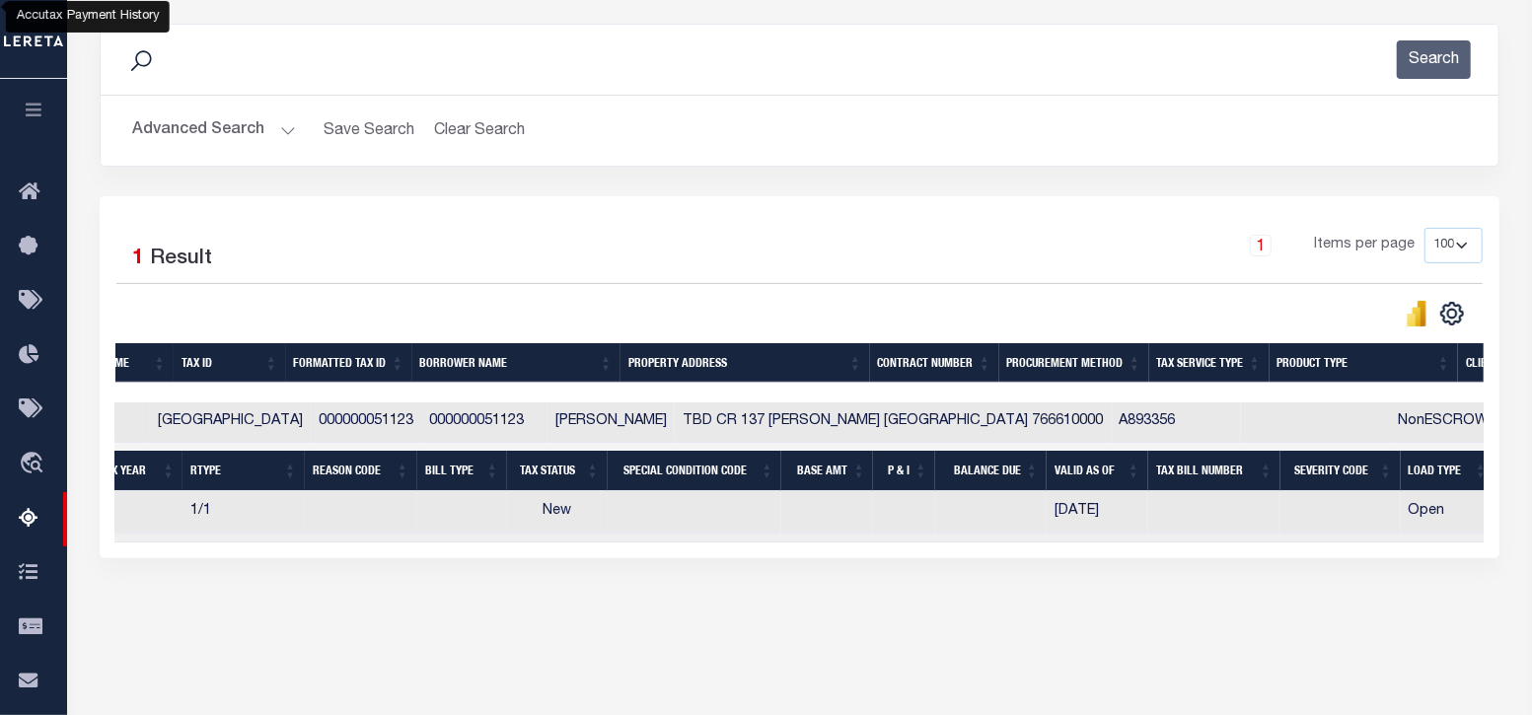
scroll to position [0, 0]
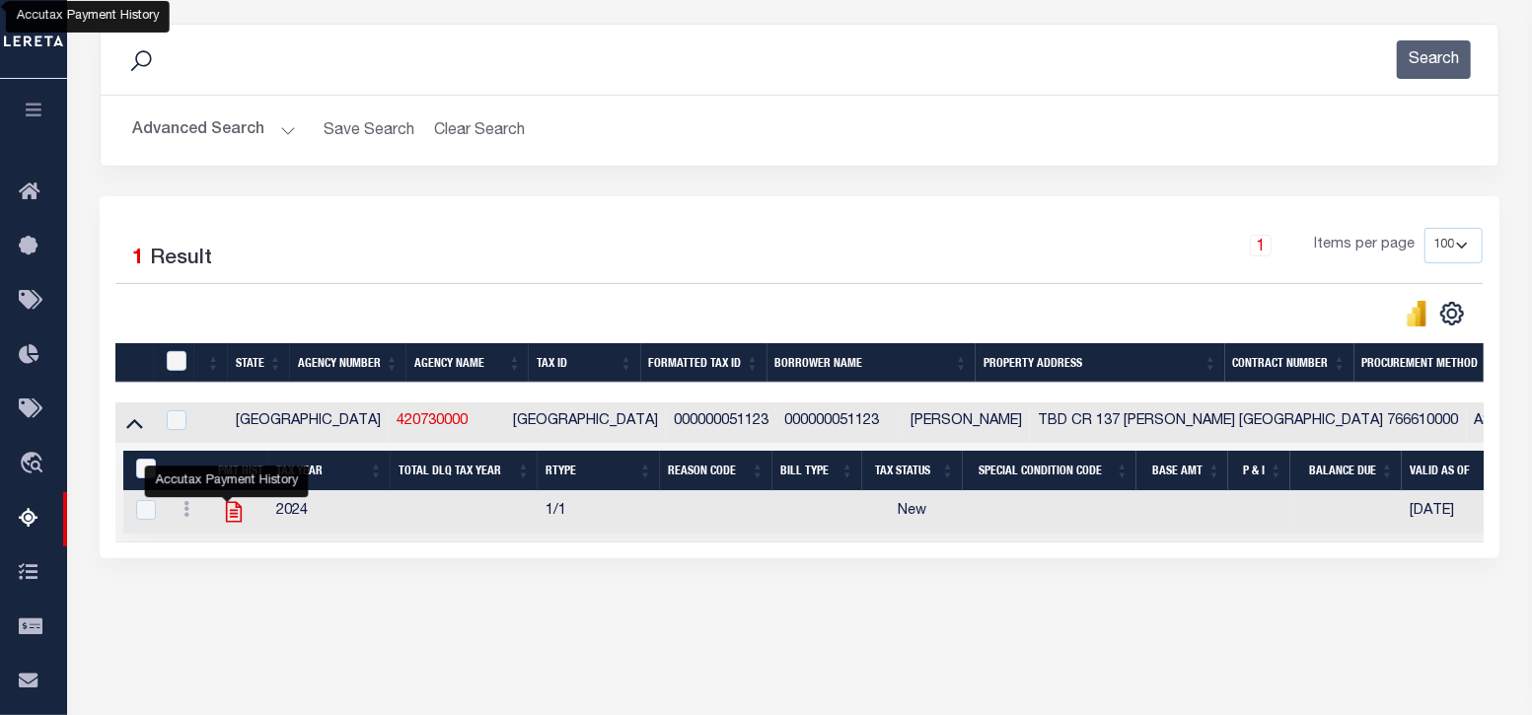
click at [226, 512] on icon "" at bounding box center [234, 512] width 16 height 21
checkbox input "true"
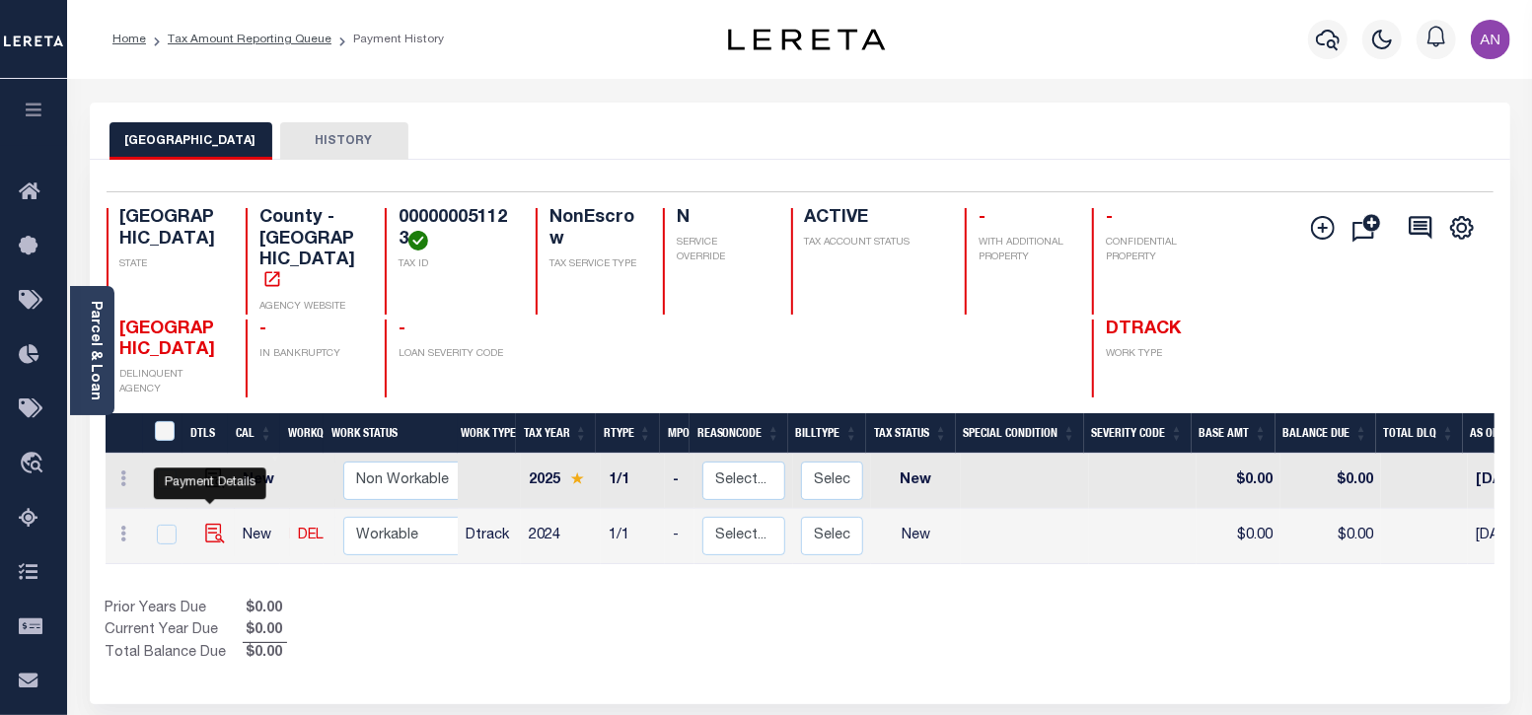
click at [213, 524] on img "" at bounding box center [215, 534] width 20 height 20
checkbox input "true"
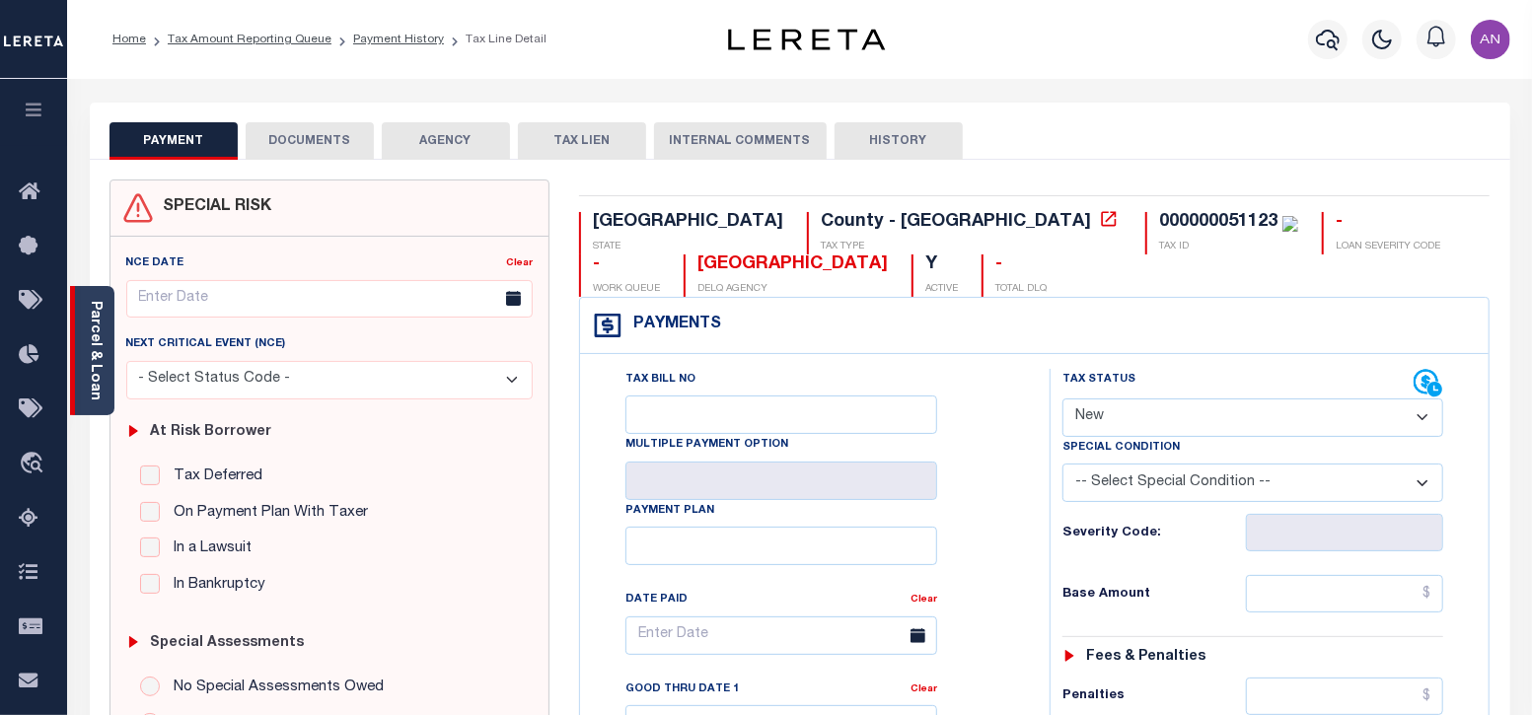
click at [89, 370] on link "Parcel & Loan" at bounding box center [95, 351] width 14 height 100
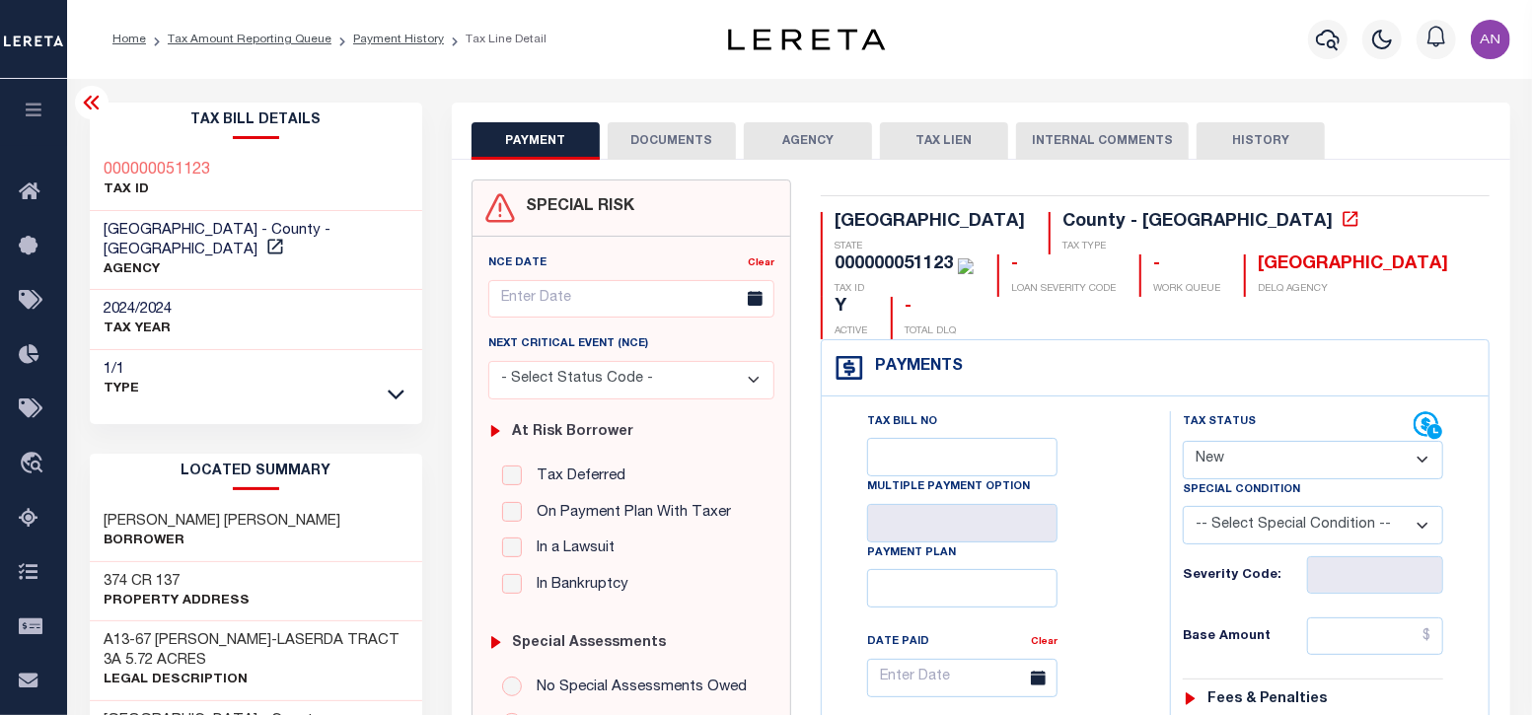
scroll to position [122, 0]
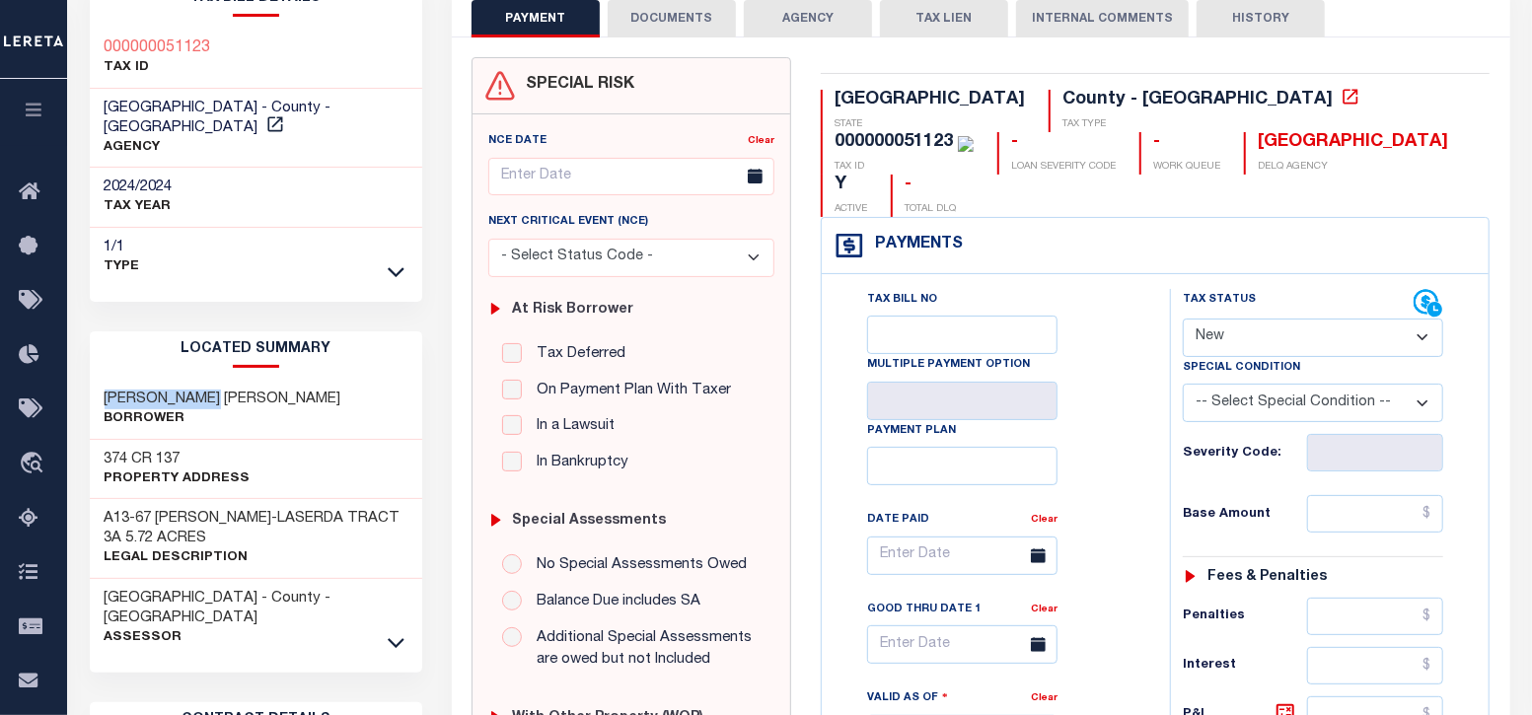
drag, startPoint x: 107, startPoint y: 370, endPoint x: 224, endPoint y: 377, distance: 117.6
click at [224, 390] on h3 "[PERSON_NAME] [PERSON_NAME]" at bounding box center [223, 400] width 237 height 20
click at [684, 16] on button "DOCUMENTS" at bounding box center [672, 18] width 128 height 37
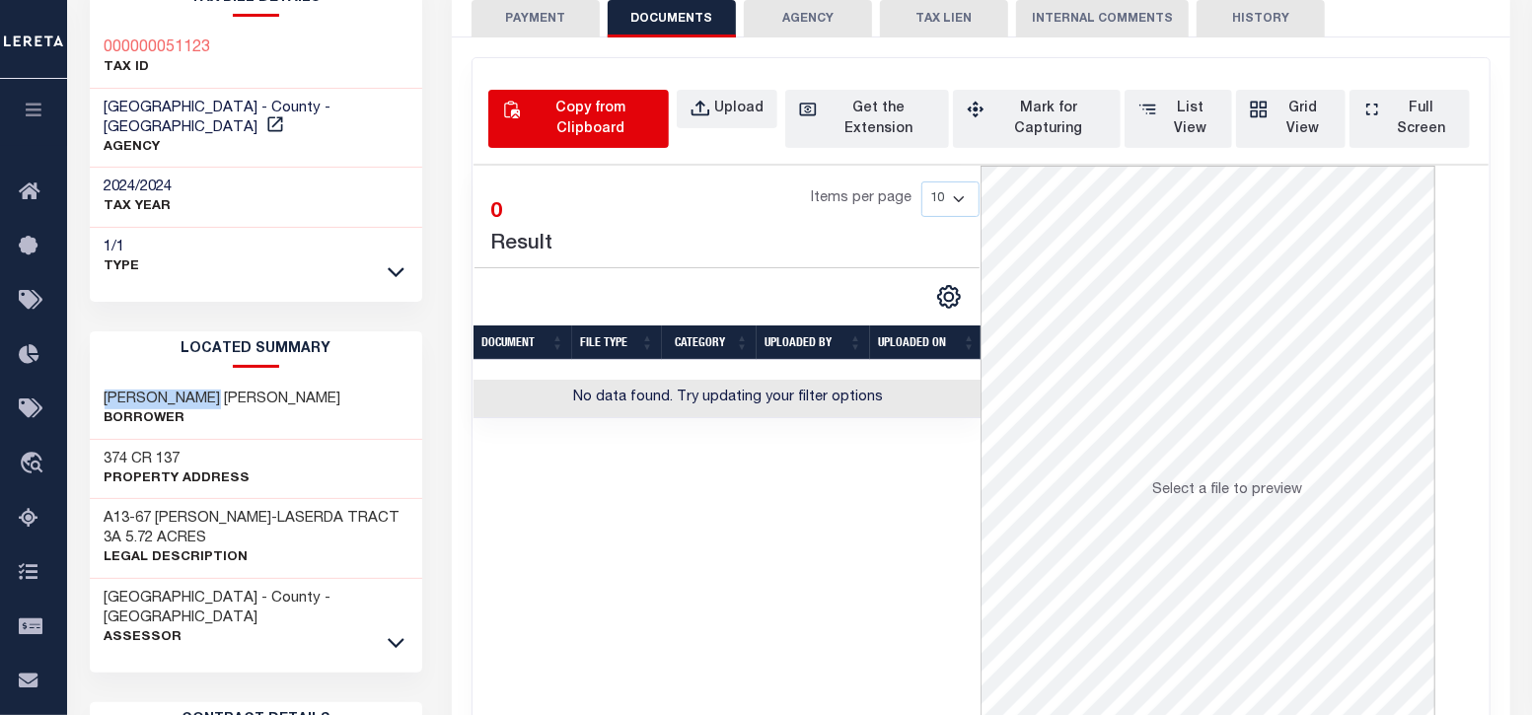
click at [611, 130] on div "Copy from Clipboard" at bounding box center [590, 119] width 130 height 41
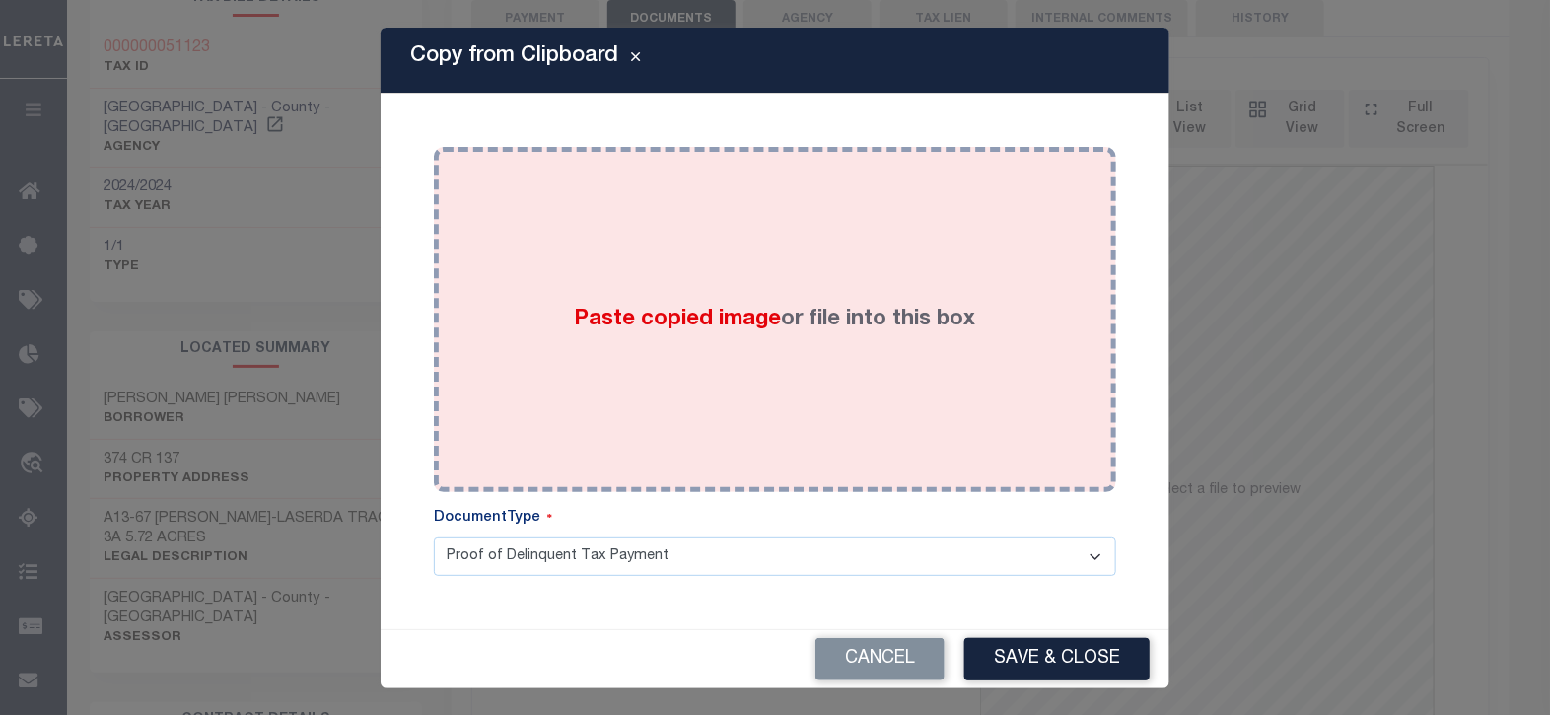
click at [788, 208] on div "Paste copied image or file into this box" at bounding box center [775, 320] width 653 height 316
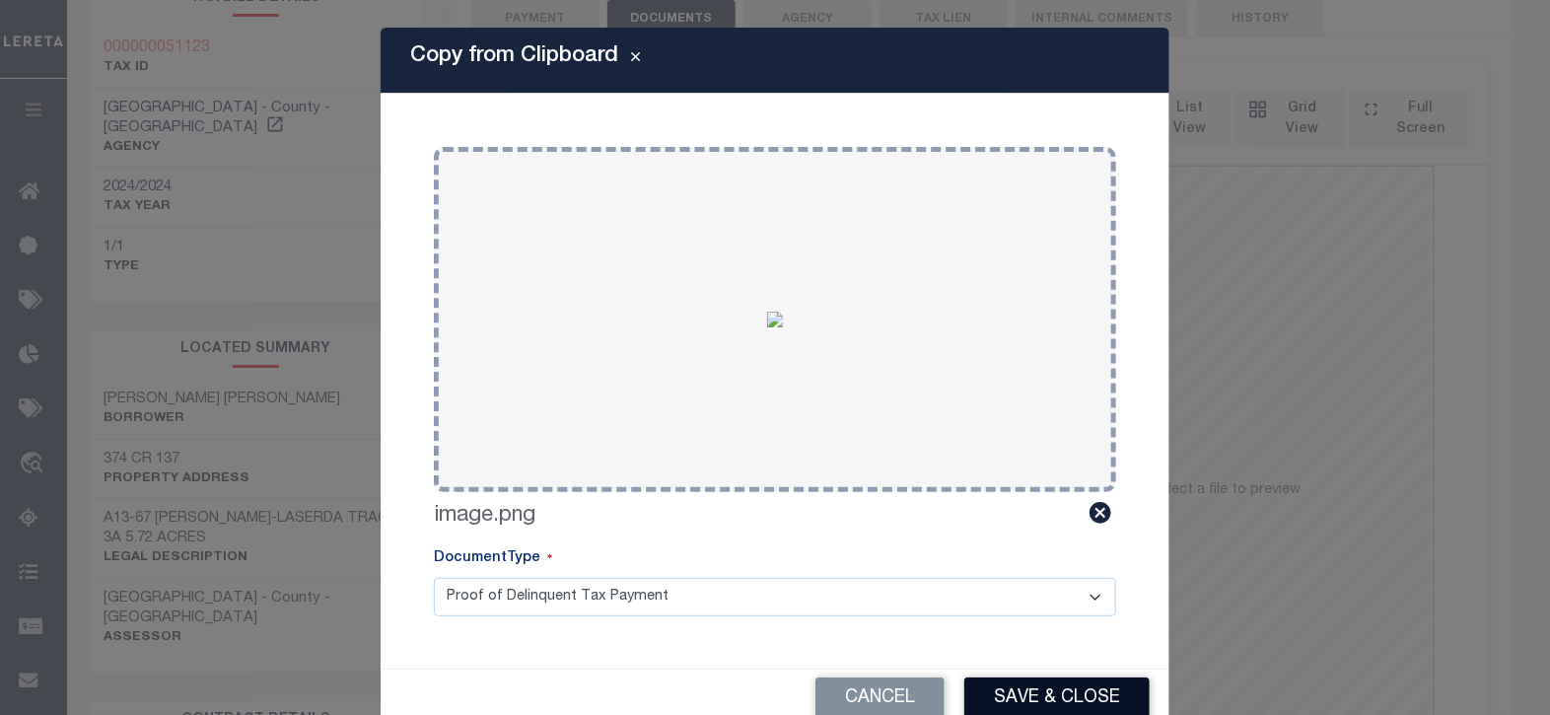
click at [1032, 680] on button "Save & Close" at bounding box center [1057, 699] width 185 height 42
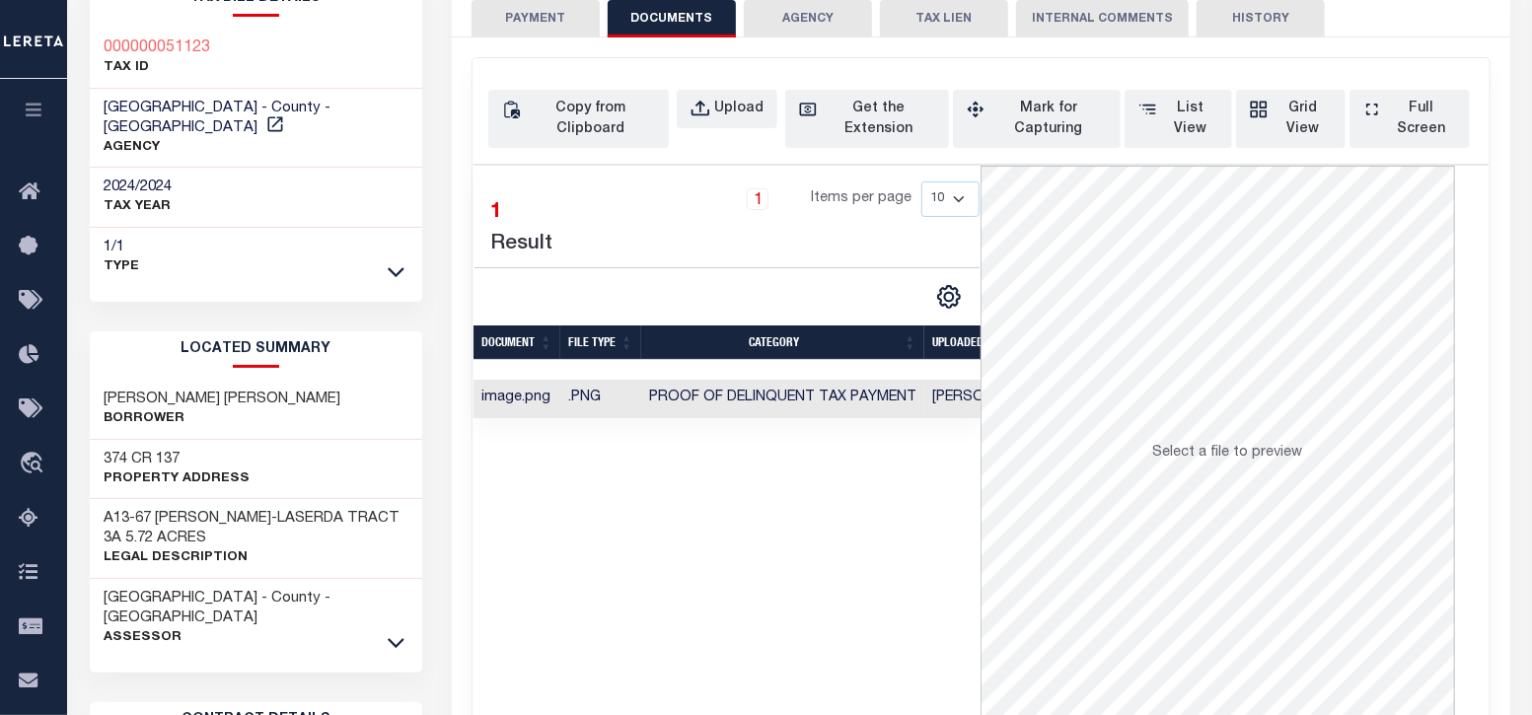
click at [538, 14] on button "PAYMENT" at bounding box center [535, 18] width 128 height 37
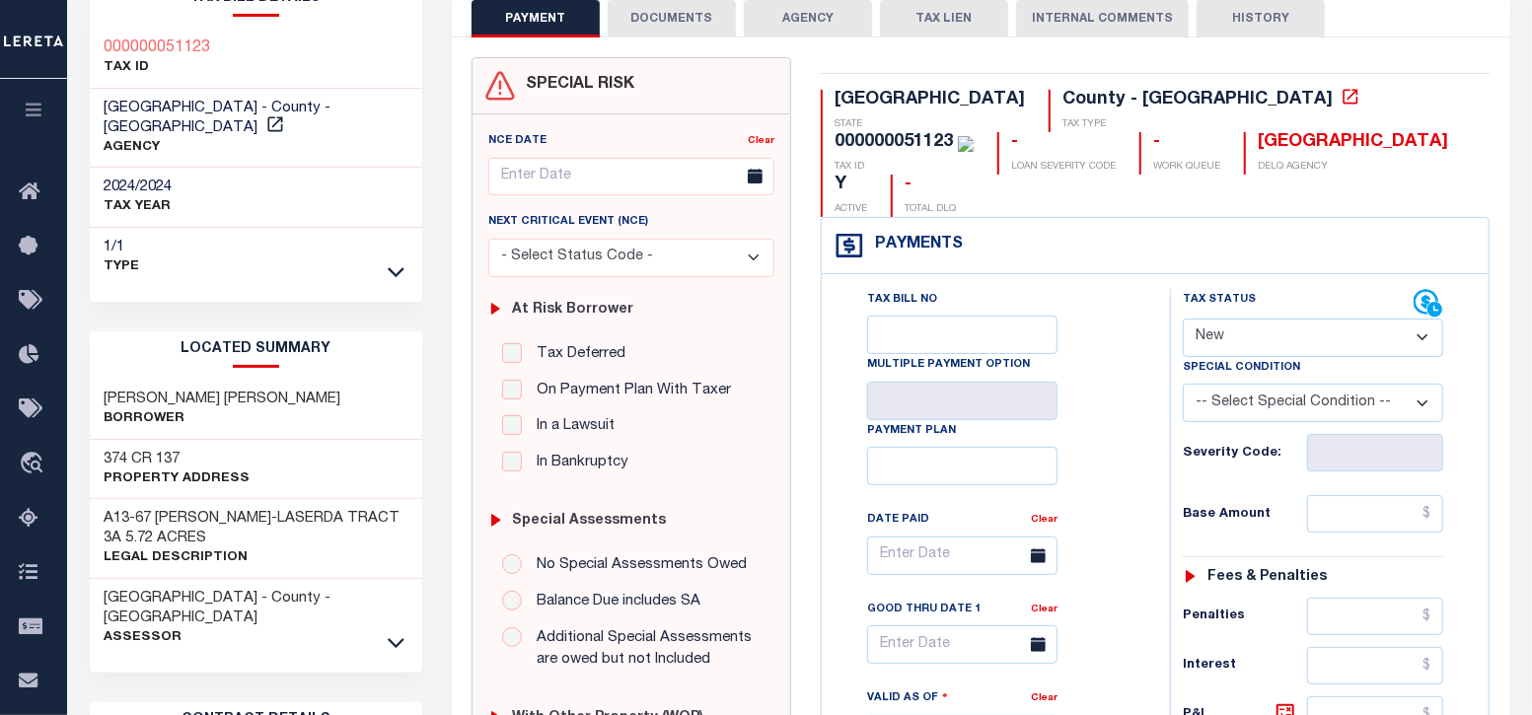
click at [1255, 319] on select "- Select Status Code - Open Due/Unpaid Paid Incomplete No Tax Due Internal Refu…" at bounding box center [1313, 338] width 260 height 38
select select "PYD"
click at [1183, 319] on select "- Select Status Code - Open Due/Unpaid Paid Incomplete No Tax Due Internal Refu…" at bounding box center [1313, 338] width 260 height 38
type input "[DATE]"
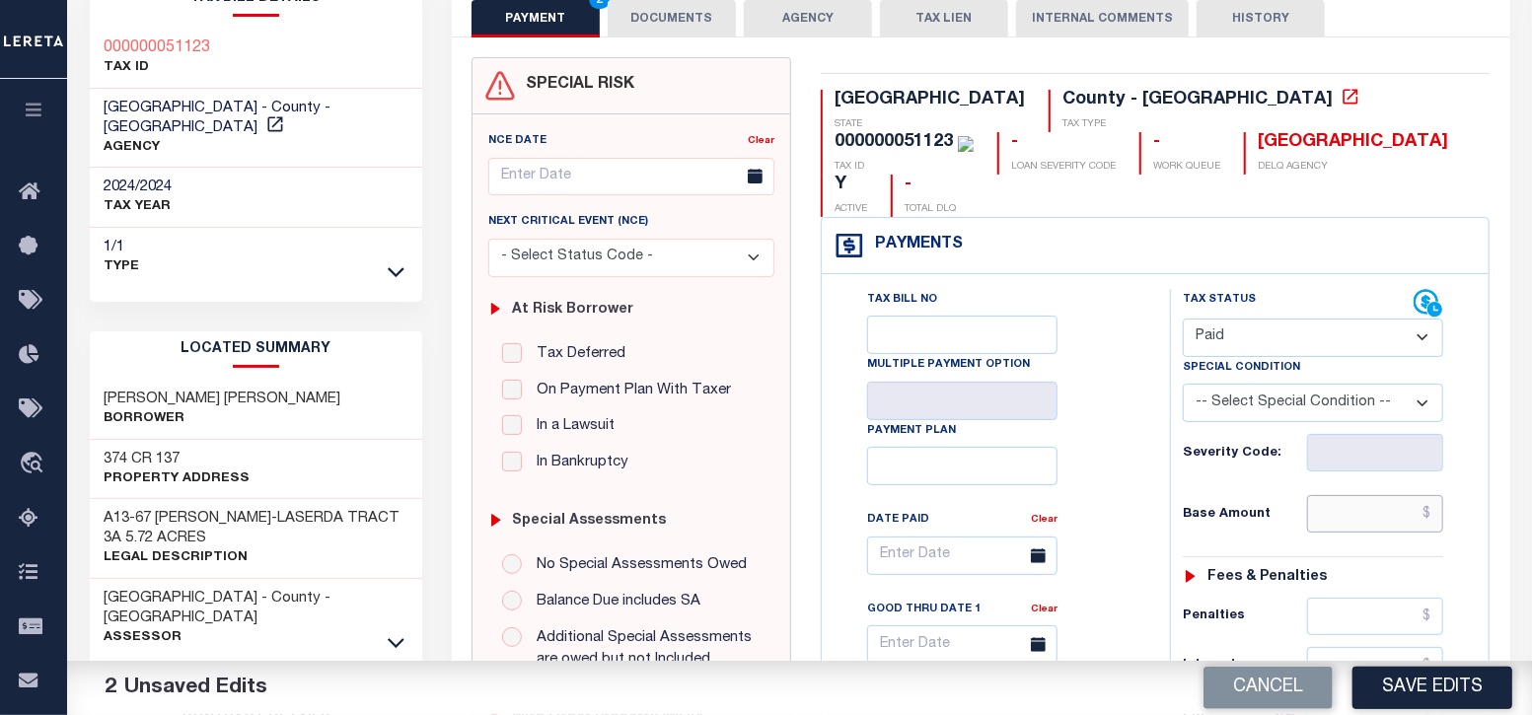
click at [1351, 495] on input "text" at bounding box center [1375, 513] width 137 height 37
type input "$0.00"
click at [1160, 530] on div "Tax Status Status" at bounding box center [1319, 724] width 328 height 871
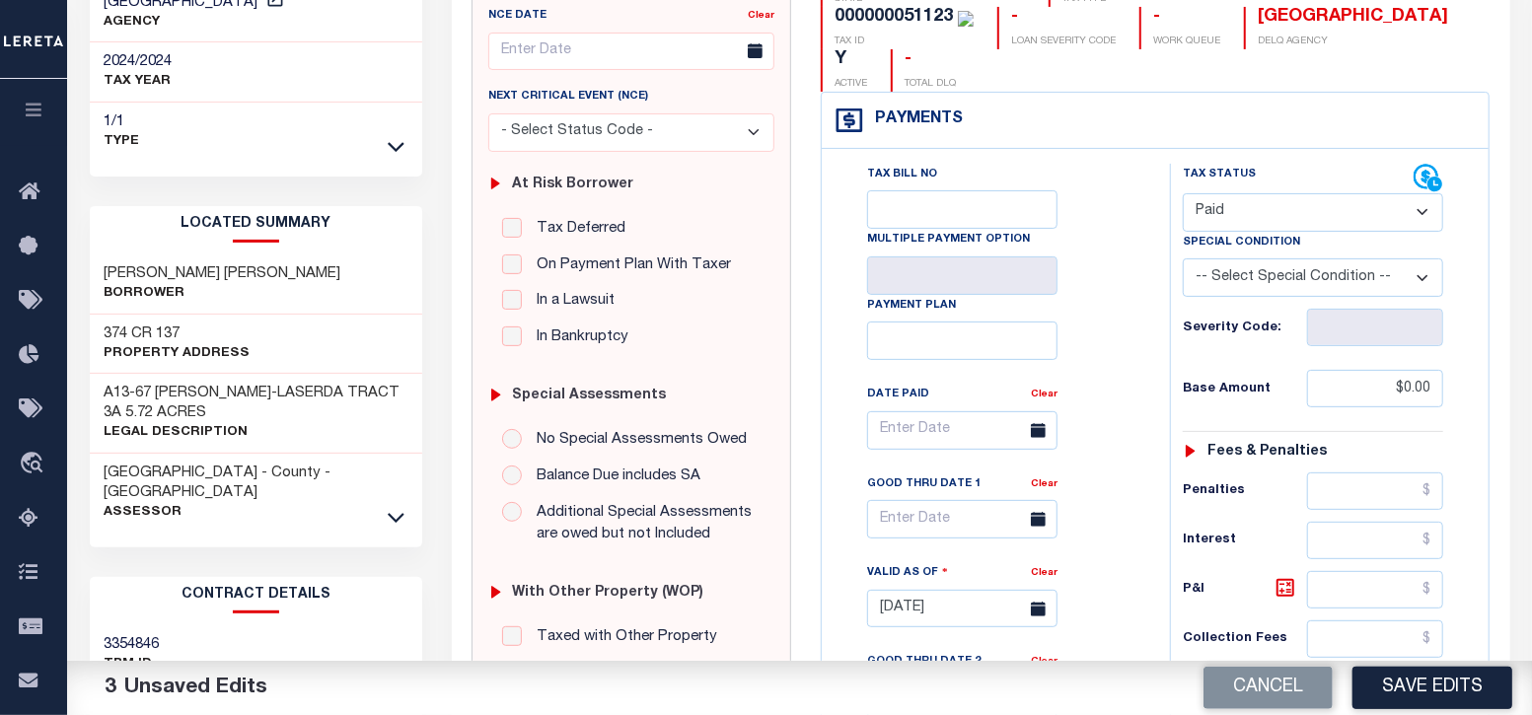
scroll to position [492, 0]
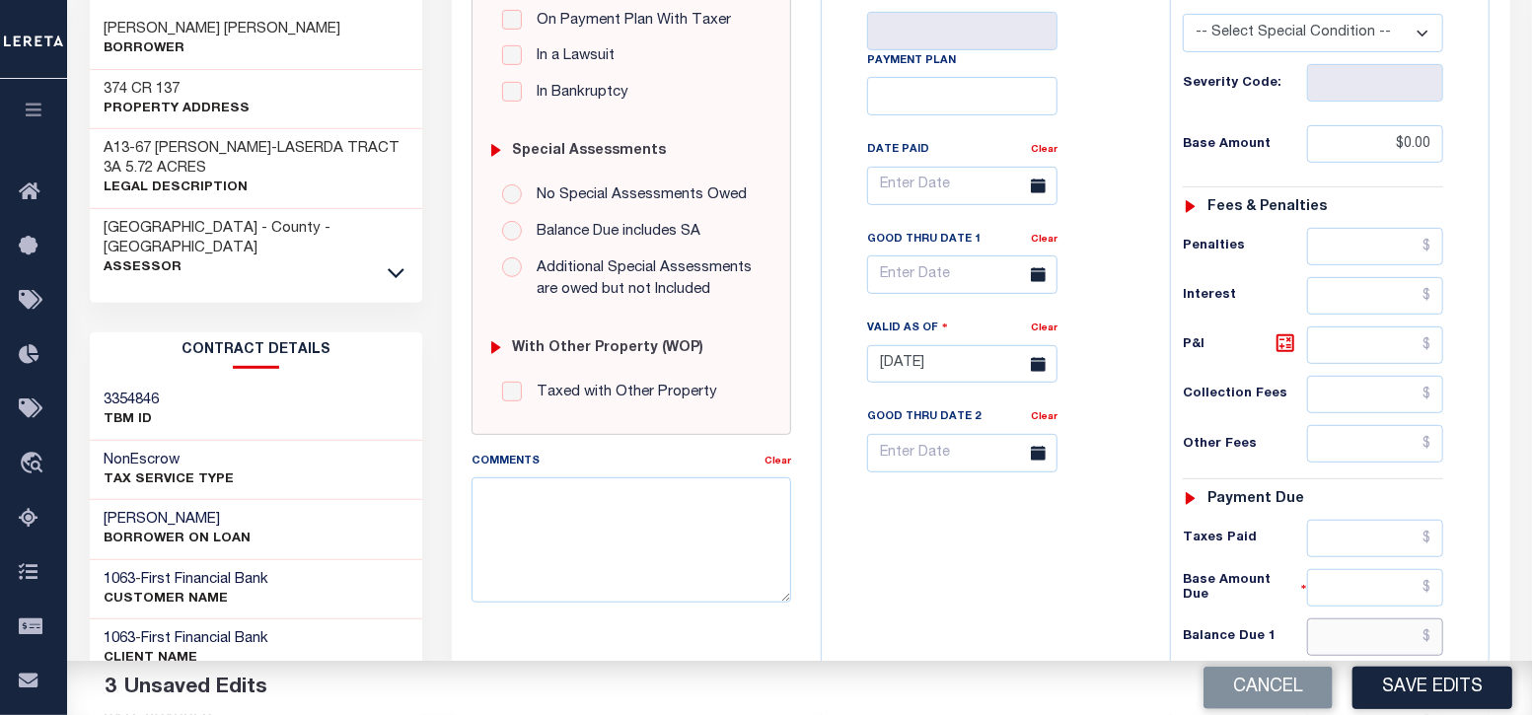
click at [1390, 618] on input "text" at bounding box center [1375, 636] width 137 height 37
type input "$0.00"
click at [1129, 610] on div "Tax Bill No Multiple Payment Option Payment Plan Clear" at bounding box center [990, 354] width 328 height 871
click at [1430, 696] on button "Save Edits" at bounding box center [1432, 688] width 160 height 42
checkbox input "false"
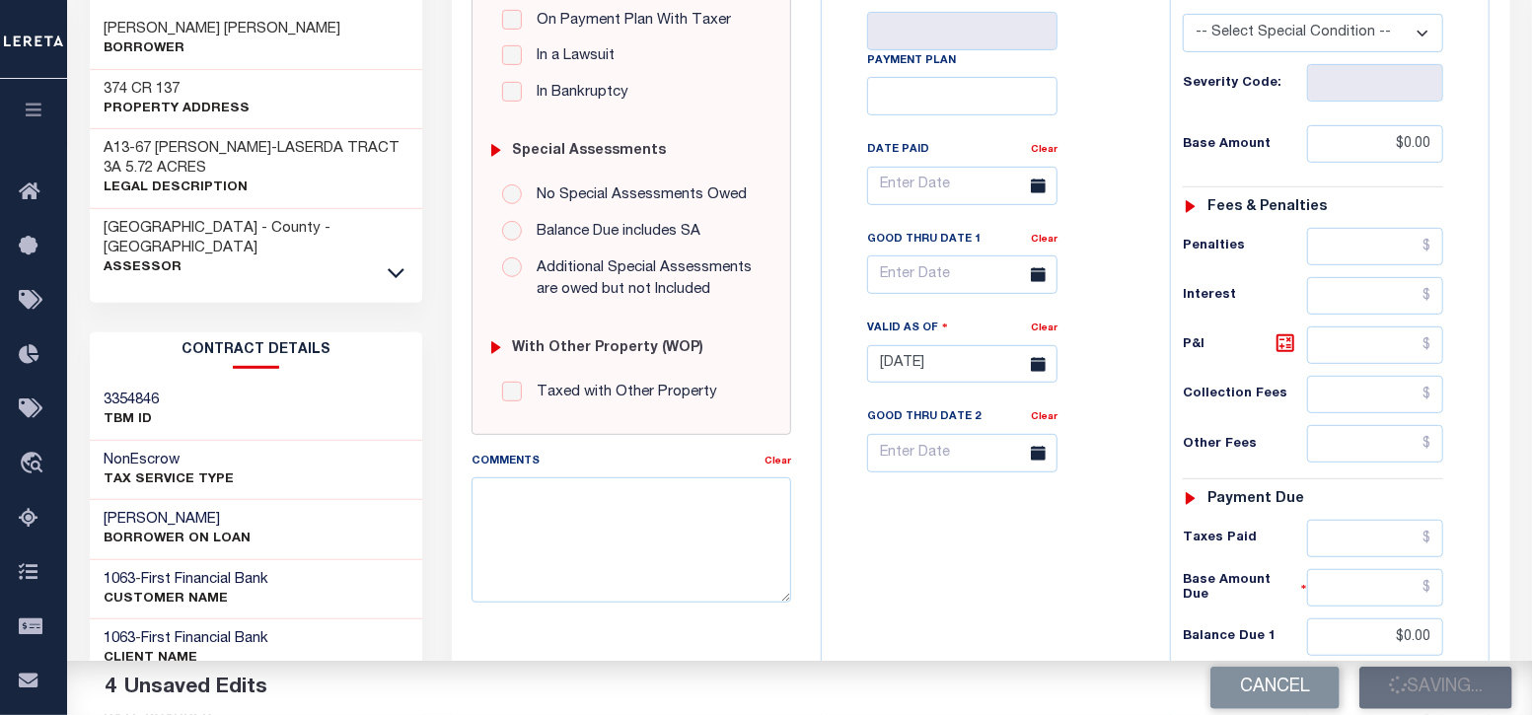
checkbox input "false"
type input "$0"
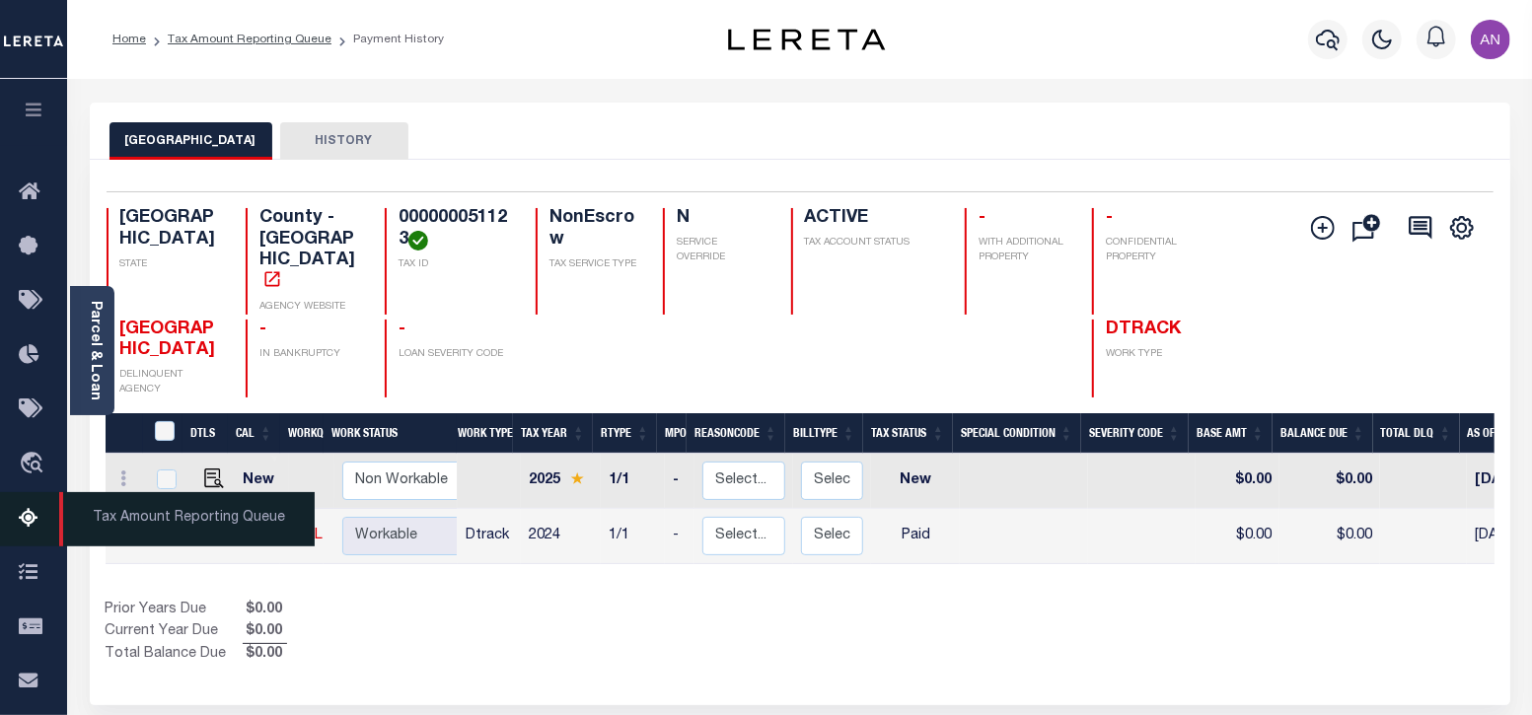
click at [26, 525] on icon at bounding box center [35, 519] width 32 height 25
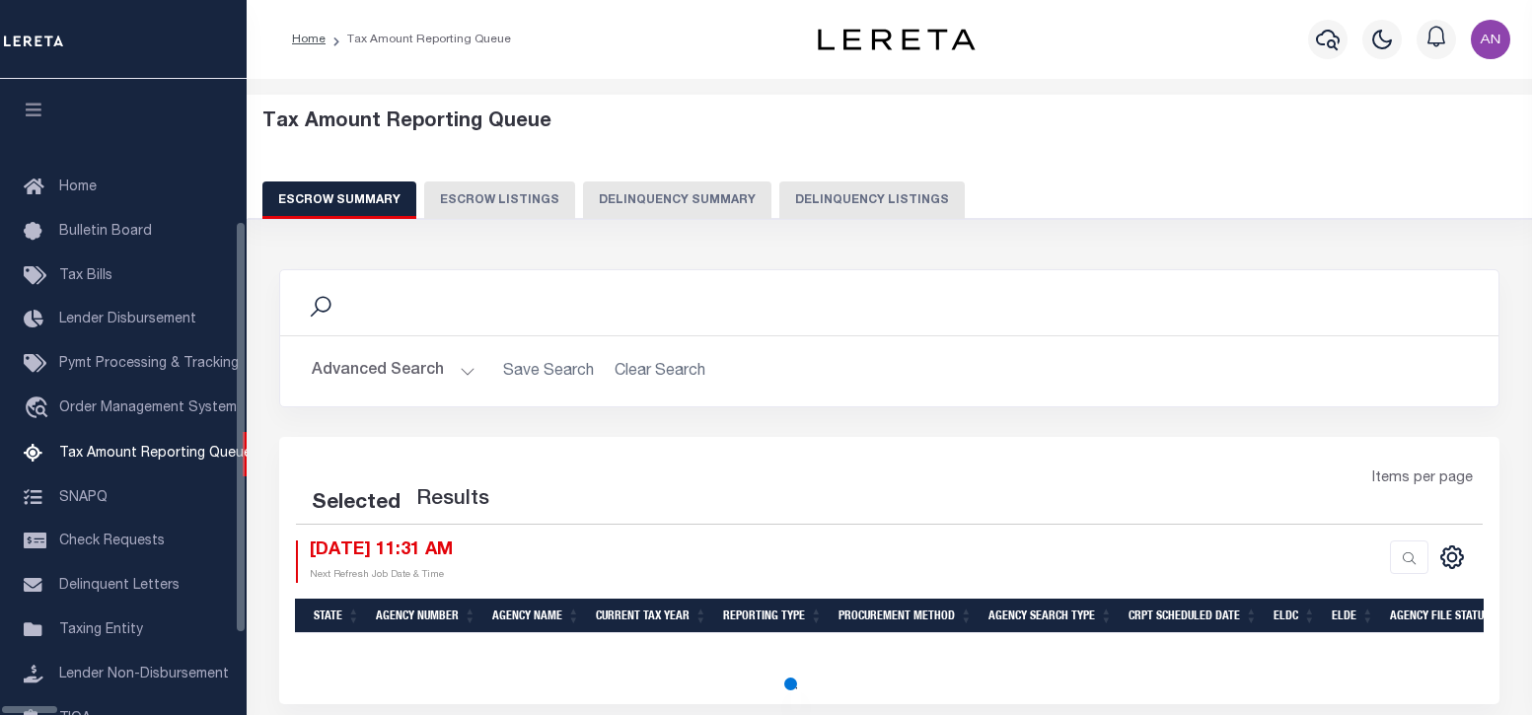
select select "100"
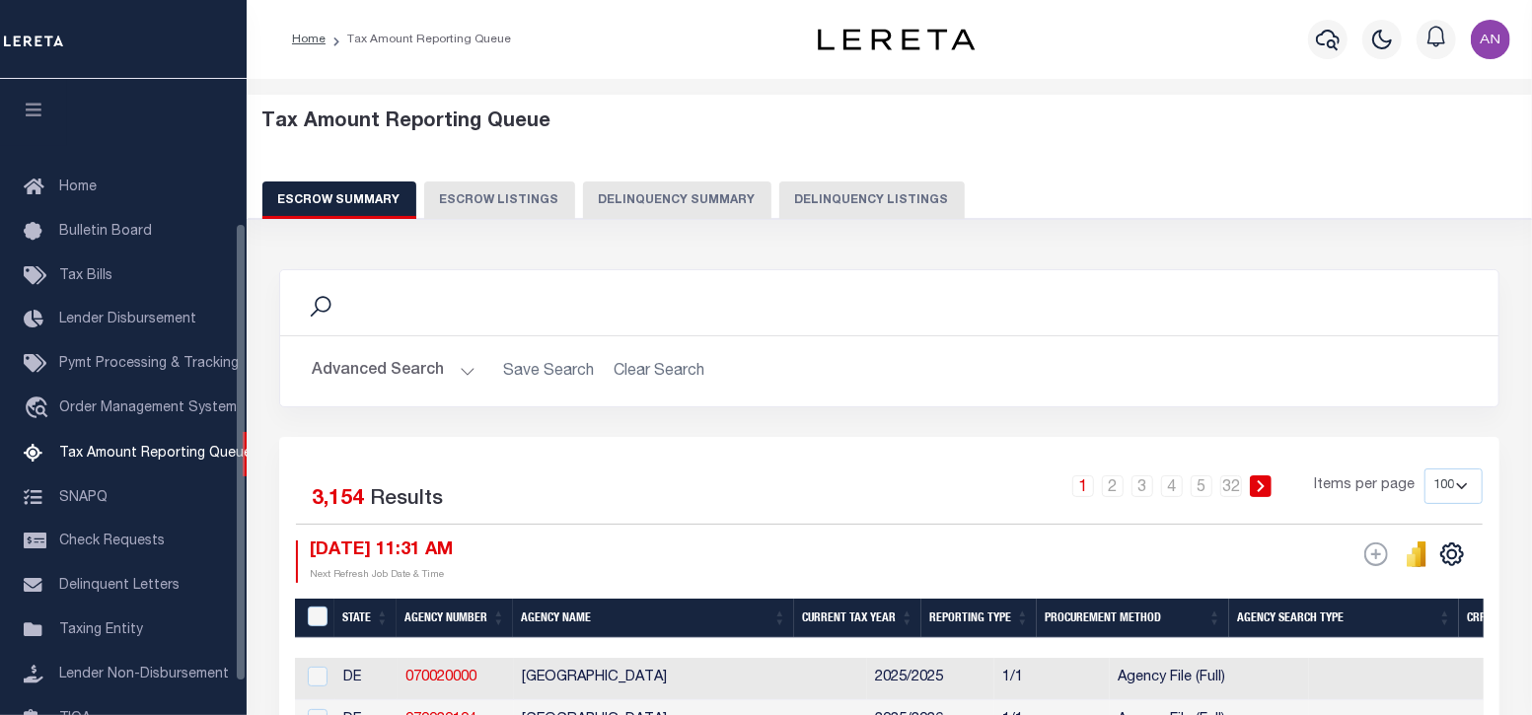
scroll to position [199, 0]
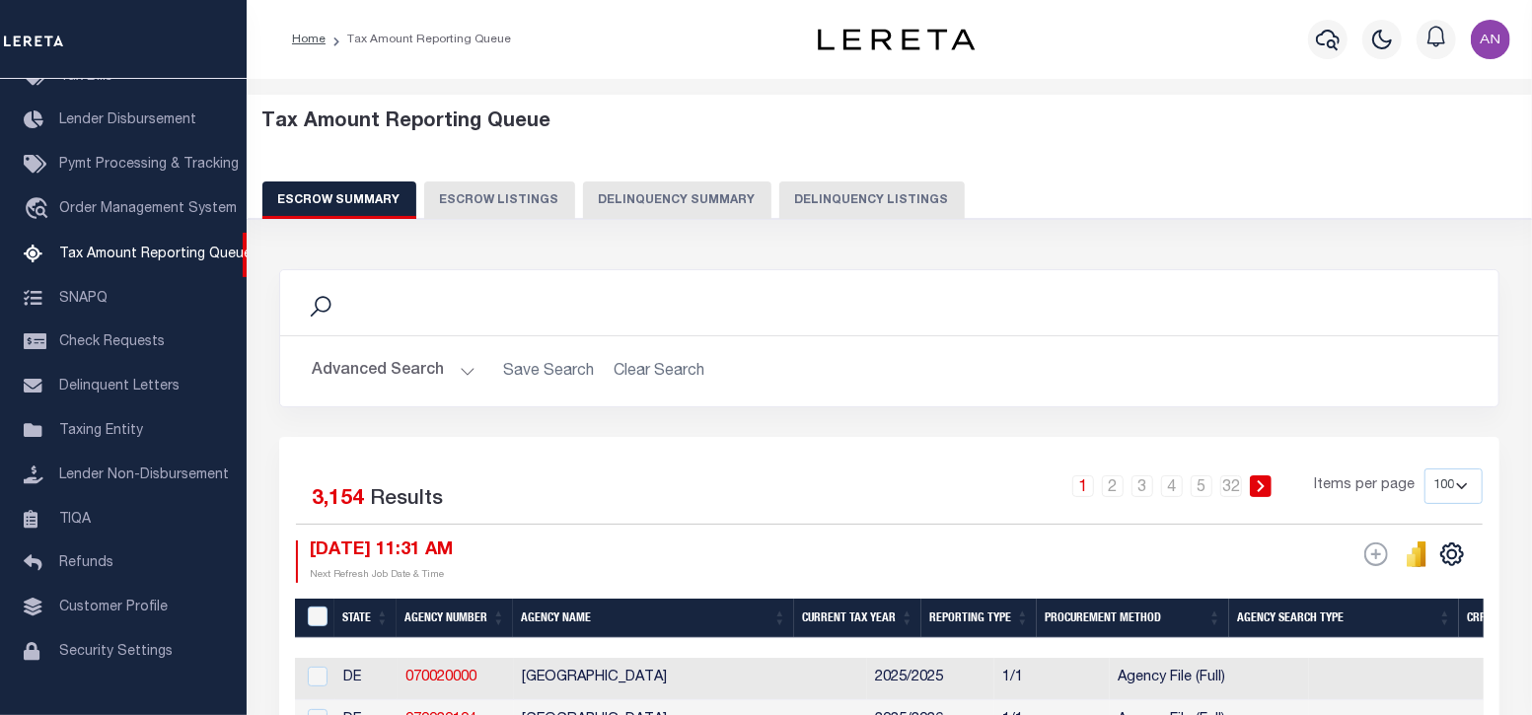
click at [839, 201] on button "Delinquency Listings" at bounding box center [871, 199] width 185 height 37
select select "100"
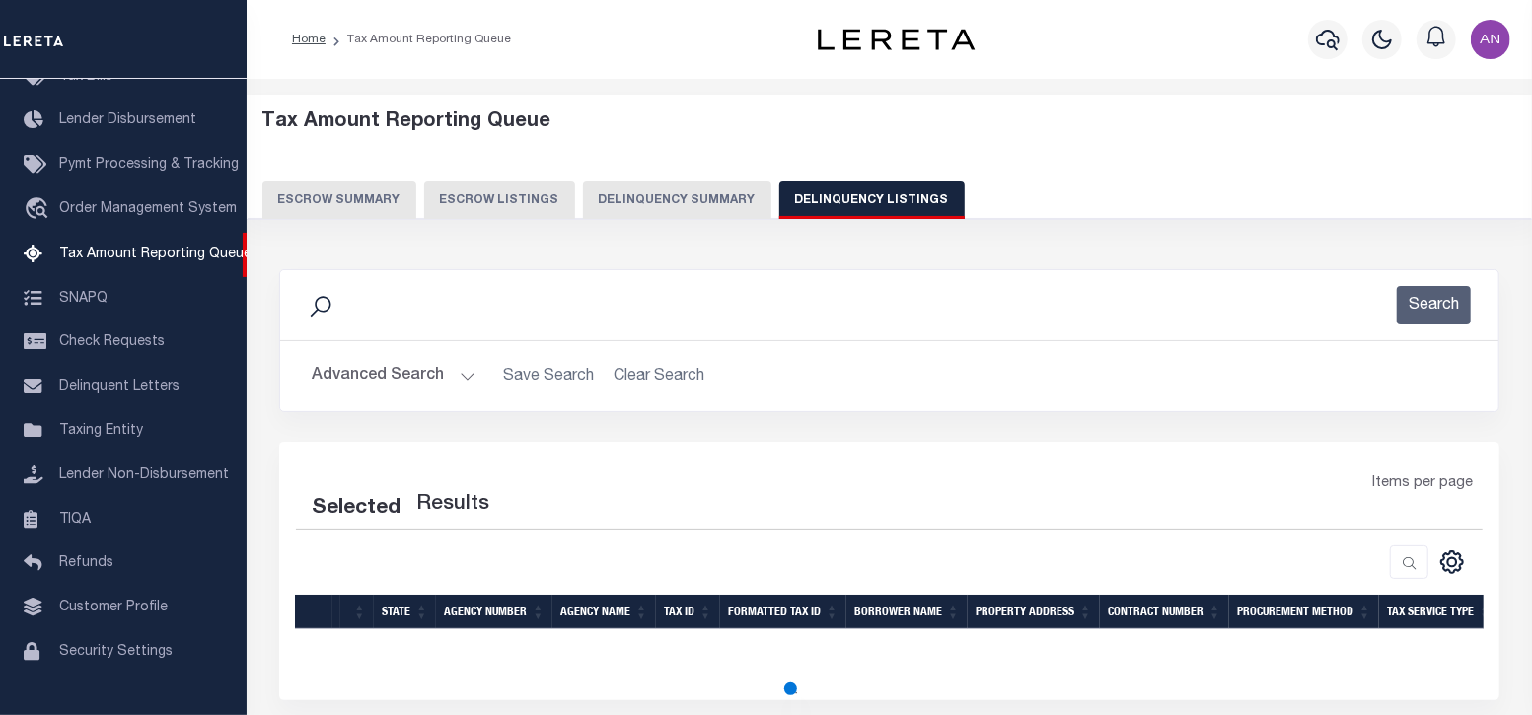
select select "100"
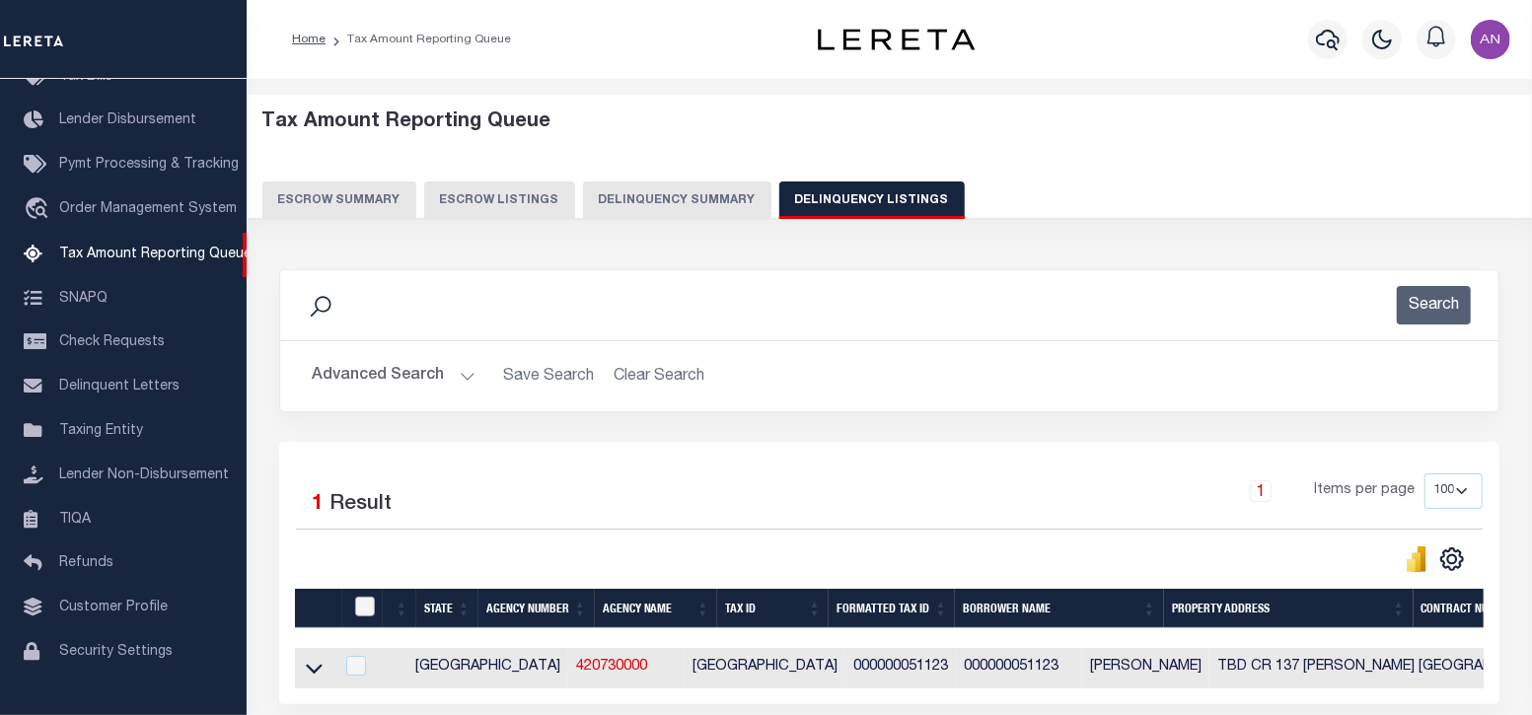
click at [373, 611] on input "checkbox" at bounding box center [365, 607] width 20 height 20
checkbox input "true"
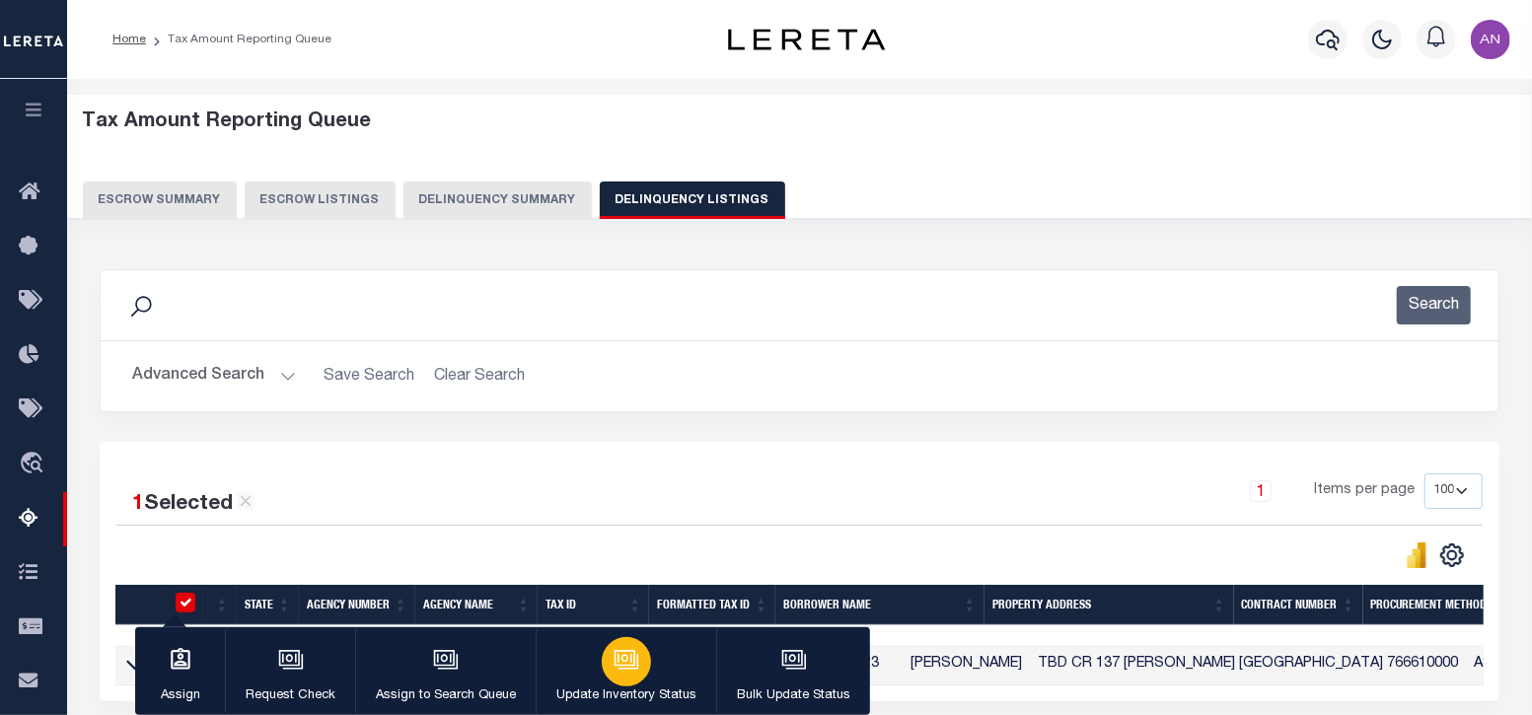
click at [626, 675] on div "button" at bounding box center [626, 661] width 49 height 49
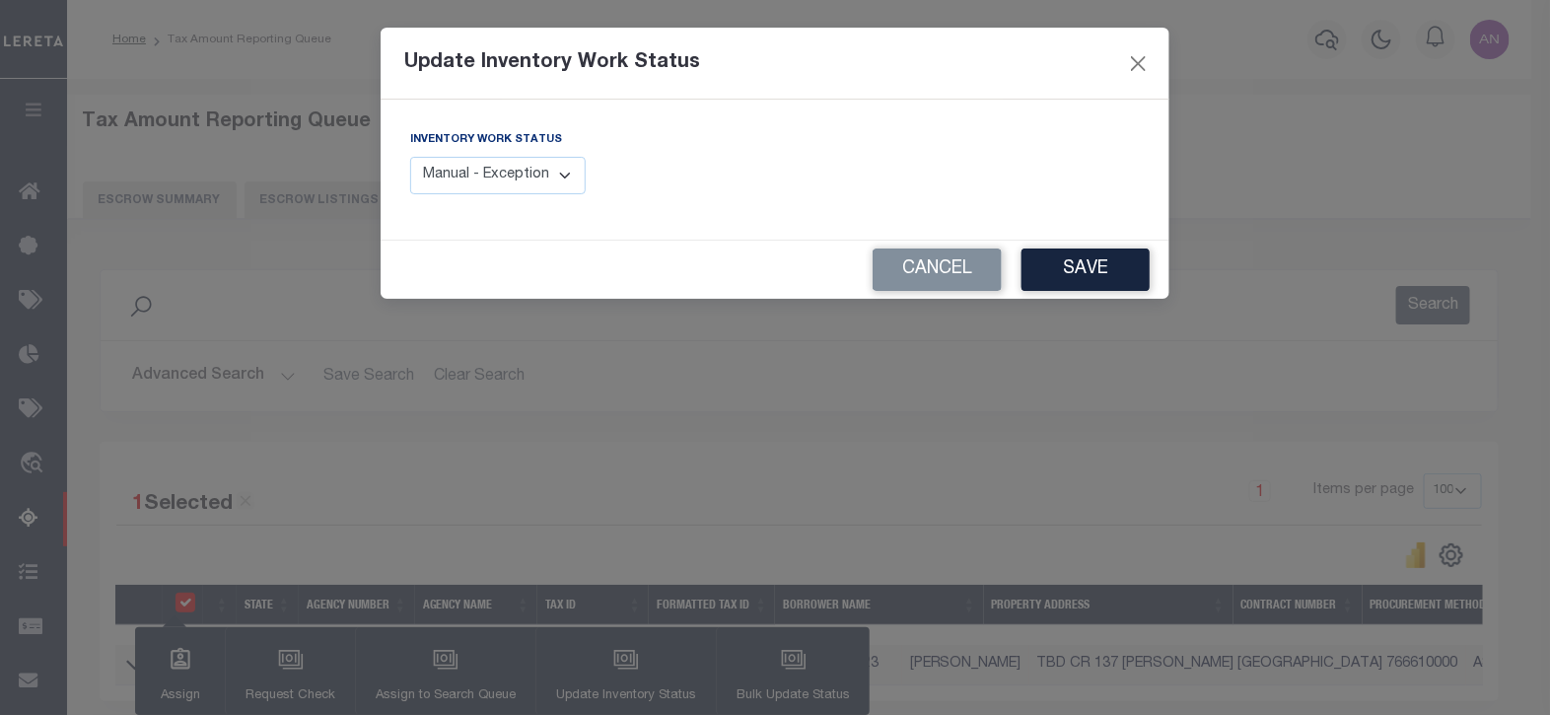
click at [568, 171] on select "Manual - Exception Pended - Awaiting Search Late Add Exception Completed" at bounding box center [498, 176] width 176 height 38
select select "4"
click at [410, 157] on select "Manual - Exception Pended - Awaiting Search Late Add Exception Completed" at bounding box center [498, 176] width 176 height 38
click at [1096, 270] on button "Save" at bounding box center [1086, 270] width 128 height 42
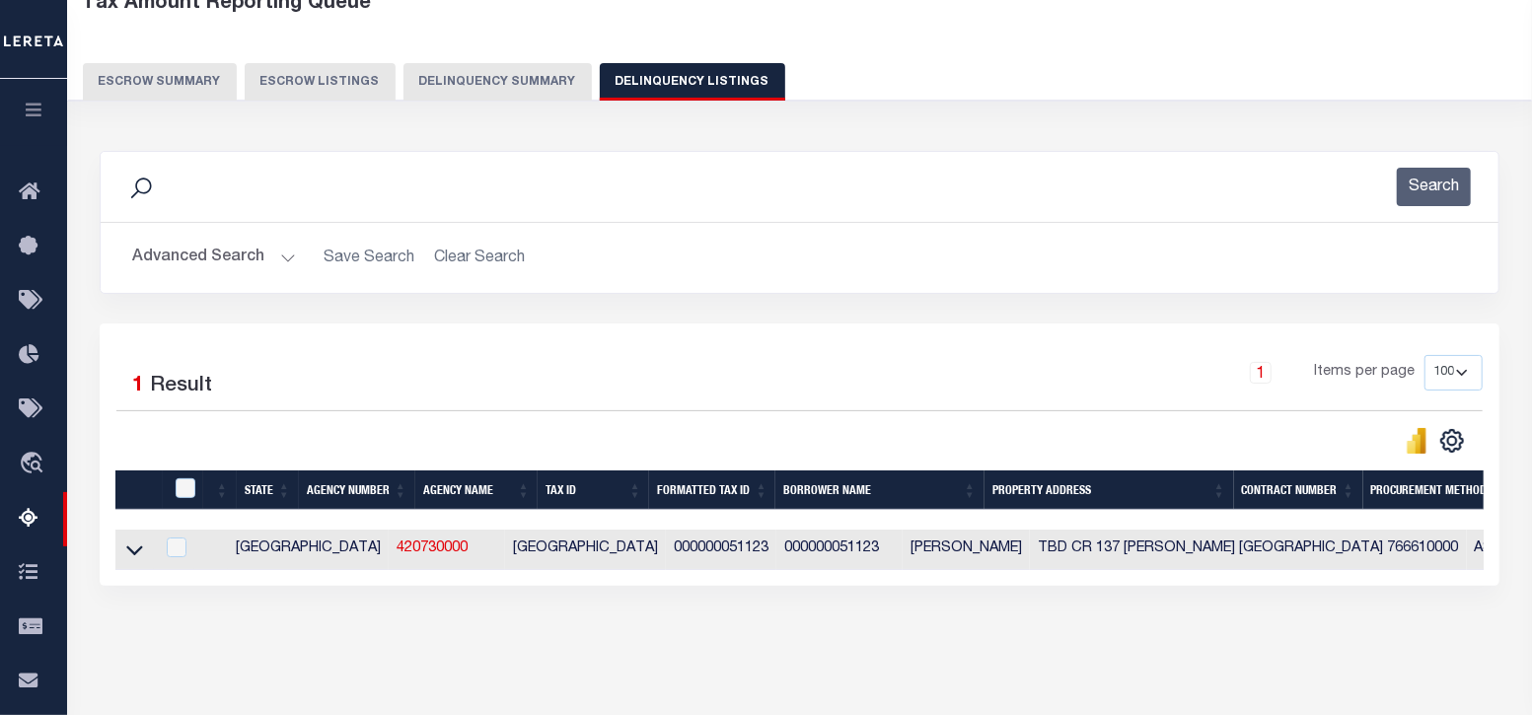
scroll to position [122, 0]
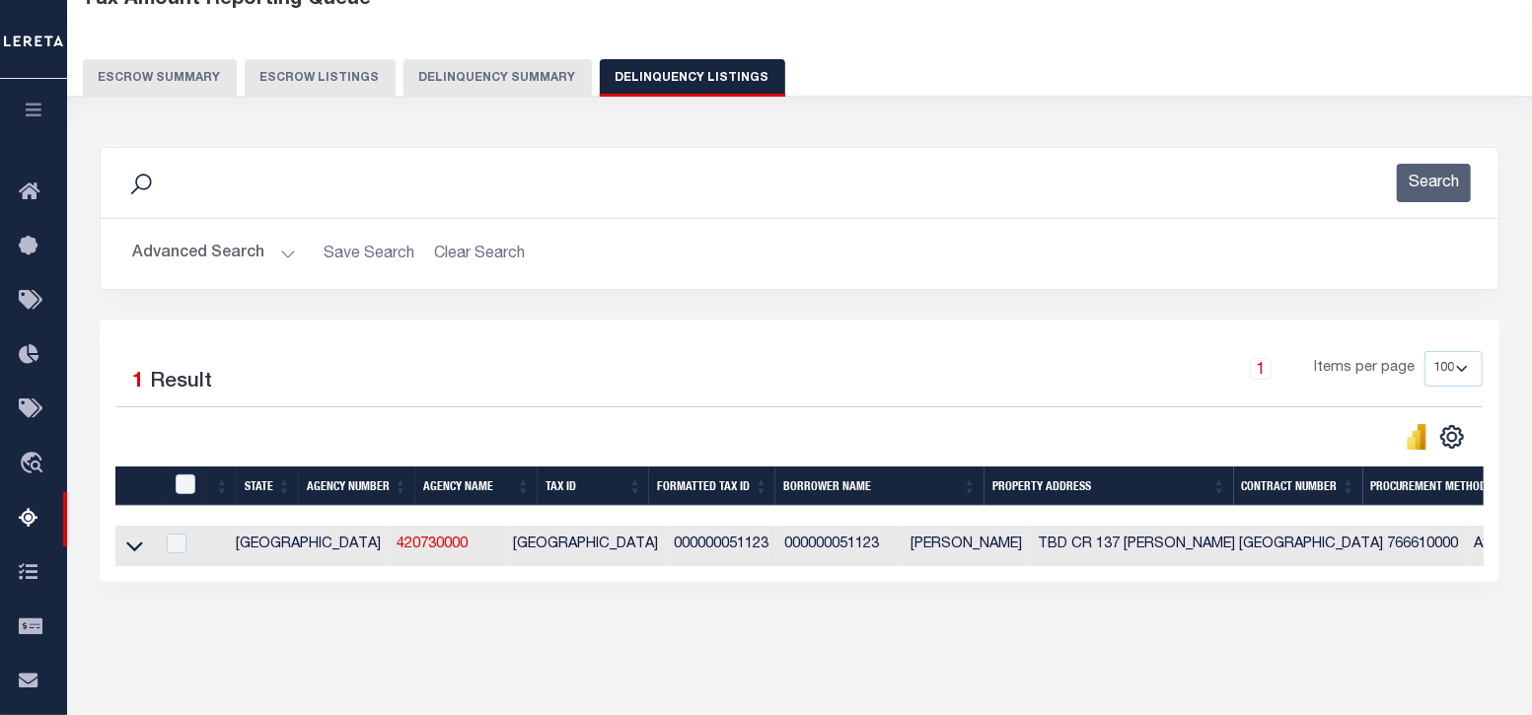
click at [184, 249] on button "Advanced Search" at bounding box center [214, 254] width 164 height 38
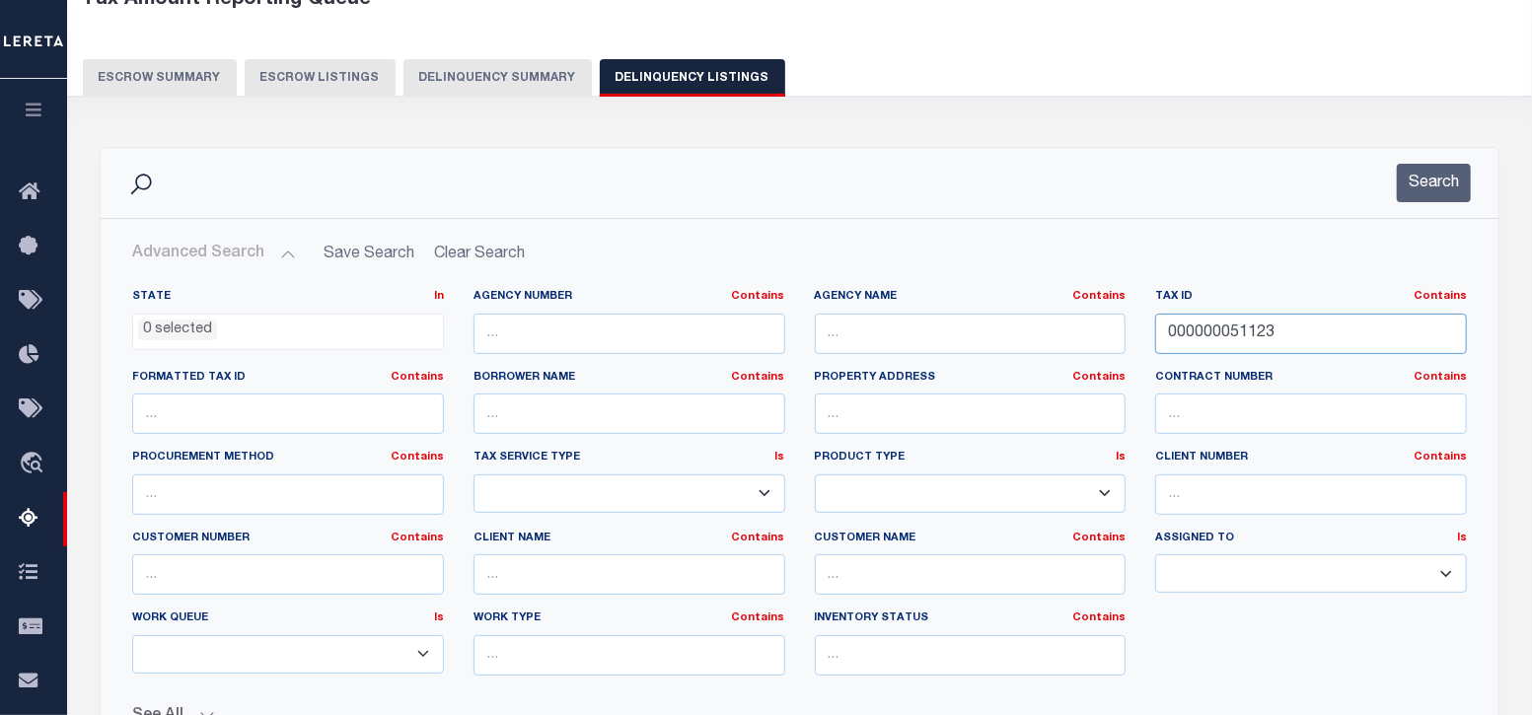
click at [1253, 329] on input "000000051123" at bounding box center [1311, 334] width 312 height 40
paste input "9725001"
type input "000009725001"
click at [1422, 165] on button "Search" at bounding box center [1434, 183] width 74 height 38
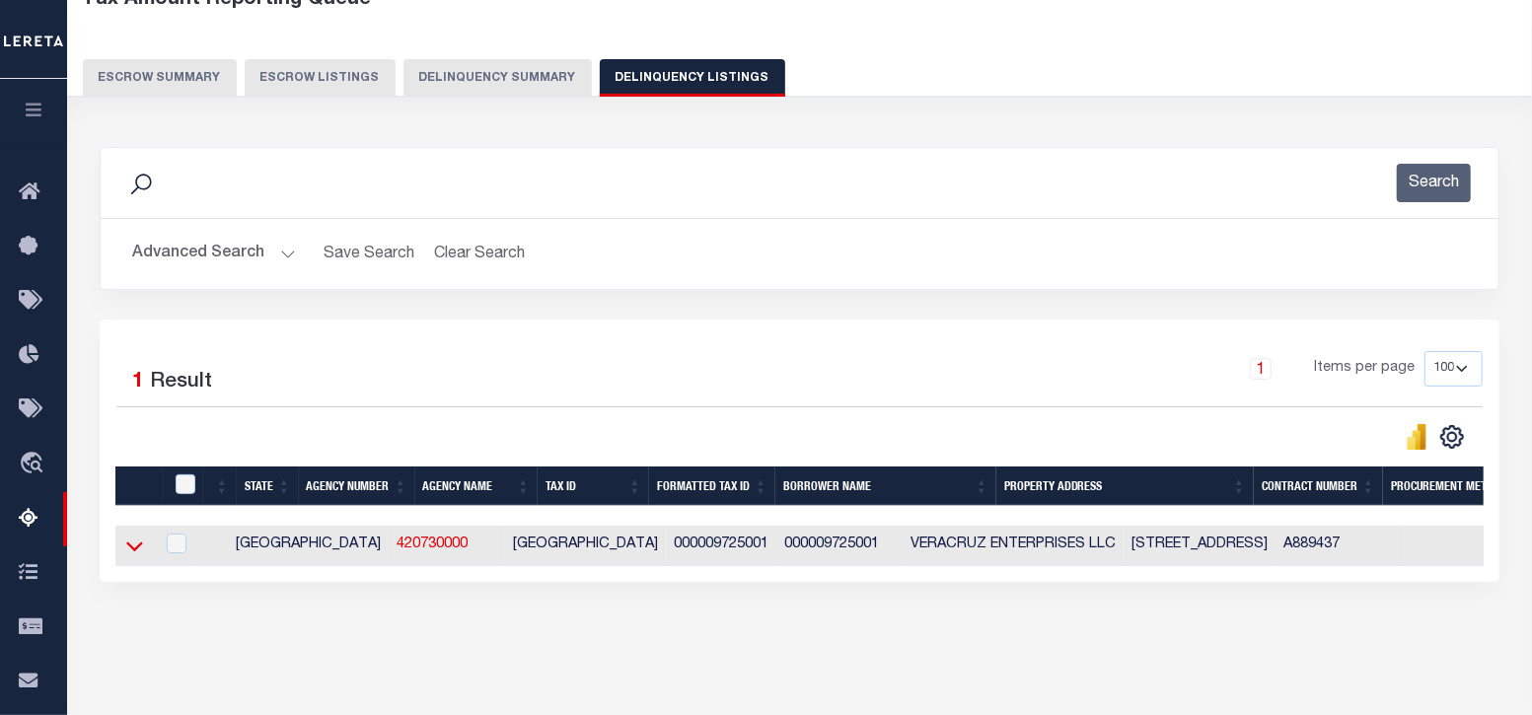
click at [136, 549] on icon at bounding box center [134, 547] width 17 height 10
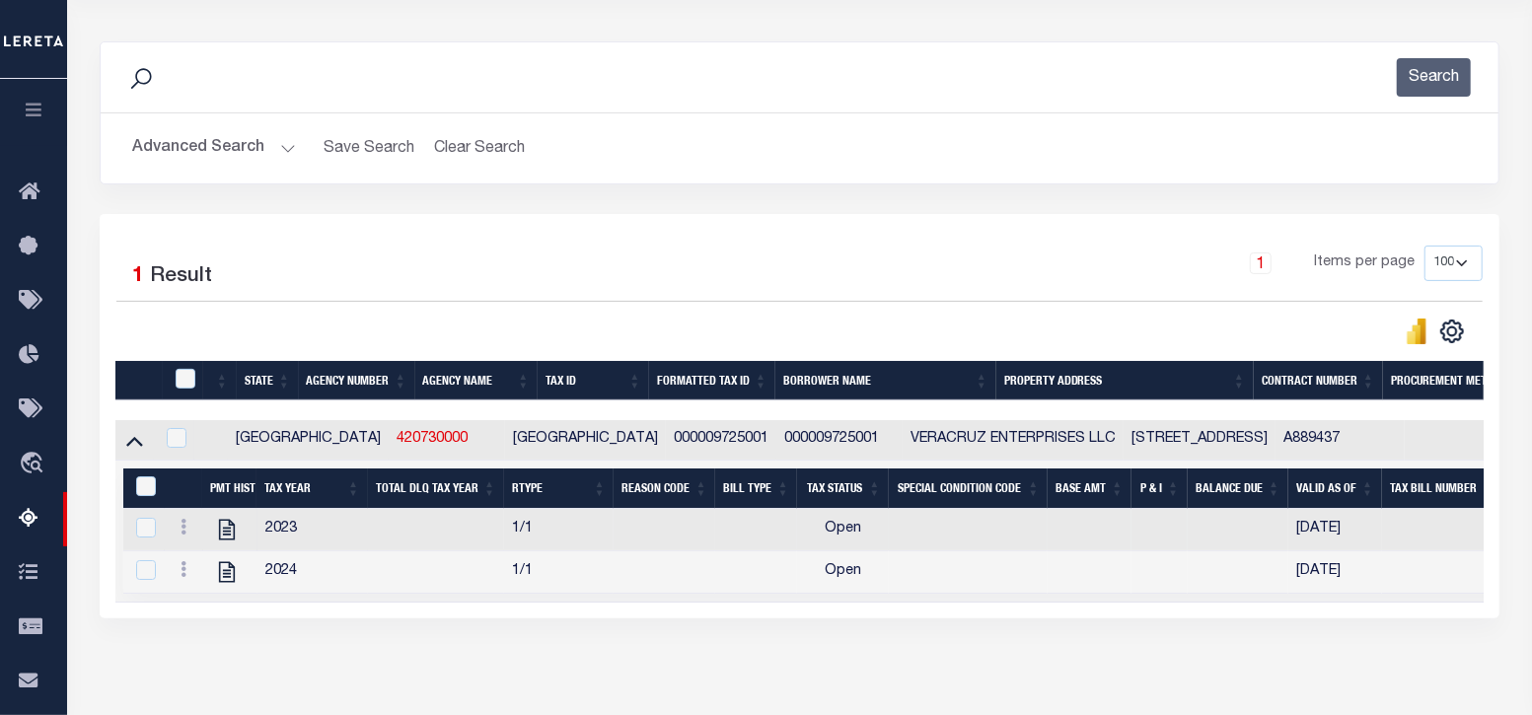
scroll to position [246, 0]
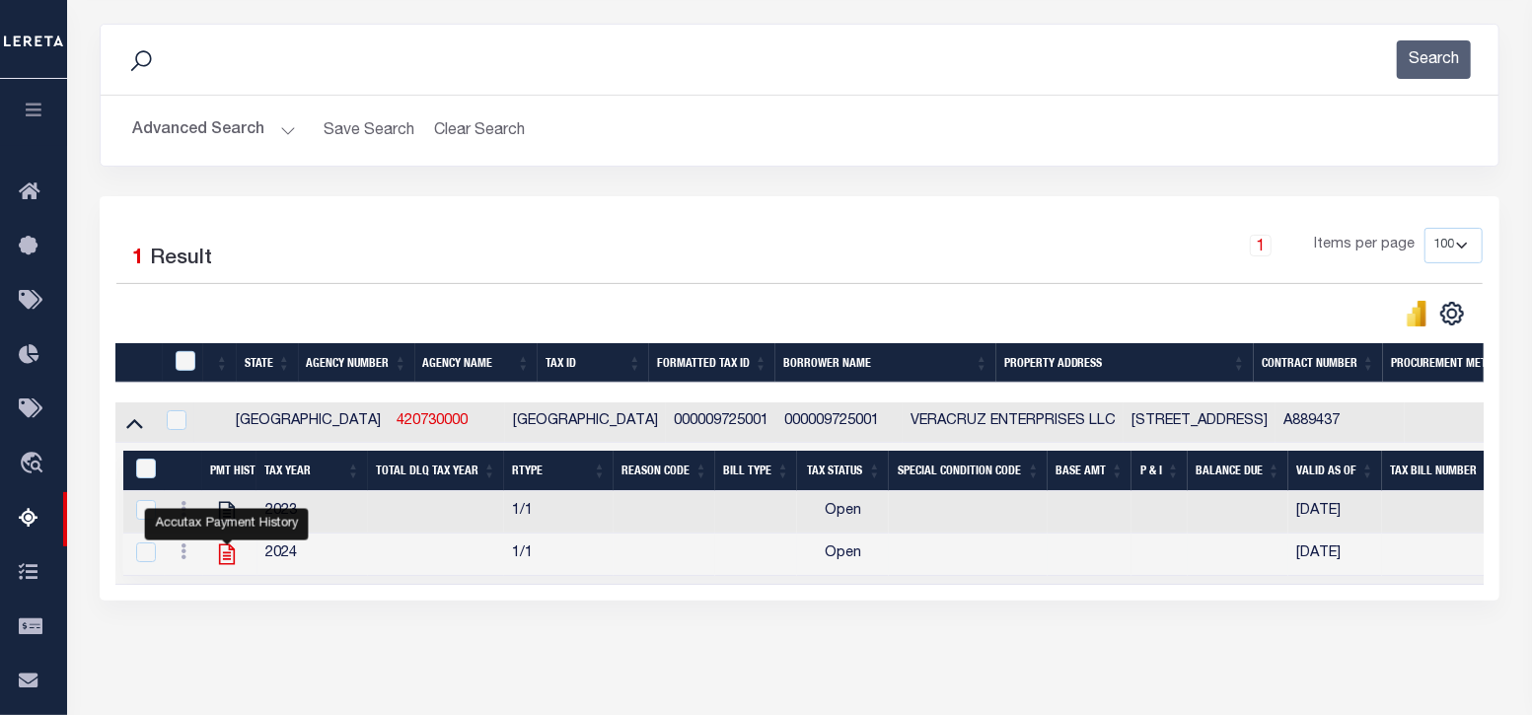
click at [229, 557] on icon "" at bounding box center [227, 554] width 26 height 26
checkbox input "true"
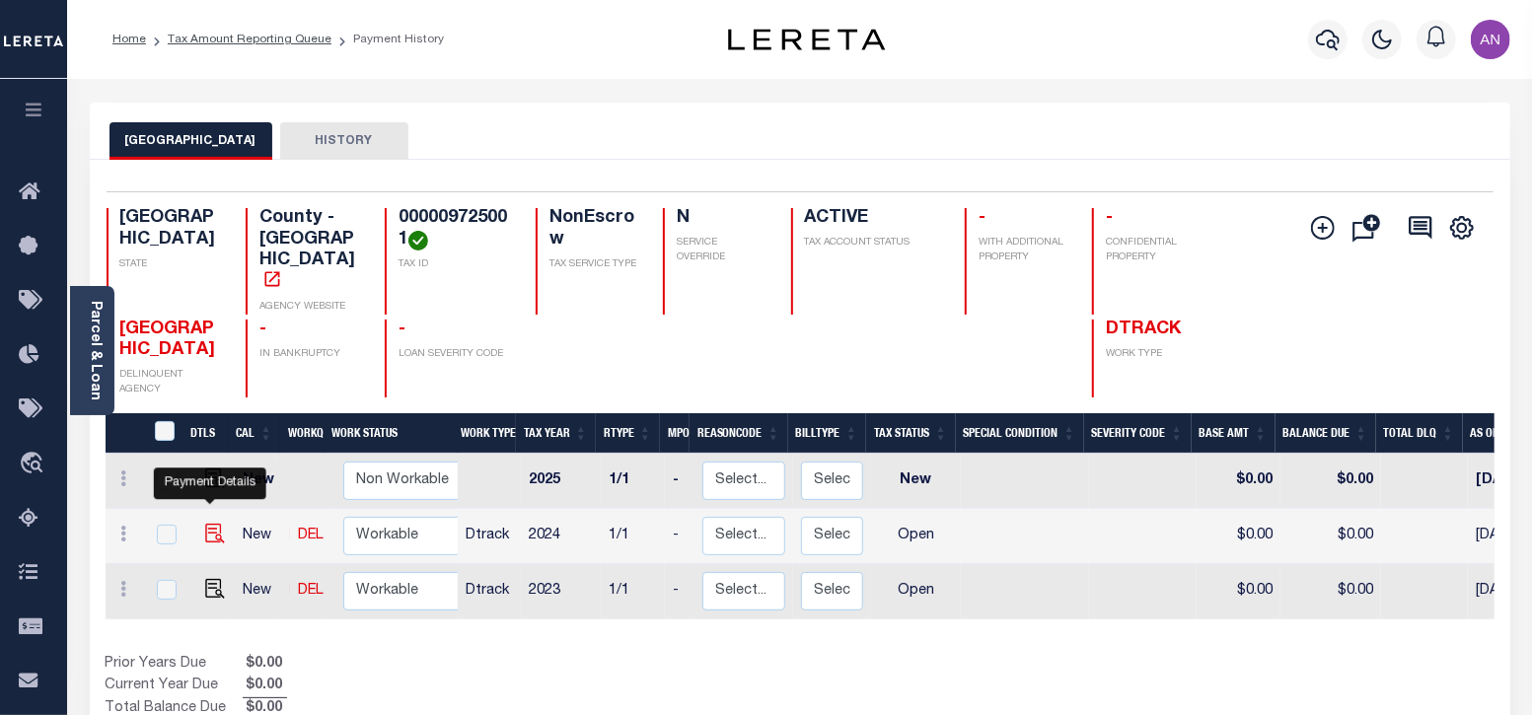
click at [210, 524] on img "" at bounding box center [215, 534] width 20 height 20
checkbox input "true"
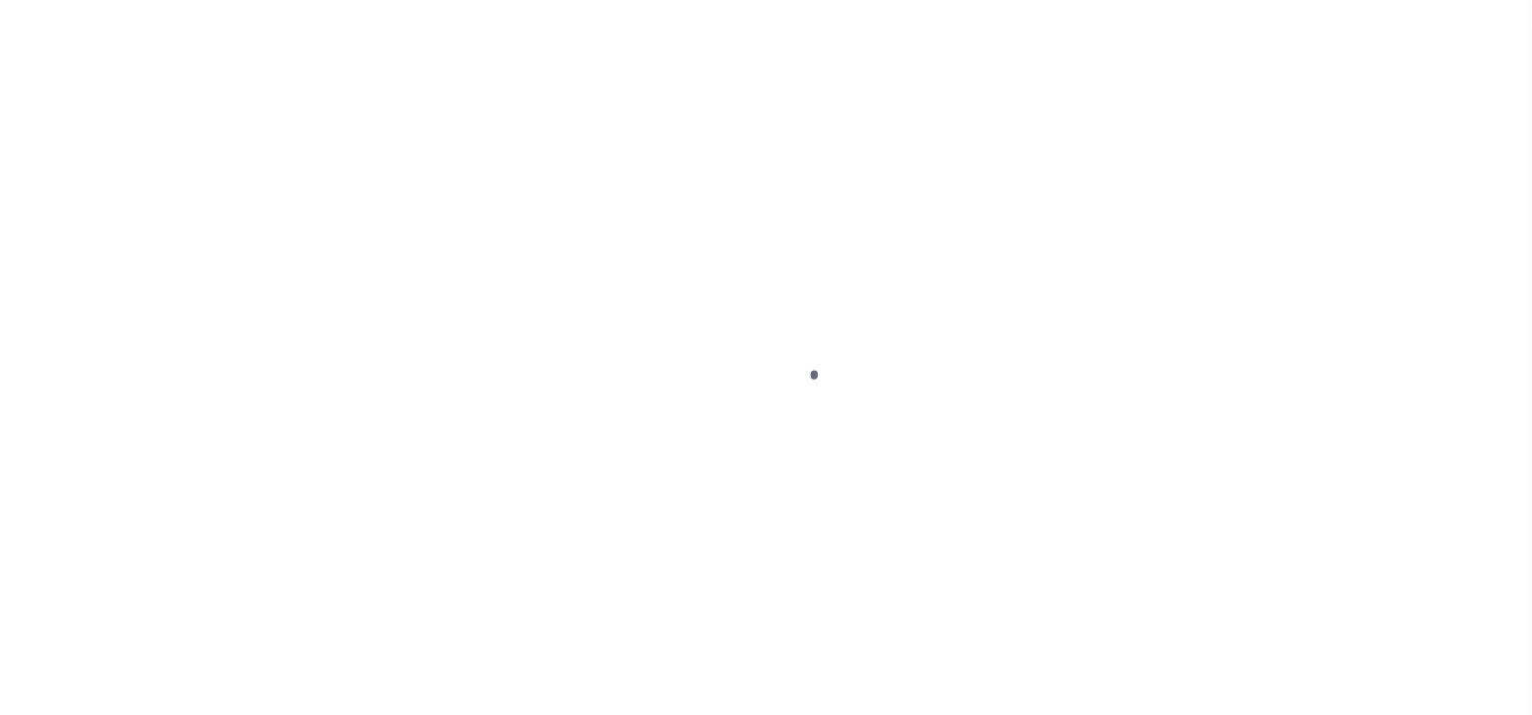
select select "OP2"
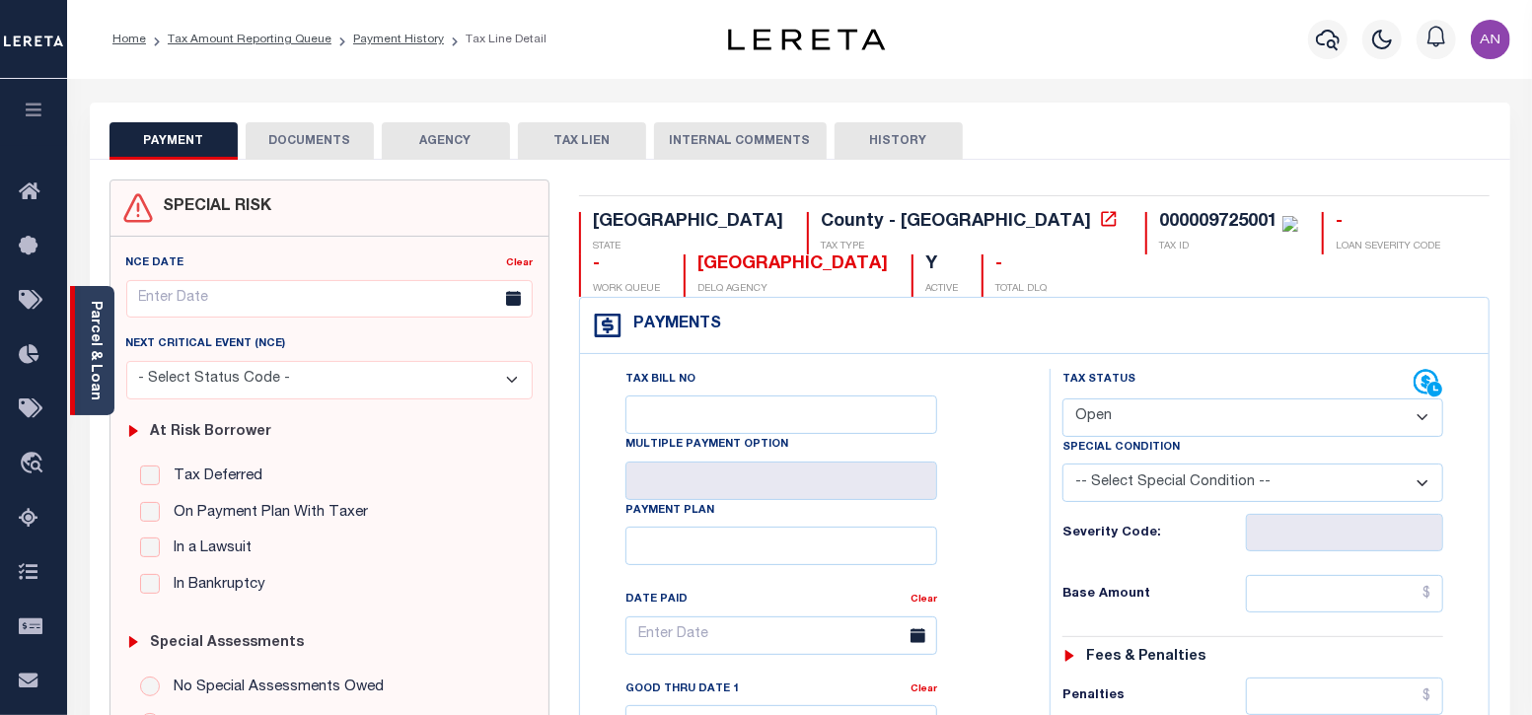
click at [98, 379] on link "Parcel & Loan" at bounding box center [95, 351] width 14 height 100
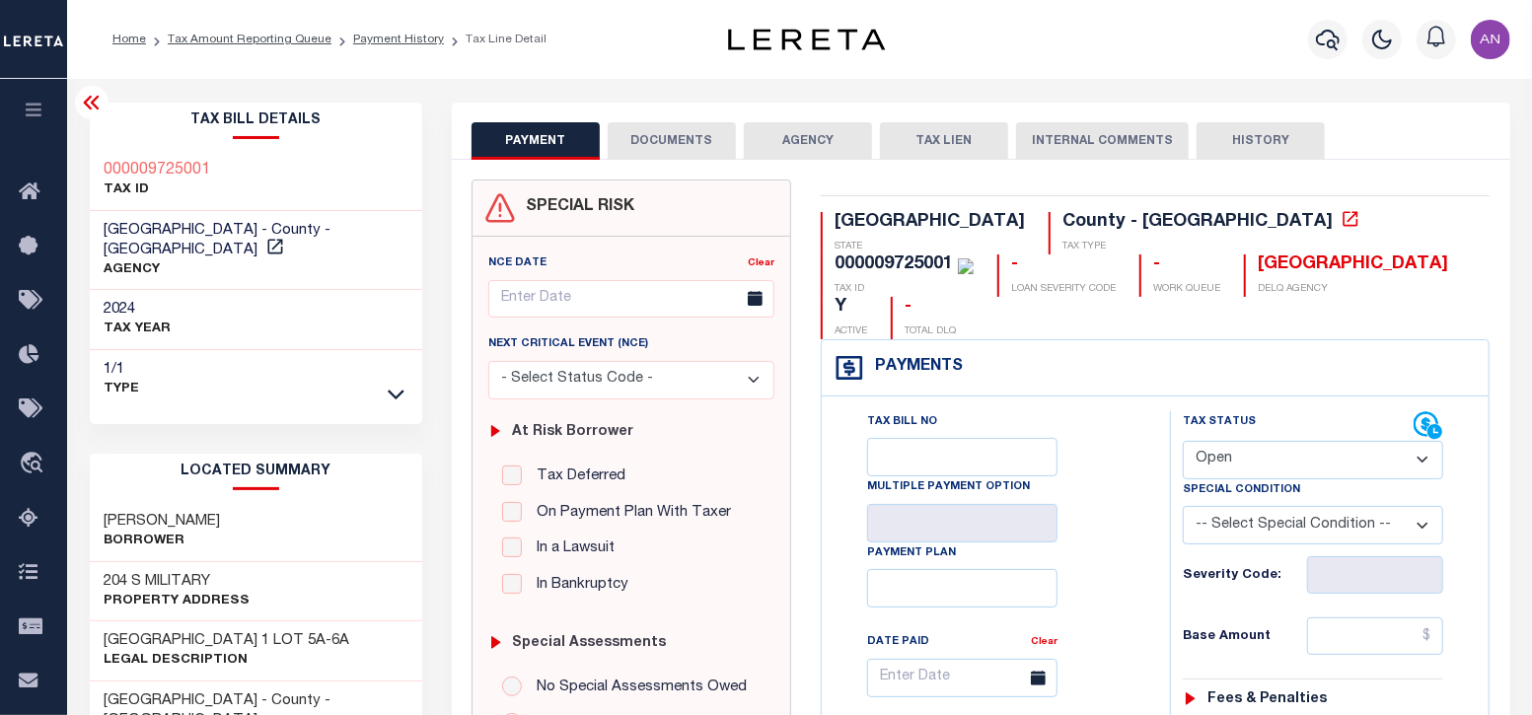
drag, startPoint x: 108, startPoint y: 493, endPoint x: 242, endPoint y: 500, distance: 133.3
click at [221, 512] on h3 "[PERSON_NAME]" at bounding box center [163, 522] width 116 height 20
copy h3 "[PERSON_NAME]"
click at [221, 512] on h3 "[PERSON_NAME]" at bounding box center [163, 522] width 116 height 20
drag, startPoint x: 183, startPoint y: 495, endPoint x: 266, endPoint y: 501, distance: 83.1
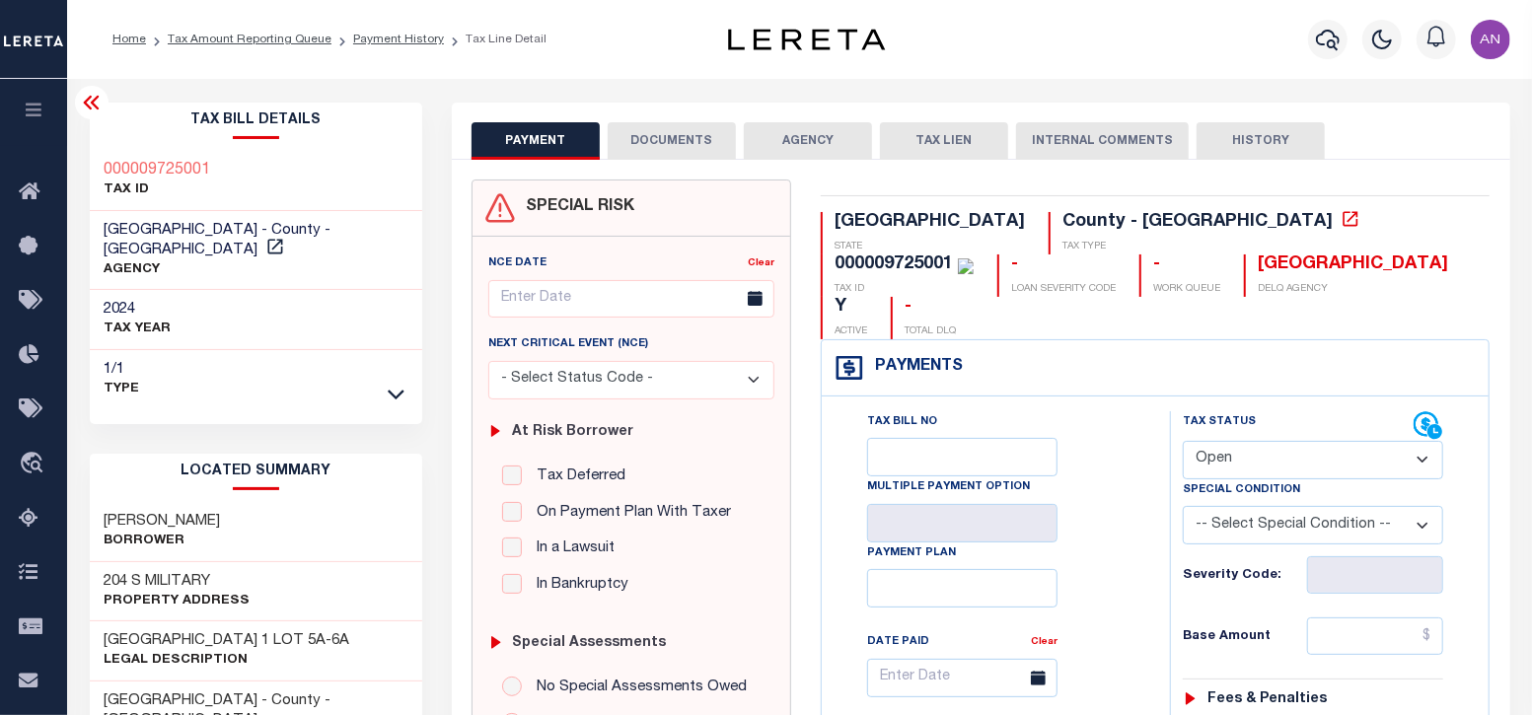
click at [266, 502] on div "[PERSON_NAME]" at bounding box center [256, 532] width 333 height 60
copy h3 "[PERSON_NAME]"
drag, startPoint x: 106, startPoint y: 559, endPoint x: 209, endPoint y: 559, distance: 103.6
click at [209, 572] on h3 "204 S MILITARY" at bounding box center [178, 582] width 146 height 20
copy h3 "204 S MILITARY"
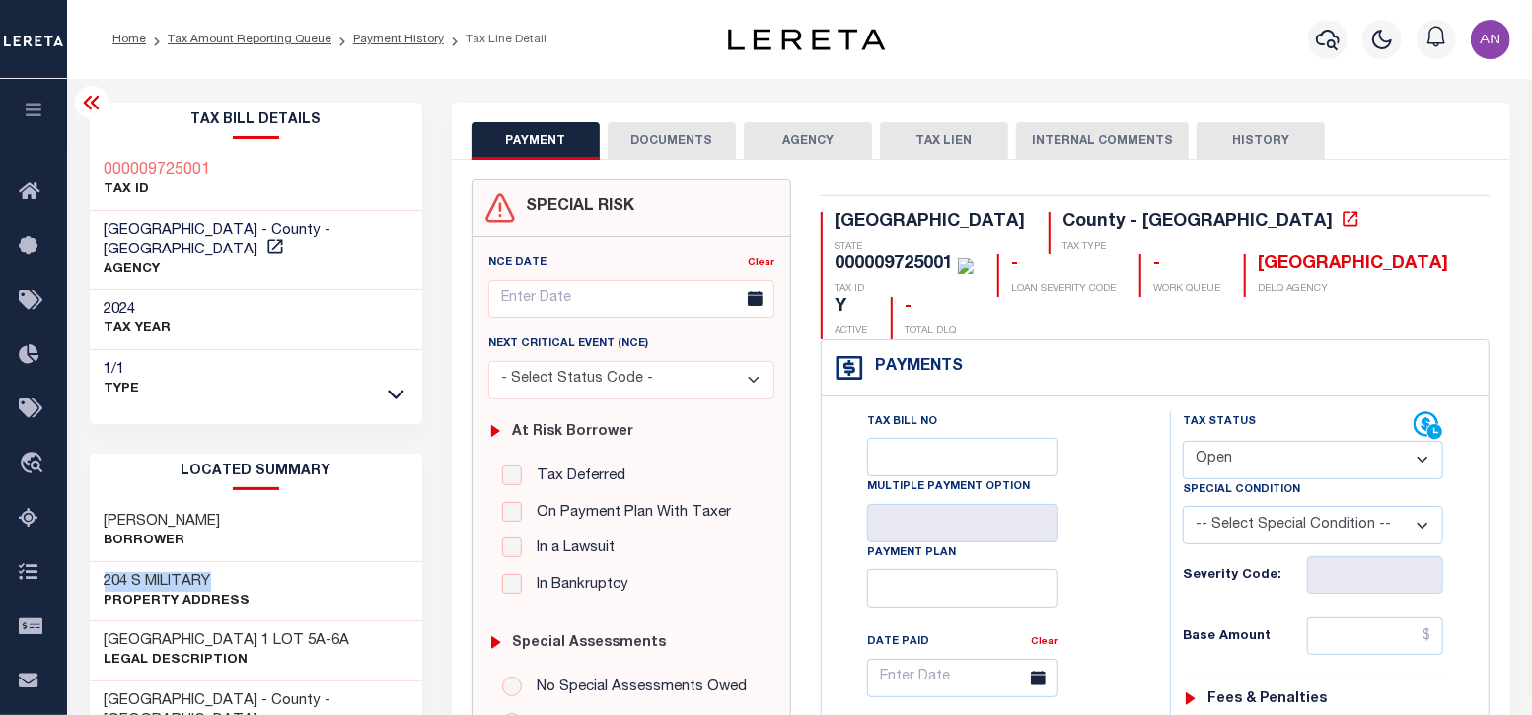
scroll to position [122, 0]
